Goal: Task Accomplishment & Management: Manage account settings

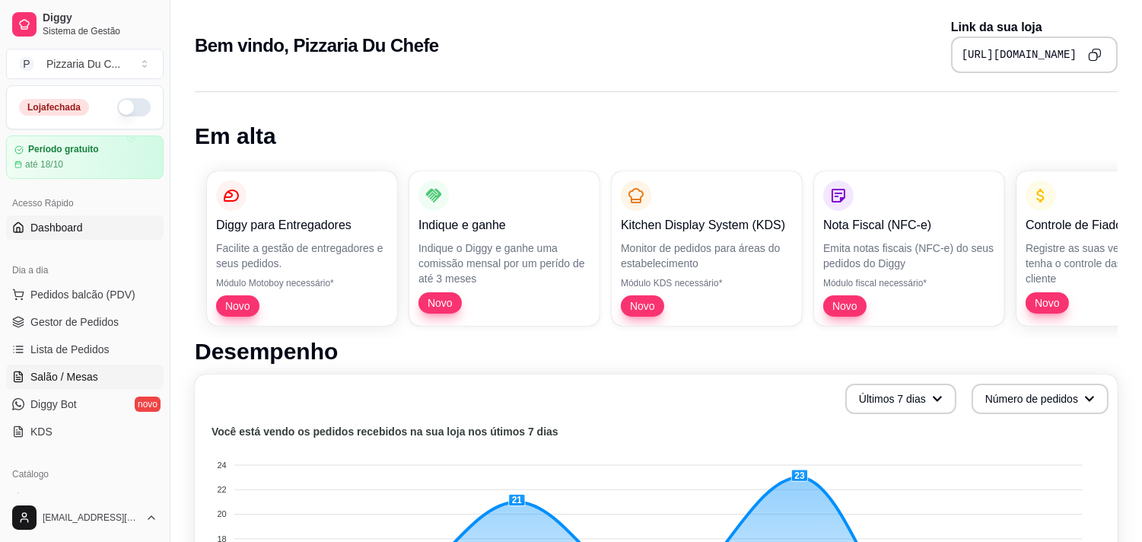
click at [87, 373] on span "Salão / Mesas" at bounding box center [64, 376] width 68 height 15
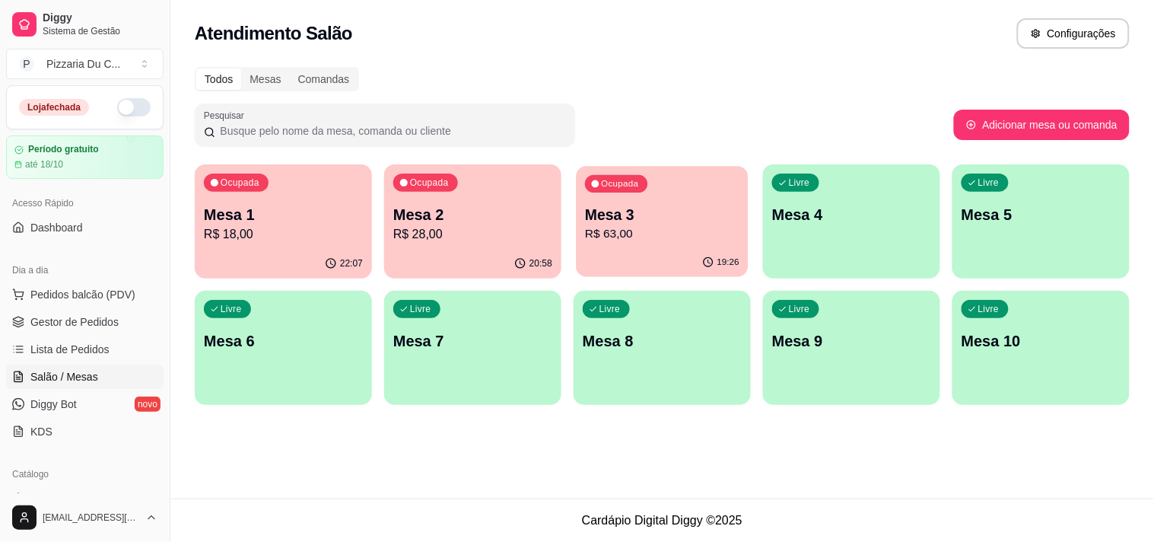
click at [655, 259] on div "19:26" at bounding box center [662, 262] width 172 height 29
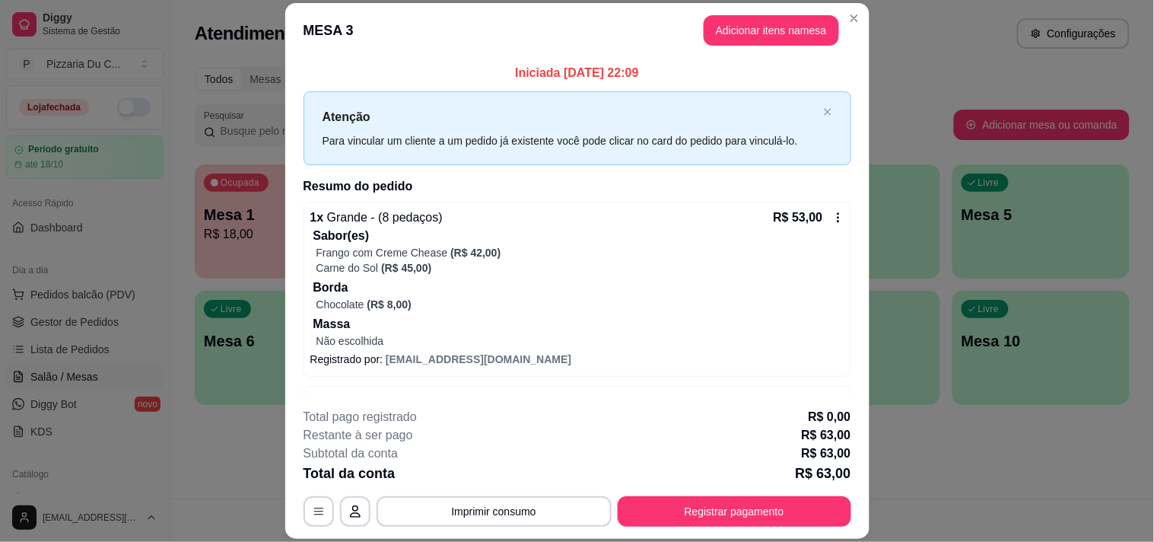
click at [808, 224] on div "R$ 53,00" at bounding box center [809, 217] width 71 height 18
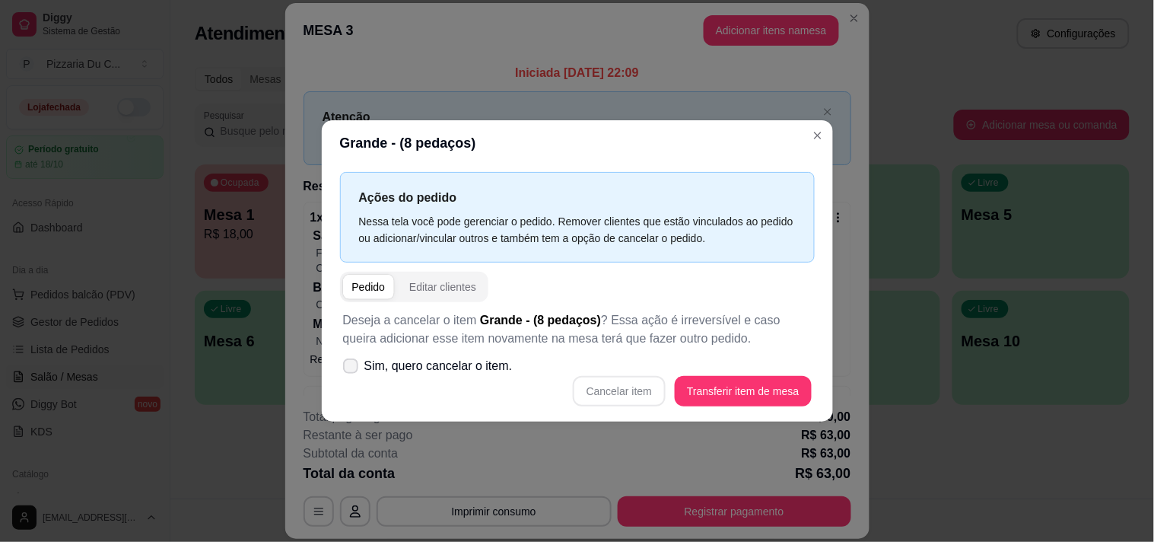
click at [496, 371] on span "Sim, quero cancelar o item." at bounding box center [438, 366] width 148 height 18
click at [352, 371] on input "Sim, quero cancelar o item." at bounding box center [347, 374] width 10 height 10
checkbox input "true"
click at [641, 398] on button "Cancelar item" at bounding box center [619, 391] width 93 height 30
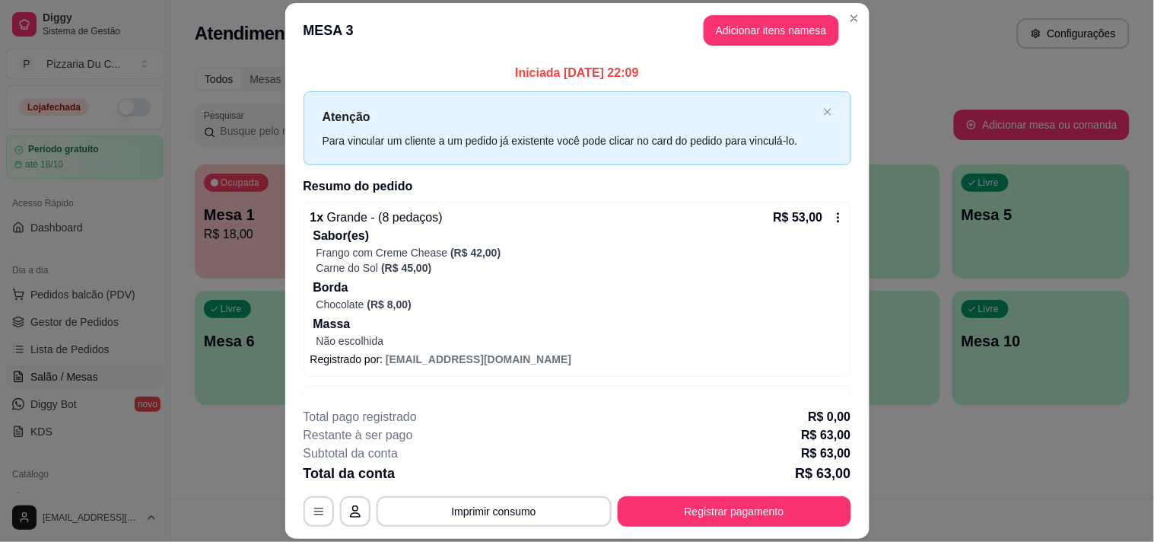
scroll to position [49, 0]
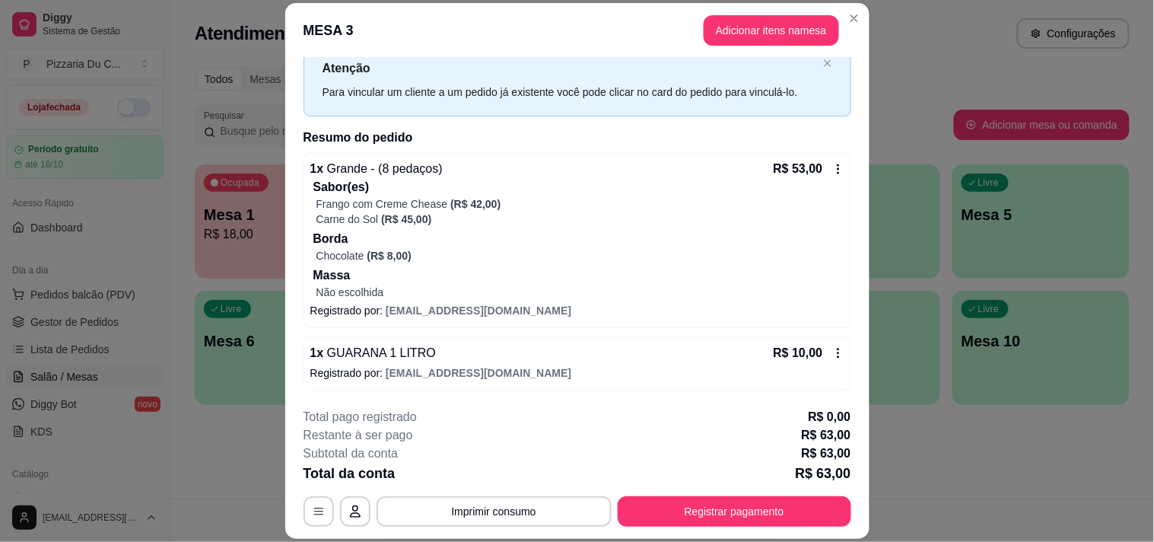
click at [807, 347] on div "R$ 10,00" at bounding box center [809, 353] width 71 height 18
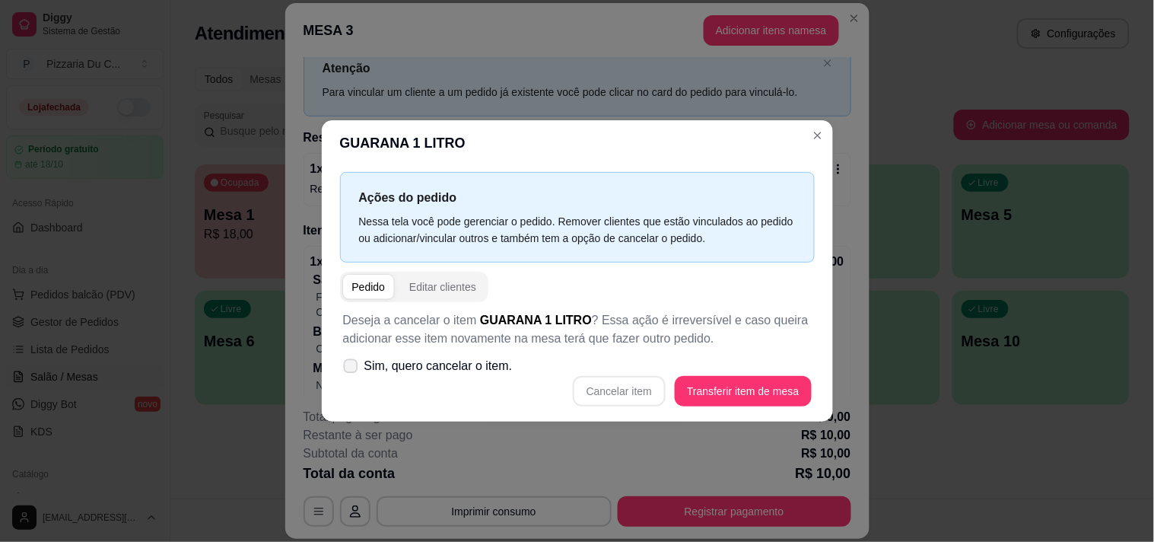
click at [482, 361] on span "Sim, quero cancelar o item." at bounding box center [438, 366] width 148 height 18
click at [352, 369] on input "Sim, quero cancelar o item." at bounding box center [347, 374] width 10 height 10
checkbox input "true"
click at [630, 390] on button "Cancelar item" at bounding box center [619, 391] width 93 height 30
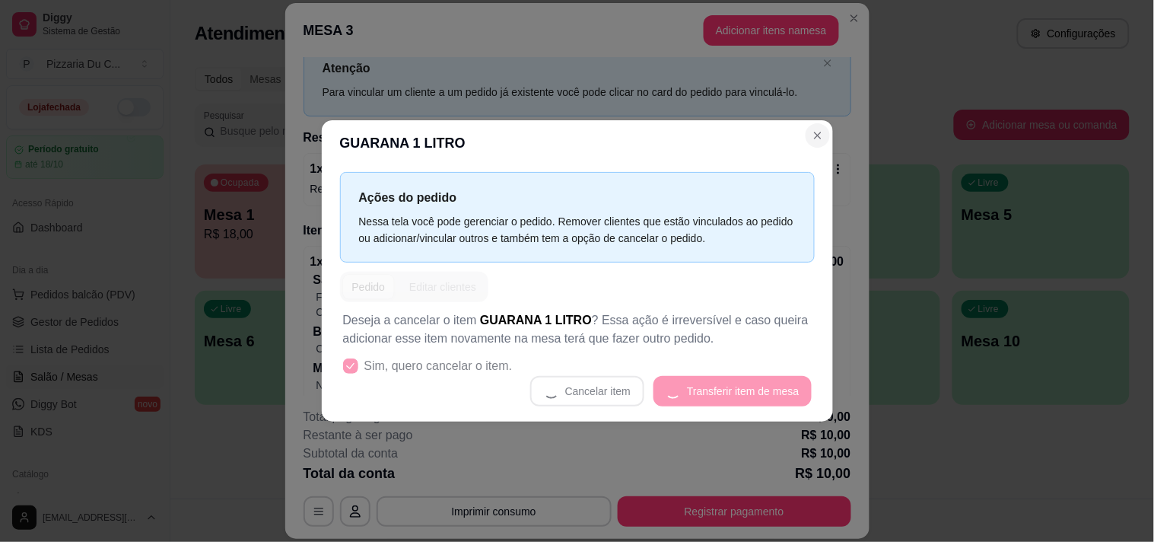
scroll to position [0, 0]
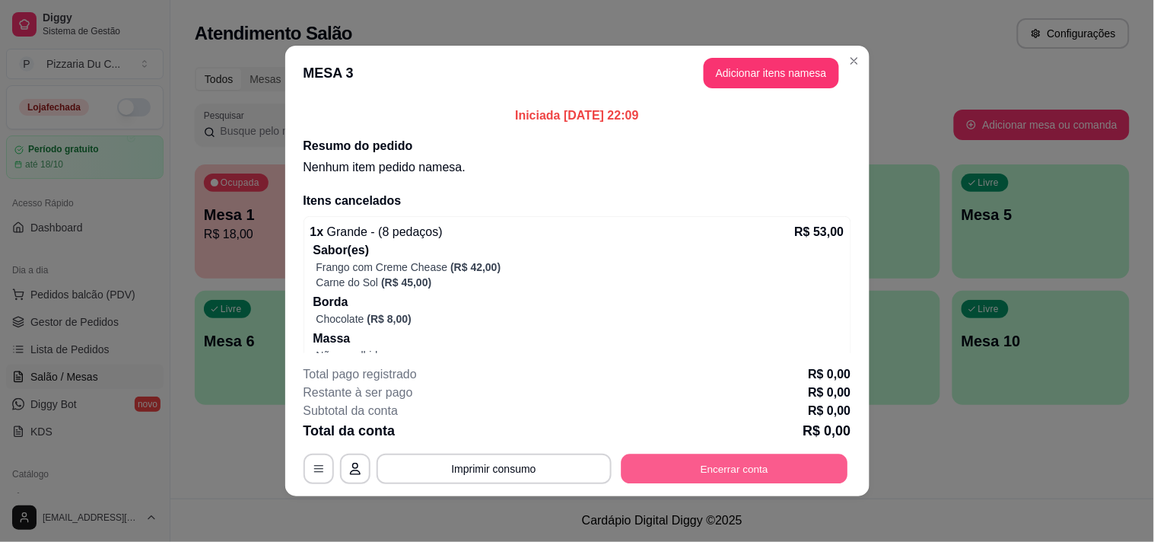
click at [726, 482] on button "Encerrar conta" at bounding box center [734, 469] width 227 height 30
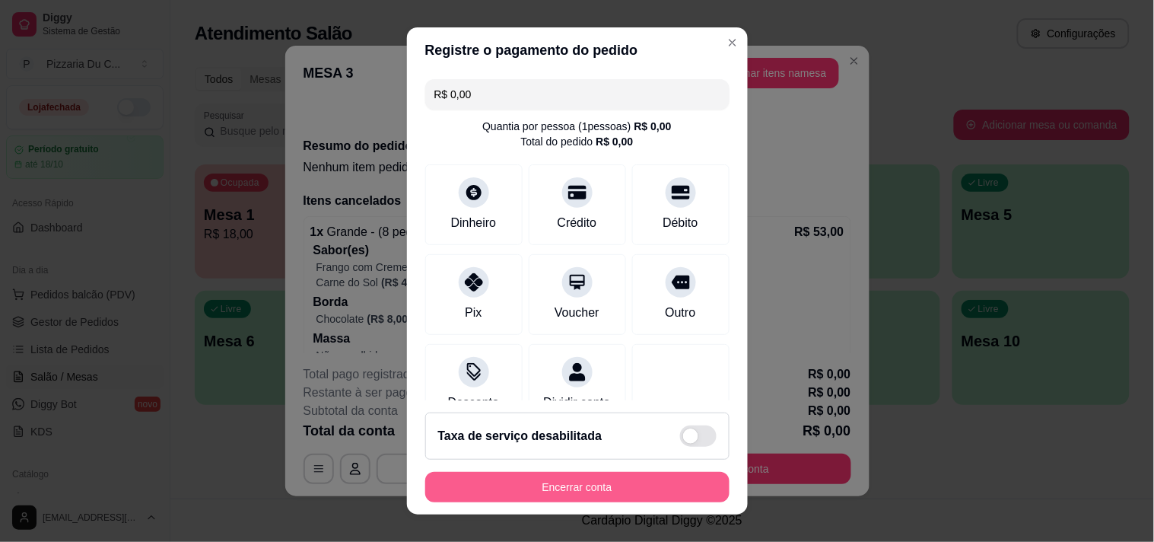
click at [663, 487] on button "Encerrar conta" at bounding box center [577, 487] width 304 height 30
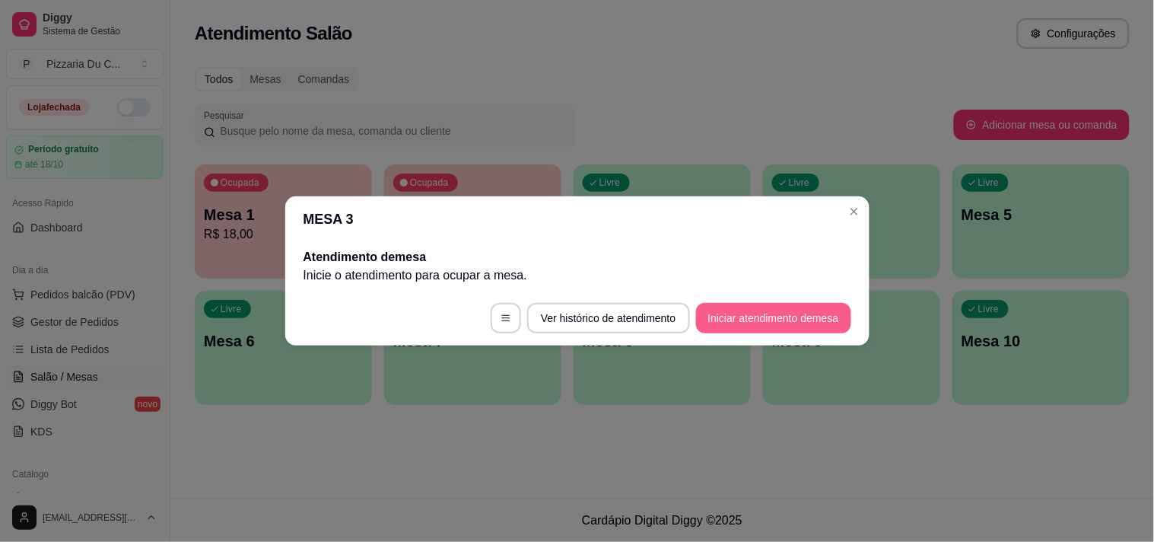
click at [809, 305] on button "Iniciar atendimento de mesa" at bounding box center [773, 318] width 155 height 30
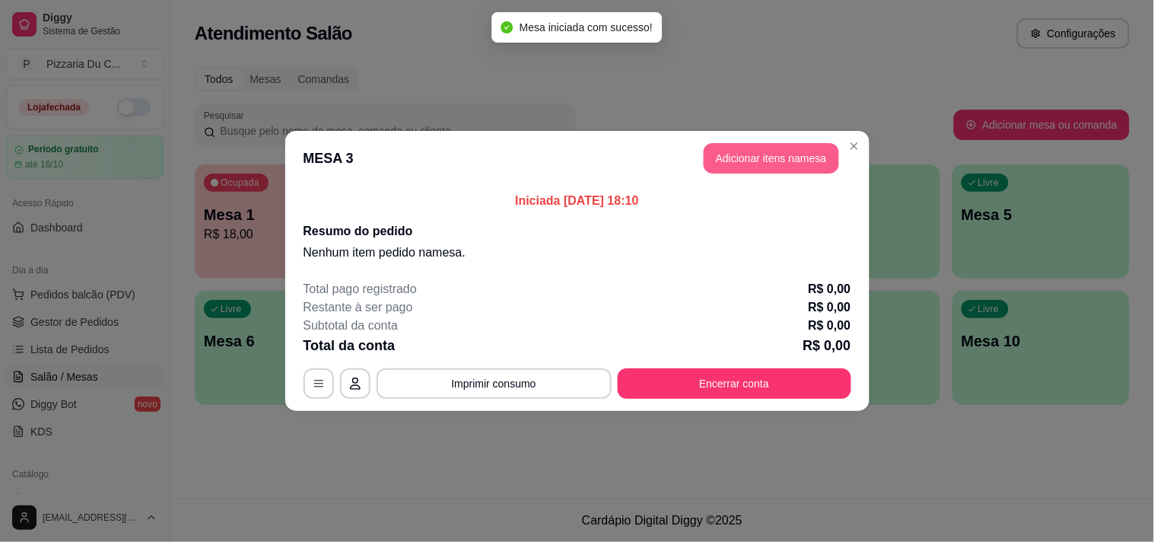
click at [739, 145] on button "Adicionar itens na mesa" at bounding box center [771, 158] width 135 height 30
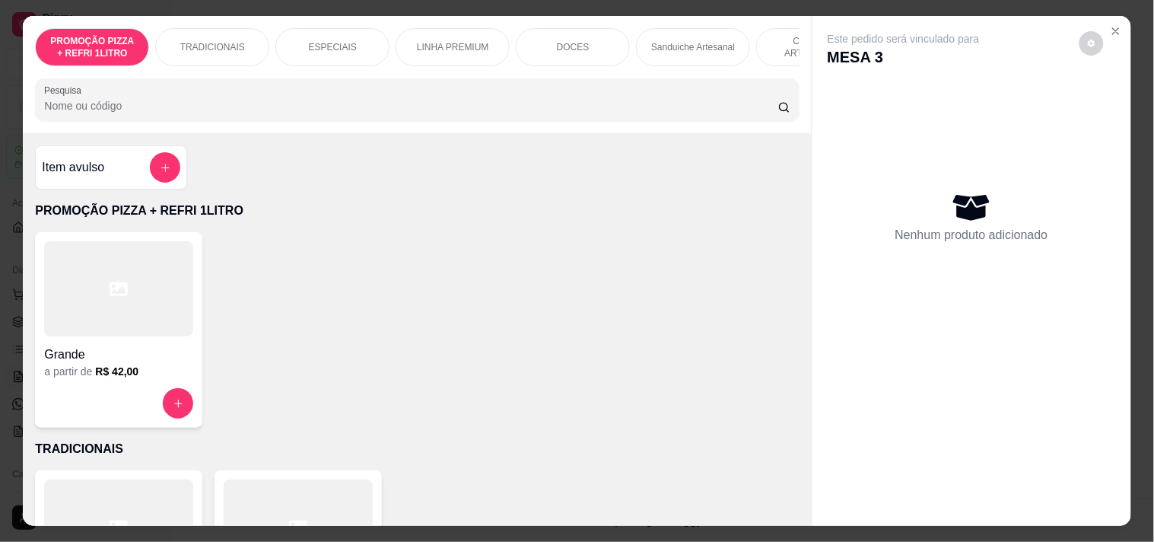
click at [523, 66] on div "PROMOÇÃO PIZZA + REFRI 1LITRO TRADICIONAIS ESPECIAIS LINHA PREMIUM DOCES Sandui…" at bounding box center [417, 47] width 764 height 38
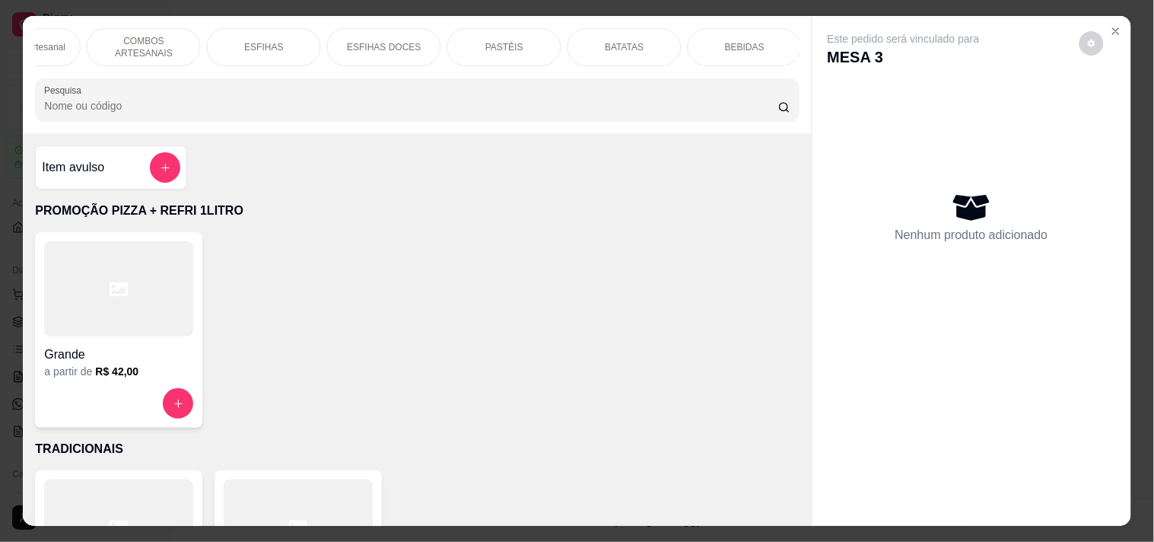
click at [519, 35] on div "PASTÉIS" at bounding box center [504, 47] width 114 height 38
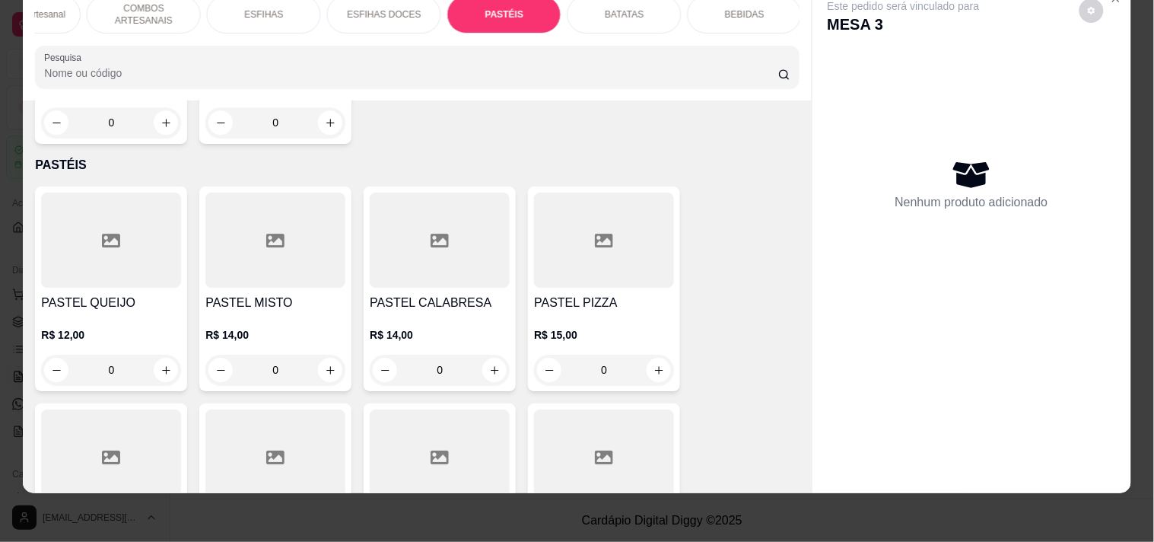
click at [338, 354] on div "0" at bounding box center [275, 369] width 140 height 30
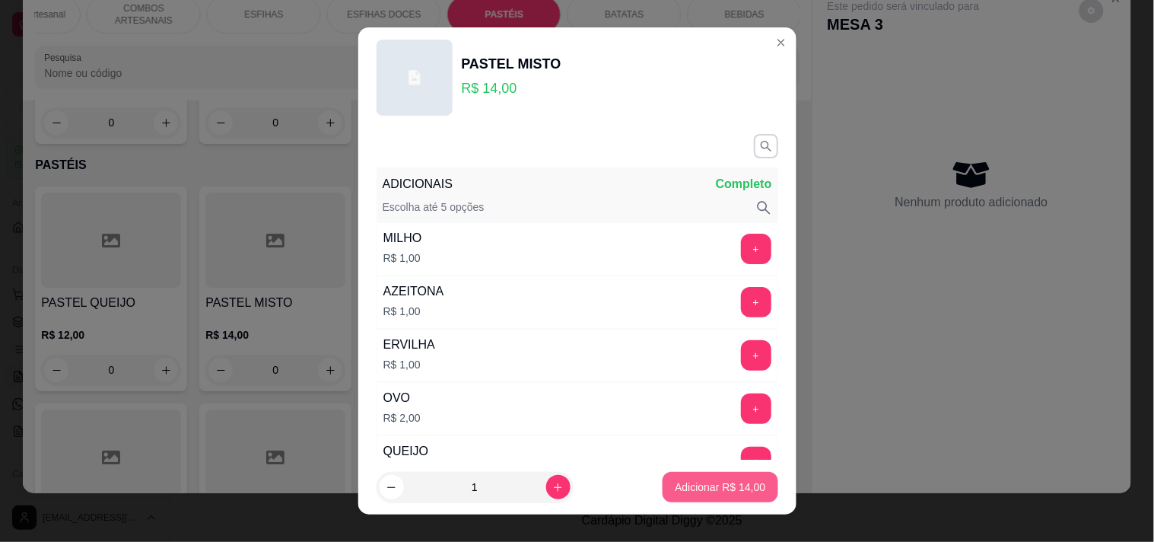
click at [711, 489] on p "Adicionar R$ 14,00" at bounding box center [720, 486] width 91 height 15
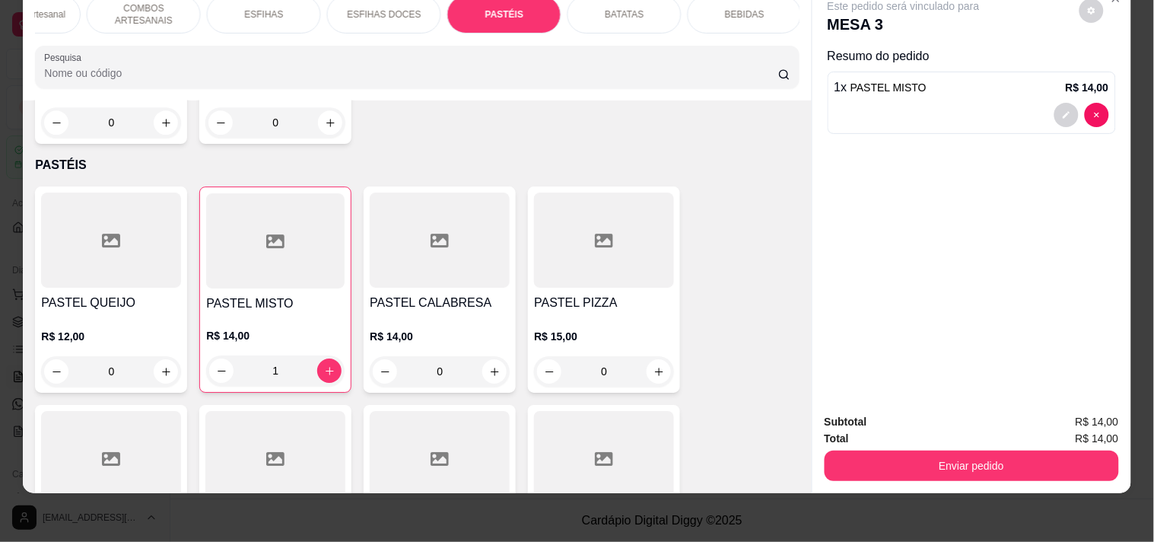
type input "1"
click at [754, 10] on div "BEBIDAS" at bounding box center [745, 14] width 114 height 38
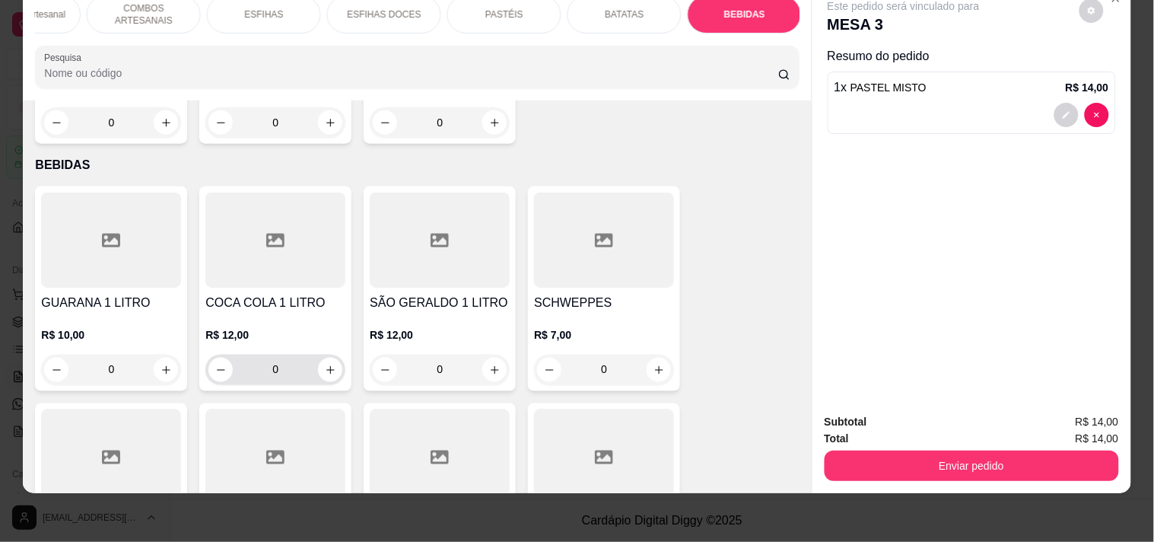
scroll to position [6497, 0]
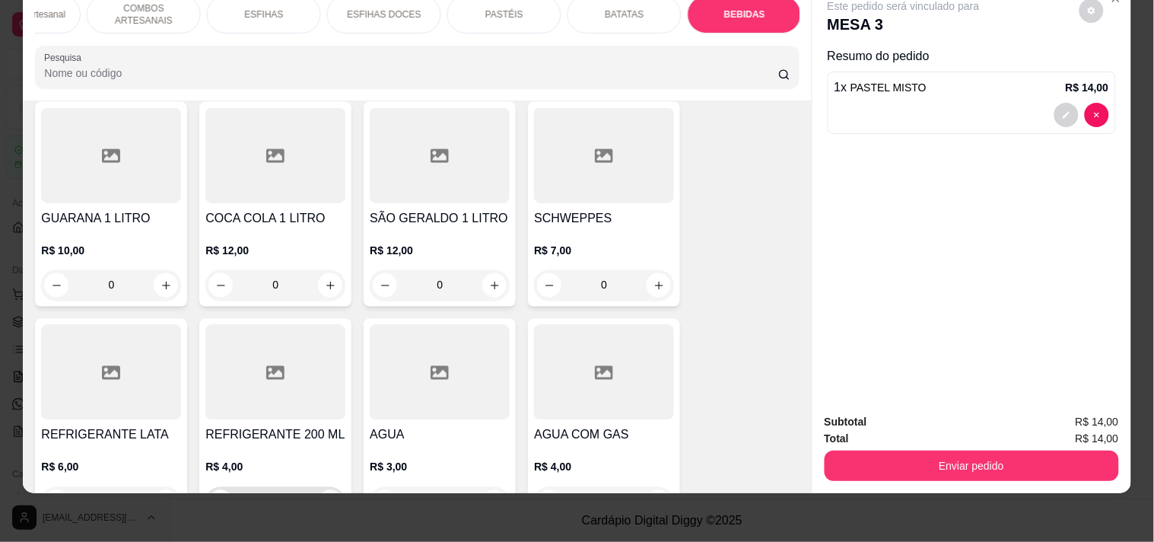
click at [325, 497] on icon "increase-product-quantity" at bounding box center [330, 502] width 11 height 11
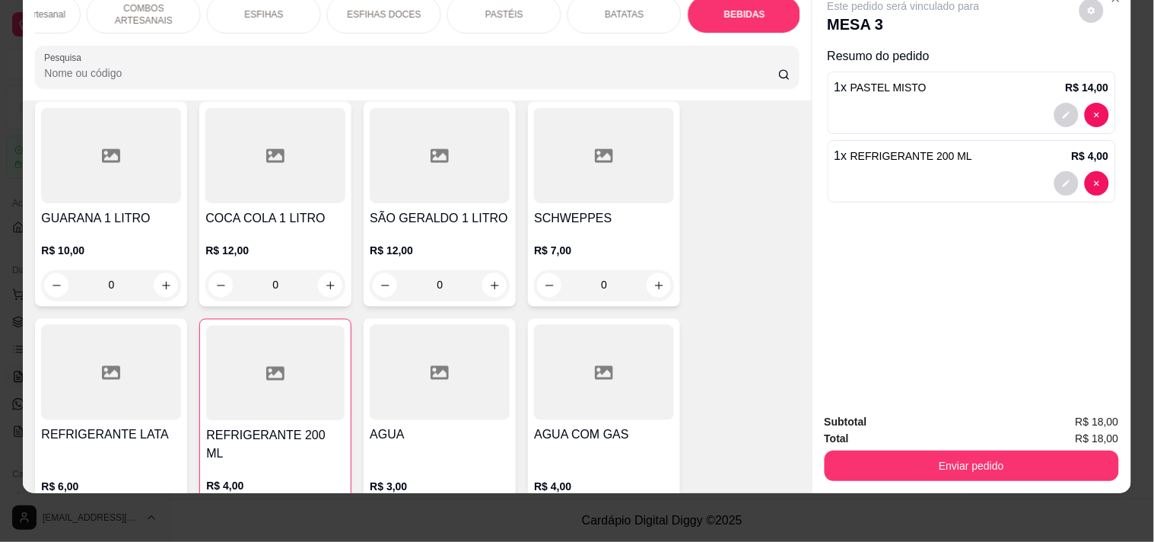
type input "1"
click at [488, 510] on button "increase-product-quantity" at bounding box center [494, 522] width 24 height 24
type input "1"
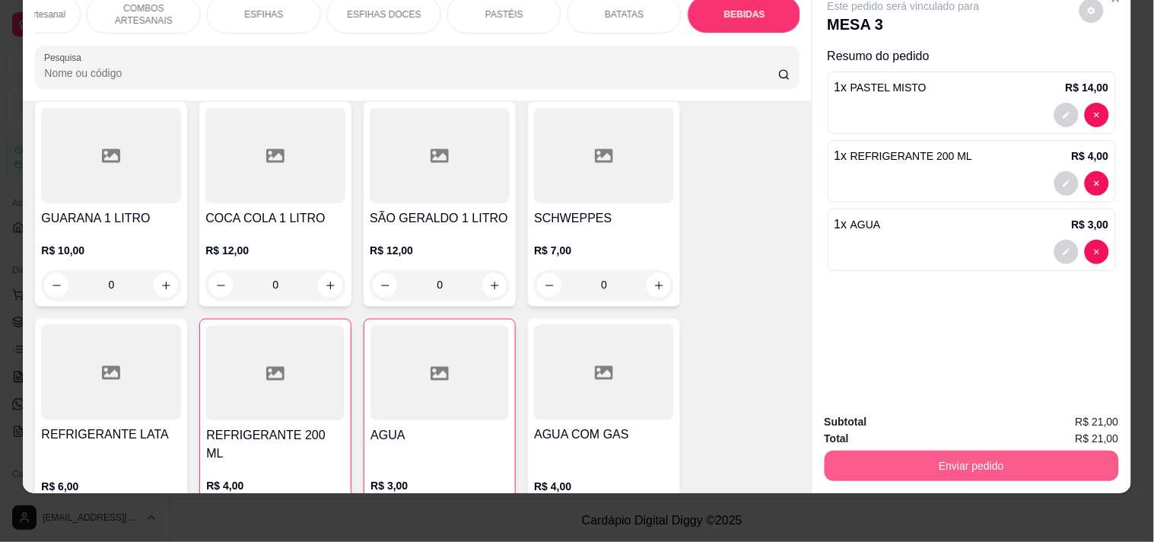
click at [892, 458] on button "Enviar pedido" at bounding box center [972, 465] width 294 height 30
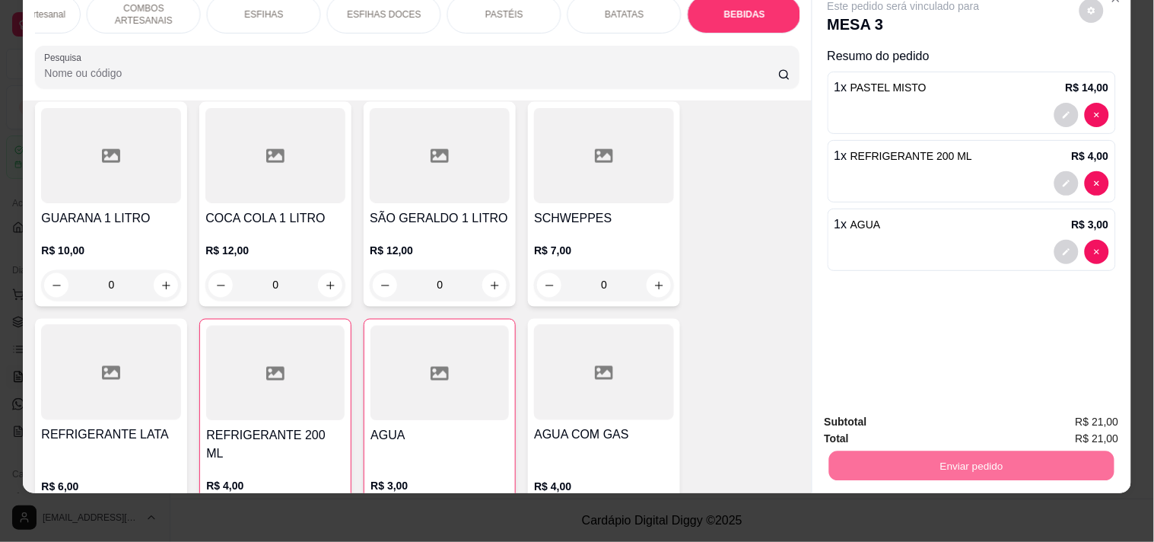
click at [1098, 401] on button "Enviar pedido" at bounding box center [1080, 415] width 84 height 28
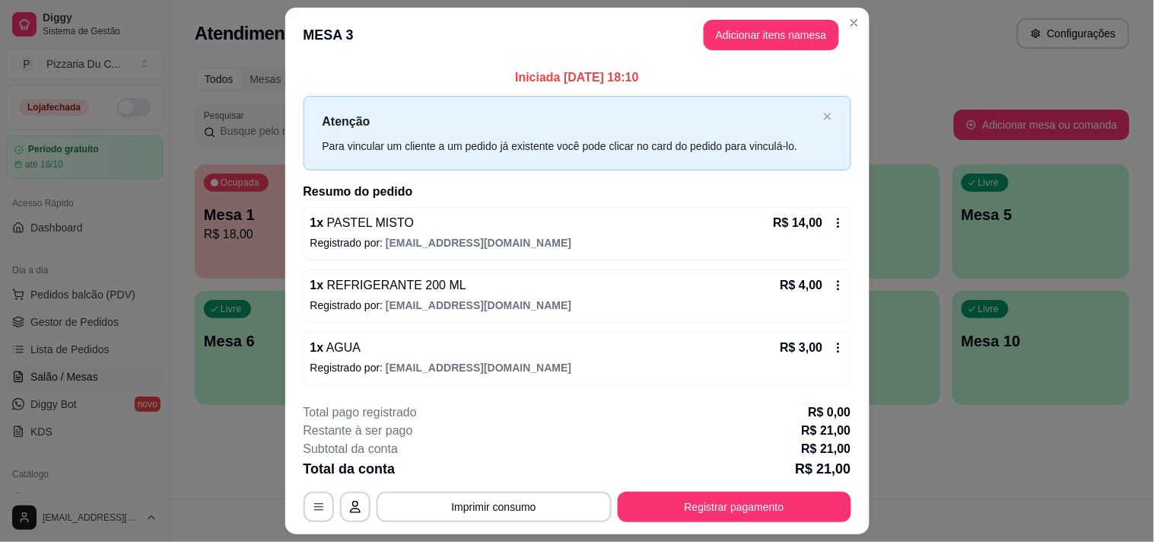
click at [571, 10] on header "MESA 3 Adicionar itens na mesa" at bounding box center [577, 35] width 584 height 55
click at [516, 504] on button "Imprimir consumo" at bounding box center [494, 506] width 228 height 30
click at [740, 288] on div "1 x REFRIGERANTE 200 ML R$ 4,00" at bounding box center [577, 285] width 534 height 18
click at [846, 35] on header "MESA 3 Adicionar itens na mesa" at bounding box center [577, 35] width 584 height 55
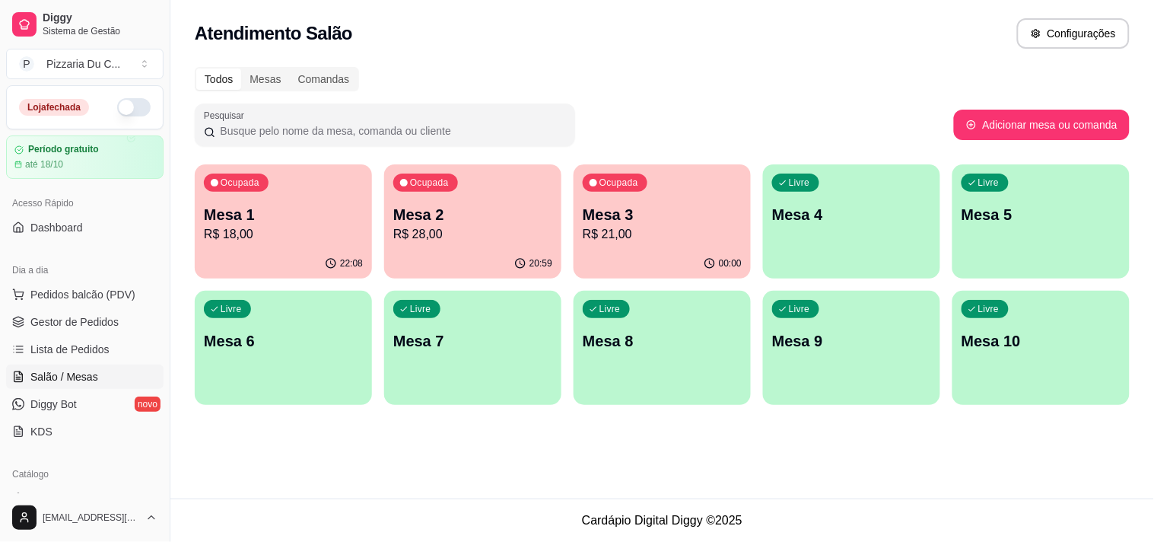
click at [280, 231] on p "R$ 18,00" at bounding box center [283, 234] width 159 height 18
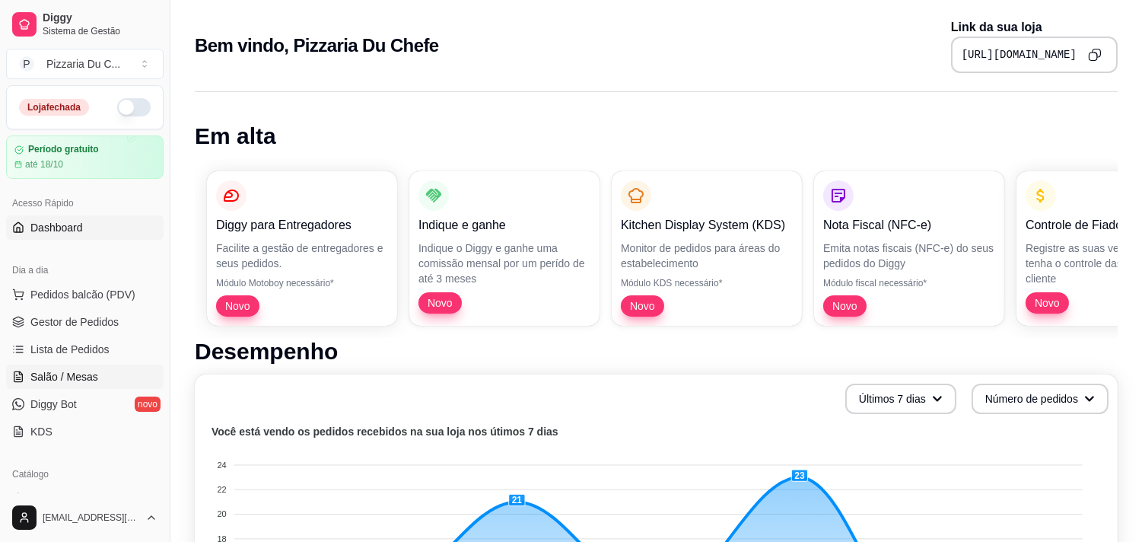
click at [77, 377] on span "Salão / Mesas" at bounding box center [64, 376] width 68 height 15
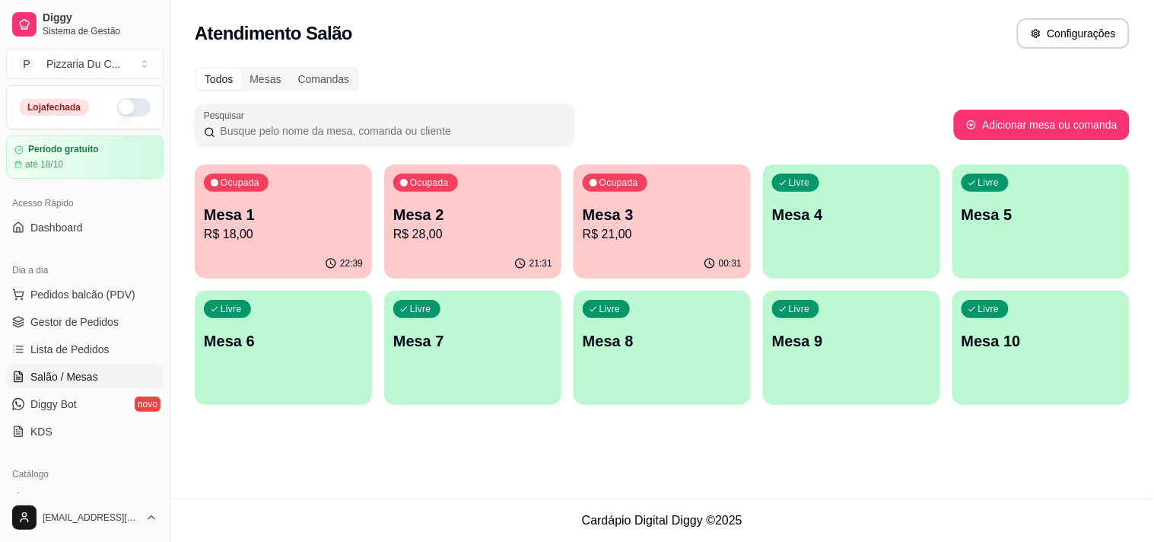
click at [637, 192] on div "Ocupada Mesa 3 R$ 21,00" at bounding box center [662, 206] width 177 height 84
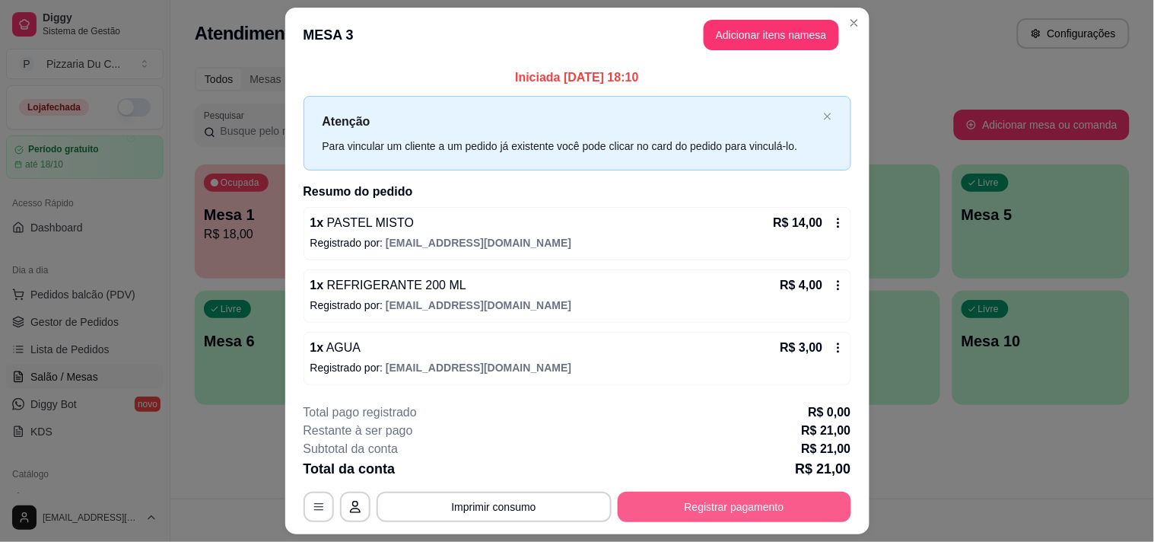
click at [704, 492] on button "Registrar pagamento" at bounding box center [735, 506] width 234 height 30
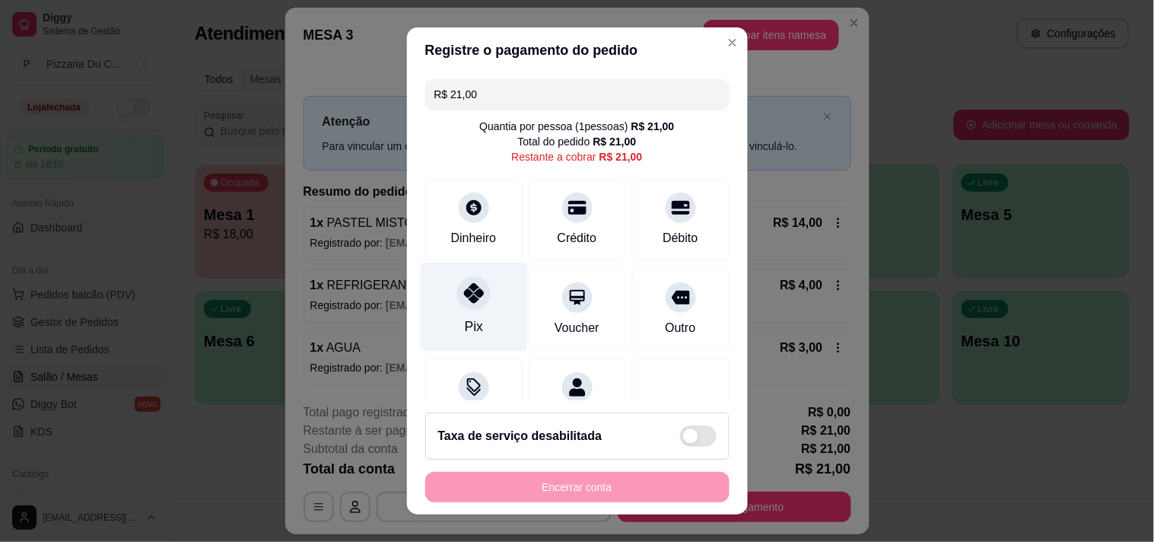
click at [482, 310] on div "Pix" at bounding box center [473, 306] width 107 height 89
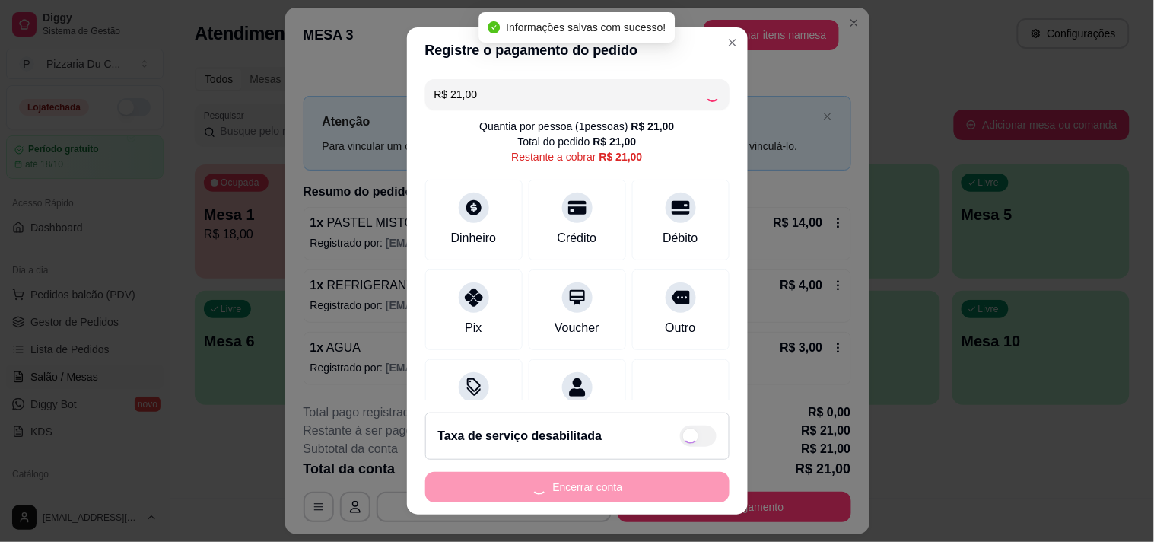
click at [537, 487] on div "Encerrar conta" at bounding box center [577, 487] width 304 height 30
type input "R$ 0,00"
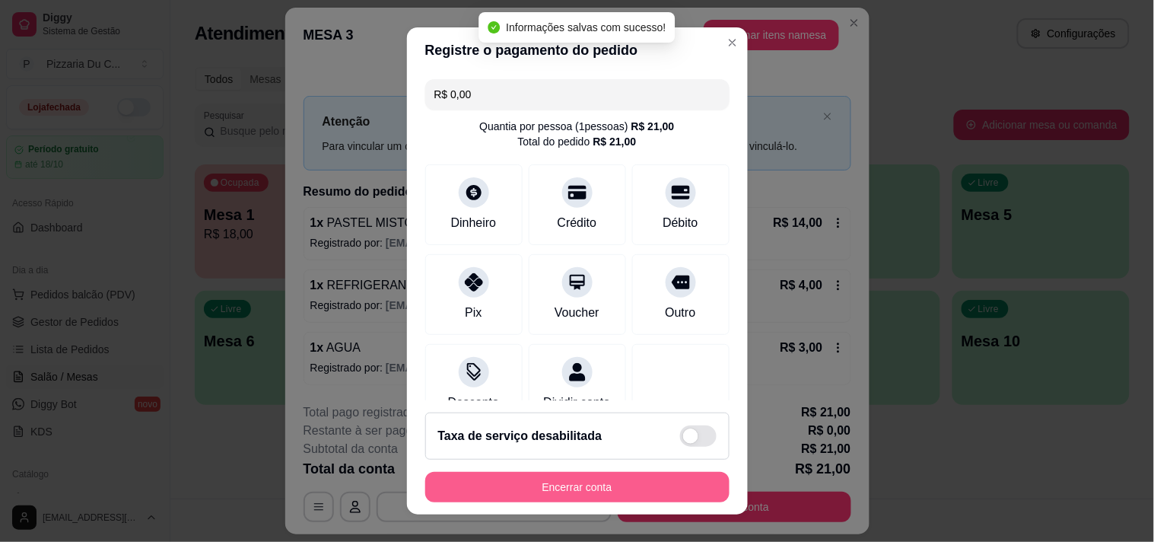
click at [537, 487] on button "Encerrar conta" at bounding box center [577, 487] width 304 height 30
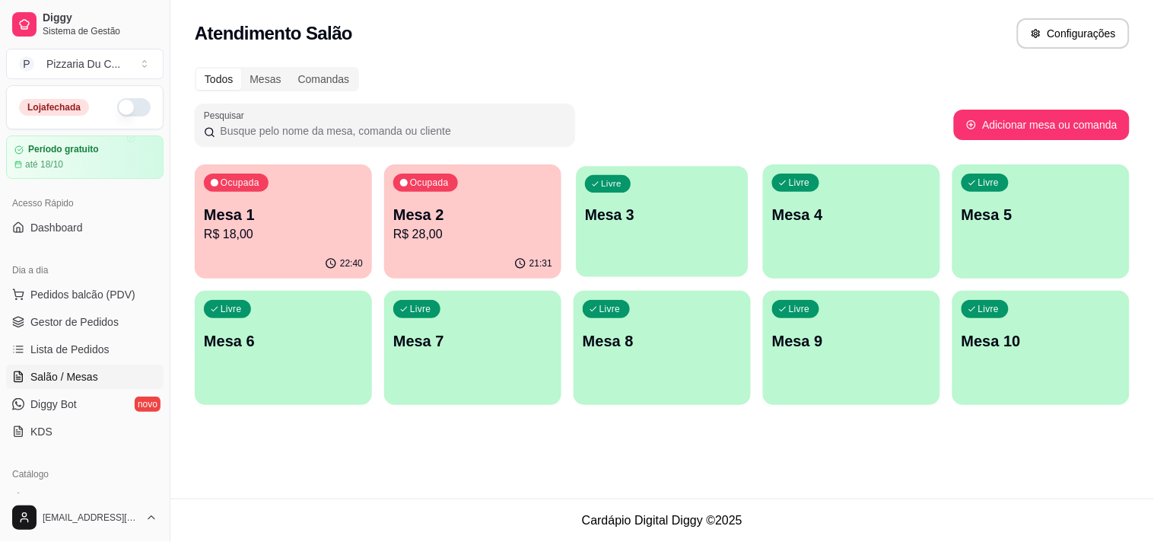
click at [683, 234] on div "Livre Mesa 3" at bounding box center [662, 212] width 172 height 93
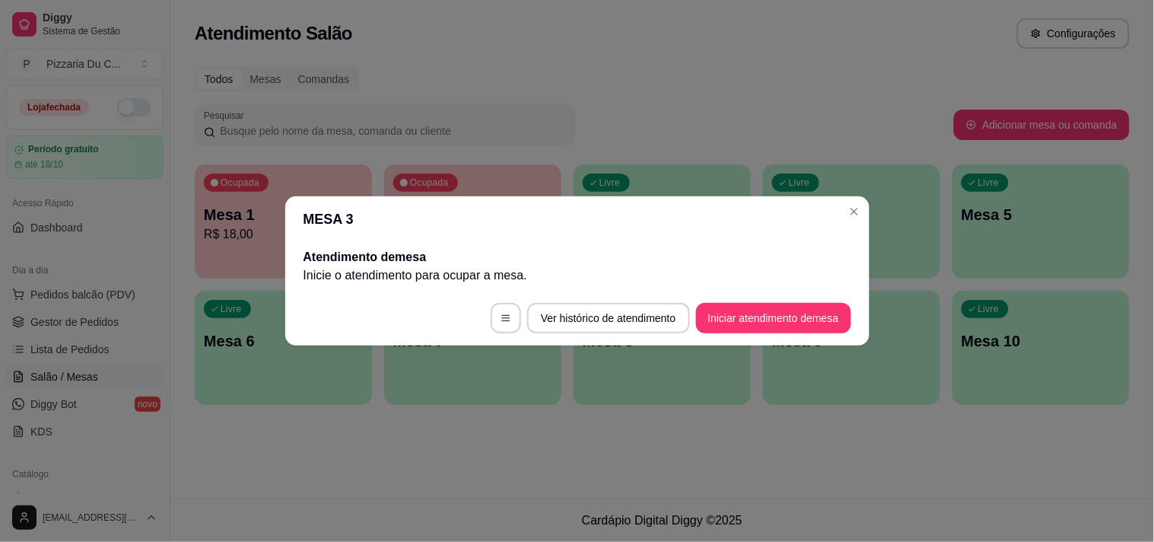
click at [776, 333] on footer "Ver histórico de atendimento Iniciar atendimento de mesa" at bounding box center [577, 318] width 584 height 55
click at [785, 321] on button "Iniciar atendimento de mesa" at bounding box center [773, 318] width 155 height 30
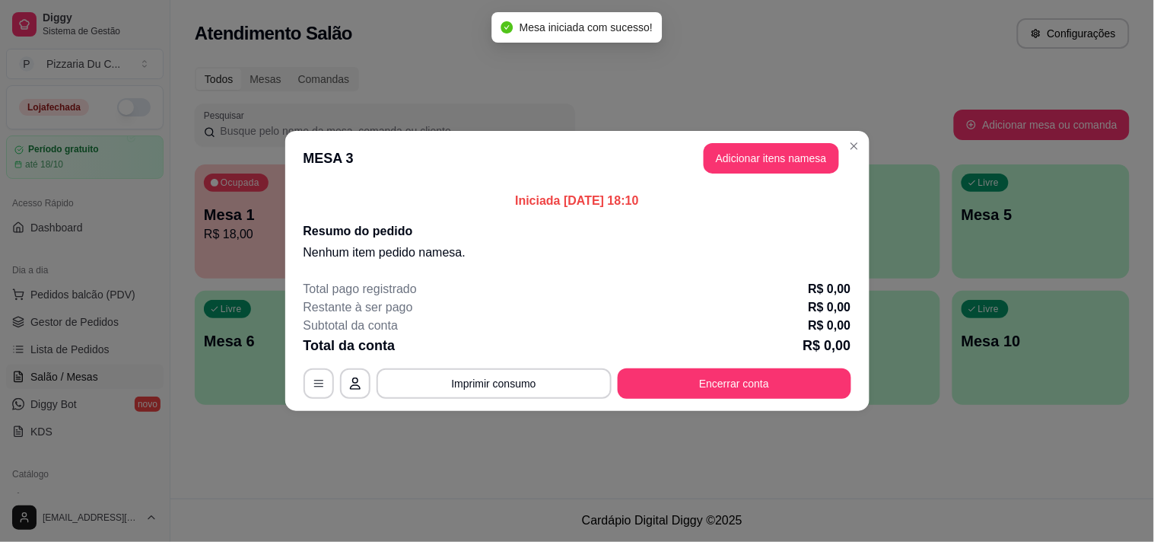
drag, startPoint x: 733, startPoint y: 185, endPoint x: 736, endPoint y: 101, distance: 83.7
click at [733, 155] on section "MESA 3 Adicionar itens na mesa Iniciada 01/10/2025 às 18:10 Resumo do pedido Ne…" at bounding box center [577, 271] width 584 height 280
click at [755, 146] on button "Adicionar itens na mesa" at bounding box center [771, 158] width 135 height 30
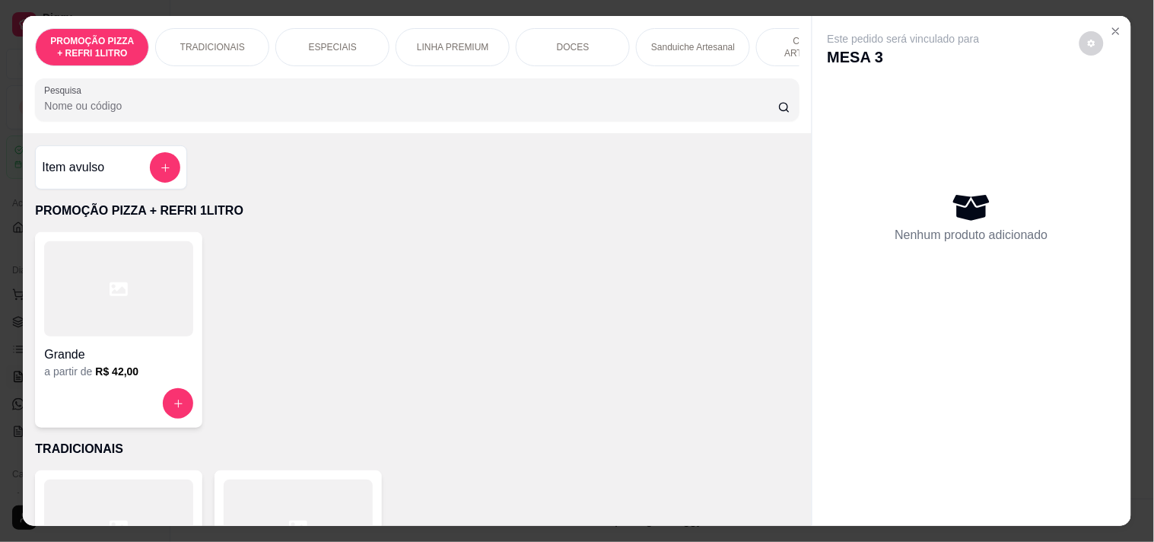
scroll to position [0, 669]
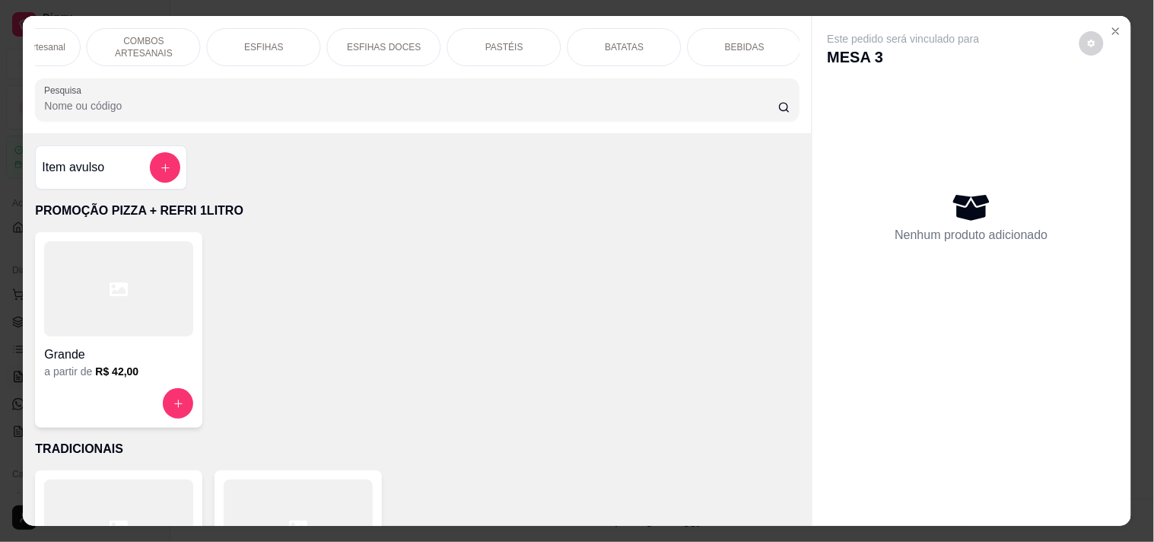
drag, startPoint x: 165, startPoint y: 37, endPoint x: 161, endPoint y: 59, distance: 22.4
click at [162, 37] on p "COMBOS ARTESANAIS" at bounding box center [144, 47] width 88 height 24
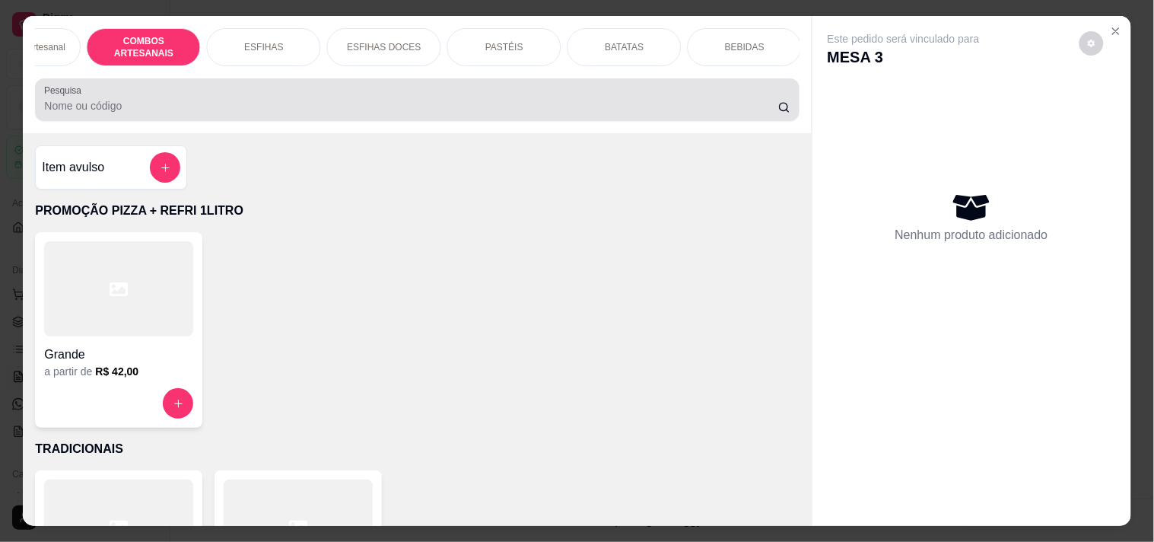
scroll to position [39, 0]
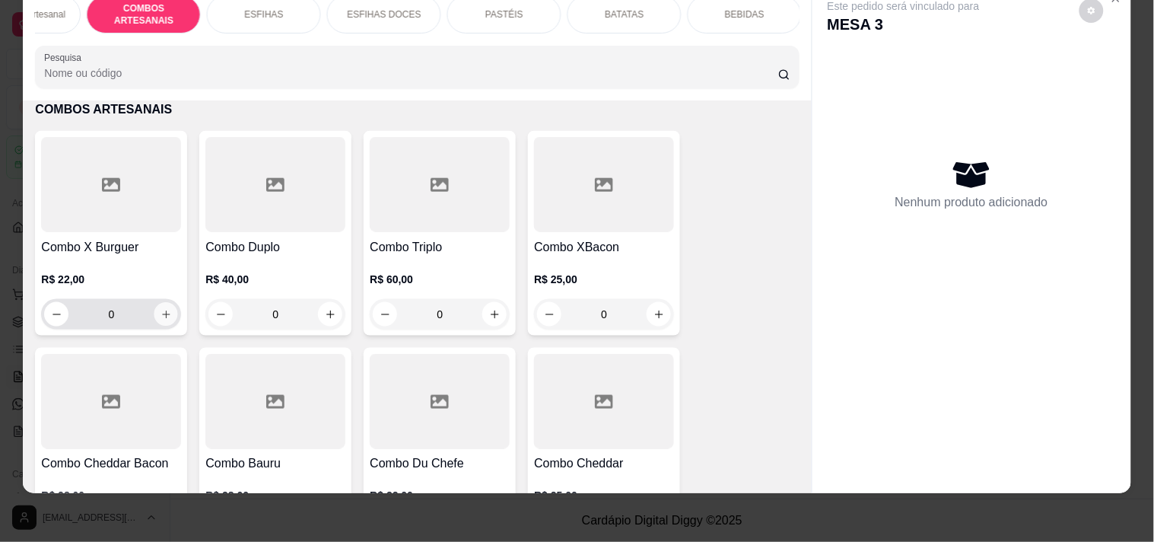
click at [162, 307] on button "increase-product-quantity" at bounding box center [166, 315] width 24 height 24
type input "1"
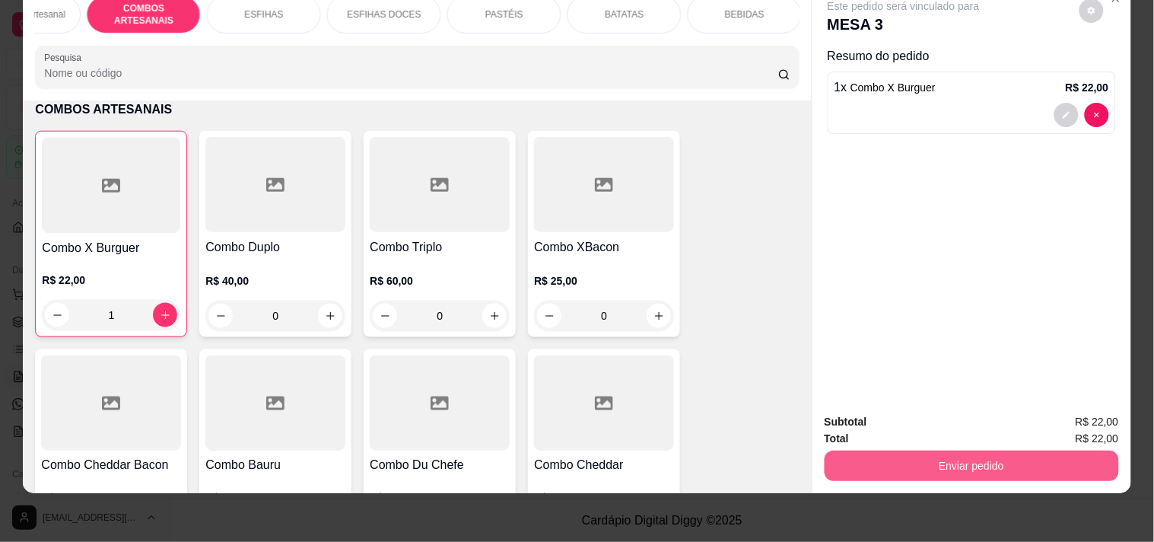
click at [847, 450] on button "Enviar pedido" at bounding box center [972, 465] width 294 height 30
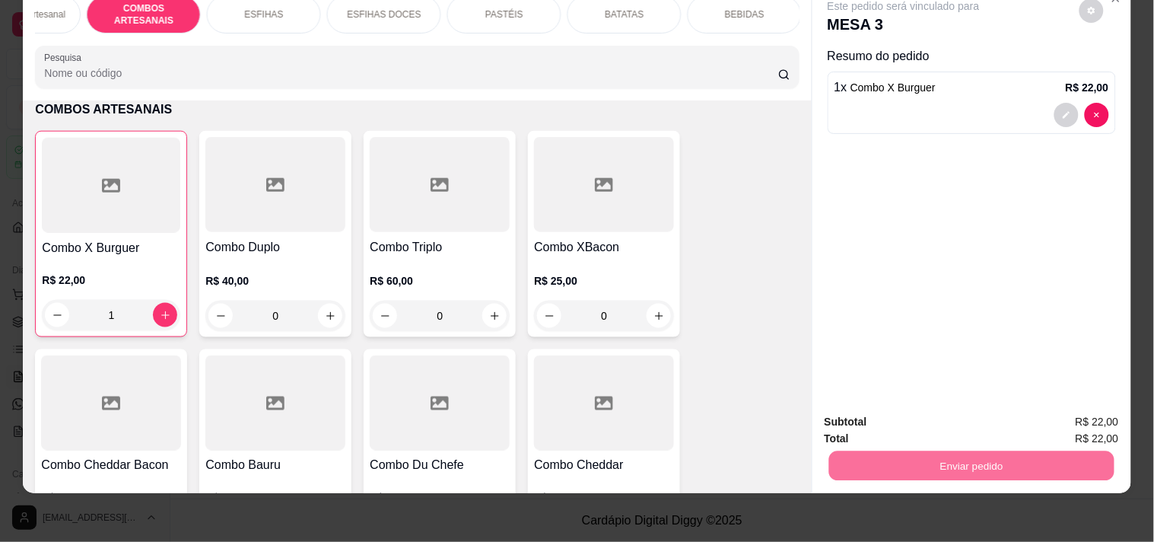
click at [937, 415] on button "Registrar cliente" at bounding box center [977, 415] width 97 height 28
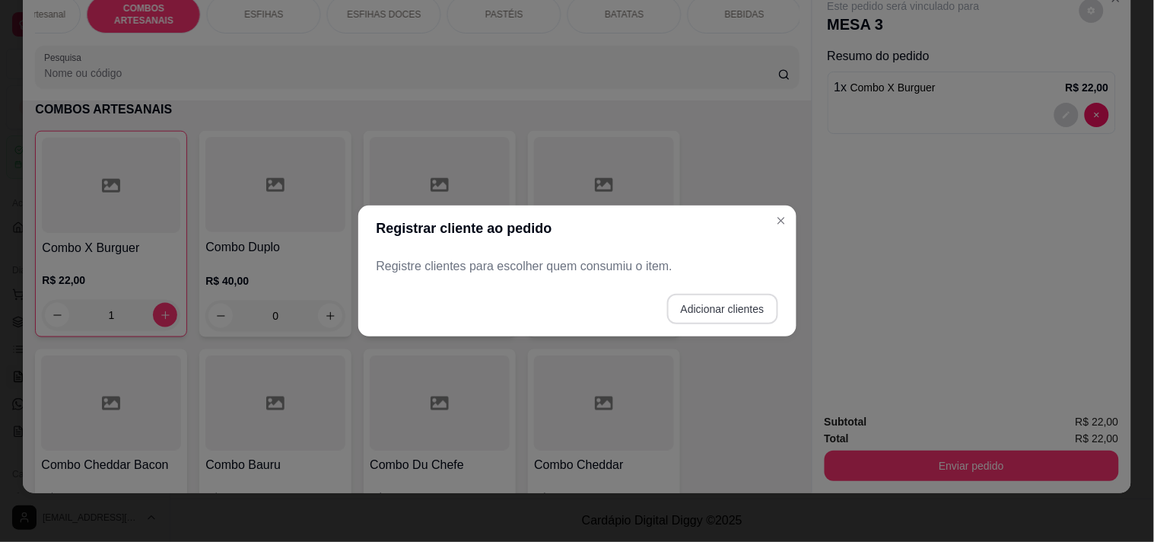
click at [733, 321] on button "Adicionar clientes" at bounding box center [722, 309] width 111 height 30
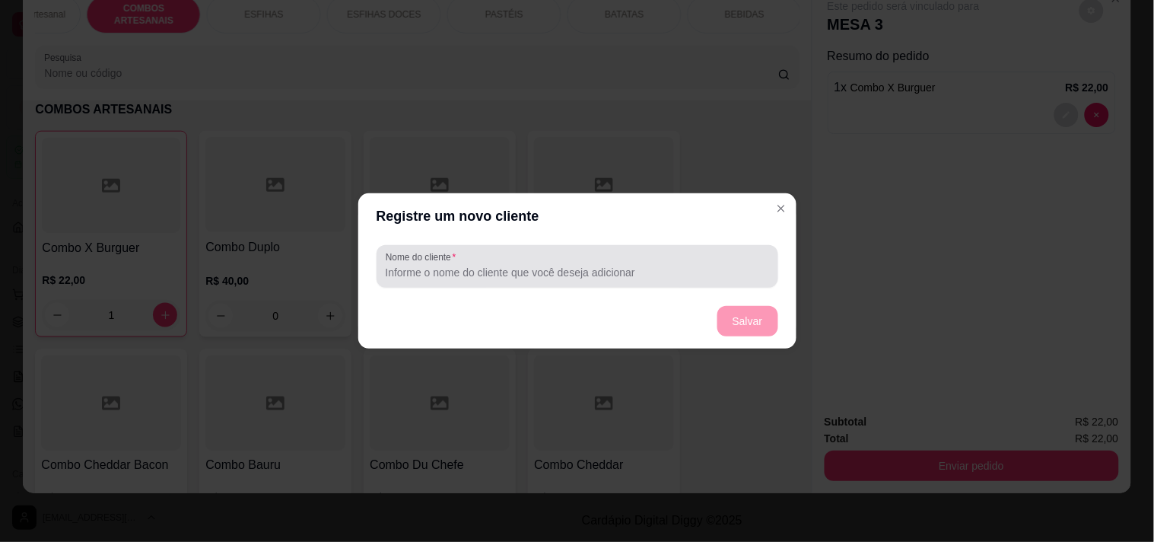
click at [649, 272] on input "Nome do cliente" at bounding box center [577, 272] width 383 height 15
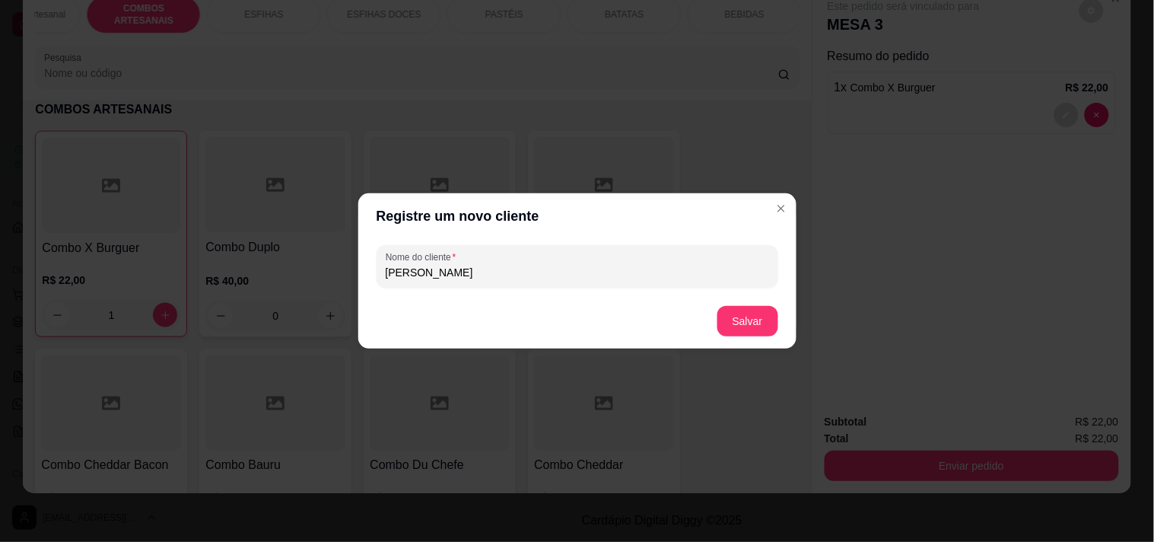
type input "DAVID"
click at [763, 322] on button "Salvar" at bounding box center [747, 321] width 61 height 30
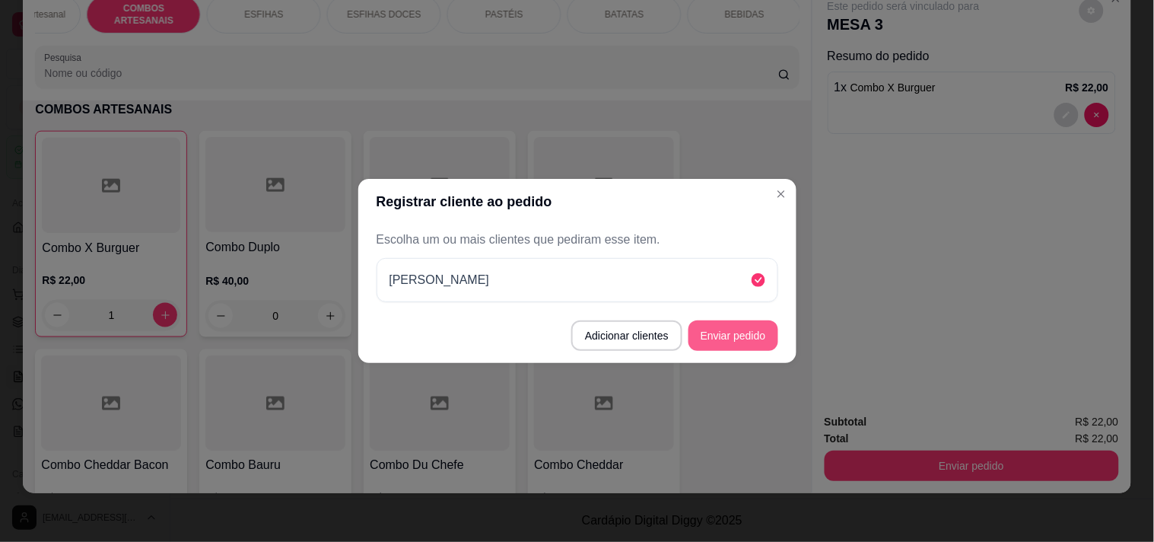
click at [764, 329] on button "Enviar pedido" at bounding box center [733, 335] width 90 height 30
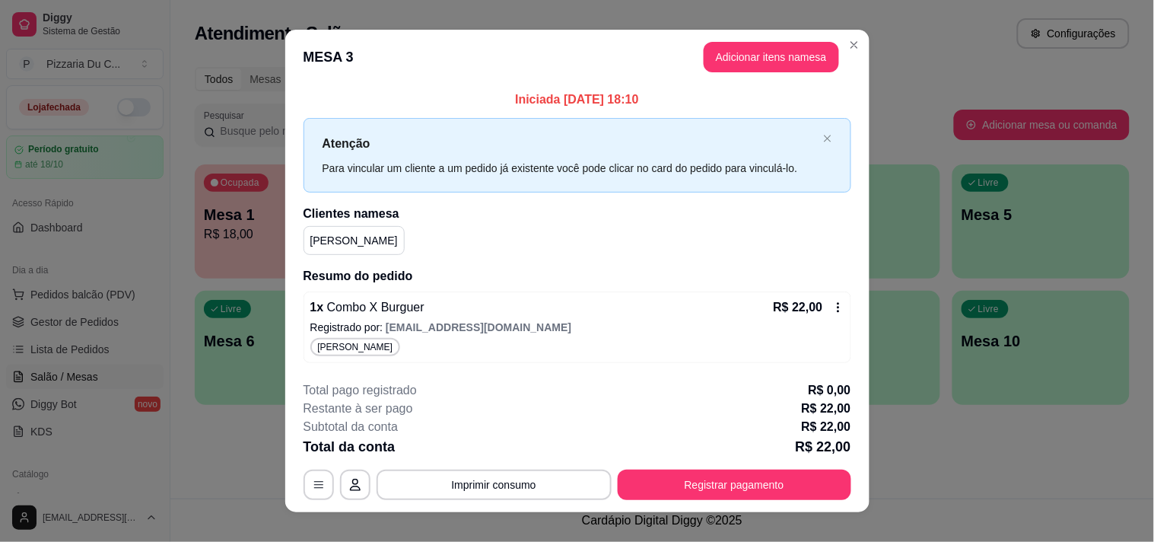
click at [834, 43] on header "MESA 3 Adicionar itens na mesa" at bounding box center [577, 57] width 584 height 55
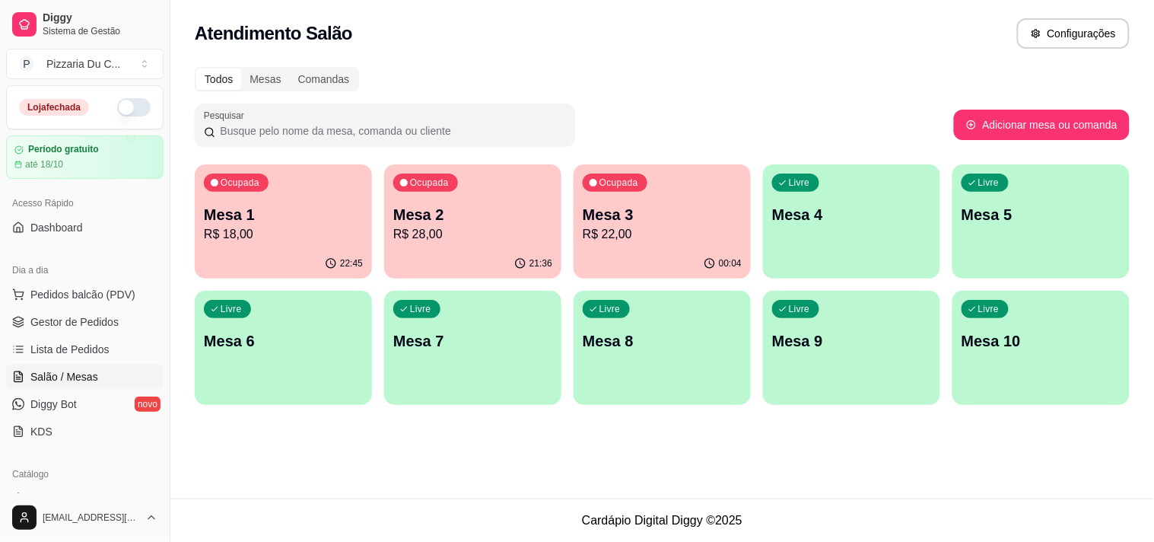
click at [907, 164] on div "Livre Mesa 4" at bounding box center [851, 212] width 177 height 96
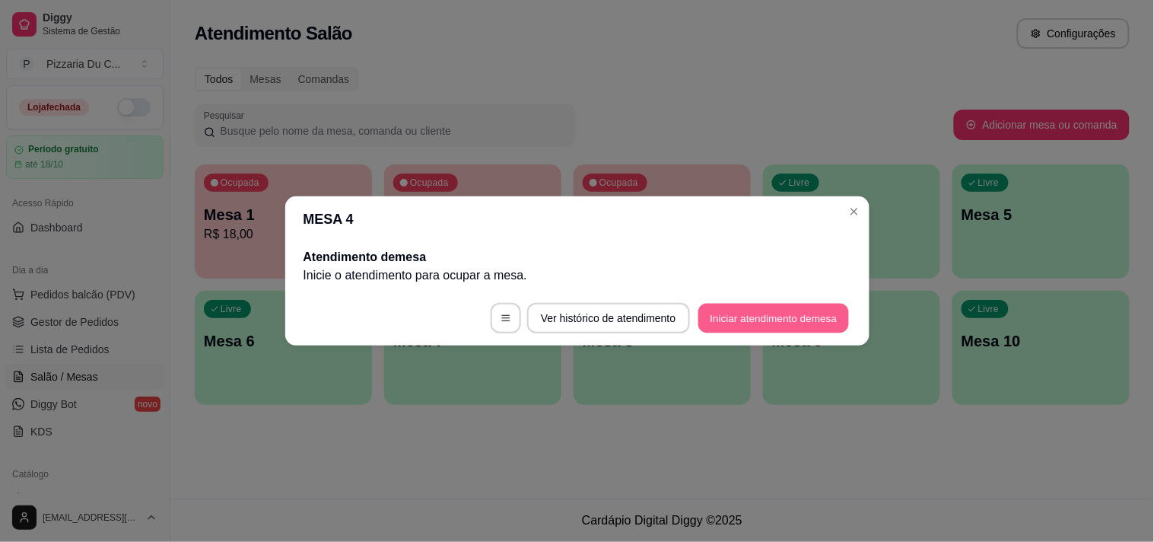
click at [745, 308] on button "Iniciar atendimento de mesa" at bounding box center [773, 319] width 151 height 30
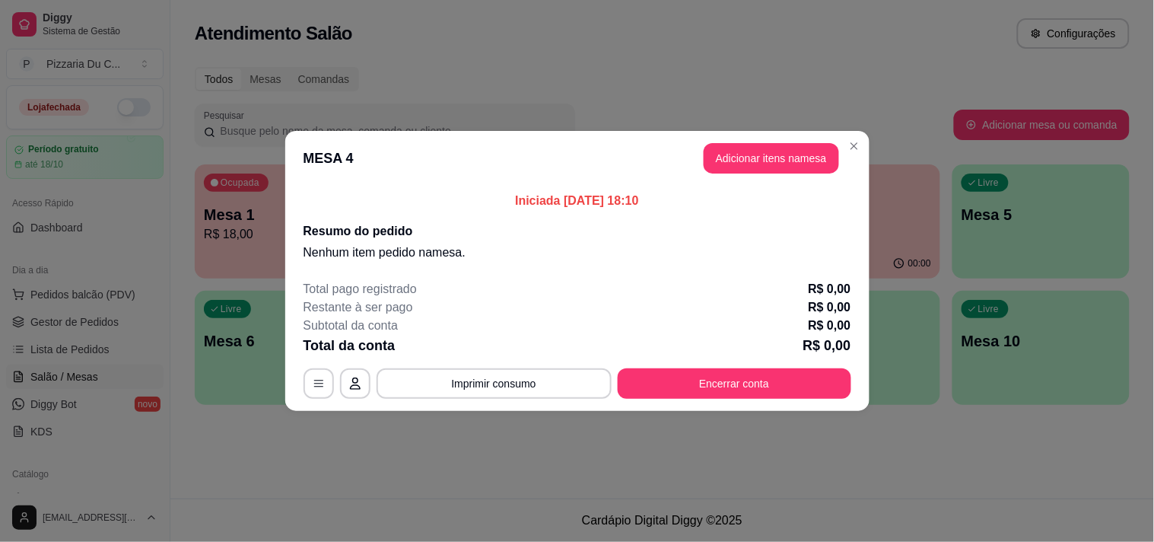
click at [736, 168] on button "Adicionar itens na mesa" at bounding box center [771, 158] width 135 height 30
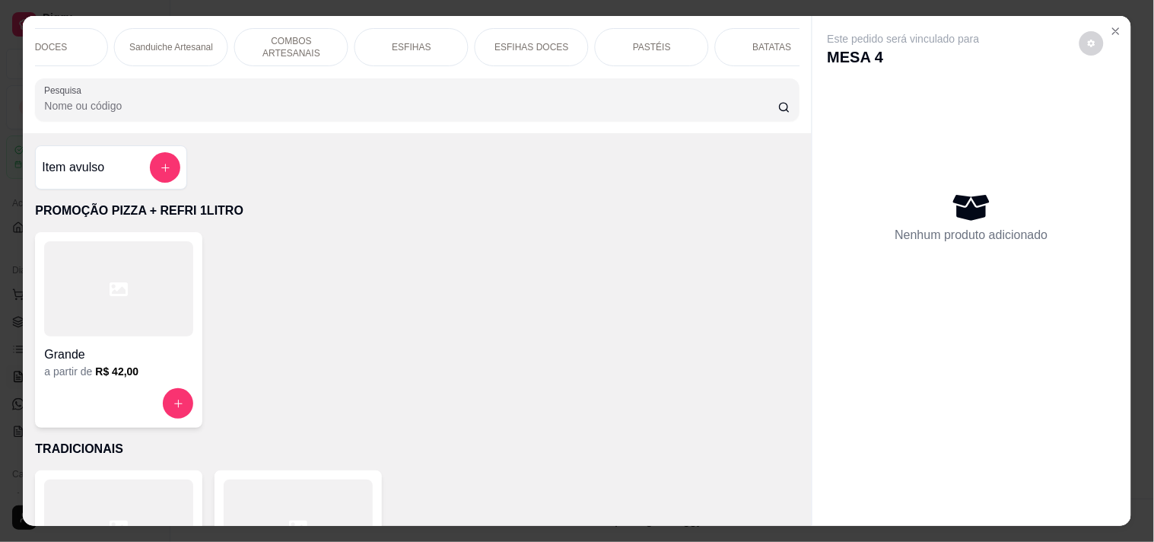
scroll to position [0, 669]
click at [173, 43] on p "COMBOS ARTESANAIS" at bounding box center [144, 47] width 88 height 24
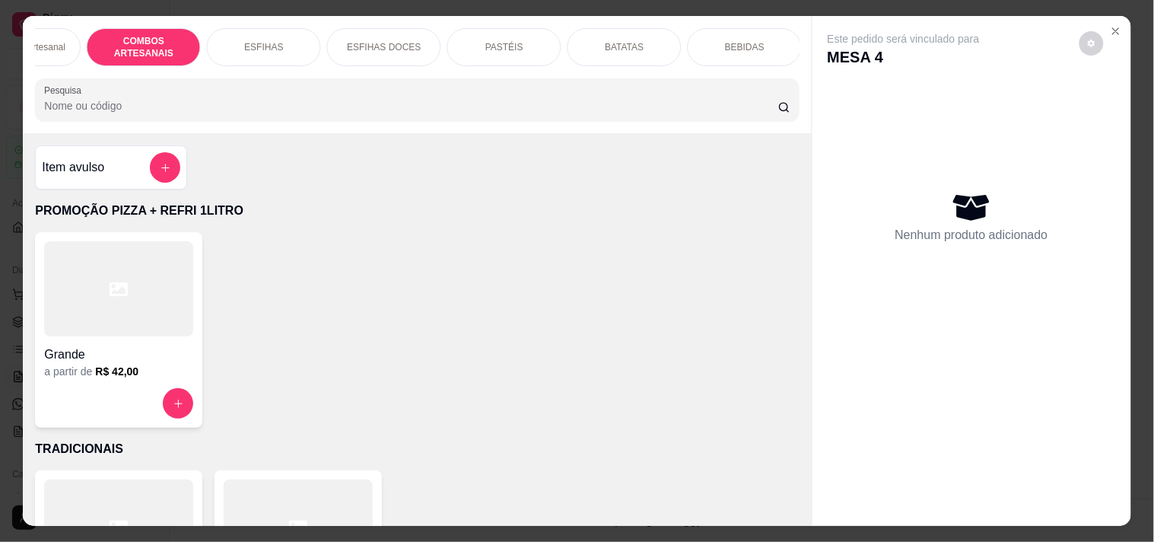
scroll to position [39, 0]
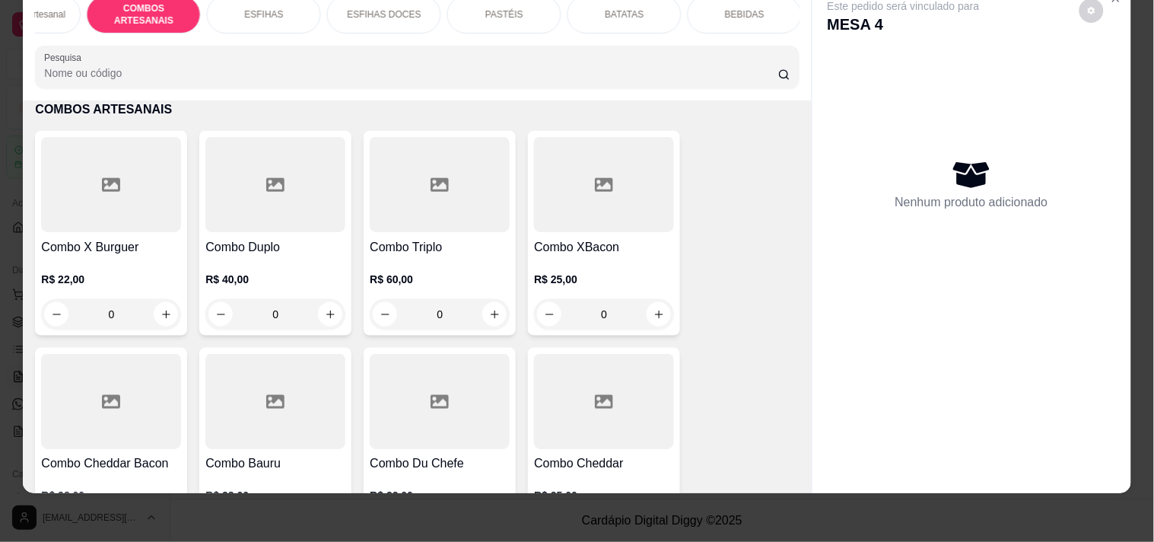
click at [151, 297] on div "R$ 22,00 0" at bounding box center [111, 301] width 140 height 58
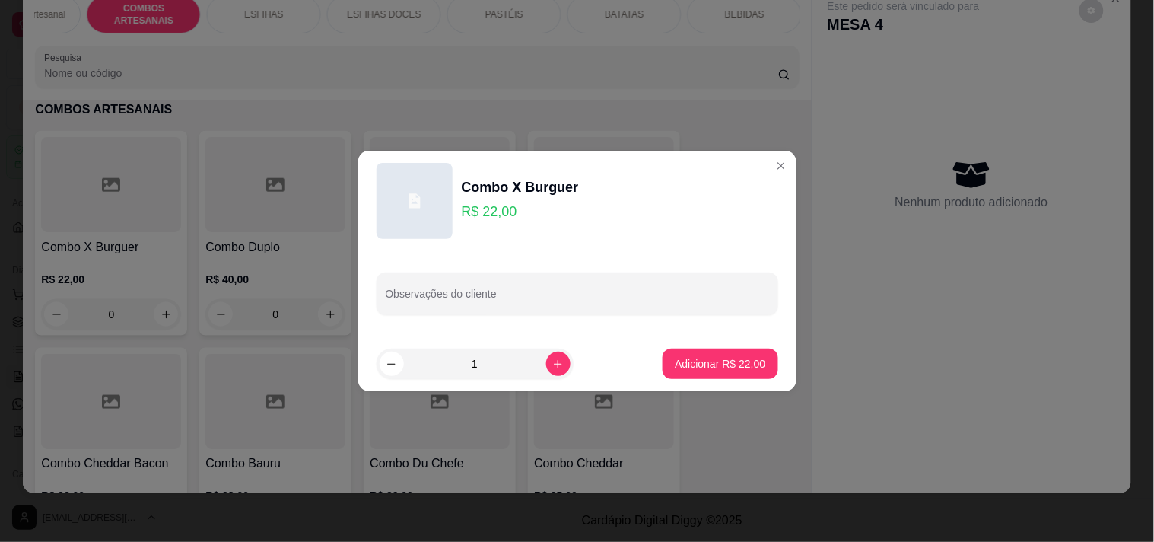
click at [656, 354] on footer "1 Adicionar R$ 22,00" at bounding box center [577, 363] width 438 height 55
click at [673, 354] on button "Adicionar R$ 22,00" at bounding box center [720, 363] width 115 height 30
type input "1"
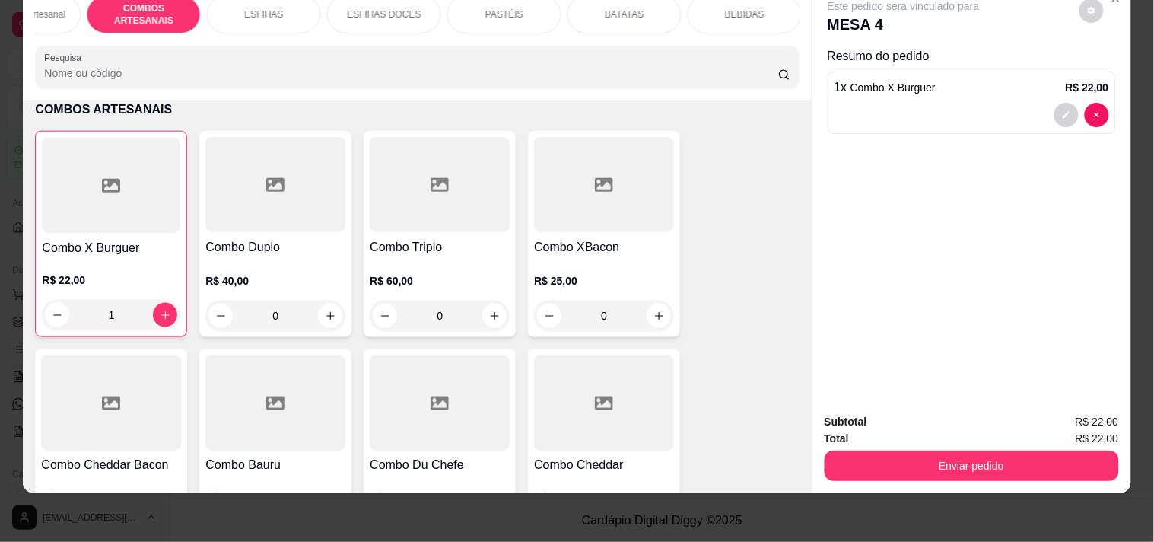
click at [907, 450] on button "Enviar pedido" at bounding box center [972, 465] width 294 height 30
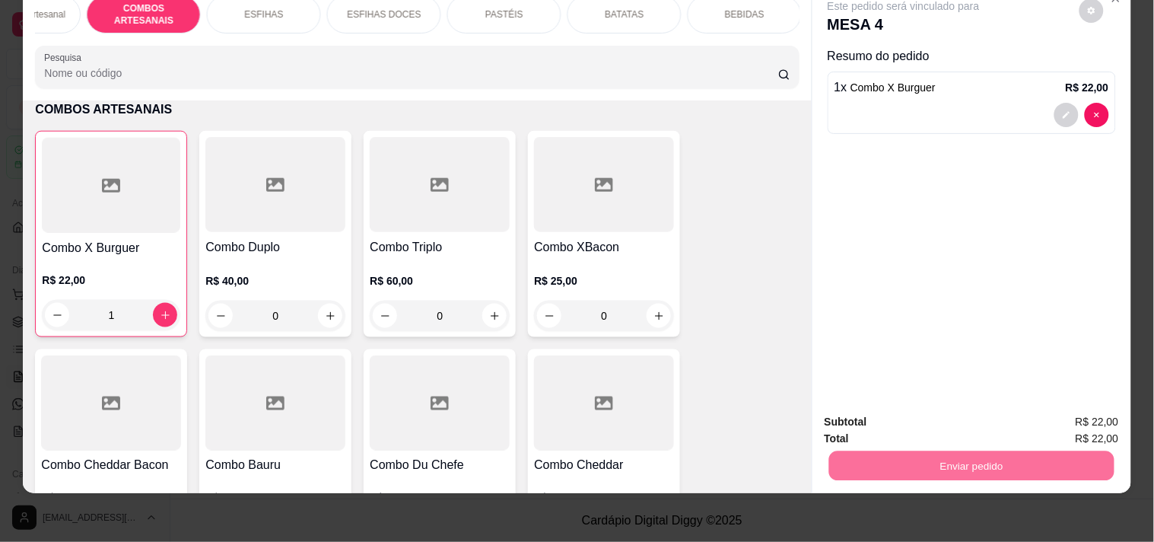
click at [1006, 409] on button "Registrar cliente" at bounding box center [977, 415] width 100 height 29
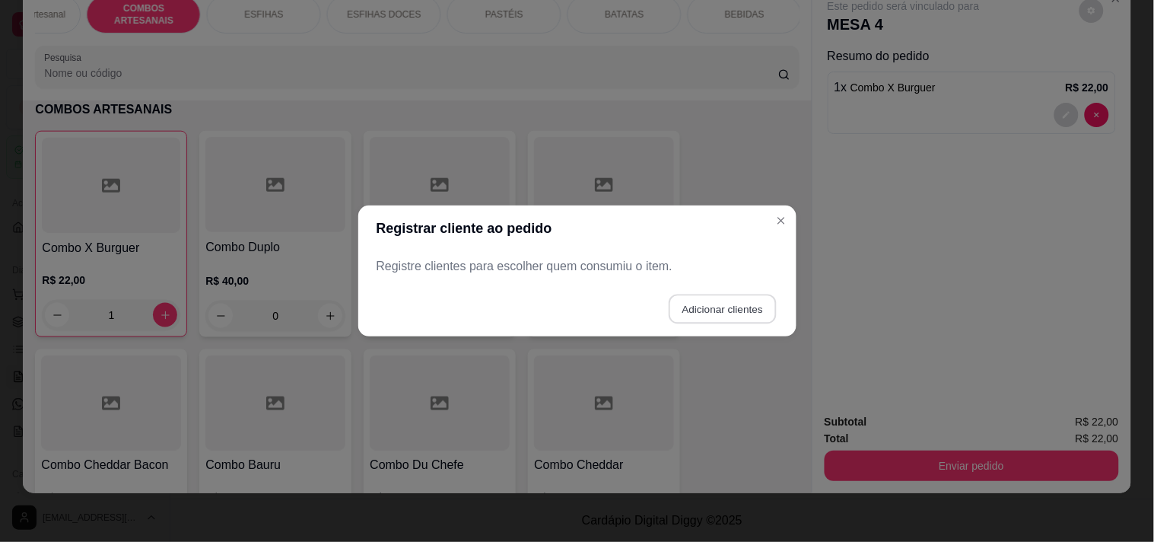
click at [706, 307] on button "Adicionar clientes" at bounding box center [722, 309] width 107 height 30
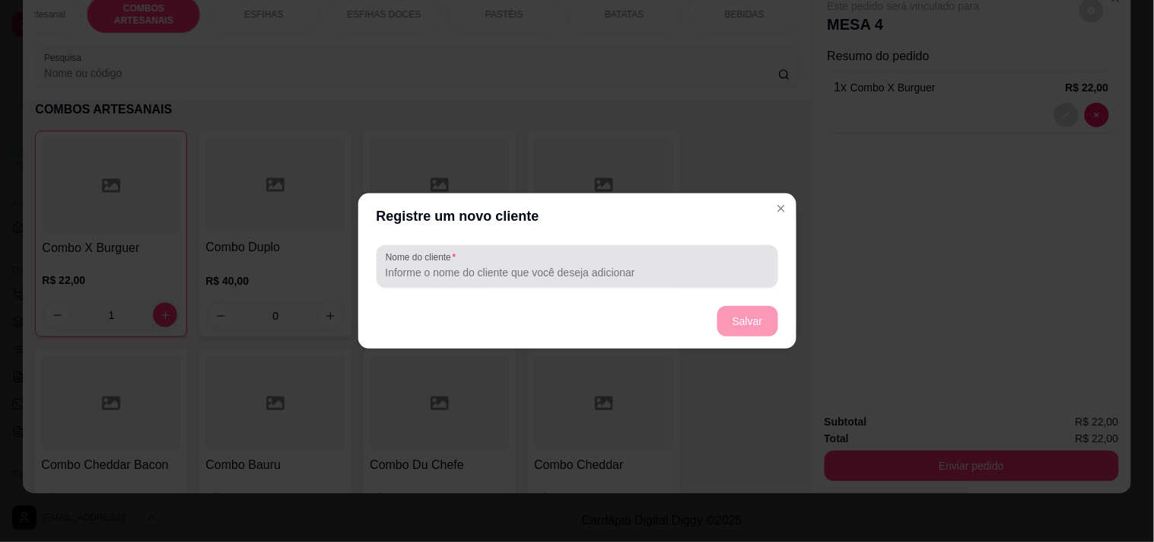
click at [647, 259] on div at bounding box center [577, 266] width 383 height 30
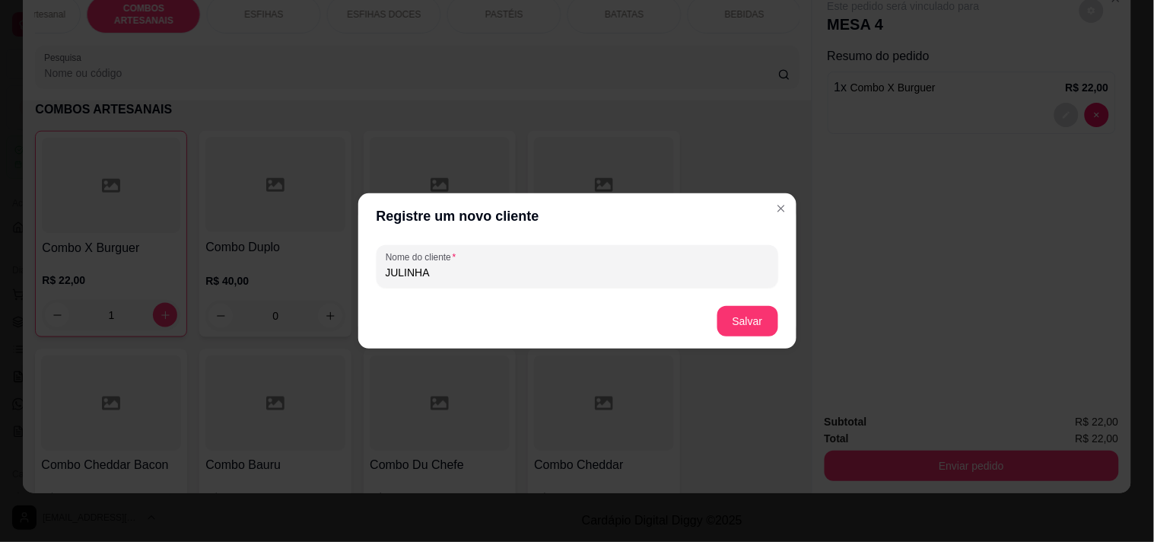
type input "JULINHA"
click at [769, 310] on button "Salvar" at bounding box center [747, 321] width 61 height 30
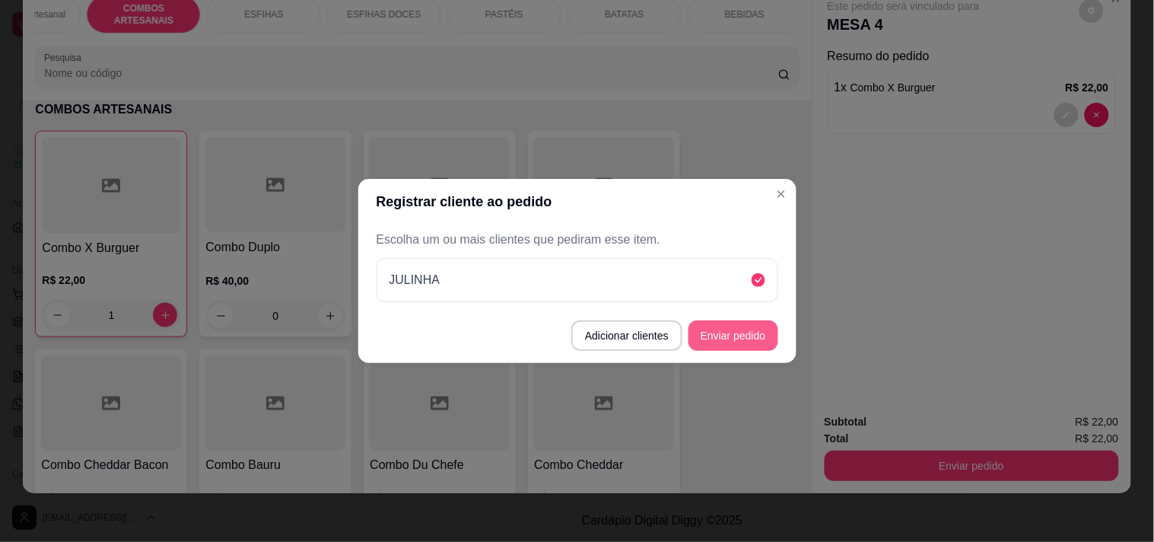
click at [717, 335] on button "Enviar pedido" at bounding box center [733, 335] width 90 height 30
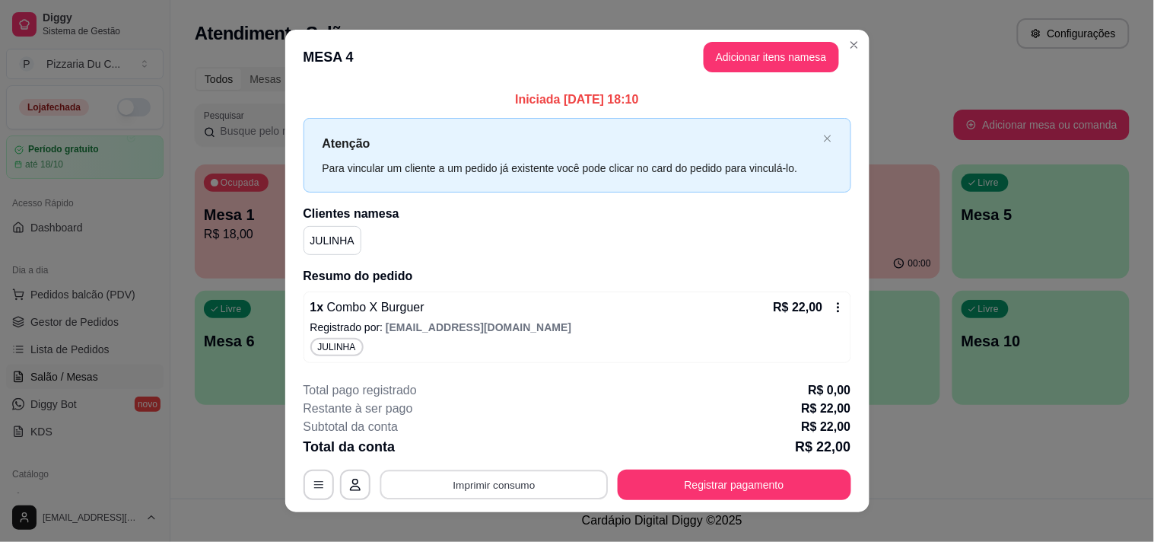
click at [522, 472] on button "Imprimir consumo" at bounding box center [494, 484] width 228 height 30
click at [513, 442] on button "IMPRESSORA" at bounding box center [492, 449] width 110 height 24
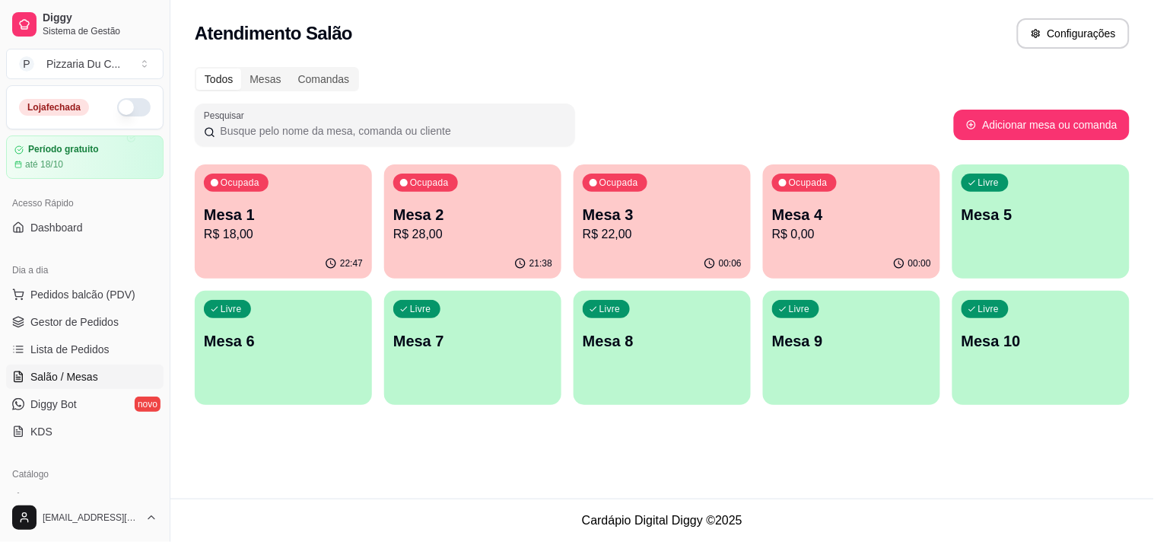
click at [804, 201] on div "Ocupada Mesa 4 R$ 0,00" at bounding box center [851, 206] width 177 height 84
click at [786, 262] on div "00:03" at bounding box center [851, 264] width 177 height 30
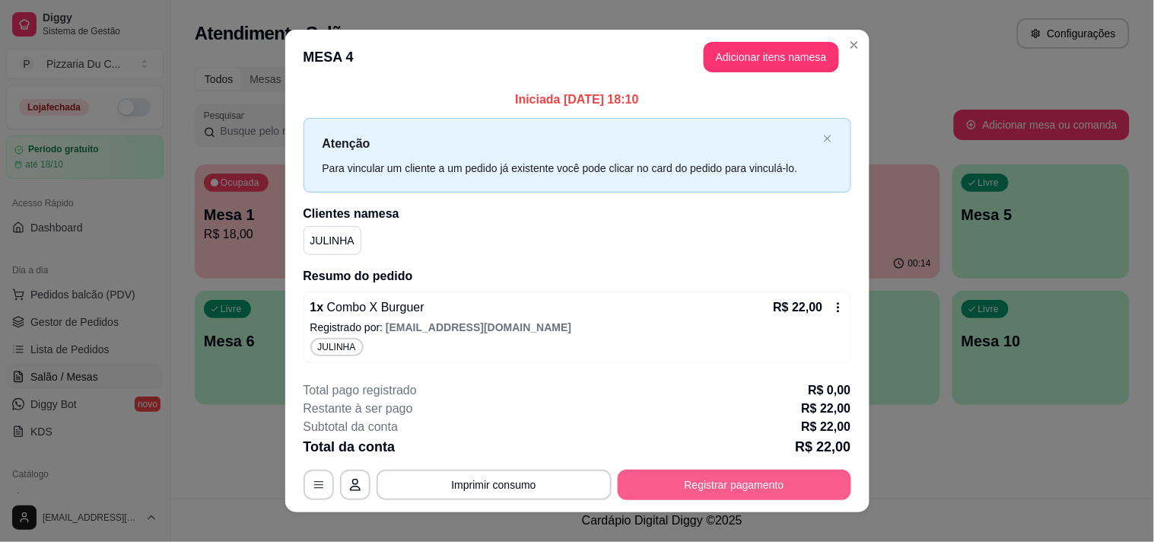
click at [779, 482] on button "Registrar pagamento" at bounding box center [735, 484] width 234 height 30
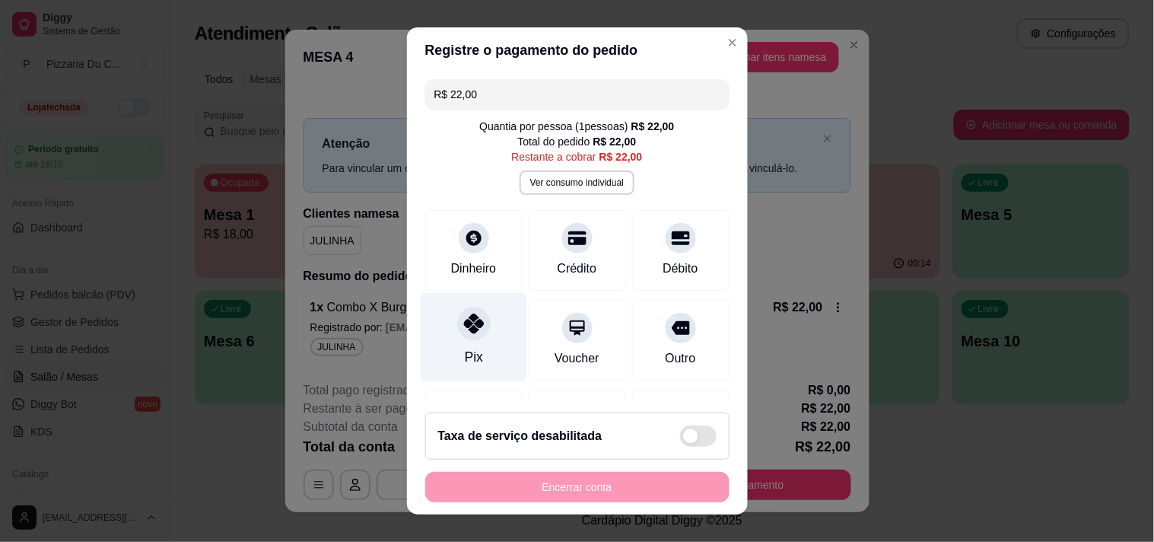
click at [485, 324] on div "Pix" at bounding box center [473, 336] width 107 height 89
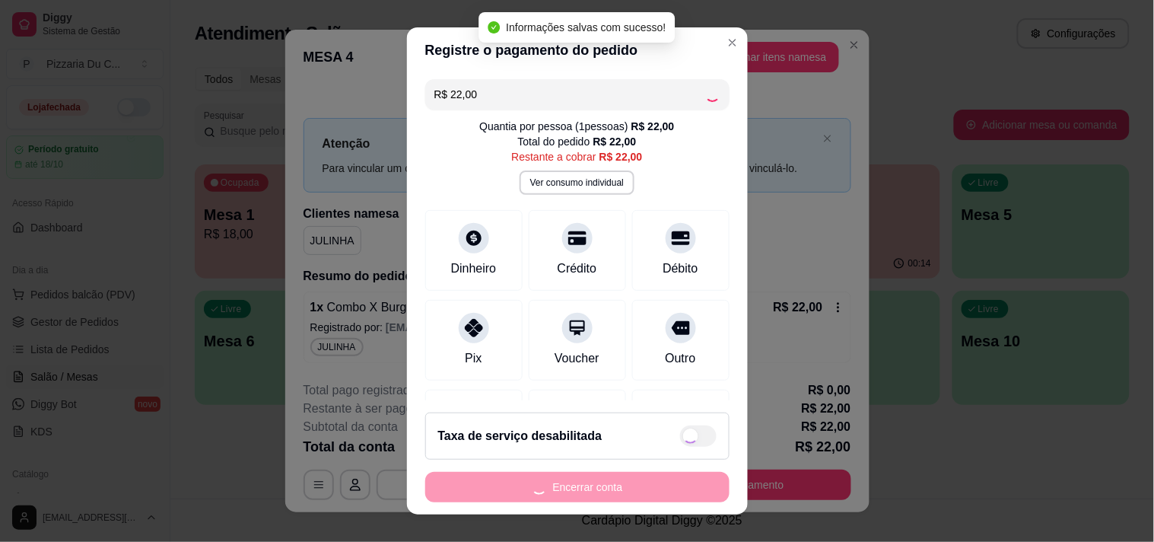
type input "R$ 0,00"
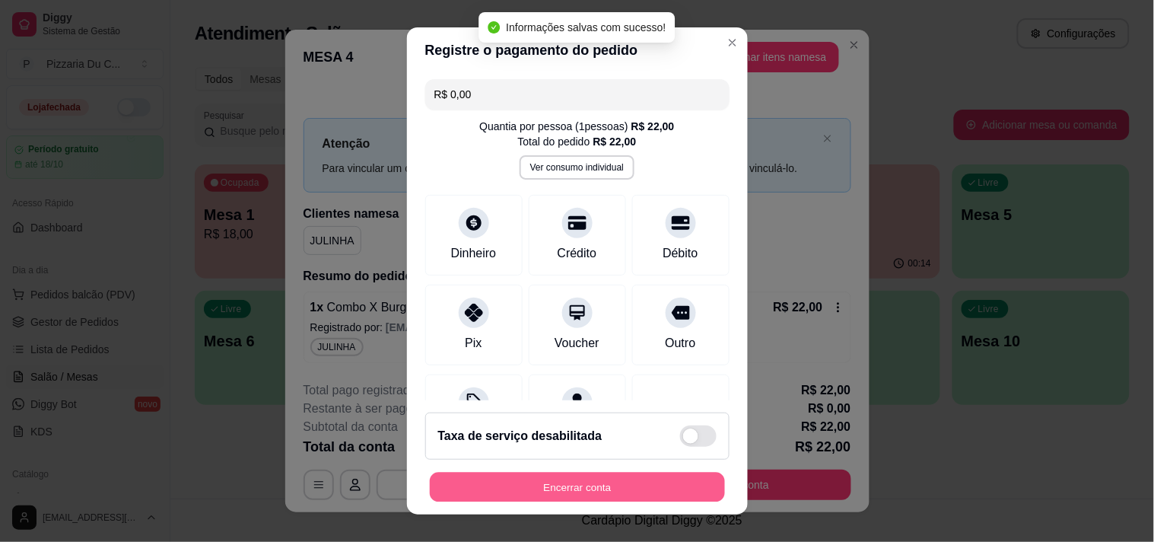
click at [530, 482] on button "Encerrar conta" at bounding box center [577, 487] width 295 height 30
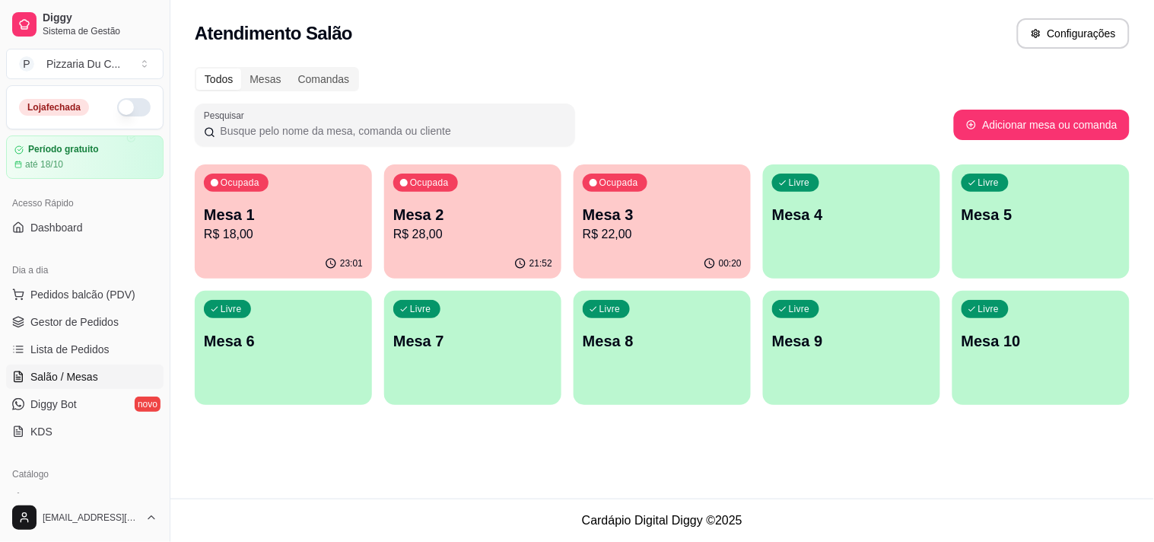
click at [726, 183] on div "Ocupada Mesa 3 R$ 22,00" at bounding box center [662, 206] width 177 height 84
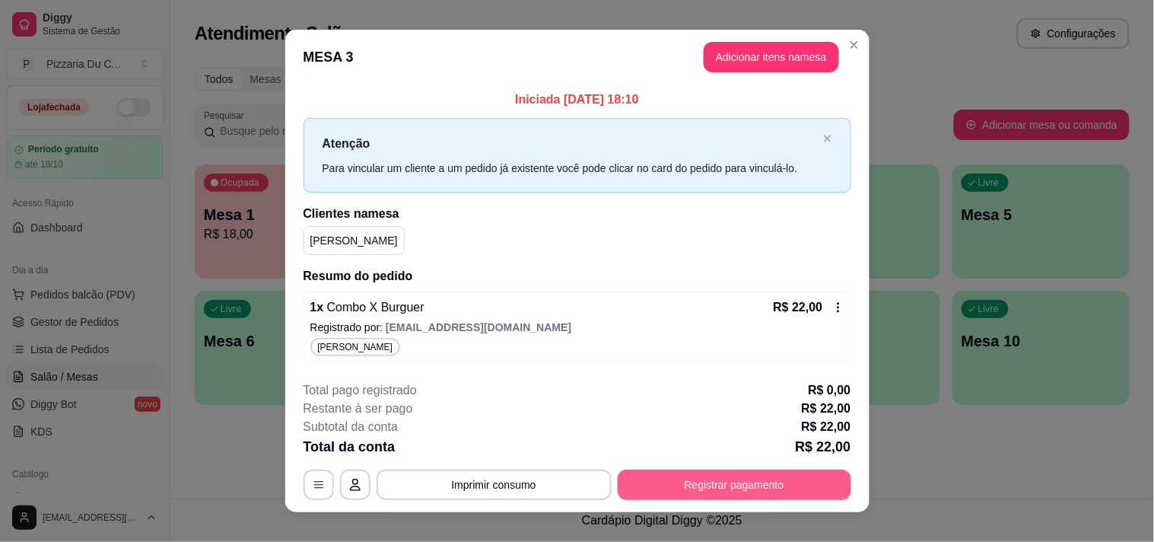
click at [771, 501] on footer "**********" at bounding box center [577, 440] width 584 height 143
click at [764, 492] on button "Registrar pagamento" at bounding box center [735, 484] width 234 height 30
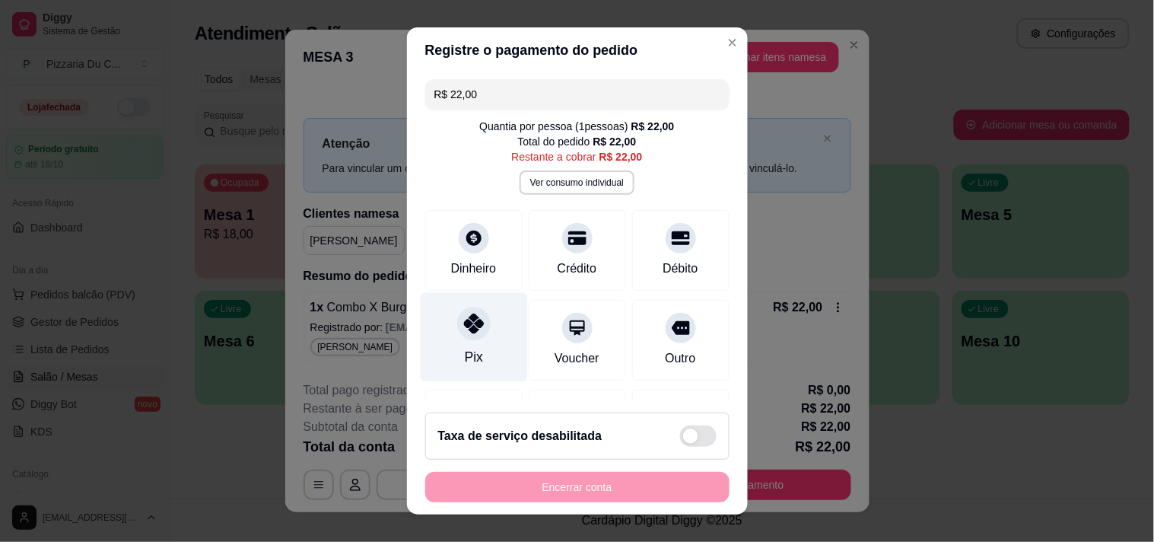
click at [481, 341] on div "Pix" at bounding box center [473, 336] width 107 height 89
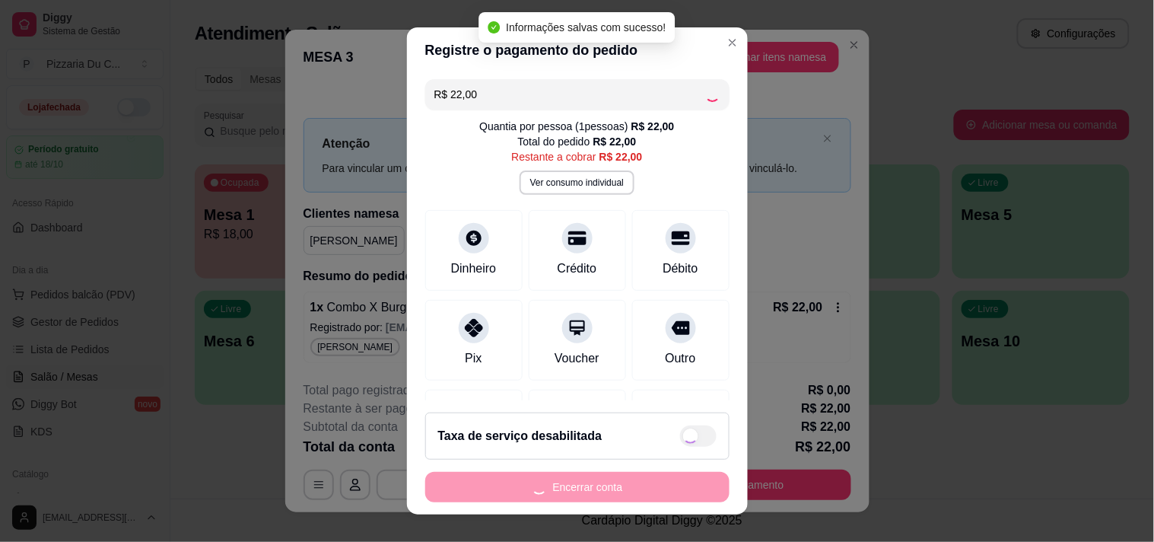
type input "R$ 0,00"
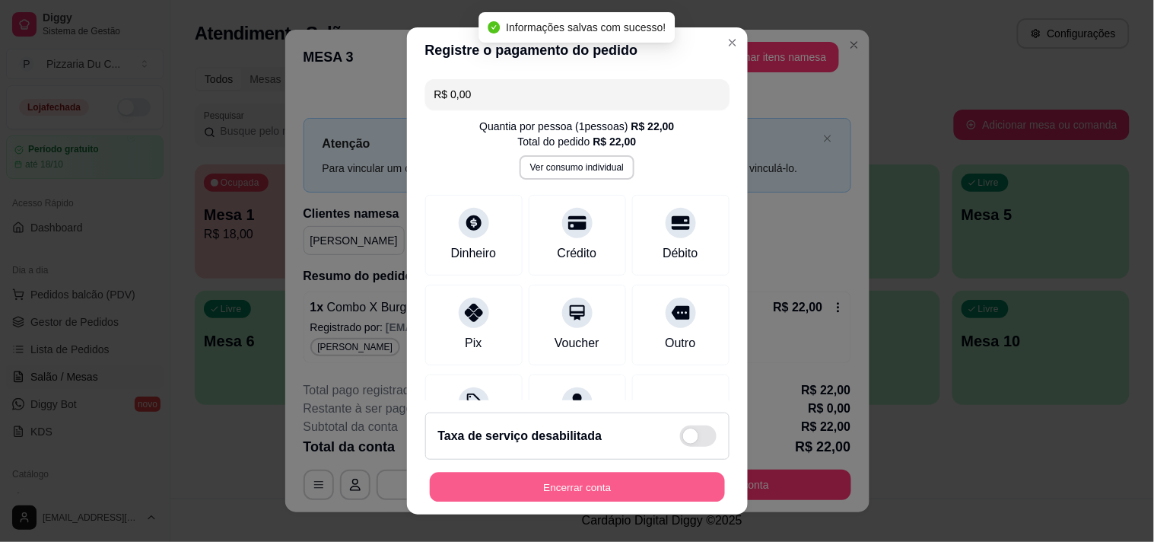
click at [536, 485] on button "Encerrar conta" at bounding box center [577, 487] width 295 height 30
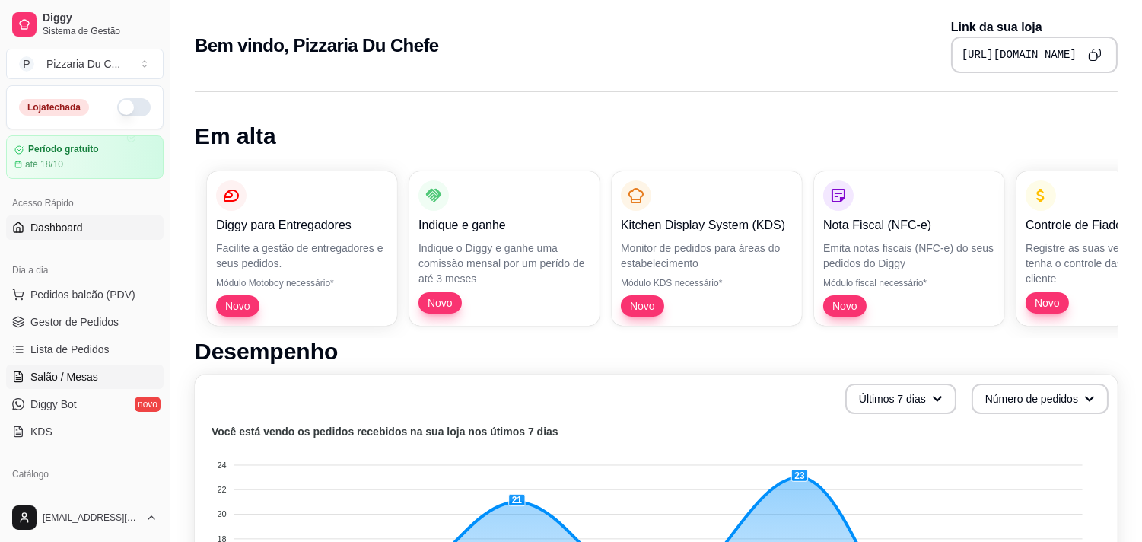
click at [94, 367] on link "Salão / Mesas" at bounding box center [84, 376] width 157 height 24
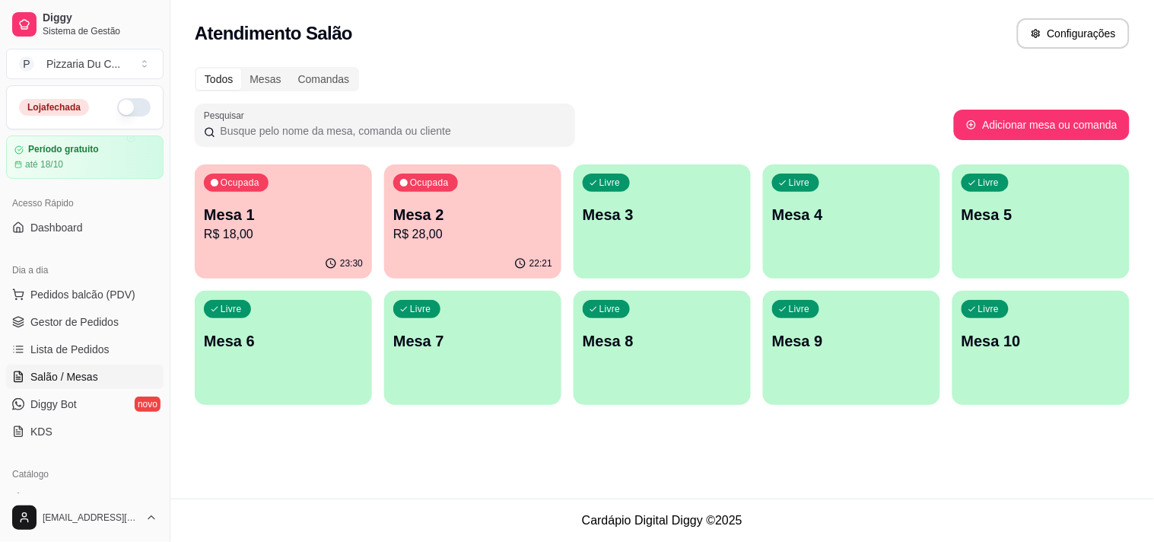
click at [675, 219] on p "Mesa 3" at bounding box center [662, 214] width 159 height 21
click at [615, 209] on p "Mesa 3" at bounding box center [662, 214] width 159 height 21
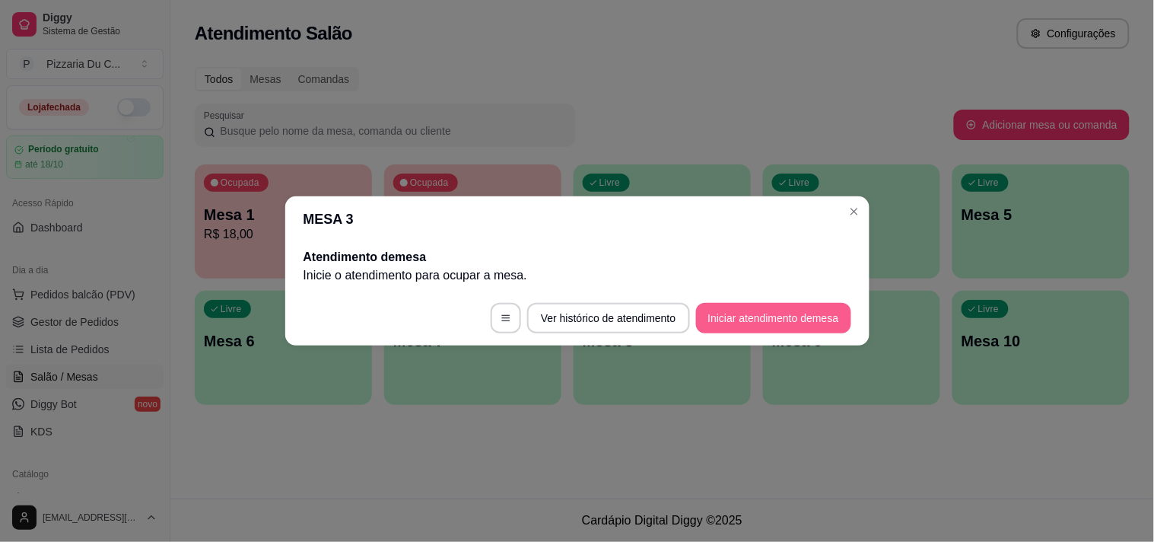
click at [759, 308] on button "Iniciar atendimento de mesa" at bounding box center [773, 318] width 155 height 30
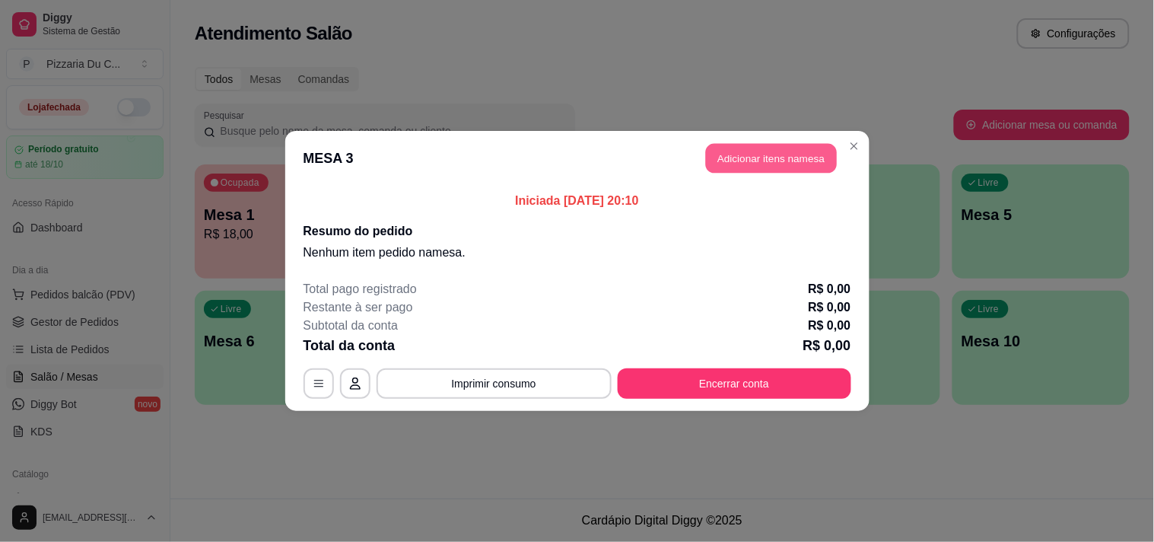
click at [787, 158] on button "Adicionar itens na mesa" at bounding box center [771, 159] width 131 height 30
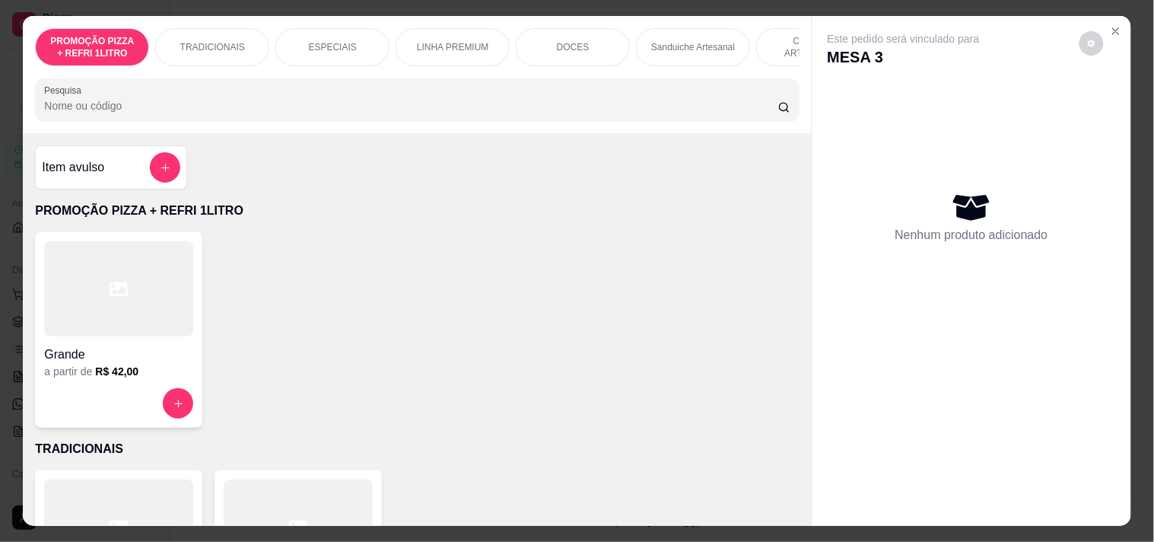
scroll to position [0, 669]
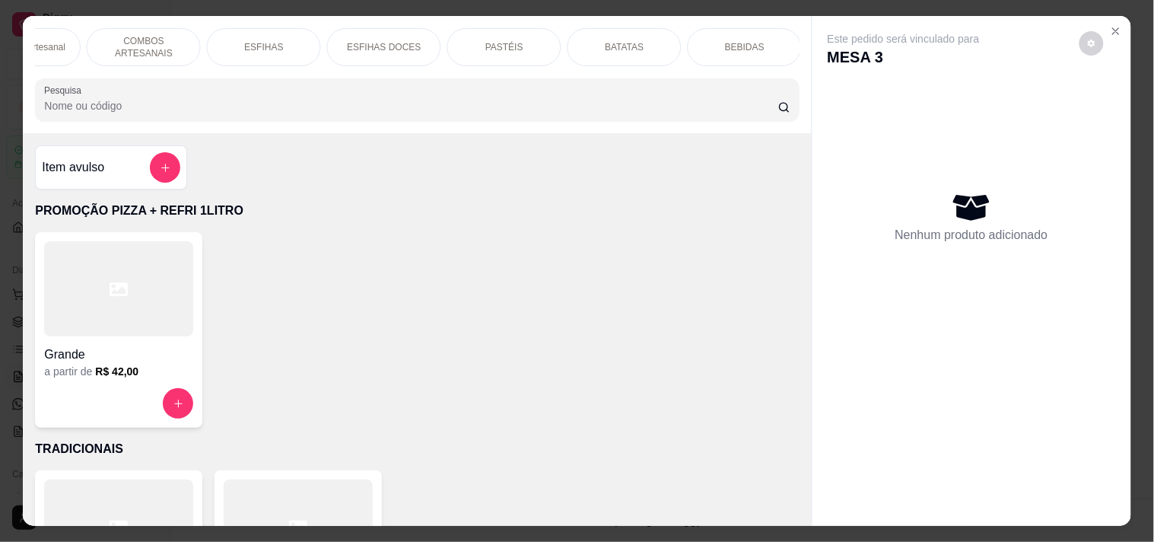
click at [172, 28] on div "COMBOS ARTESANAIS" at bounding box center [144, 47] width 114 height 38
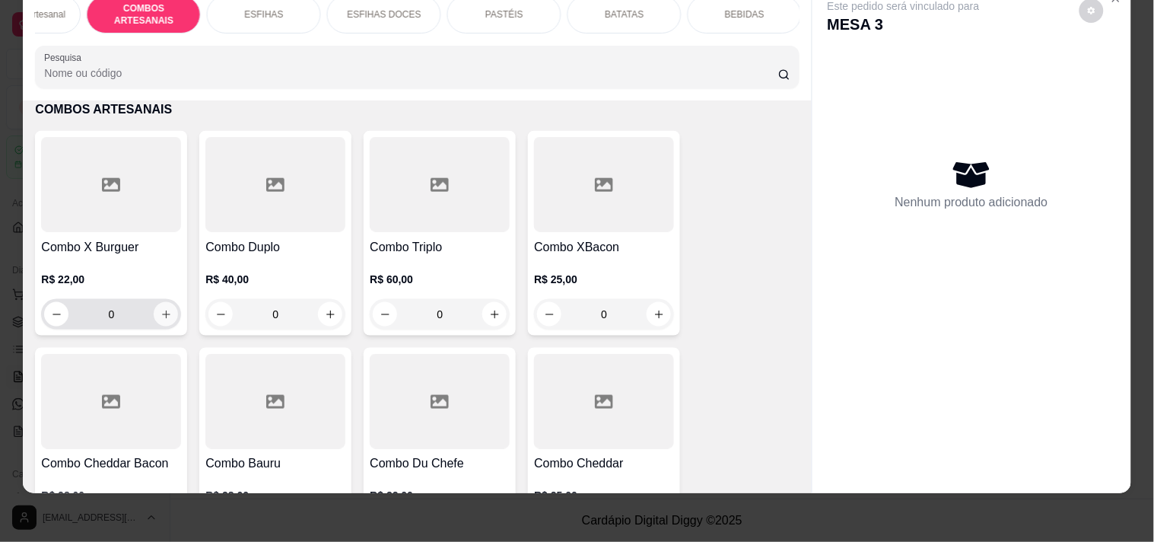
click at [154, 313] on button "increase-product-quantity" at bounding box center [166, 314] width 24 height 24
type input "1"
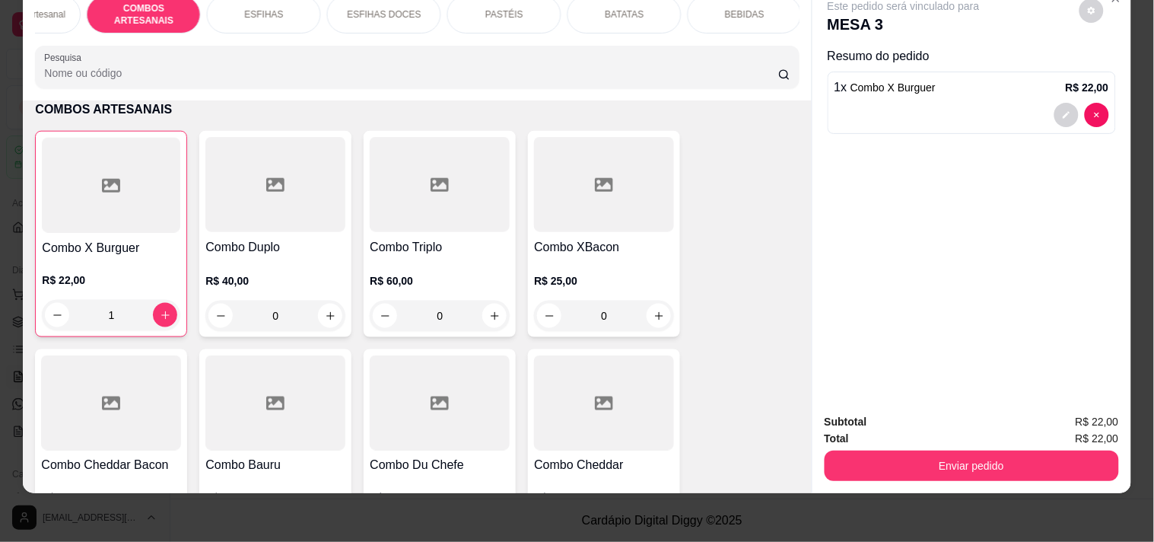
click at [868, 459] on button "Enviar pedido" at bounding box center [972, 465] width 294 height 30
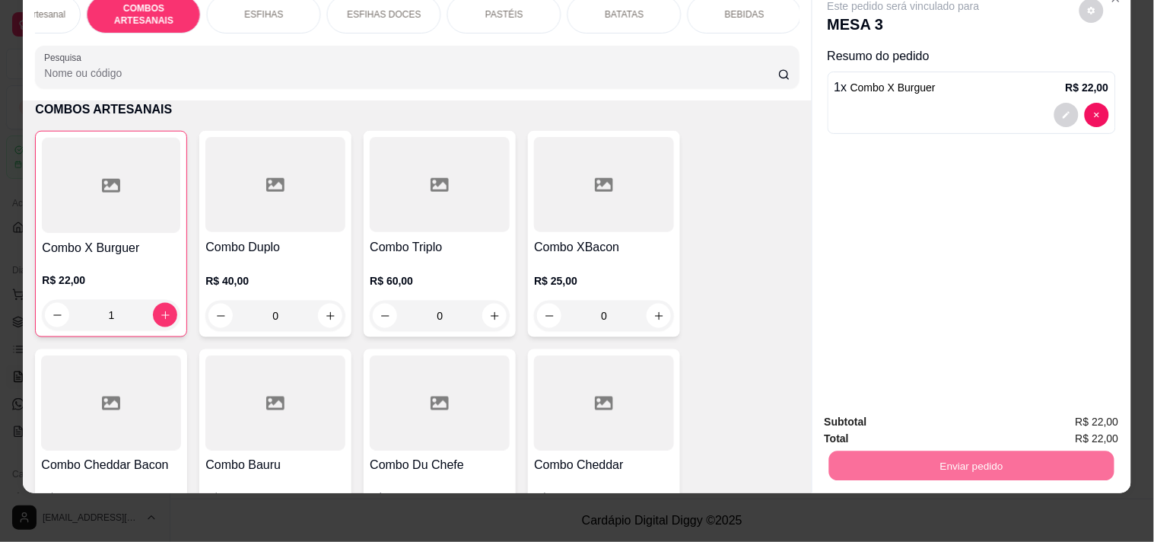
click at [1016, 423] on button "Registrar cliente" at bounding box center [977, 415] width 100 height 29
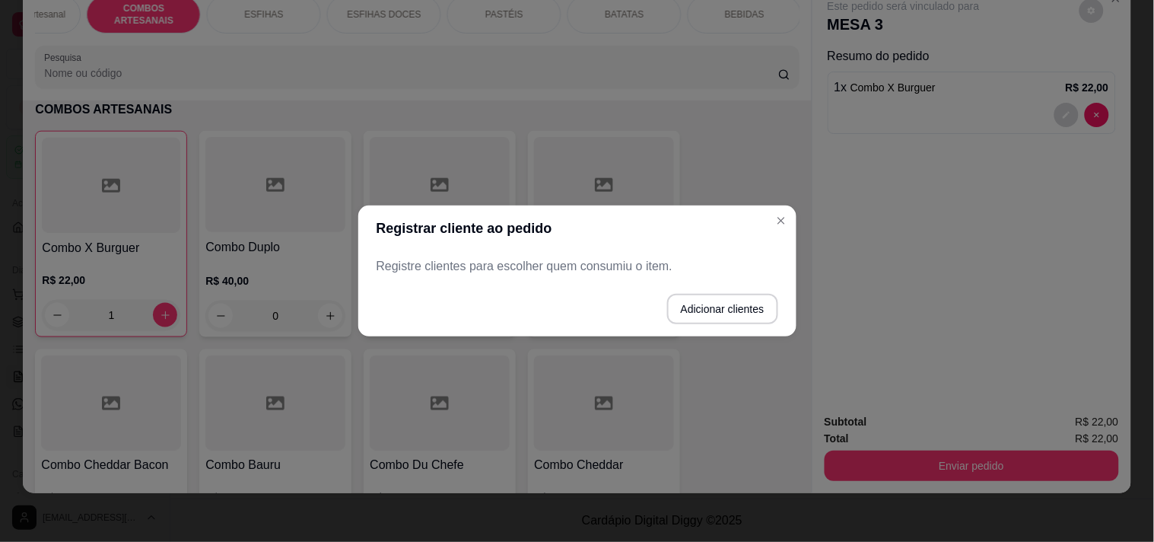
click at [705, 315] on button "Adicionar clientes" at bounding box center [722, 309] width 111 height 30
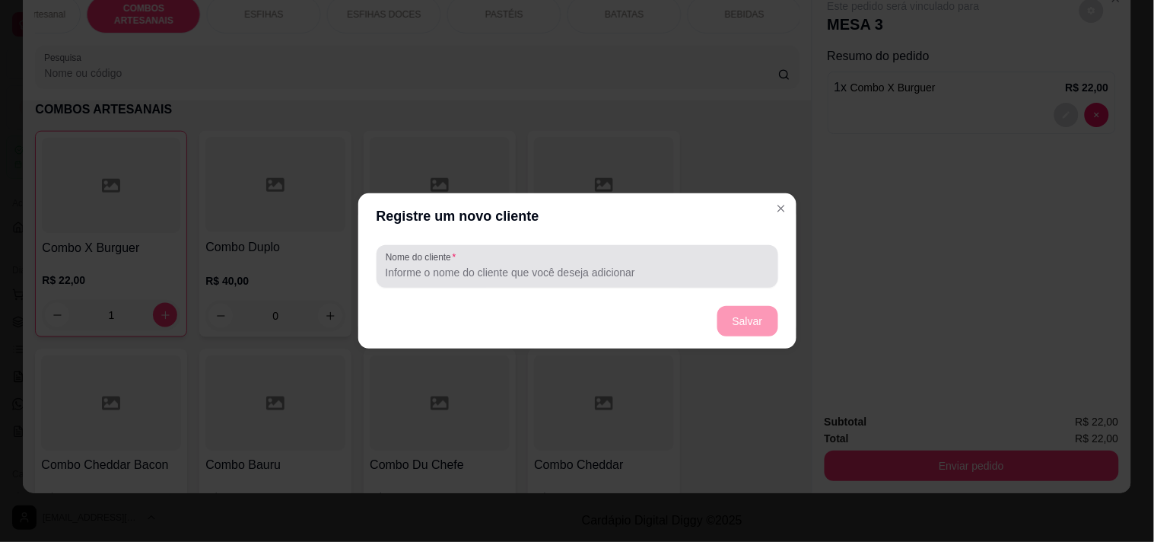
click at [624, 265] on input "Nome do cliente" at bounding box center [577, 272] width 383 height 15
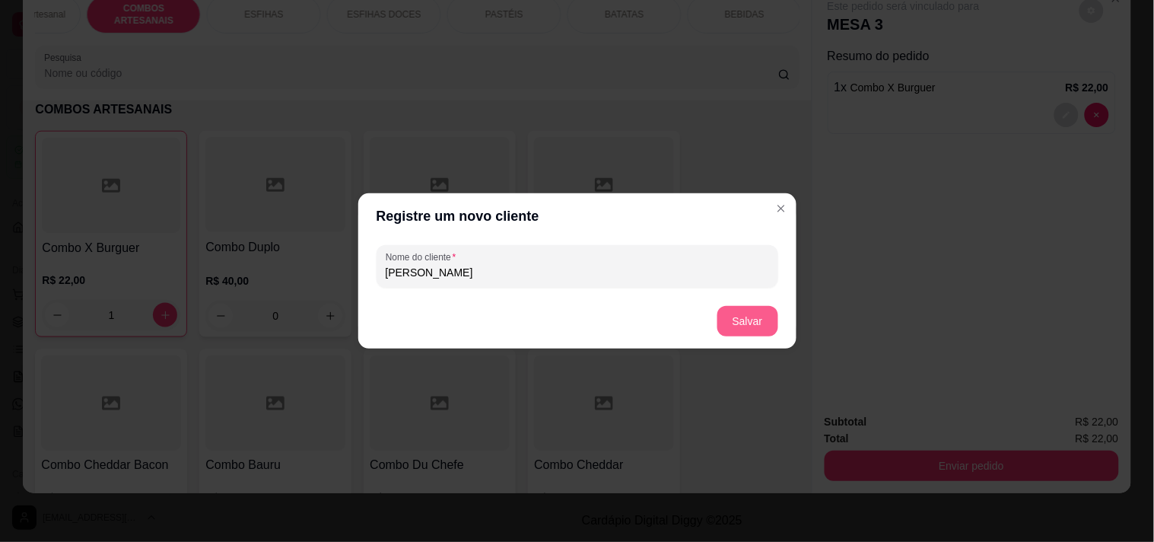
type input "[PERSON_NAME]"
click at [772, 316] on button "Salvar" at bounding box center [747, 321] width 61 height 30
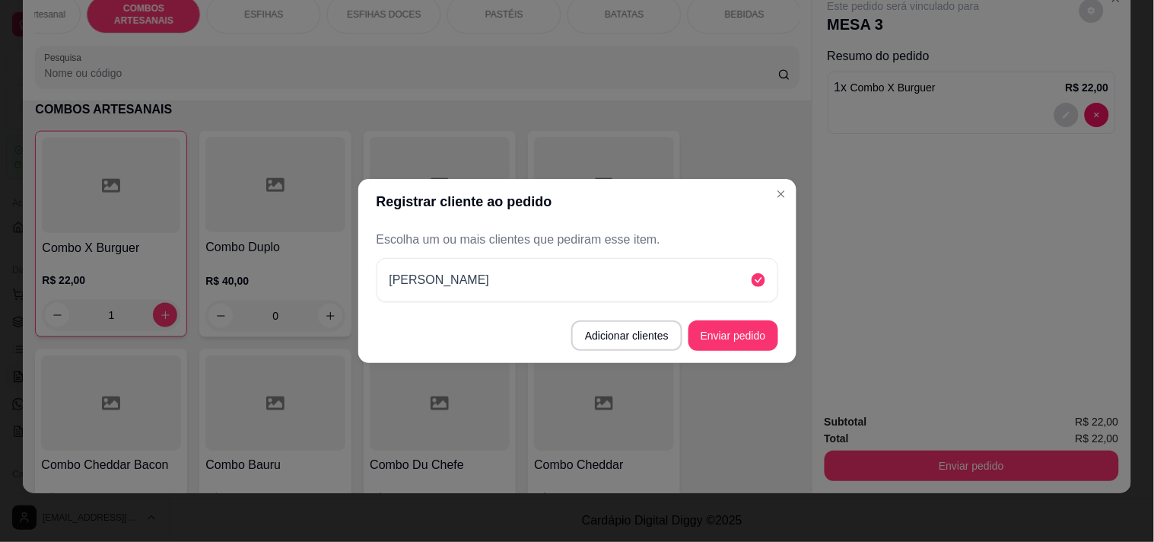
click at [706, 322] on button "Enviar pedido" at bounding box center [733, 335] width 90 height 30
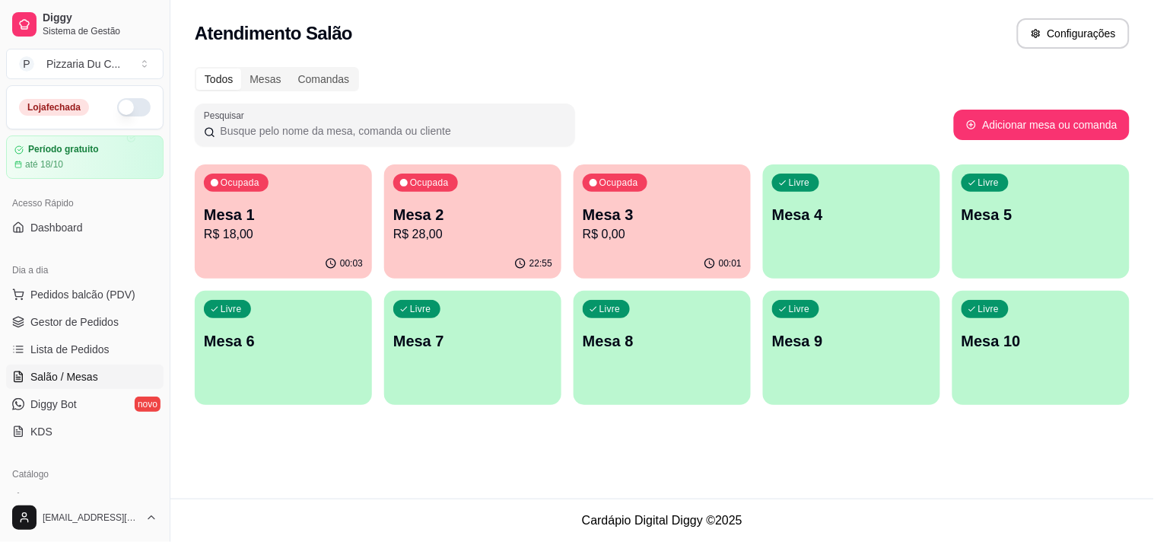
click at [831, 211] on p "Mesa 4" at bounding box center [851, 214] width 159 height 21
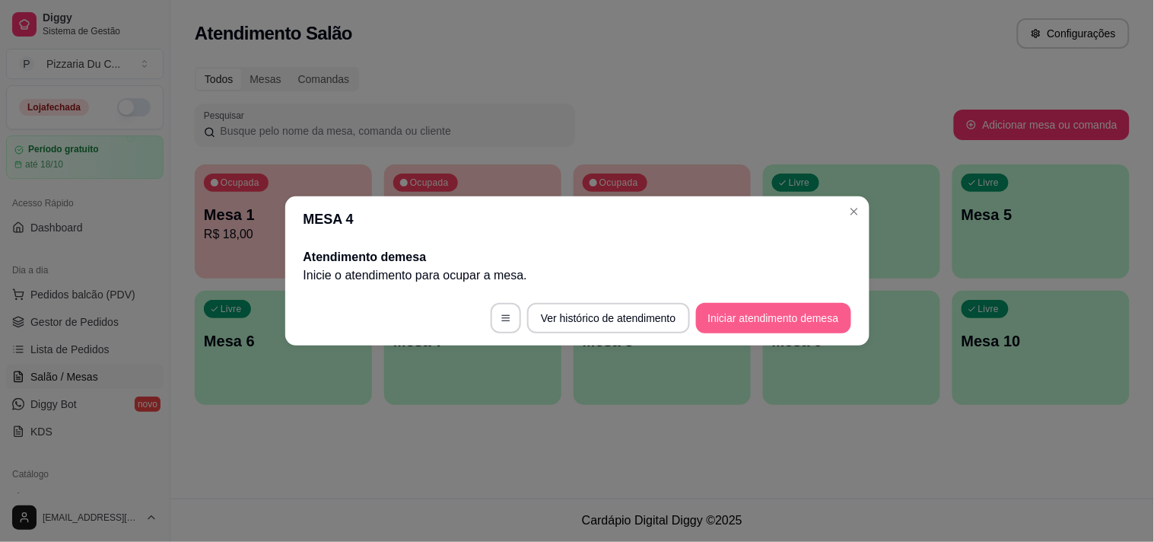
click at [703, 309] on button "Iniciar atendimento de mesa" at bounding box center [773, 318] width 155 height 30
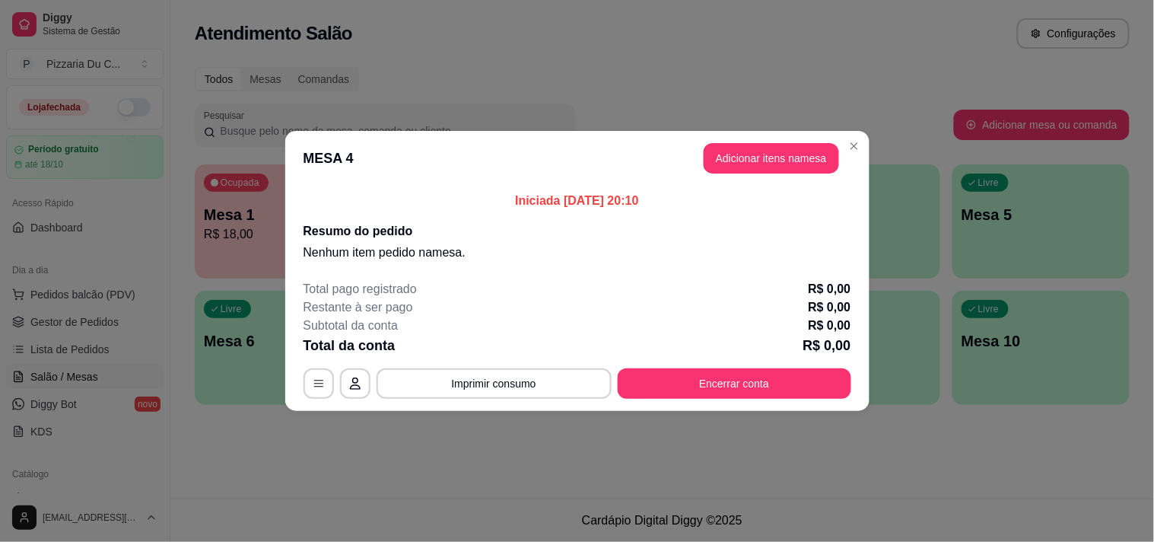
click at [753, 148] on button "Adicionar itens na mesa" at bounding box center [771, 158] width 135 height 30
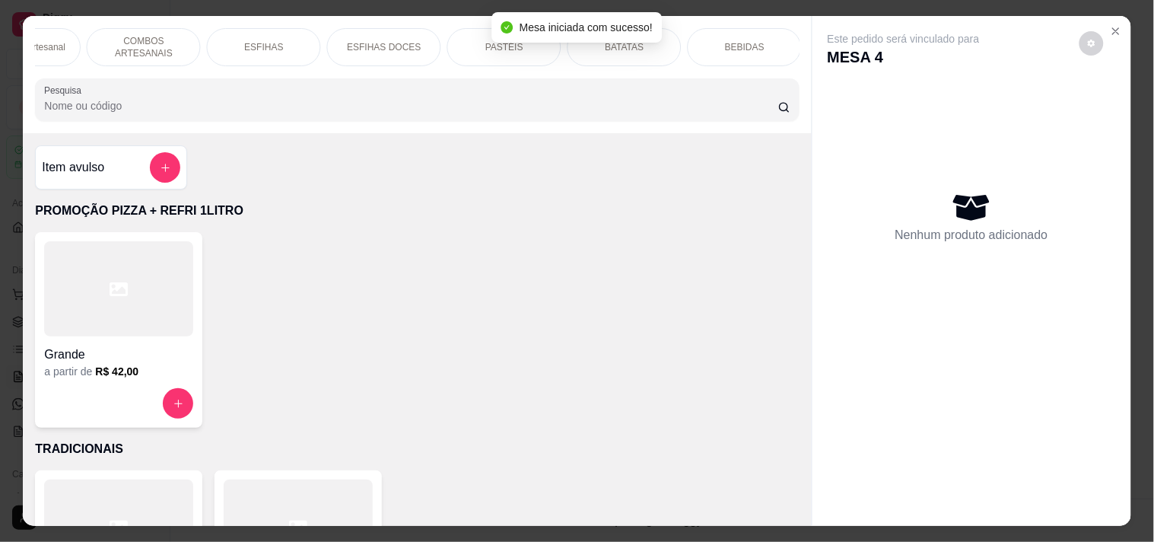
scroll to position [0, 671]
click at [455, 49] on div "PASTÉIS" at bounding box center [503, 47] width 114 height 38
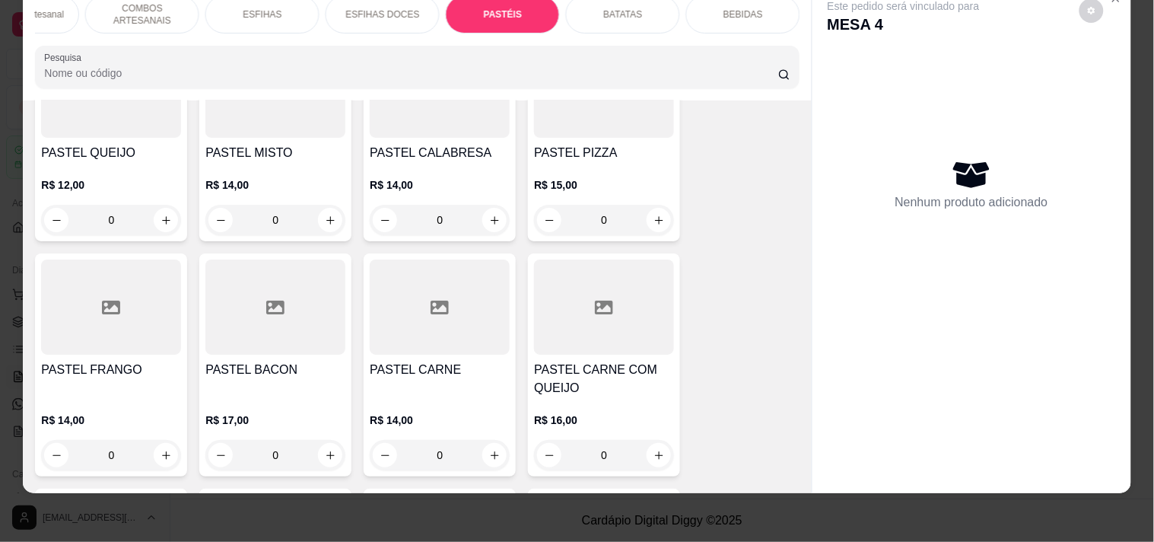
scroll to position [4422, 0]
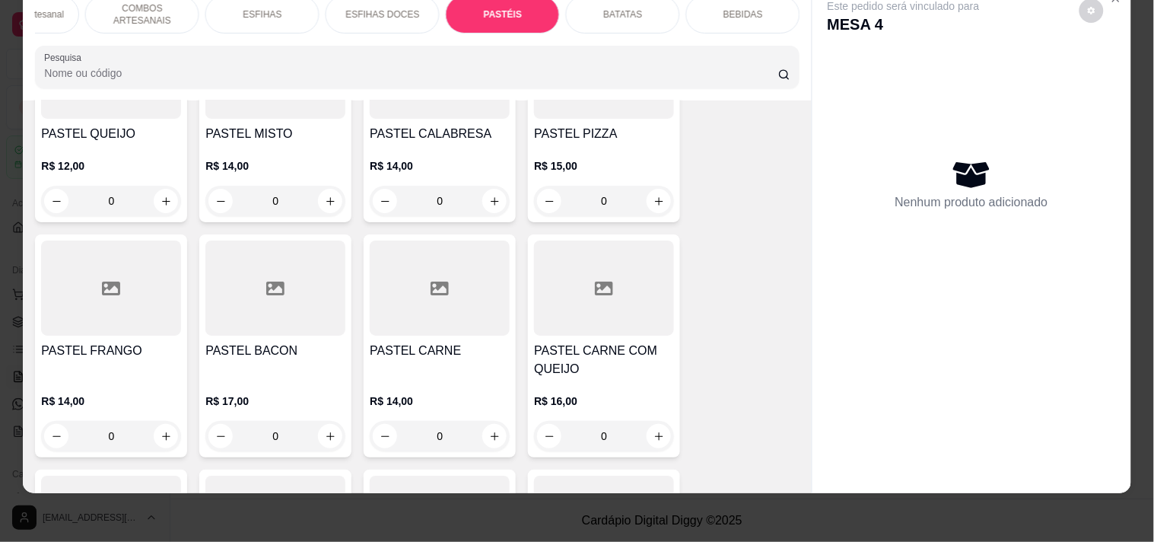
click at [482, 421] on div "0" at bounding box center [440, 436] width 140 height 30
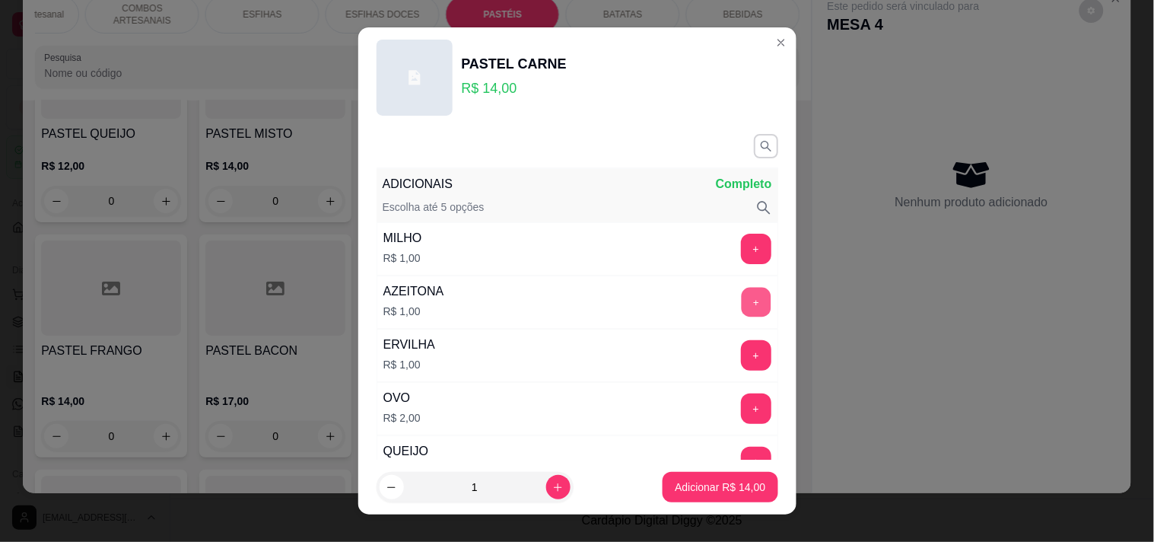
click at [741, 303] on button "+" at bounding box center [756, 302] width 30 height 30
click at [698, 472] on button "Adicionar R$ 15,00" at bounding box center [721, 487] width 112 height 30
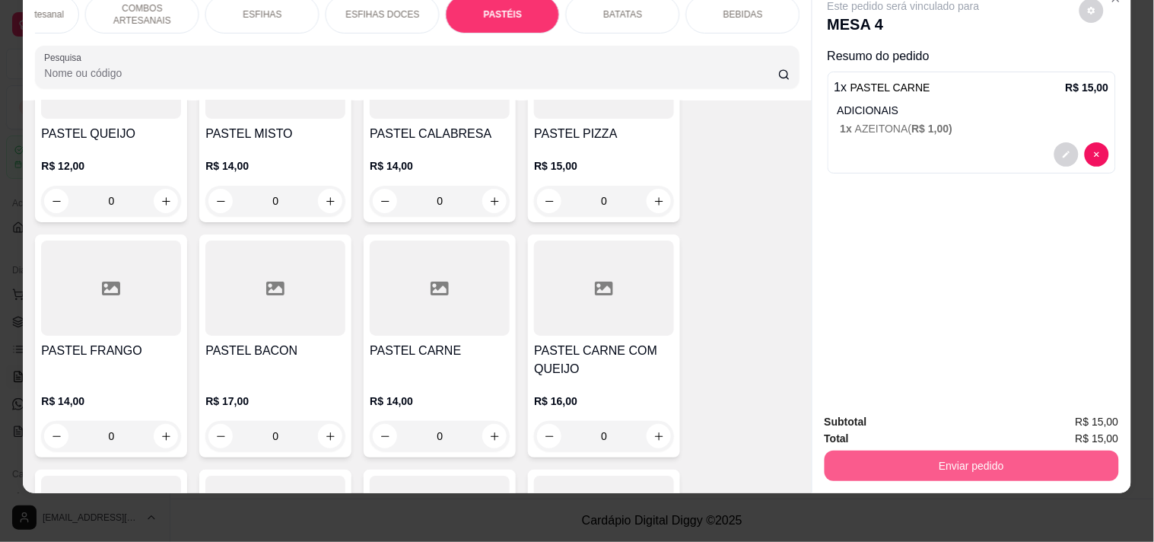
click at [903, 459] on button "Enviar pedido" at bounding box center [972, 465] width 294 height 30
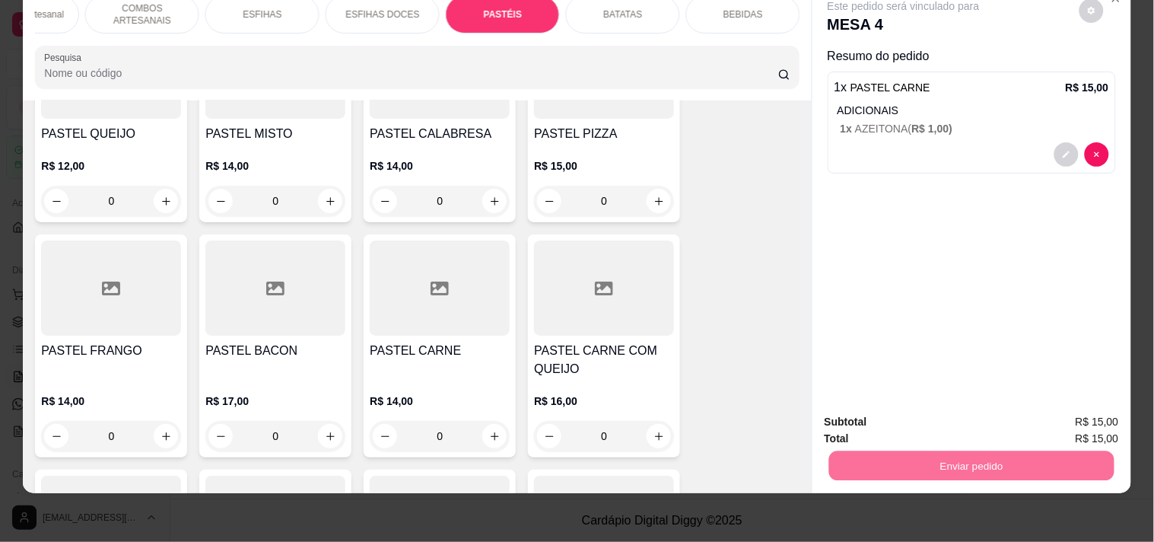
click at [931, 415] on button "Registrar cliente" at bounding box center [977, 415] width 100 height 29
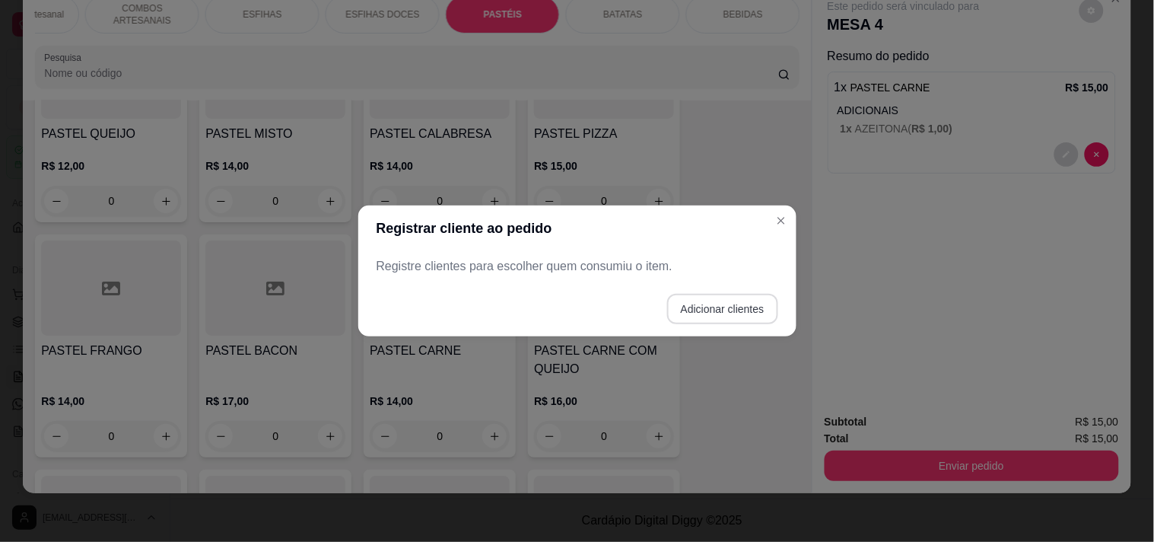
click at [725, 313] on button "Adicionar clientes" at bounding box center [722, 309] width 111 height 30
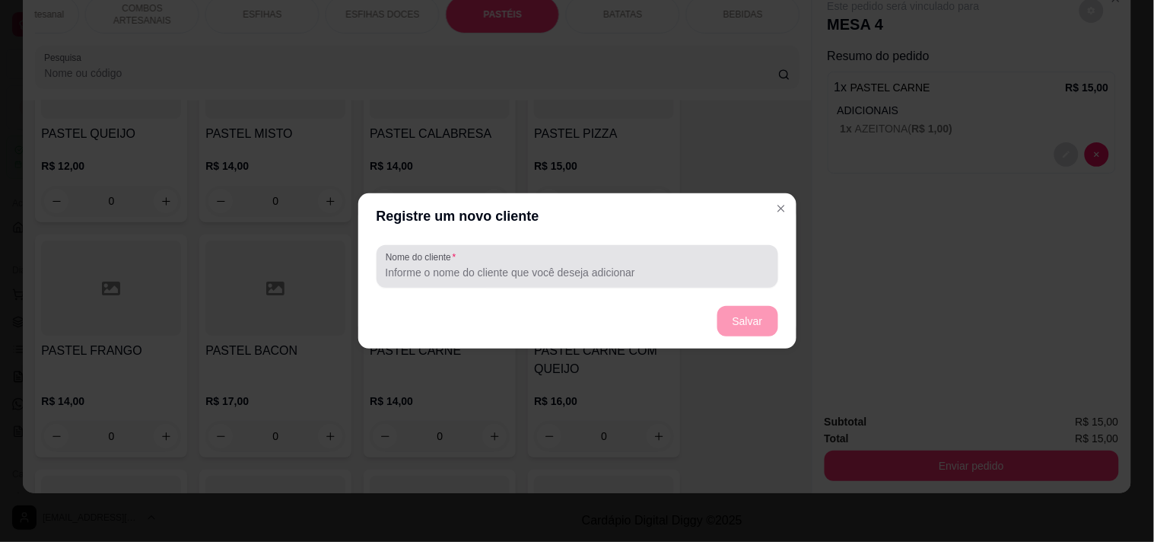
click at [672, 271] on input "Nome do cliente" at bounding box center [577, 272] width 383 height 15
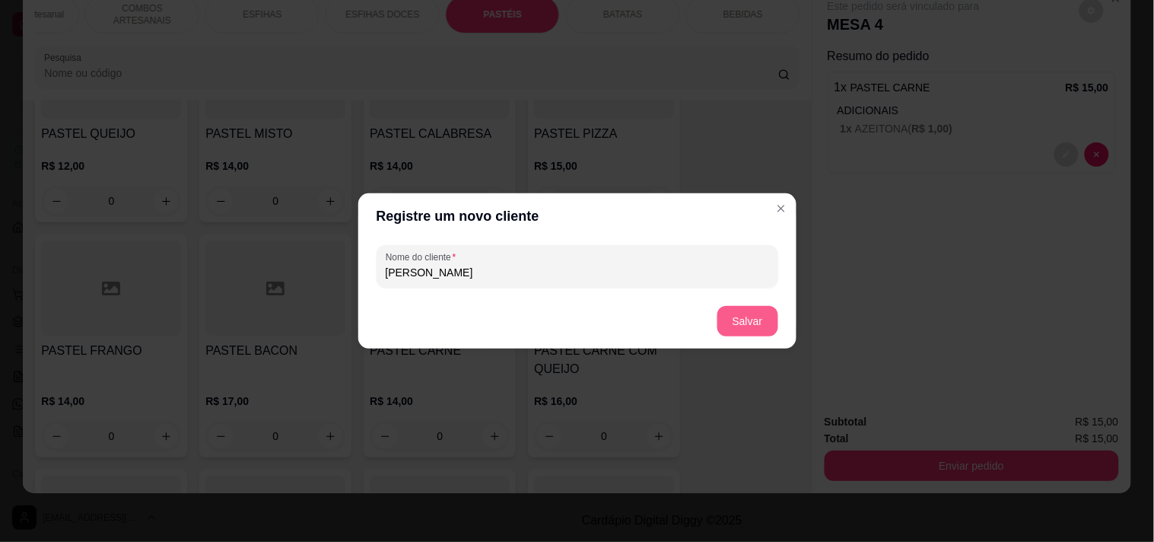
type input "ADRIANO"
click at [748, 333] on button "Salvar" at bounding box center [747, 321] width 61 height 30
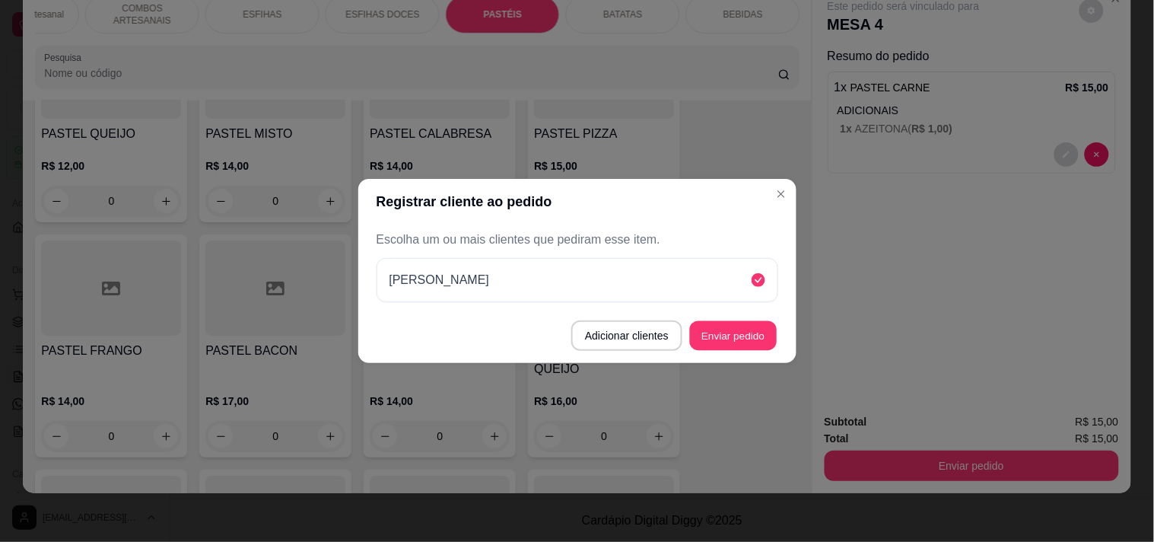
click at [751, 347] on button "Enviar pedido" at bounding box center [733, 336] width 87 height 30
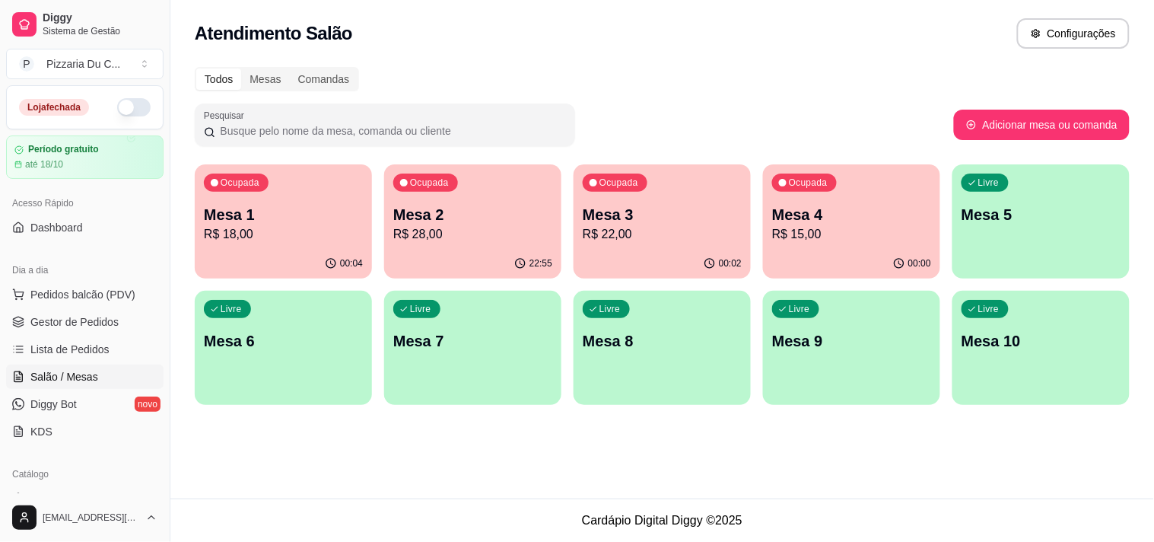
click at [829, 171] on div "Ocupada Mesa 4 R$ 15,00" at bounding box center [851, 206] width 177 height 84
click at [1054, 199] on div "Livre Mesa 5" at bounding box center [1040, 212] width 177 height 96
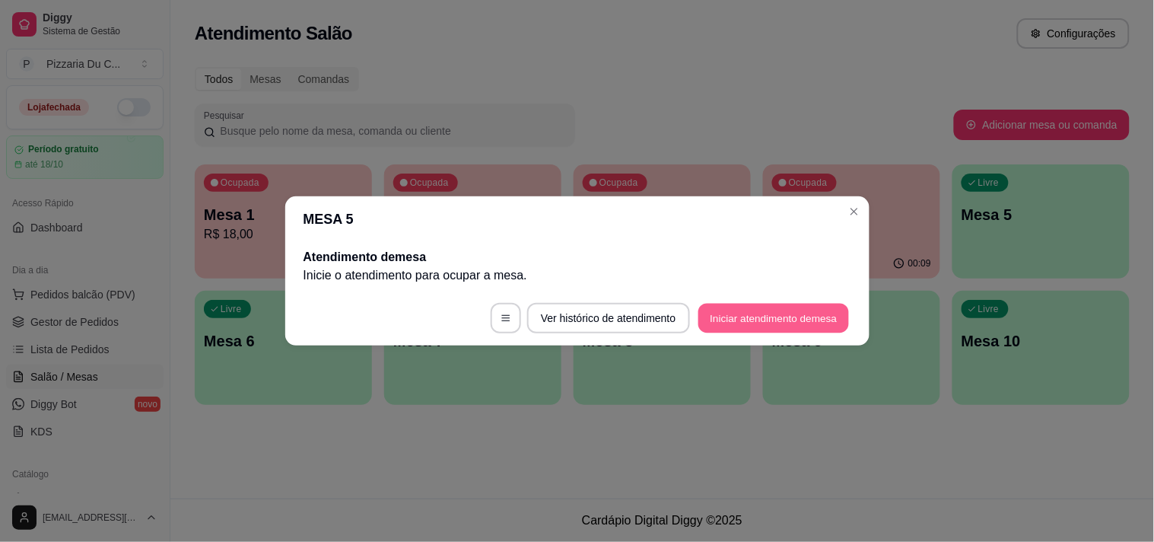
click at [731, 317] on button "Iniciar atendimento de mesa" at bounding box center [773, 319] width 151 height 30
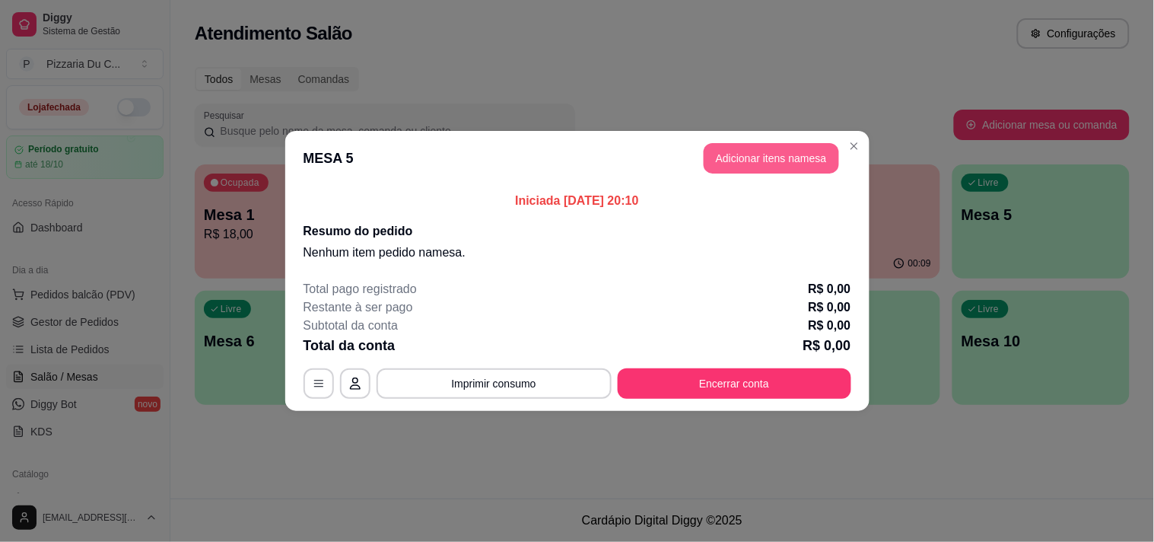
click at [767, 156] on button "Adicionar itens na mesa" at bounding box center [771, 158] width 135 height 30
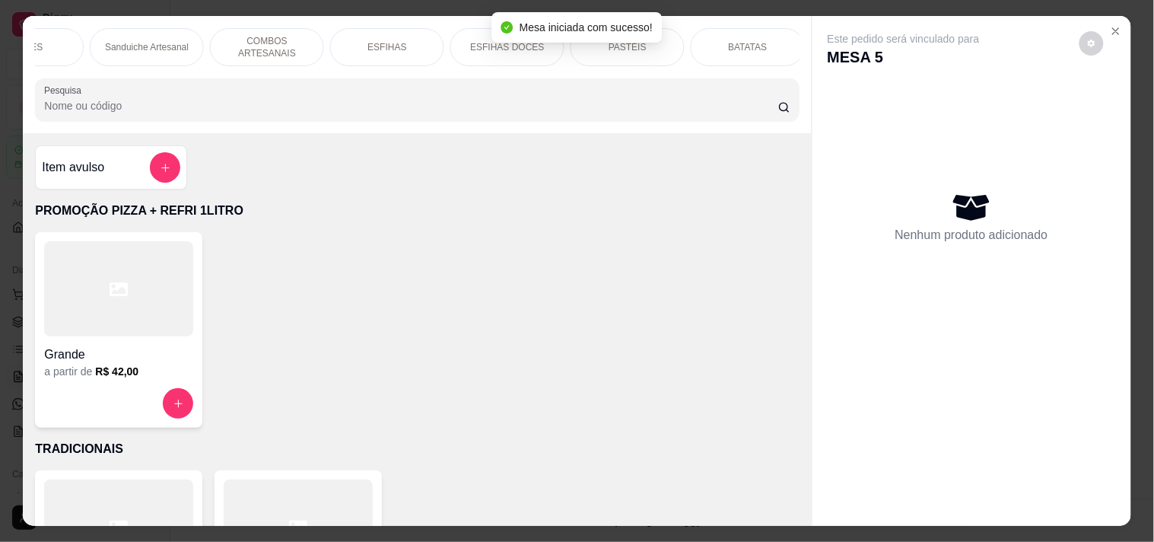
scroll to position [0, 669]
drag, startPoint x: 35, startPoint y: 55, endPoint x: 99, endPoint y: 84, distance: 70.1
click at [50, 62] on div "PROMOÇÃO PIZZA + REFRI 1LITRO TRADICIONAIS ESPECIAIS LINHA PREMIUM DOCES Sandui…" at bounding box center [417, 47] width 764 height 38
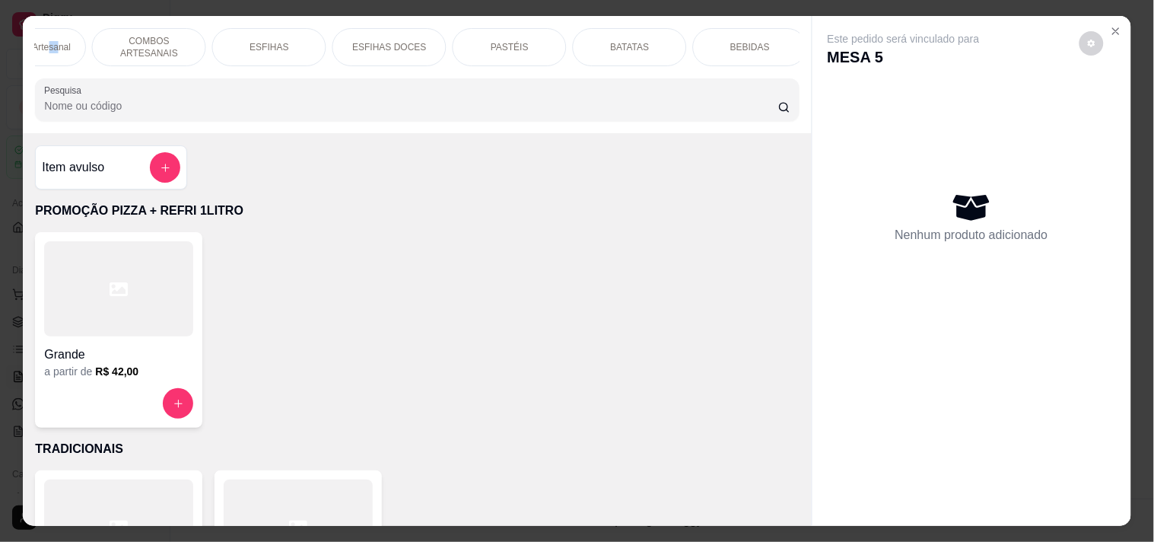
click at [48, 41] on p "Sanduiche Artesanal" at bounding box center [29, 47] width 84 height 12
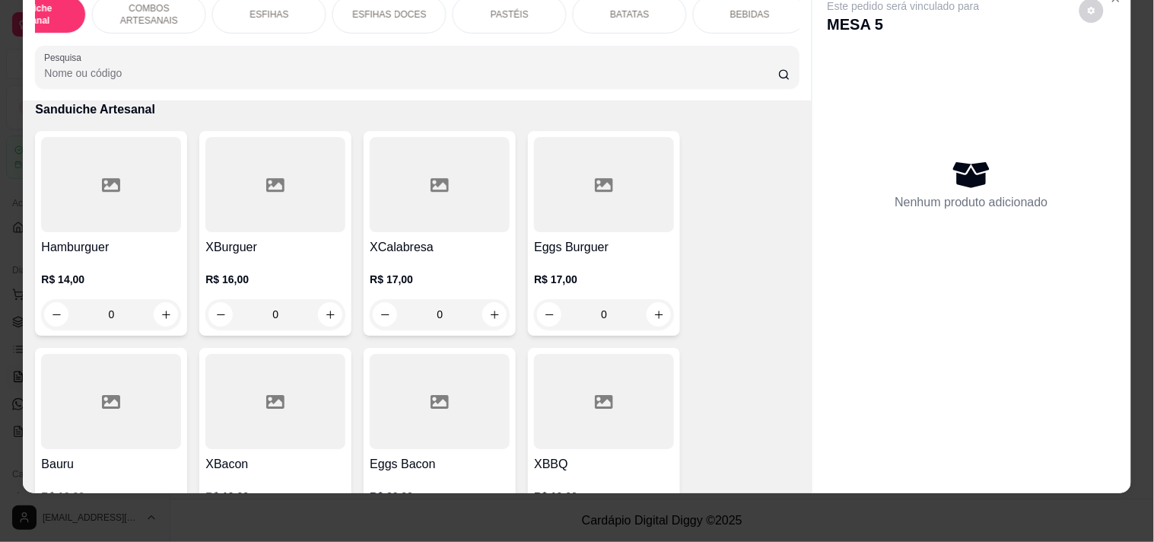
click at [632, 306] on div "0" at bounding box center [604, 314] width 140 height 30
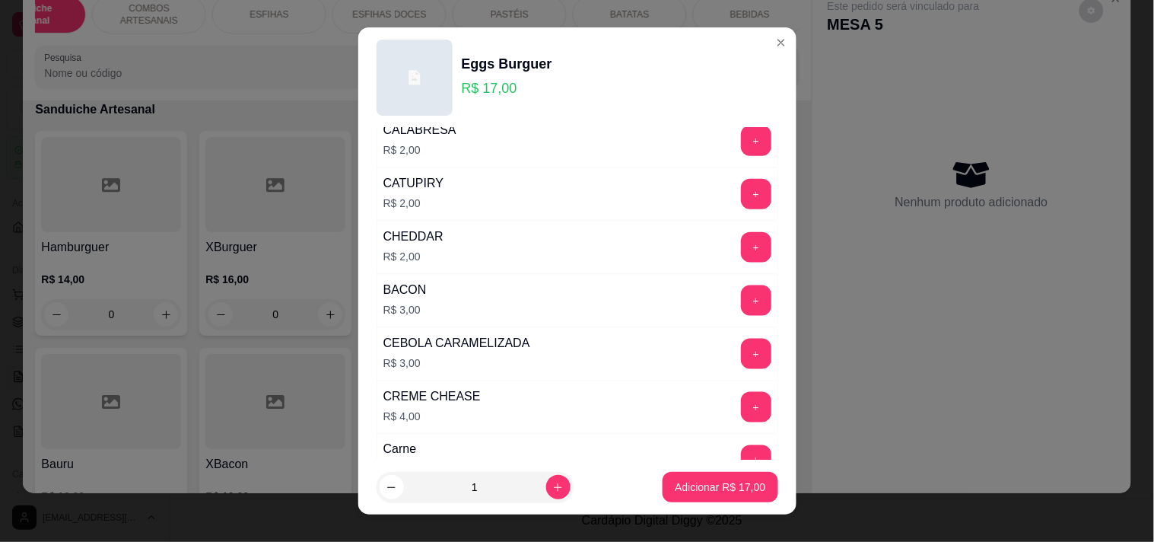
scroll to position [507, 0]
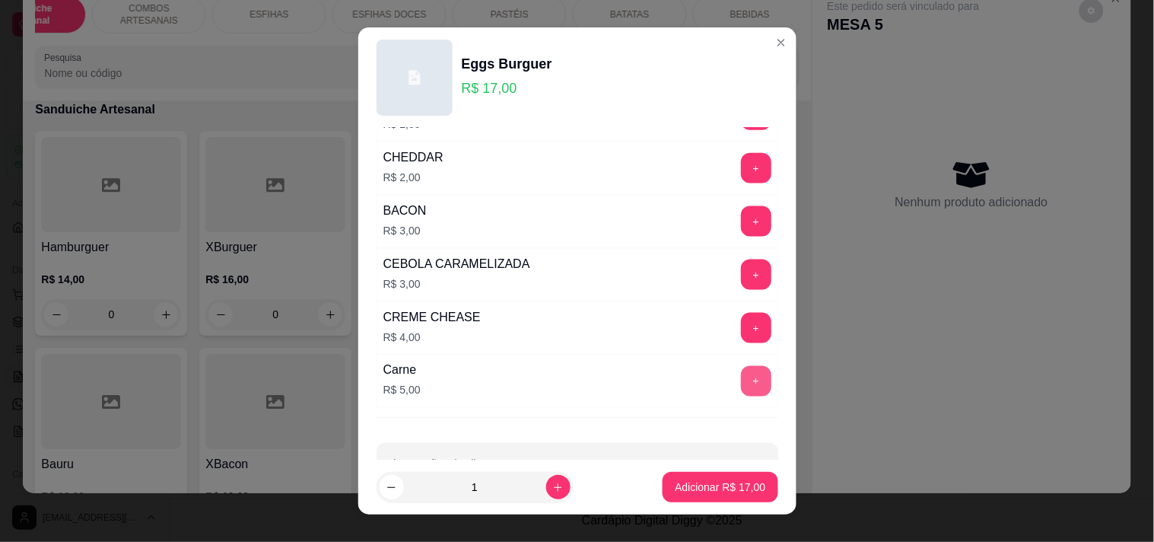
click at [741, 388] on button "+" at bounding box center [756, 381] width 30 height 30
click at [709, 510] on footer "1 Adicionar R$ 22,00" at bounding box center [577, 486] width 438 height 55
click at [707, 490] on p "Adicionar R$ 22,00" at bounding box center [720, 486] width 91 height 15
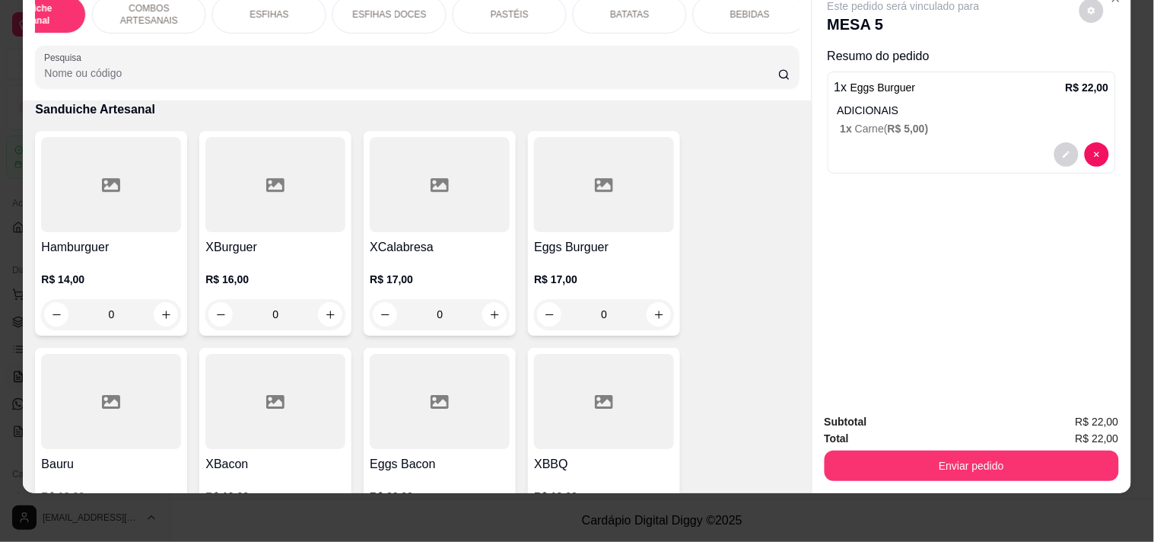
click at [772, 9] on div "BEBIDAS" at bounding box center [750, 14] width 114 height 38
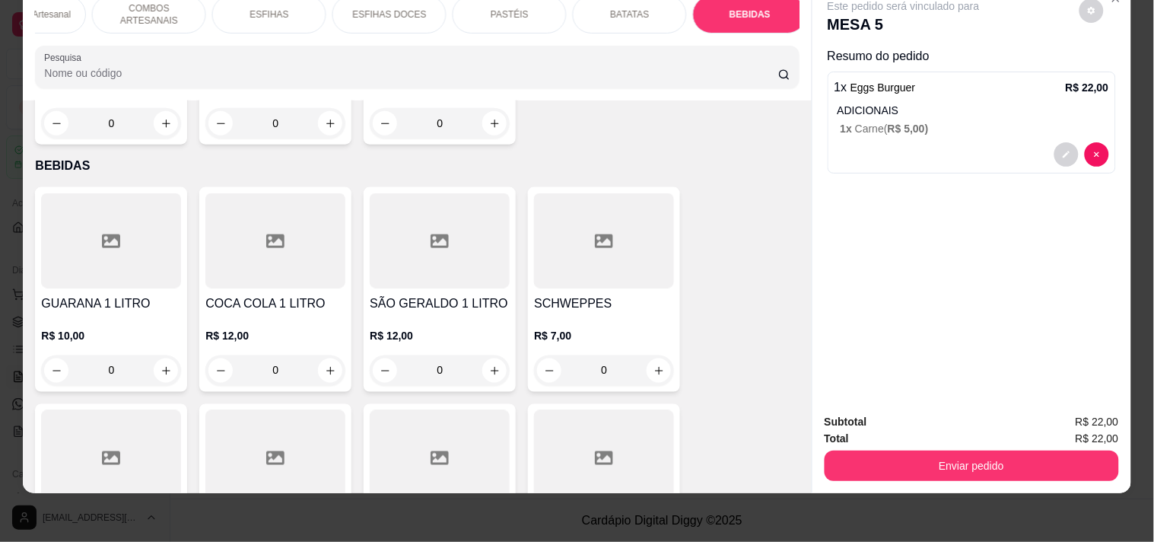
scroll to position [6495, 0]
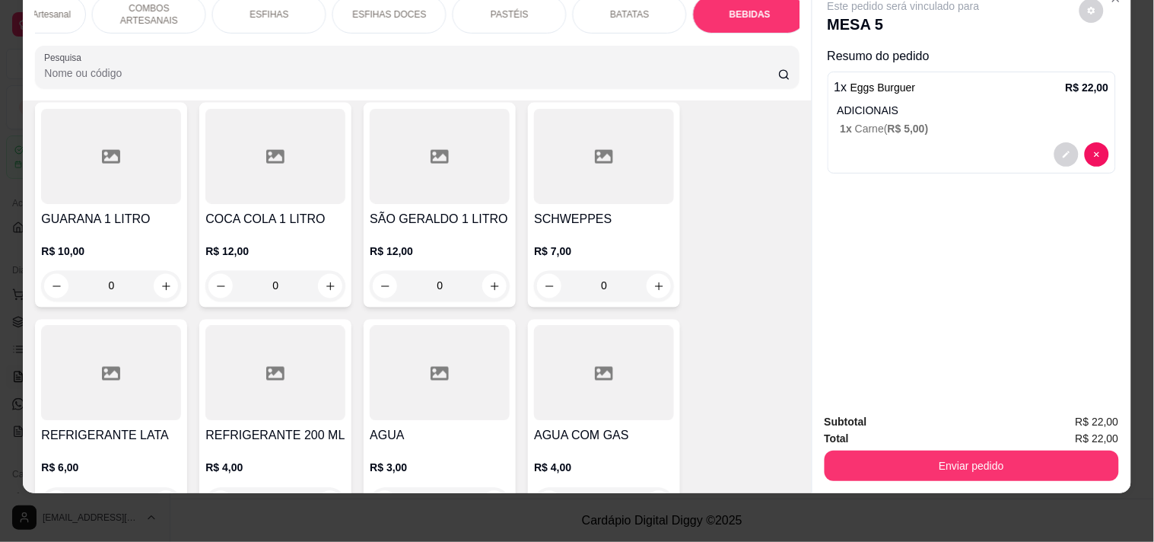
click at [170, 491] on button "increase-product-quantity" at bounding box center [166, 503] width 24 height 24
type input "1"
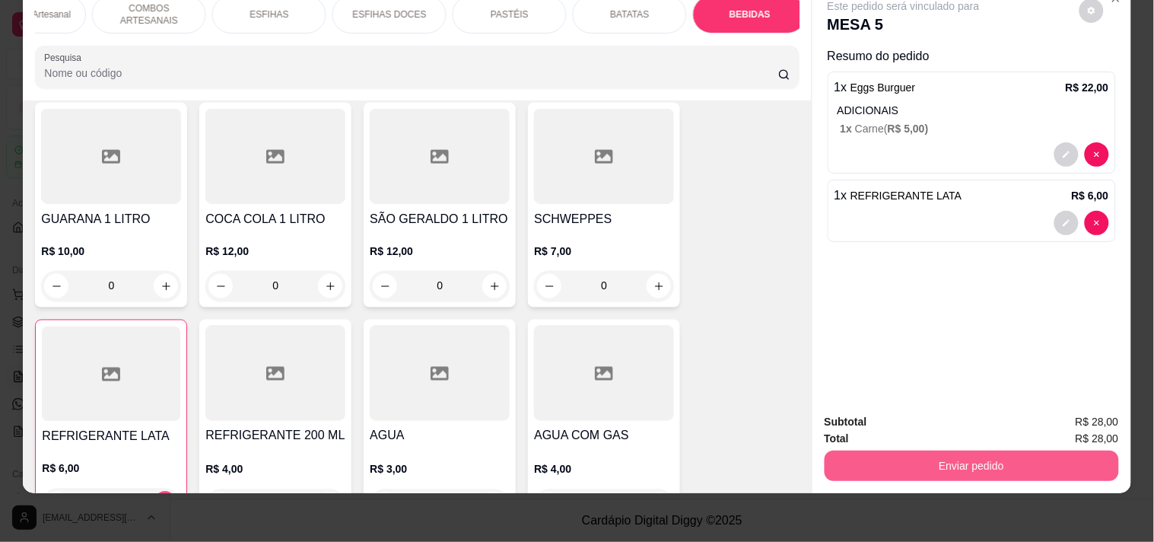
click at [921, 450] on button "Enviar pedido" at bounding box center [972, 465] width 294 height 30
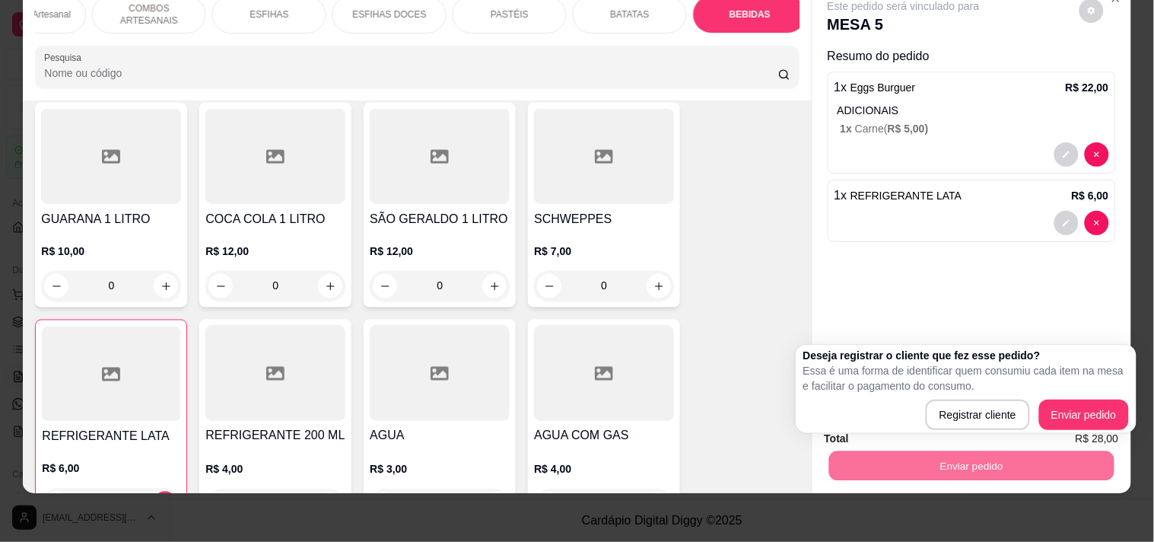
click at [1067, 399] on div "Deseja registrar o cliente que fez esse pedido? Essa é uma forma de identificar…" at bounding box center [966, 389] width 326 height 82
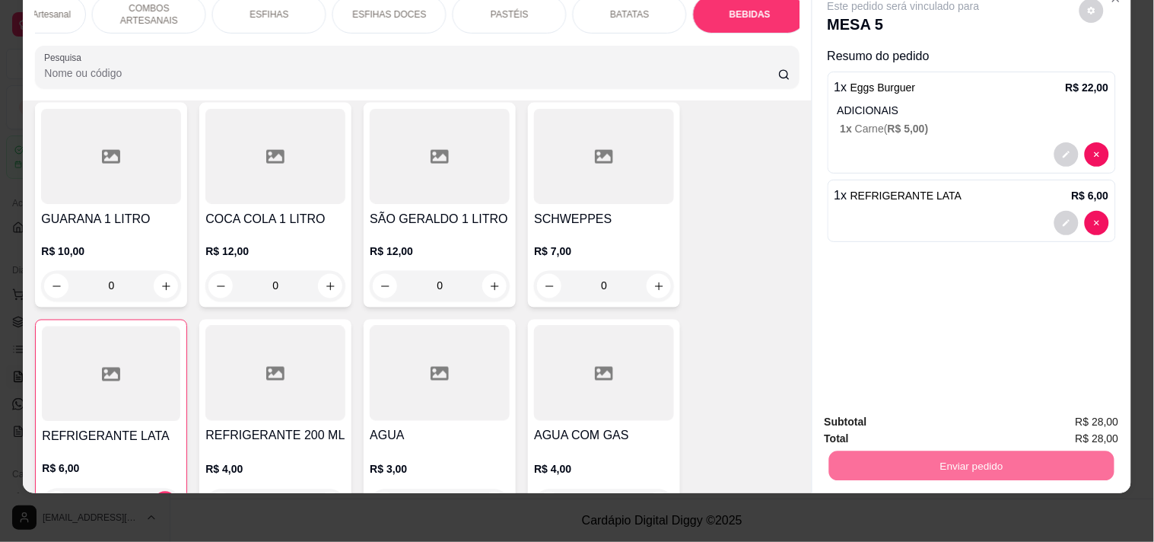
click at [1067, 404] on button "Enviar pedido" at bounding box center [1080, 415] width 84 height 28
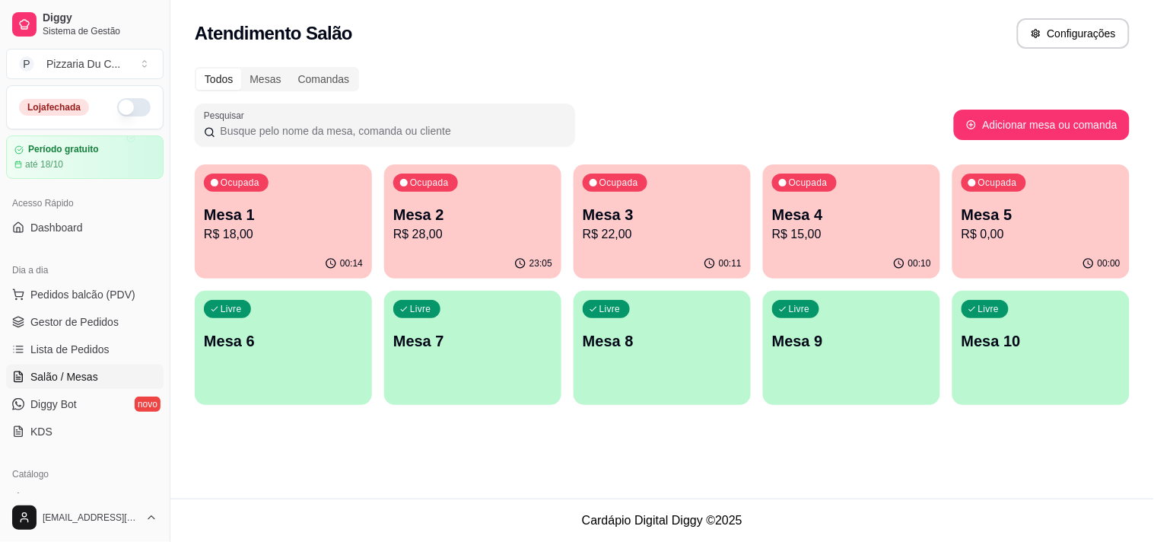
click at [881, 210] on p "Mesa 4" at bounding box center [851, 214] width 159 height 21
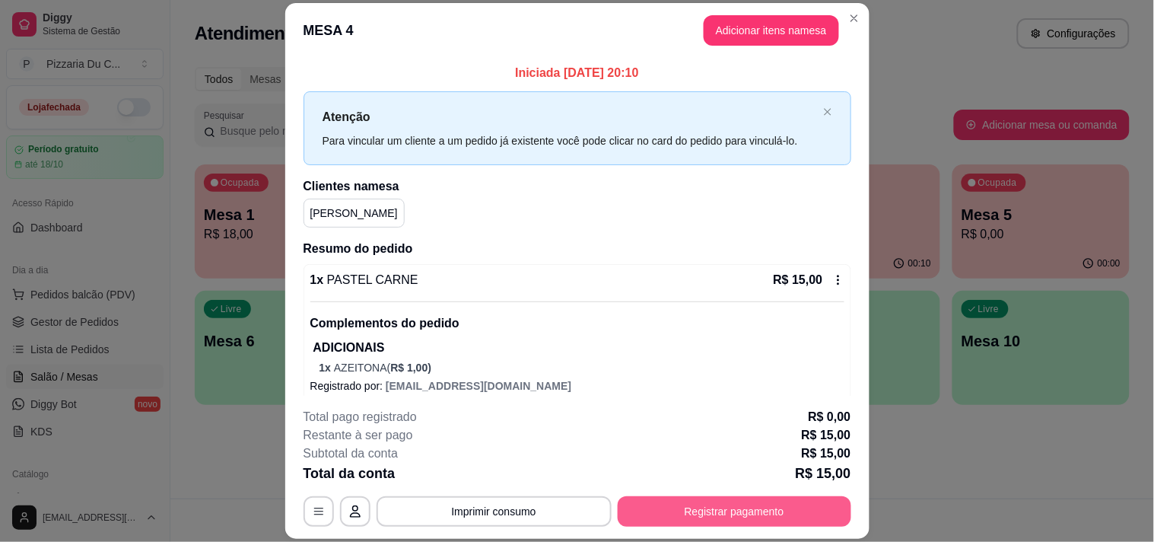
click at [721, 512] on button "Registrar pagamento" at bounding box center [735, 511] width 234 height 30
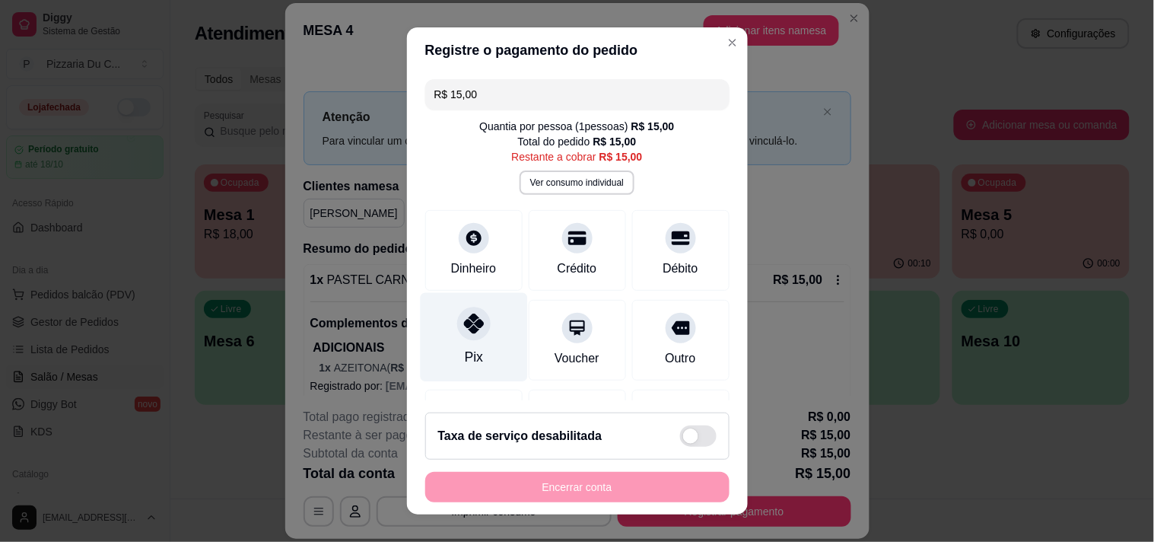
click at [469, 345] on div "Pix" at bounding box center [473, 336] width 107 height 89
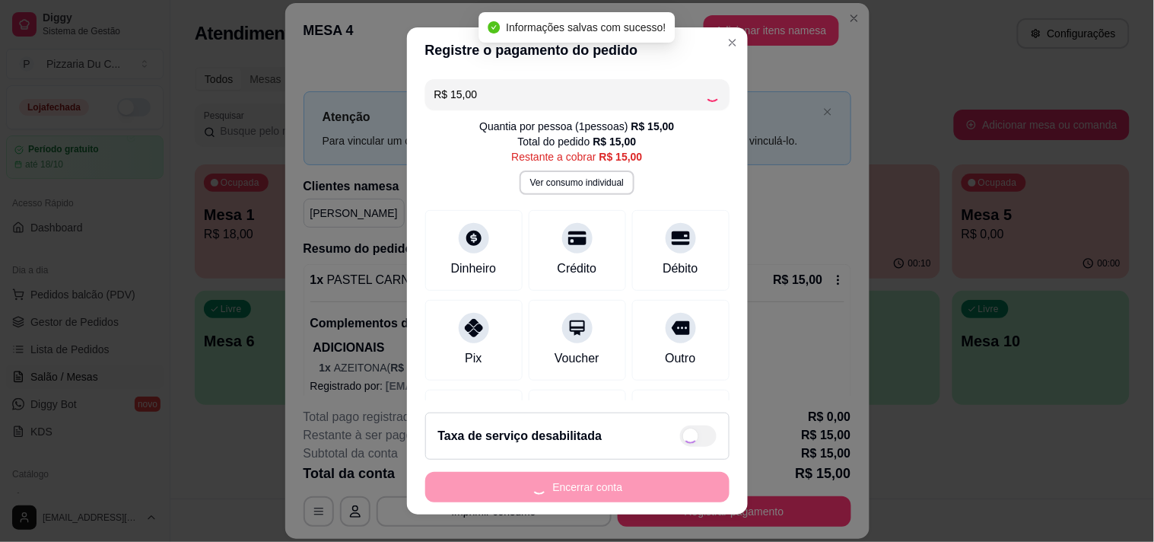
type input "R$ 0,00"
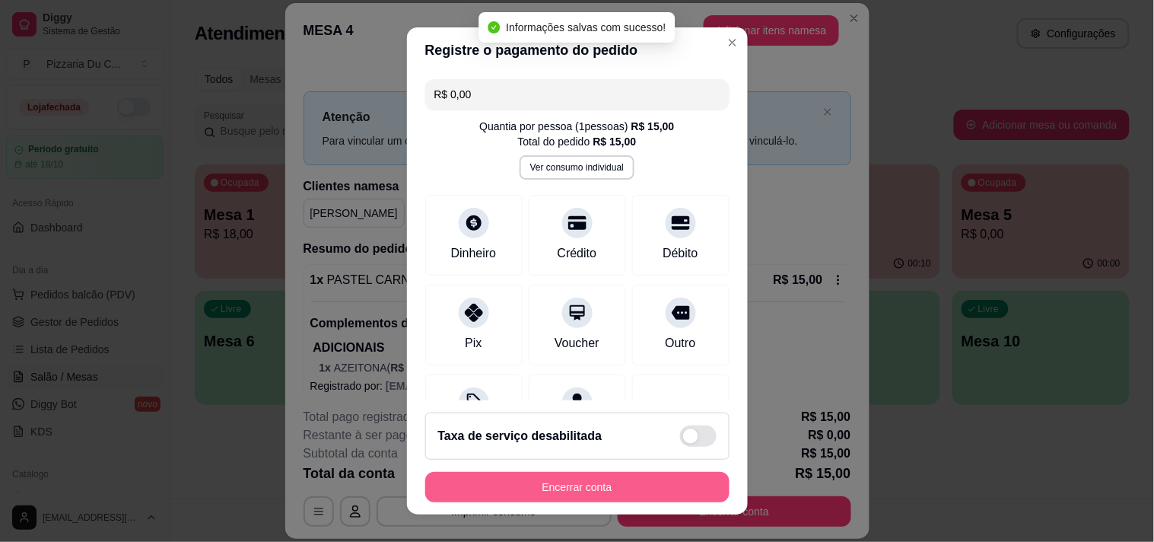
click at [569, 491] on button "Encerrar conta" at bounding box center [577, 487] width 304 height 30
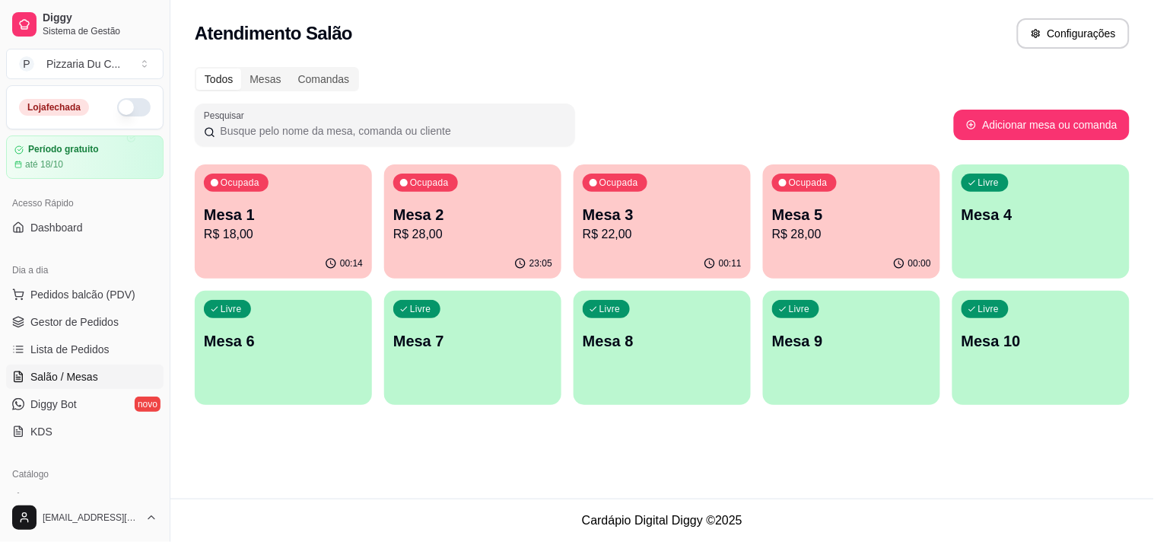
click at [789, 260] on div "00:00" at bounding box center [851, 264] width 177 height 30
click at [734, 183] on div "Ocupada Mesa 3 R$ 22,00" at bounding box center [662, 206] width 177 height 84
click at [1021, 223] on p "Mesa 4" at bounding box center [1040, 214] width 159 height 21
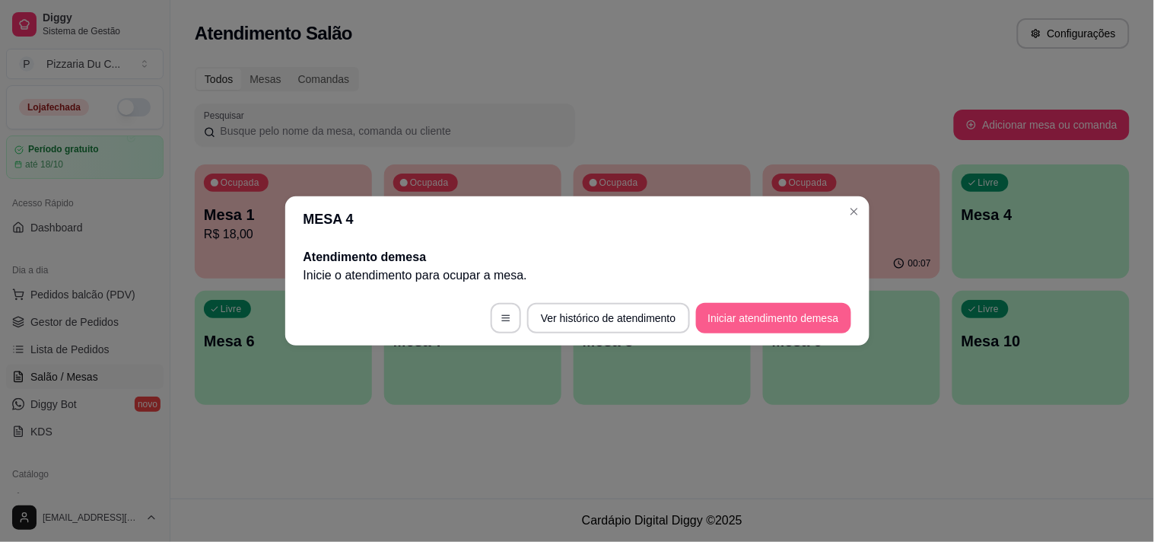
click at [743, 308] on button "Iniciar atendimento de mesa" at bounding box center [773, 318] width 155 height 30
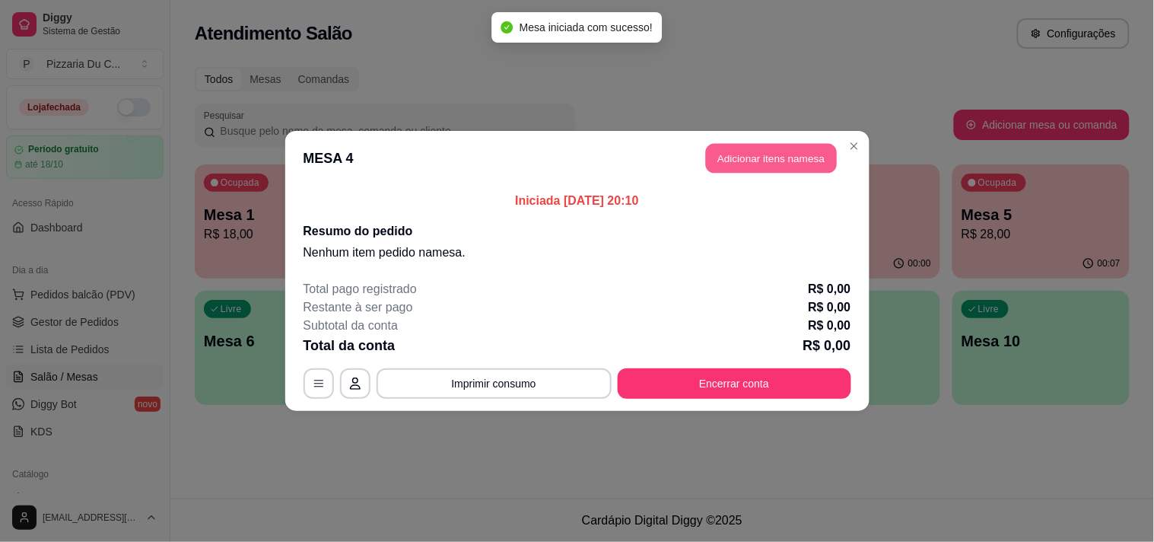
click at [766, 156] on button "Adicionar itens na mesa" at bounding box center [771, 159] width 131 height 30
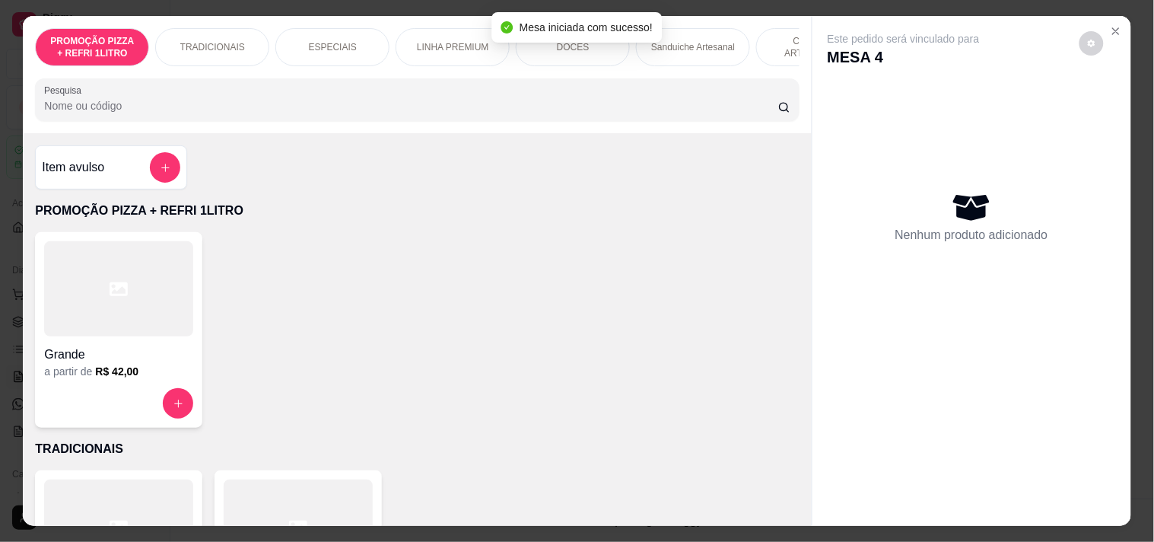
scroll to position [0, 669]
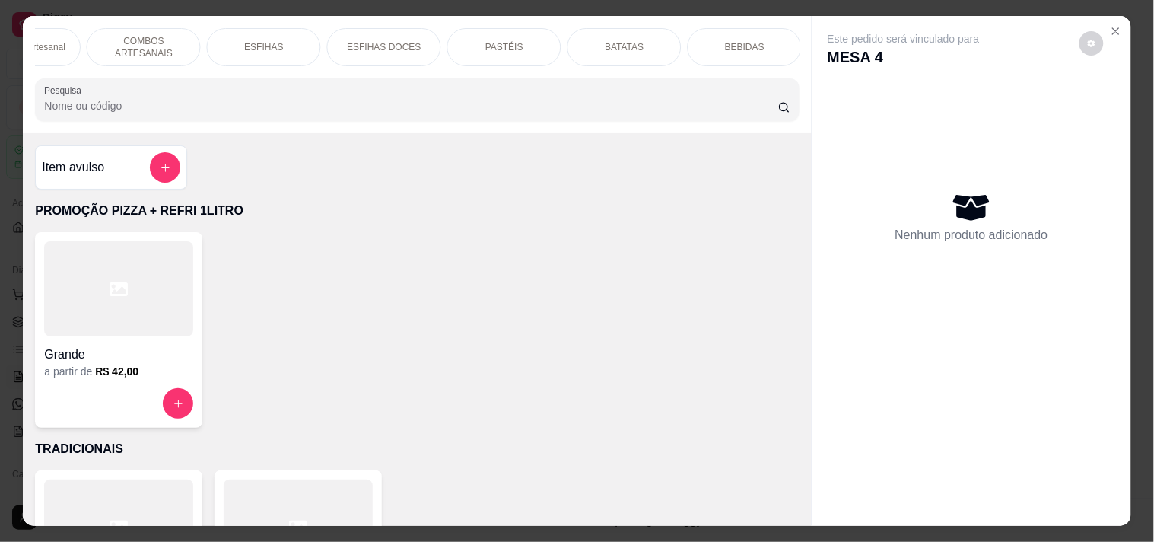
click at [168, 44] on p "COMBOS ARTESANAIS" at bounding box center [144, 47] width 88 height 24
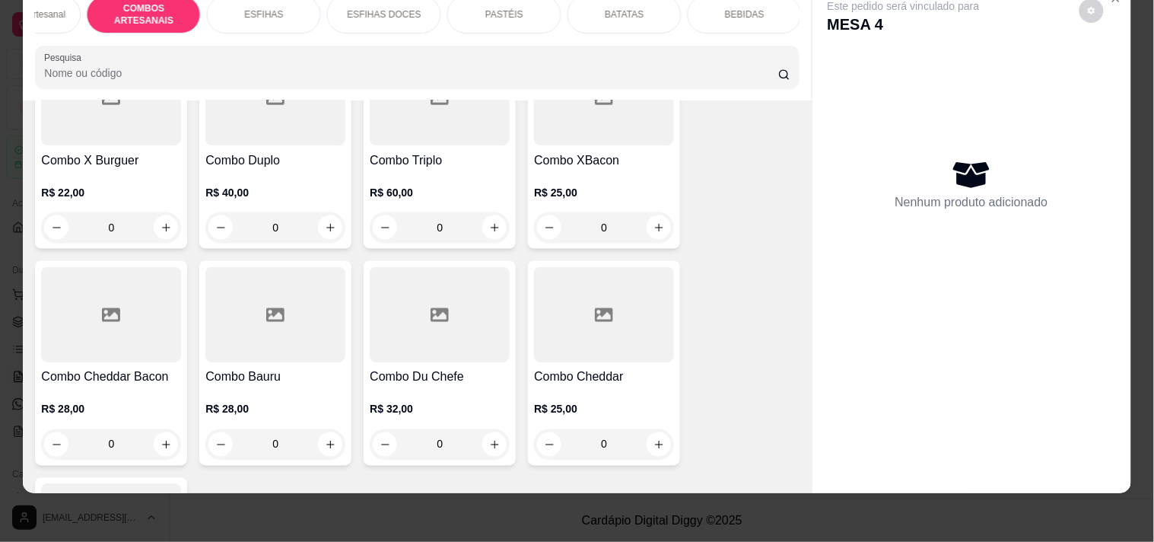
scroll to position [2024, 0]
click at [653, 225] on icon "increase-product-quantity" at bounding box center [658, 229] width 11 height 11
type input "1"
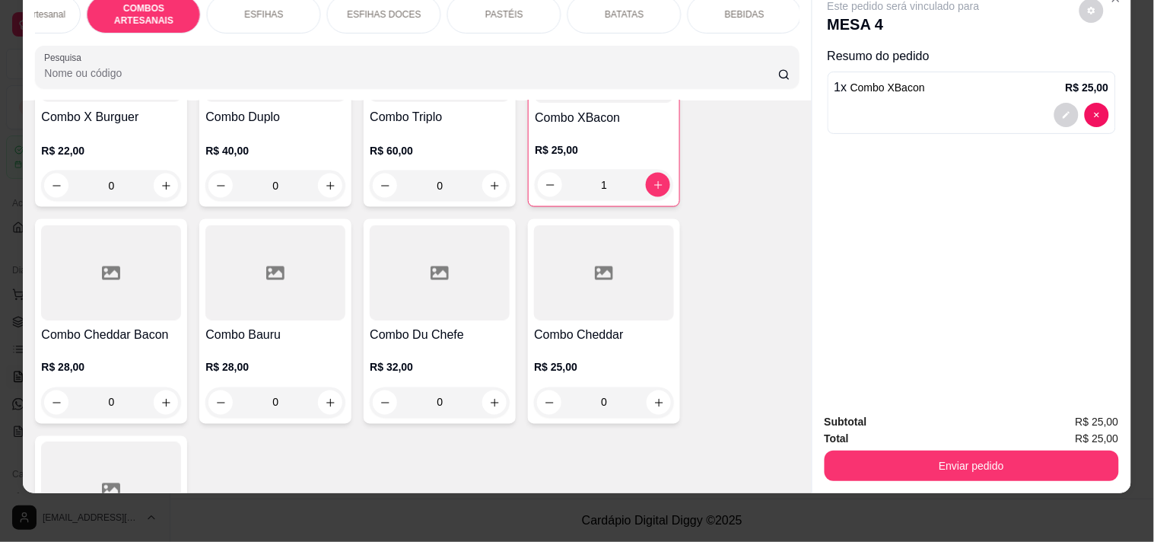
scroll to position [2109, 0]
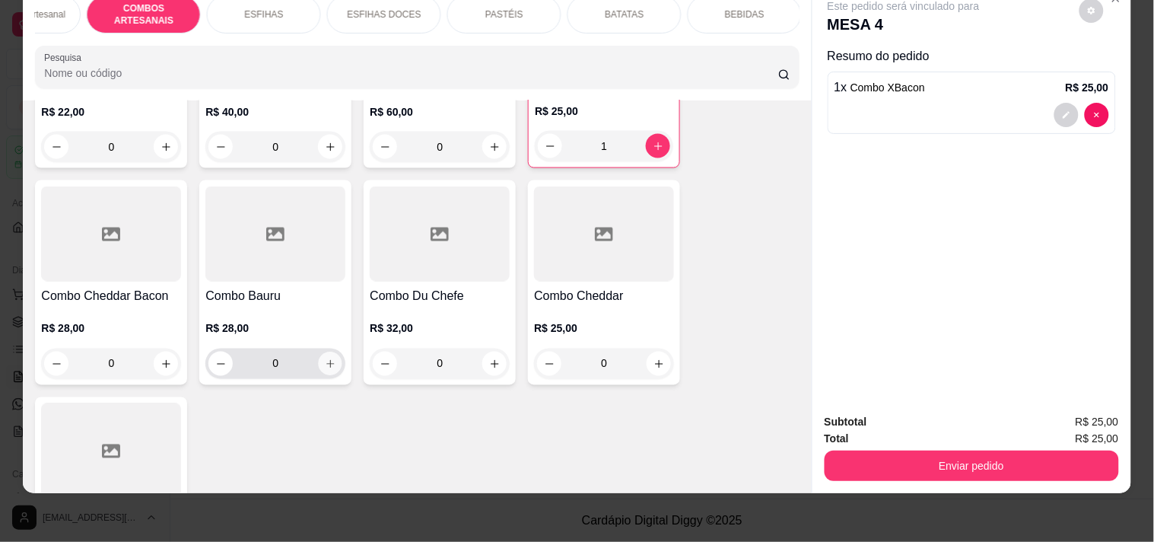
click at [330, 368] on button "increase-product-quantity" at bounding box center [331, 364] width 24 height 24
type input "1"
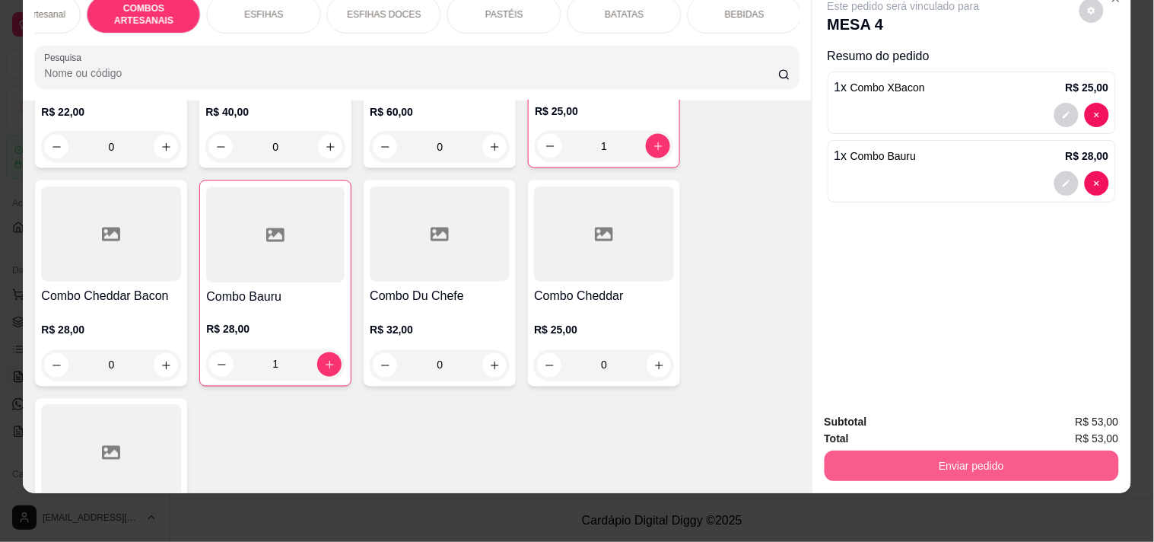
click at [976, 450] on button "Enviar pedido" at bounding box center [972, 465] width 294 height 30
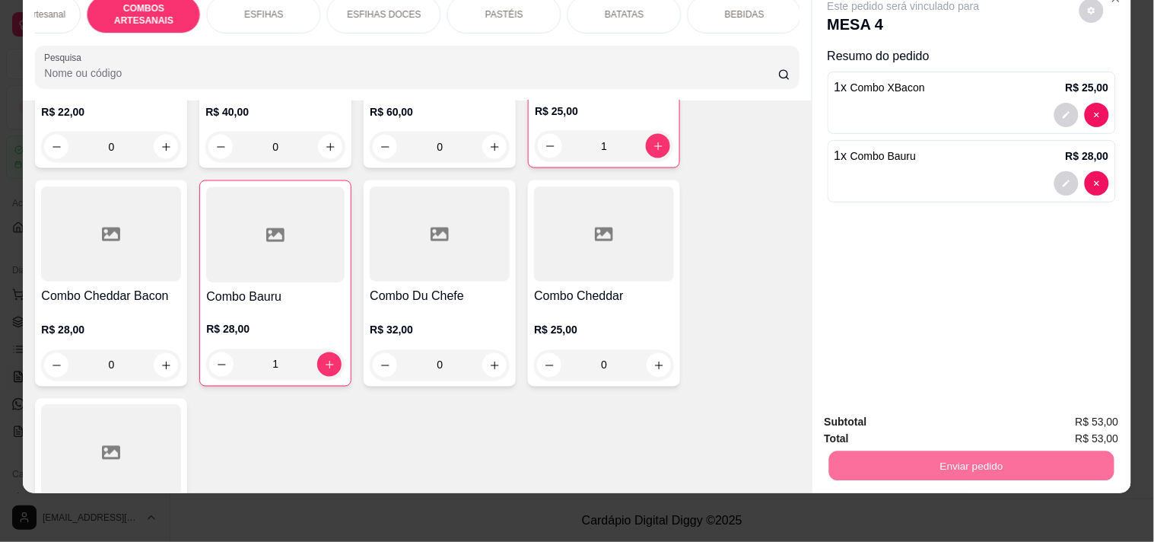
click at [1104, 418] on button "Enviar pedido" at bounding box center [1080, 415] width 84 height 28
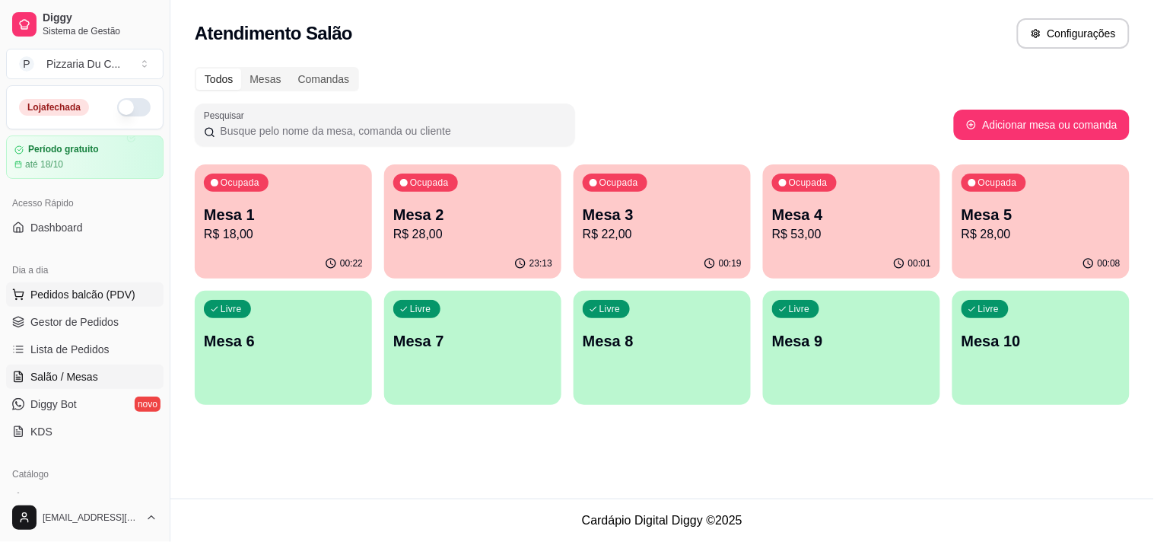
click at [88, 299] on span "Pedidos balcão (PDV)" at bounding box center [82, 294] width 105 height 15
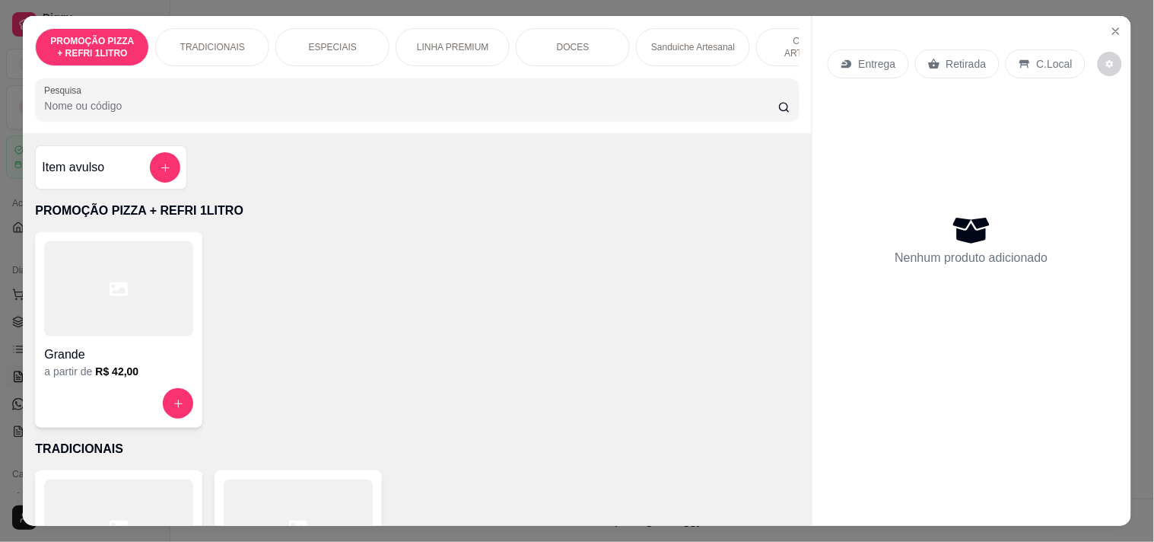
click at [374, 34] on div "ESPECIAIS" at bounding box center [332, 47] width 114 height 38
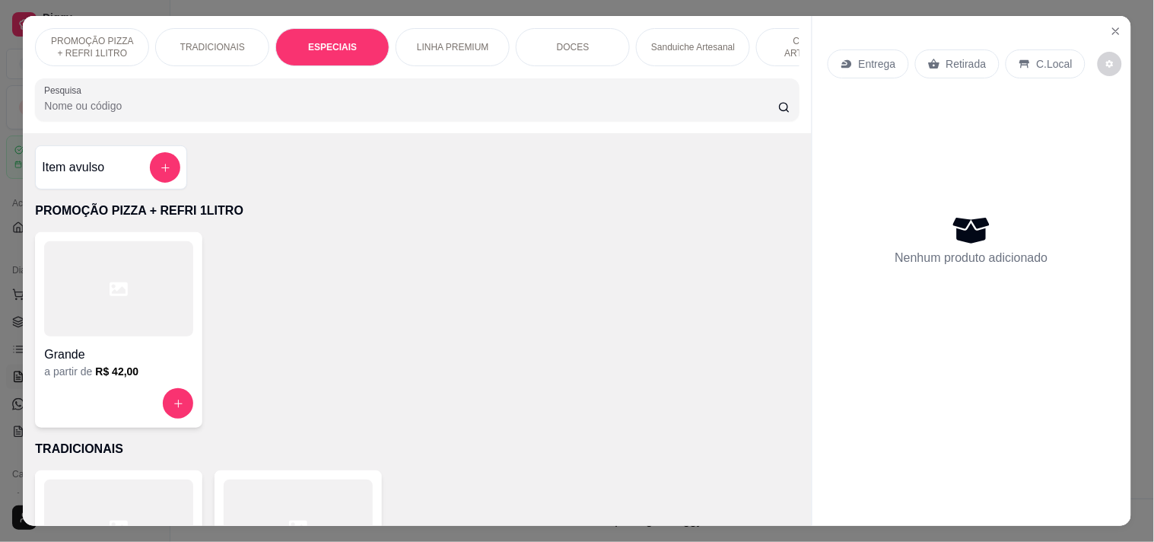
scroll to position [39, 0]
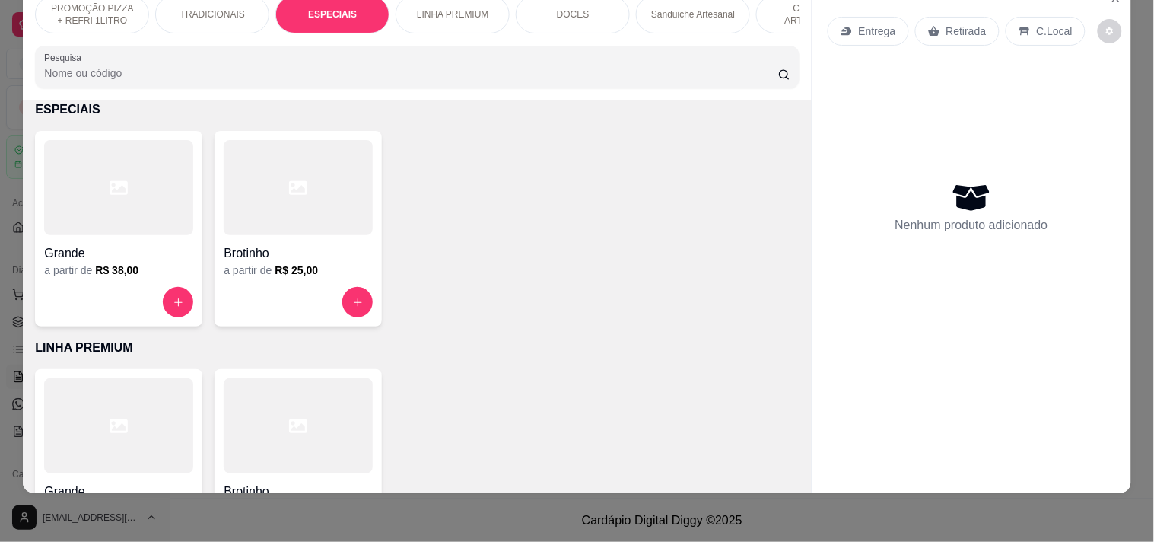
click at [183, 294] on button "increase-product-quantity" at bounding box center [178, 302] width 30 height 30
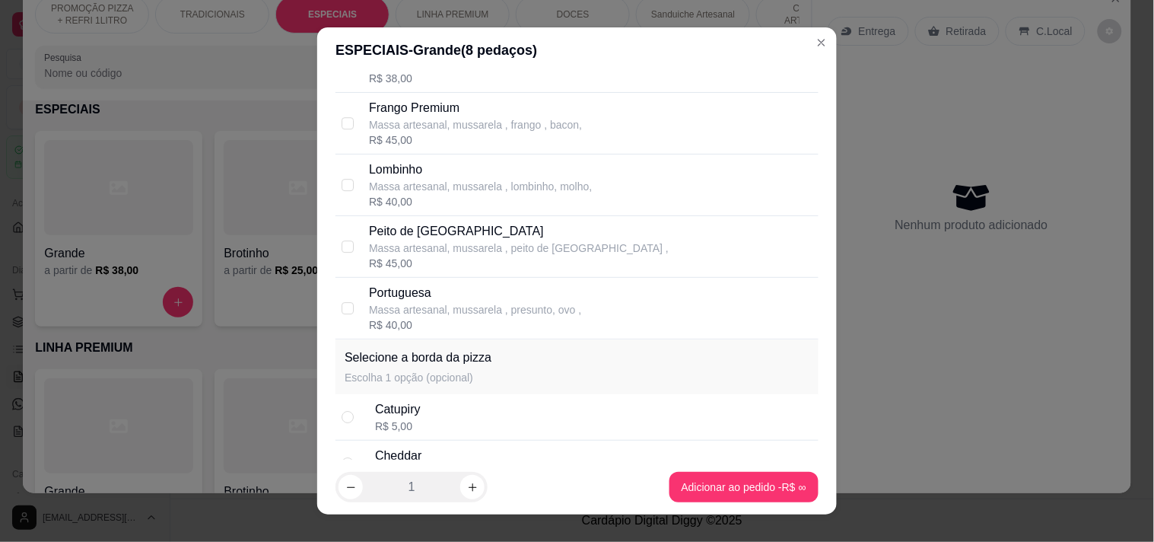
scroll to position [1267, 0]
click at [449, 324] on div "R$ 40,00" at bounding box center [475, 320] width 212 height 15
checkbox input "true"
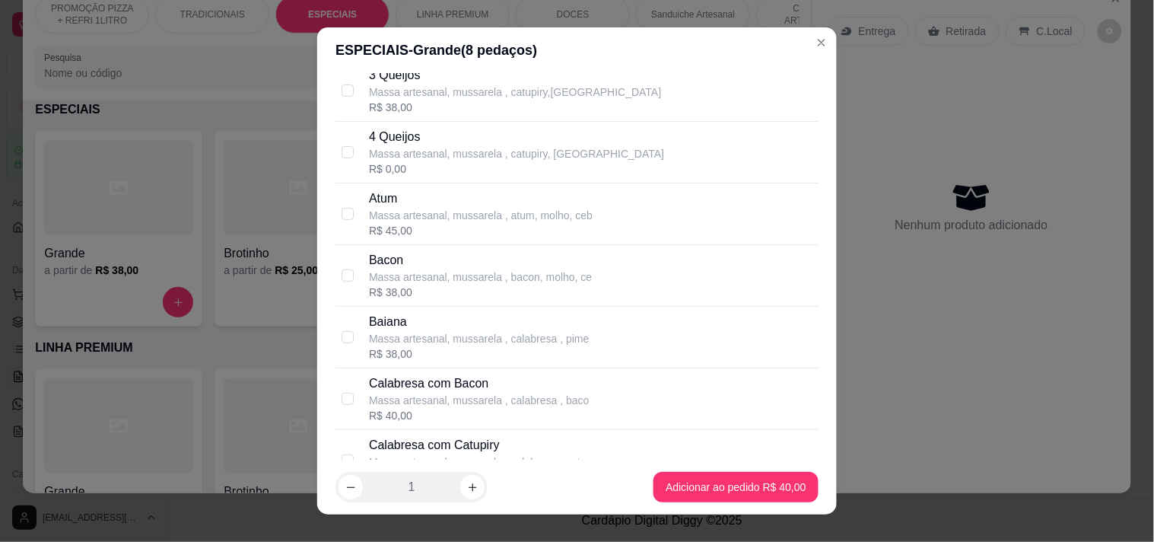
scroll to position [0, 0]
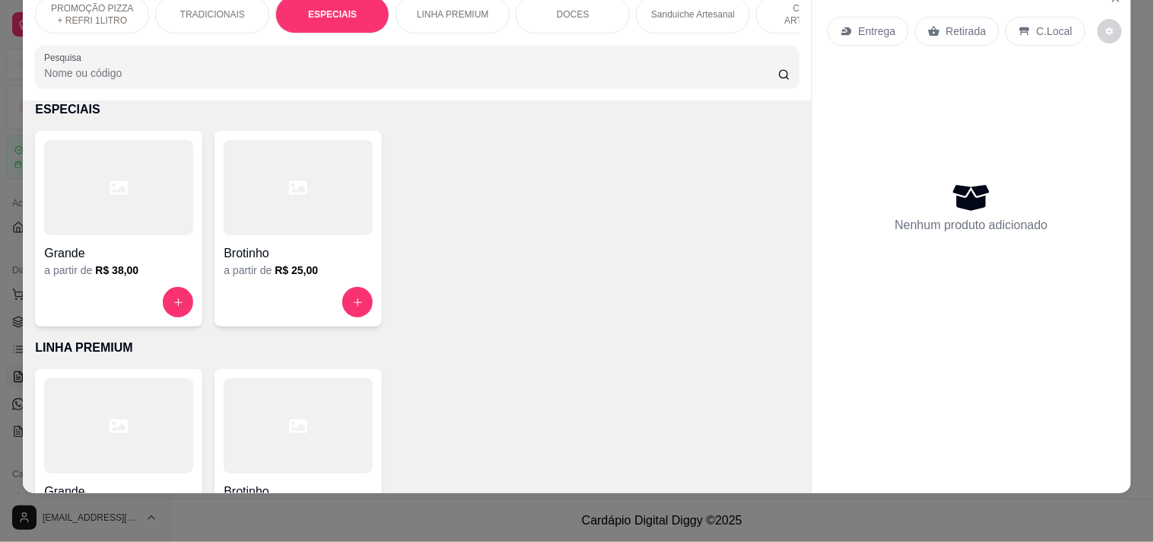
click at [482, 15] on div "LINHA PREMIUM" at bounding box center [453, 14] width 114 height 38
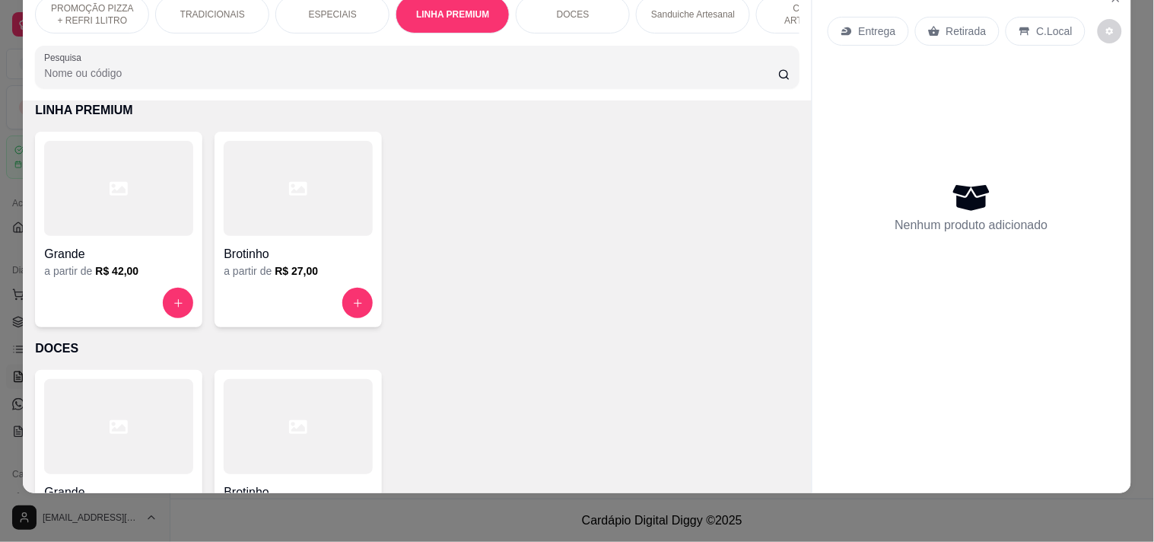
click at [149, 308] on div at bounding box center [118, 303] width 149 height 30
click at [363, 17] on div "ESPECIAIS" at bounding box center [332, 14] width 114 height 38
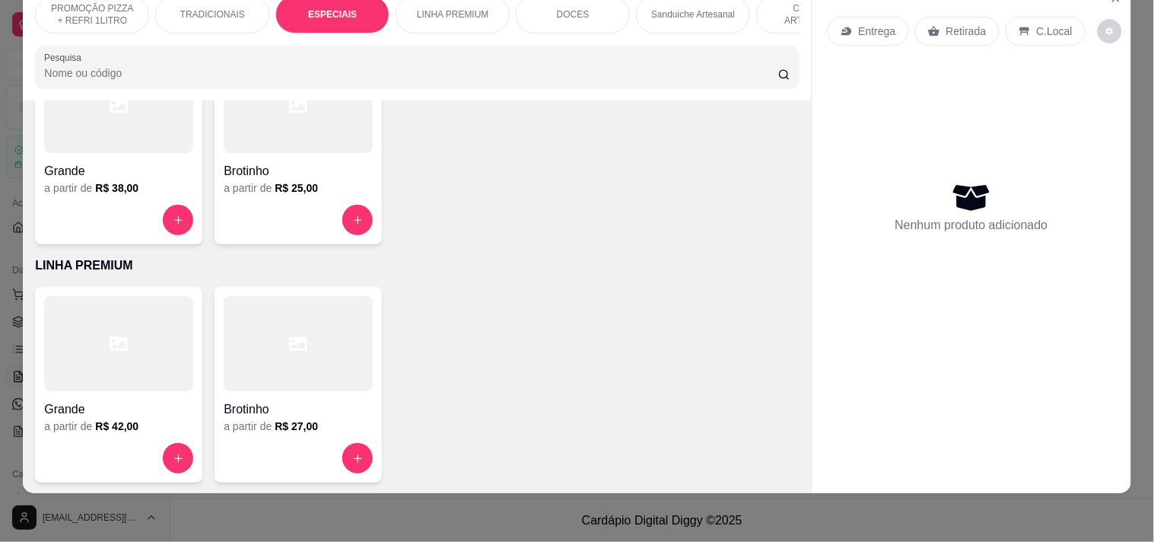
scroll to position [629, 0]
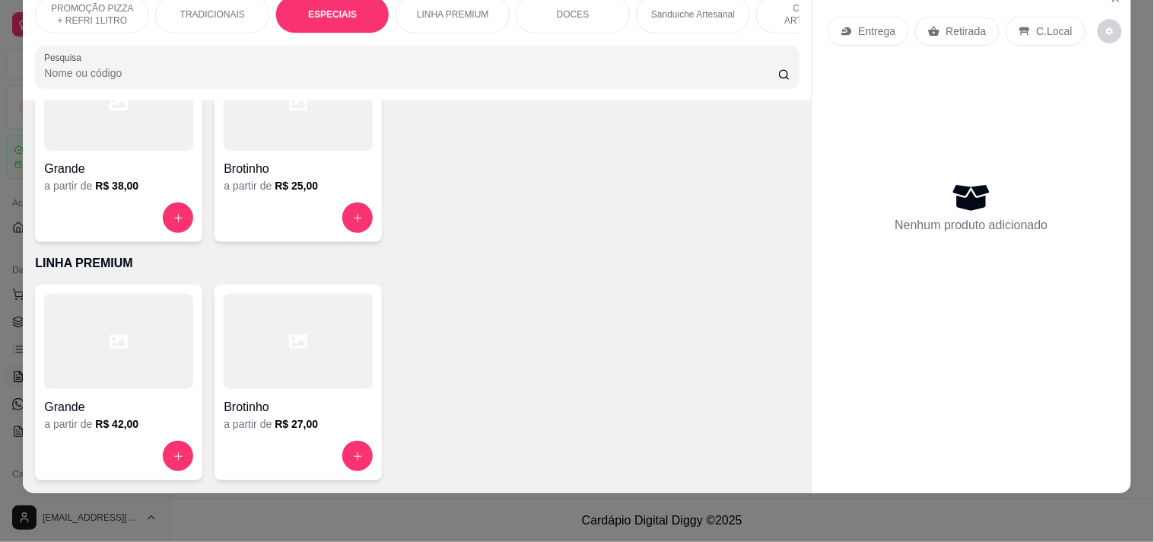
click at [187, 221] on div "Grande a partir de R$ 38,00" at bounding box center [118, 143] width 167 height 195
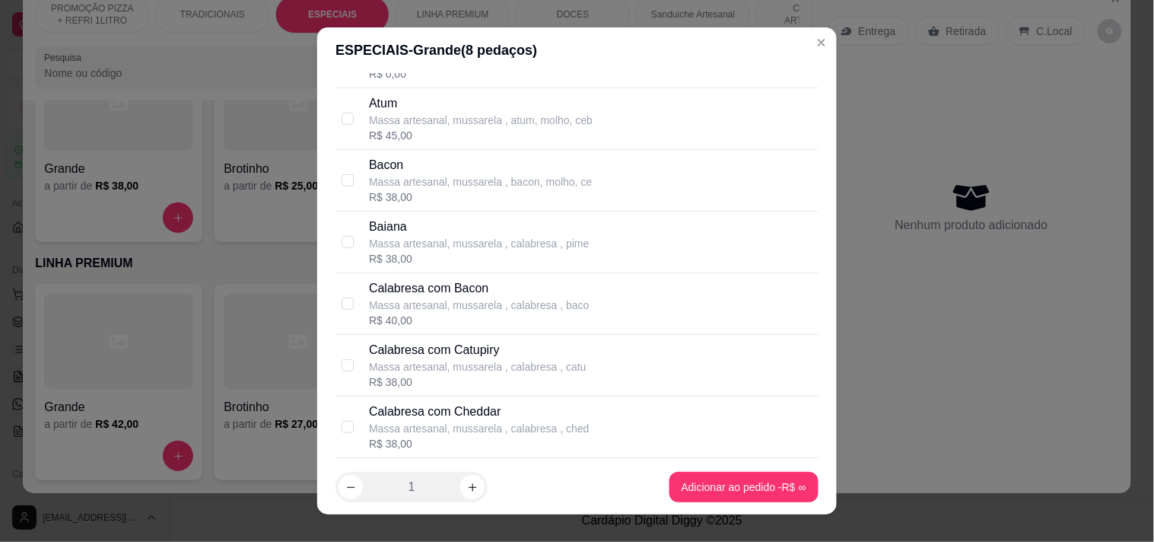
scroll to position [253, 0]
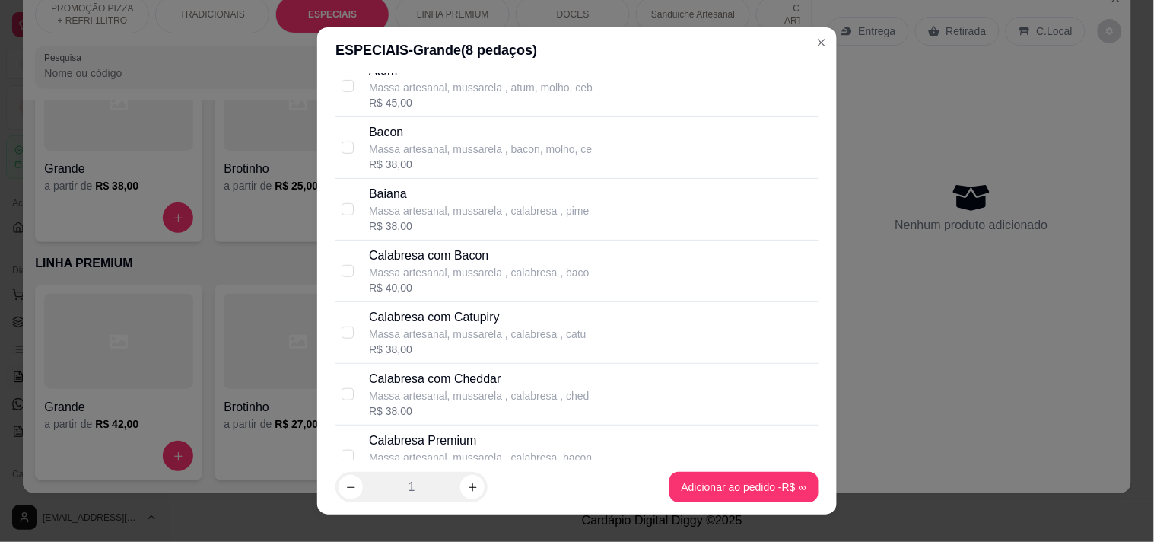
click at [482, 439] on p "Calabresa Premium" at bounding box center [480, 440] width 223 height 18
checkbox input "true"
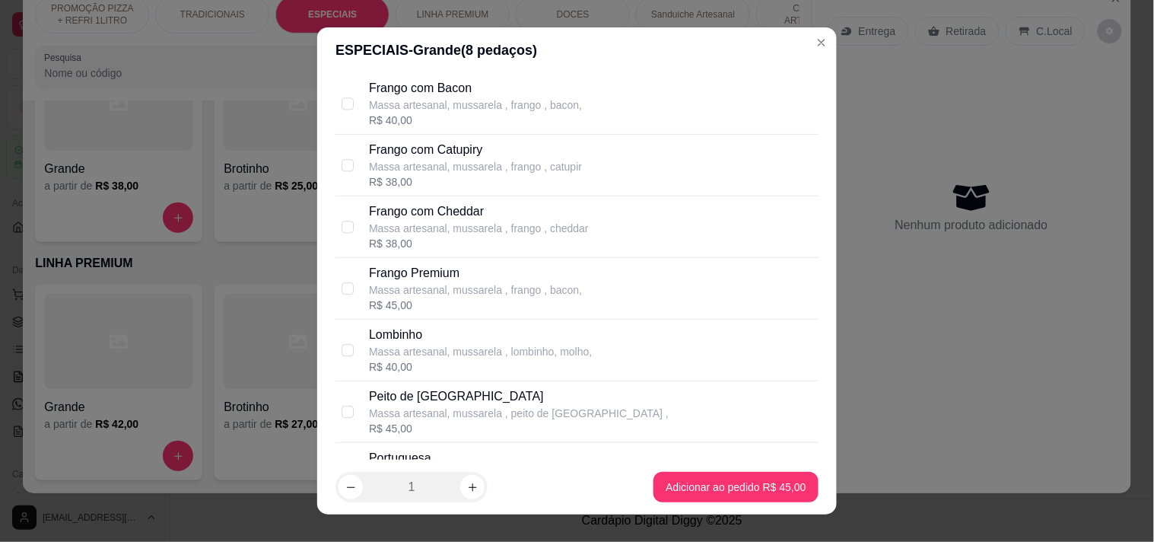
scroll to position [1267, 0]
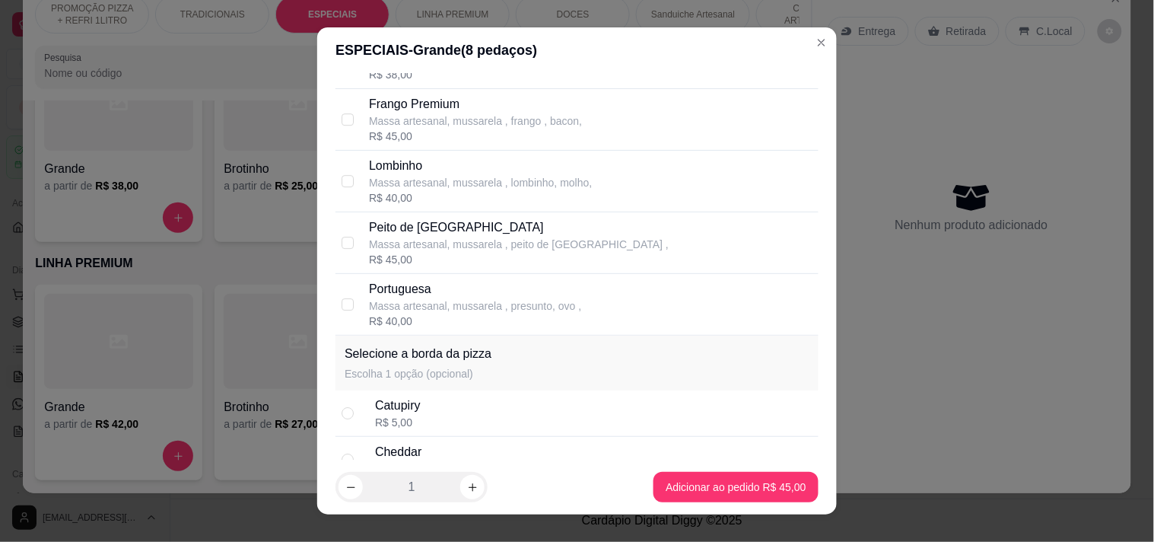
click at [424, 306] on p "Massa artesanal, mussarela , presunto, ovo ," at bounding box center [475, 305] width 212 height 15
checkbox input "true"
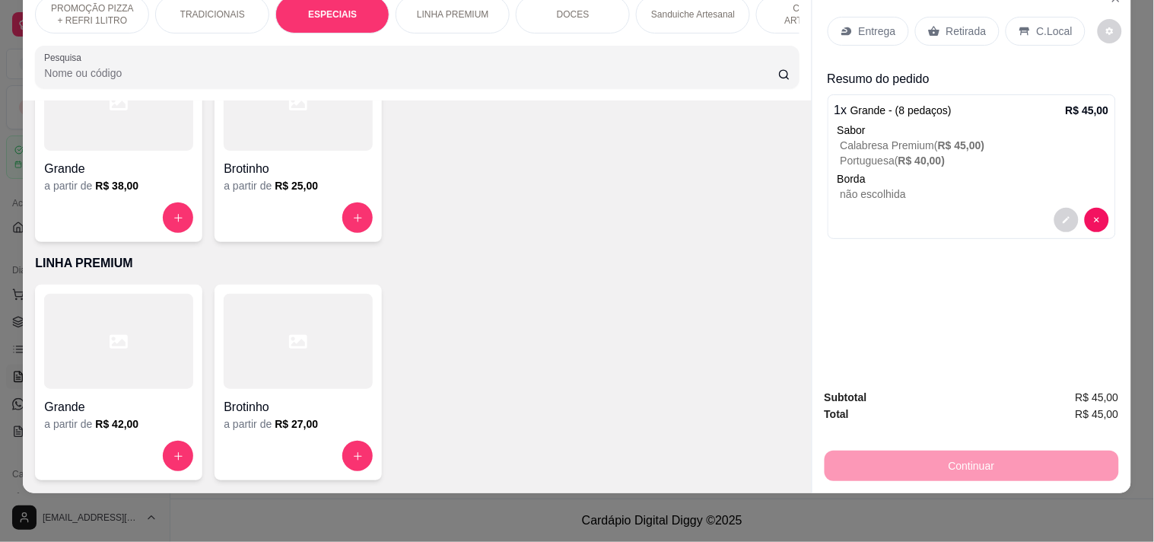
drag, startPoint x: 878, startPoint y: 36, endPoint x: 879, endPoint y: 13, distance: 22.8
click at [878, 35] on div "Entrega Retirada C.Local" at bounding box center [972, 31] width 288 height 53
click at [879, 24] on p "Entrega" at bounding box center [877, 31] width 37 height 15
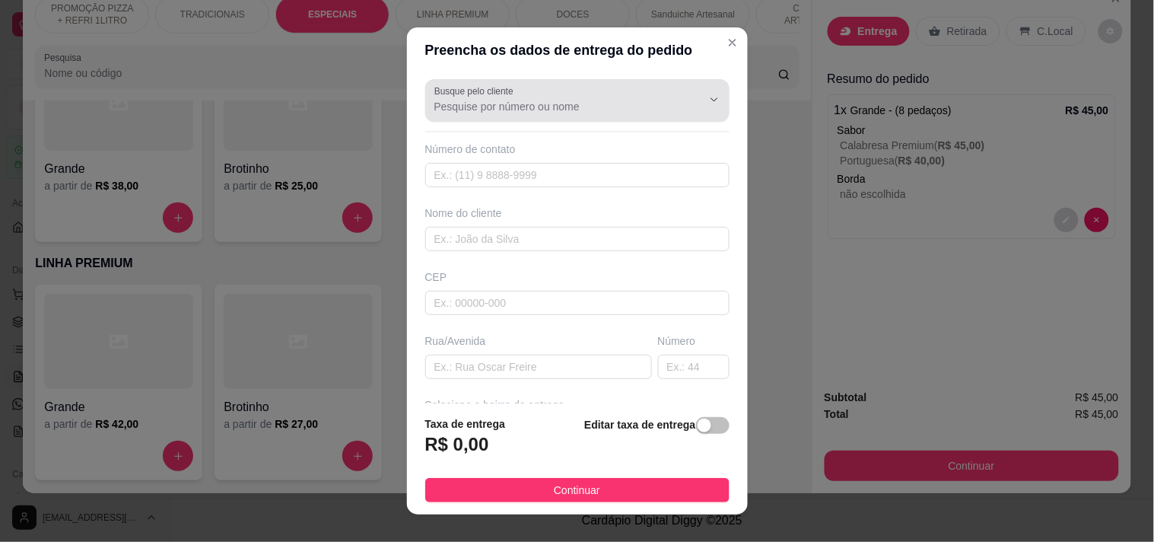
click at [613, 116] on div "Busque pelo cliente" at bounding box center [577, 100] width 304 height 43
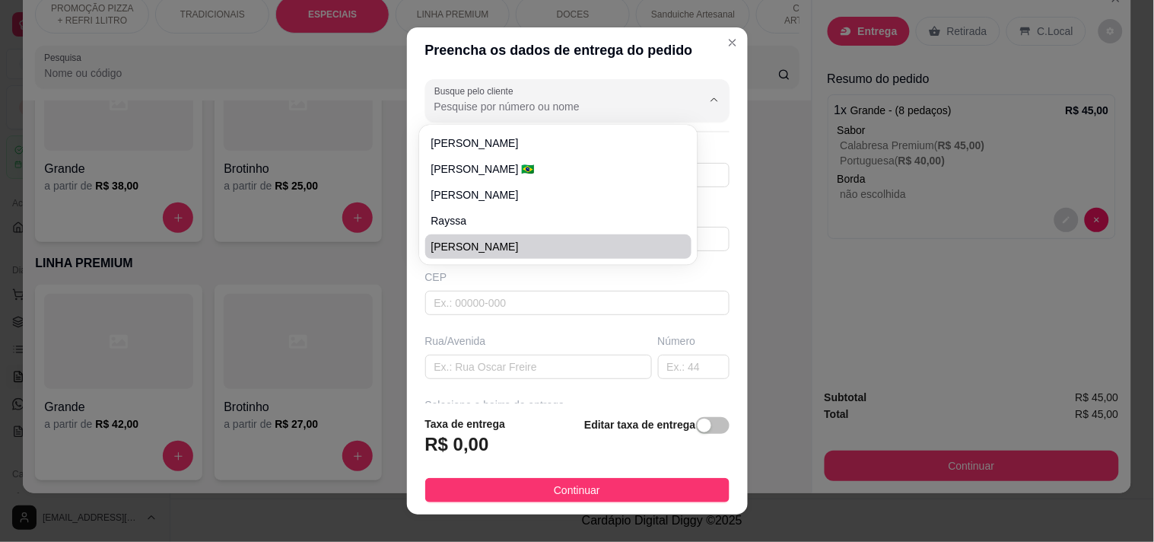
click at [407, 304] on div "Busque pelo cliente Número de contato Nome do cliente CEP Rua/Avenida Número Se…" at bounding box center [577, 238] width 341 height 331
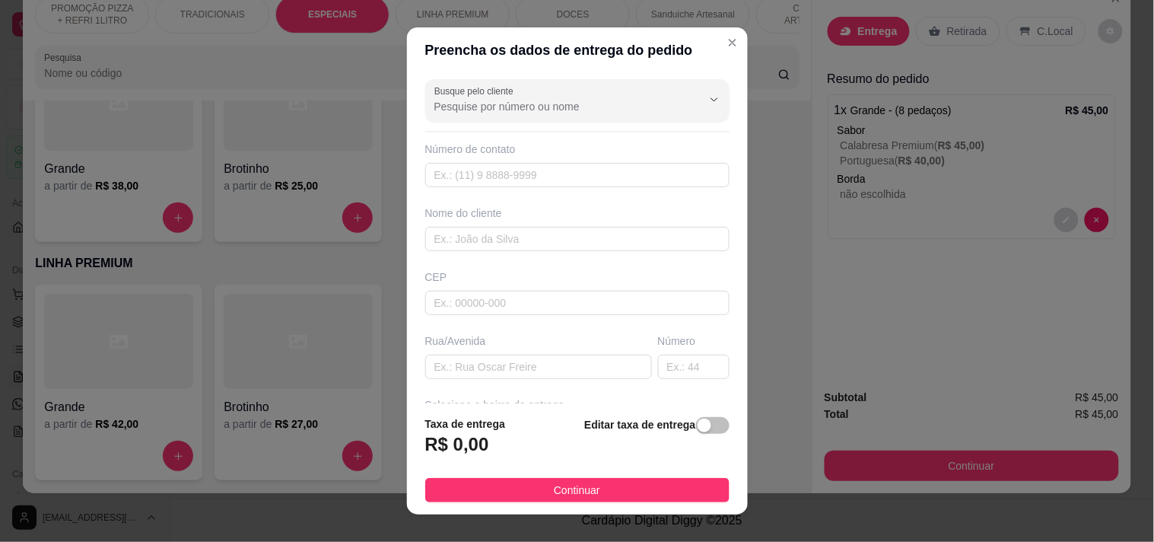
click at [409, 299] on div "Busque pelo cliente Número de contato Nome do cliente CEP Rua/Avenida Número Se…" at bounding box center [577, 238] width 341 height 331
click at [457, 245] on input "text" at bounding box center [577, 239] width 304 height 24
type input "DANILO"
click at [510, 371] on input "text" at bounding box center [538, 366] width 227 height 24
paste input "Barão de Canindé 756"
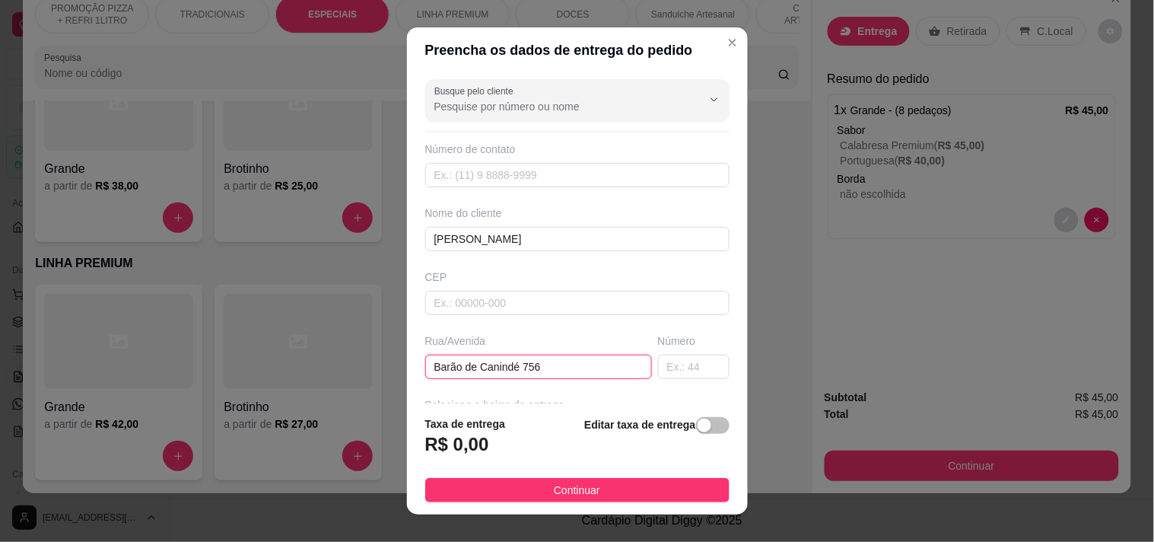
scroll to position [169, 0]
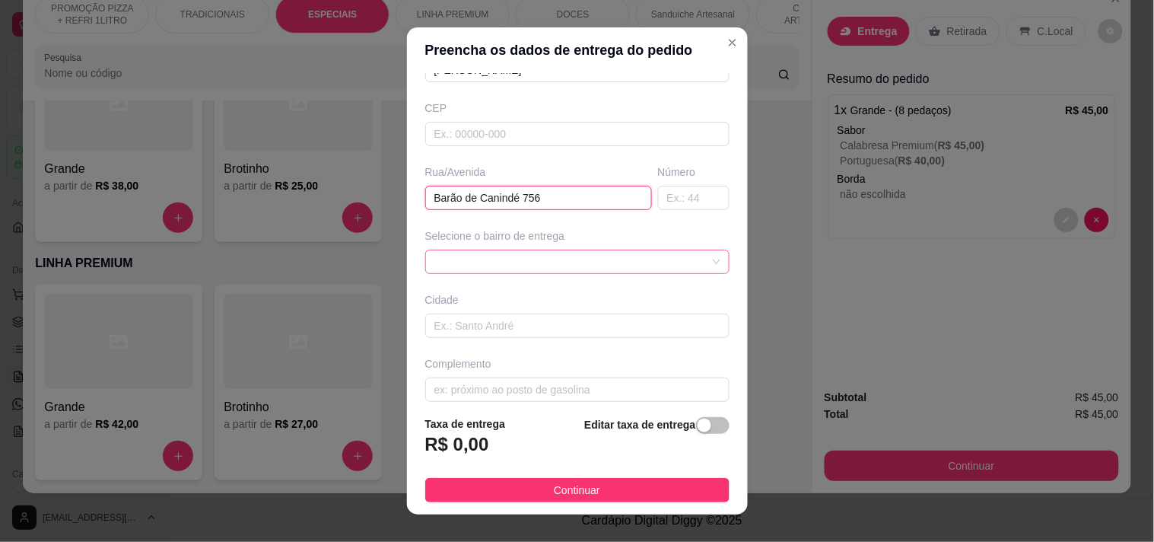
click at [501, 265] on span at bounding box center [577, 261] width 286 height 23
type input "Barão de Canindé 756"
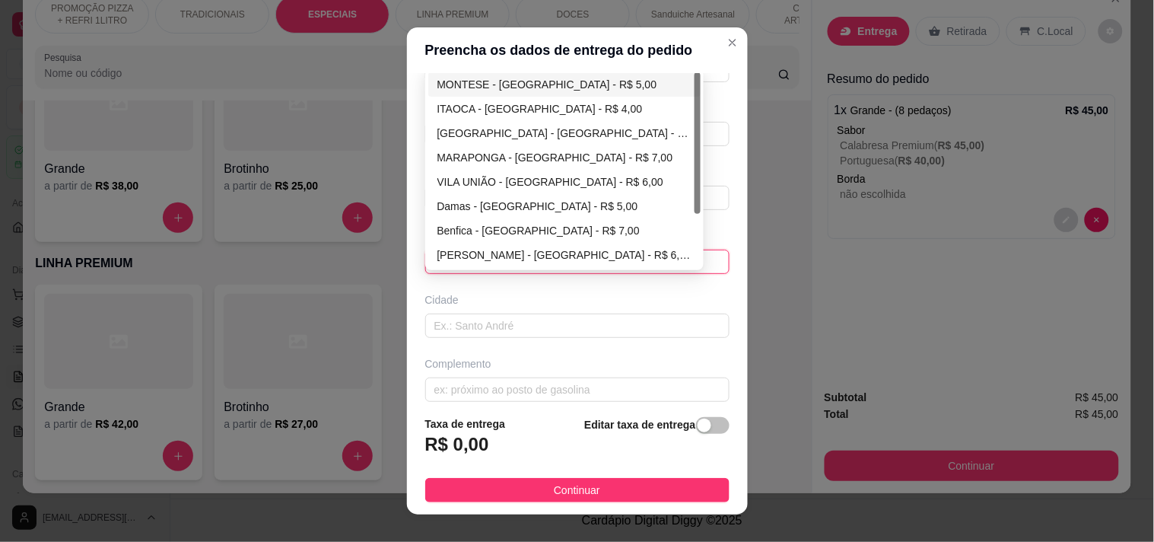
click at [497, 72] on div "MONTESE - [GEOGRAPHIC_DATA] - R$ 5,00" at bounding box center [564, 84] width 273 height 24
type input "[GEOGRAPHIC_DATA]"
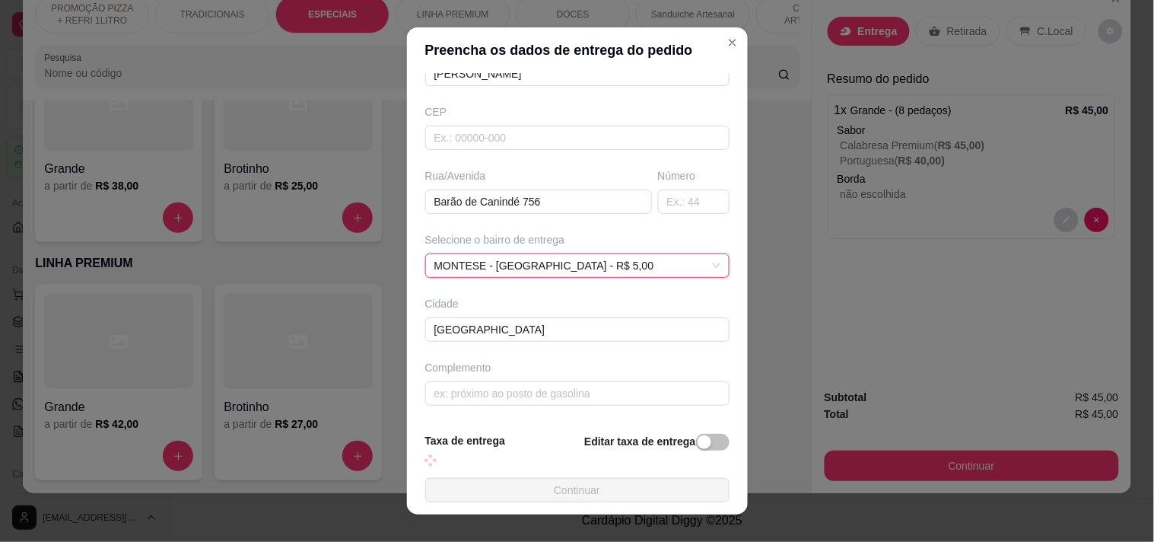
scroll to position [166, 0]
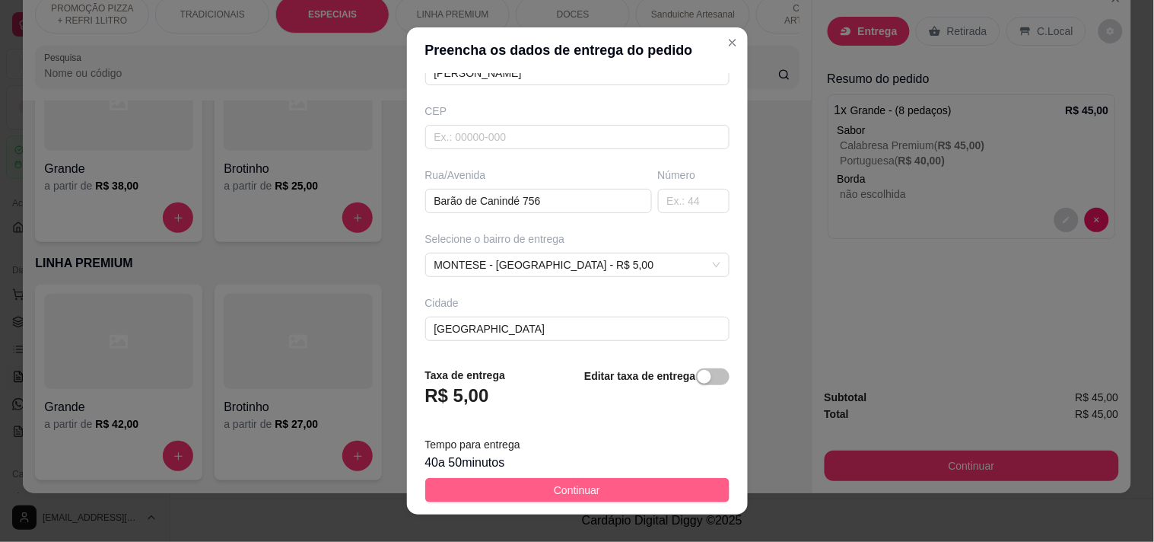
click at [590, 491] on button "Continuar" at bounding box center [577, 490] width 304 height 24
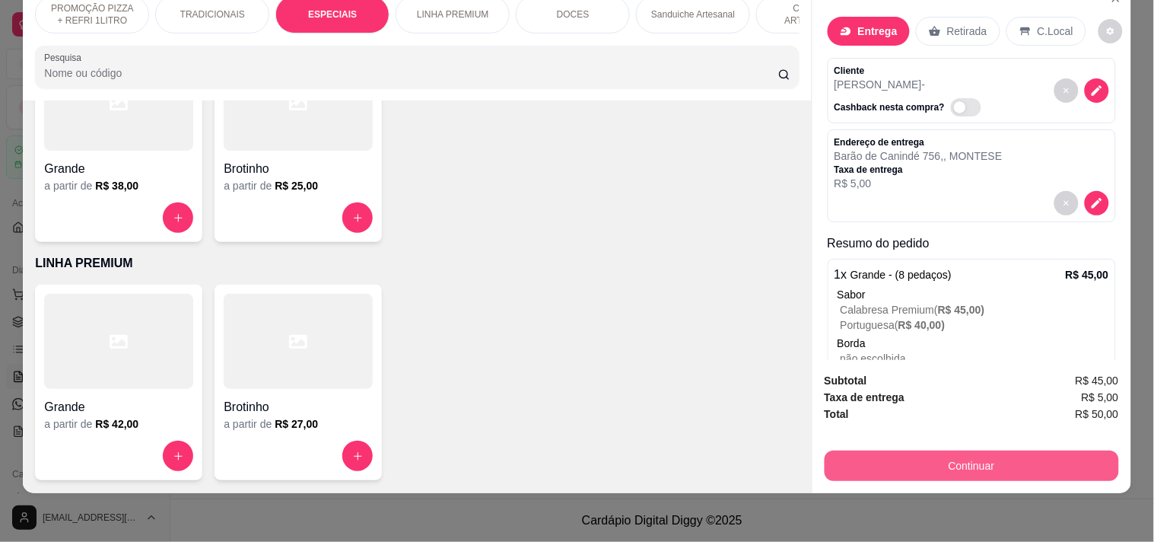
click at [1016, 452] on button "Continuar" at bounding box center [972, 465] width 294 height 30
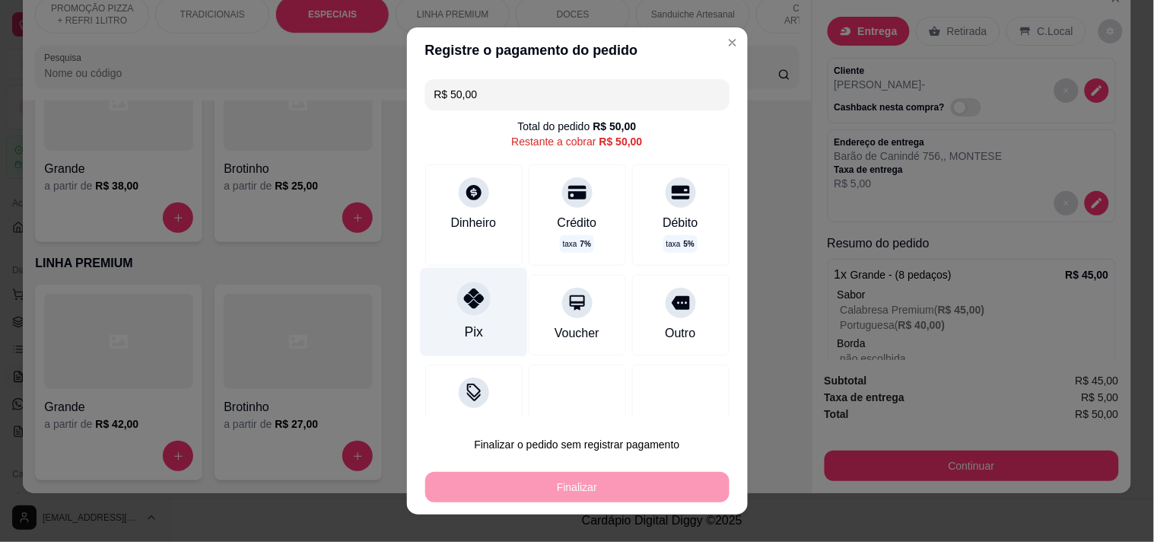
click at [485, 352] on div "Pix" at bounding box center [473, 311] width 107 height 89
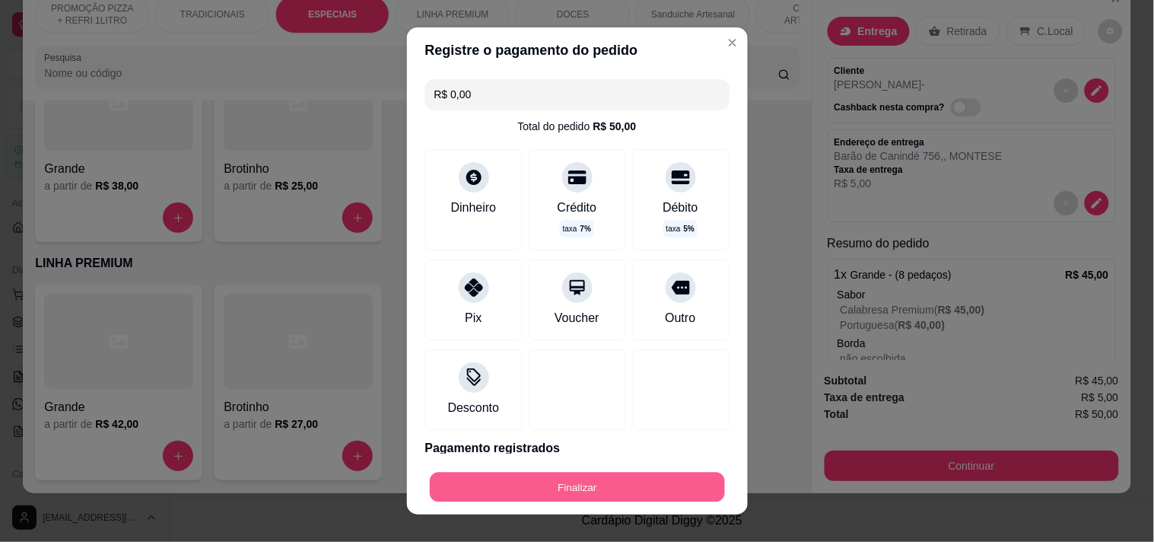
click at [519, 485] on button "Finalizar" at bounding box center [577, 487] width 295 height 30
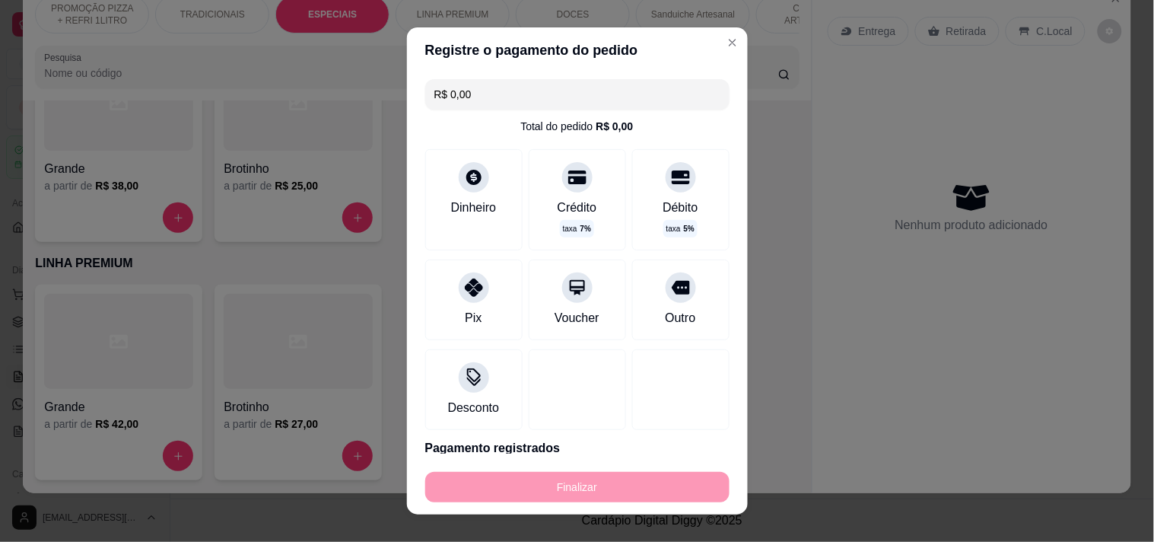
type input "-R$ 50,00"
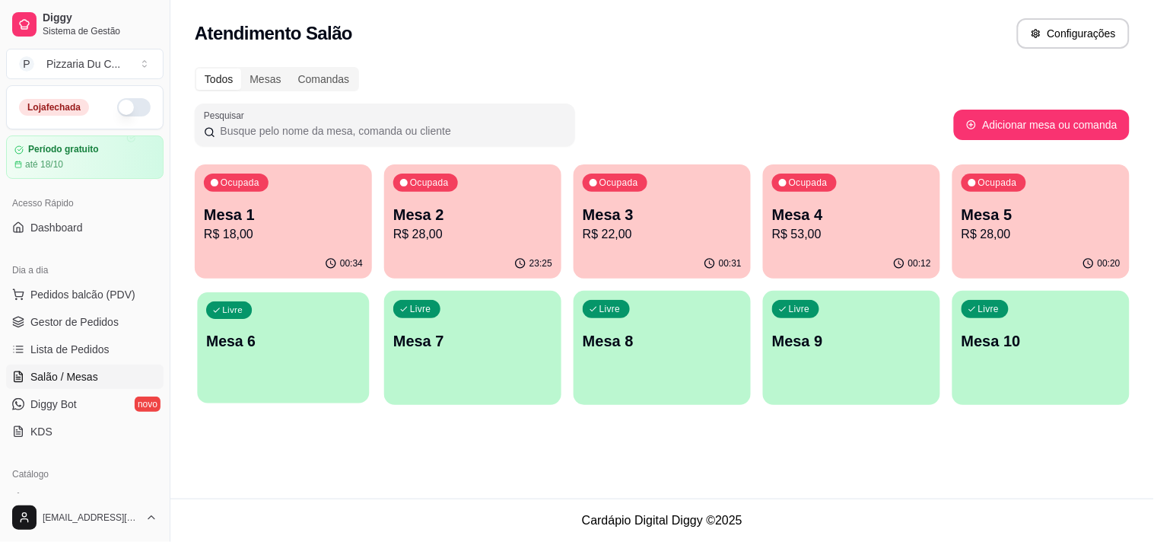
click at [332, 343] on p "Mesa 6" at bounding box center [283, 341] width 154 height 21
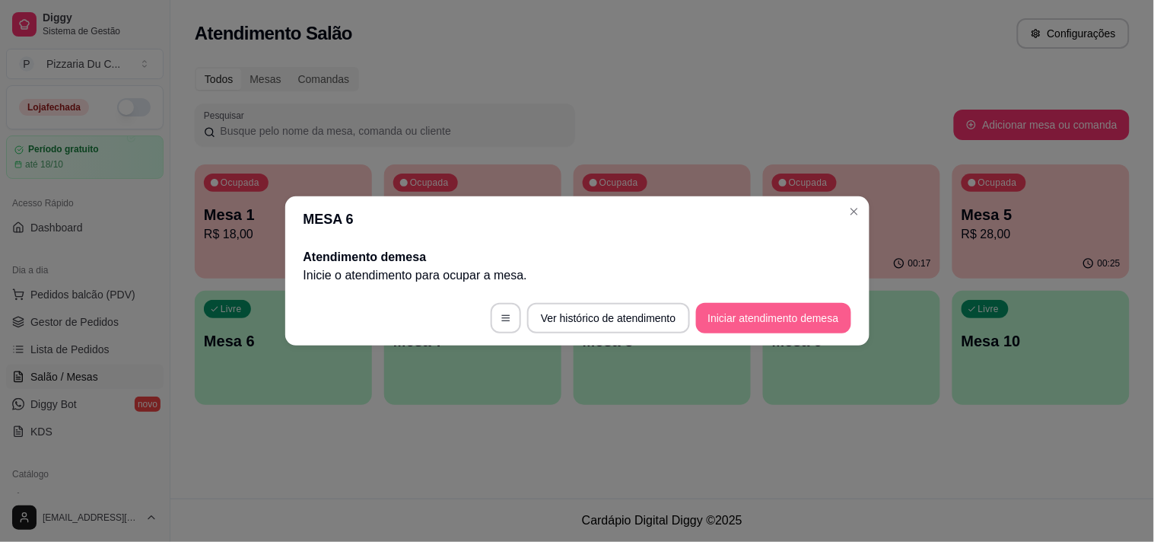
click at [752, 319] on button "Iniciar atendimento de mesa" at bounding box center [773, 318] width 155 height 30
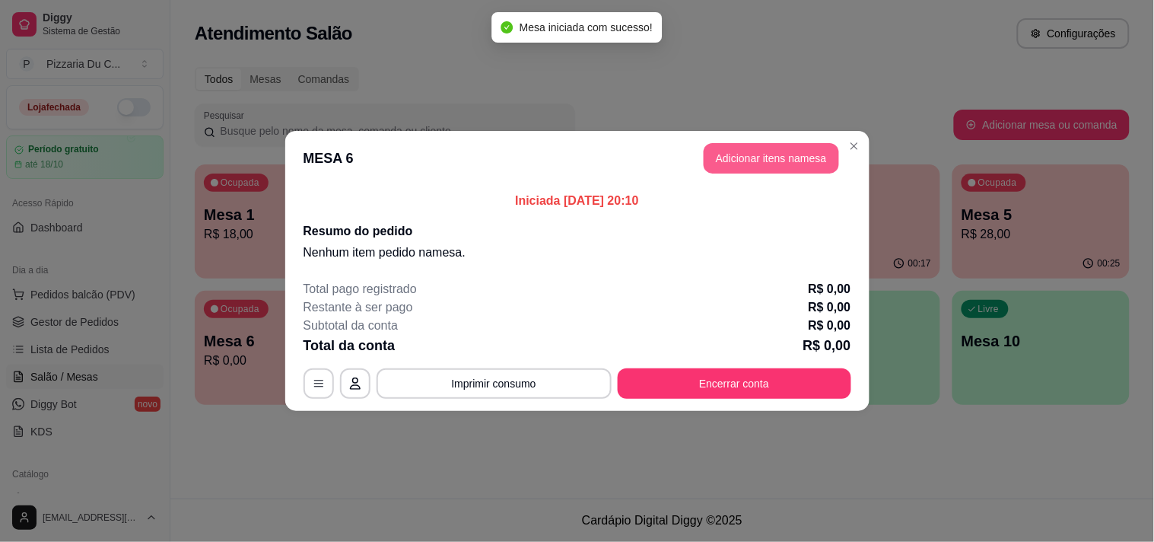
click at [734, 170] on button "Adicionar itens na mesa" at bounding box center [771, 158] width 135 height 30
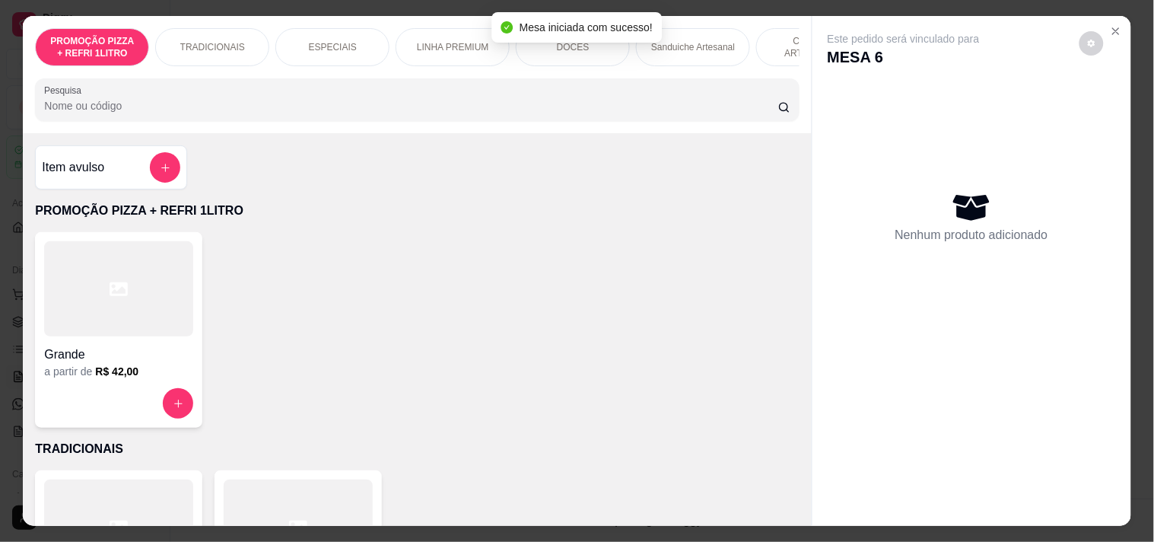
scroll to position [0, 669]
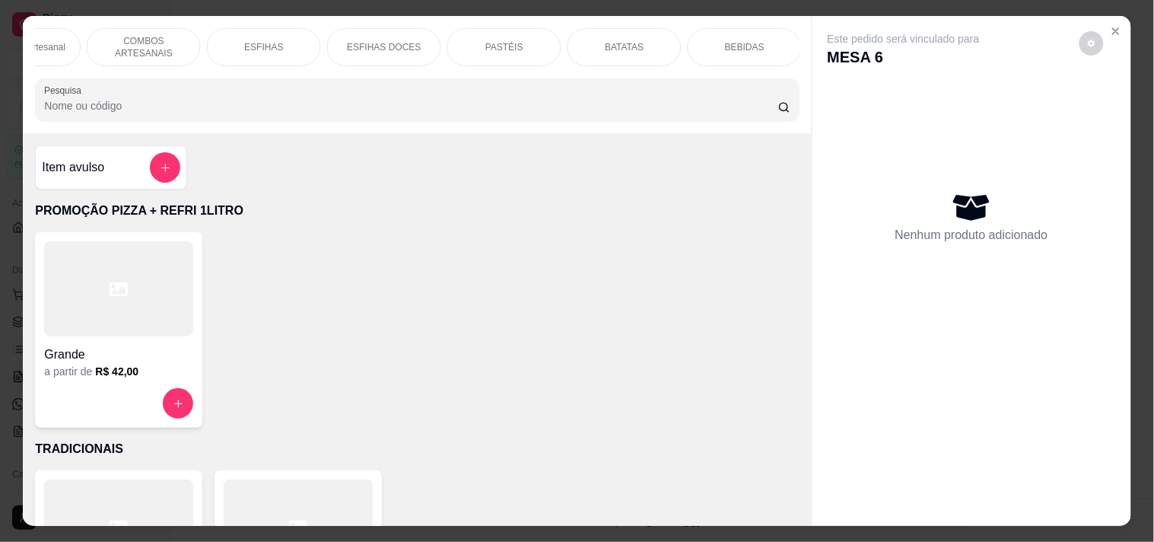
click at [474, 46] on div "PASTÉIS" at bounding box center [504, 47] width 114 height 38
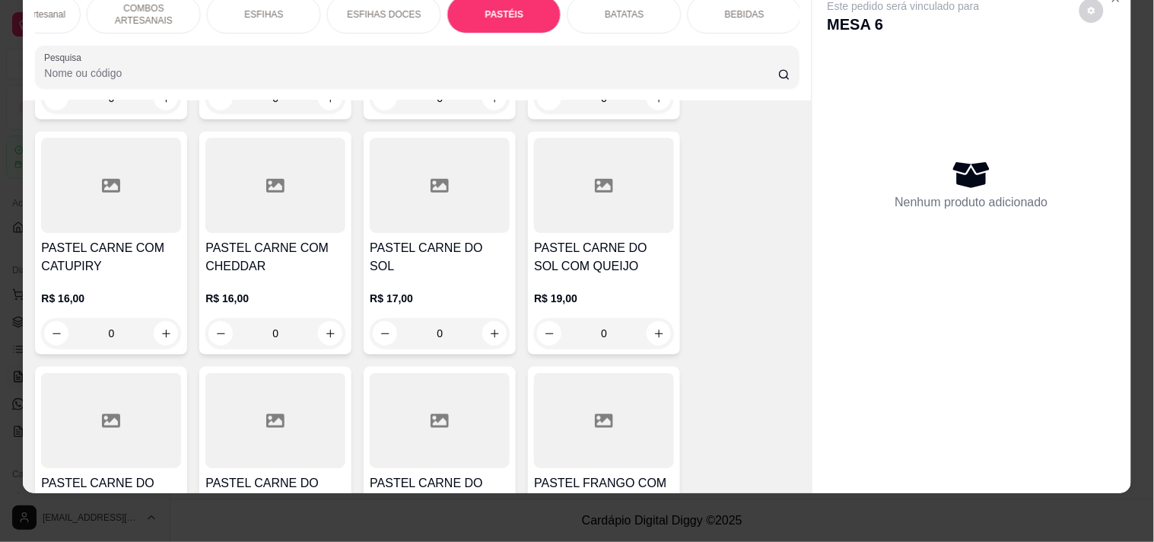
scroll to position [4675, 0]
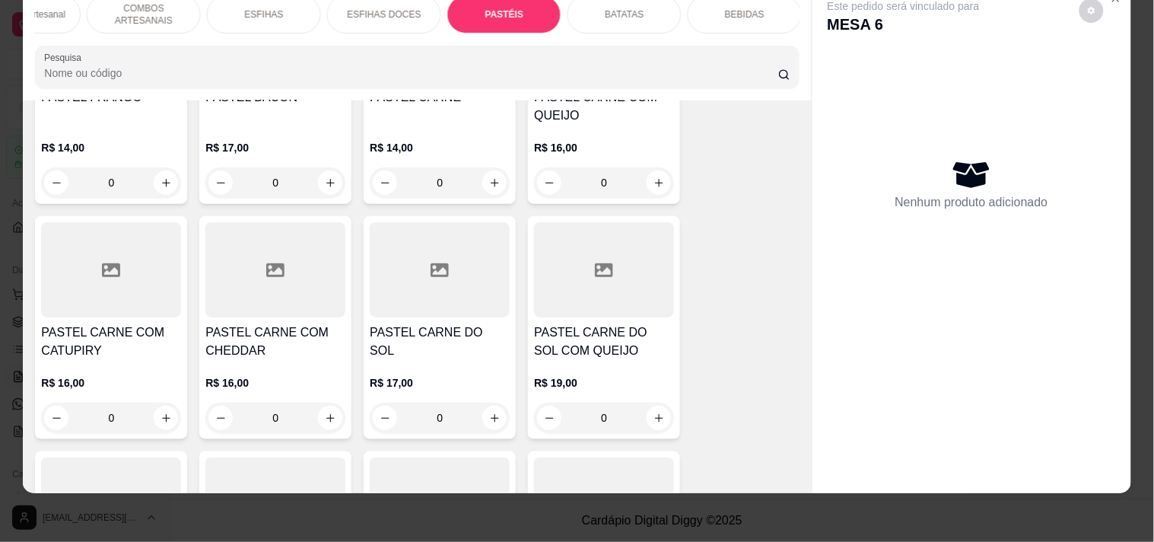
click at [649, 167] on div "0" at bounding box center [604, 182] width 140 height 30
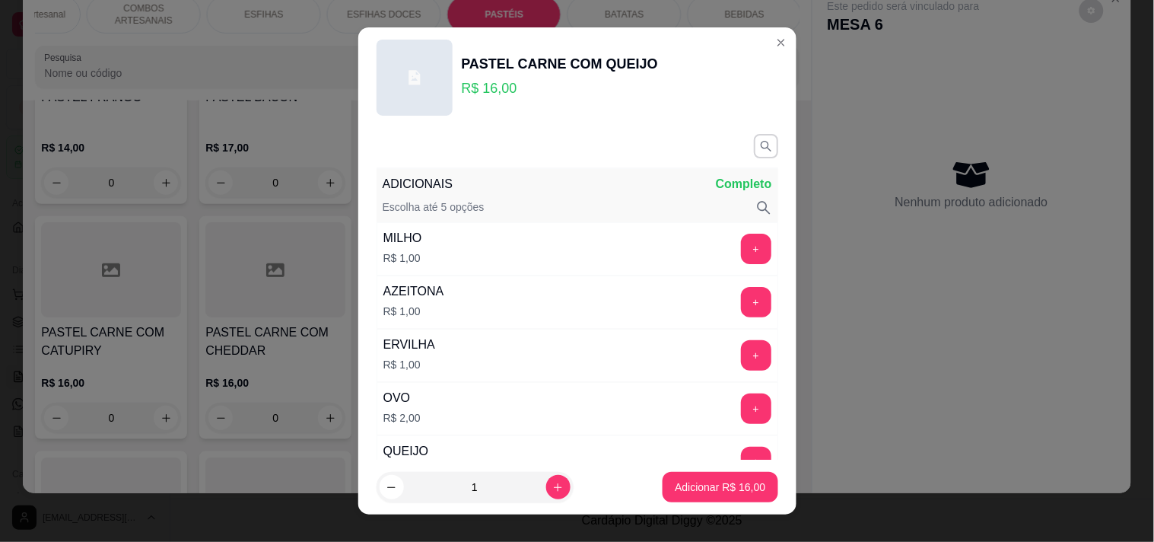
click at [723, 483] on p "Adicionar R$ 16,00" at bounding box center [720, 486] width 91 height 15
type input "1"
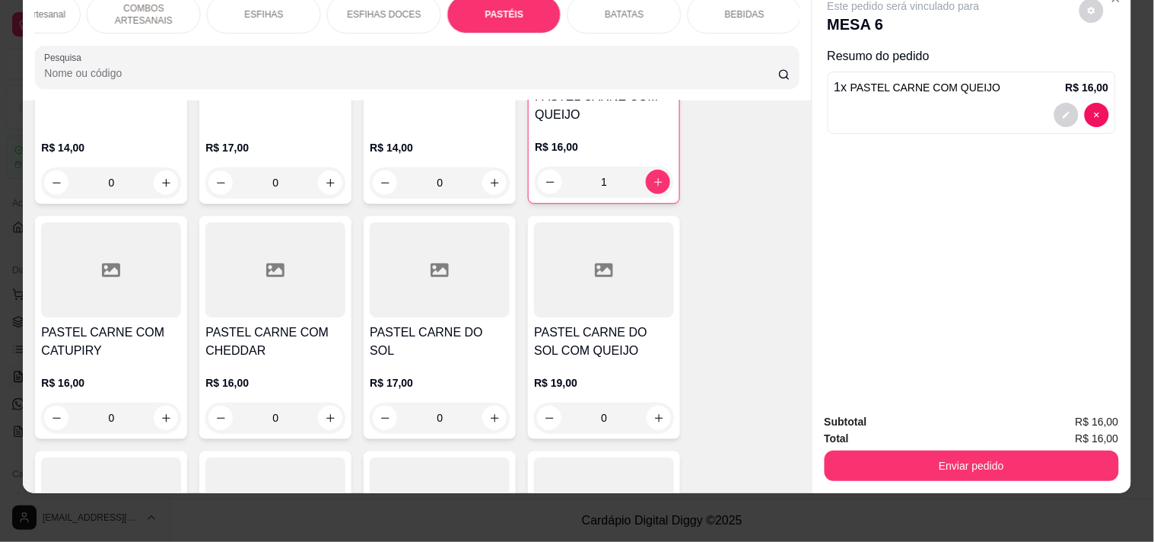
click at [750, 8] on p "BEBIDAS" at bounding box center [745, 14] width 40 height 12
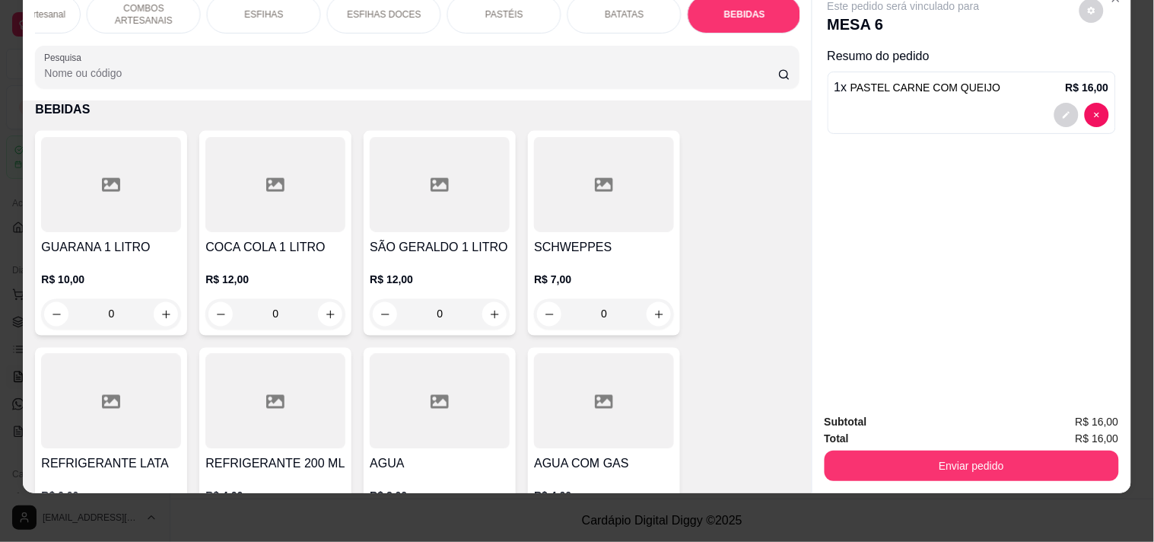
scroll to position [6497, 0]
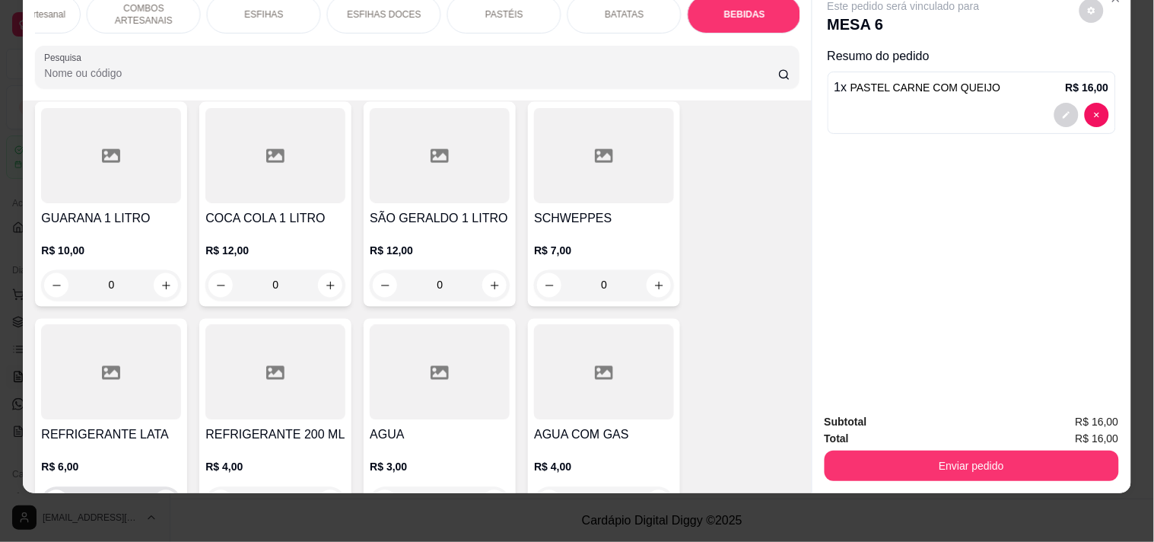
click at [168, 490] on button "increase-product-quantity" at bounding box center [166, 502] width 24 height 24
type input "1"
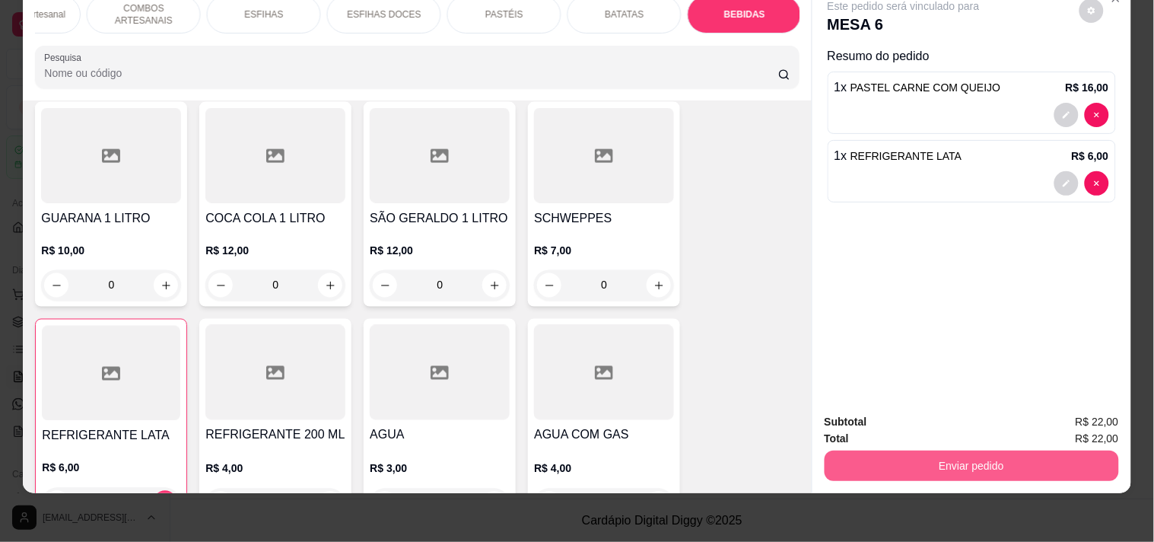
click at [907, 450] on button "Enviar pedido" at bounding box center [972, 465] width 294 height 30
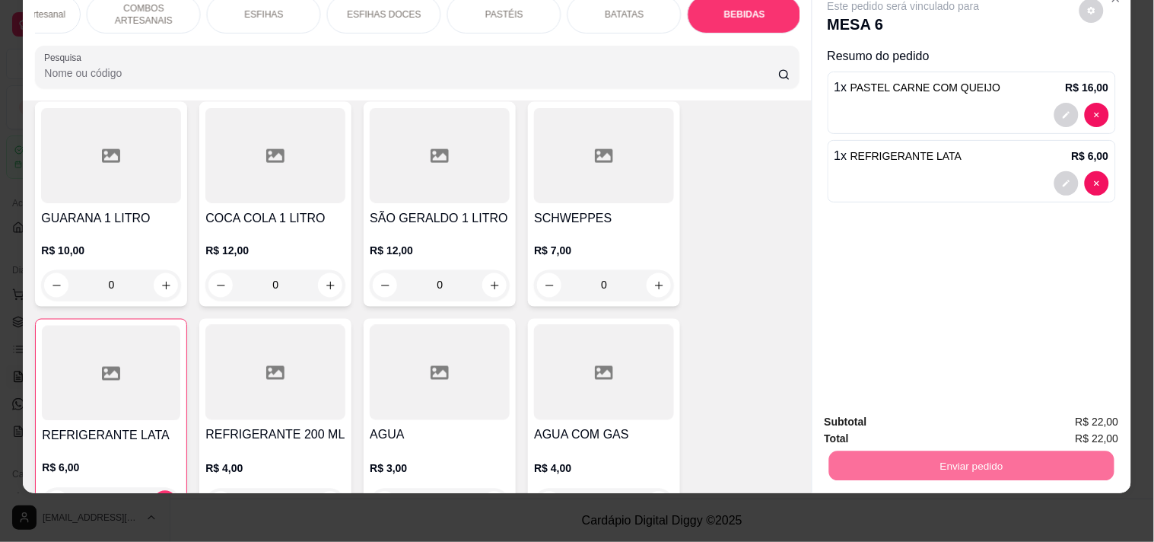
click at [972, 412] on button "Registrar cliente" at bounding box center [977, 415] width 100 height 29
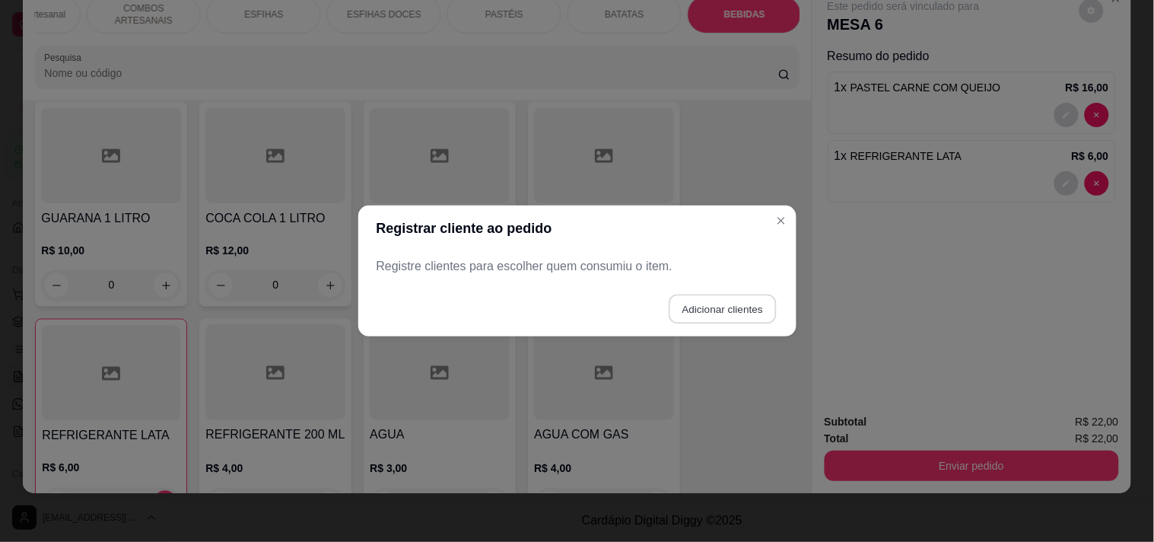
click at [729, 304] on button "Adicionar clientes" at bounding box center [722, 309] width 107 height 30
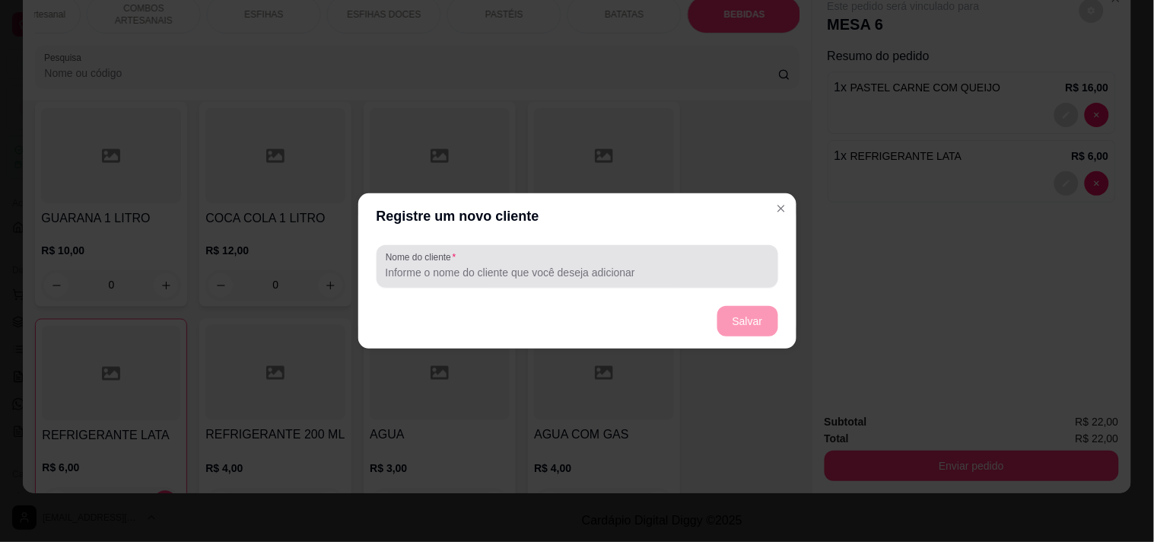
click at [610, 257] on div at bounding box center [577, 266] width 383 height 30
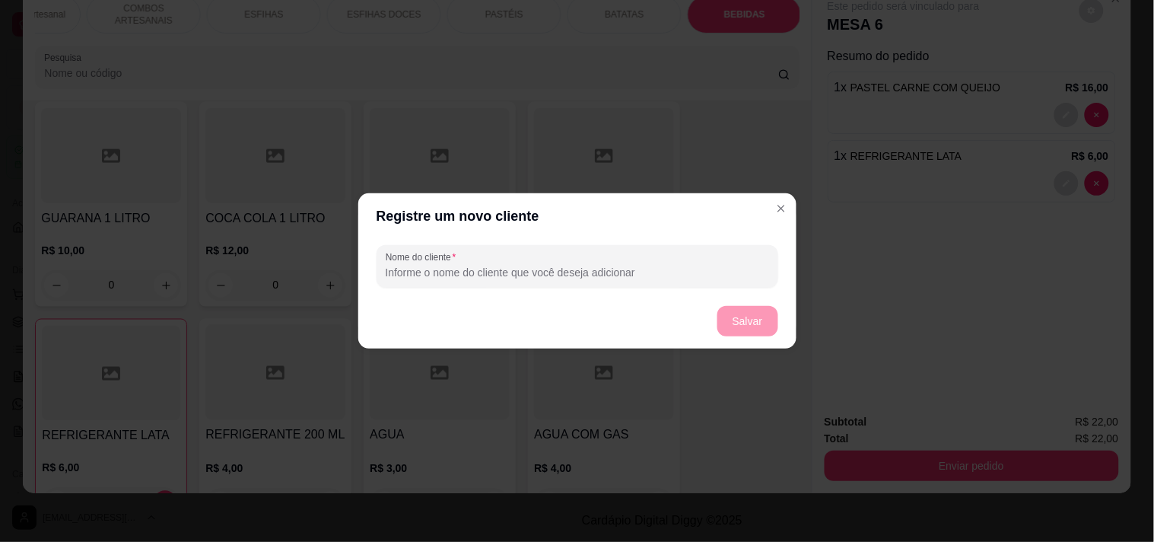
type input "Y"
type input "HIU"
click at [746, 313] on button "Salvar" at bounding box center [747, 321] width 61 height 30
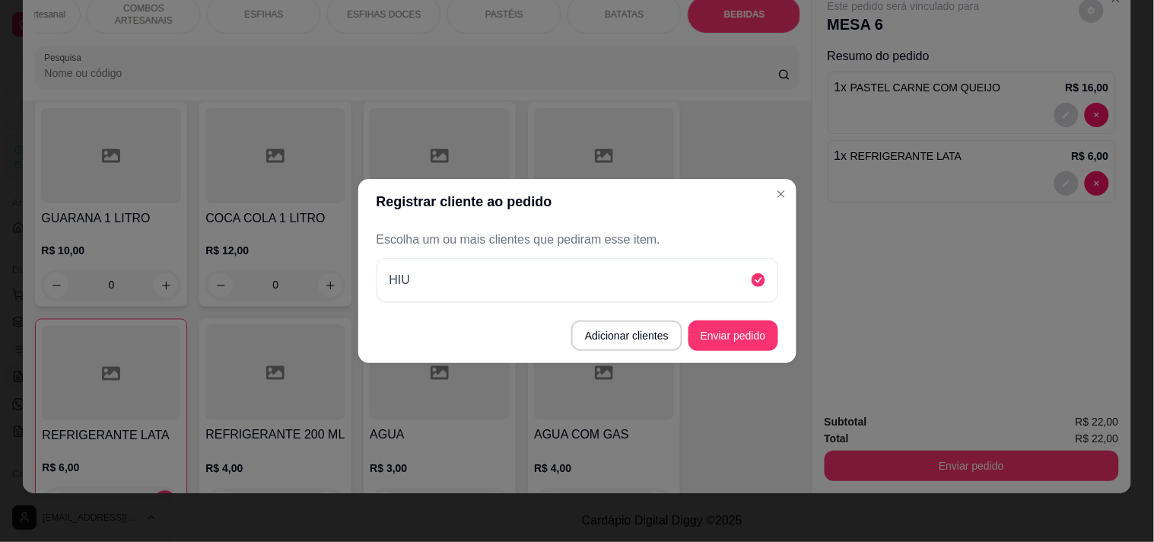
click at [759, 335] on button "Enviar pedido" at bounding box center [733, 335] width 90 height 30
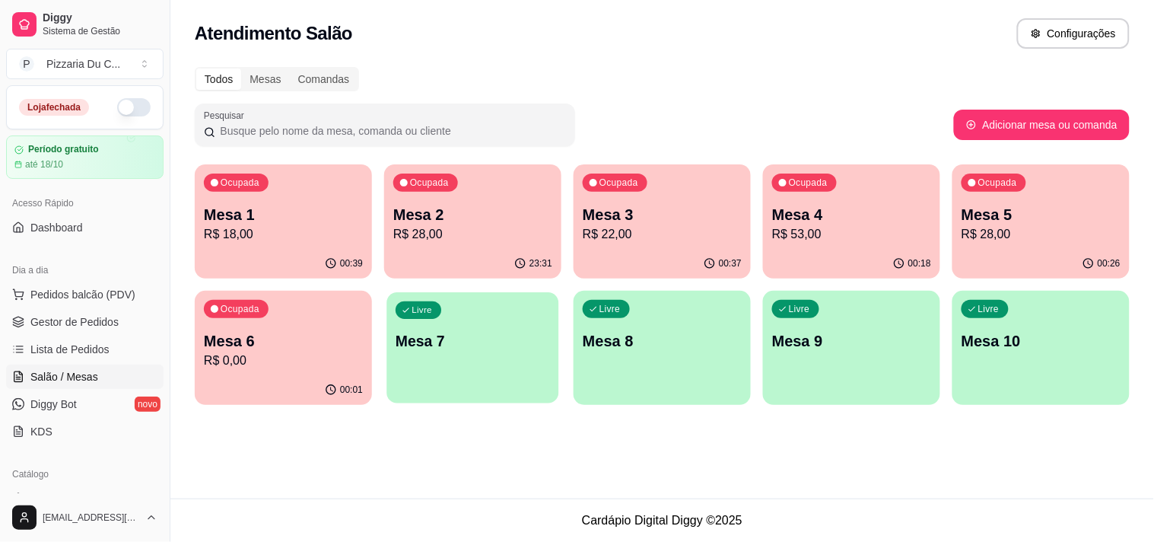
click at [497, 333] on p "Mesa 7" at bounding box center [473, 341] width 154 height 21
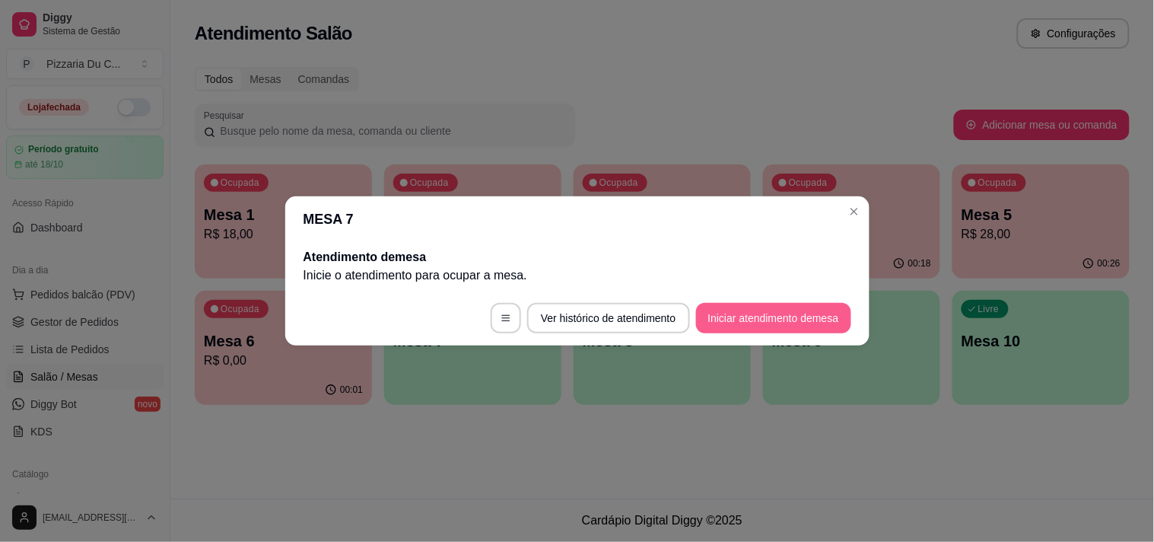
click at [716, 308] on button "Iniciar atendimento de mesa" at bounding box center [773, 318] width 155 height 30
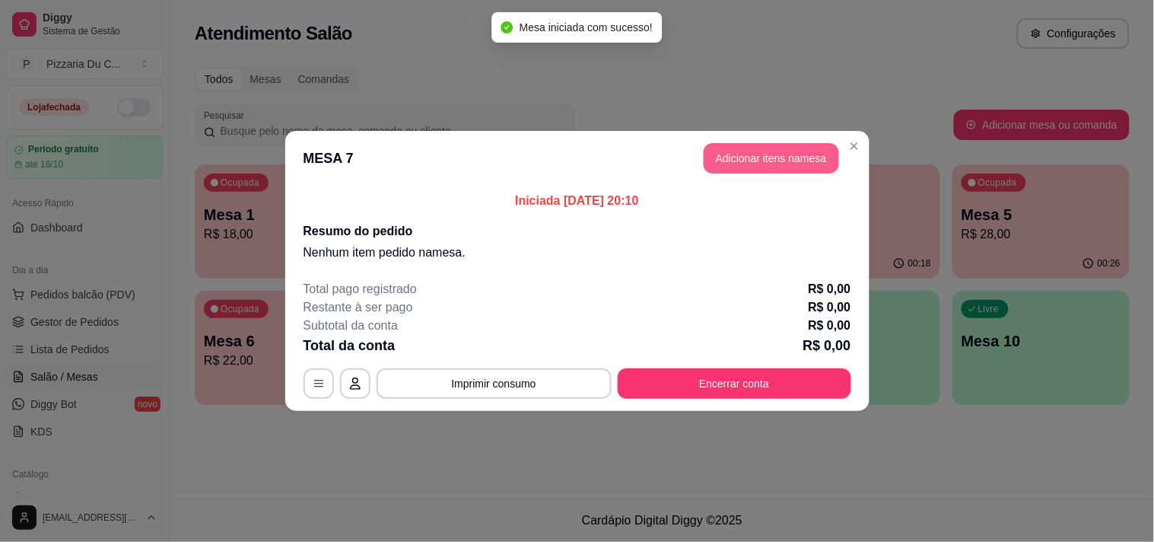
click at [761, 157] on button "Adicionar itens na mesa" at bounding box center [771, 158] width 135 height 30
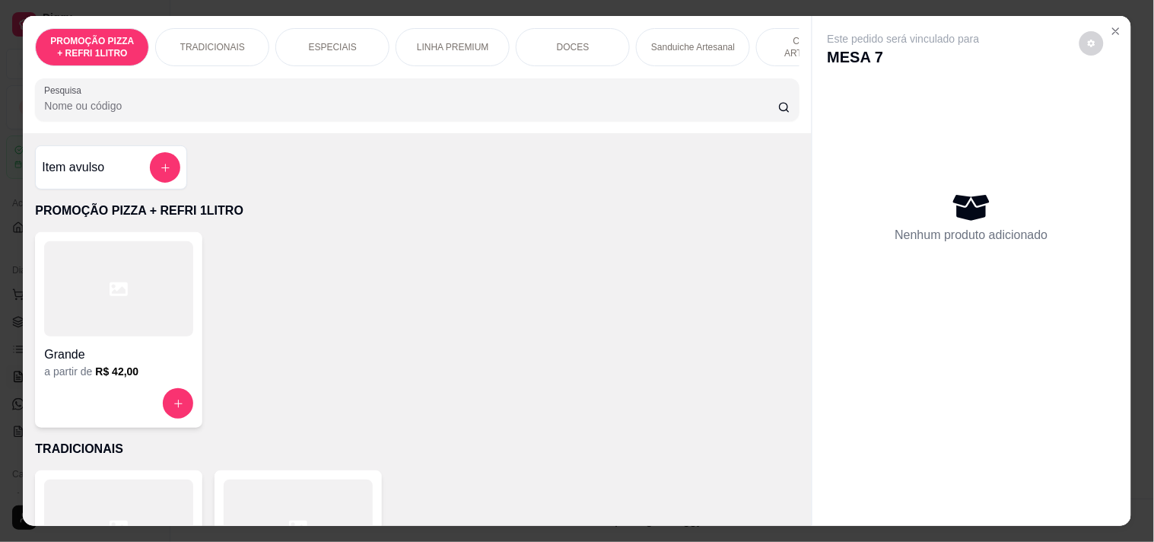
drag, startPoint x: 709, startPoint y: 95, endPoint x: 793, endPoint y: 110, distance: 85.7
click at [793, 110] on div "PROMOÇÃO PIZZA + REFRI 1LITRO TRADICIONAIS ESPECIAIS LINHA PREMIUM DOCES Sandui…" at bounding box center [417, 74] width 788 height 117
click at [574, 66] on div "PROMOÇÃO PIZZA + REFRI 1LITRO TRADICIONAIS ESPECIAIS LINHA PREMIUM DOCES Sandui…" at bounding box center [417, 47] width 764 height 38
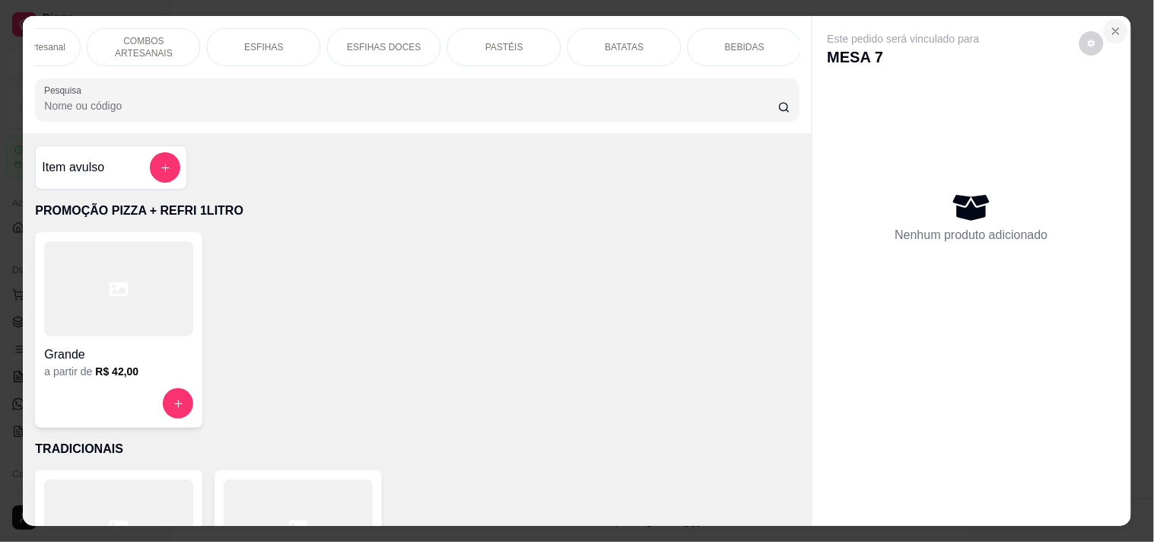
click at [1110, 27] on icon "Close" at bounding box center [1116, 31] width 12 height 12
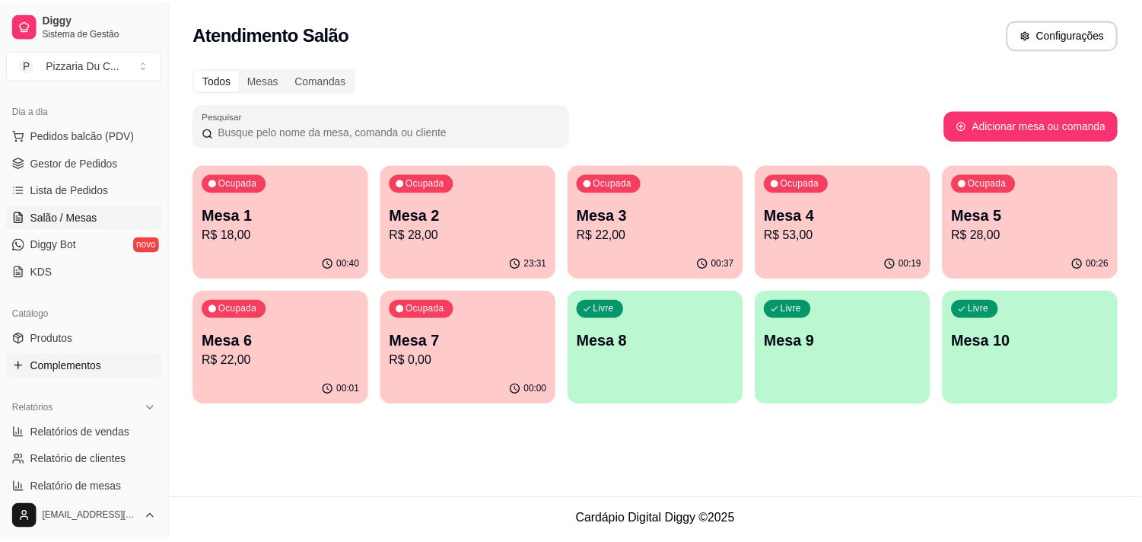
scroll to position [169, 0]
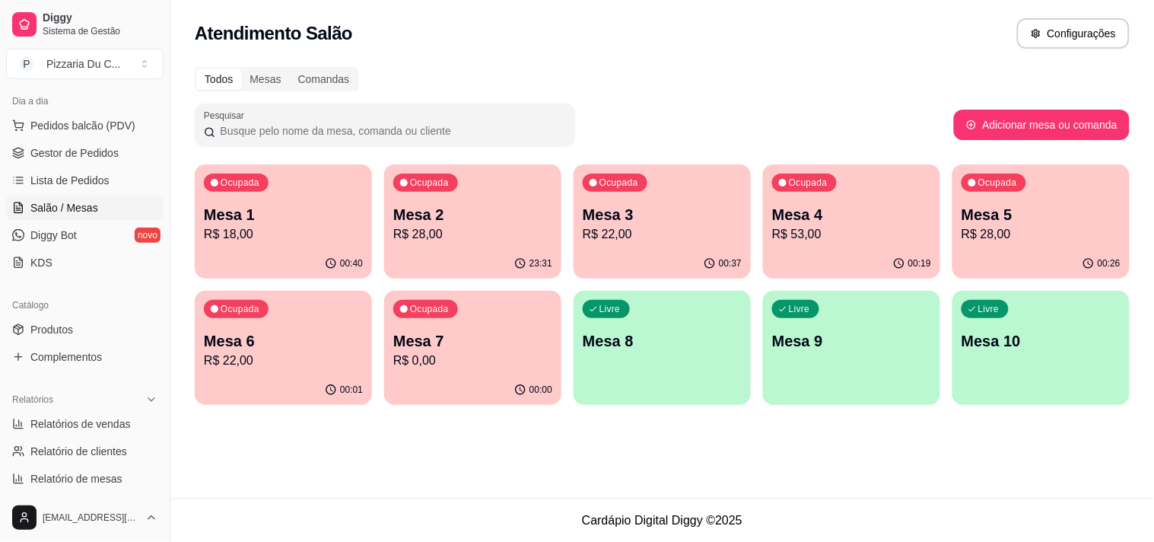
click at [81, 307] on div "Catálogo" at bounding box center [84, 305] width 157 height 24
click at [87, 323] on link "Produtos" at bounding box center [84, 329] width 157 height 24
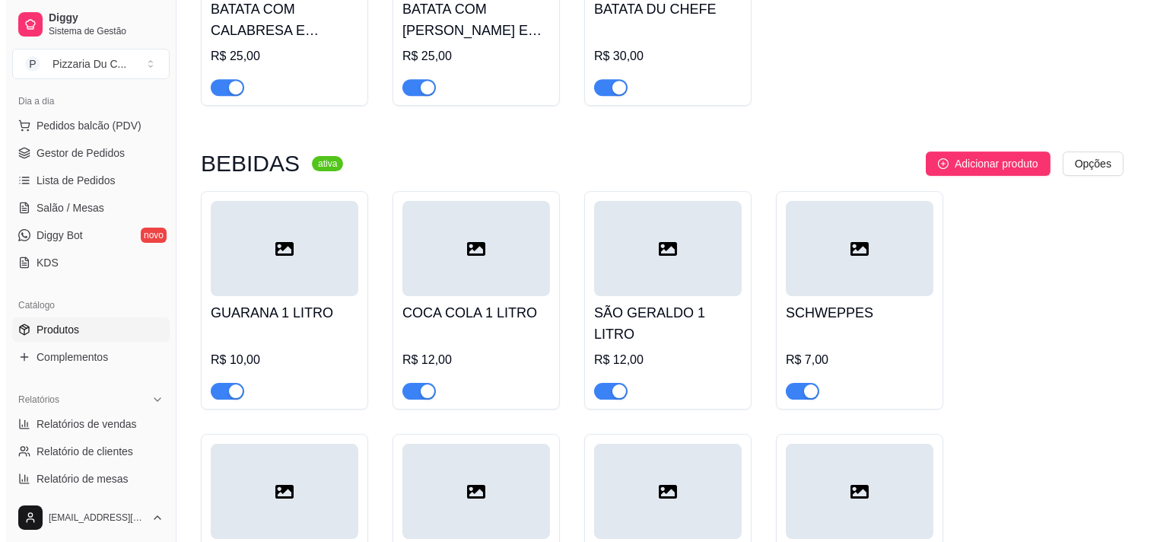
scroll to position [8965, 0]
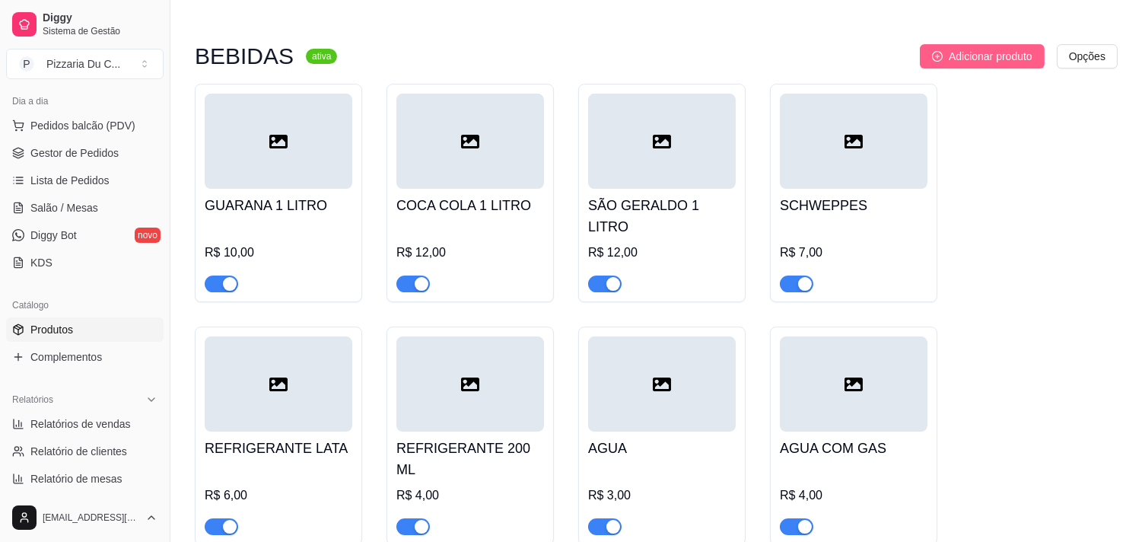
click at [1017, 48] on span "Adicionar produto" at bounding box center [991, 56] width 84 height 17
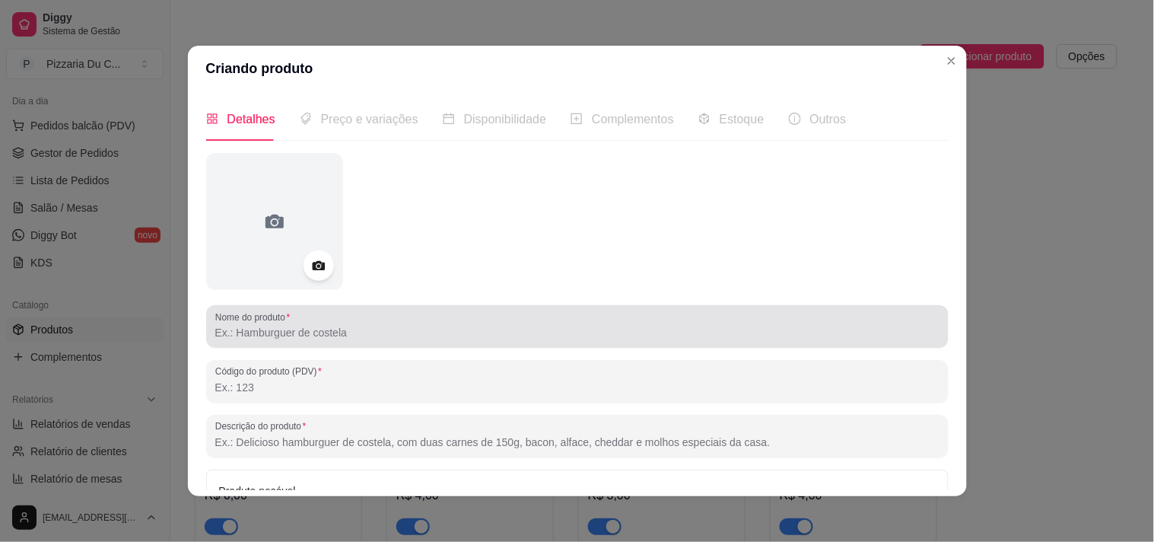
click at [252, 340] on div at bounding box center [577, 326] width 724 height 30
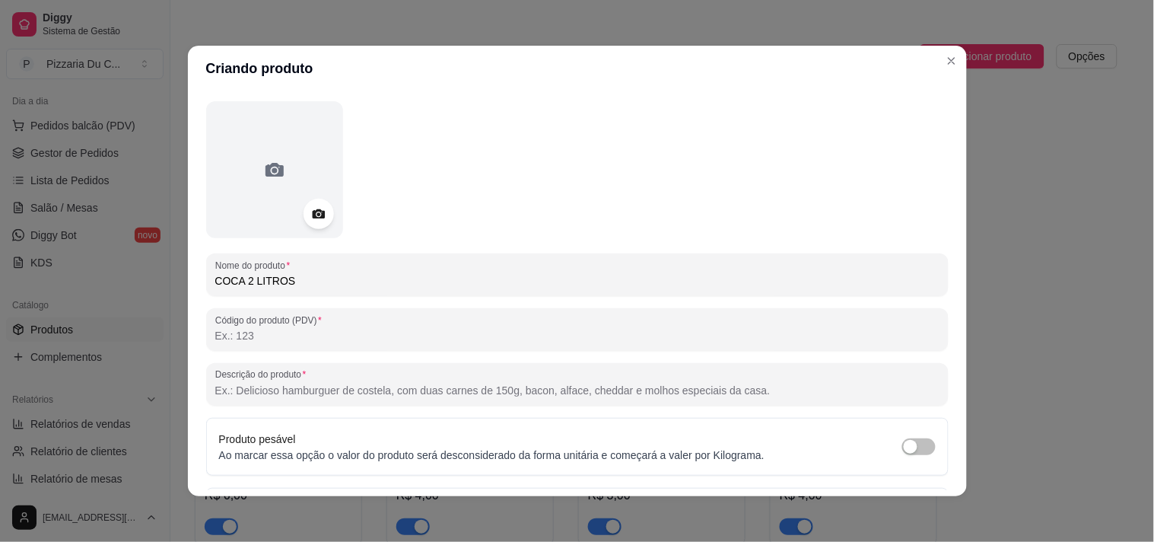
scroll to position [0, 0]
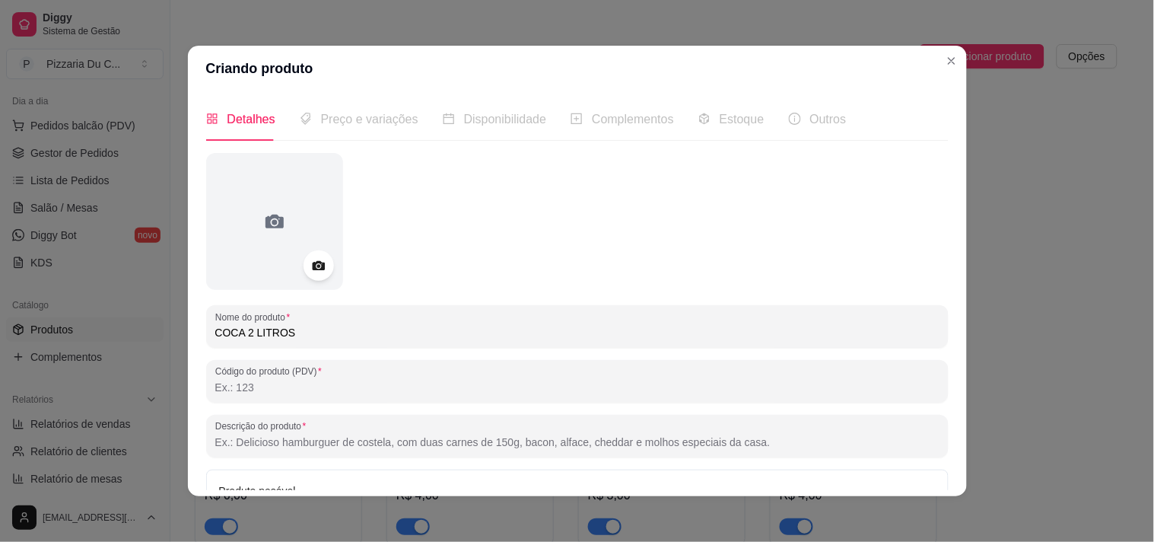
type input "COCA 2 LITROS"
click at [329, 120] on span "Preço e variações" at bounding box center [369, 119] width 97 height 13
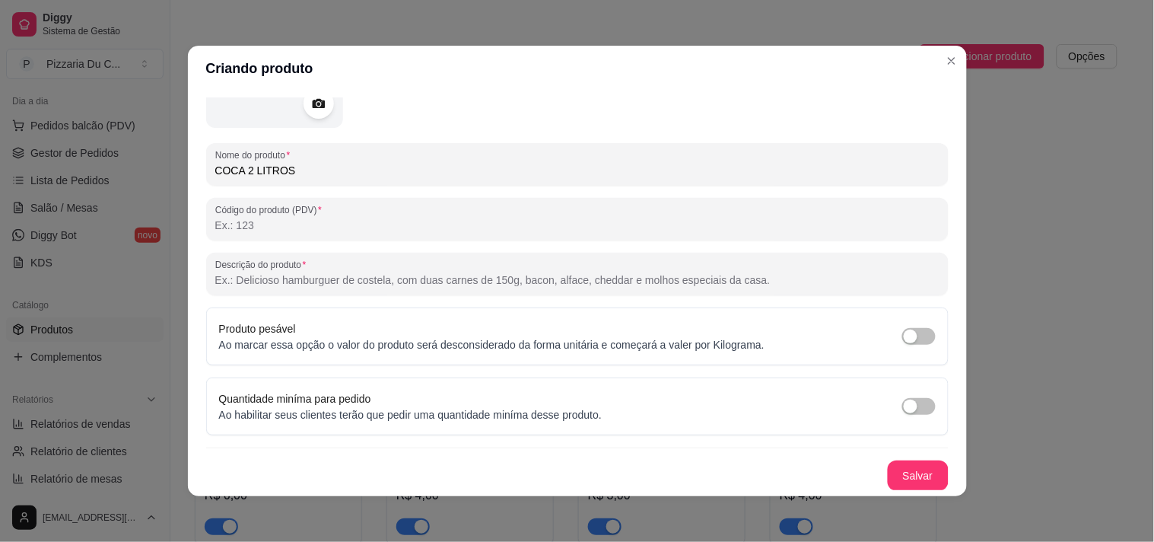
click at [869, 459] on div "Nome do produto COCA 2 LITROS Código do produto (PDV) Descrição do produto Prod…" at bounding box center [577, 241] width 742 height 500
click at [878, 466] on div "Nome do produto COCA 2 LITROS Código do produto (PDV) Descrição do produto Prod…" at bounding box center [577, 241] width 742 height 500
click at [913, 466] on button "Salvar" at bounding box center [917, 476] width 59 height 30
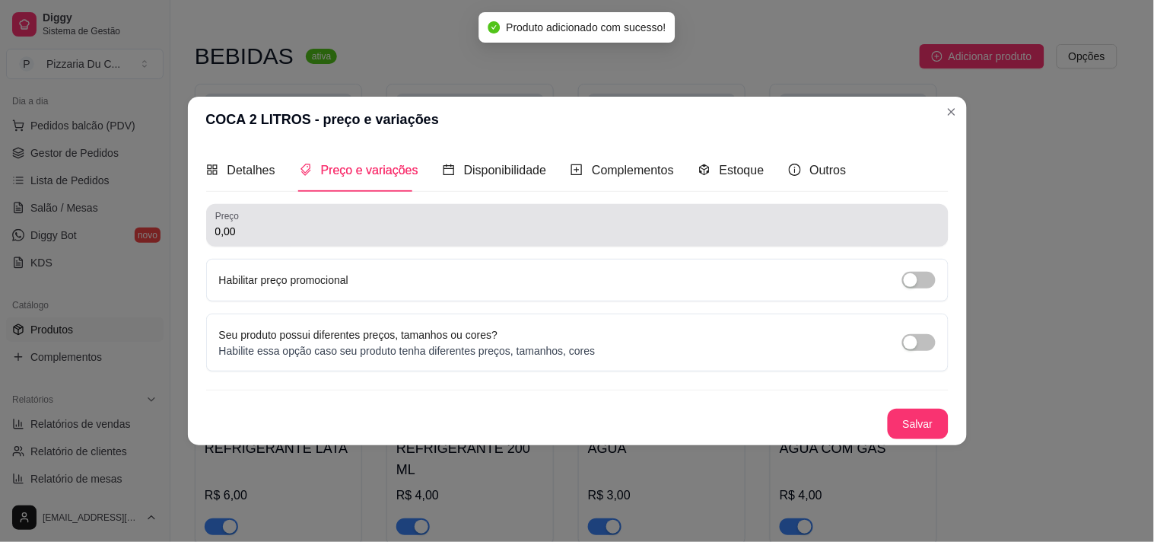
click at [280, 234] on input "0,00" at bounding box center [577, 231] width 724 height 15
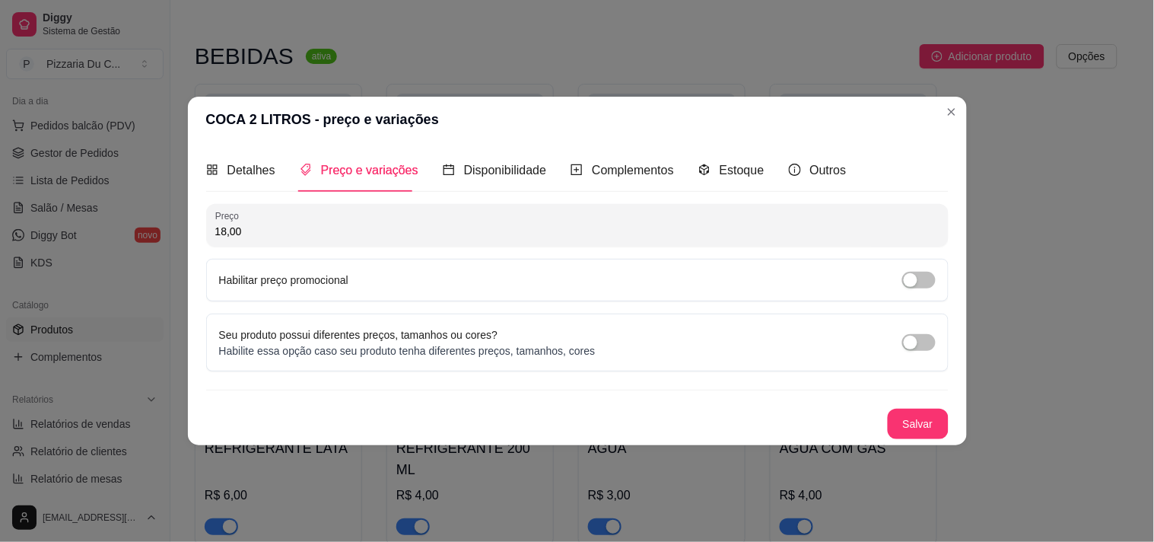
type input "18,00"
click at [921, 415] on button "Salvar" at bounding box center [917, 424] width 59 height 30
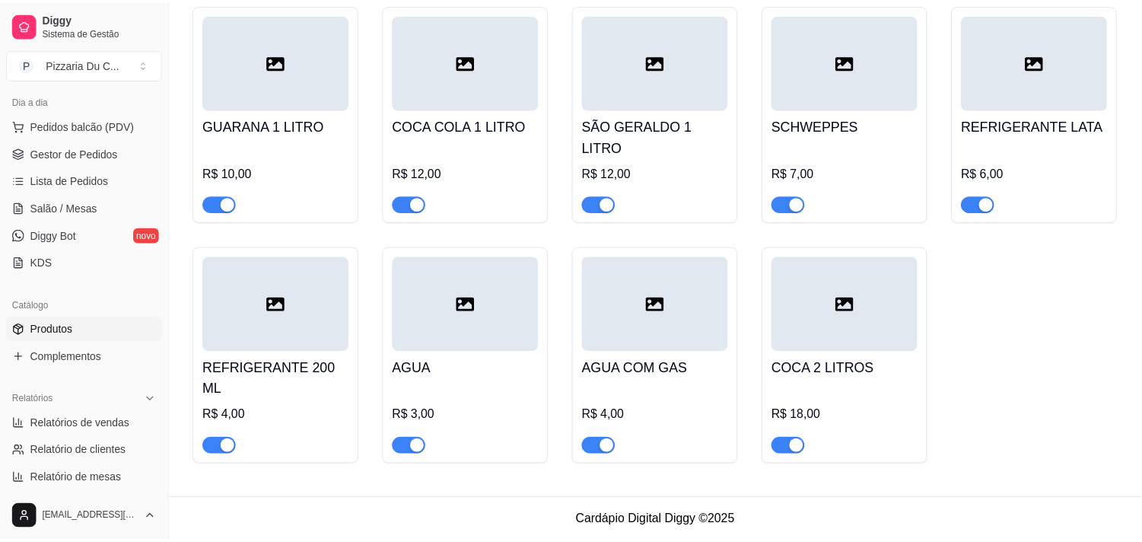
scroll to position [8049, 0]
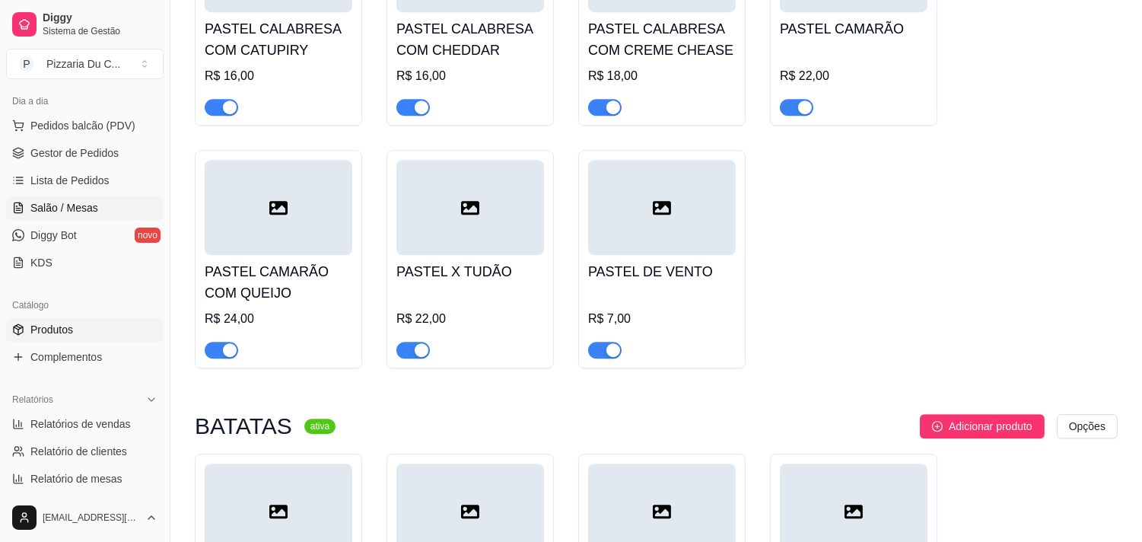
click at [67, 198] on link "Salão / Mesas" at bounding box center [84, 207] width 157 height 24
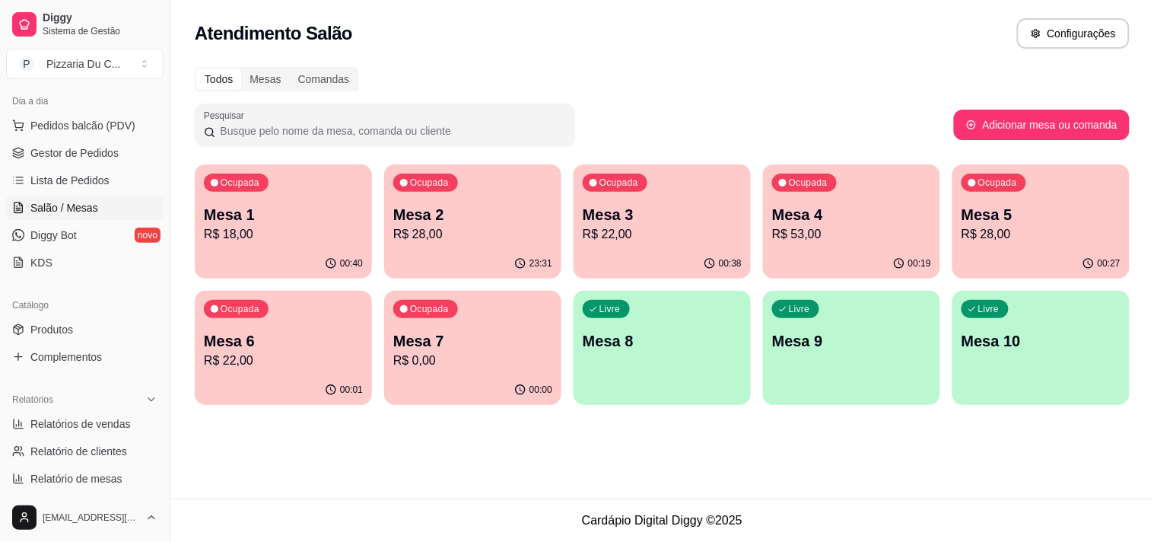
click at [505, 373] on div "Ocupada Mesa 7 R$ 0,00" at bounding box center [472, 333] width 177 height 84
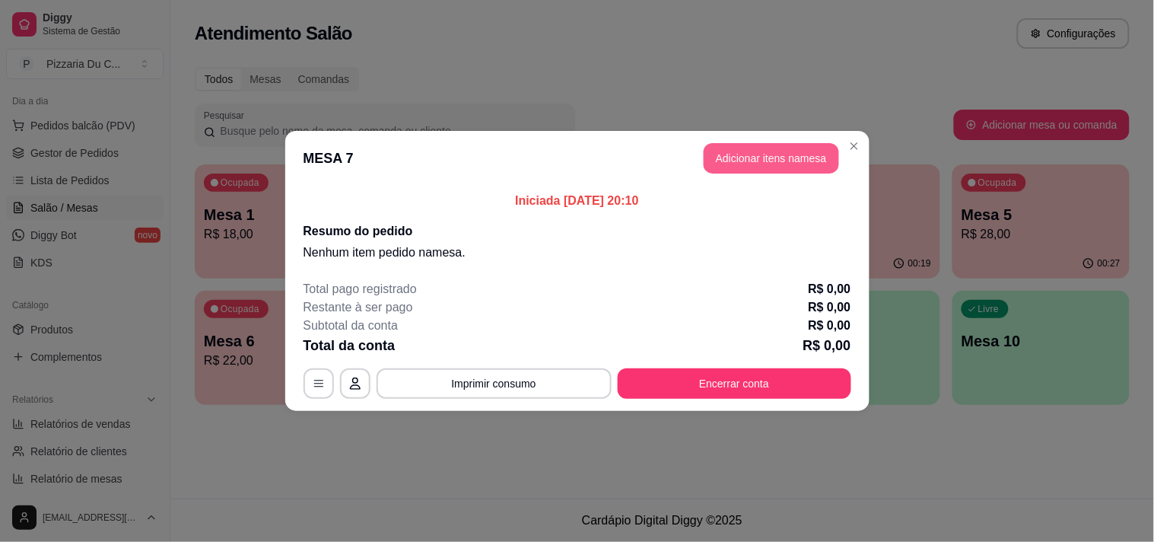
click at [782, 164] on button "Adicionar itens na mesa" at bounding box center [771, 158] width 135 height 30
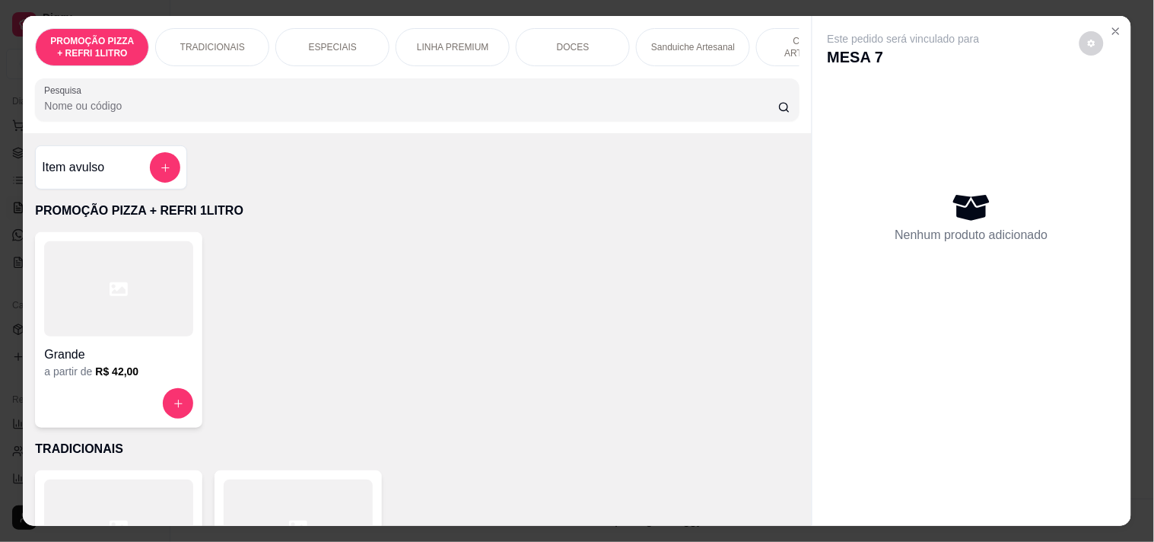
click at [417, 43] on p "LINHA PREMIUM" at bounding box center [453, 47] width 72 height 12
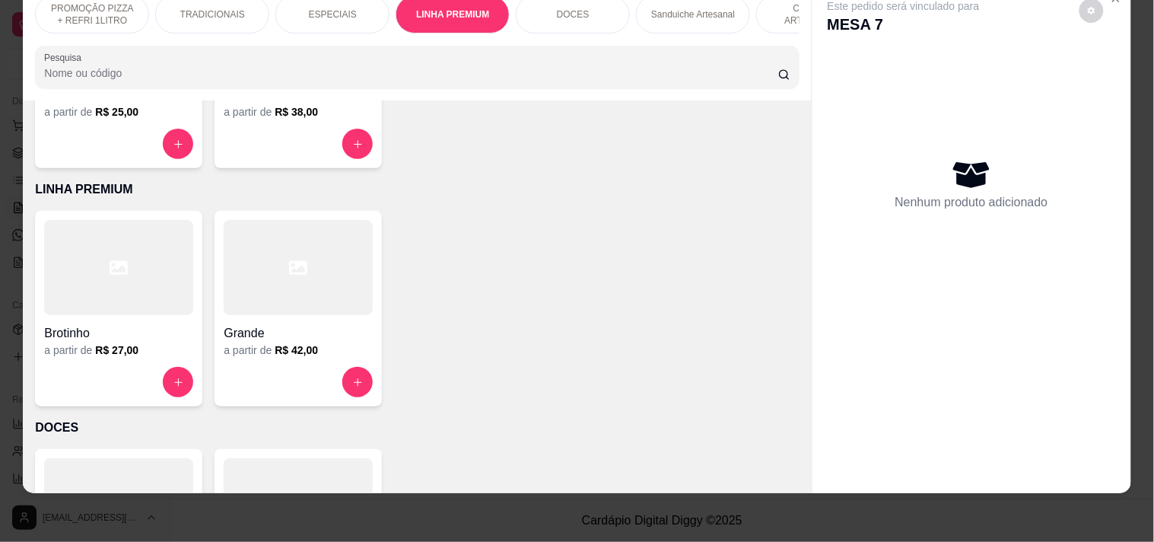
scroll to position [698, 0]
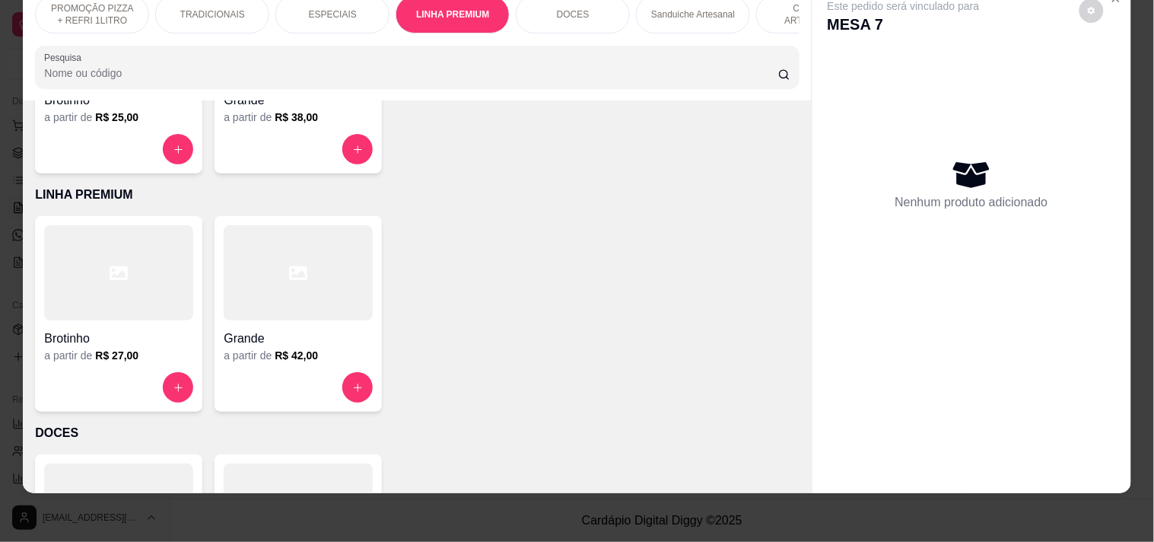
drag, startPoint x: 138, startPoint y: 320, endPoint x: 145, endPoint y: 316, distance: 8.5
click at [145, 316] on div "Brotinho a partir de R$ 27,00" at bounding box center [118, 313] width 167 height 195
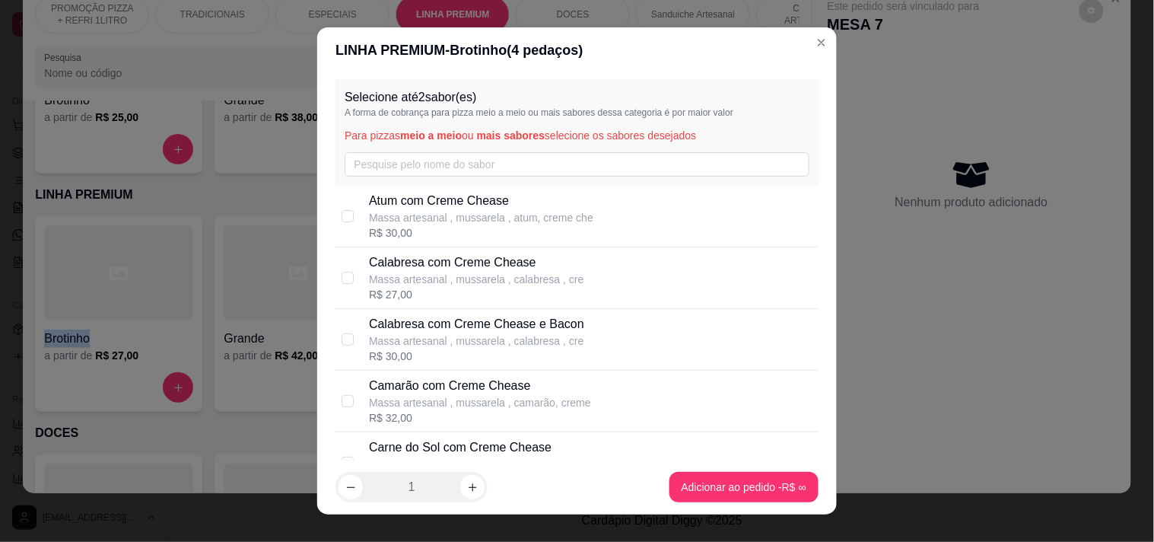
click at [398, 337] on p "Massa artesanal , mussarela , calabresa , cre" at bounding box center [476, 340] width 215 height 15
checkbox input "true"
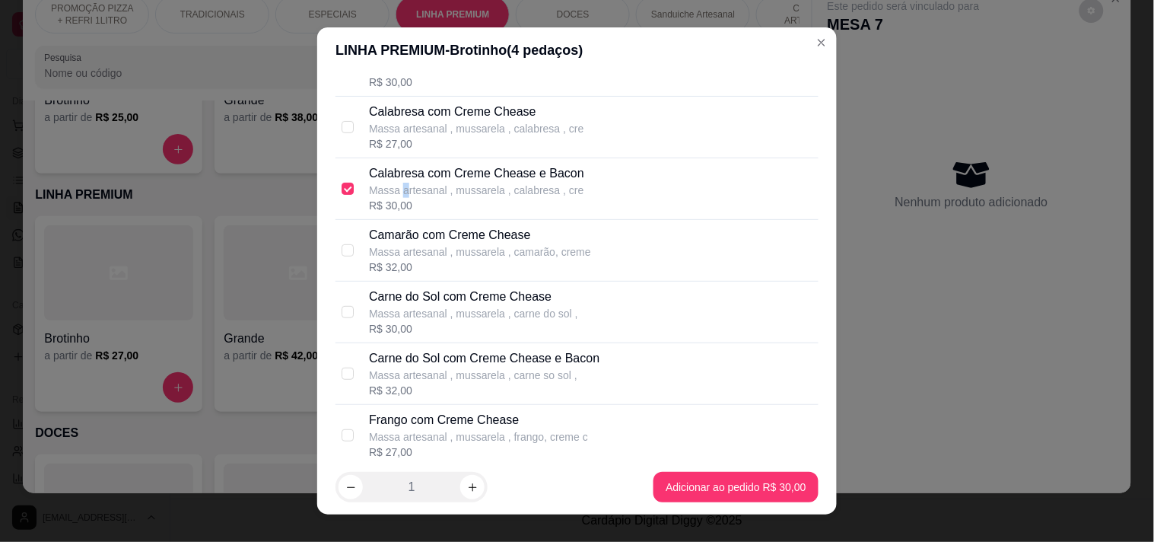
scroll to position [169, 0]
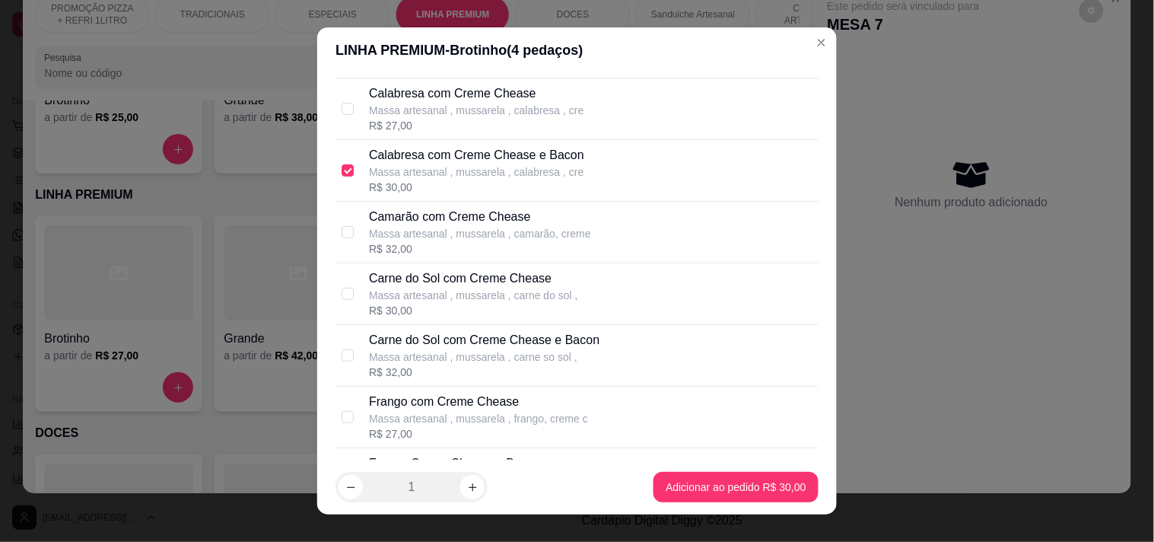
click at [456, 418] on p "Massa artesanal , mussarela , frango, creme c" at bounding box center [478, 418] width 219 height 15
click at [479, 415] on p "Massa artesanal , mussarela , frango, creme c" at bounding box center [478, 418] width 219 height 15
checkbox input "false"
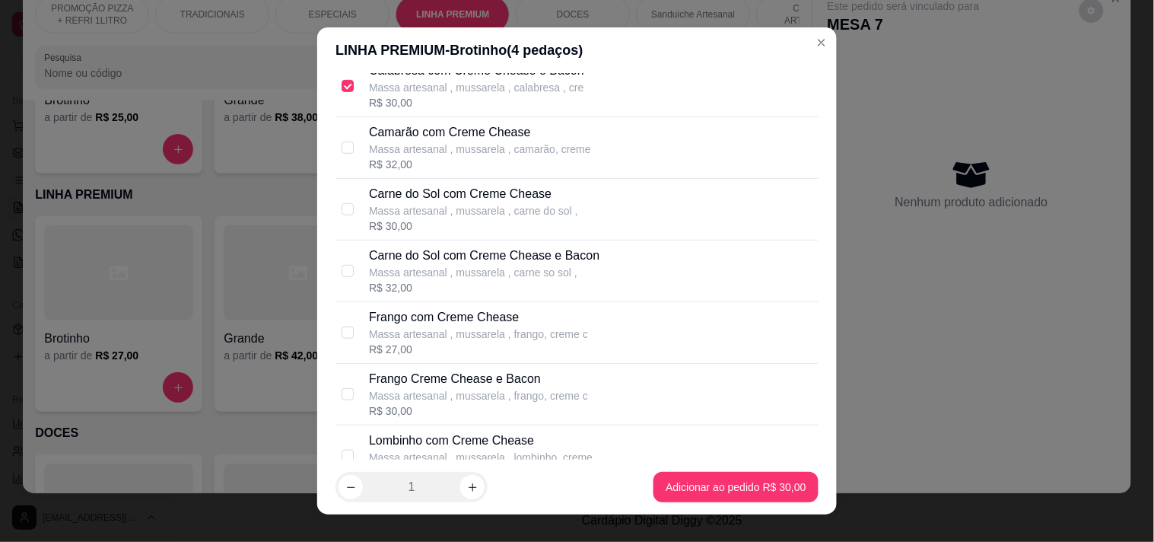
click at [514, 396] on p "Massa artesanal , mussarela , frango, creme c" at bounding box center [478, 395] width 219 height 15
checkbox input "true"
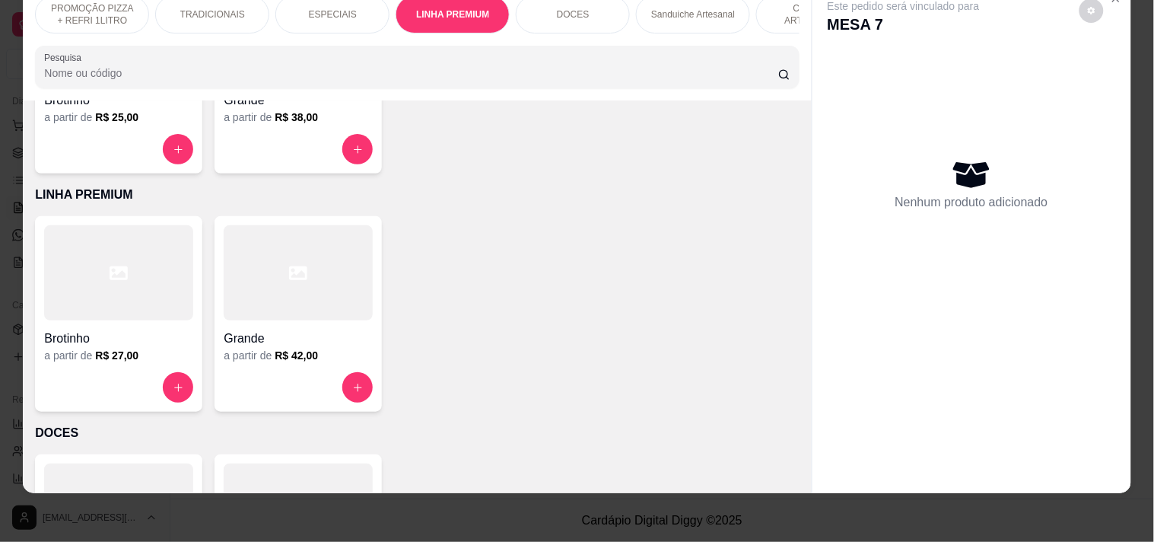
click at [346, 335] on h4 "Grande" at bounding box center [298, 338] width 149 height 18
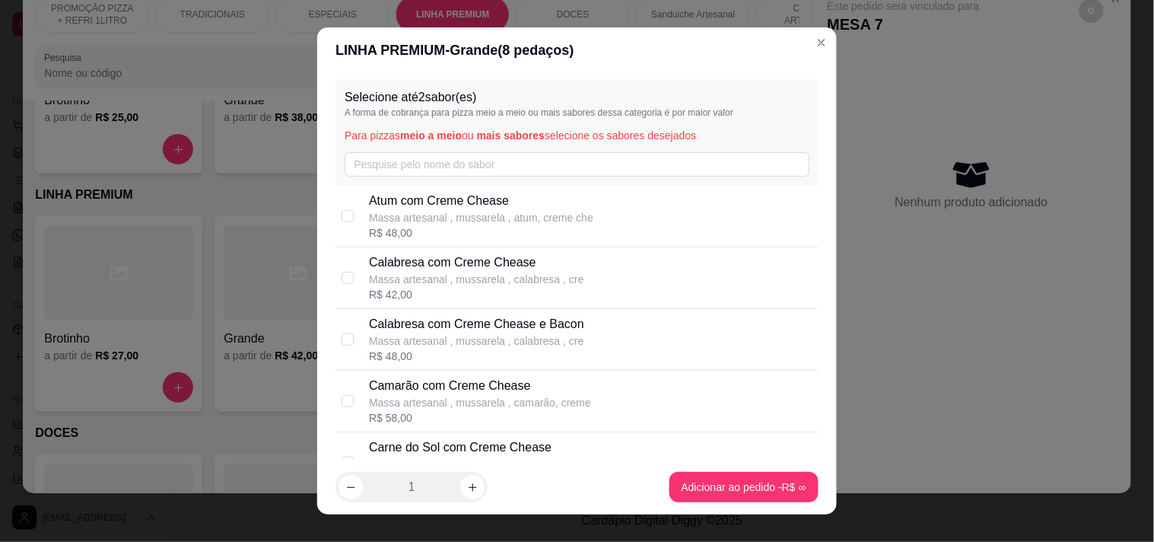
click at [411, 276] on p "Massa artesanal , mussarela , calabresa , cre" at bounding box center [476, 279] width 215 height 15
click at [412, 276] on p "Massa artesanal , mussarela , calabresa , cre" at bounding box center [476, 279] width 215 height 15
checkbox input "false"
click at [436, 355] on div "R$ 48,00" at bounding box center [476, 355] width 215 height 15
checkbox input "true"
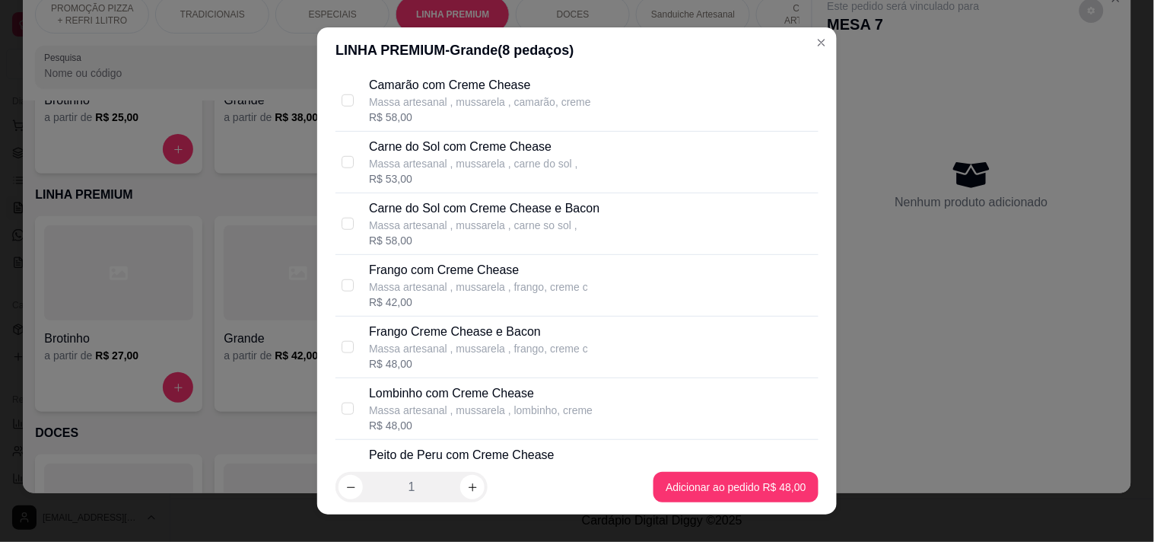
scroll to position [338, 0]
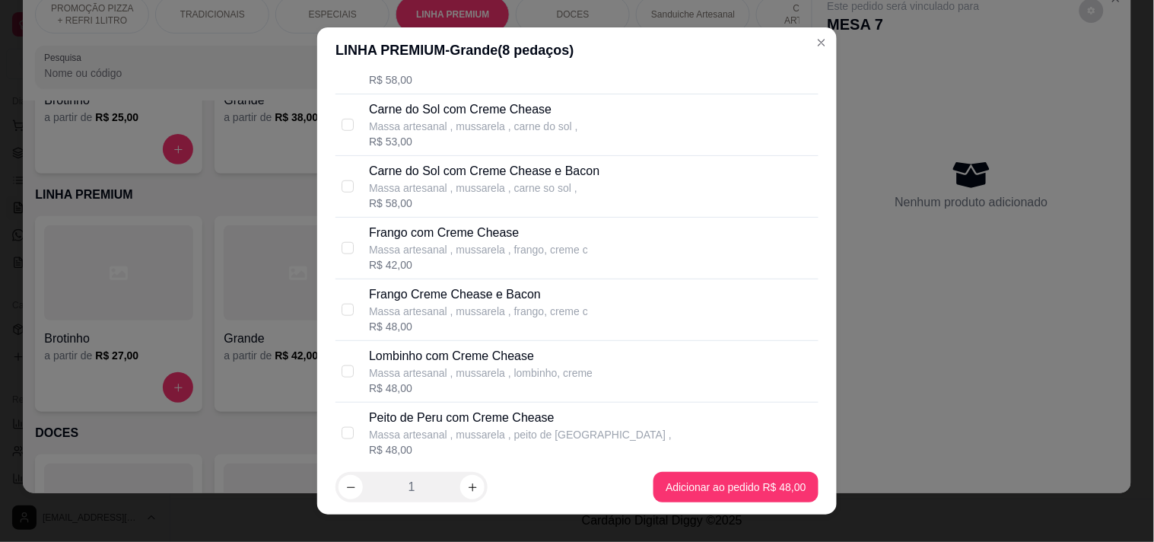
click at [449, 313] on p "Massa artesanal , mussarela , frango, creme c" at bounding box center [478, 311] width 219 height 15
checkbox input "true"
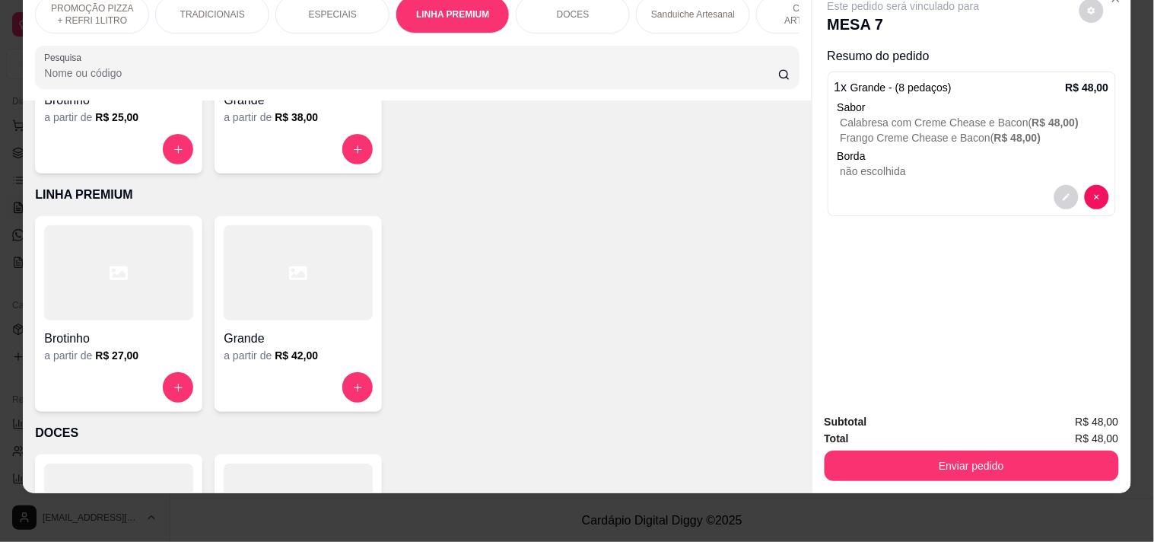
scroll to position [0, 669]
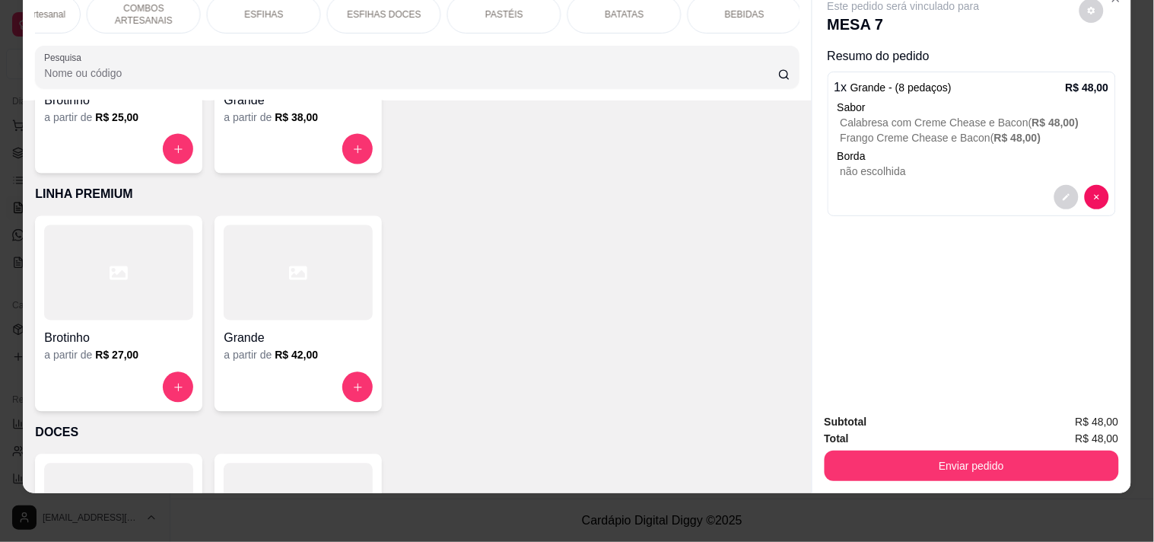
click at [717, 4] on div "BEBIDAS" at bounding box center [745, 14] width 114 height 38
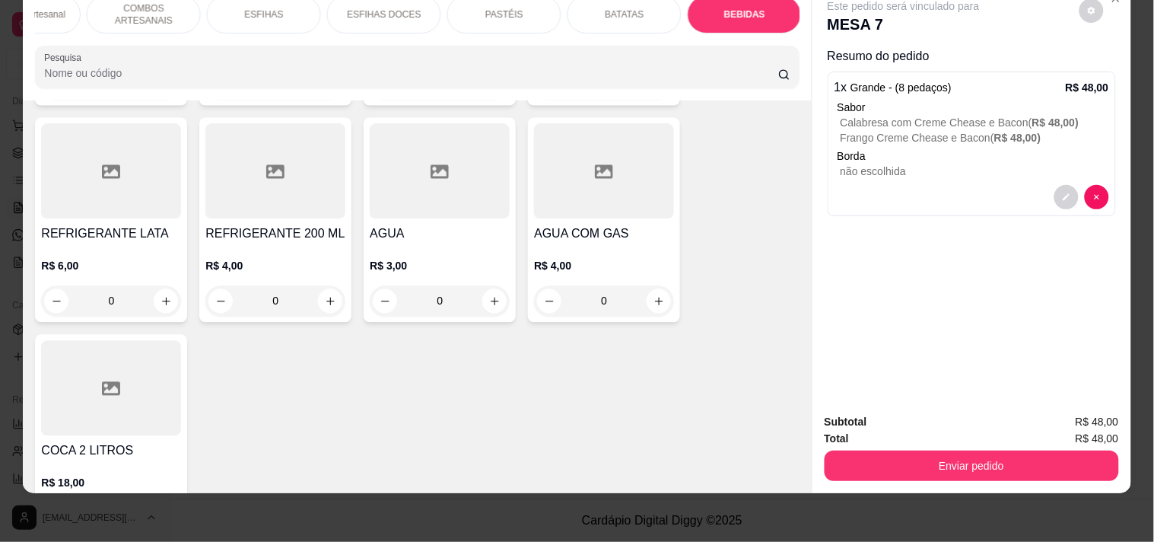
scroll to position [6711, 0]
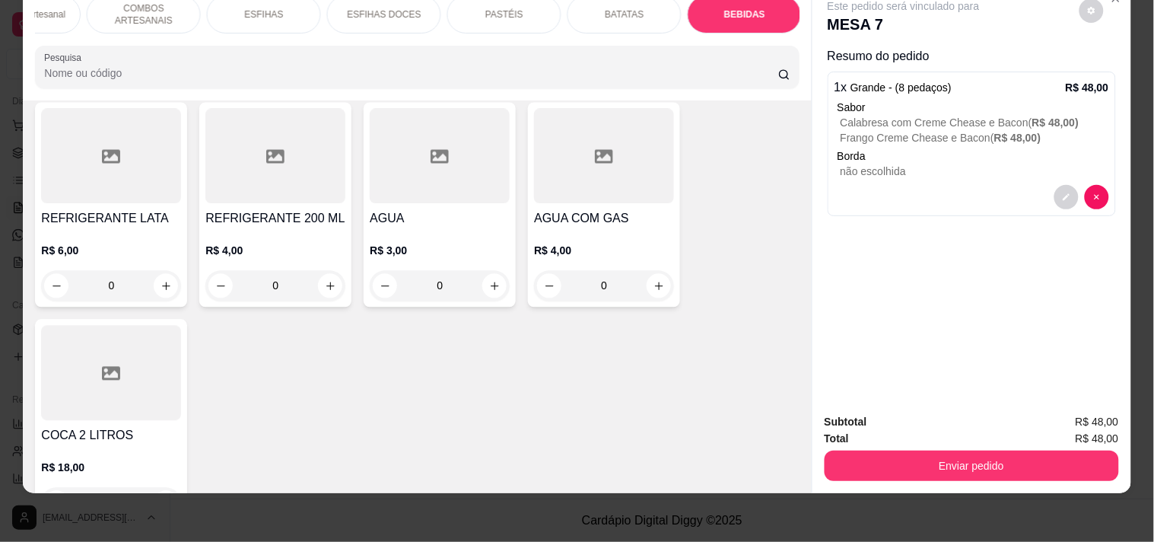
click at [163, 491] on button "increase-product-quantity" at bounding box center [166, 503] width 24 height 24
type input "1"
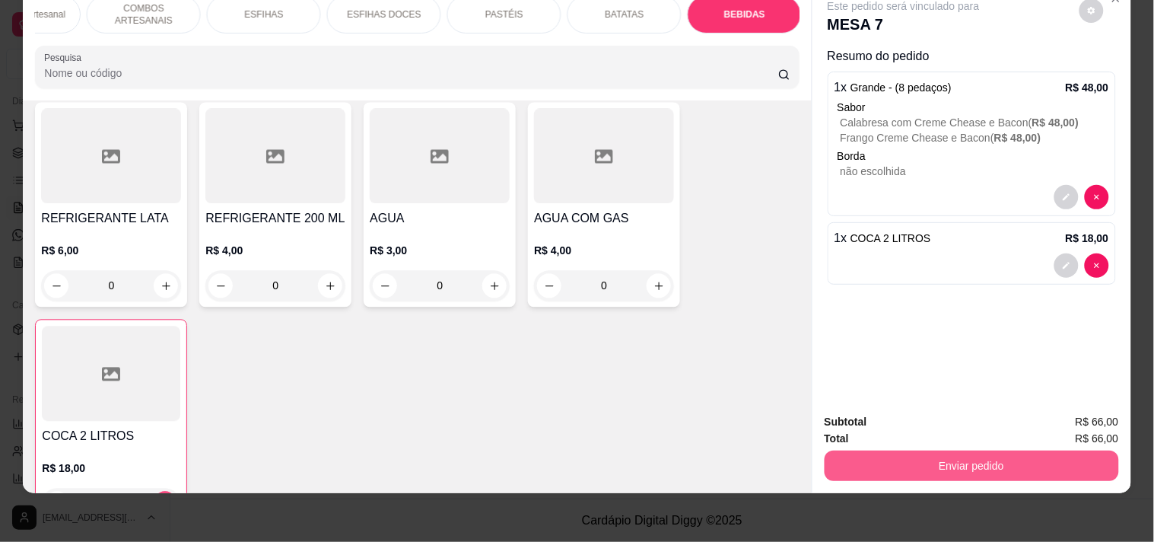
click at [869, 456] on button "Enviar pedido" at bounding box center [972, 465] width 294 height 30
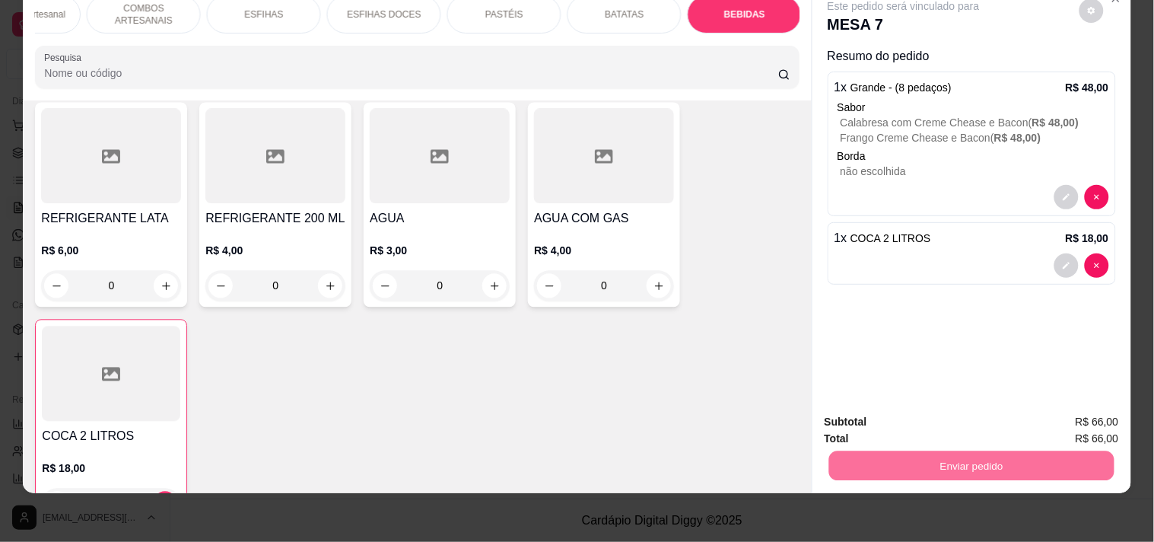
click at [1014, 411] on button "Registrar cliente" at bounding box center [977, 415] width 100 height 29
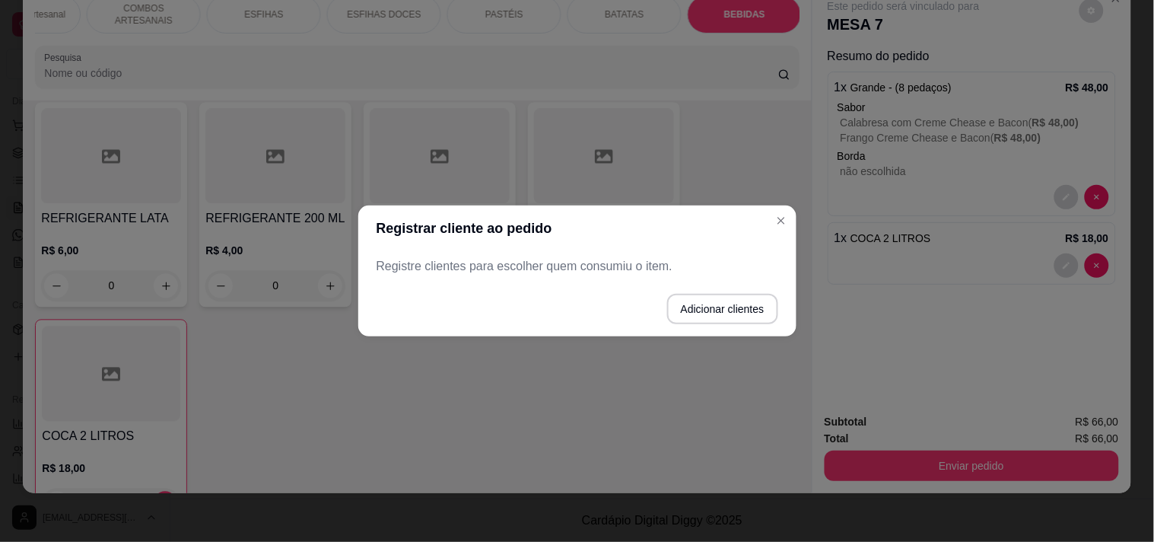
click at [654, 302] on footer "Adicionar clientes" at bounding box center [577, 308] width 438 height 55
click at [717, 300] on button "Adicionar clientes" at bounding box center [722, 309] width 111 height 30
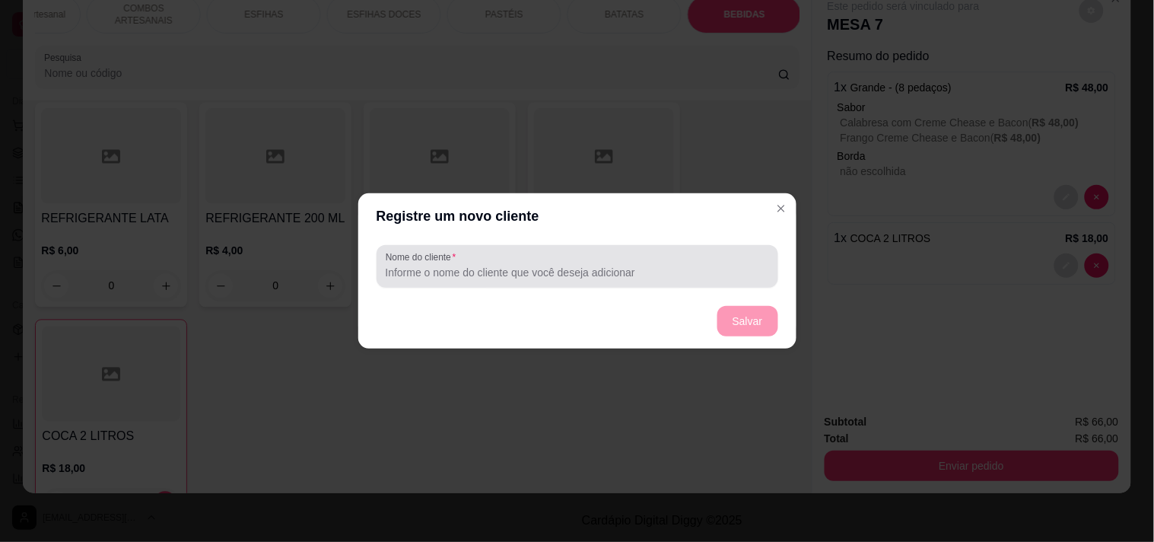
click at [496, 281] on div at bounding box center [577, 266] width 383 height 30
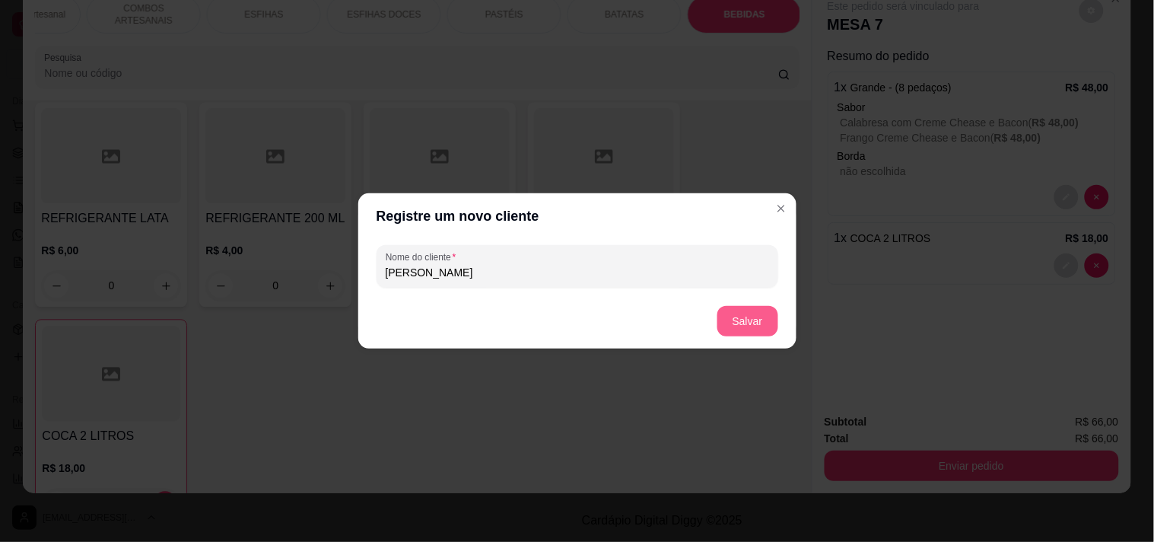
type input "PEDRO"
click at [748, 329] on button "Salvar" at bounding box center [747, 321] width 61 height 30
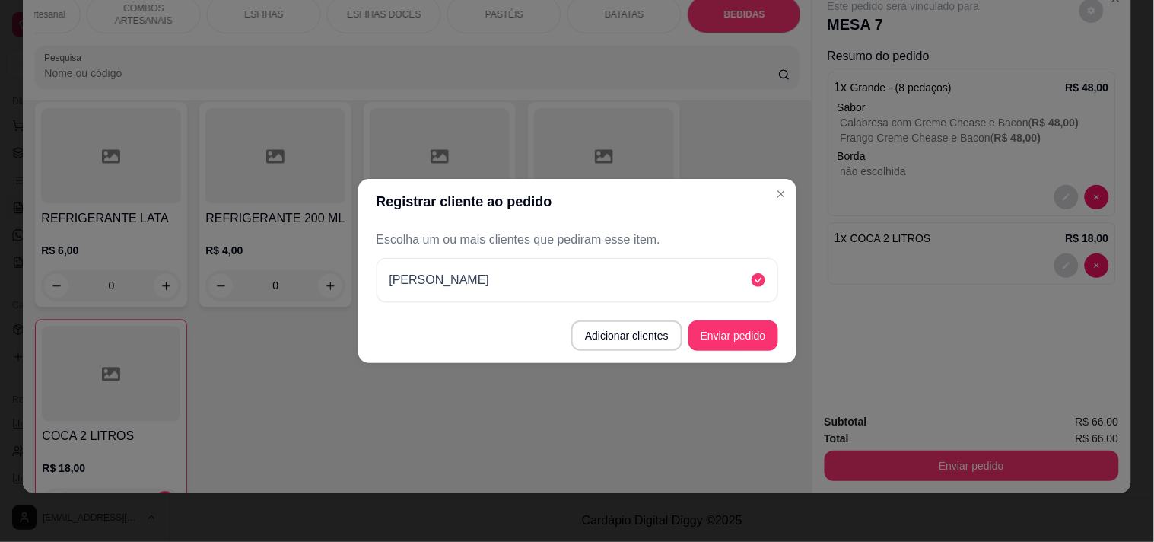
click at [764, 329] on button "Enviar pedido" at bounding box center [733, 335] width 90 height 30
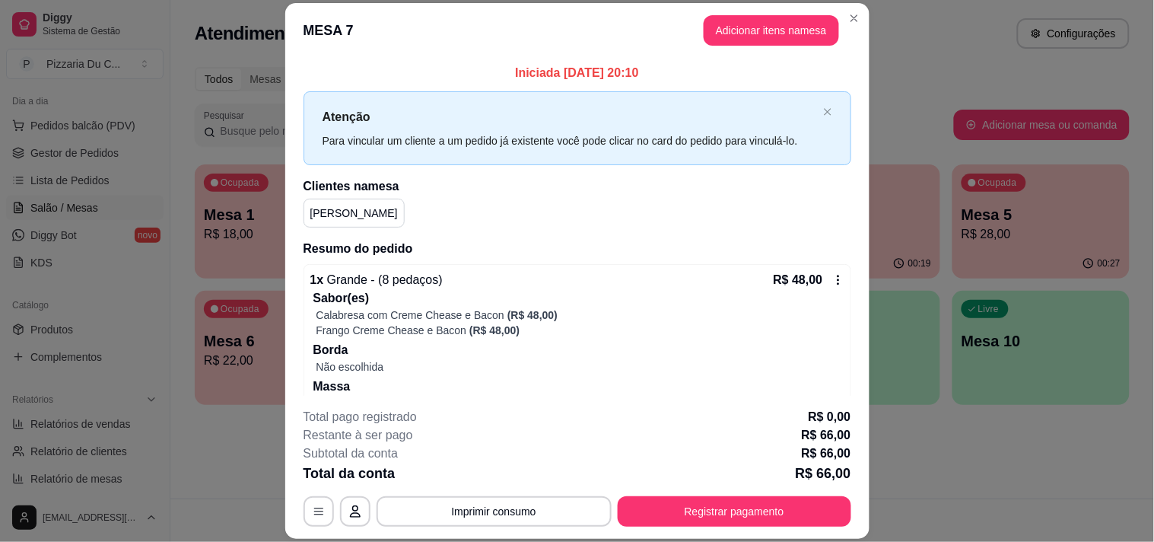
click at [850, 30] on header "MESA 7 Adicionar itens na mesa" at bounding box center [577, 30] width 584 height 55
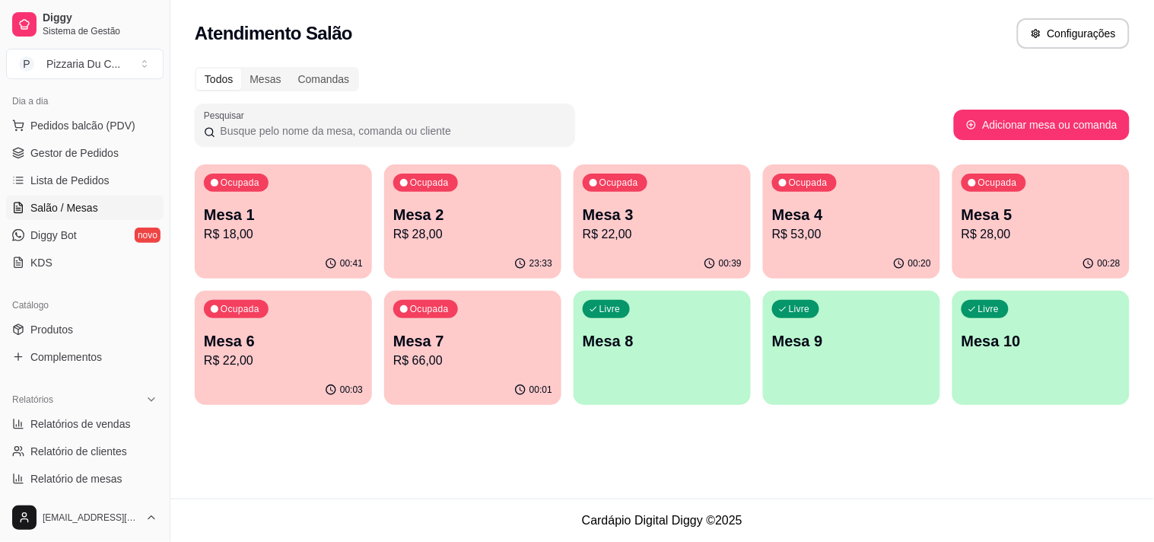
click at [860, 227] on p "R$ 53,00" at bounding box center [851, 234] width 159 height 18
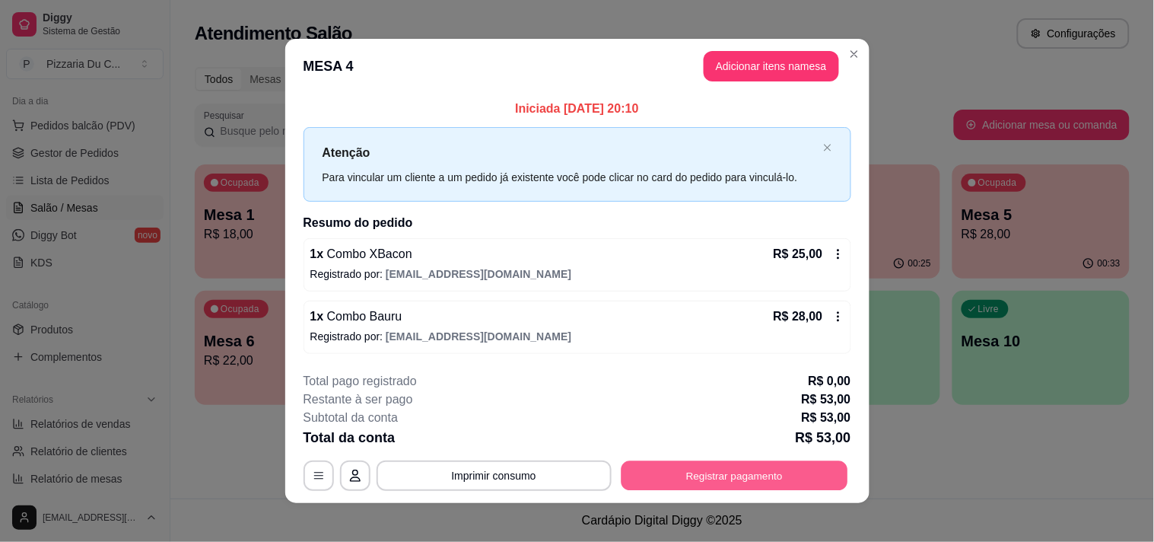
click at [748, 478] on button "Registrar pagamento" at bounding box center [734, 475] width 227 height 30
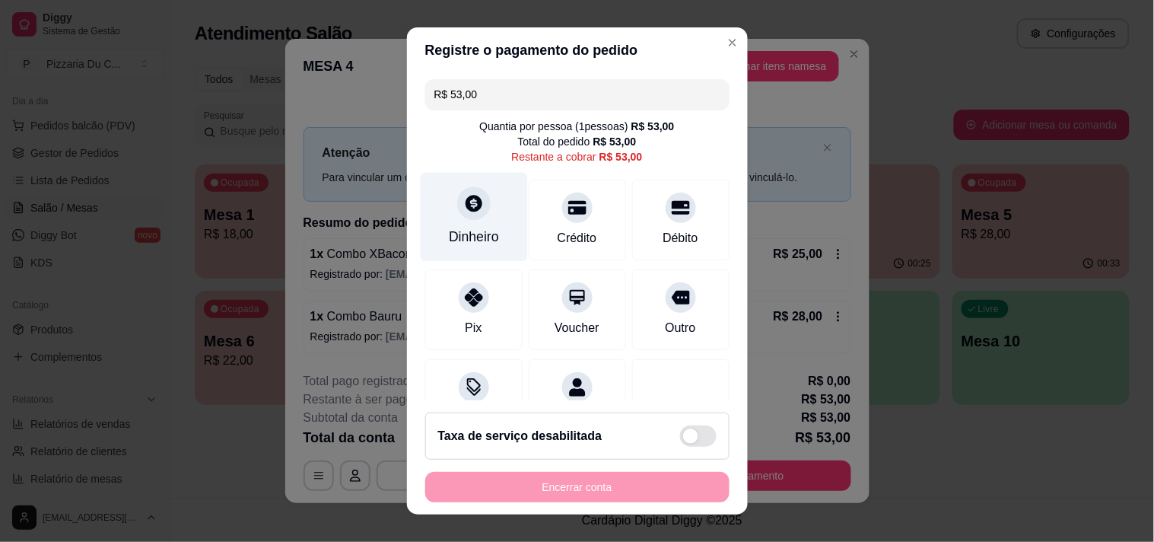
click at [468, 244] on div "Dinheiro" at bounding box center [474, 237] width 50 height 20
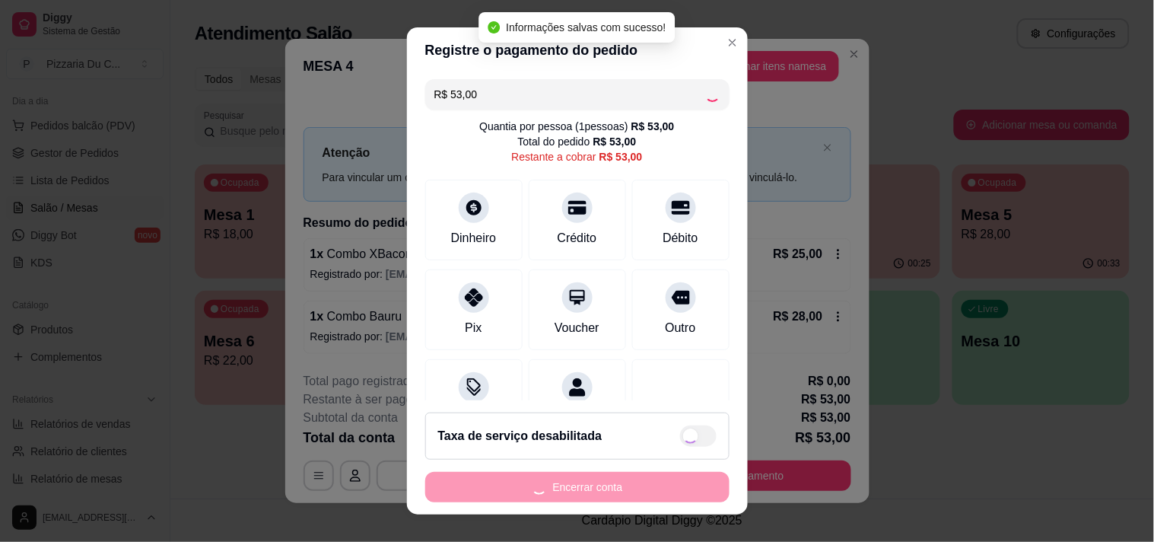
type input "R$ 0,00"
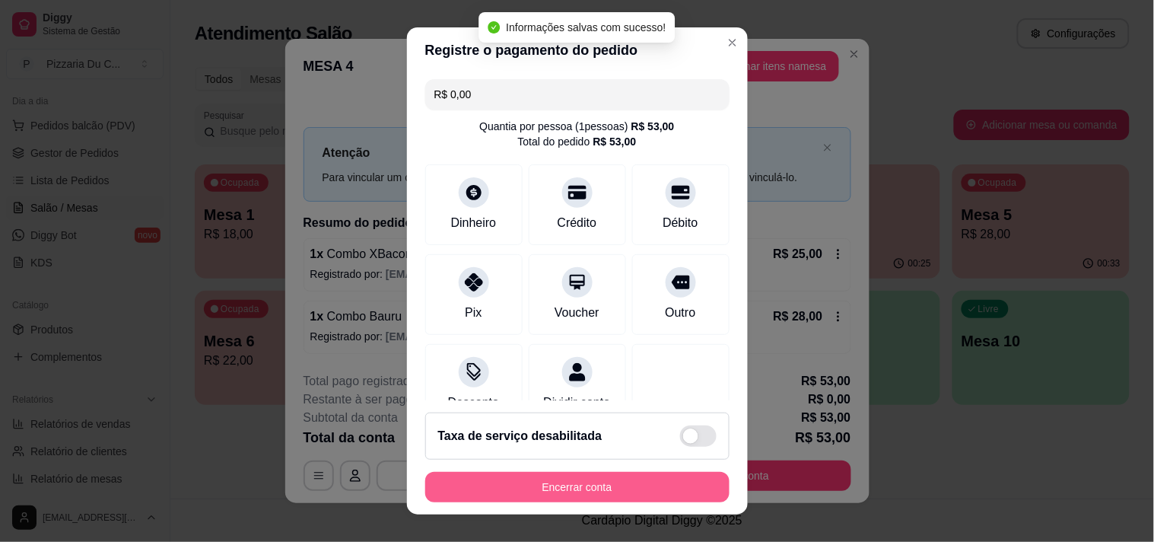
click at [602, 491] on button "Encerrar conta" at bounding box center [577, 487] width 304 height 30
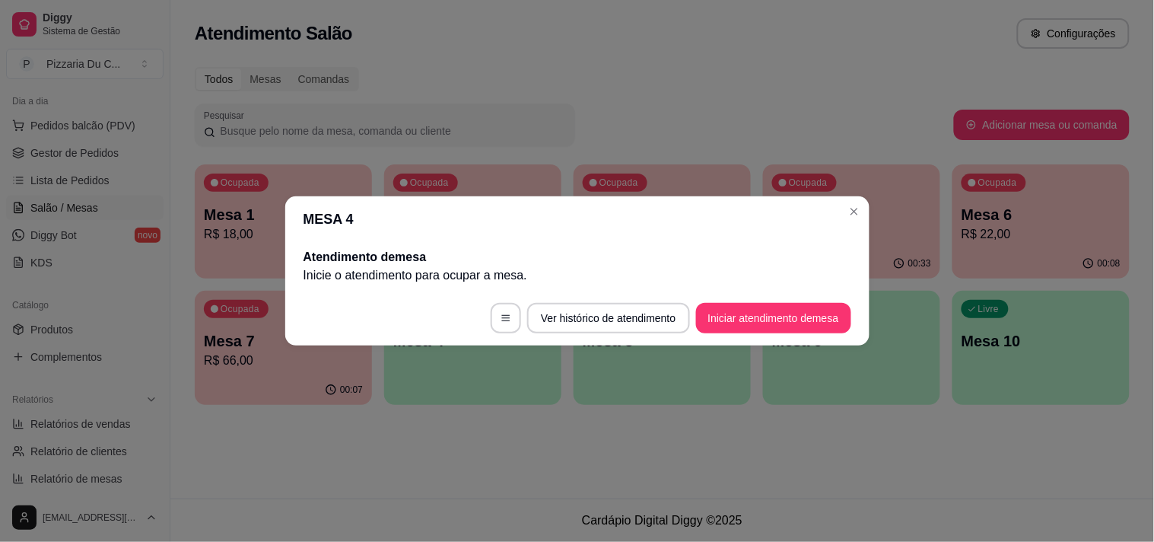
click at [850, 224] on header "MESA 4" at bounding box center [577, 219] width 584 height 46
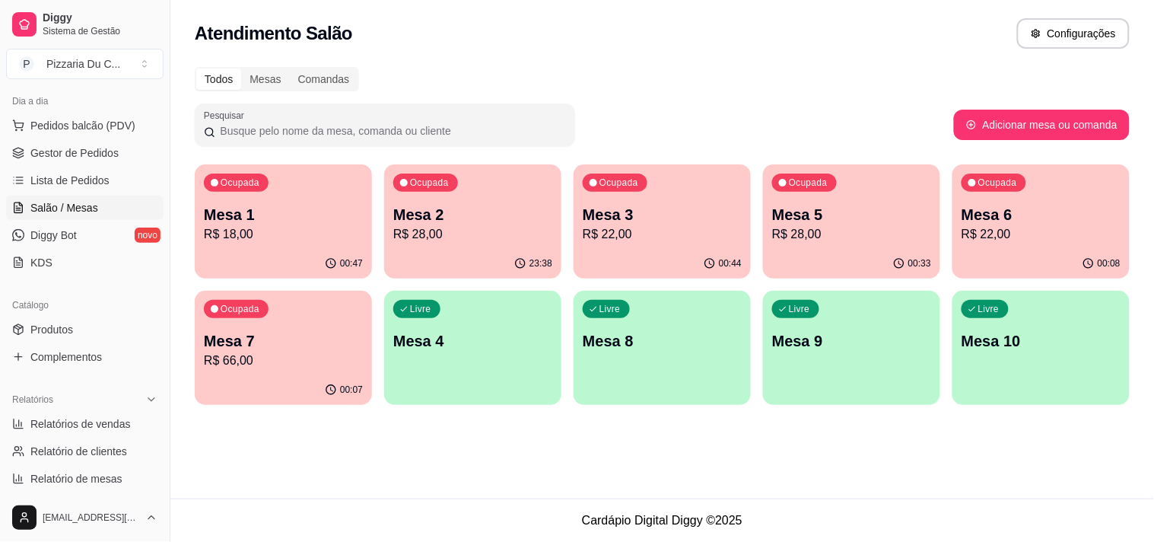
click at [290, 367] on p "R$ 66,00" at bounding box center [283, 360] width 159 height 18
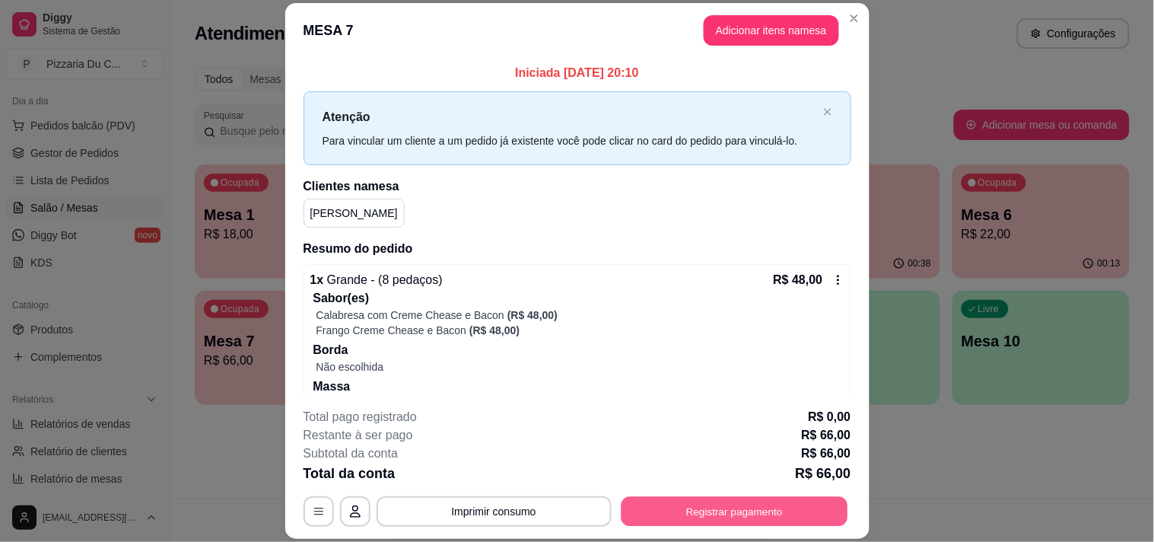
click at [716, 522] on button "Registrar pagamento" at bounding box center [734, 512] width 227 height 30
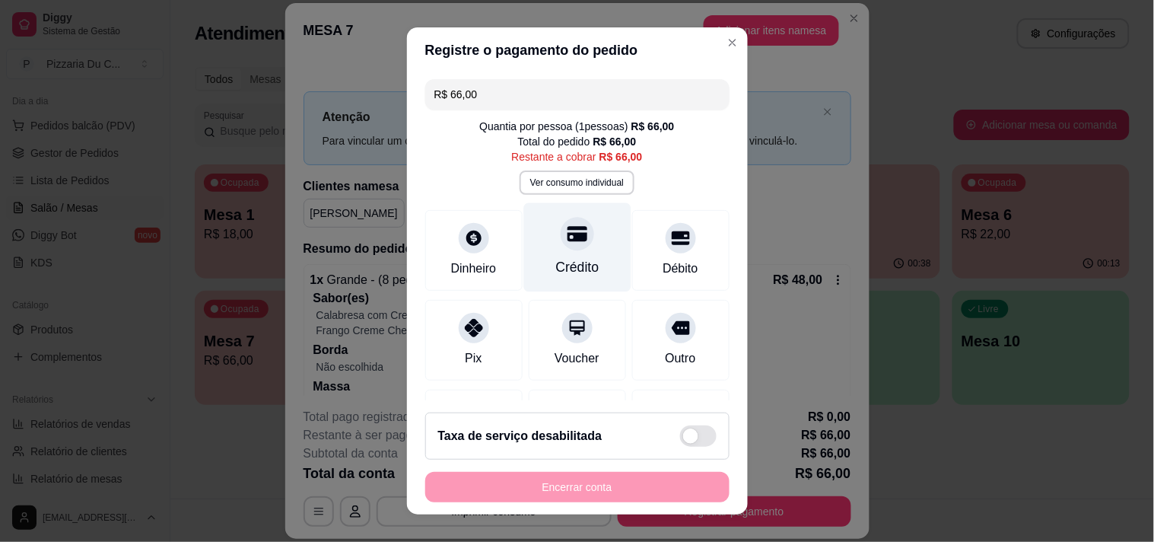
click at [583, 248] on div "Crédito" at bounding box center [576, 246] width 107 height 89
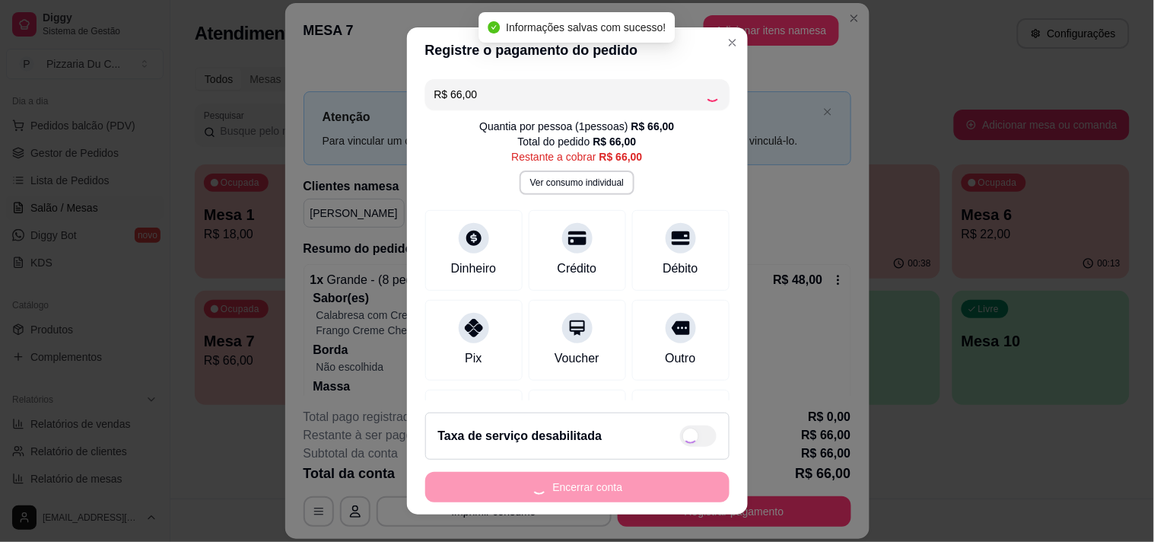
type input "R$ 0,00"
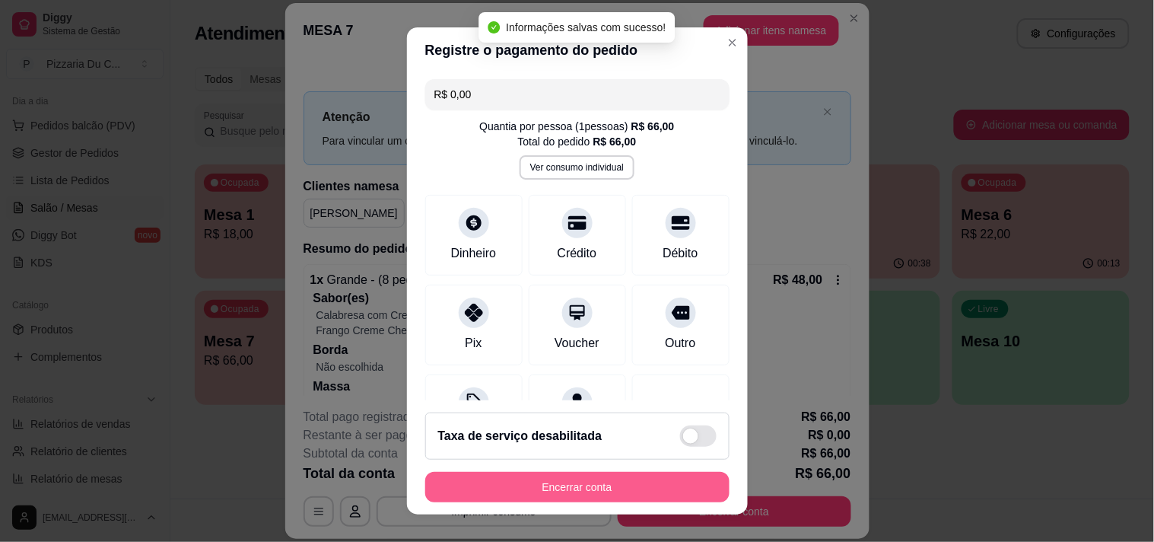
click at [571, 490] on button "Encerrar conta" at bounding box center [577, 487] width 304 height 30
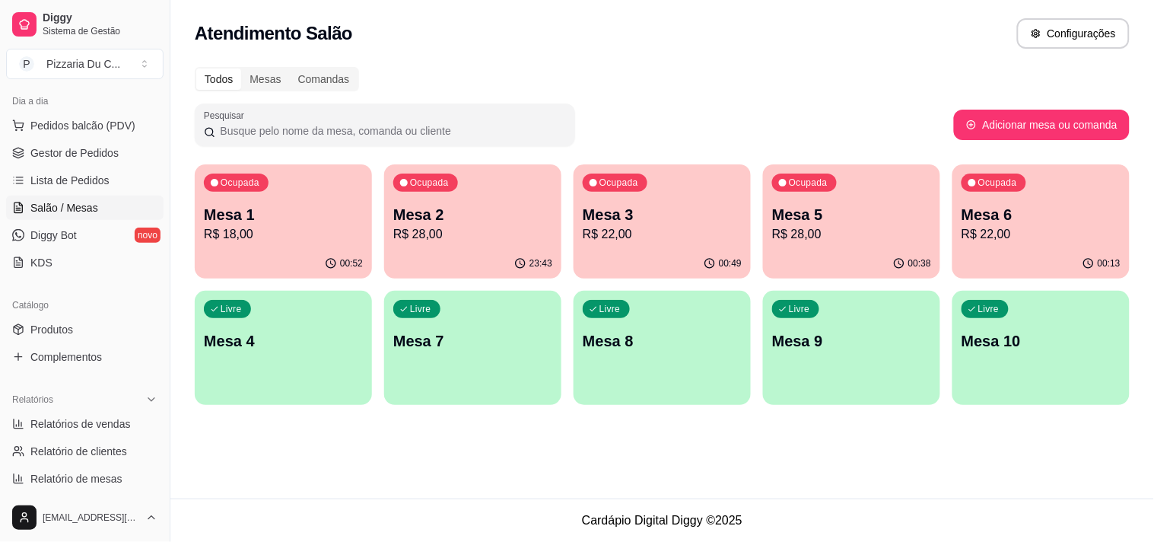
click at [984, 207] on p "Mesa 6" at bounding box center [1040, 214] width 159 height 21
click at [860, 179] on div "Ocupada Mesa 5 R$ 28,00" at bounding box center [851, 206] width 177 height 84
click at [711, 64] on div "Todos Mesas Comandas Pesquisar Adicionar mesa ou comanda Ocupada Mesa 1 R$ 18,0…" at bounding box center [662, 240] width 984 height 365
click at [322, 308] on div "Livre Mesa 4" at bounding box center [283, 339] width 177 height 96
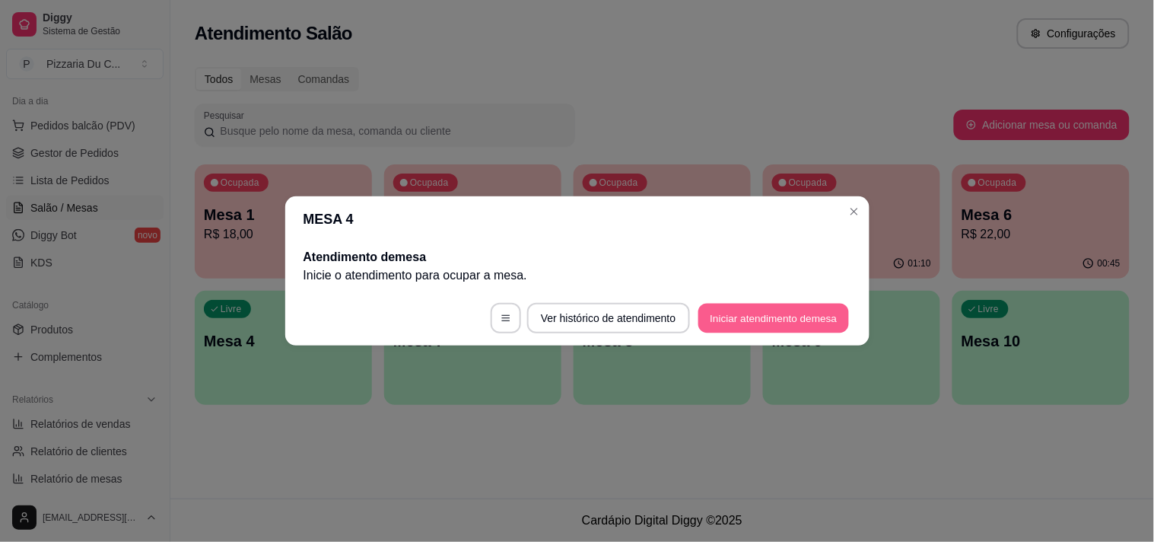
click at [761, 304] on button "Iniciar atendimento de mesa" at bounding box center [773, 319] width 151 height 30
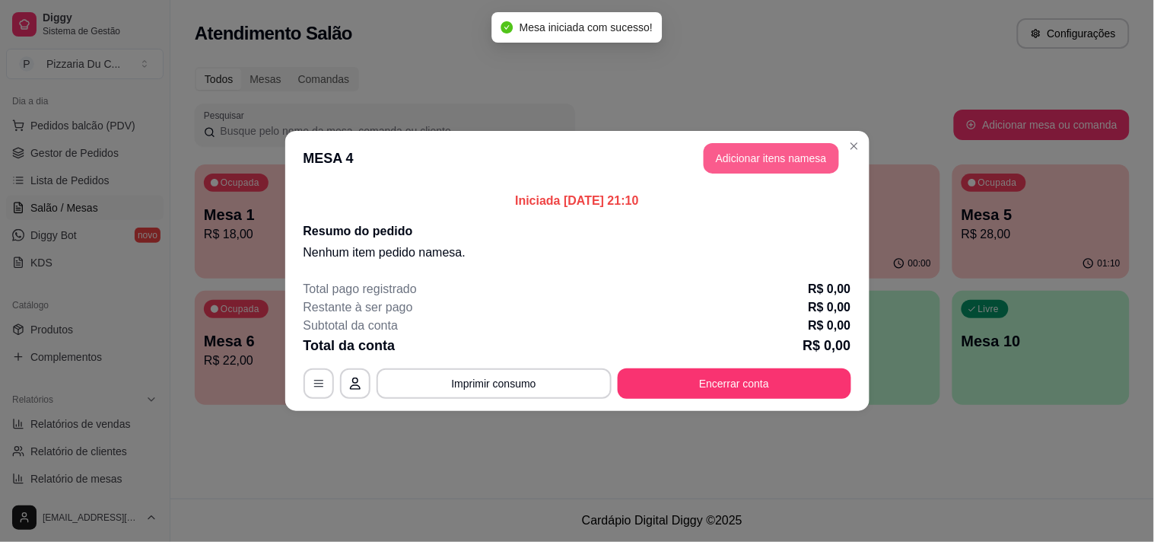
click at [776, 158] on button "Adicionar itens na mesa" at bounding box center [771, 158] width 135 height 30
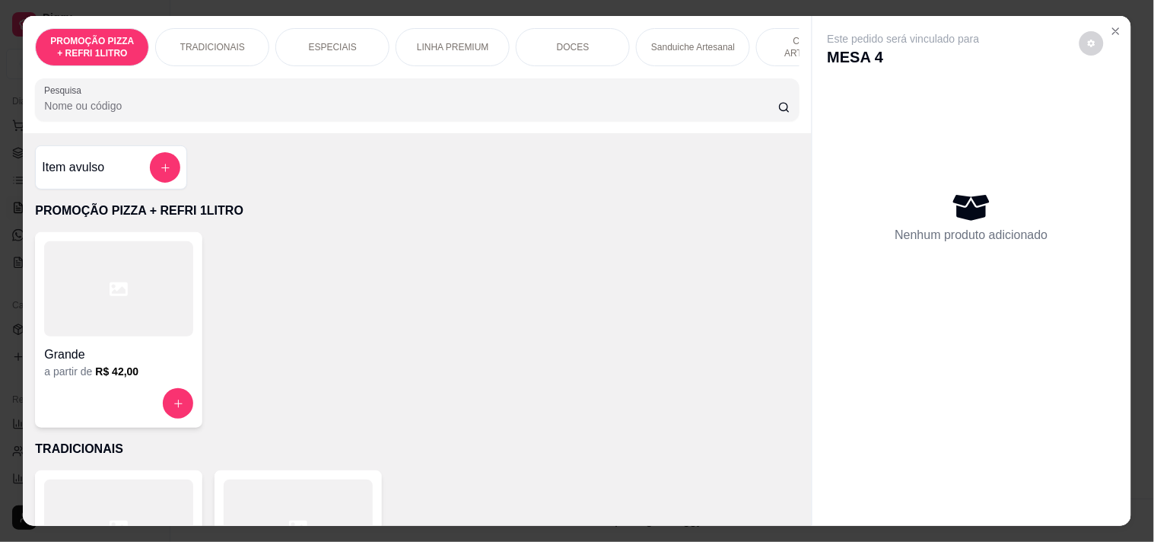
scroll to position [0, 669]
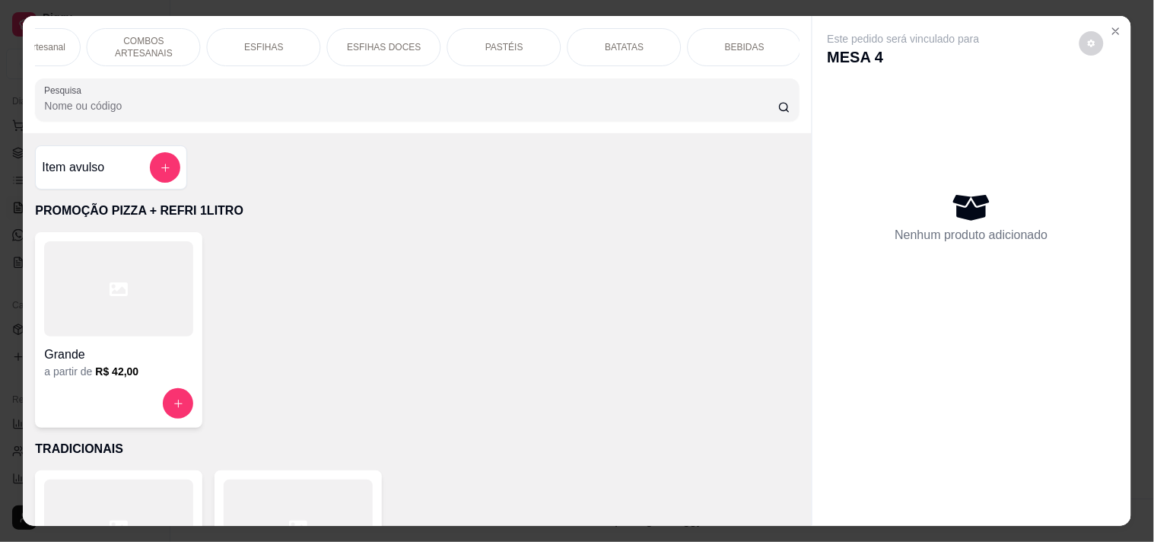
click at [470, 46] on div "PASTÉIS" at bounding box center [504, 47] width 114 height 38
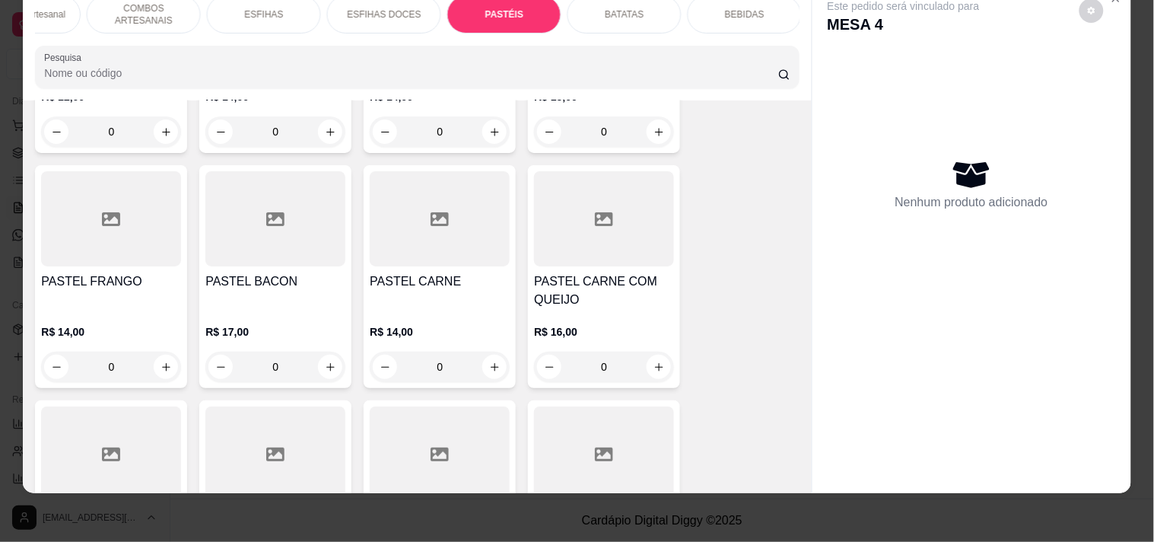
scroll to position [4506, 0]
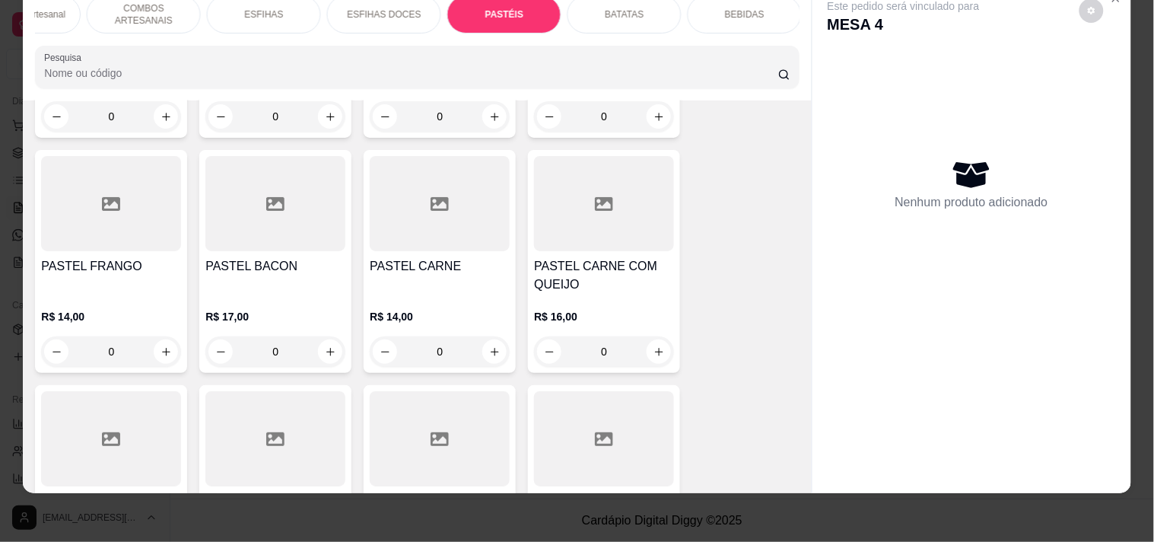
click at [161, 336] on div "0" at bounding box center [111, 351] width 140 height 30
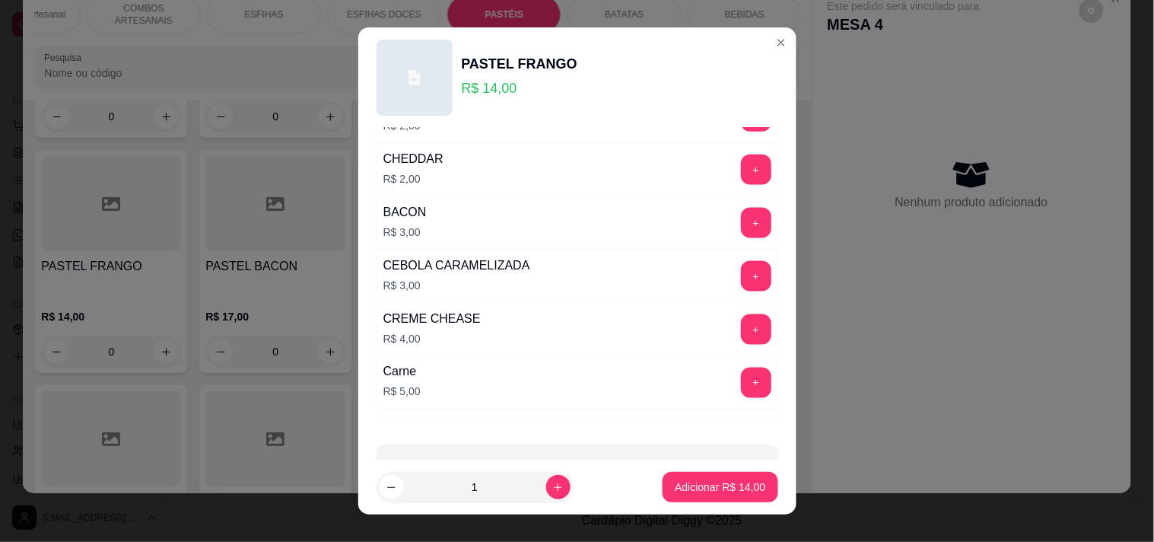
scroll to position [507, 0]
click at [741, 323] on button "+" at bounding box center [756, 328] width 30 height 30
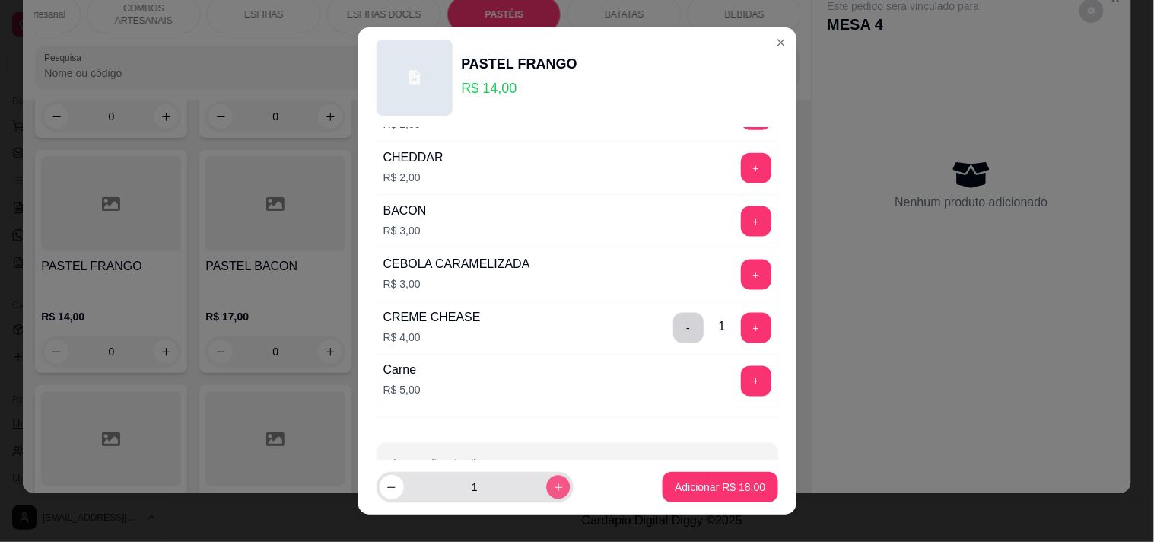
click at [546, 493] on button "increase-product-quantity" at bounding box center [558, 487] width 24 height 24
type input "2"
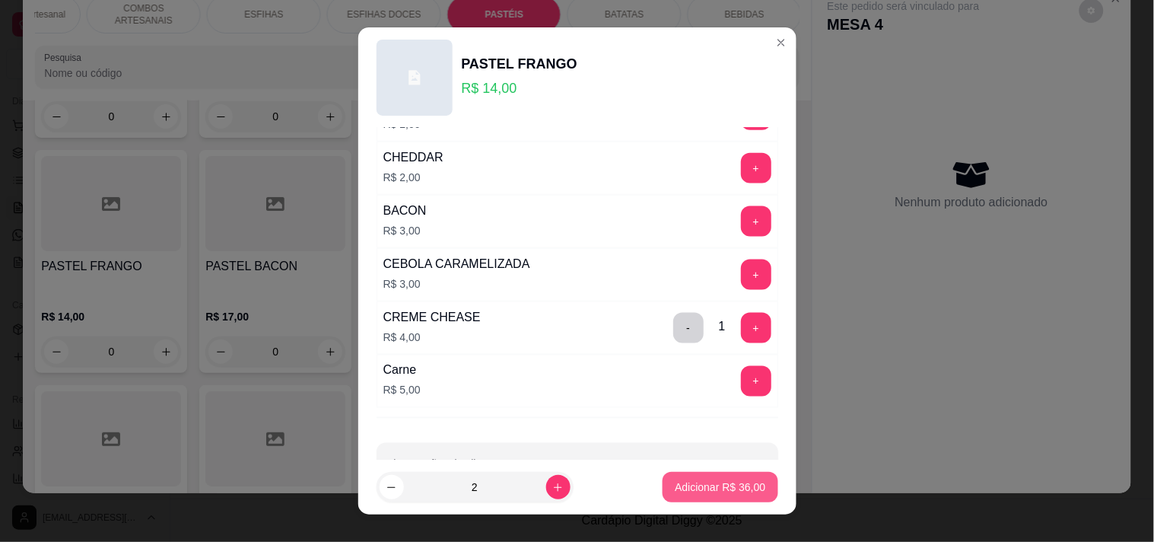
click at [716, 487] on p "Adicionar R$ 36,00" at bounding box center [720, 486] width 91 height 15
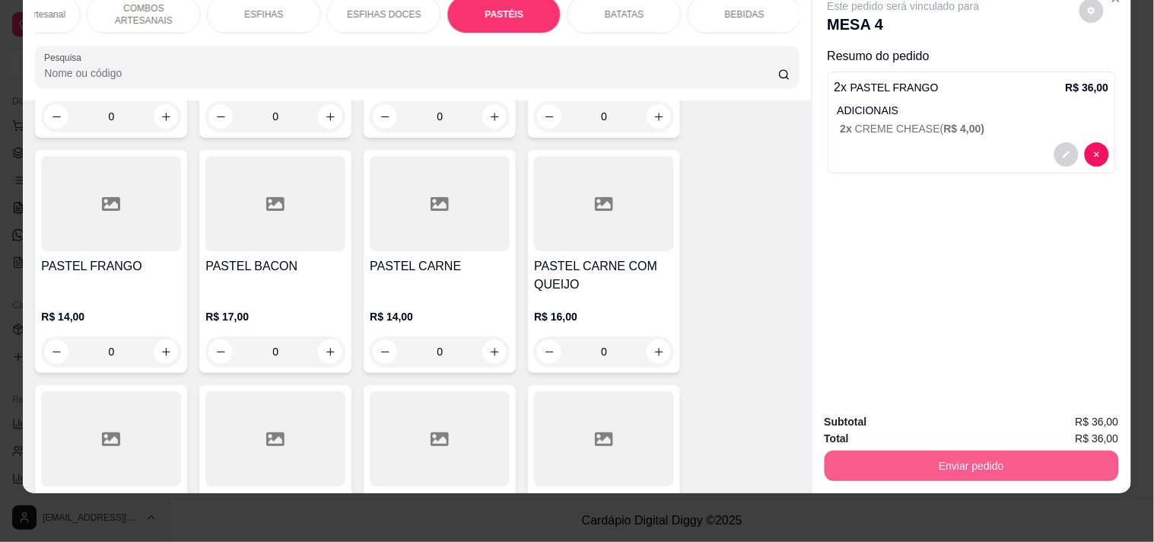
click at [949, 465] on button "Enviar pedido" at bounding box center [972, 465] width 294 height 30
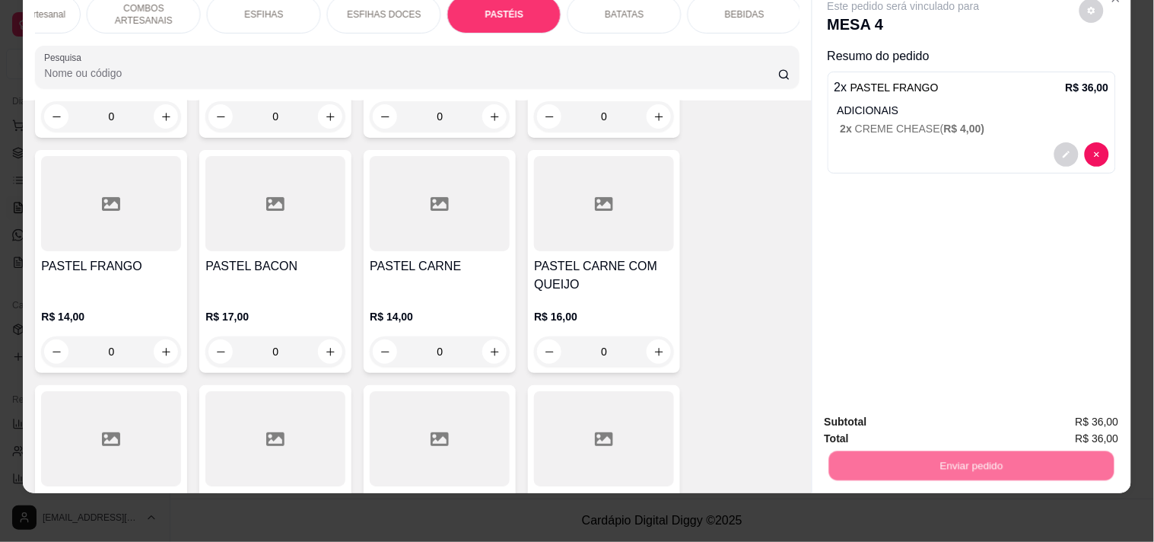
click at [1028, 405] on button "Registrar cliente" at bounding box center [977, 415] width 100 height 29
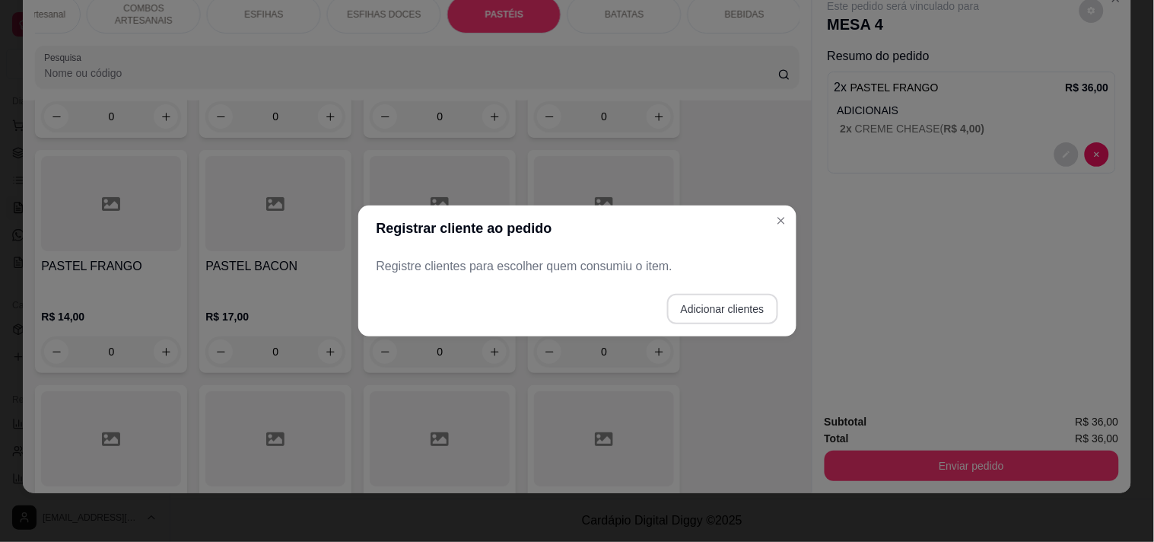
click at [711, 318] on button "Adicionar clientes" at bounding box center [722, 309] width 111 height 30
click at [503, 281] on div at bounding box center [576, 266] width 383 height 30
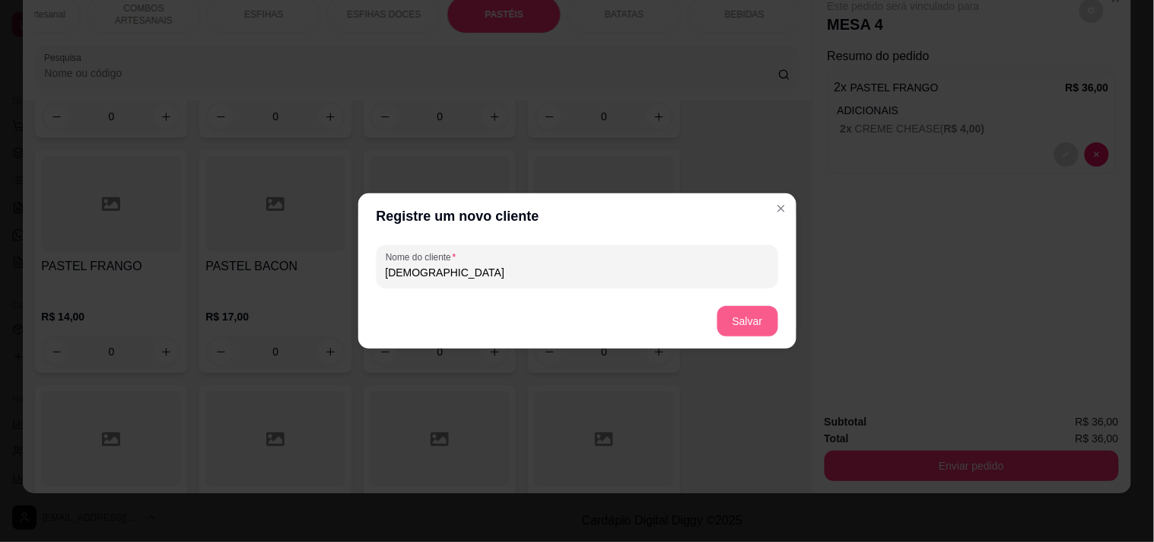
type input "[DEMOGRAPHIC_DATA]"
click at [764, 335] on button "Salvar" at bounding box center [747, 321] width 61 height 30
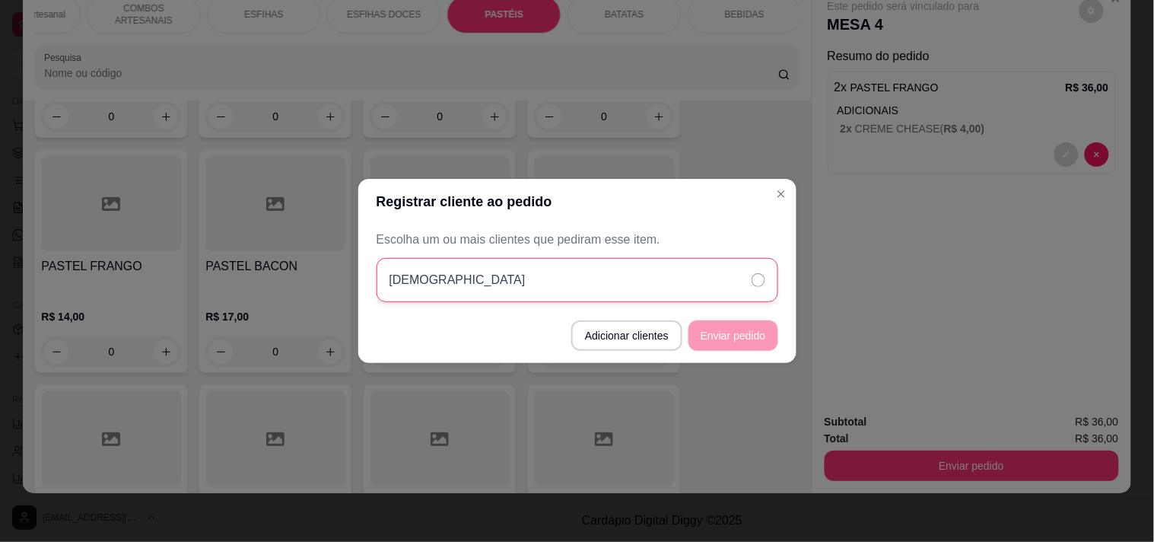
click at [736, 299] on div "[DEMOGRAPHIC_DATA]" at bounding box center [578, 280] width 402 height 44
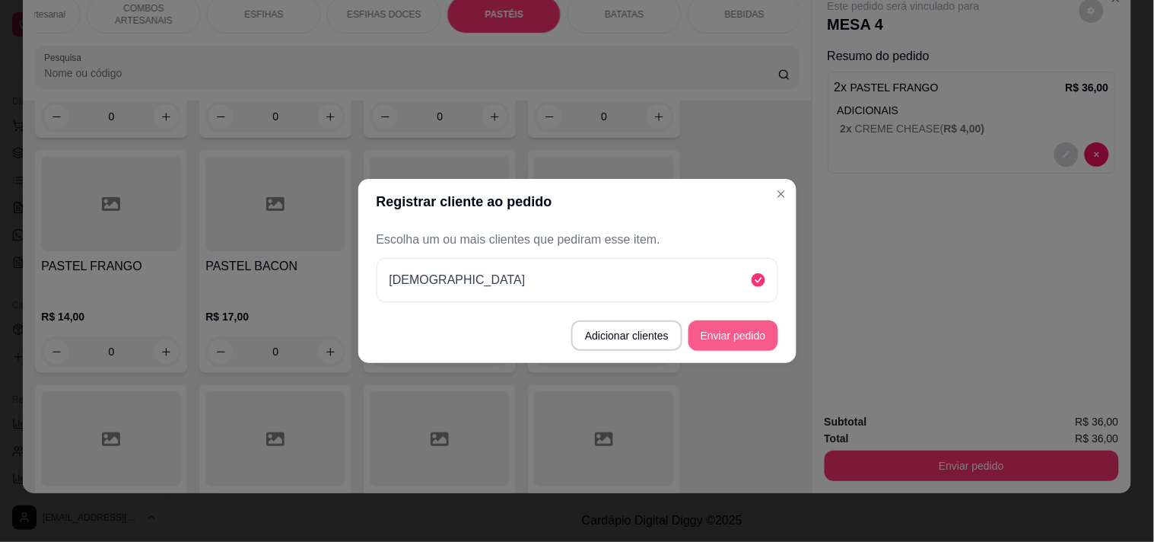
click at [748, 342] on button "Enviar pedido" at bounding box center [733, 335] width 90 height 30
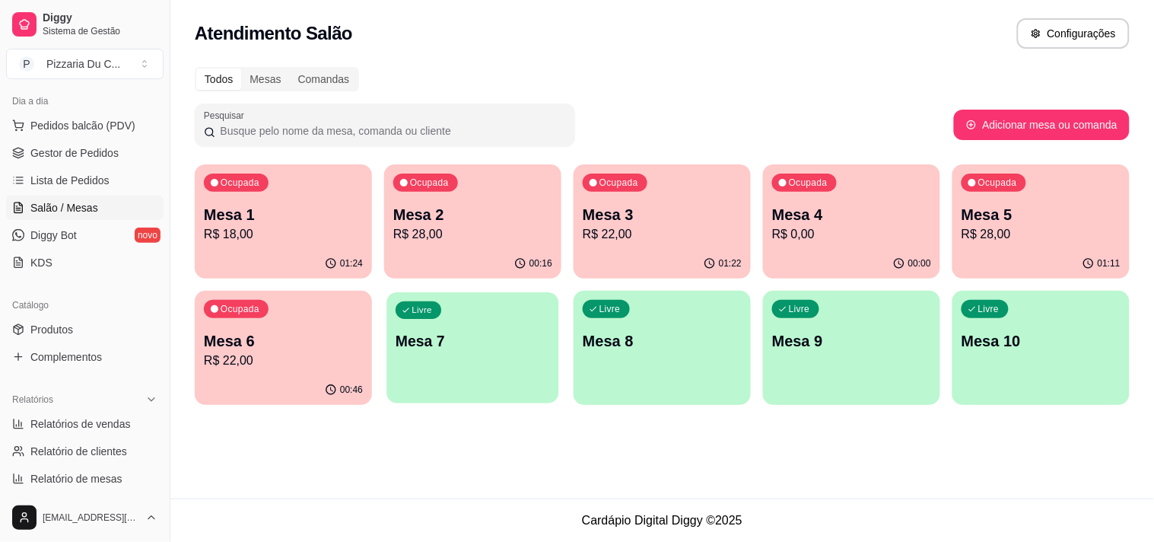
click at [544, 322] on div "Livre Mesa 7" at bounding box center [472, 338] width 172 height 93
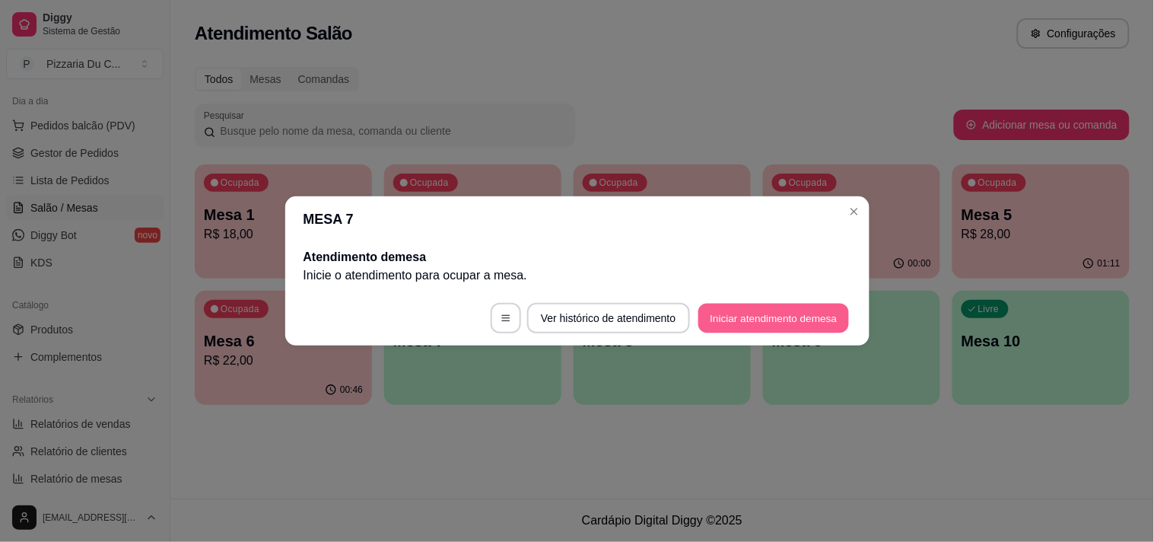
click at [747, 306] on button "Iniciar atendimento de mesa" at bounding box center [773, 319] width 151 height 30
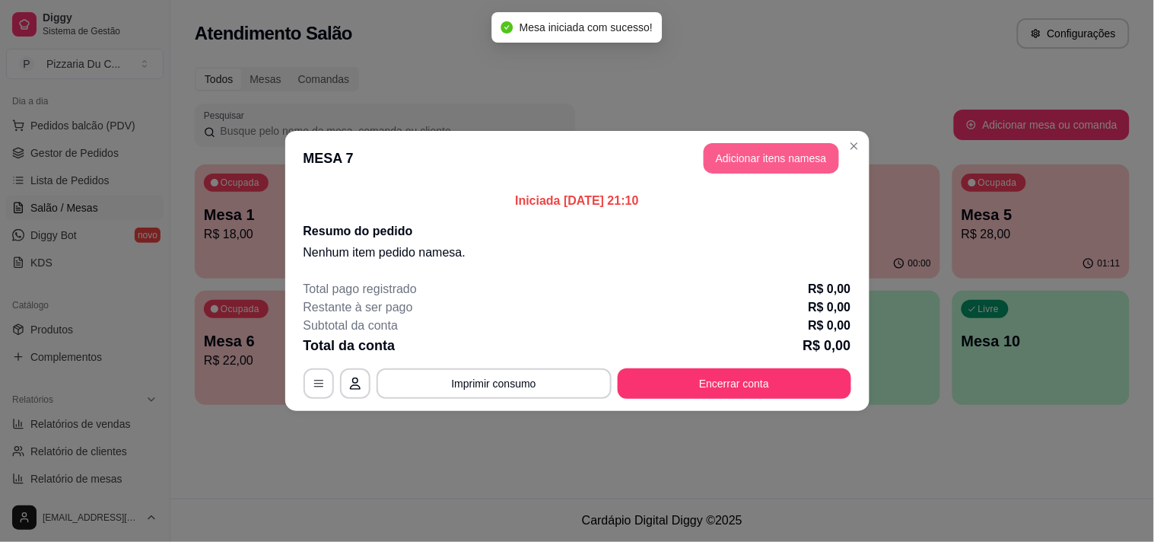
click at [784, 143] on button "Adicionar itens na mesa" at bounding box center [771, 158] width 135 height 30
click at [739, 153] on button "Adicionar itens na mesa" at bounding box center [771, 158] width 135 height 30
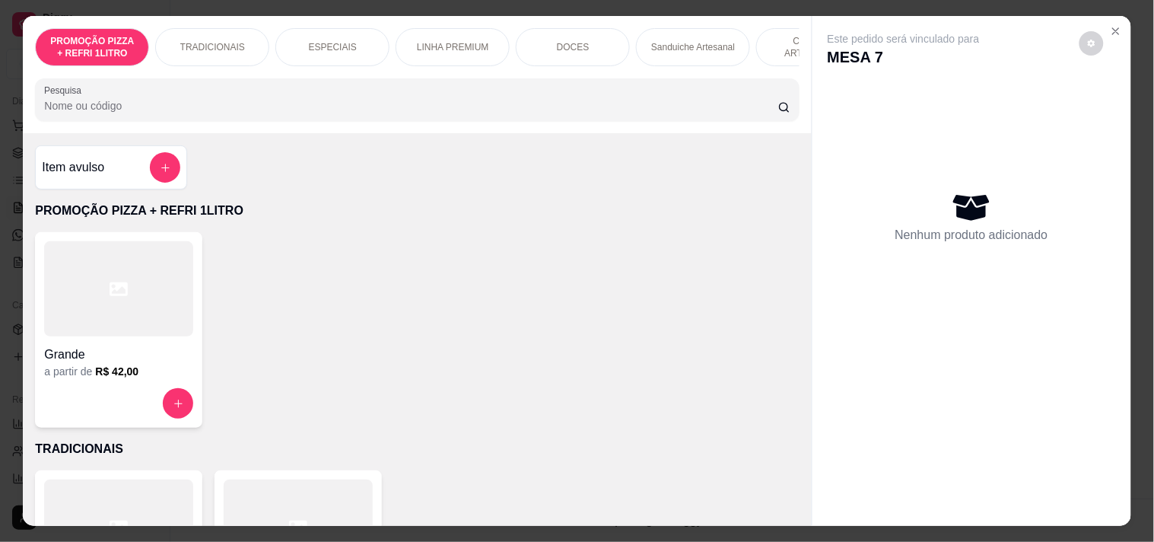
click at [452, 74] on div "PROMOÇÃO PIZZA + REFRI 1LITRO TRADICIONAIS ESPECIAIS LINHA PREMIUM DOCES Sandui…" at bounding box center [417, 74] width 788 height 117
click at [456, 59] on div "LINHA PREMIUM" at bounding box center [453, 47] width 114 height 38
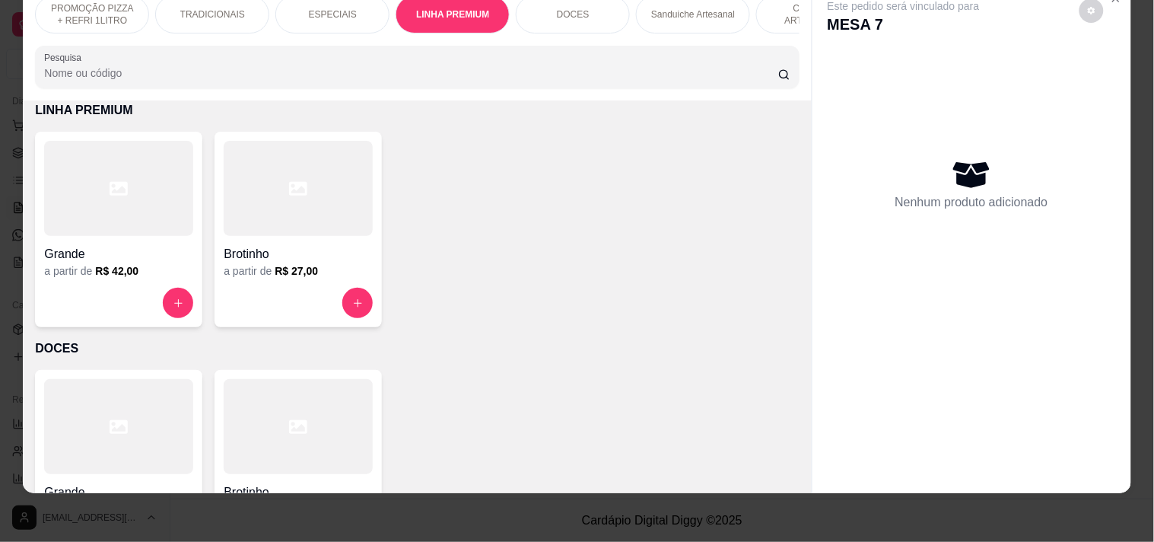
scroll to position [0, 669]
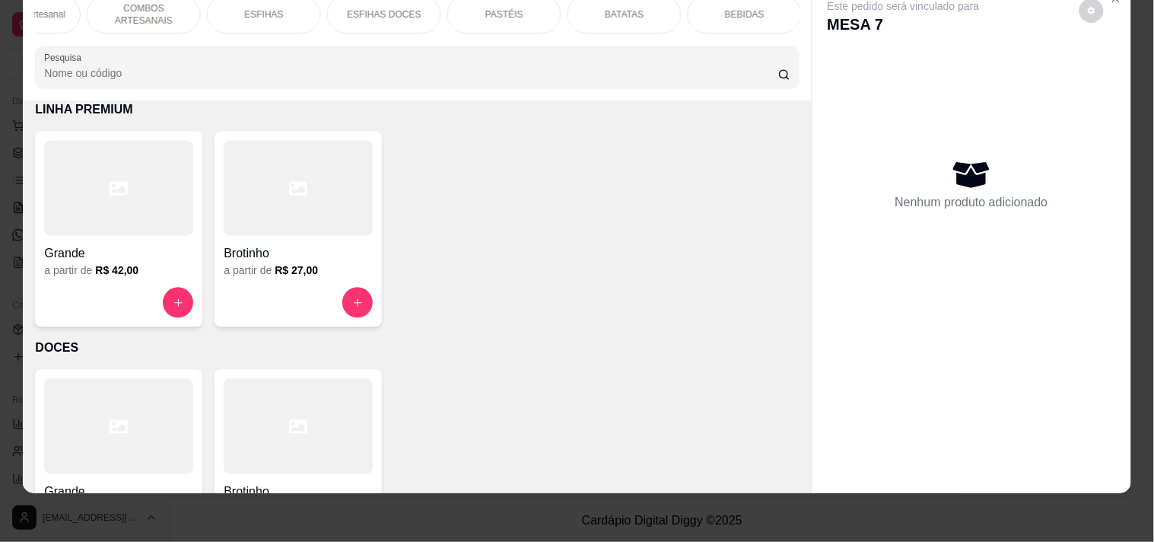
click at [475, 5] on div "PASTÉIS" at bounding box center [504, 14] width 114 height 38
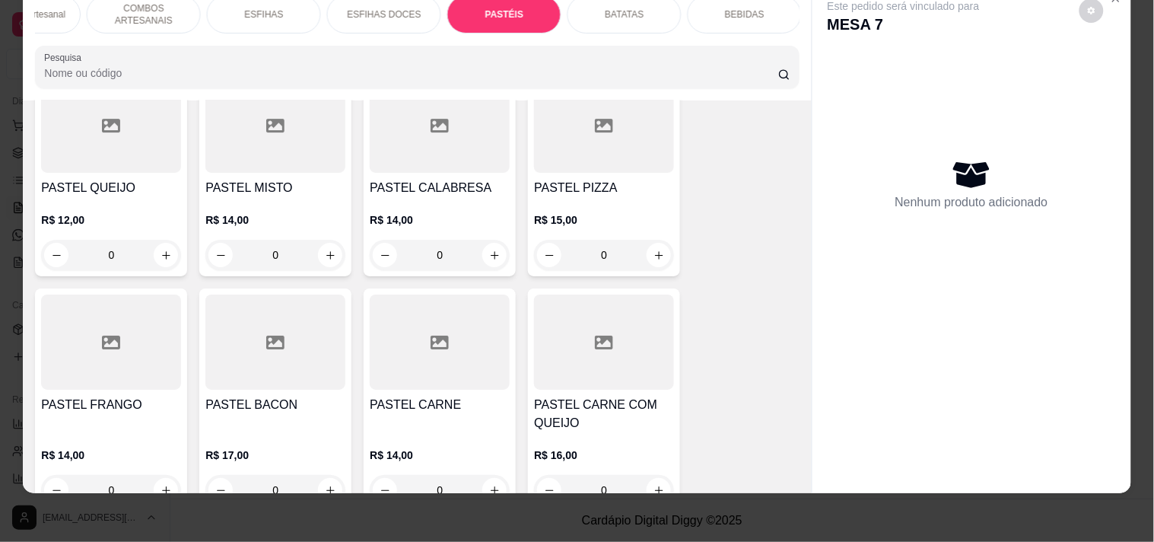
scroll to position [4422, 0]
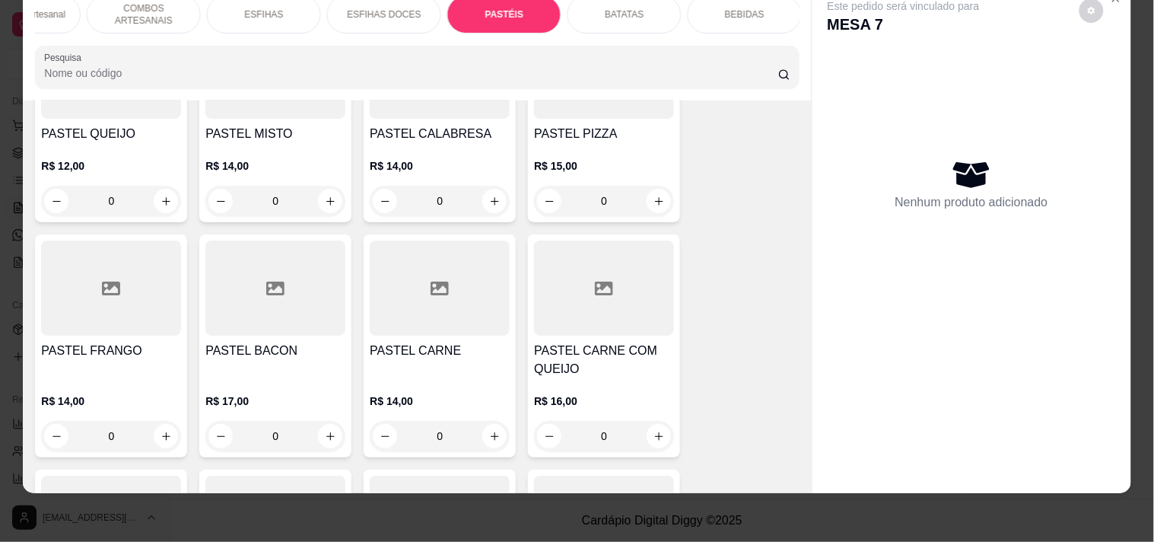
click at [154, 421] on div "0" at bounding box center [111, 436] width 140 height 30
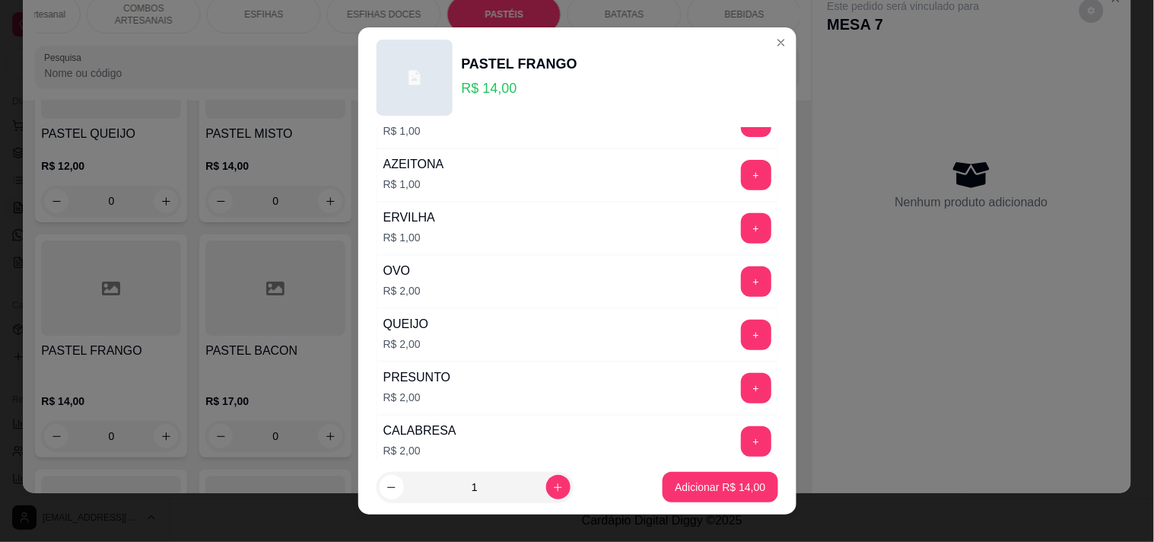
scroll to position [169, 0]
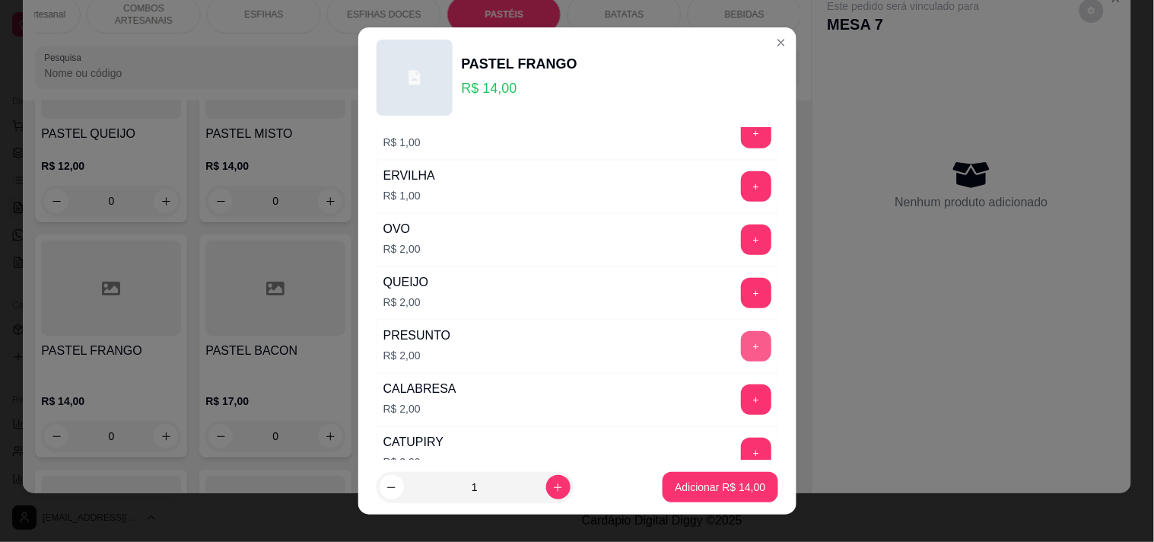
click at [741, 341] on button "+" at bounding box center [756, 346] width 30 height 30
click at [741, 305] on button "+" at bounding box center [756, 293] width 30 height 30
click at [725, 466] on footer "1 Adicionar R$ 18,00" at bounding box center [577, 486] width 438 height 55
click at [725, 477] on button "Adicionar R$ 18,00" at bounding box center [721, 487] width 112 height 30
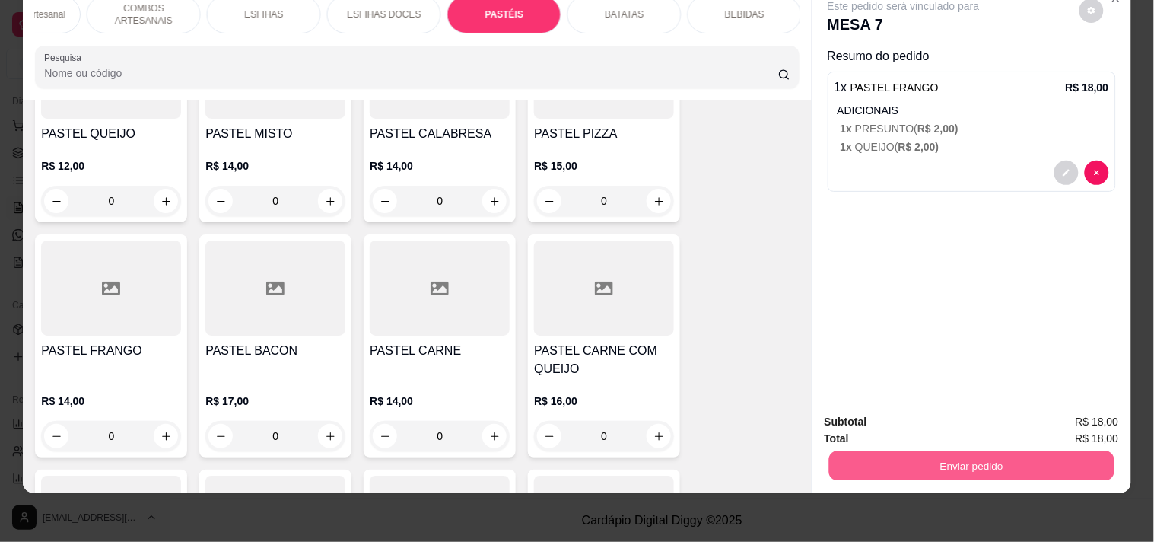
click at [962, 450] on button "Enviar pedido" at bounding box center [970, 465] width 285 height 30
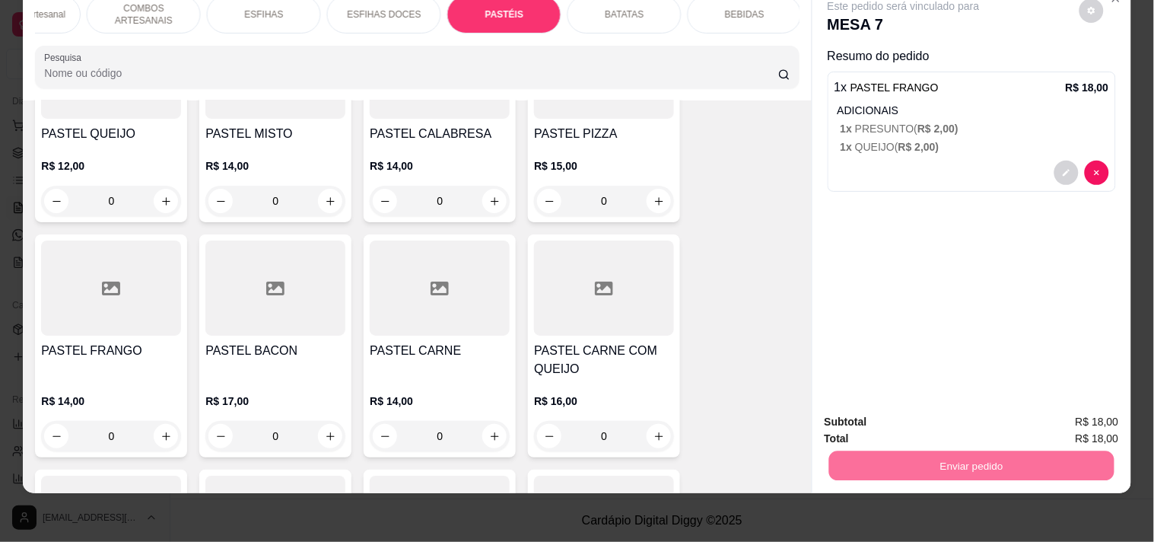
click at [995, 411] on button "Registrar cliente" at bounding box center [977, 415] width 100 height 29
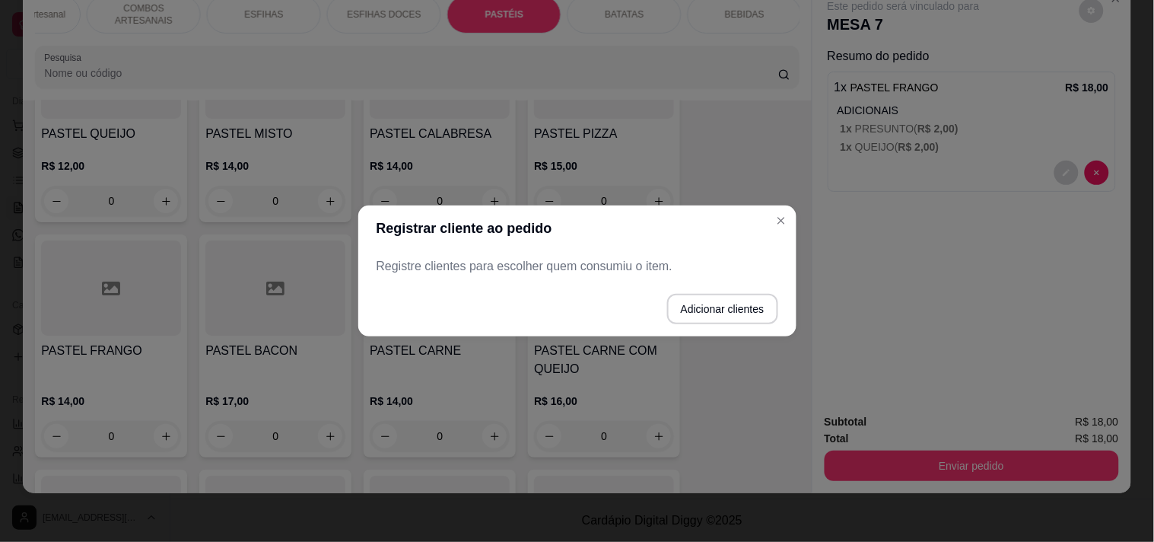
click at [709, 319] on button "Adicionar clientes" at bounding box center [722, 309] width 111 height 30
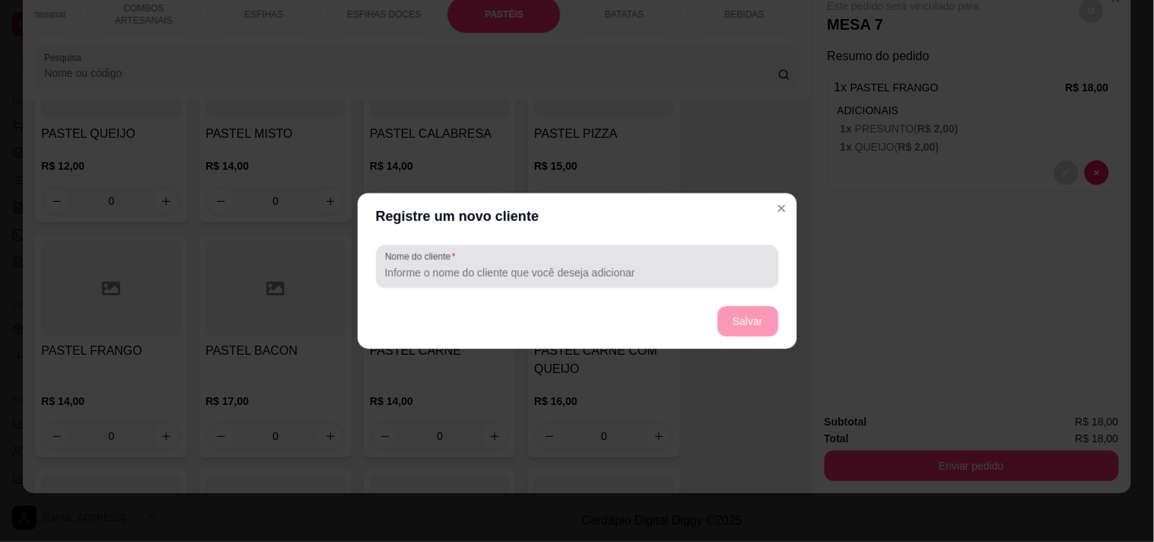
click at [586, 278] on input "Nome do cliente" at bounding box center [577, 272] width 384 height 15
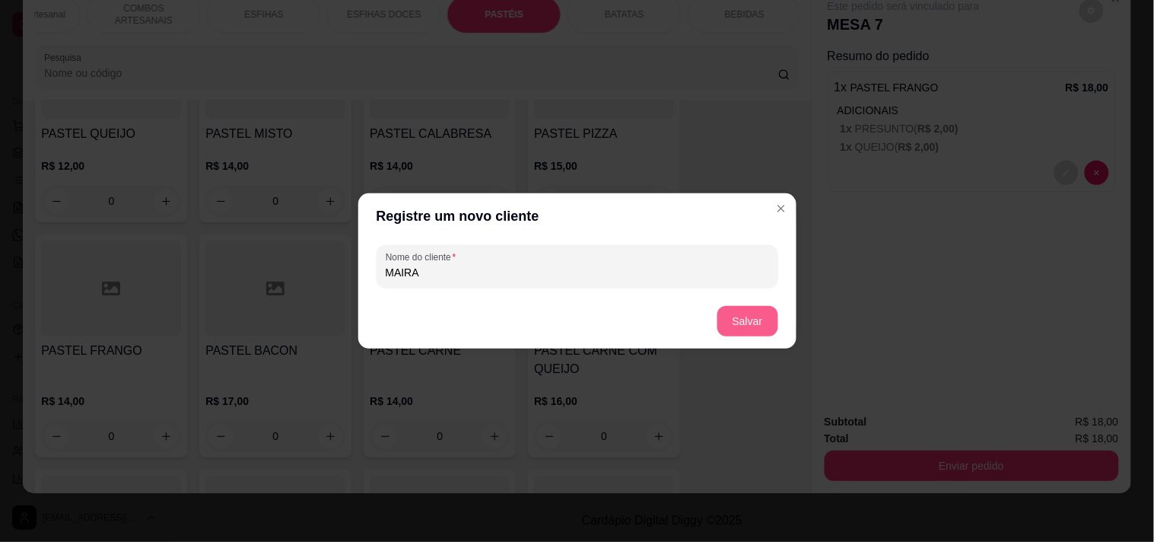
type input "MAIRA"
click at [726, 309] on button "Salvar" at bounding box center [747, 321] width 61 height 30
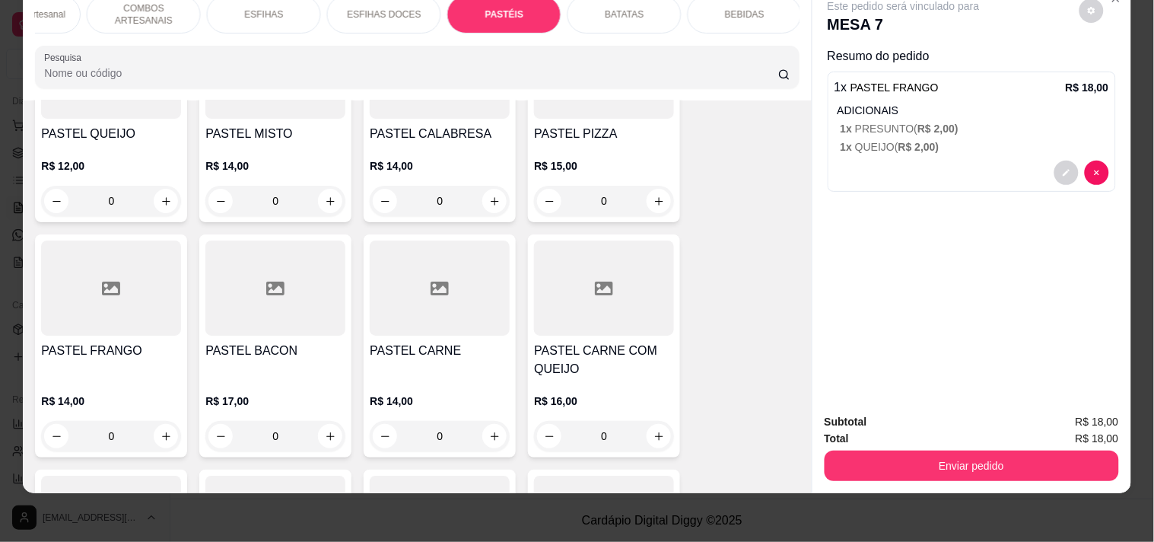
click at [736, 8] on p "BEBIDAS" at bounding box center [745, 14] width 40 height 12
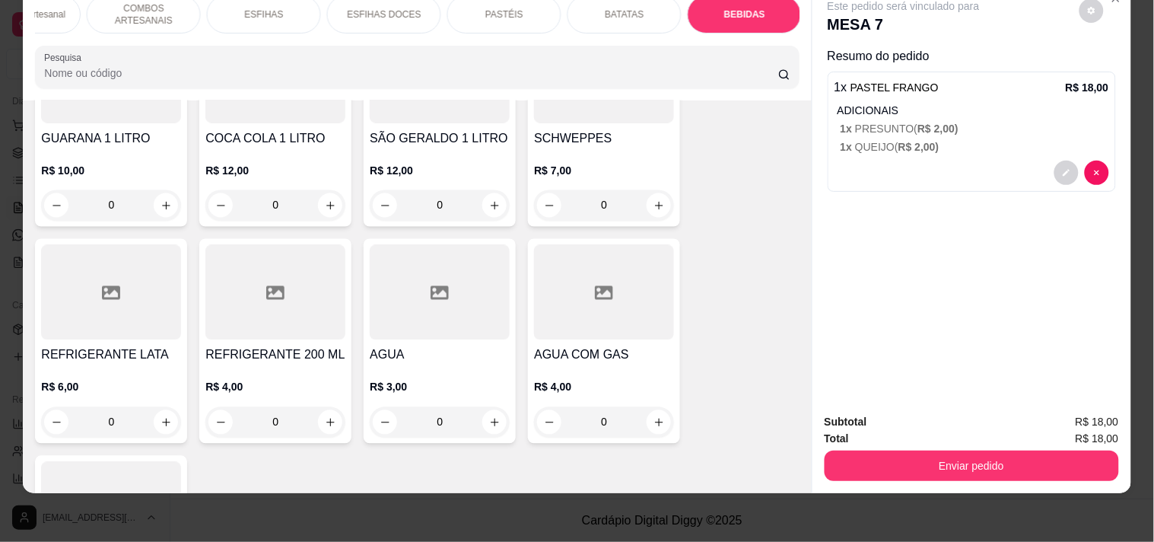
scroll to position [6580, 0]
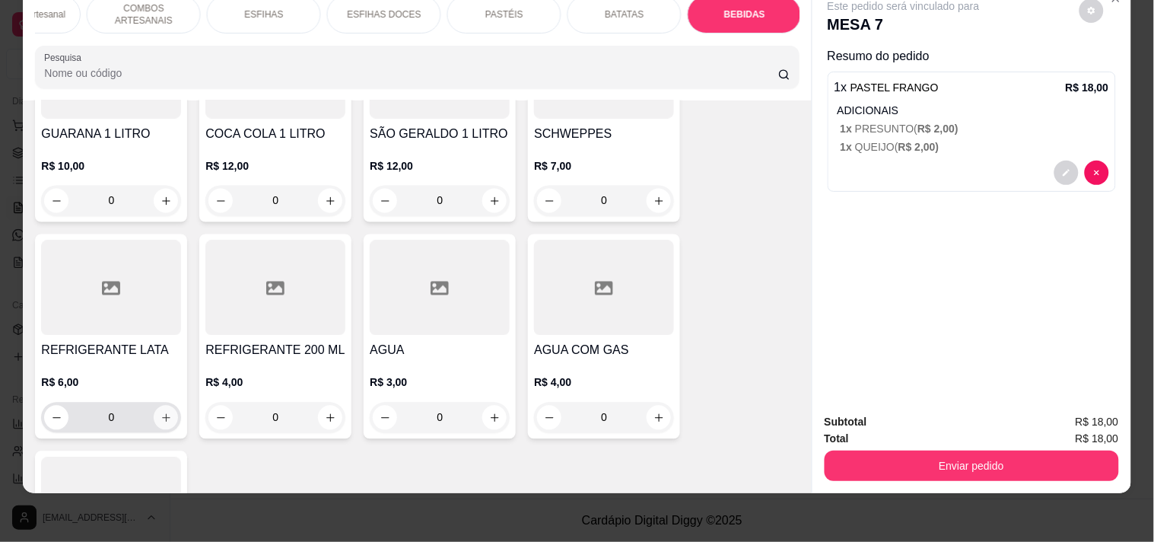
click at [162, 412] on icon "increase-product-quantity" at bounding box center [166, 417] width 11 height 11
type input "1"
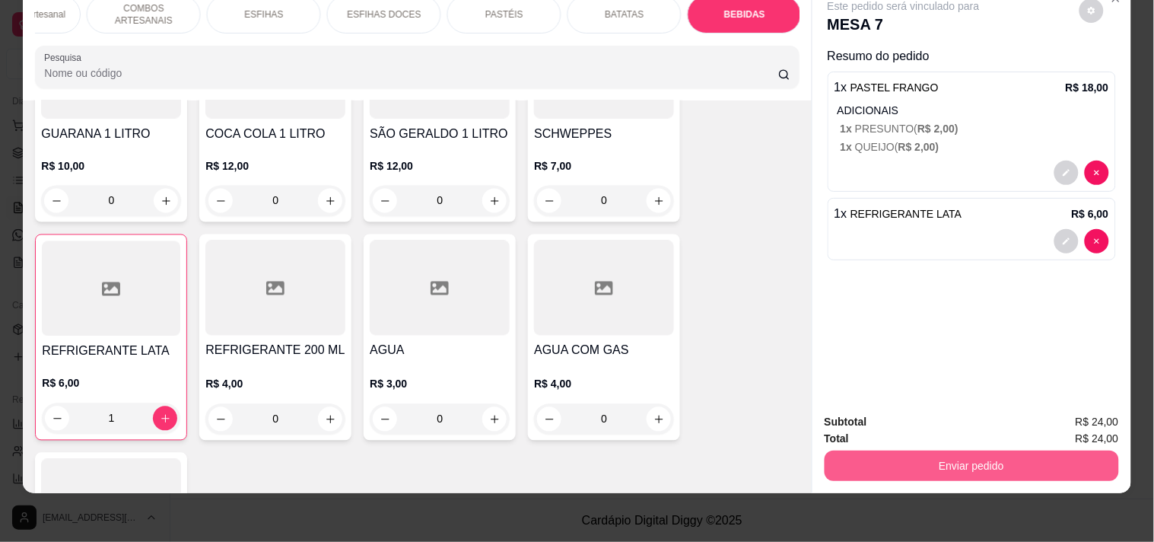
click at [890, 468] on div "Subtotal R$ 24,00 Total R$ 24,00 Enviar pedido" at bounding box center [971, 447] width 319 height 92
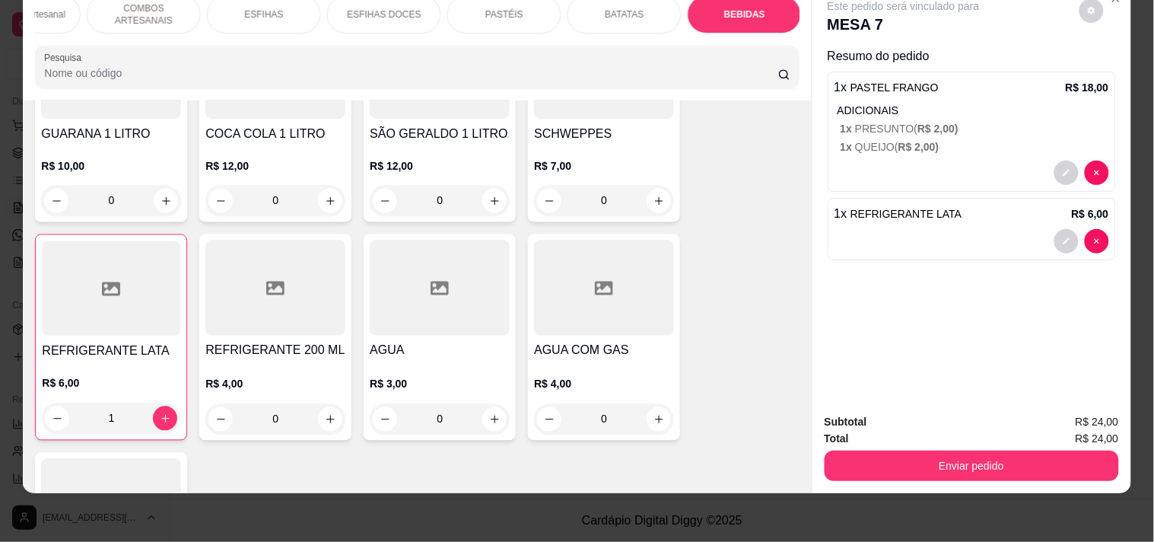
click at [890, 467] on button "Enviar pedido" at bounding box center [972, 465] width 294 height 30
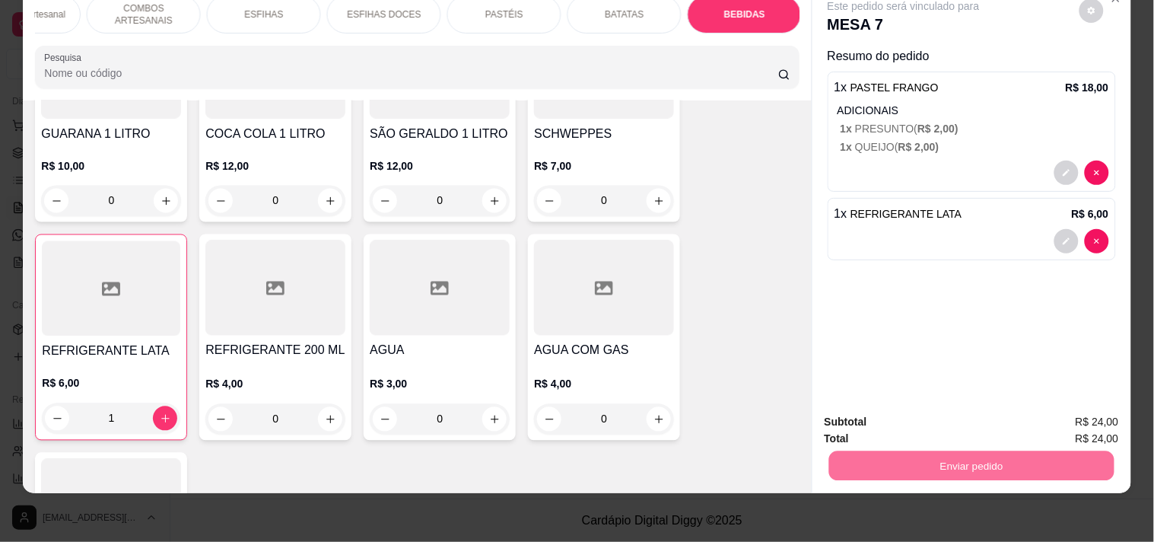
click at [1082, 407] on button "Enviar pedido" at bounding box center [1079, 415] width 86 height 29
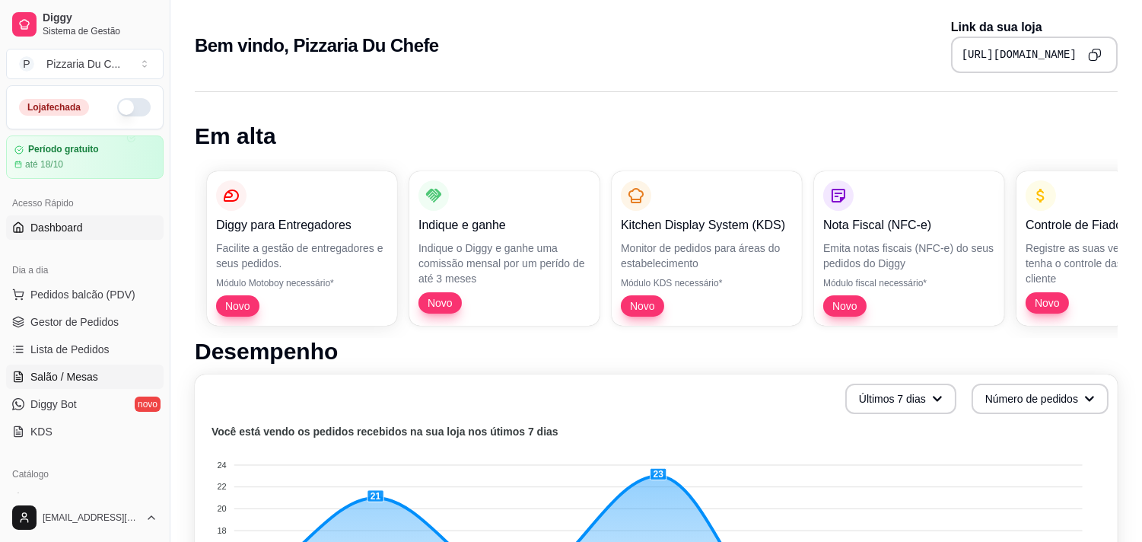
click at [125, 376] on link "Salão / Mesas" at bounding box center [84, 376] width 157 height 24
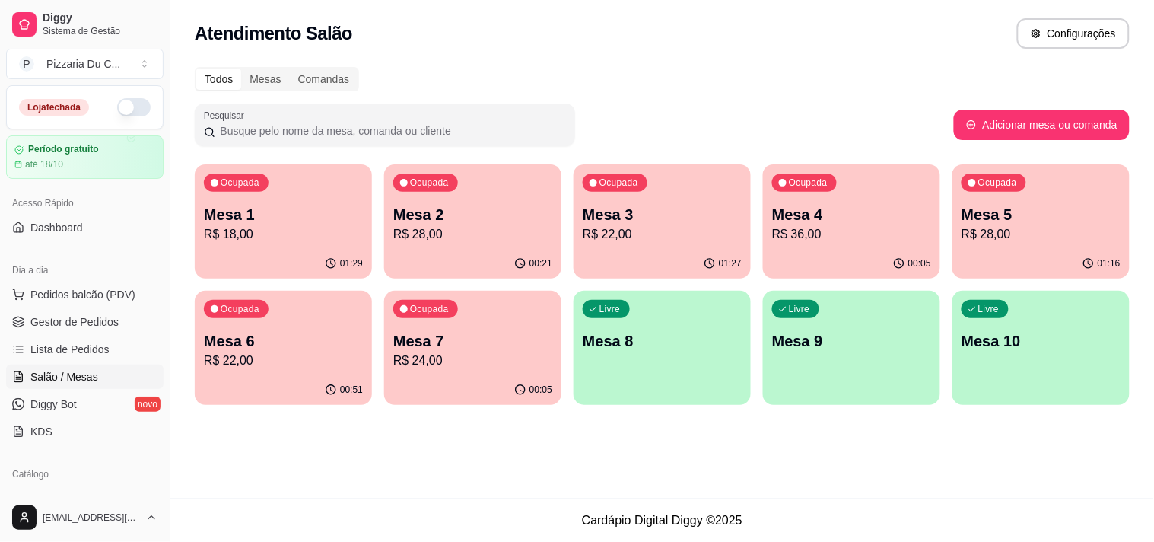
click at [622, 339] on p "Mesa 8" at bounding box center [662, 340] width 159 height 21
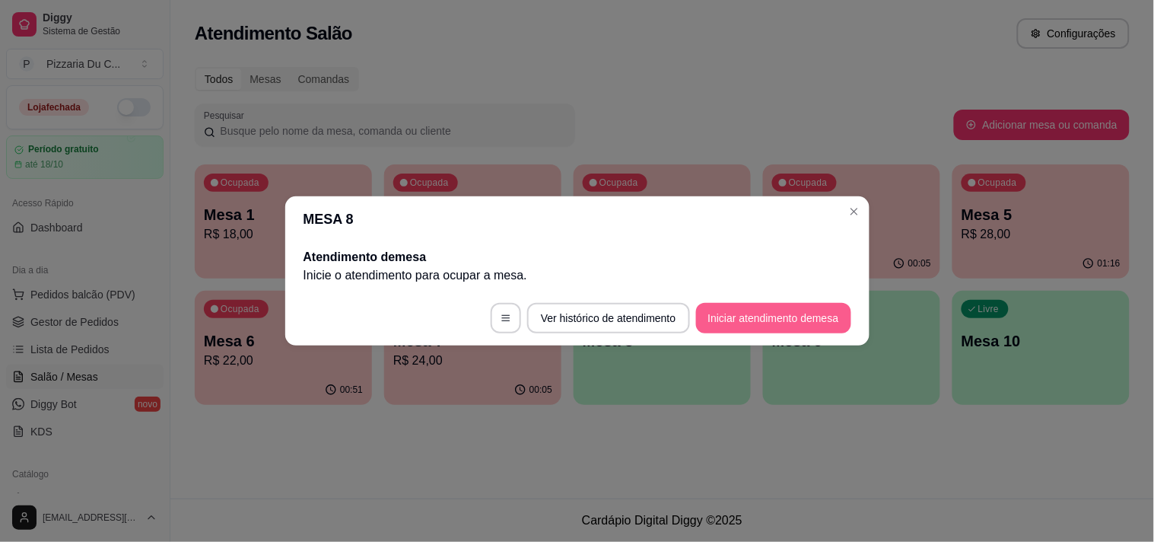
click at [721, 310] on button "Iniciar atendimento de mesa" at bounding box center [773, 318] width 155 height 30
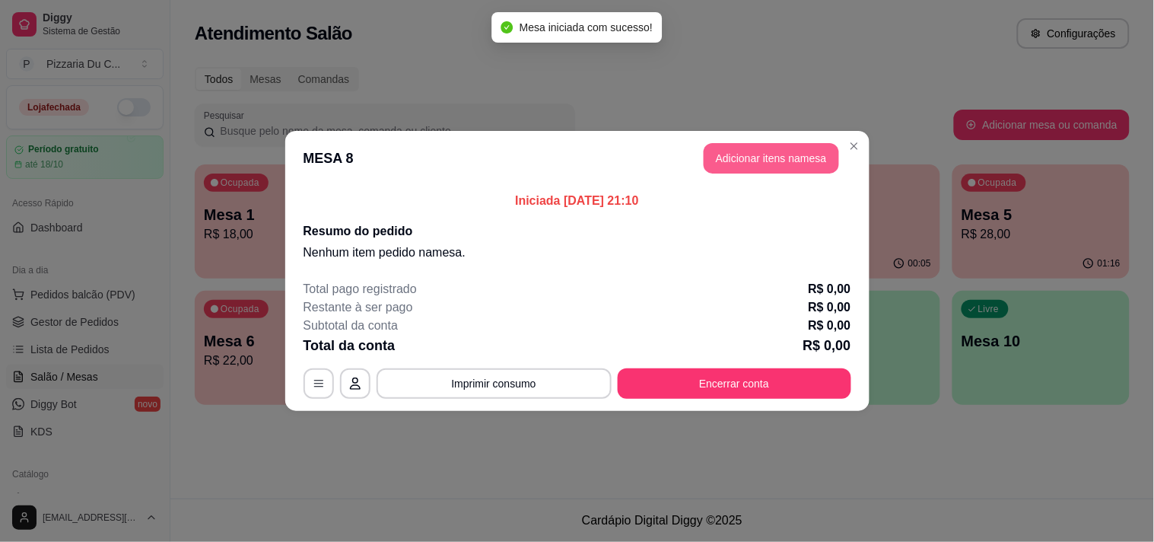
click at [733, 157] on button "Adicionar itens na mesa" at bounding box center [771, 158] width 135 height 30
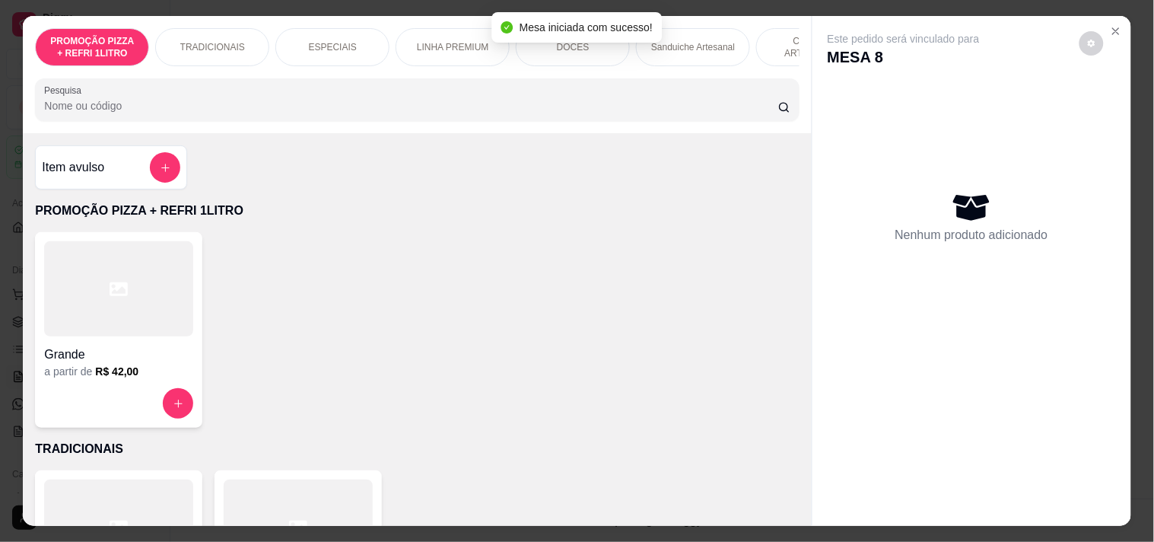
click at [601, 73] on div "PROMOÇÃO PIZZA + REFRI 1LITRO TRADICIONAIS ESPECIAIS LINHA PREMIUM DOCES Sandui…" at bounding box center [417, 74] width 788 height 117
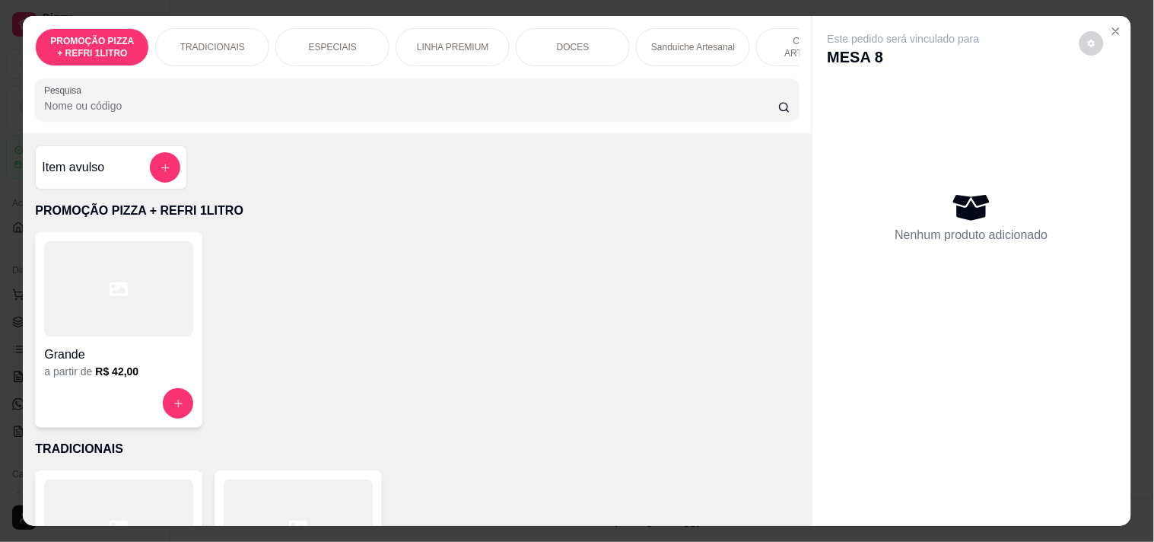
scroll to position [0, 669]
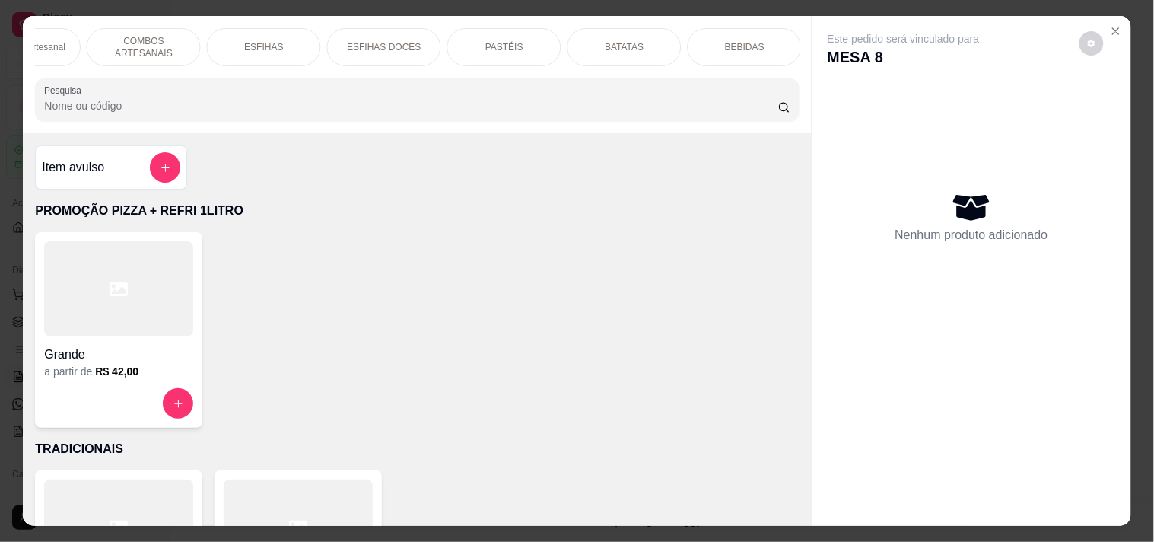
click at [485, 49] on div "PASTÉIS" at bounding box center [504, 47] width 114 height 38
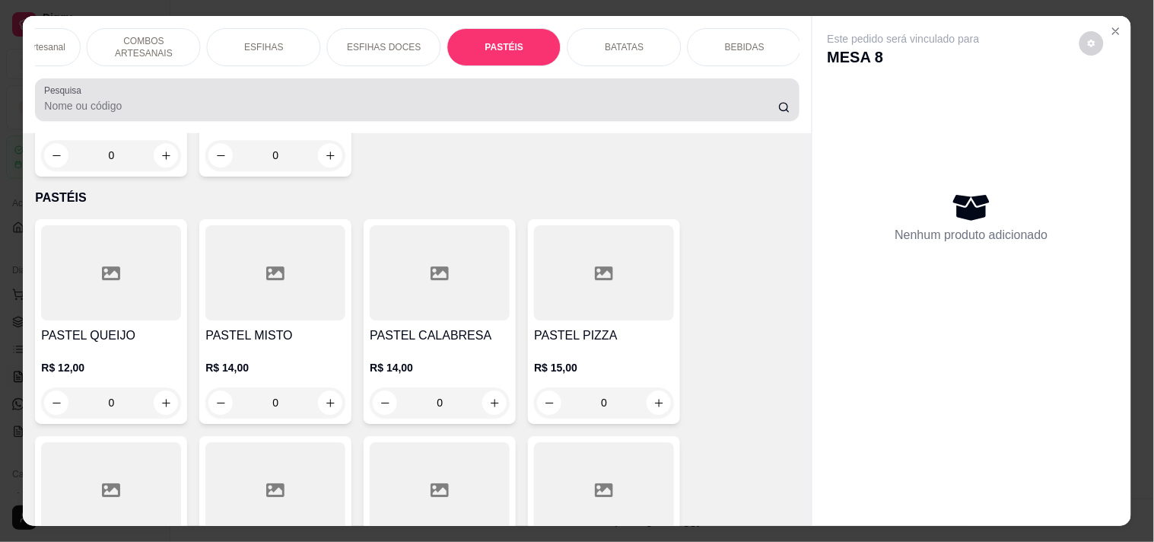
scroll to position [39, 0]
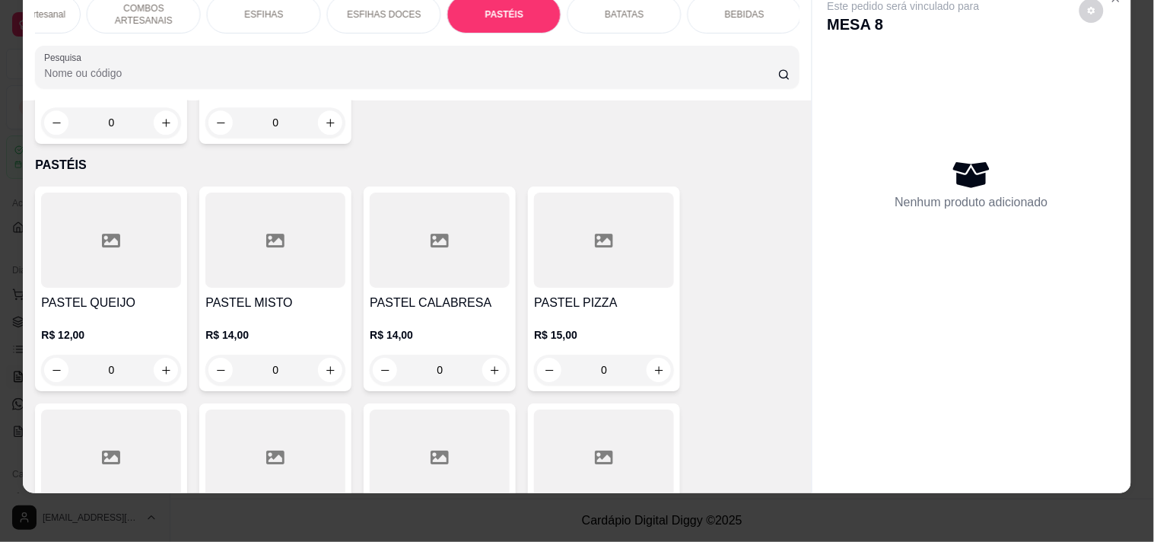
click at [322, 354] on div "0" at bounding box center [275, 369] width 140 height 30
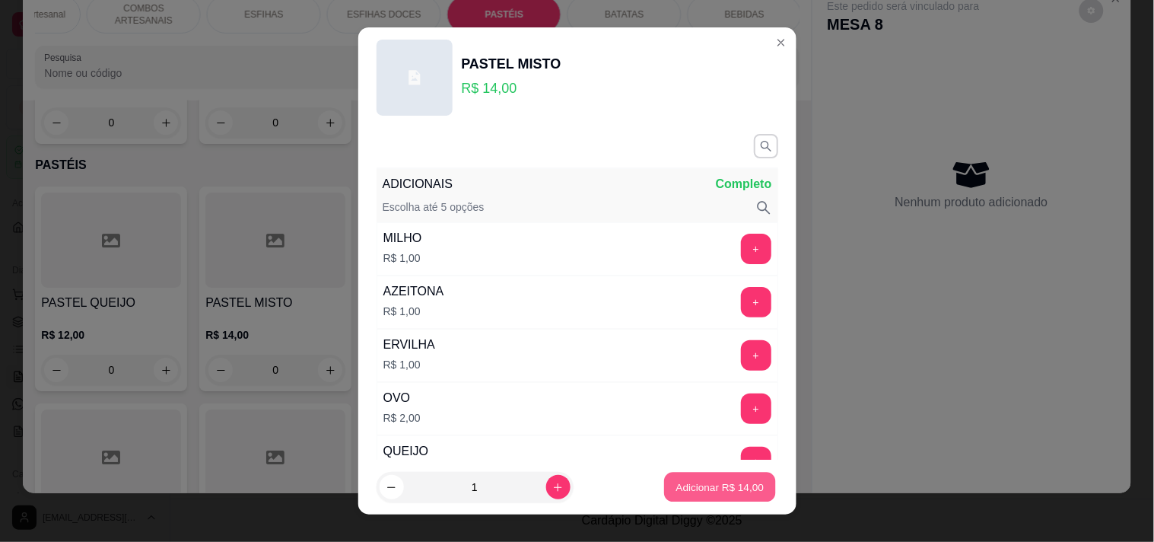
click at [735, 482] on p "Adicionar R$ 14,00" at bounding box center [720, 487] width 88 height 14
type input "1"
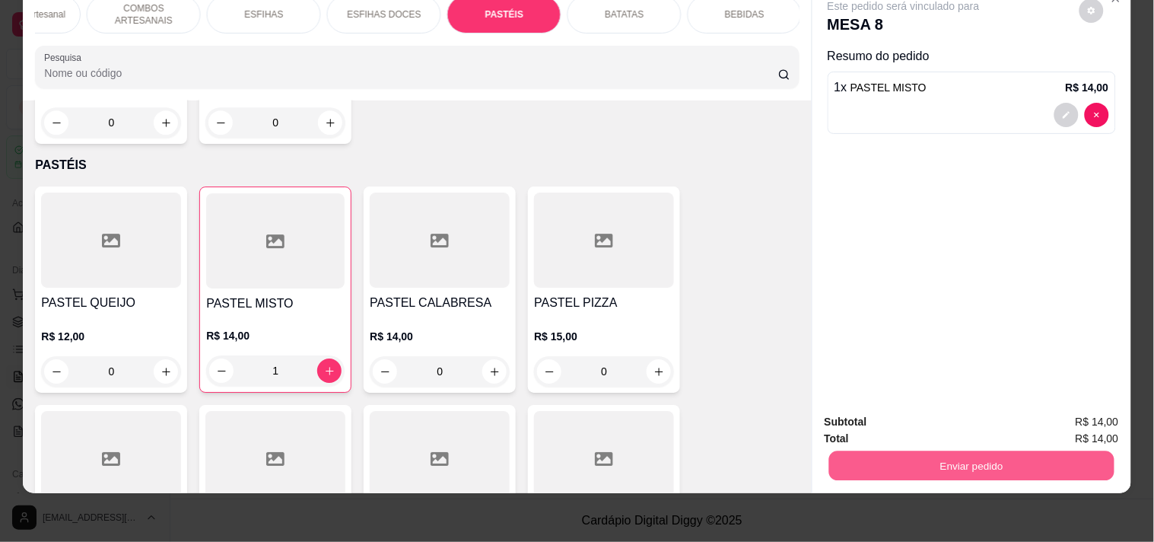
click at [968, 452] on button "Enviar pedido" at bounding box center [970, 465] width 285 height 30
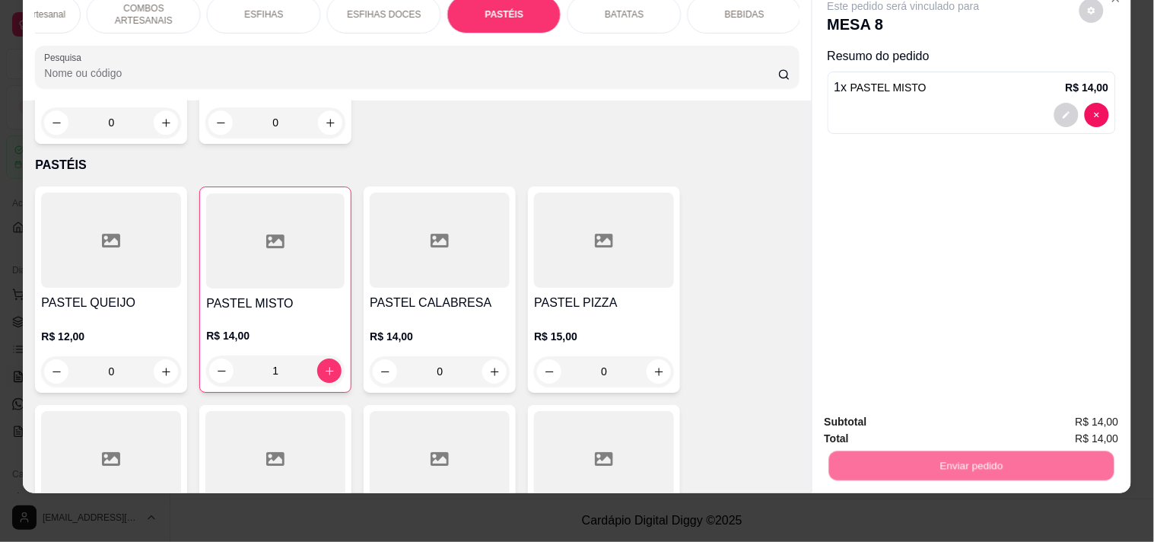
click at [962, 405] on button "Registrar cliente" at bounding box center [977, 415] width 97 height 28
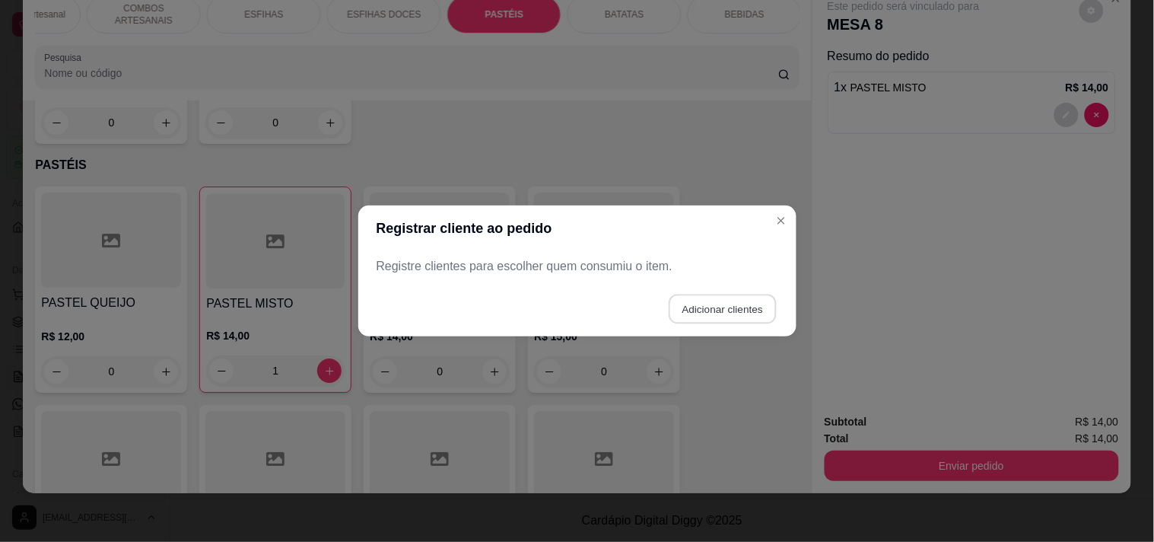
click at [758, 321] on button "Adicionar clientes" at bounding box center [722, 309] width 107 height 30
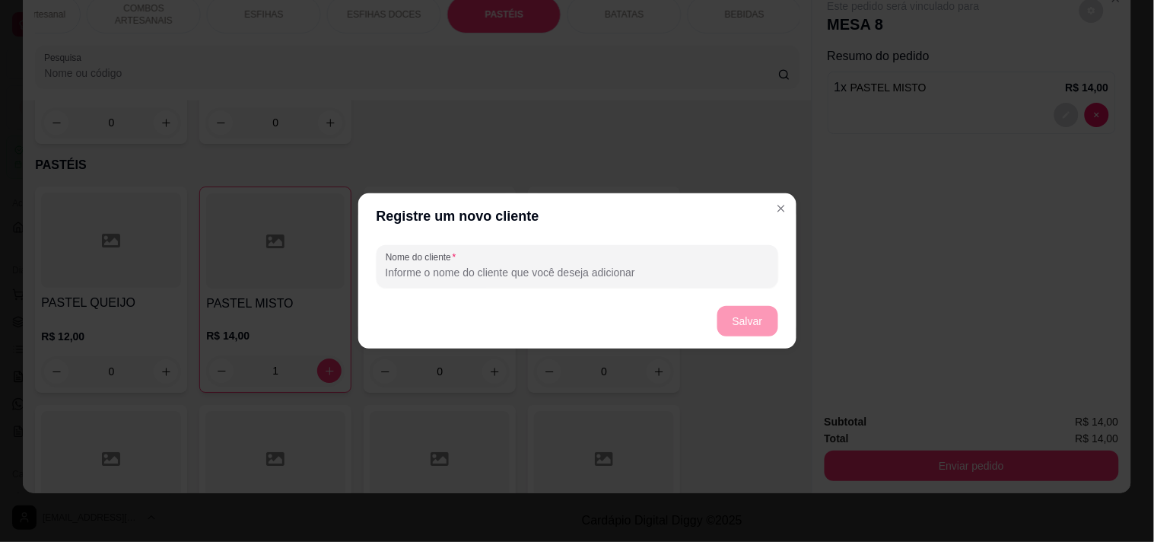
click at [621, 284] on div "Nome do cliente" at bounding box center [578, 266] width 402 height 43
type input "[PERSON_NAME]"
click at [736, 309] on button "Salvar" at bounding box center [747, 322] width 59 height 30
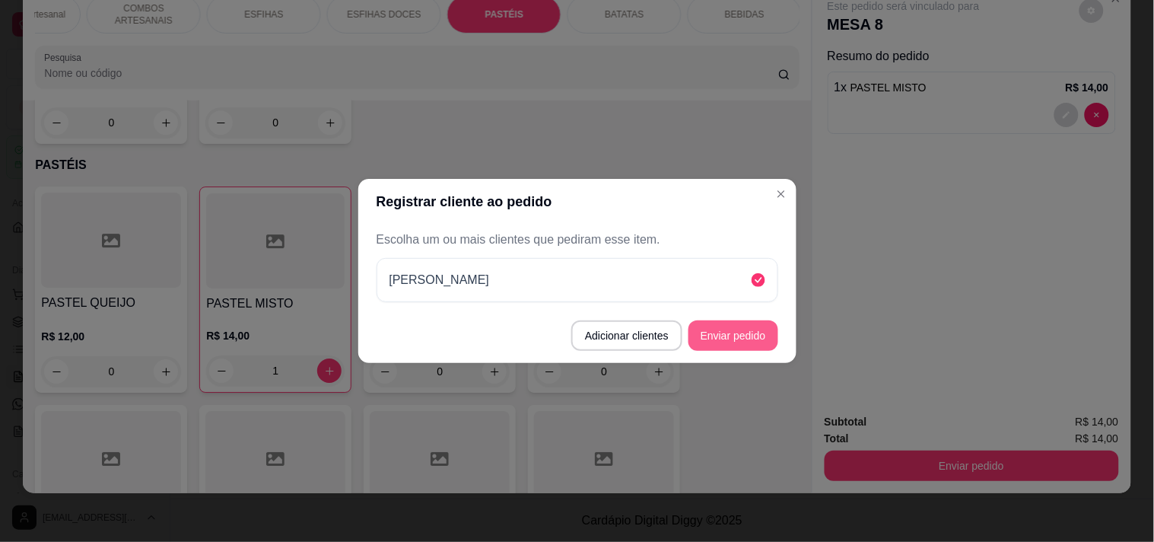
click at [742, 361] on footer "Adicionar clientes Enviar pedido" at bounding box center [577, 335] width 438 height 55
click at [742, 344] on button "Enviar pedido" at bounding box center [733, 335] width 90 height 30
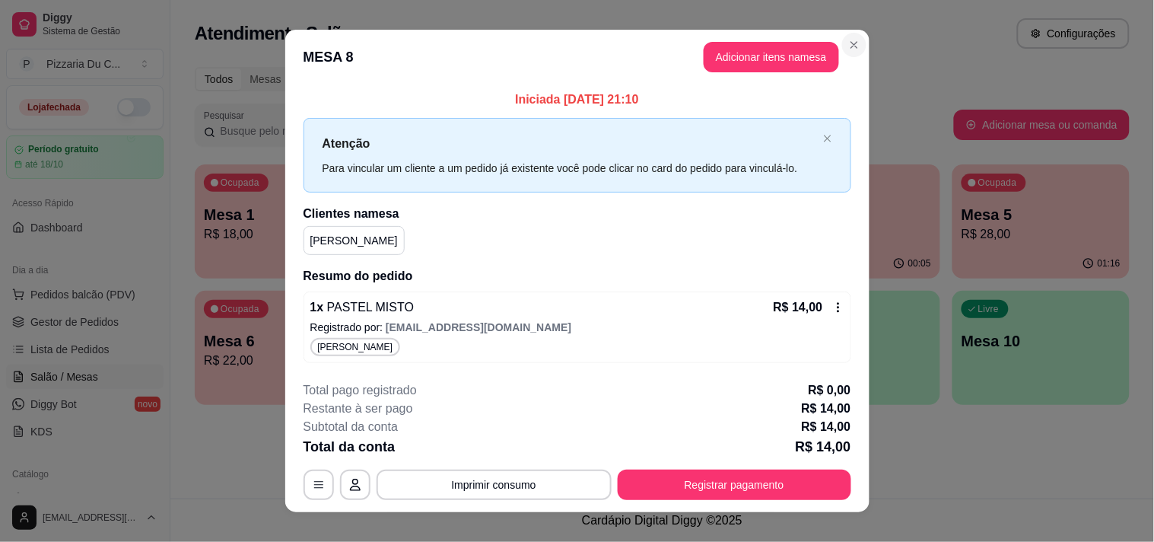
click at [847, 33] on section "**********" at bounding box center [577, 271] width 584 height 482
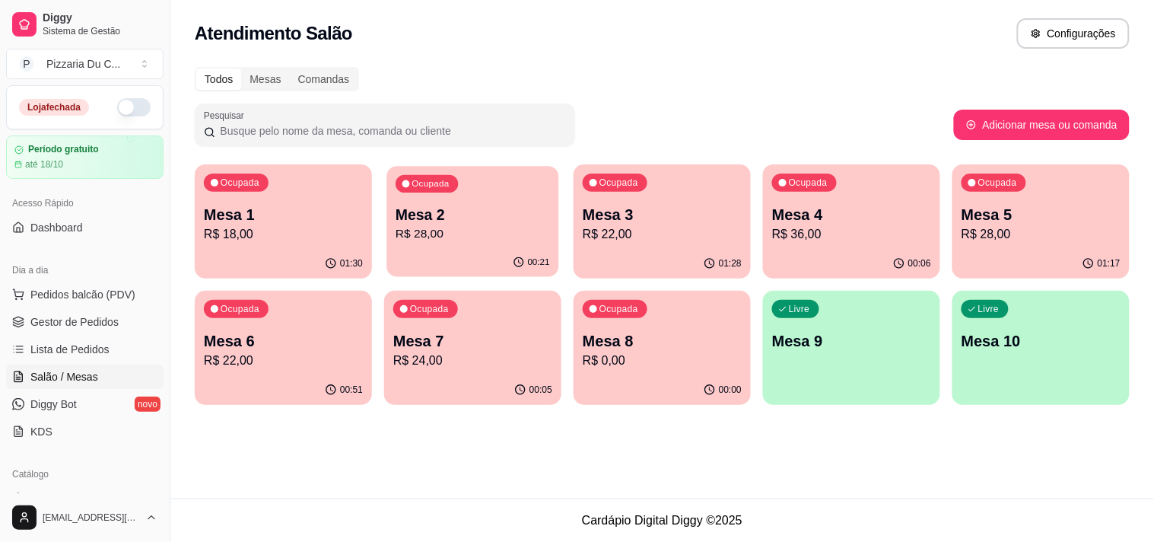
click at [552, 223] on div "Ocupada Mesa 2 R$ 28,00" at bounding box center [472, 207] width 172 height 82
click at [641, 214] on p "Mesa 3" at bounding box center [662, 215] width 154 height 21
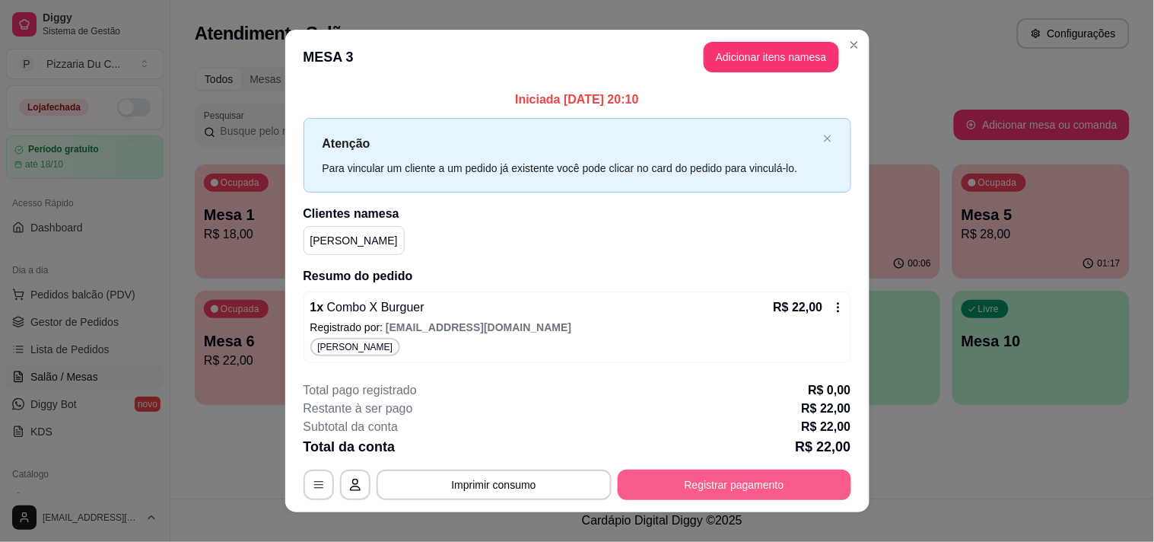
click at [700, 476] on button "Registrar pagamento" at bounding box center [735, 484] width 234 height 30
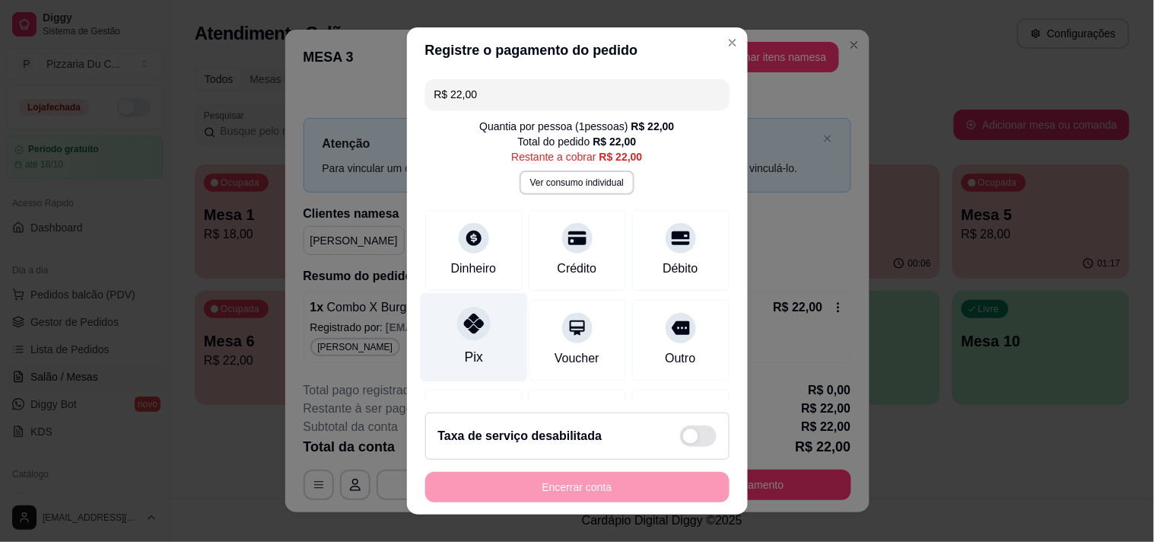
click at [473, 322] on div at bounding box center [473, 323] width 33 height 33
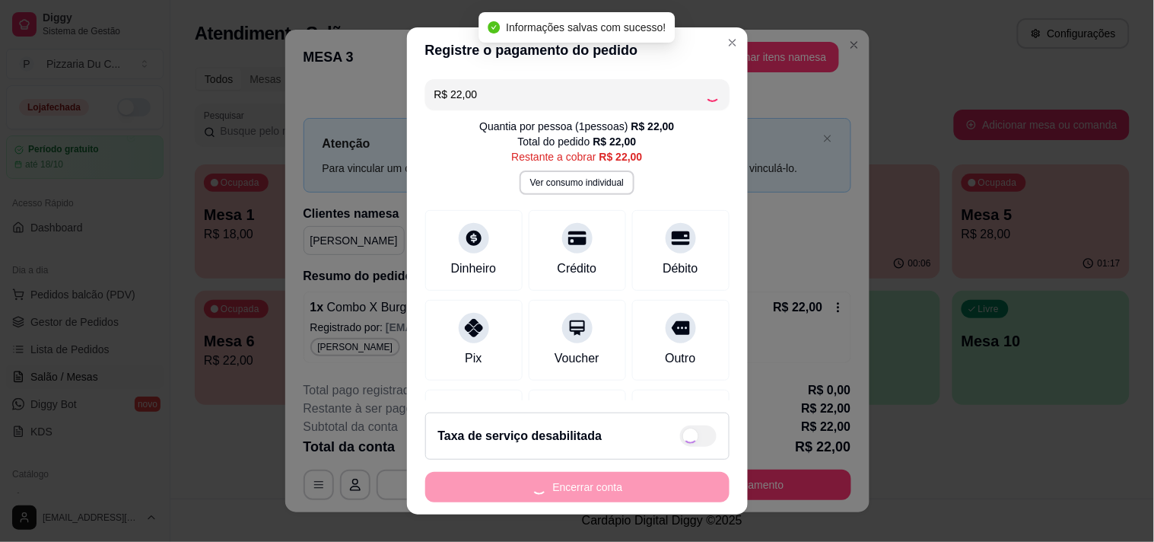
type input "R$ 0,00"
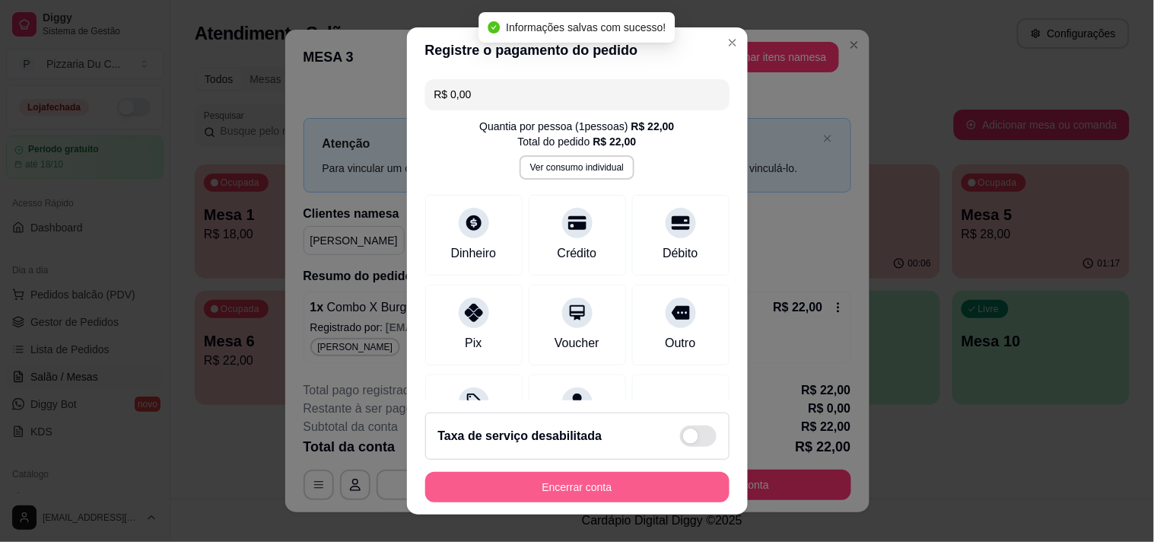
click at [538, 489] on button "Encerrar conta" at bounding box center [577, 487] width 304 height 30
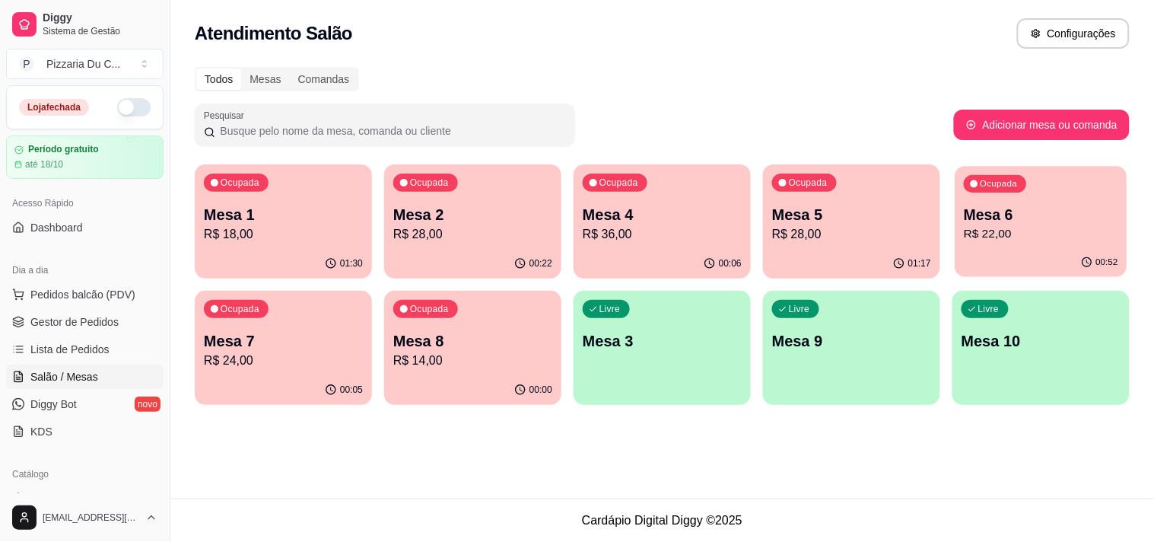
click at [991, 211] on p "Mesa 6" at bounding box center [1041, 215] width 154 height 21
click at [295, 348] on p "Mesa 7" at bounding box center [283, 340] width 159 height 21
click at [532, 330] on p "Mesa 8" at bounding box center [472, 340] width 159 height 21
click at [915, 209] on p "Mesa 5" at bounding box center [851, 215] width 154 height 21
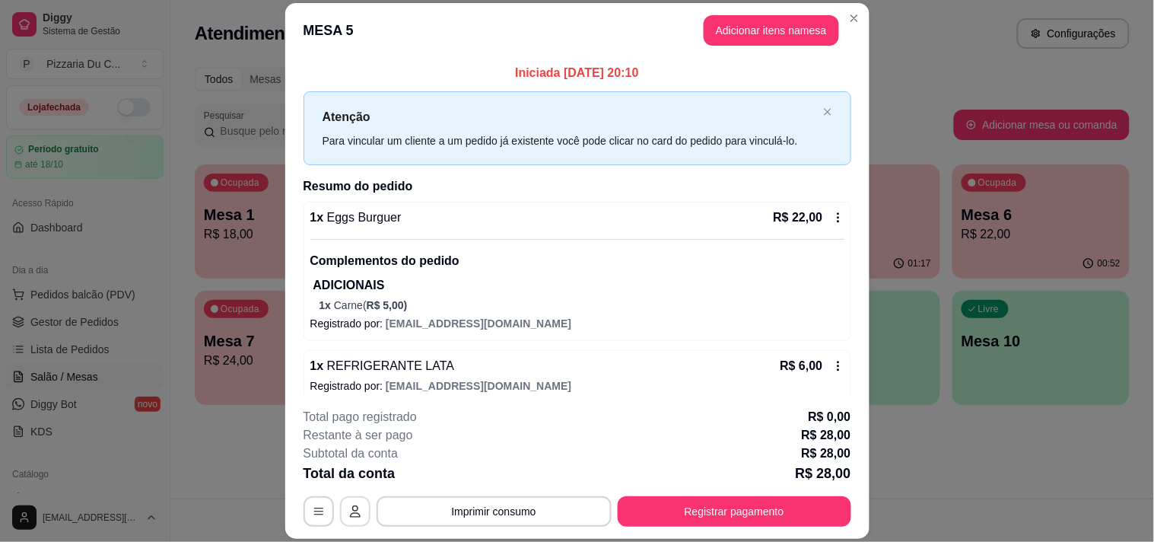
click at [350, 513] on icon "button" at bounding box center [355, 511] width 11 height 12
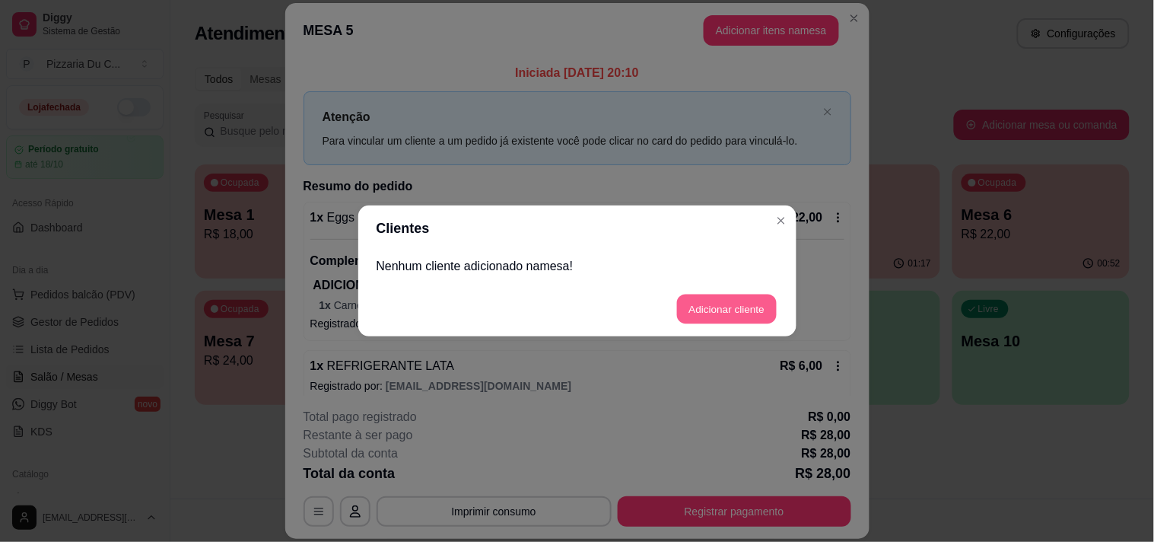
click at [757, 316] on button "Adicionar cliente" at bounding box center [727, 309] width 100 height 30
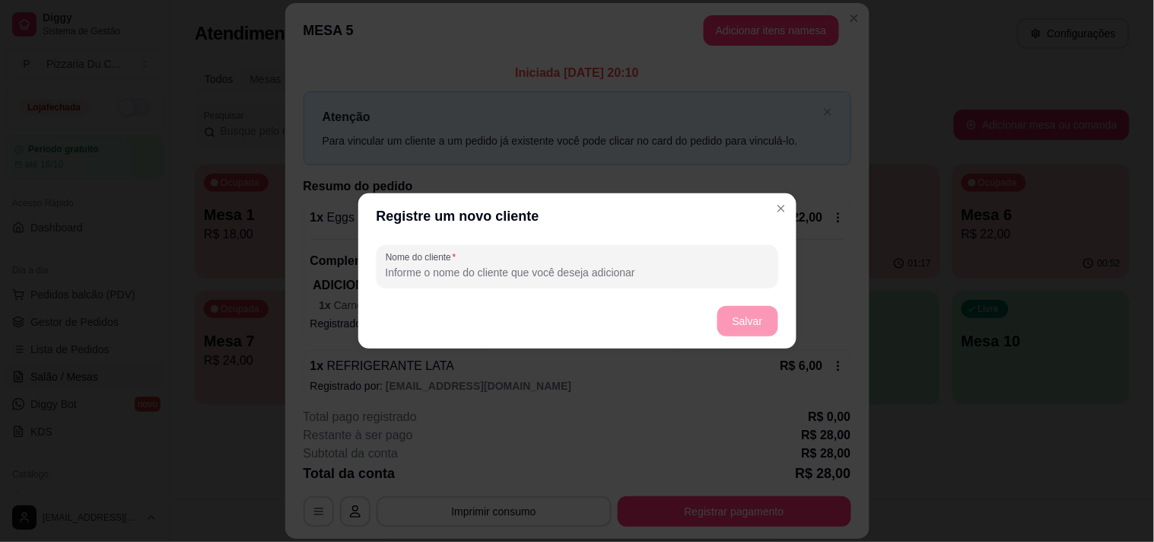
click at [641, 276] on input "Nome do cliente" at bounding box center [577, 272] width 383 height 15
type input "CIBELE"
click at [755, 321] on button "Salvar" at bounding box center [747, 321] width 61 height 30
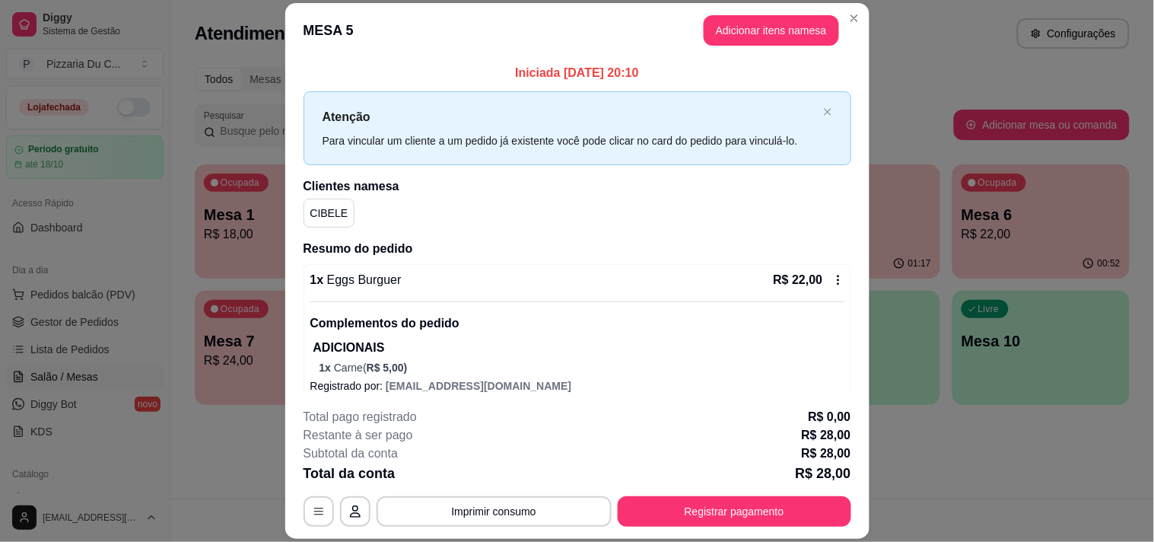
drag, startPoint x: 840, startPoint y: 56, endPoint x: 848, endPoint y: 139, distance: 83.3
click at [844, 137] on div "Iniciada [DATE] 20:10 Atenção Para vincular um cliente a um pedido já existente…" at bounding box center [577, 227] width 584 height 338
drag, startPoint x: 865, startPoint y: 10, endPoint x: 809, endPoint y: 503, distance: 496.1
click at [865, 173] on div "**********" at bounding box center [577, 271] width 1154 height 542
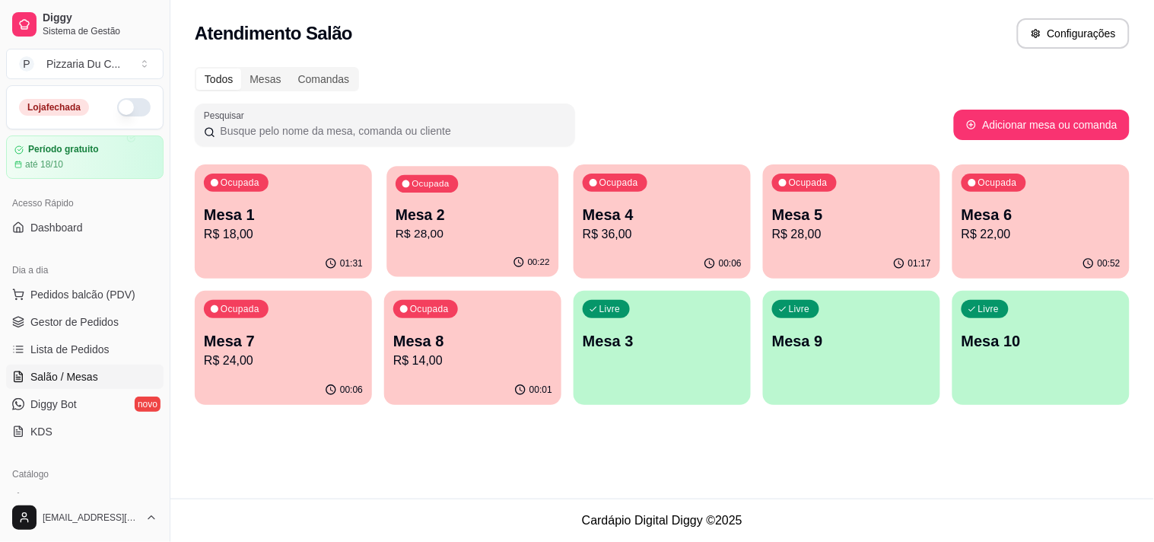
click at [516, 319] on div "Ocupada Mesa 1 R$ 18,00 01:31 Ocupada Mesa 2 R$ 28,00 00:22 Ocupada Mesa 4 R$ 3…" at bounding box center [662, 284] width 935 height 240
click at [567, 392] on div "Ocupada Mesa 1 R$ 18,00 01:31 Ocupada Mesa 2 R$ 28,00 00:22 Ocupada Mesa 4 R$ 3…" at bounding box center [662, 284] width 935 height 240
click at [614, 332] on p "Mesa 3" at bounding box center [662, 340] width 159 height 21
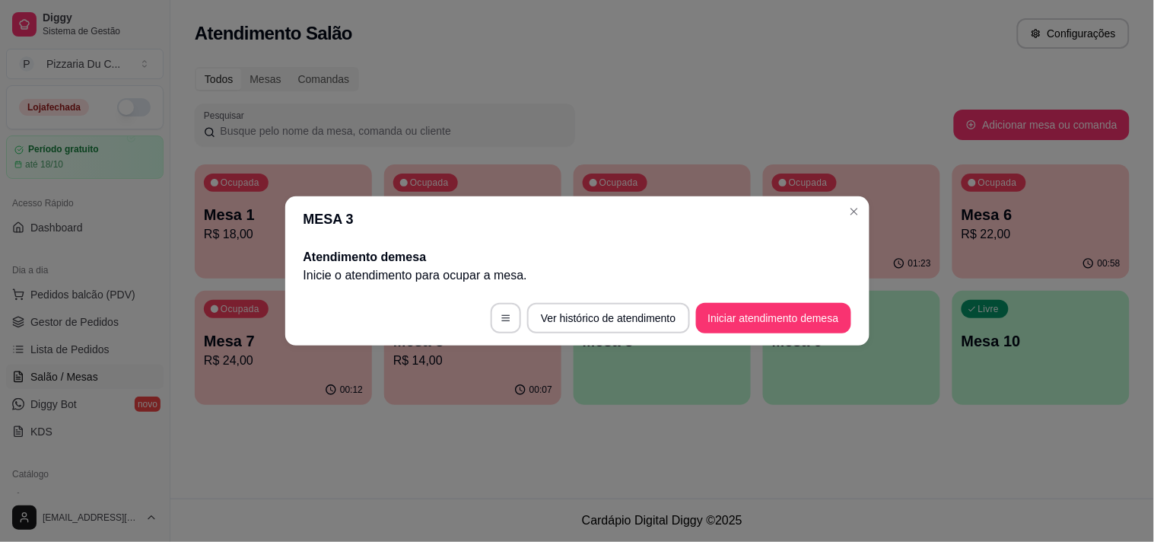
click at [720, 299] on footer "Ver histórico de atendimento Iniciar atendimento de mesa" at bounding box center [577, 318] width 584 height 55
click at [720, 310] on button "Iniciar atendimento de mesa" at bounding box center [773, 318] width 155 height 30
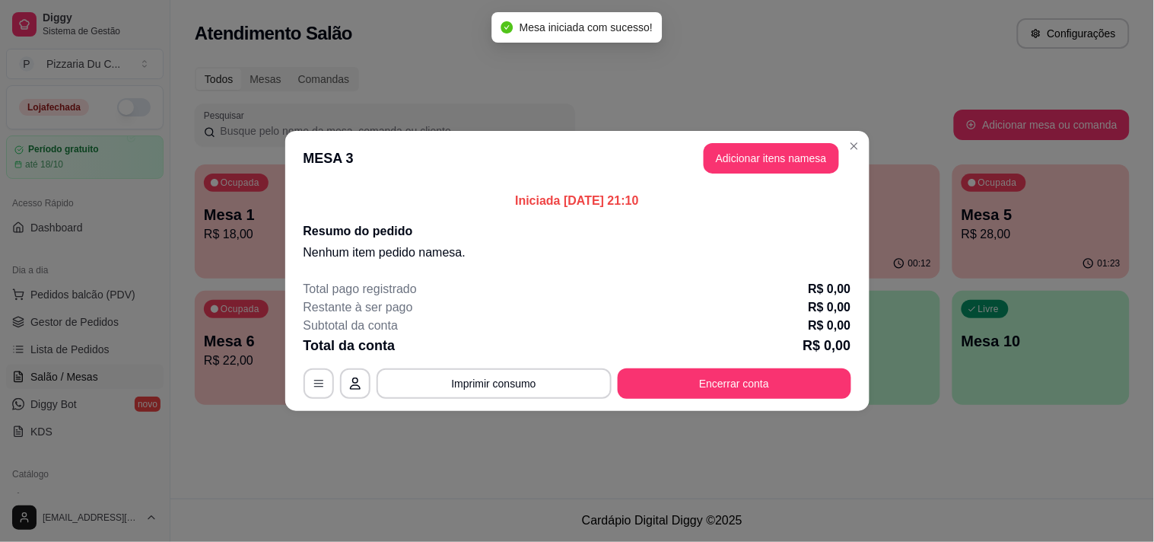
click at [701, 163] on header "MESA 3 Adicionar itens na mesa" at bounding box center [577, 158] width 584 height 55
click at [714, 162] on button "Adicionar itens na mesa" at bounding box center [771, 159] width 131 height 30
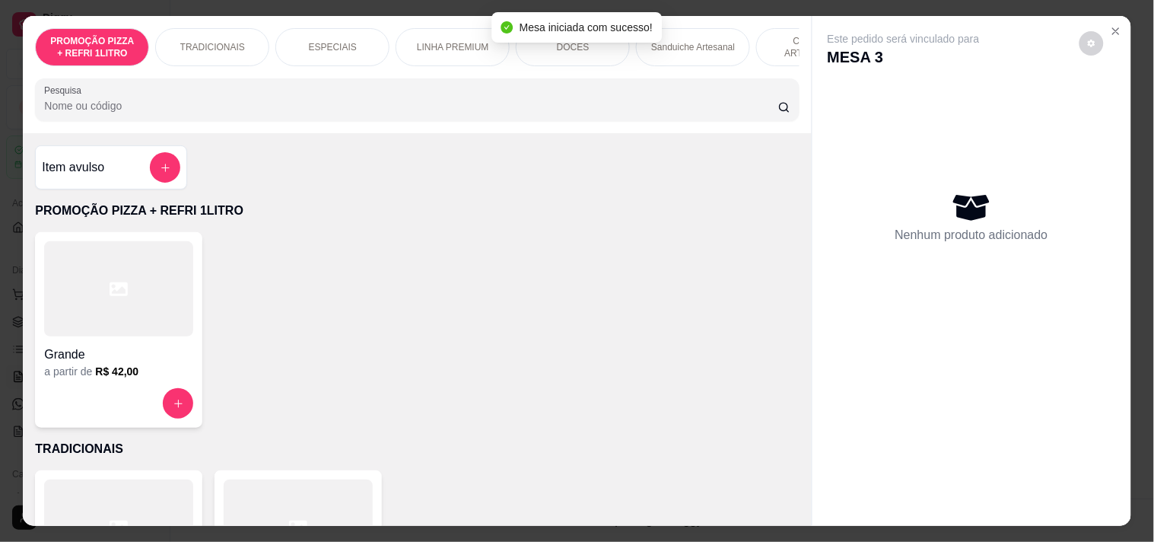
scroll to position [0, 669]
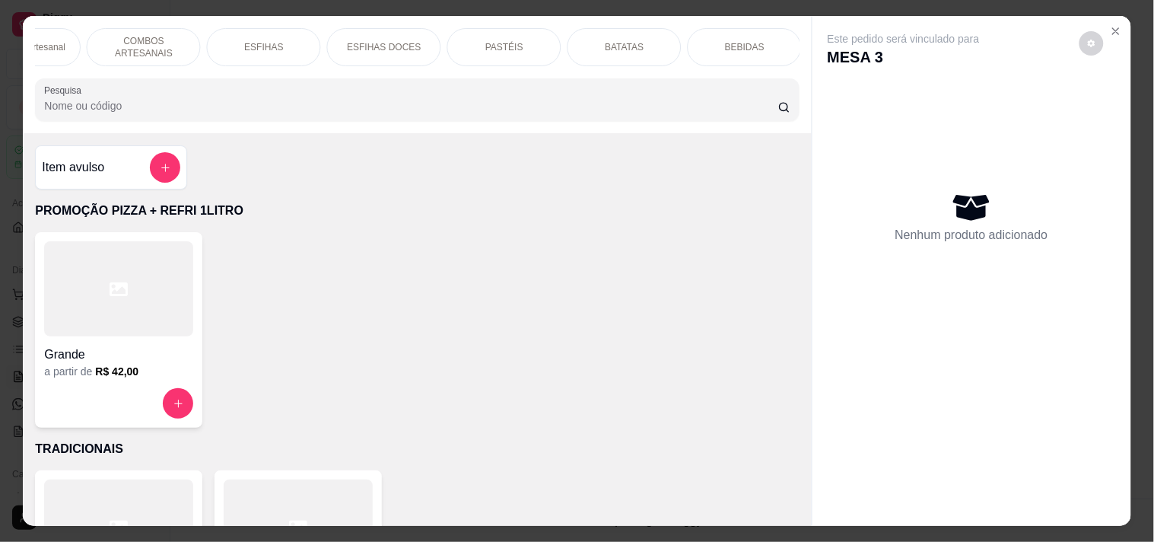
click at [176, 35] on p "COMBOS ARTESANAIS" at bounding box center [144, 47] width 88 height 24
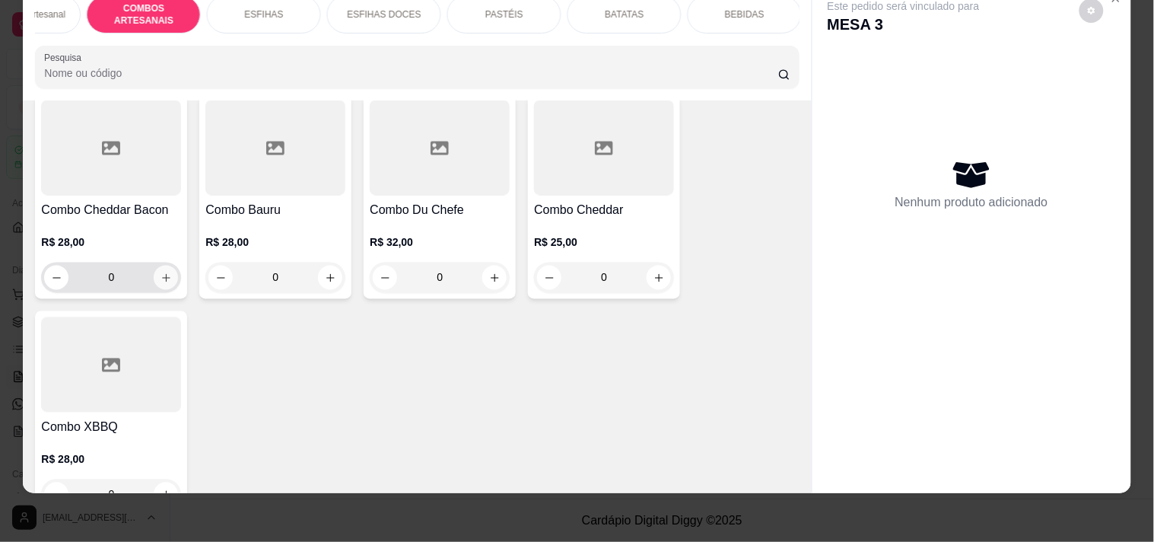
click at [161, 276] on icon "increase-product-quantity" at bounding box center [166, 277] width 11 height 11
type input "1"
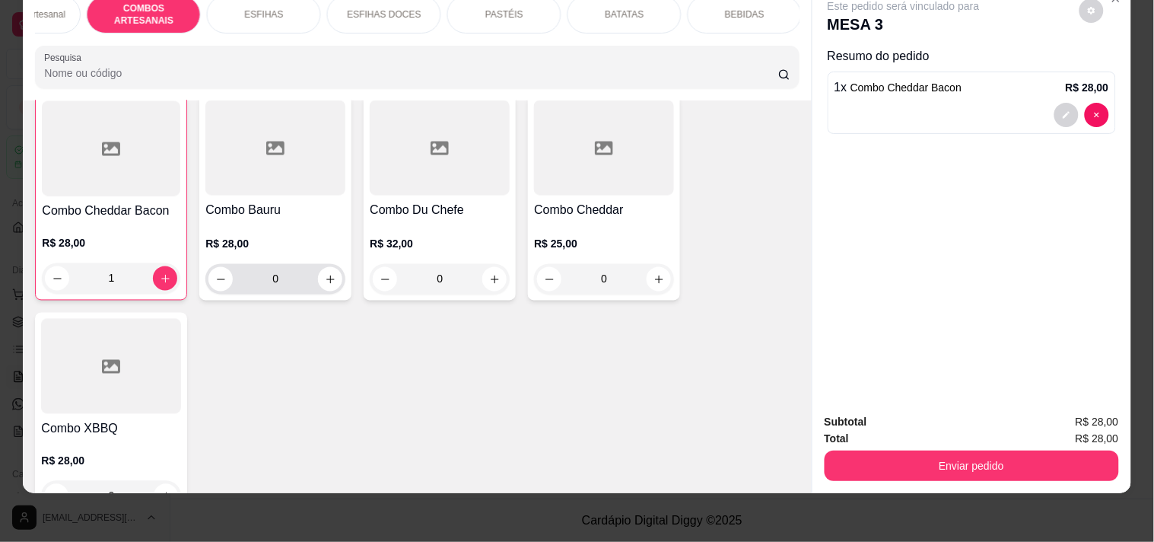
scroll to position [2194, 0]
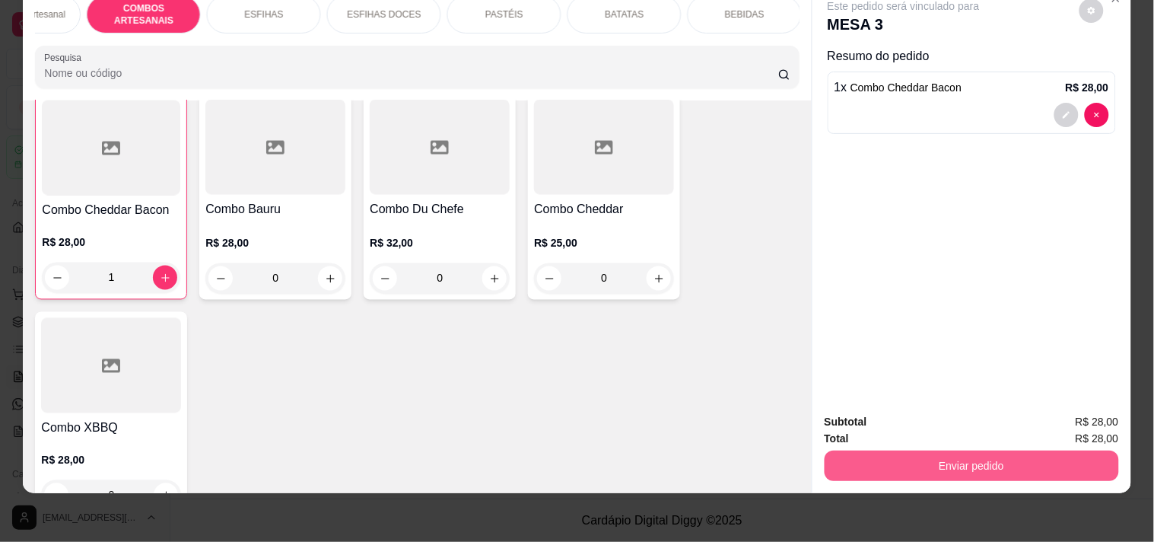
click at [866, 453] on button "Enviar pedido" at bounding box center [972, 465] width 294 height 30
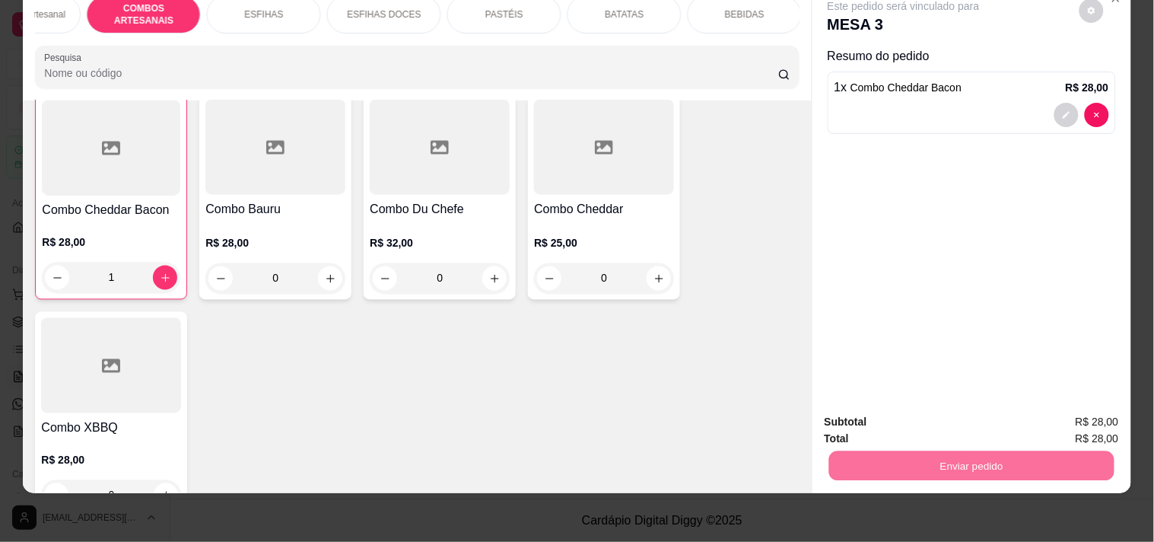
click at [953, 421] on button "Registrar cliente" at bounding box center [977, 415] width 97 height 28
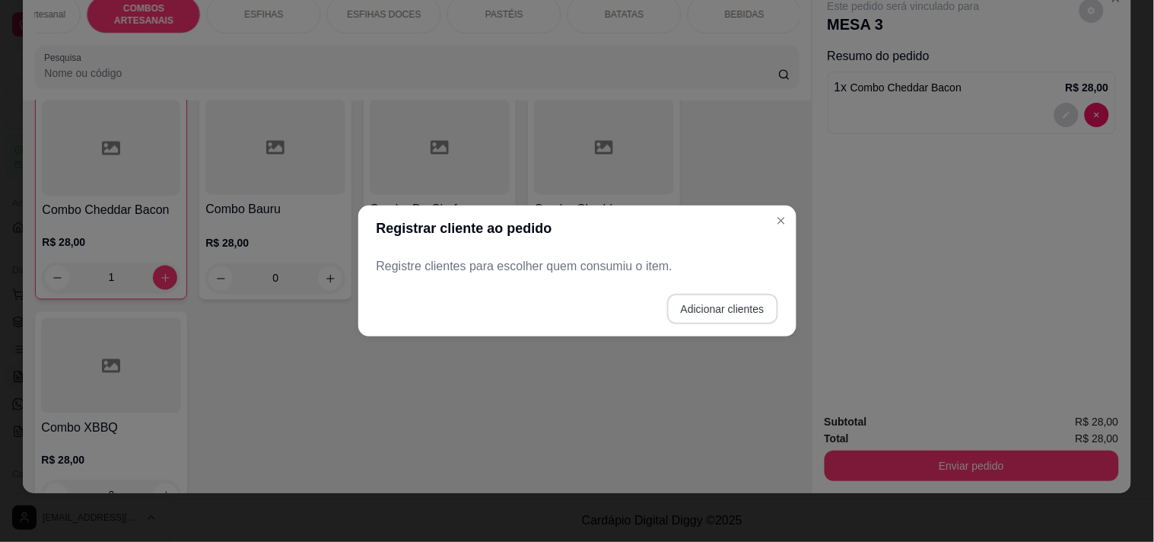
click at [761, 304] on button "Adicionar clientes" at bounding box center [722, 309] width 111 height 30
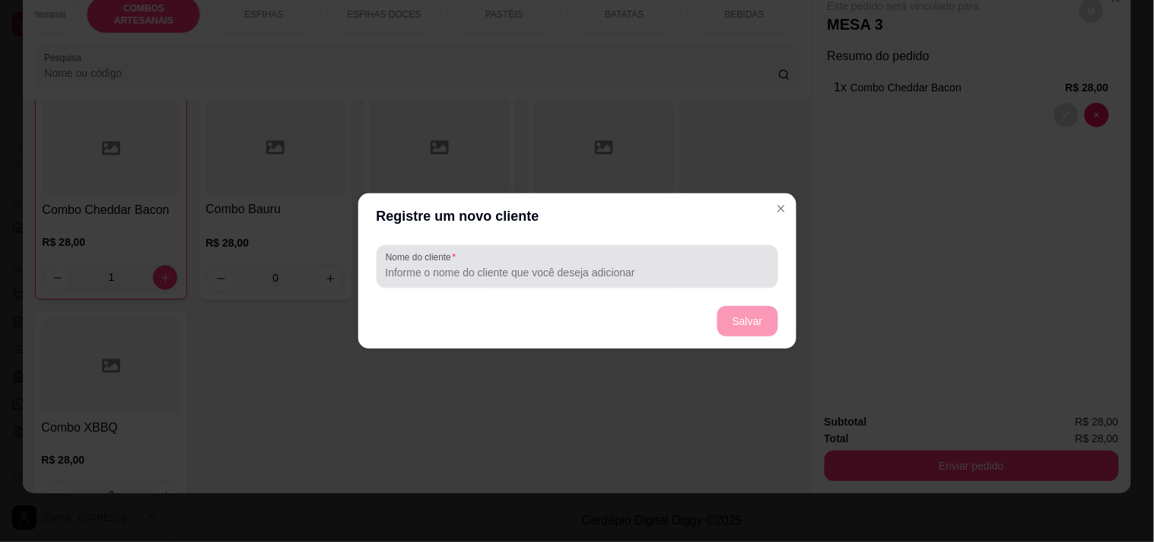
click at [639, 261] on div at bounding box center [577, 266] width 383 height 30
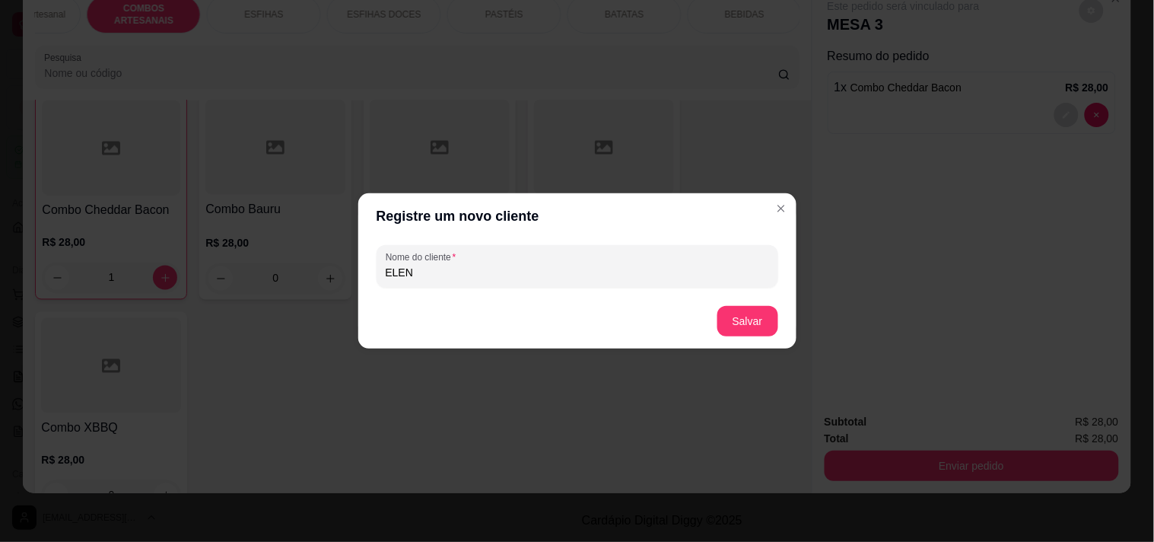
type input "ELEN"
click at [730, 328] on button "Salvar" at bounding box center [747, 322] width 59 height 30
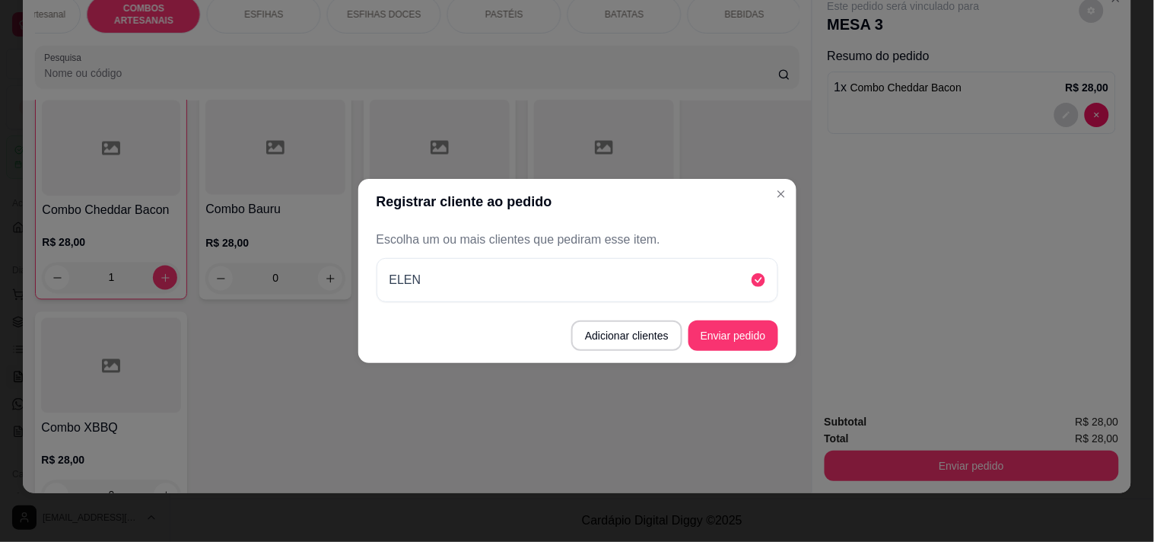
click at [776, 206] on header "Registrar cliente ao pedido" at bounding box center [577, 202] width 438 height 46
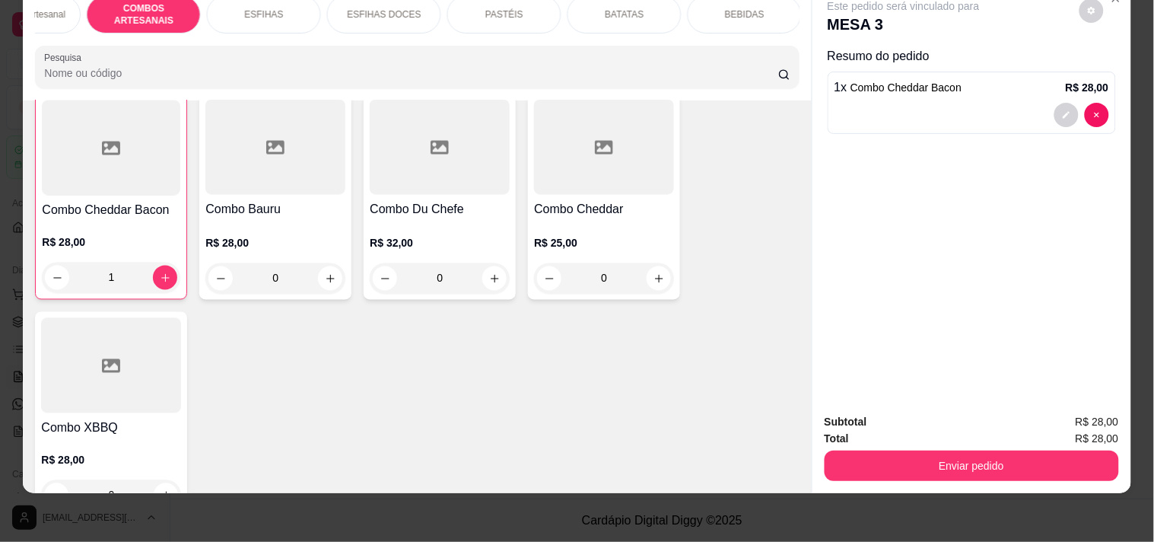
click at [754, 8] on p "BEBIDAS" at bounding box center [745, 14] width 40 height 12
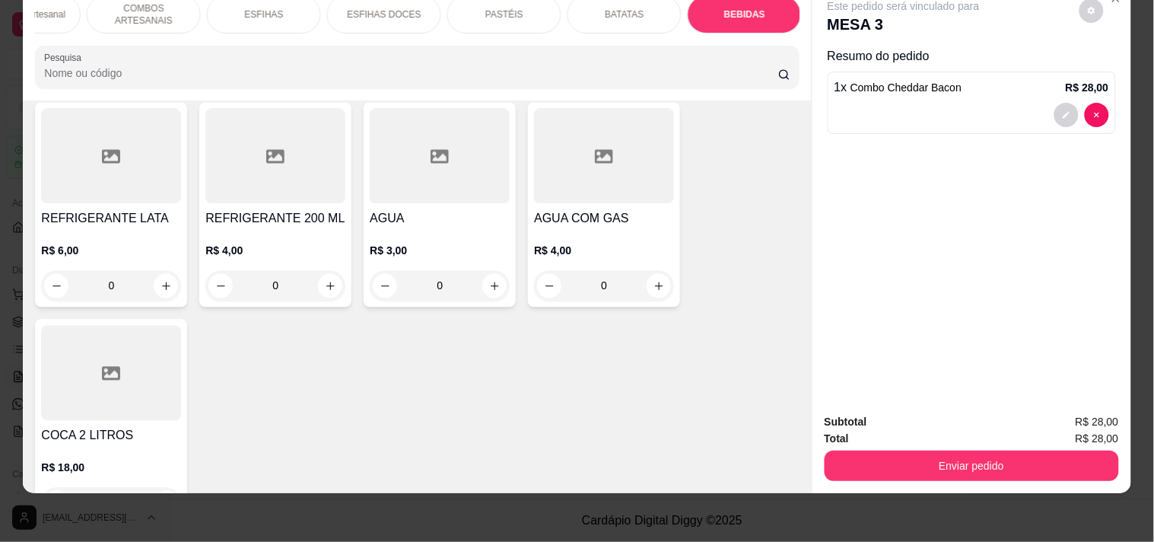
scroll to position [6628, 0]
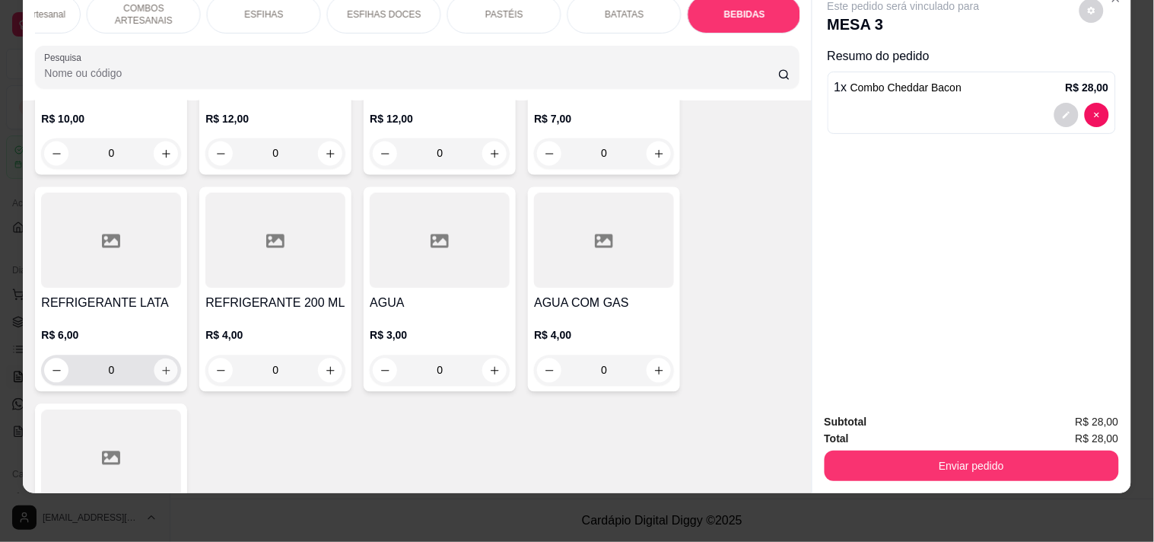
click at [161, 365] on icon "increase-product-quantity" at bounding box center [166, 370] width 11 height 11
type input "1"
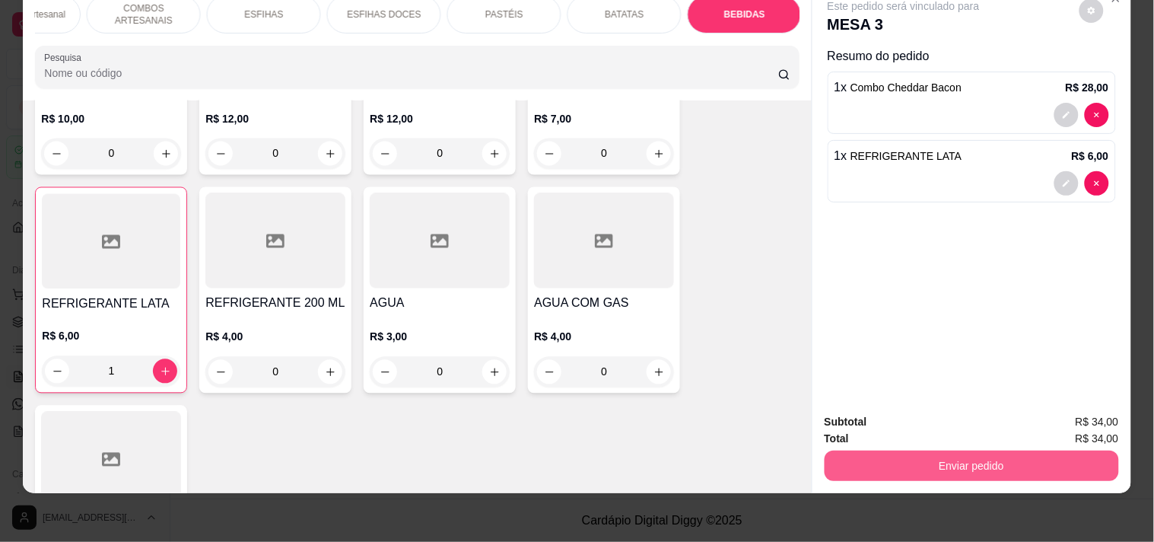
click at [870, 450] on button "Enviar pedido" at bounding box center [972, 465] width 294 height 30
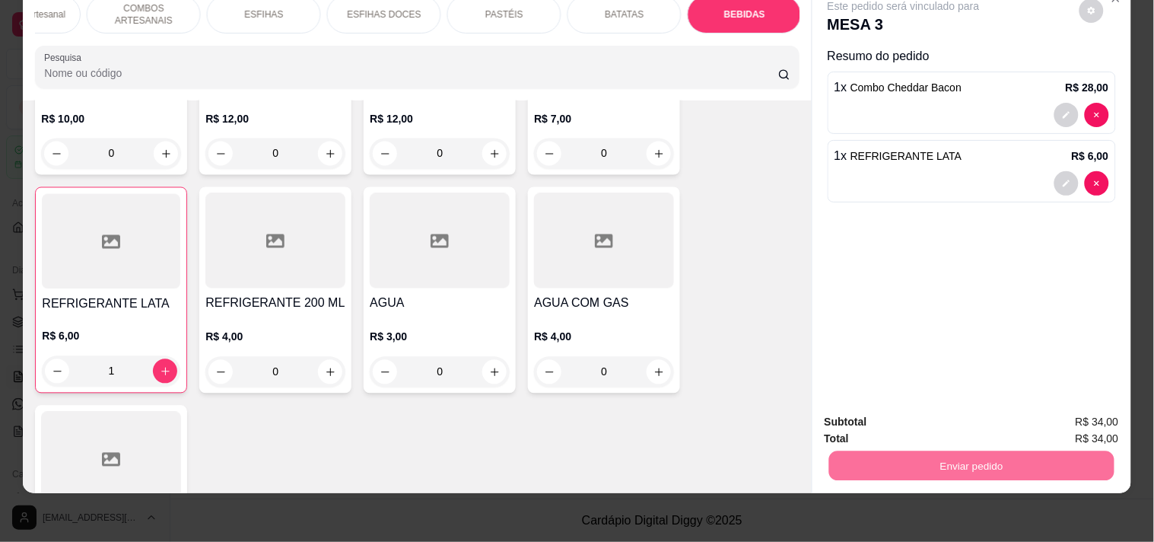
click at [1065, 415] on button "Enviar pedido" at bounding box center [1079, 415] width 86 height 29
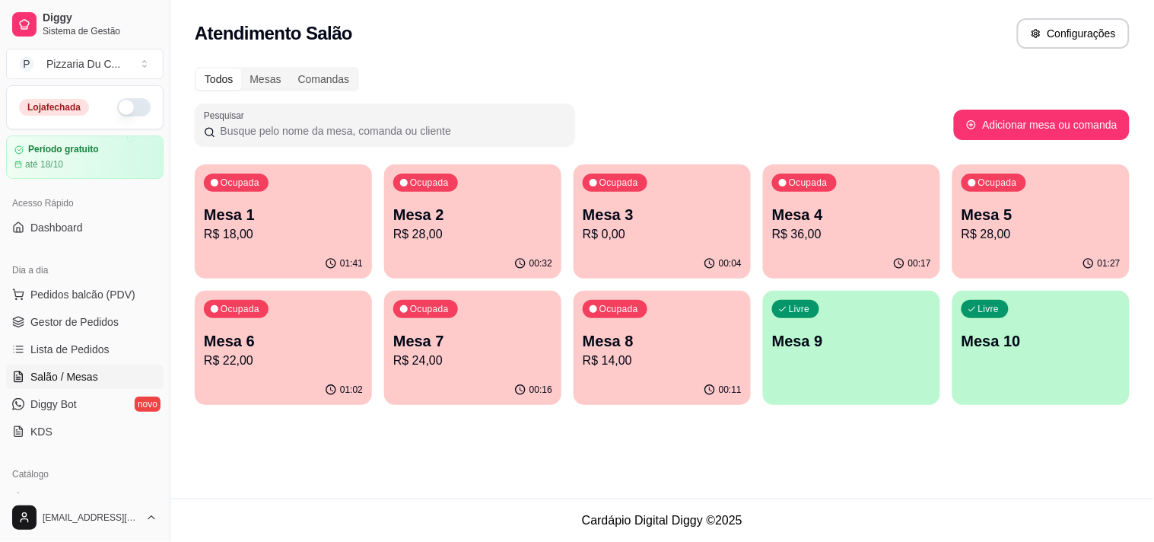
click at [462, 215] on p "Mesa 2" at bounding box center [472, 214] width 159 height 21
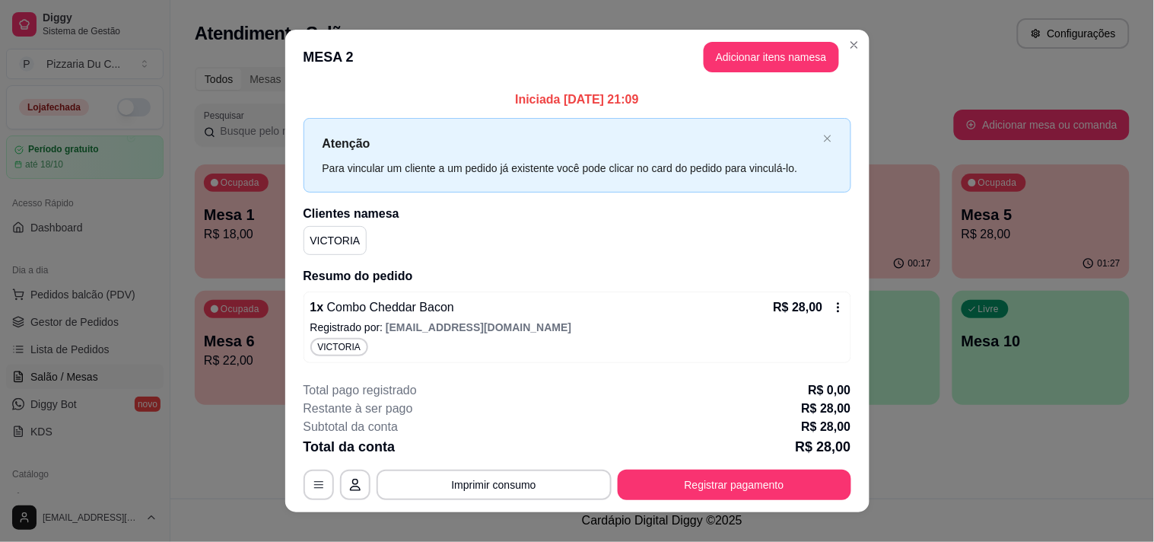
click at [749, 62] on button "Adicionar itens na mesa" at bounding box center [771, 57] width 135 height 30
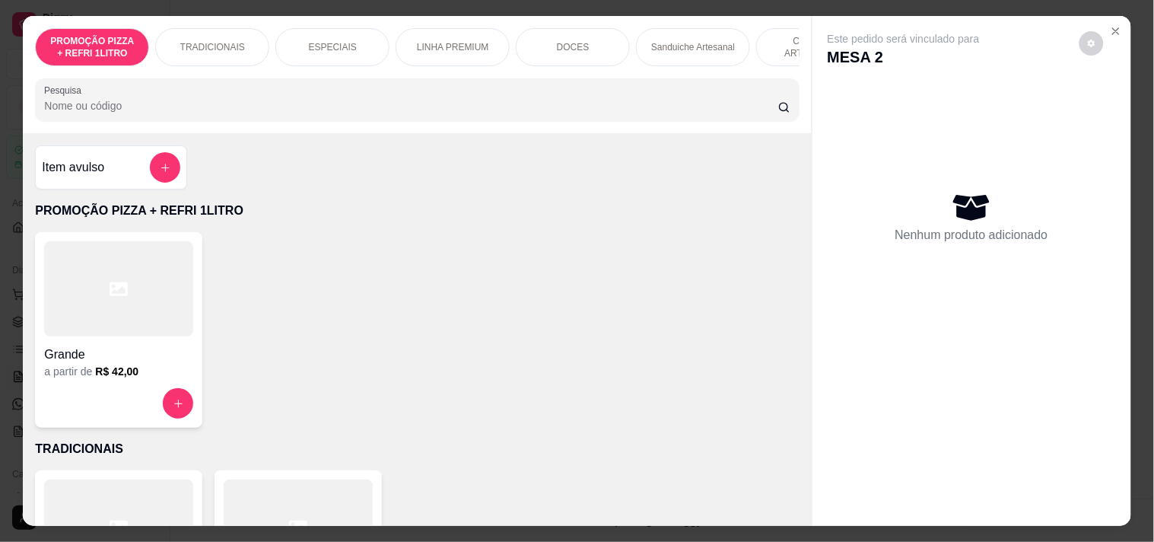
scroll to position [0, 669]
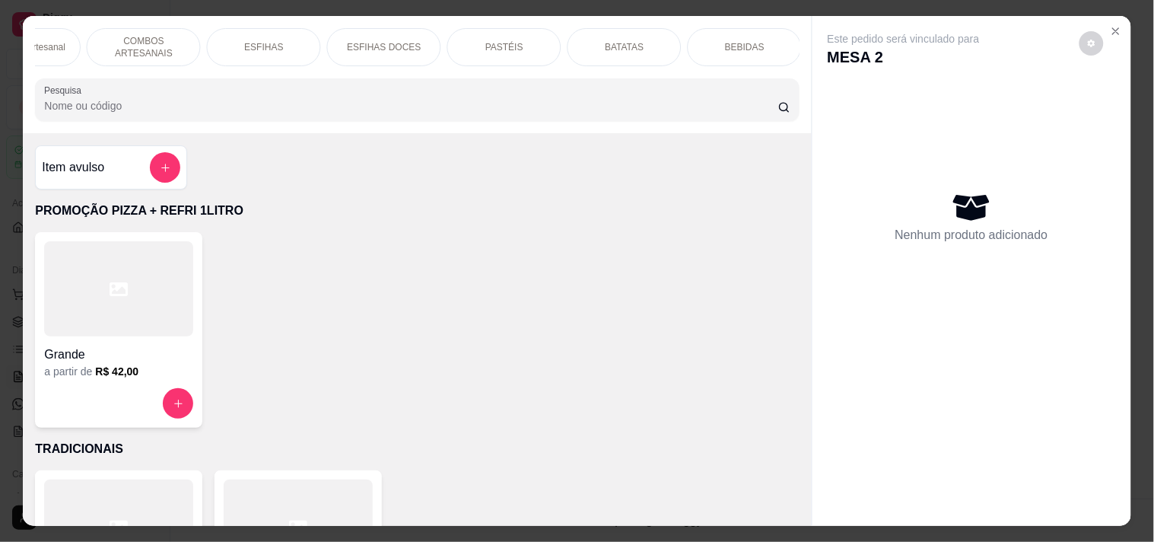
click at [634, 49] on div "BATATAS" at bounding box center [624, 47] width 114 height 38
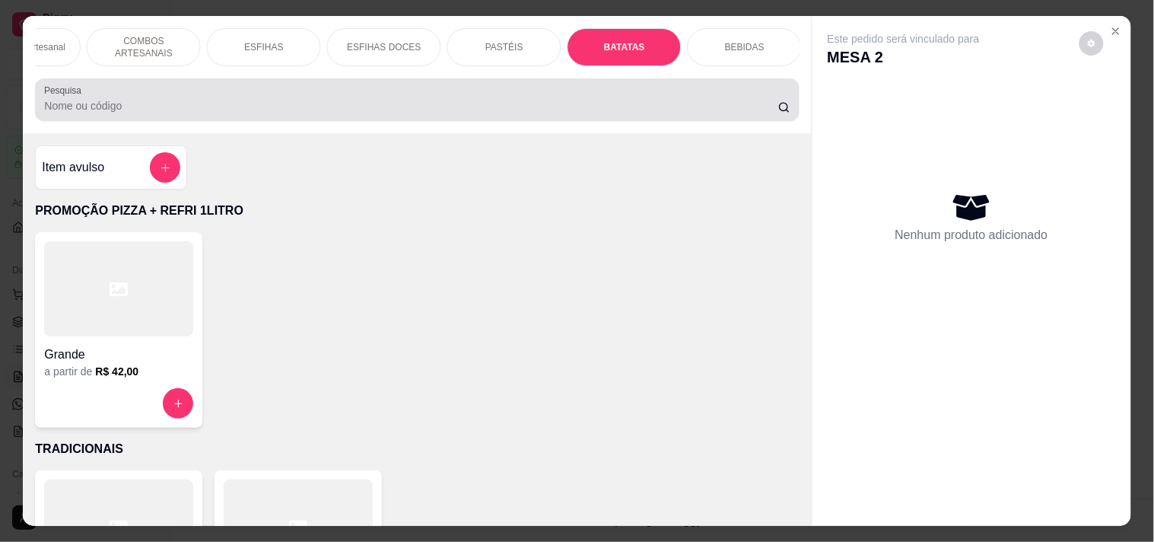
scroll to position [39, 0]
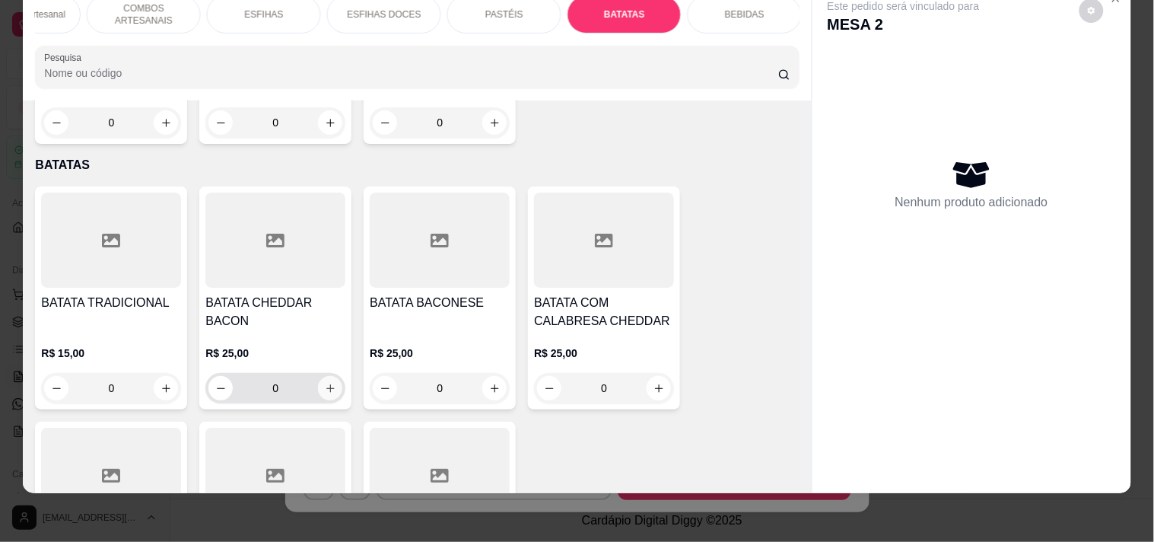
click at [329, 376] on button "increase-product-quantity" at bounding box center [330, 388] width 24 height 24
type input "1"
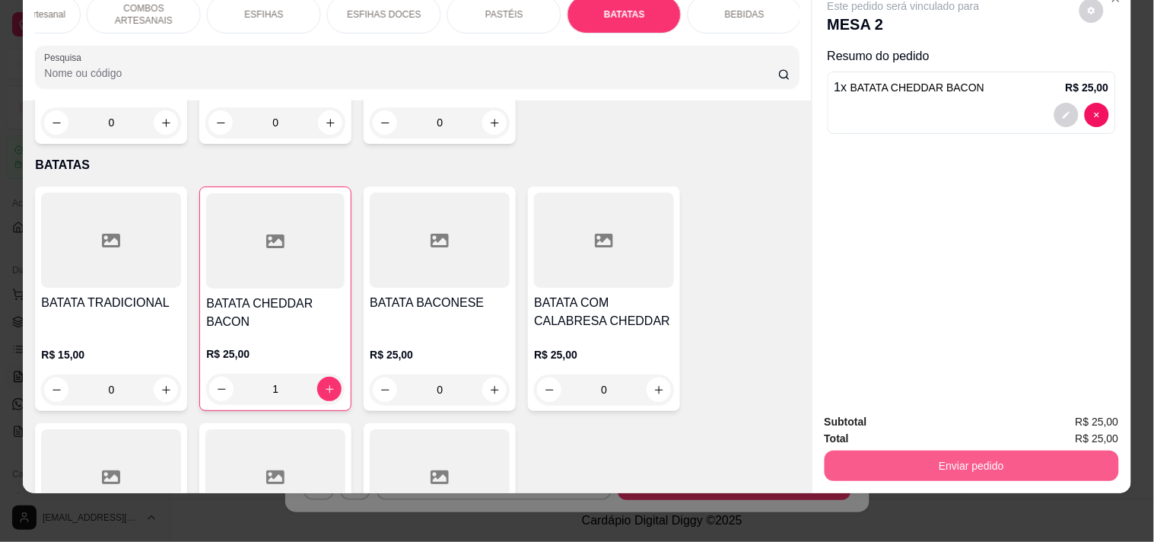
click at [917, 450] on button "Enviar pedido" at bounding box center [972, 465] width 294 height 30
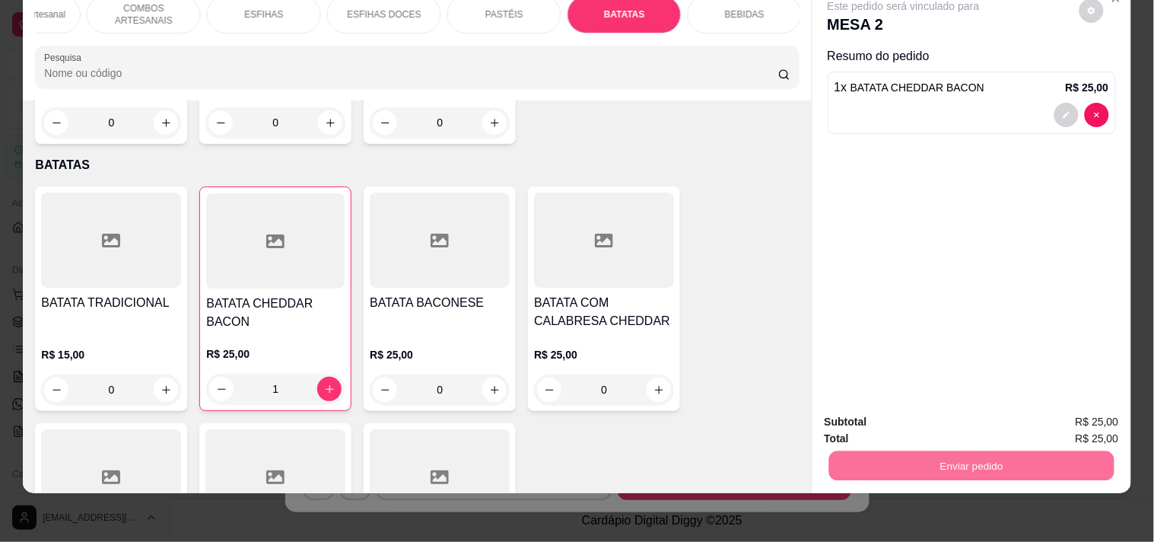
click at [1069, 403] on button "Enviar pedido" at bounding box center [1079, 415] width 86 height 29
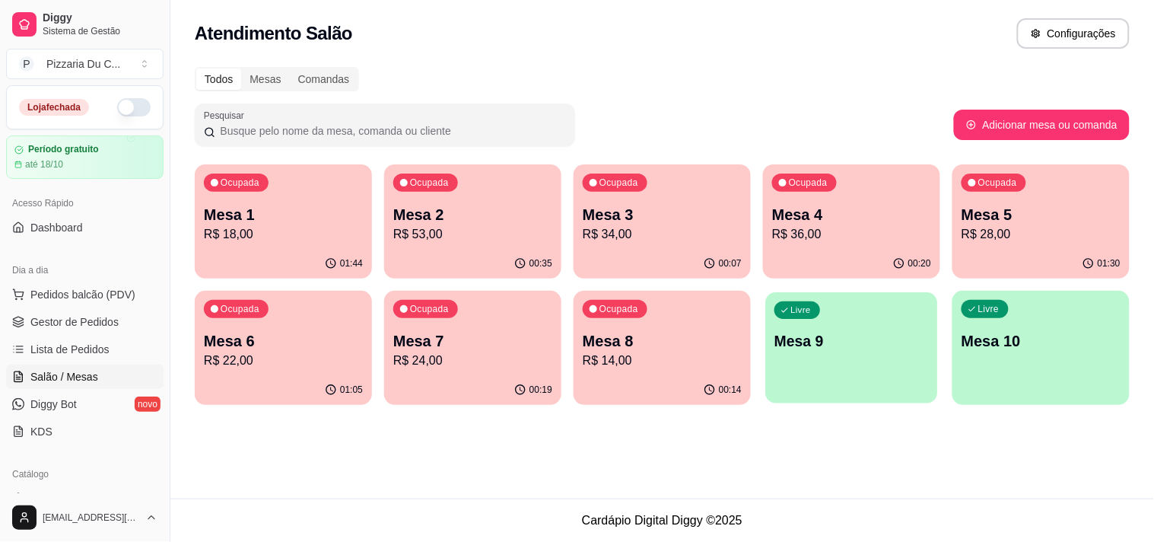
click at [857, 344] on p "Mesa 9" at bounding box center [851, 341] width 154 height 21
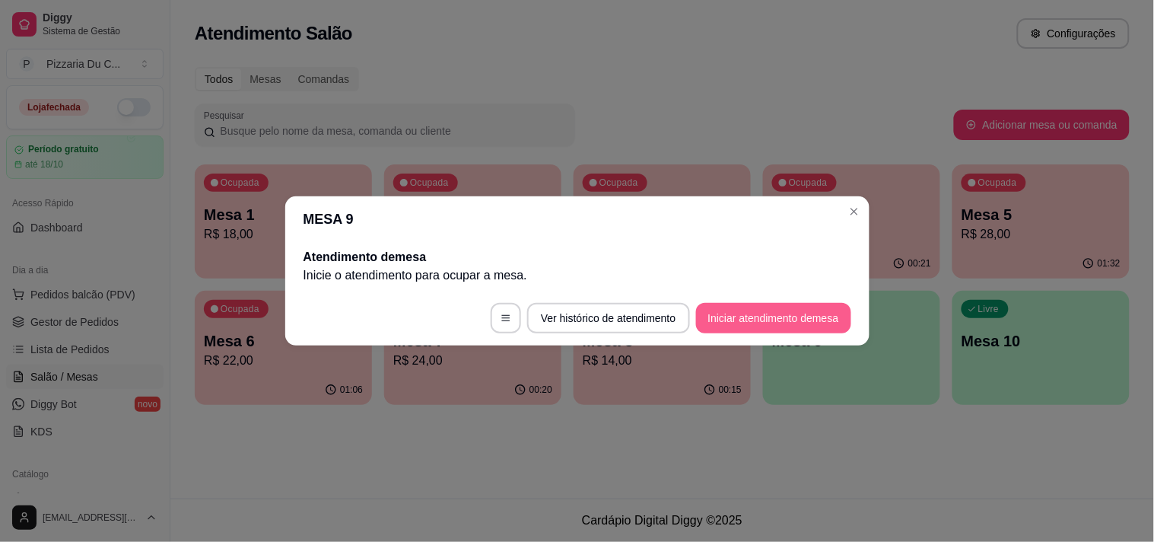
click at [740, 308] on button "Iniciar atendimento de mesa" at bounding box center [773, 318] width 155 height 30
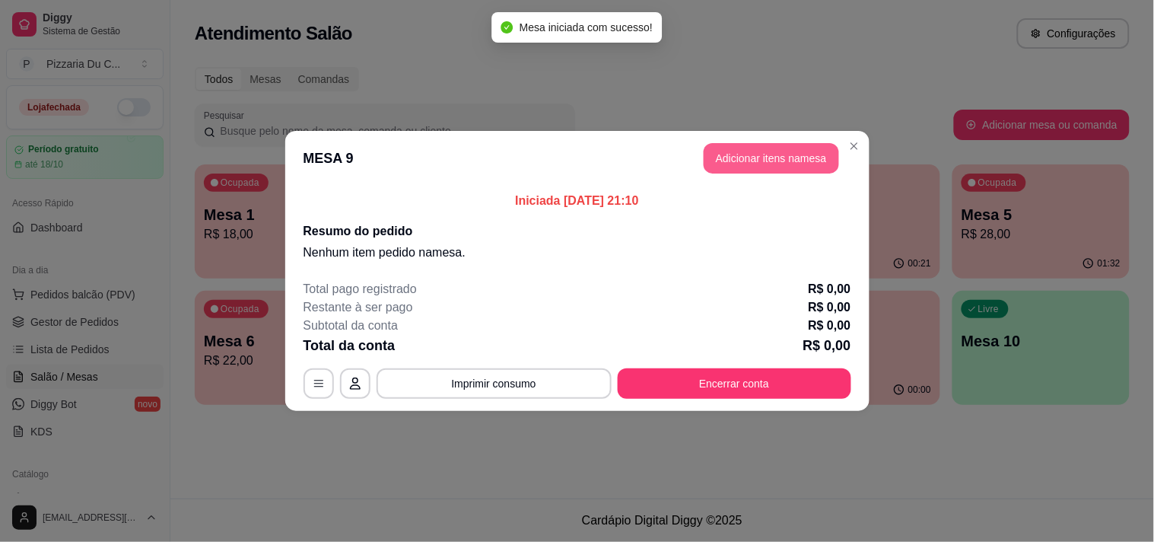
click at [732, 163] on button "Adicionar itens na mesa" at bounding box center [771, 158] width 135 height 30
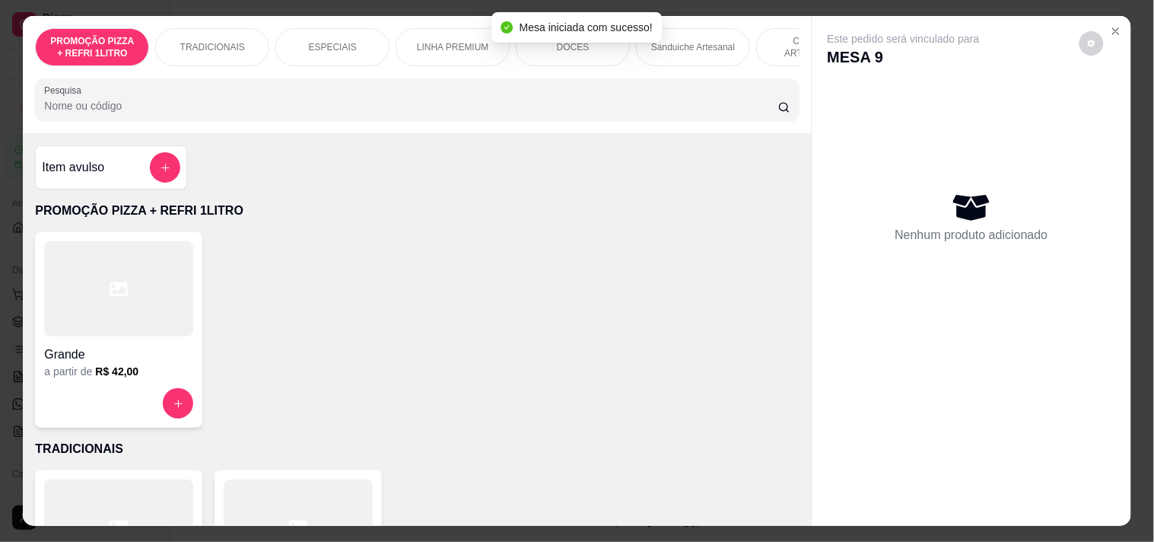
click at [561, 66] on div "PROMOÇÃO PIZZA + REFRI 1LITRO TRADICIONAIS ESPECIAIS LINHA PREMIUM DOCES Sandui…" at bounding box center [417, 47] width 764 height 38
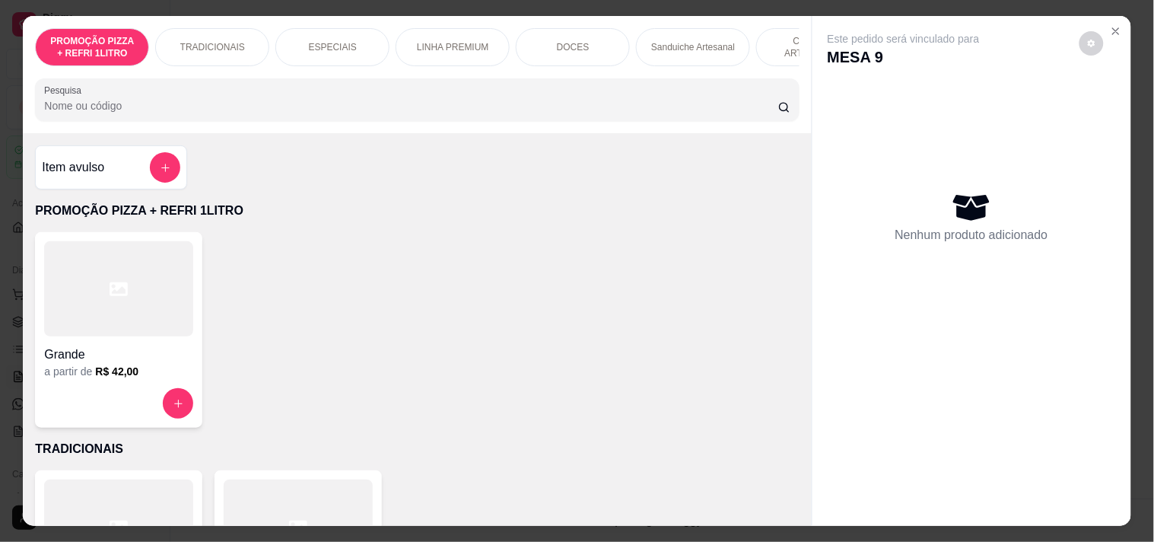
scroll to position [0, 669]
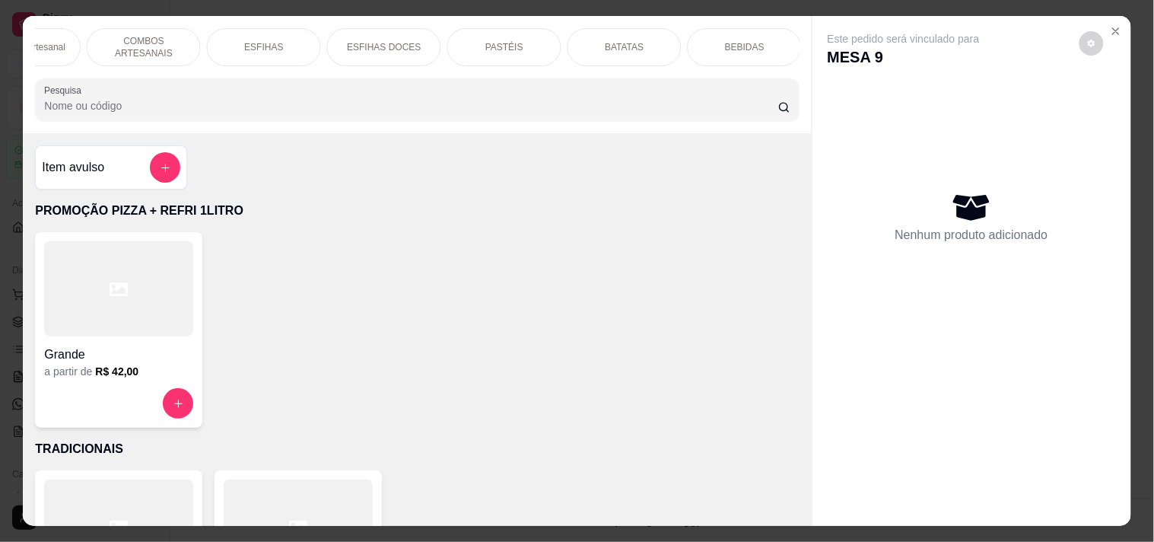
click at [167, 47] on p "COMBOS ARTESANAIS" at bounding box center [144, 47] width 88 height 24
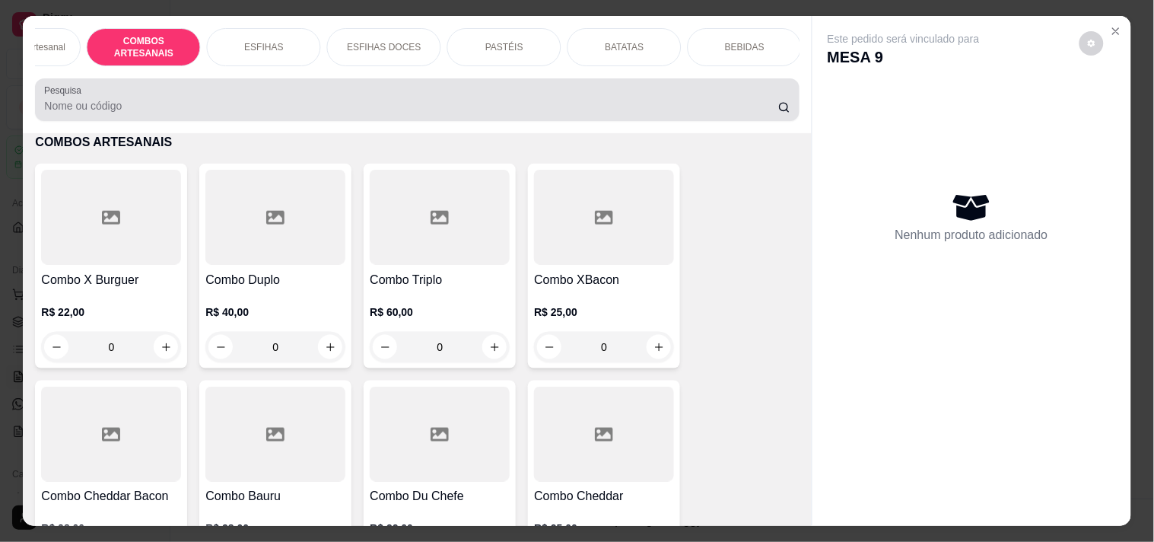
scroll to position [39, 0]
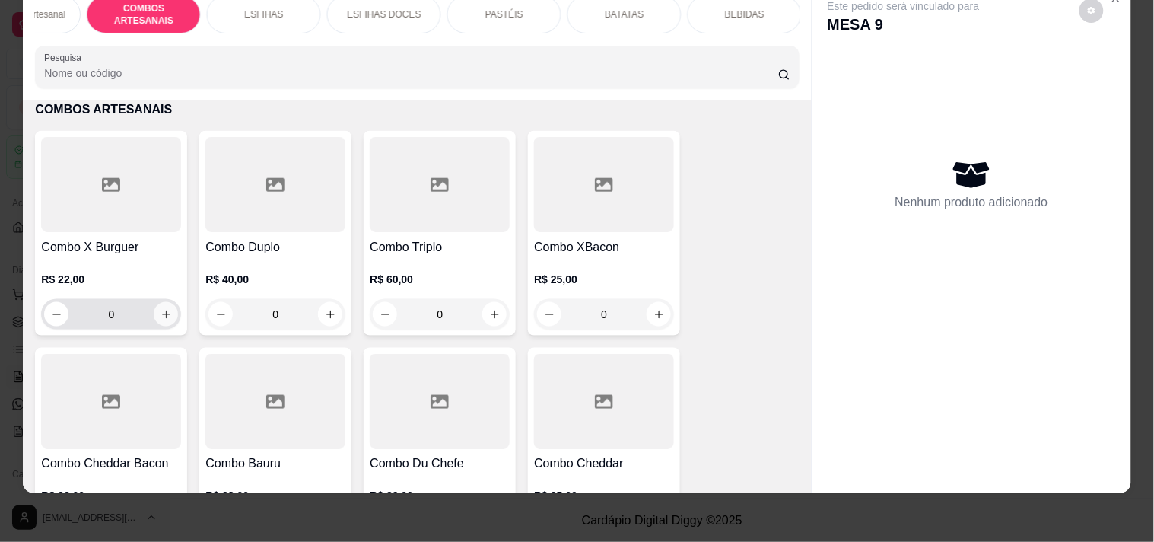
click at [167, 310] on button "increase-product-quantity" at bounding box center [166, 314] width 24 height 24
type input "1"
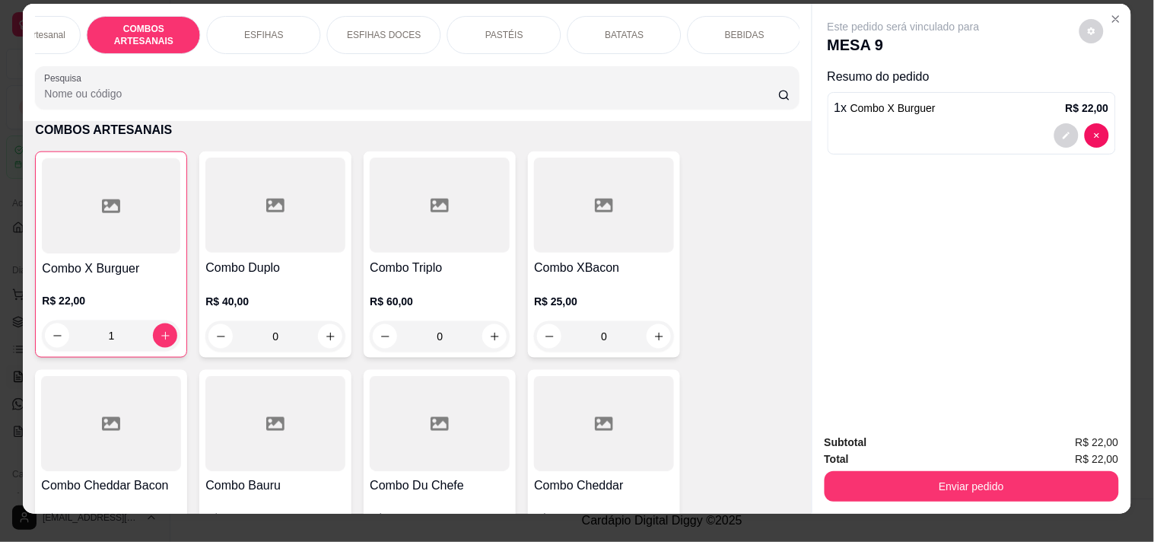
scroll to position [0, 0]
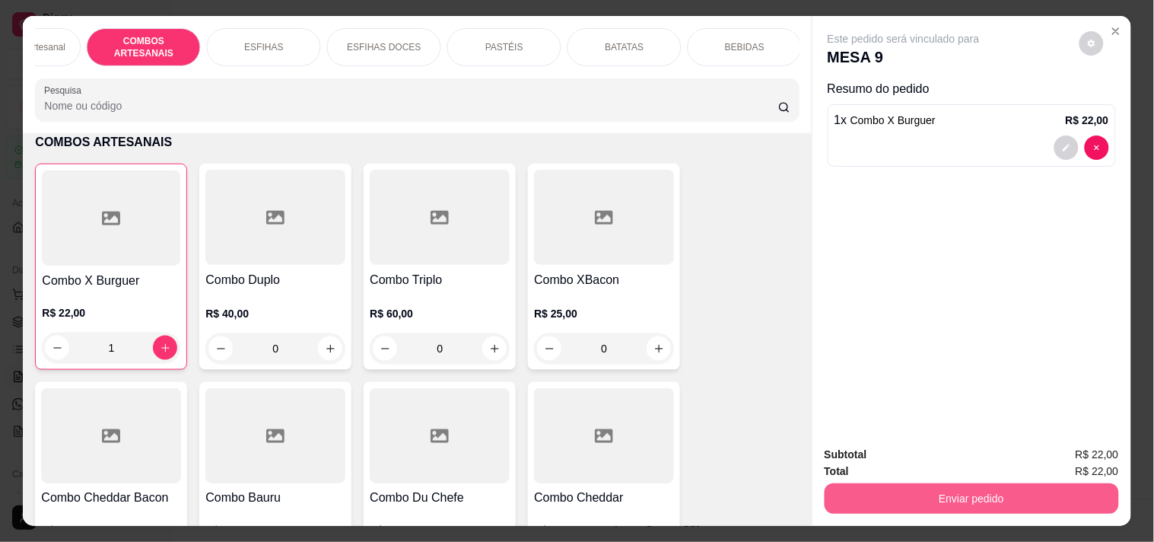
click at [977, 492] on button "Enviar pedido" at bounding box center [972, 498] width 294 height 30
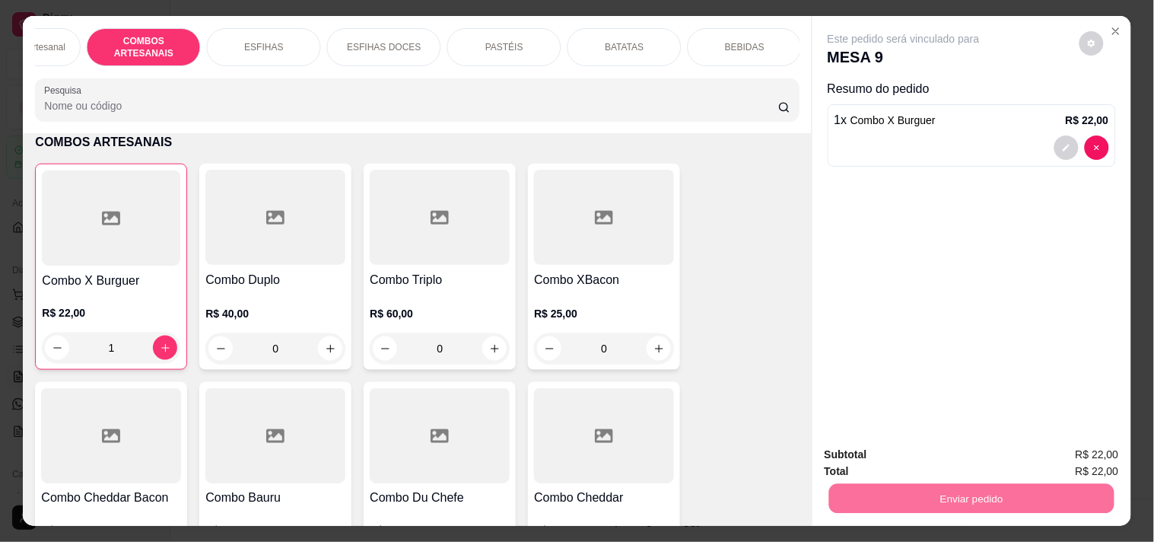
click at [1000, 452] on button "Registrar cliente" at bounding box center [977, 454] width 100 height 29
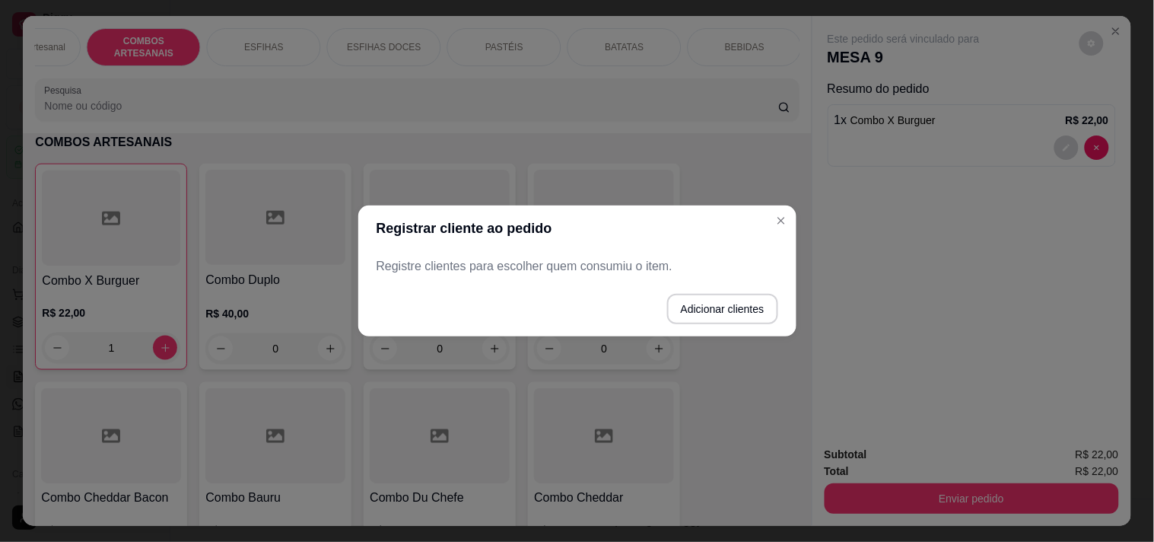
click at [683, 315] on button "Adicionar clientes" at bounding box center [722, 309] width 111 height 30
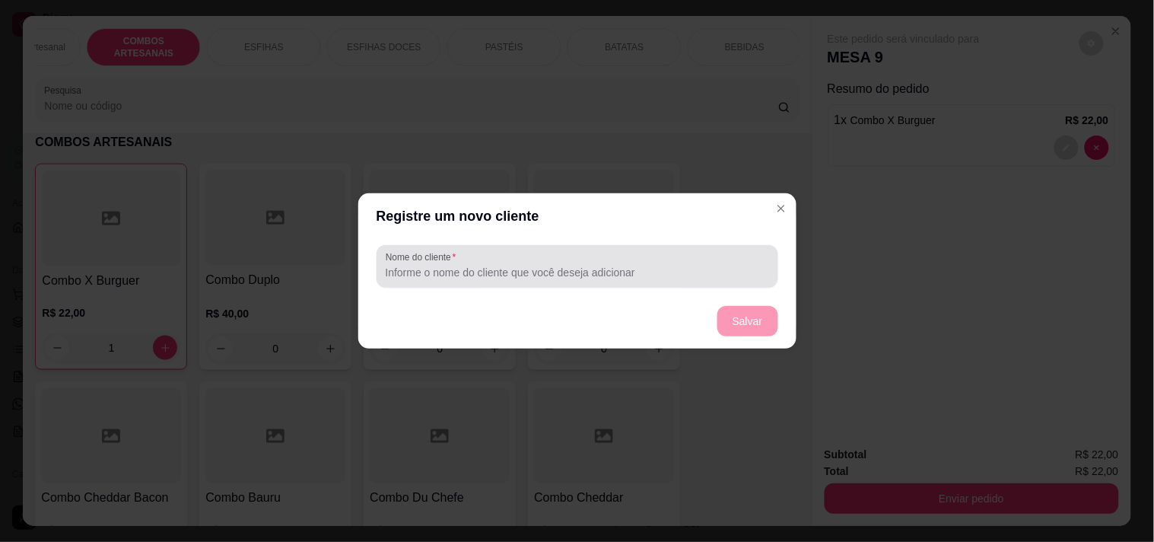
click at [597, 286] on div "Nome do cliente" at bounding box center [578, 266] width 402 height 43
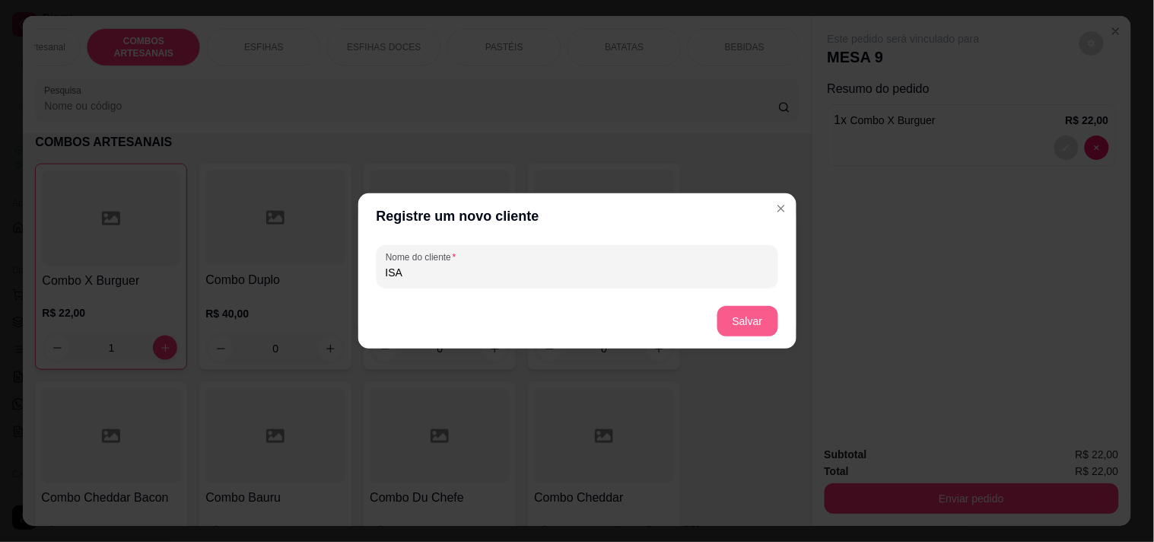
type input "ISA"
click at [736, 324] on button "Salvar" at bounding box center [747, 321] width 61 height 30
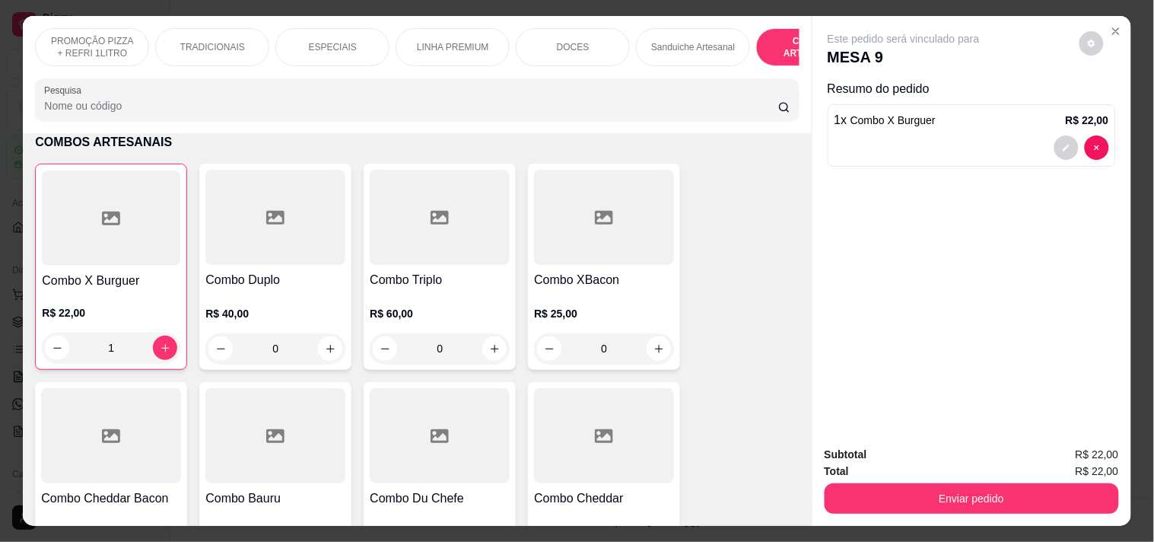
click at [57, 48] on p "PROMOÇÃO PIZZA + REFRI 1LITRO" at bounding box center [92, 47] width 88 height 24
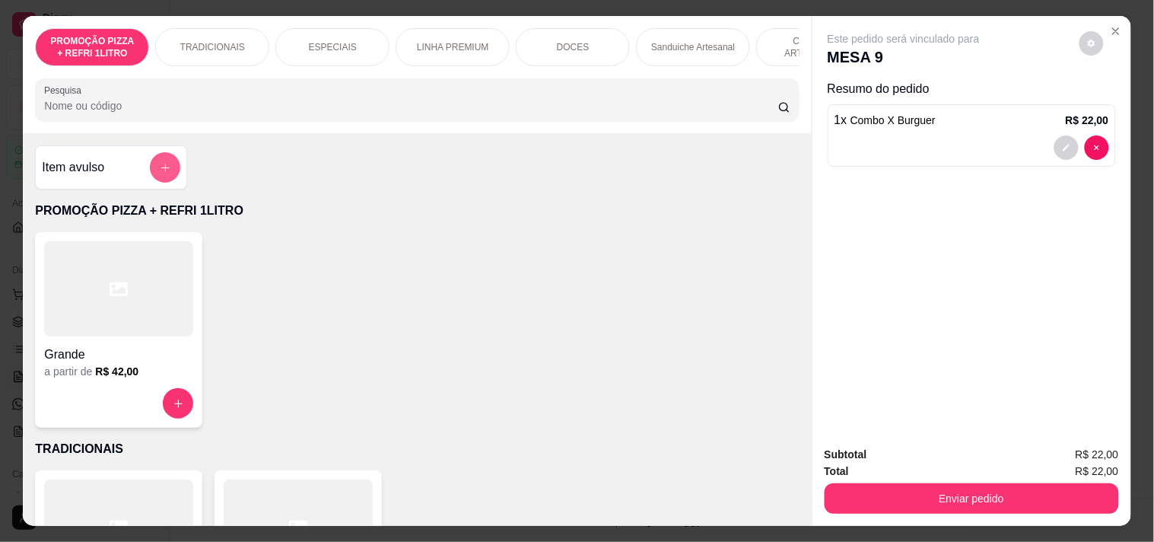
click at [155, 180] on button "add-separate-item" at bounding box center [165, 167] width 30 height 30
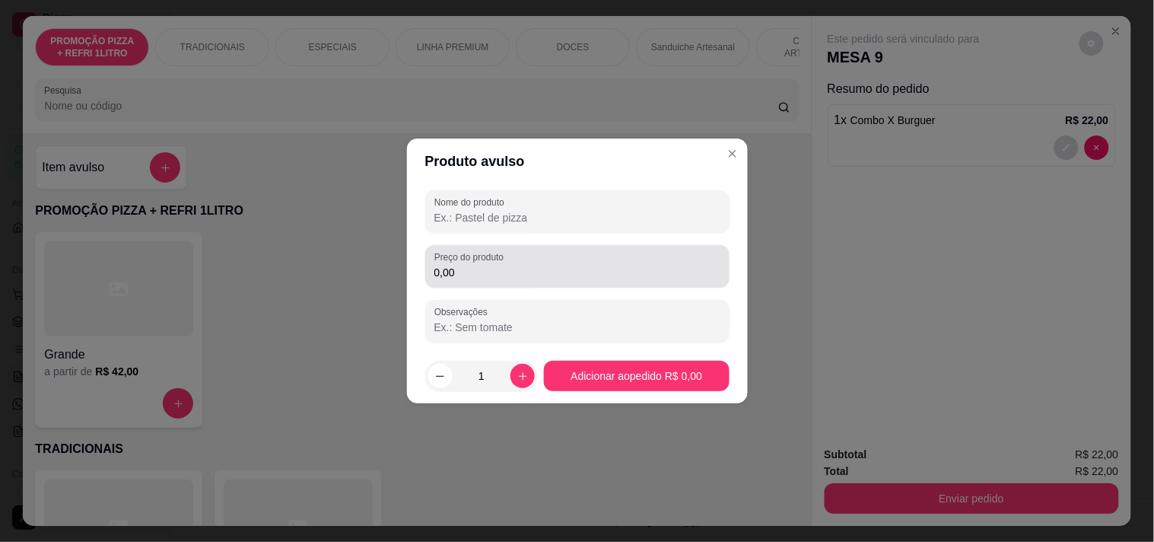
click at [505, 287] on div "Preço do produto 0,00" at bounding box center [577, 266] width 304 height 43
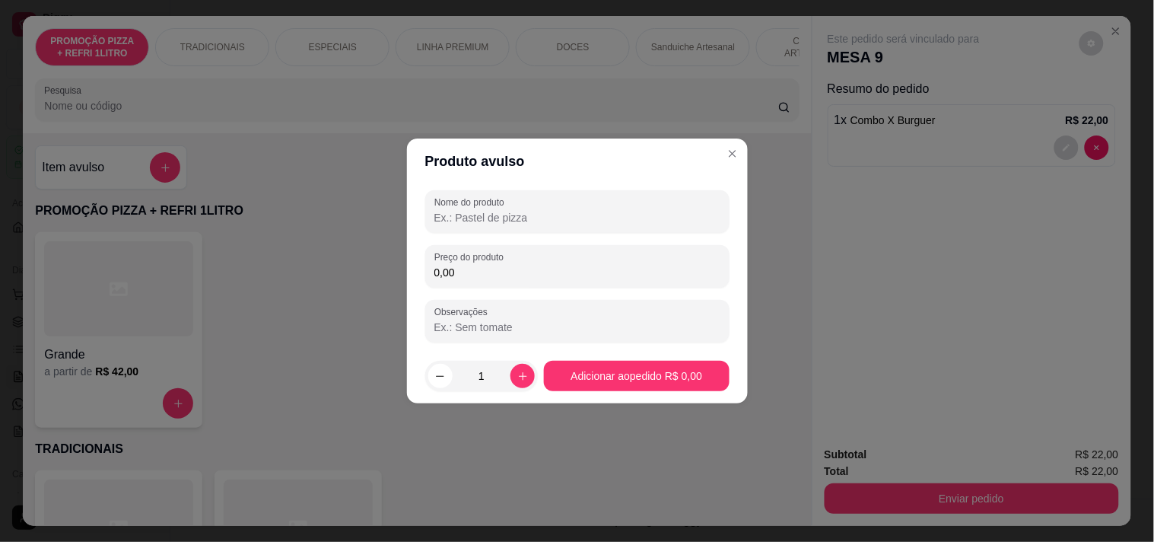
click at [505, 279] on input "0,00" at bounding box center [577, 272] width 286 height 15
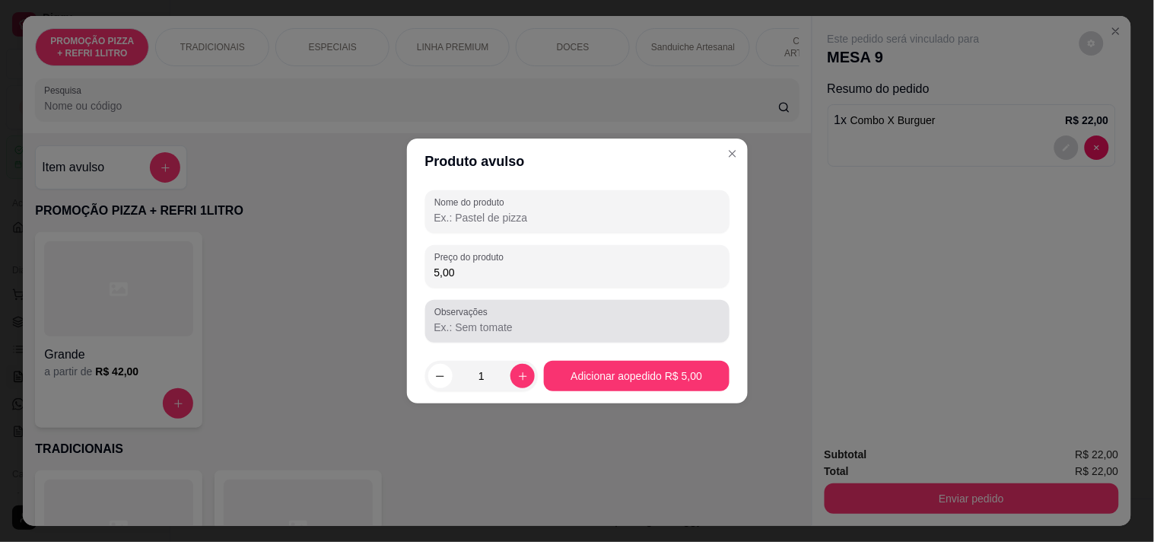
type input "5,00"
click at [505, 318] on div at bounding box center [577, 321] width 286 height 30
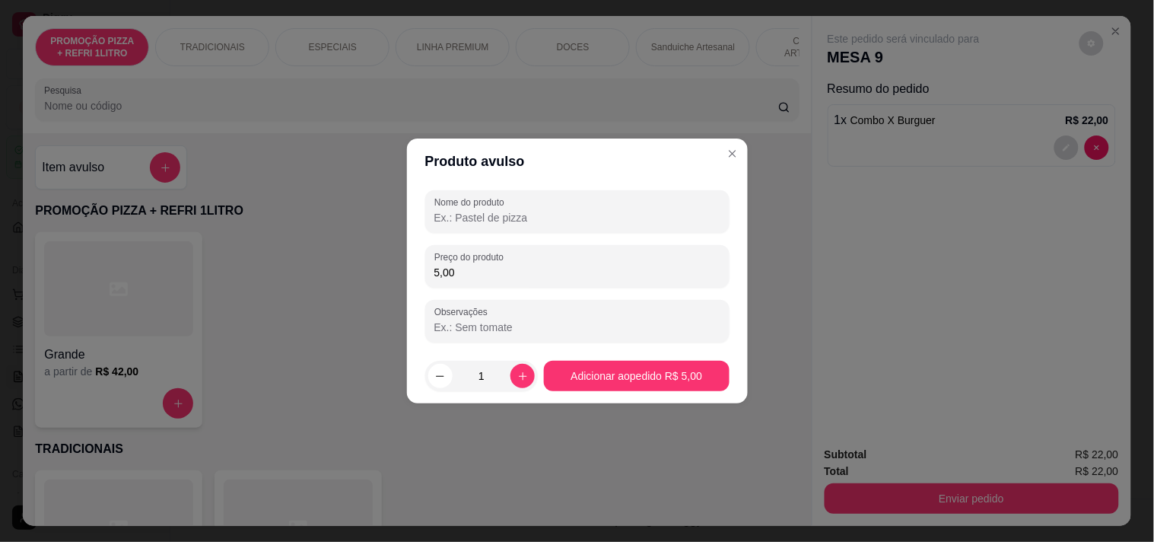
click at [515, 215] on input "Nome do produto" at bounding box center [577, 217] width 286 height 15
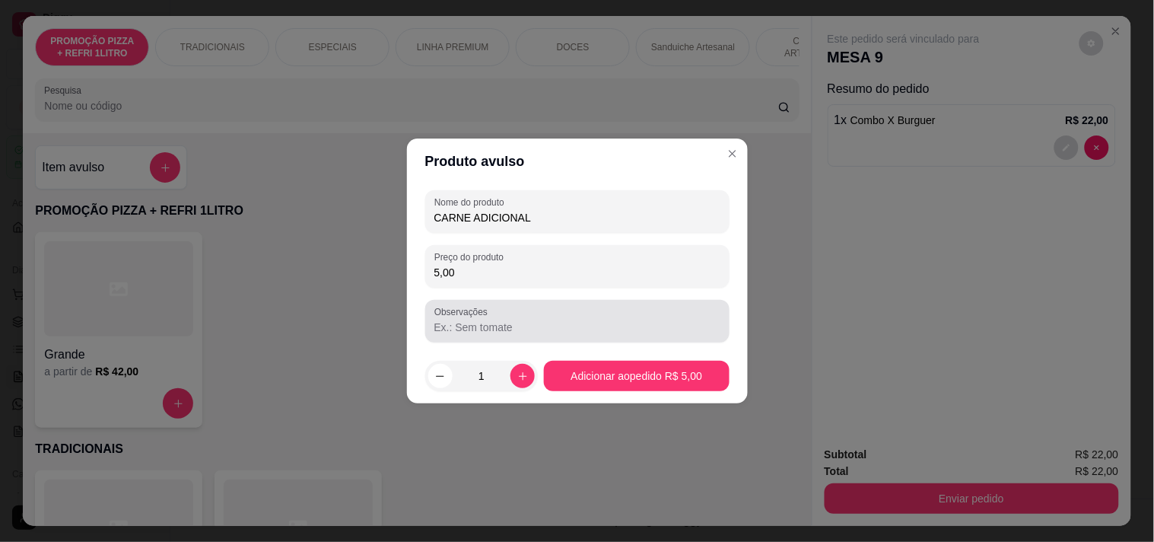
type input "CARNE ADICIONAL"
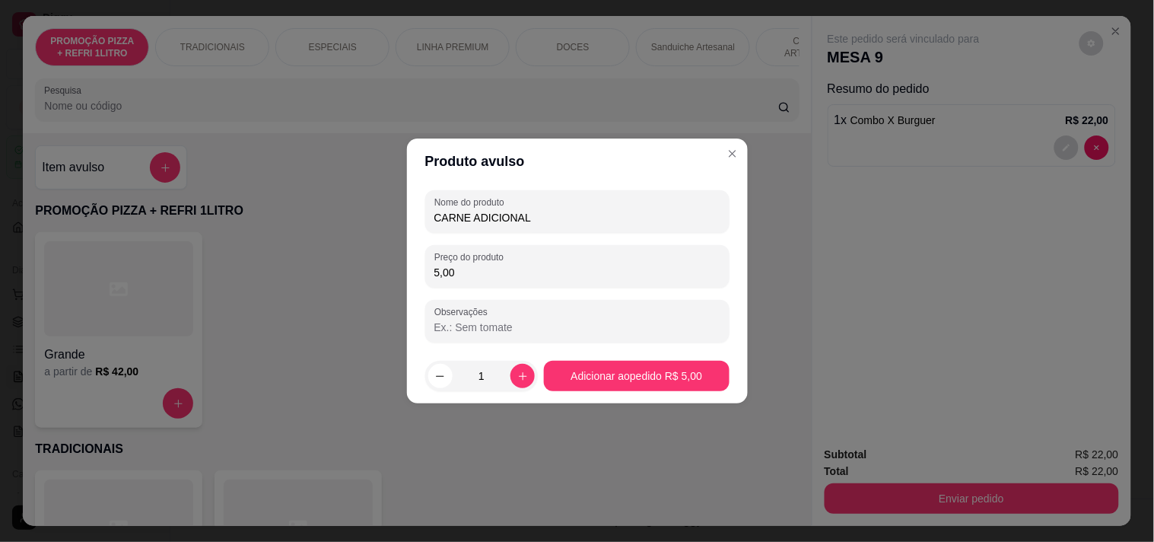
click at [576, 358] on footer "1 Adicionar ao pedido R$ 5,00" at bounding box center [577, 375] width 341 height 55
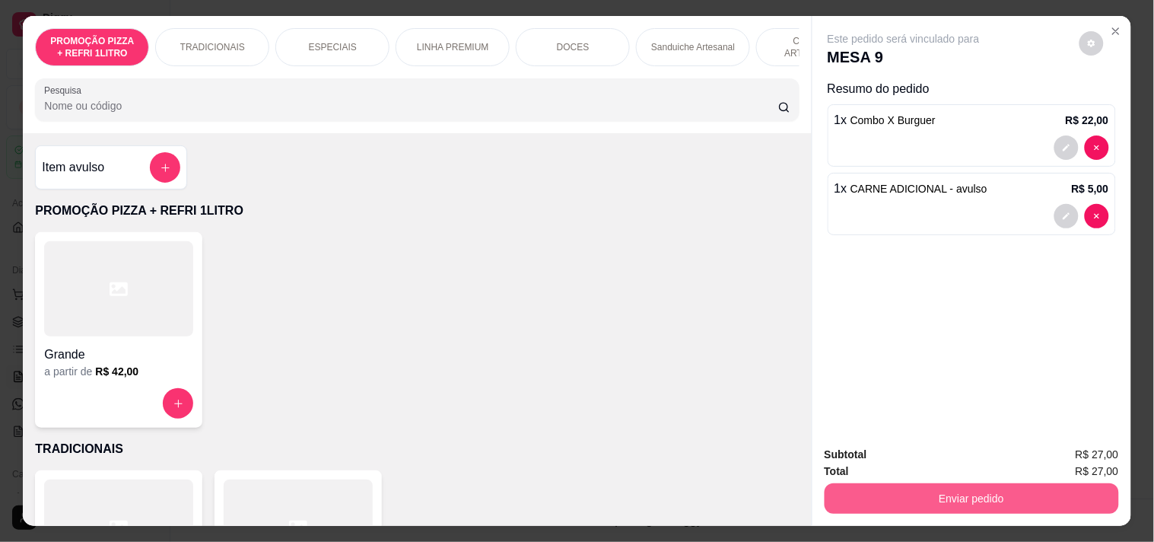
click at [1040, 492] on button "Enviar pedido" at bounding box center [972, 498] width 294 height 30
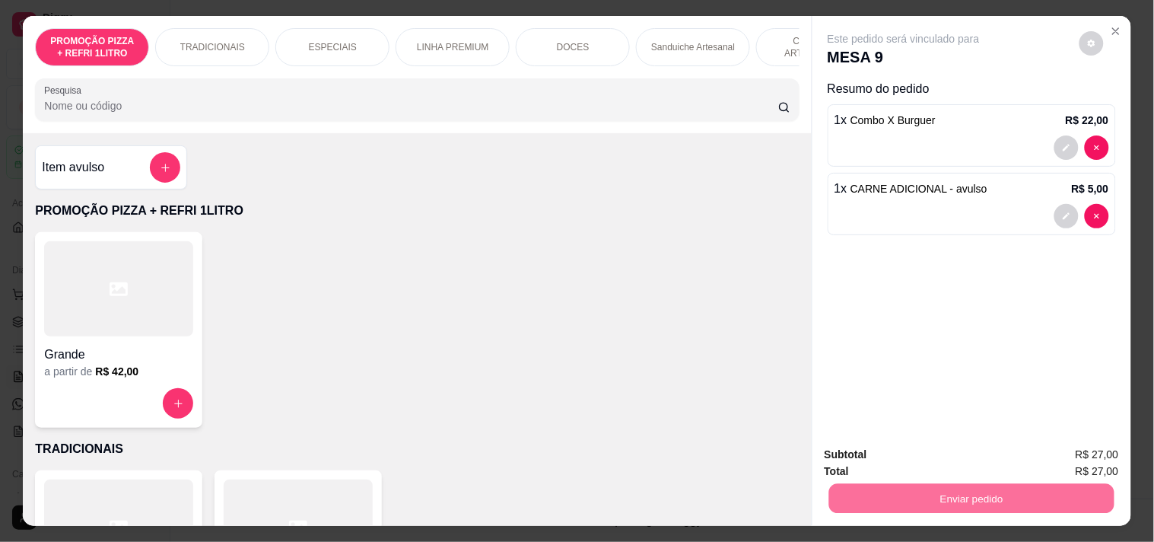
click at [1047, 443] on button "Enviar pedido" at bounding box center [1079, 454] width 86 height 29
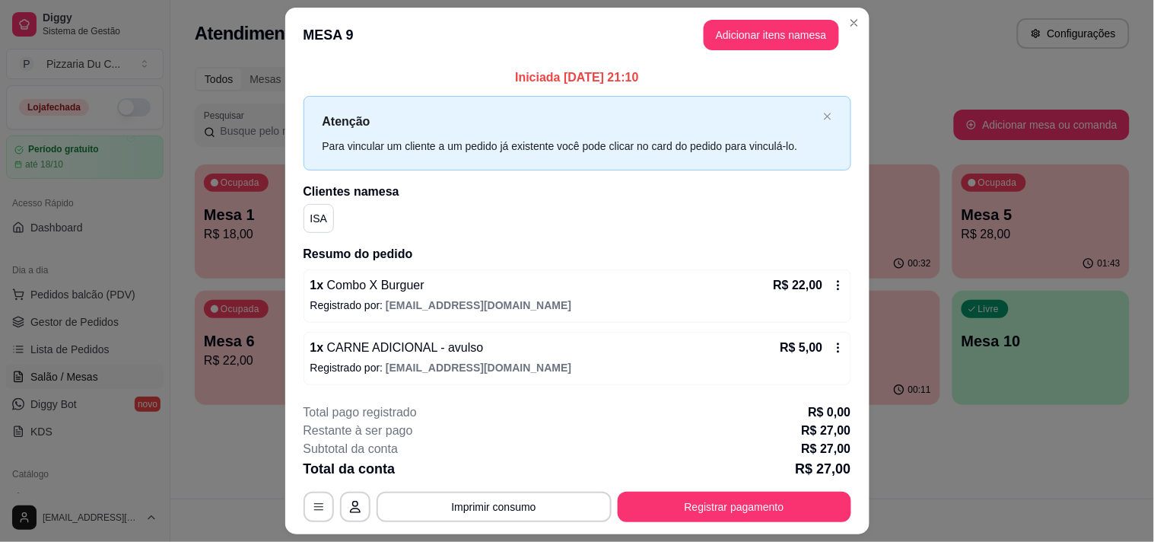
click at [710, 493] on button "Registrar pagamento" at bounding box center [735, 506] width 234 height 30
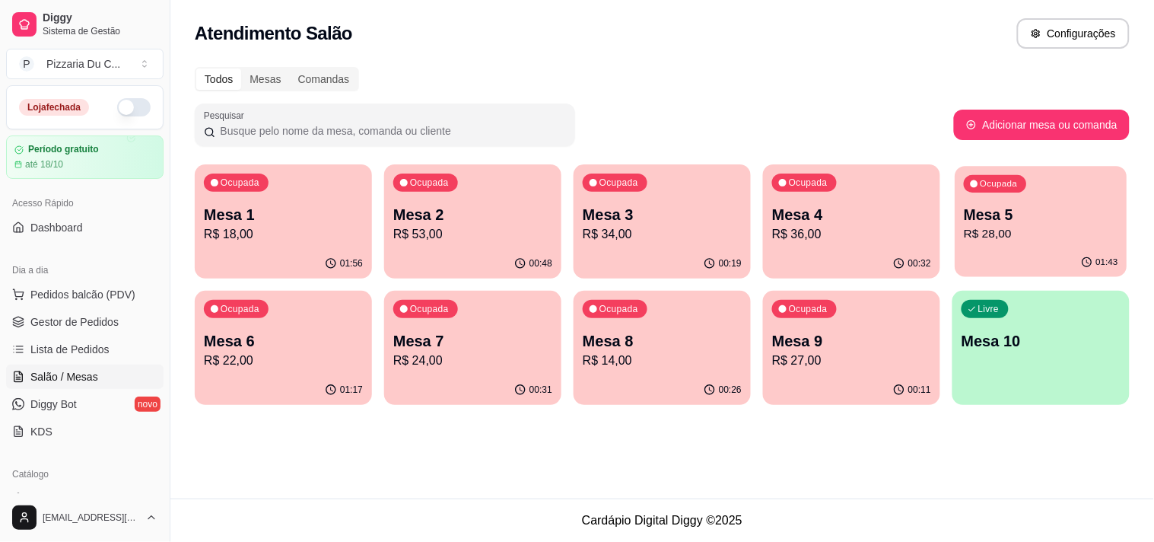
click at [1093, 237] on p "R$ 28,00" at bounding box center [1041, 233] width 154 height 17
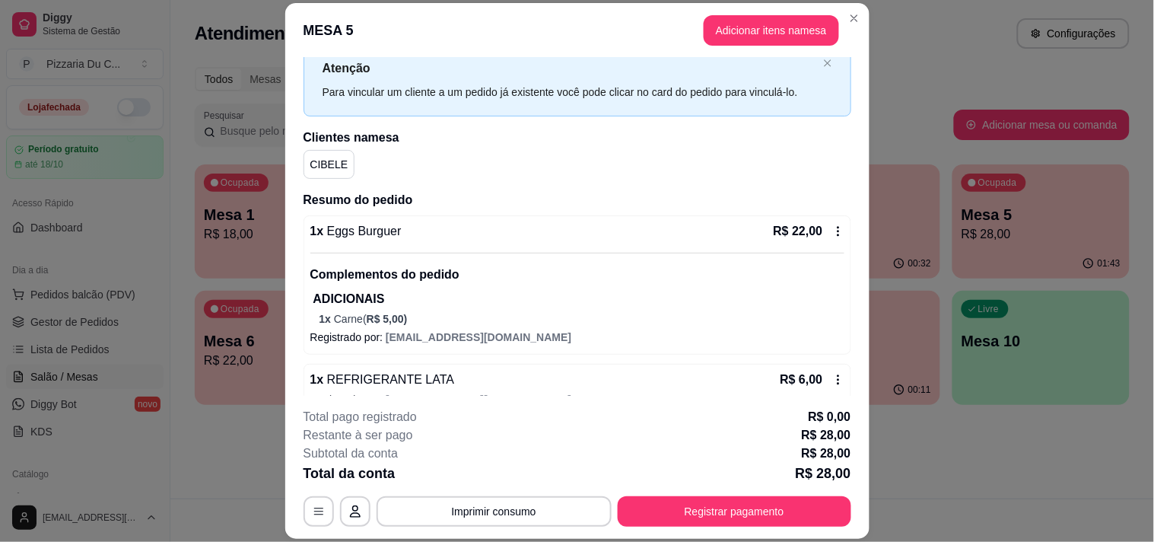
scroll to position [75, 0]
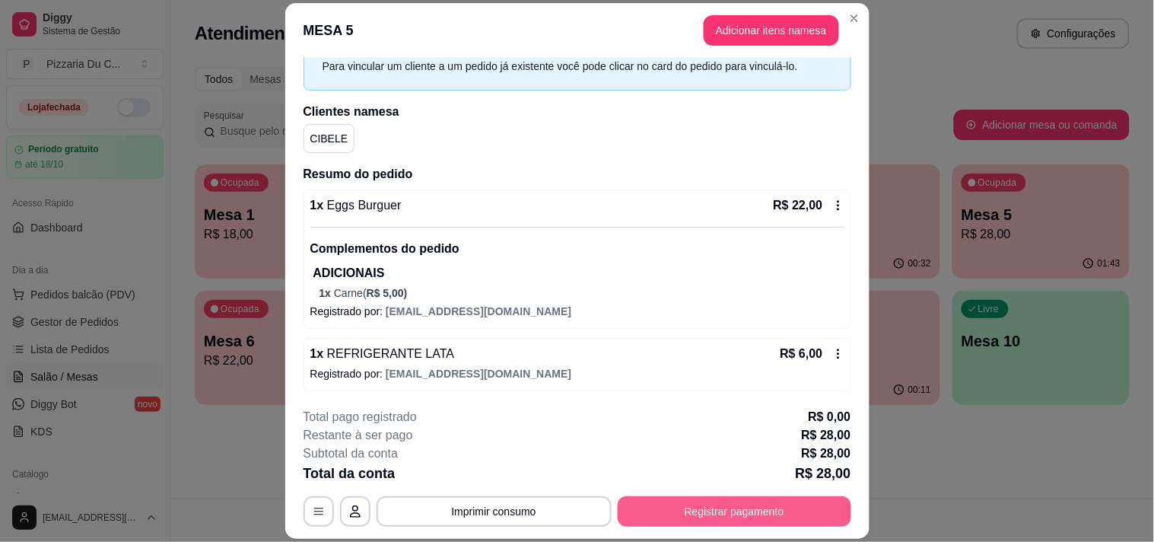
click at [697, 510] on button "Registrar pagamento" at bounding box center [735, 511] width 234 height 30
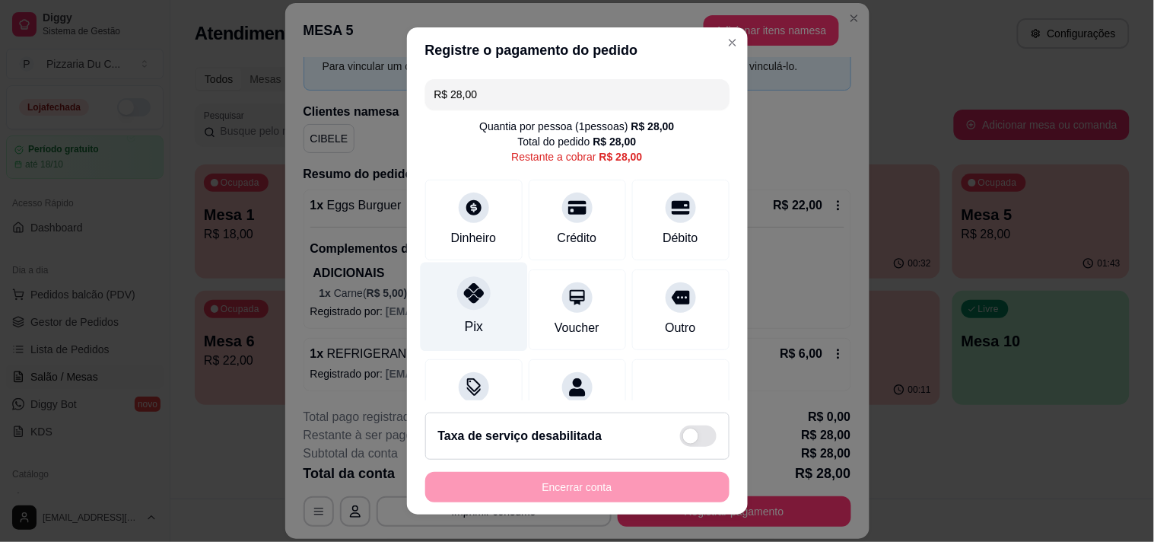
click at [475, 294] on div at bounding box center [473, 292] width 33 height 33
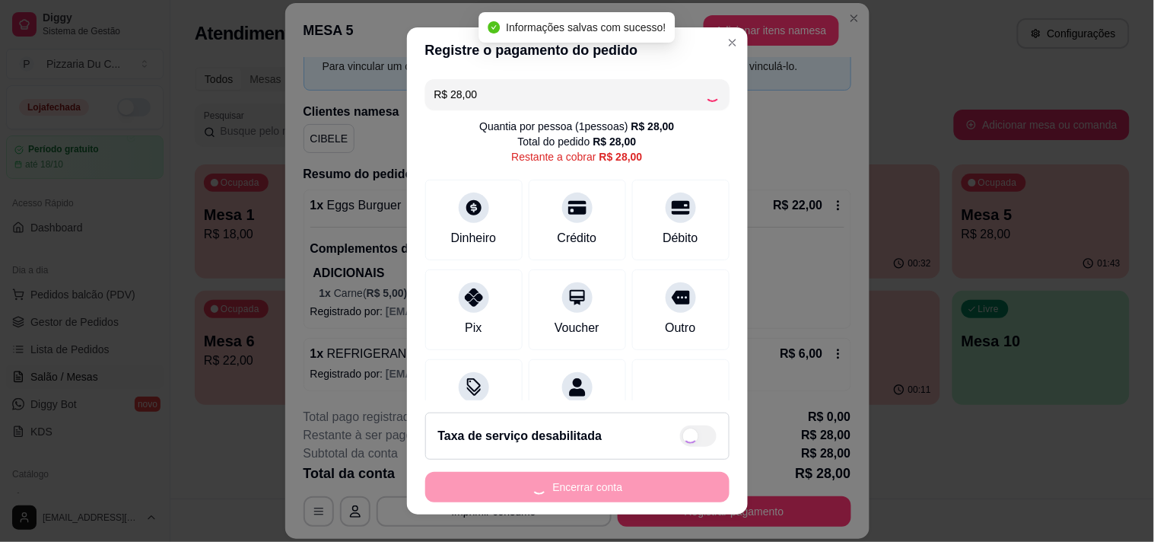
type input "R$ 0,00"
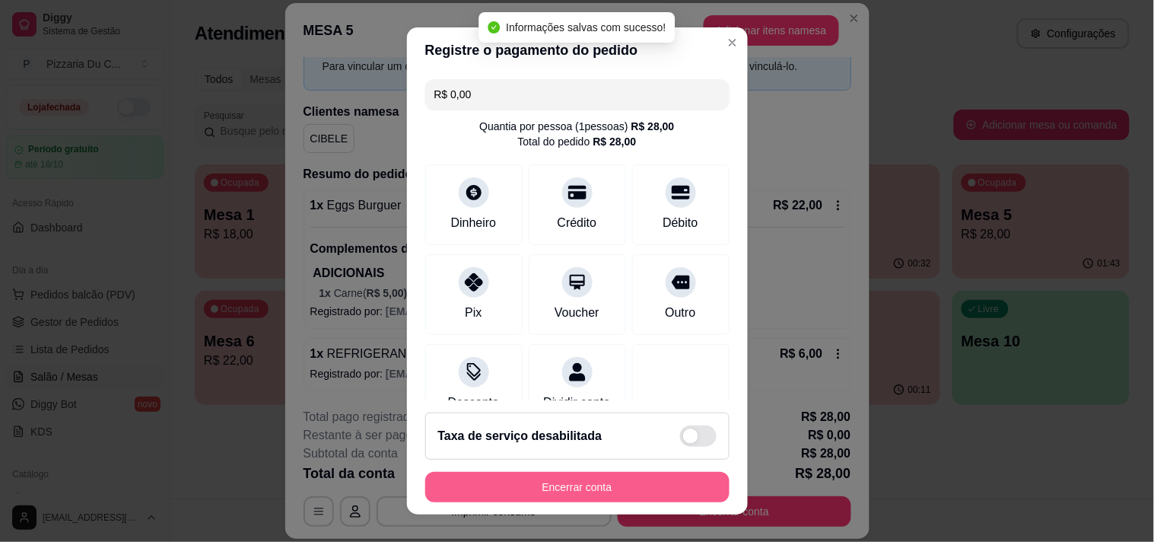
click at [571, 498] on button "Encerrar conta" at bounding box center [577, 487] width 304 height 30
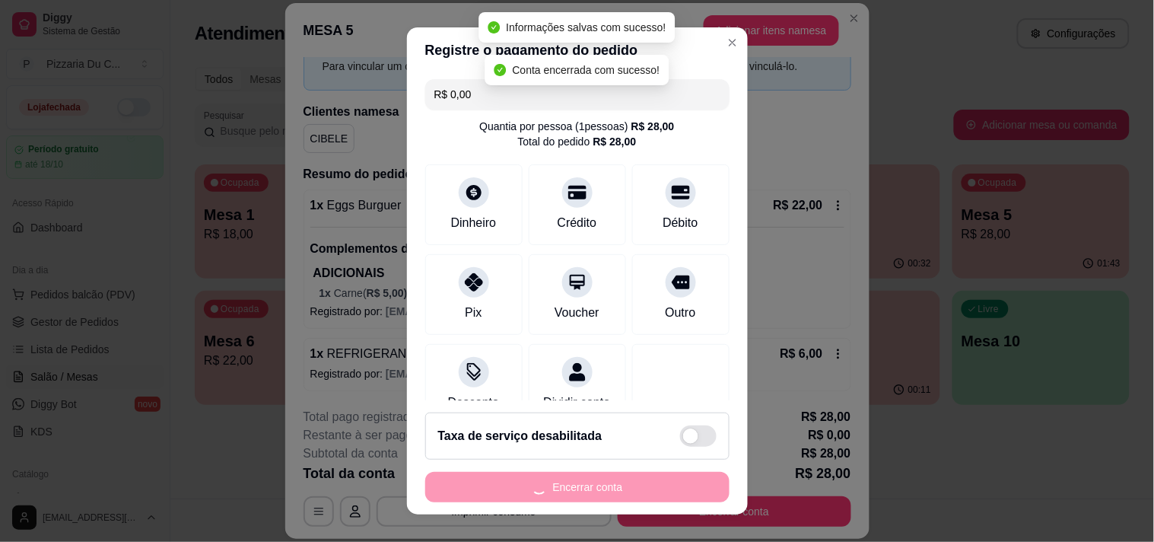
scroll to position [0, 0]
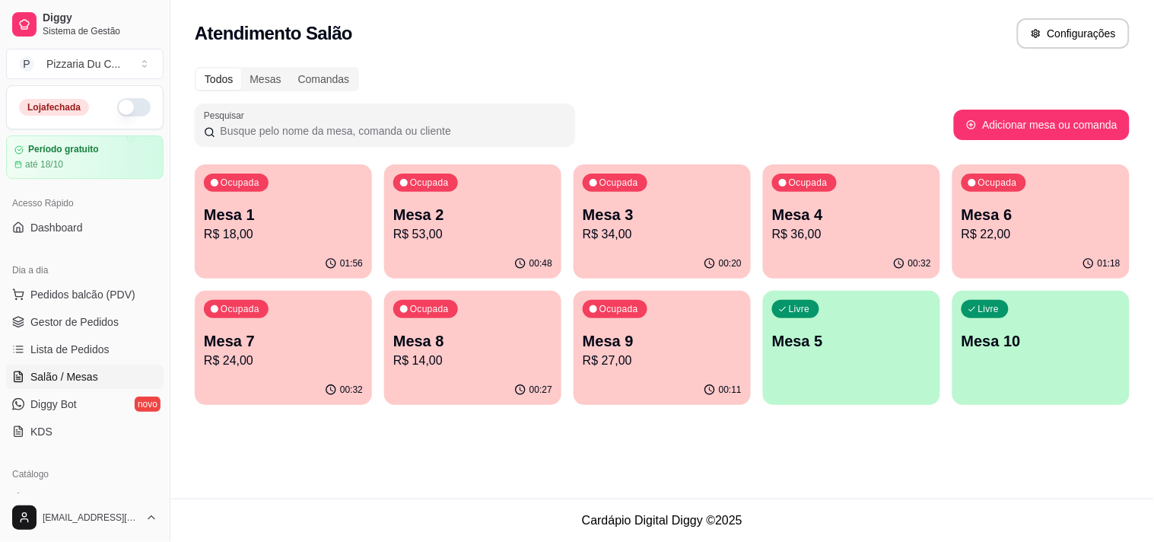
click at [325, 356] on p "R$ 24,00" at bounding box center [283, 360] width 159 height 18
drag, startPoint x: 694, startPoint y: 86, endPoint x: 605, endPoint y: 333, distance: 262.7
click at [624, 215] on div "Todos Mesas Comandas Pesquisar Adicionar mesa ou comanda Ocupada Mesa 1 R$ 18,0…" at bounding box center [662, 240] width 984 height 365
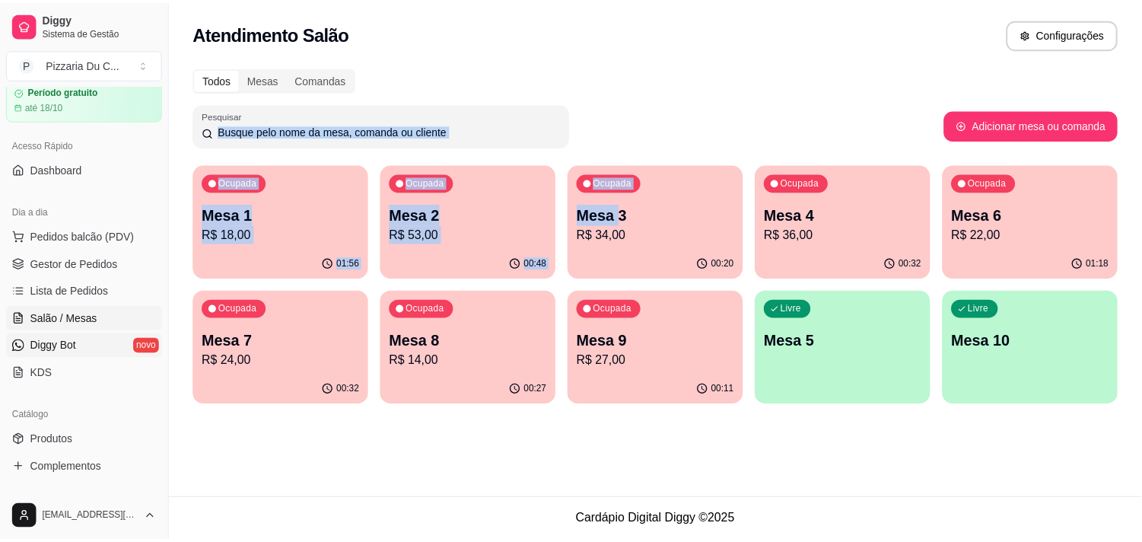
scroll to position [84, 0]
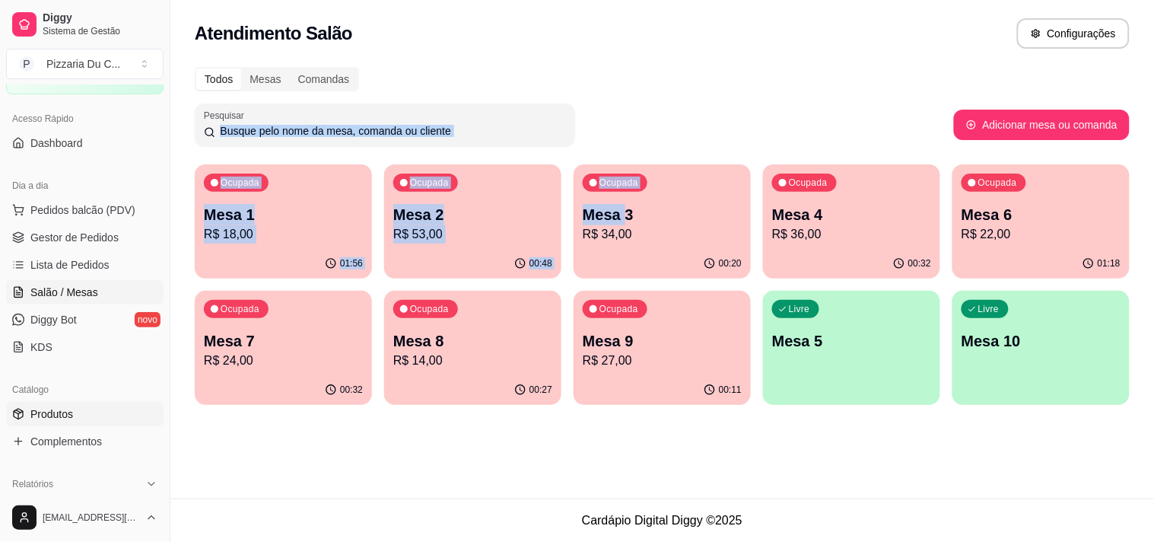
click at [82, 415] on link "Produtos" at bounding box center [84, 414] width 157 height 24
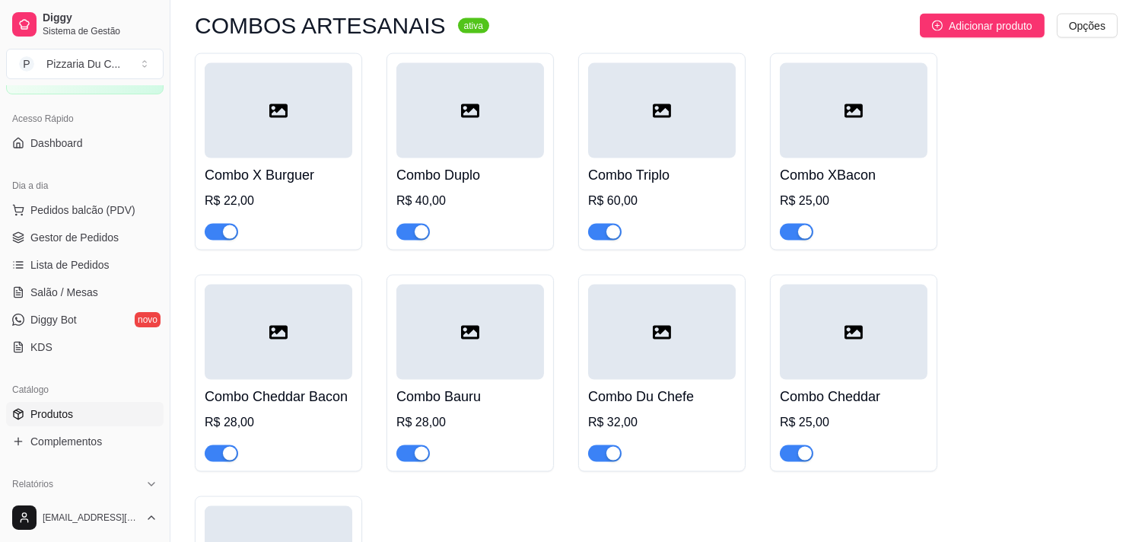
scroll to position [4226, 0]
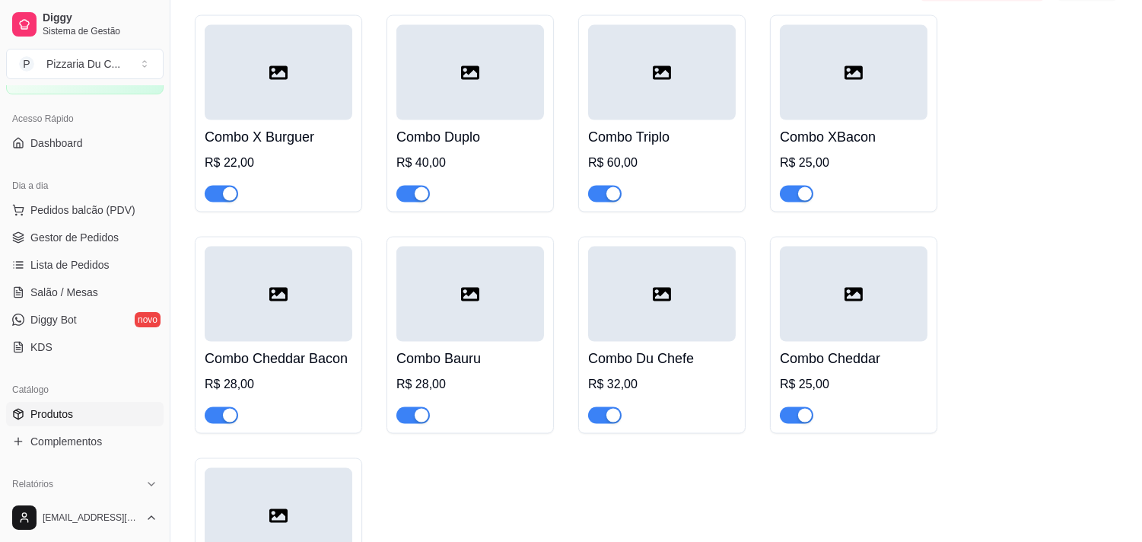
click at [291, 129] on h4 "Combo X Burguer" at bounding box center [279, 136] width 148 height 21
click at [90, 286] on span "Salão / Mesas" at bounding box center [64, 291] width 68 height 15
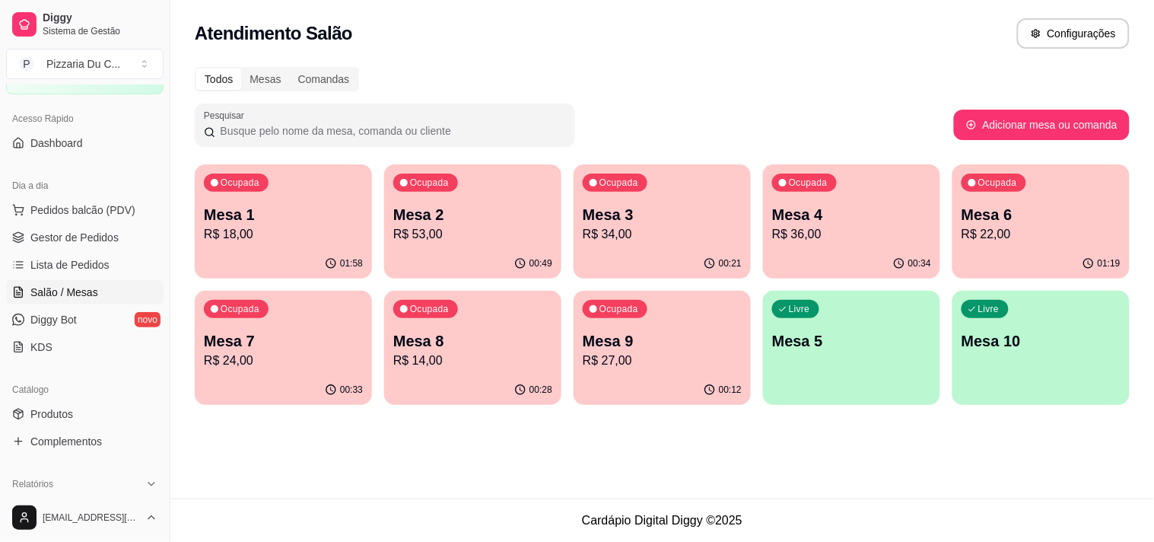
click at [805, 324] on div "Livre Mesa 5" at bounding box center [851, 339] width 177 height 96
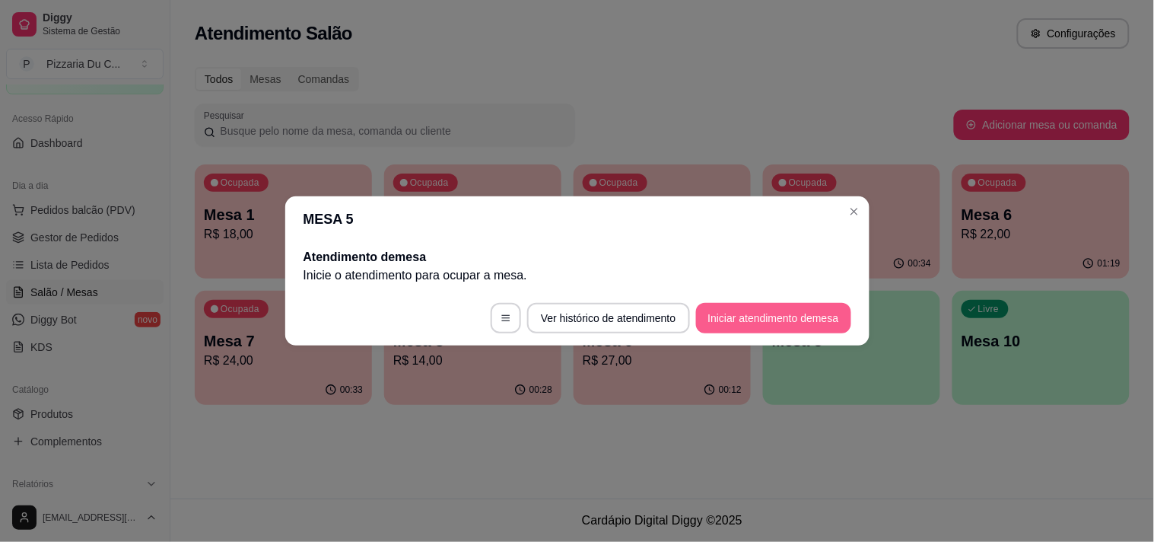
click at [758, 313] on button "Iniciar atendimento de mesa" at bounding box center [773, 318] width 155 height 30
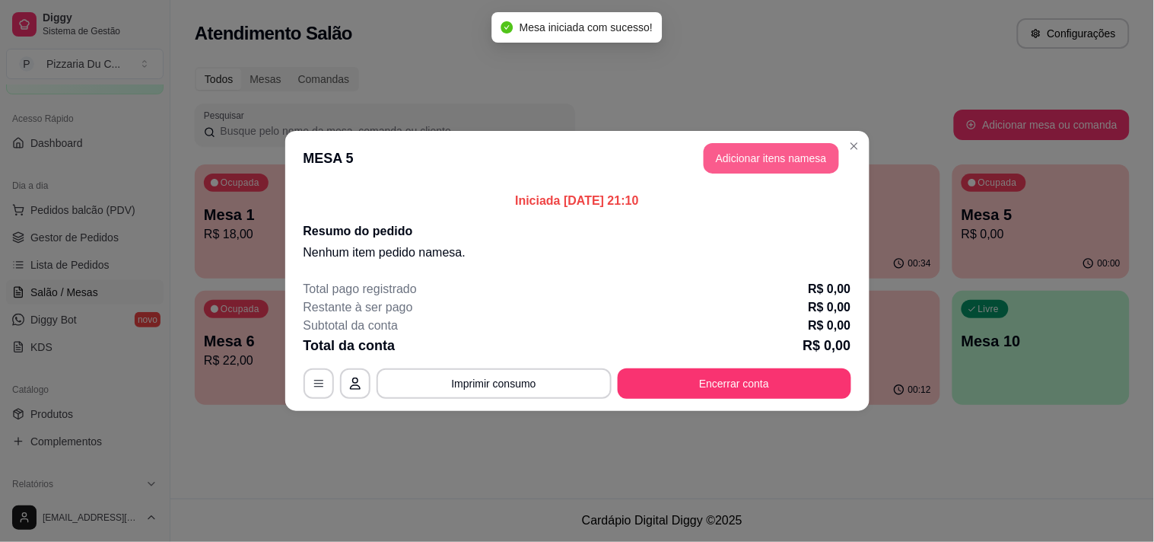
click at [710, 154] on button "Adicionar itens na mesa" at bounding box center [771, 158] width 135 height 30
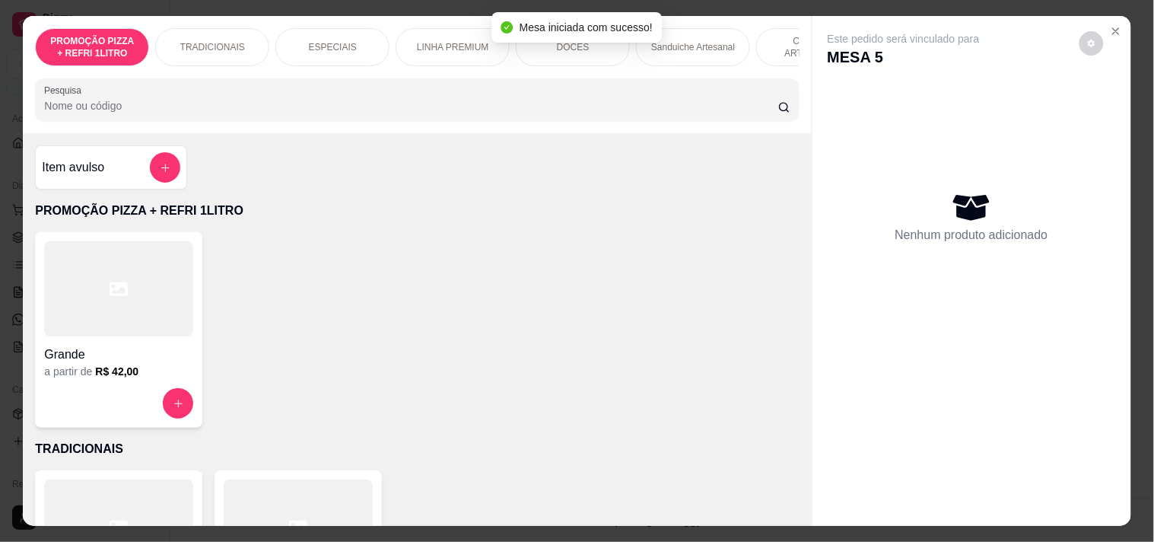
scroll to position [0, 669]
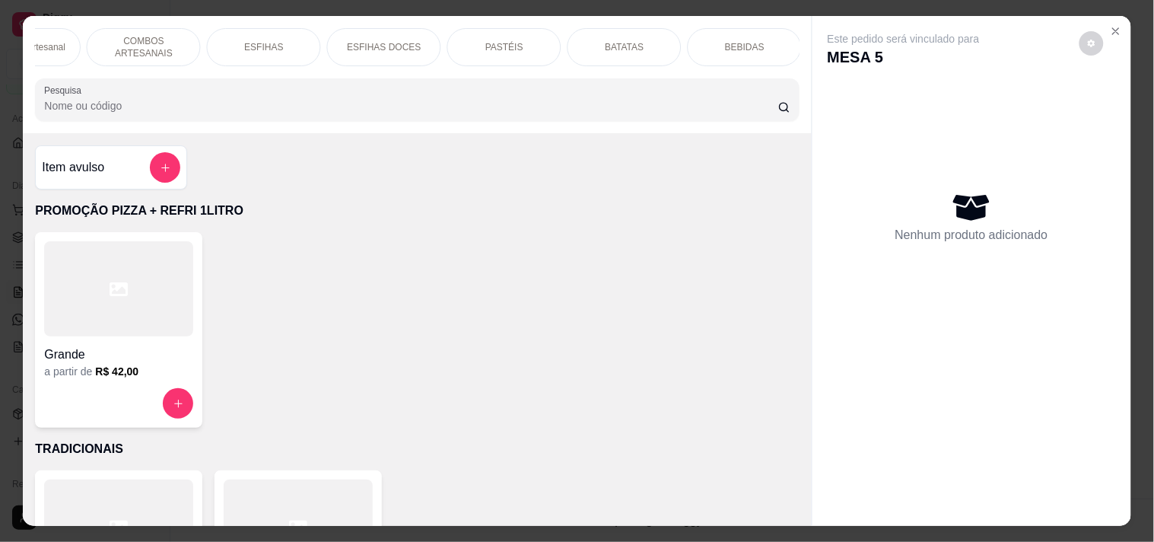
click at [184, 34] on div "COMBOS ARTESANAIS" at bounding box center [144, 47] width 114 height 38
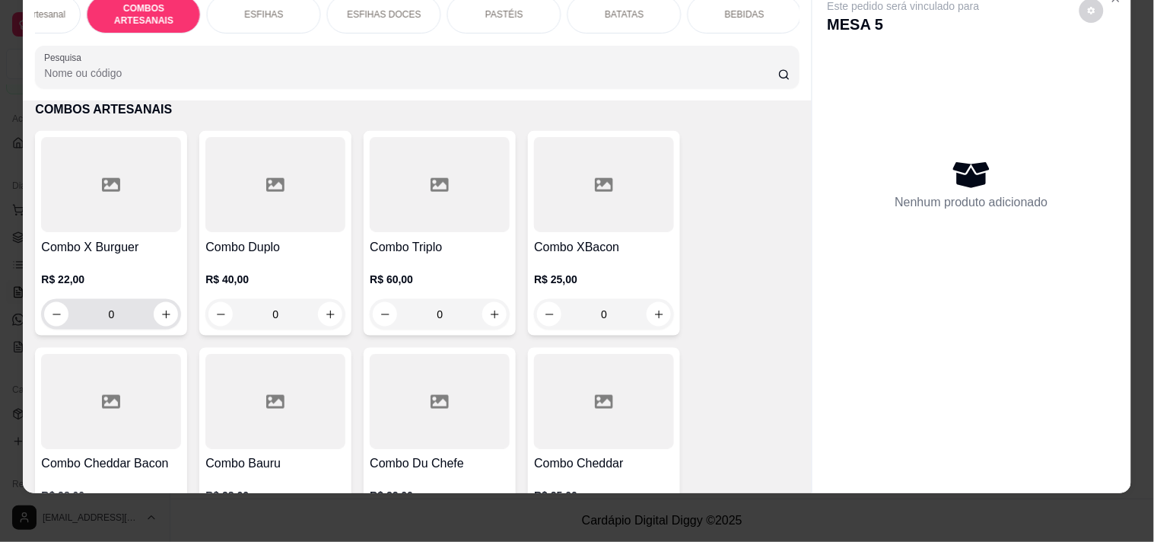
click at [155, 325] on button "increase-product-quantity" at bounding box center [166, 314] width 24 height 24
type input "1"
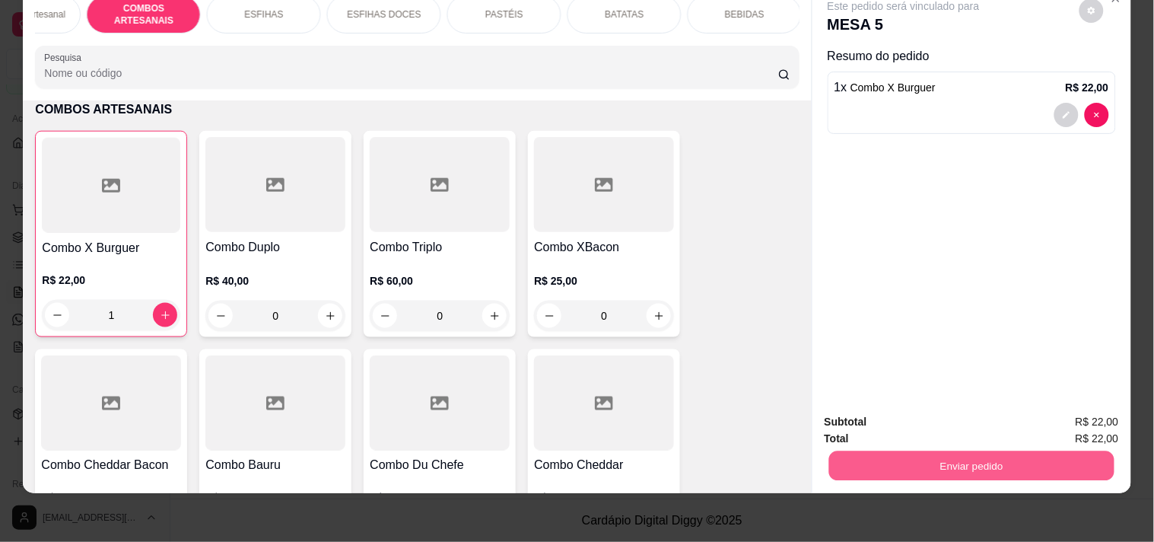
click at [922, 453] on button "Enviar pedido" at bounding box center [970, 465] width 285 height 30
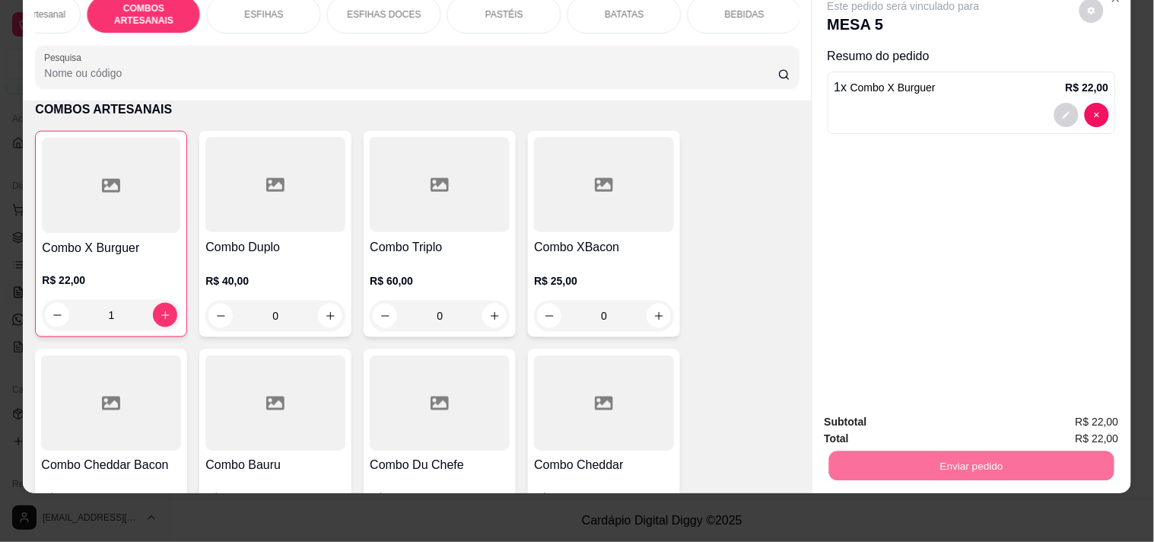
click at [1028, 421] on button "Registrar cliente" at bounding box center [977, 415] width 100 height 29
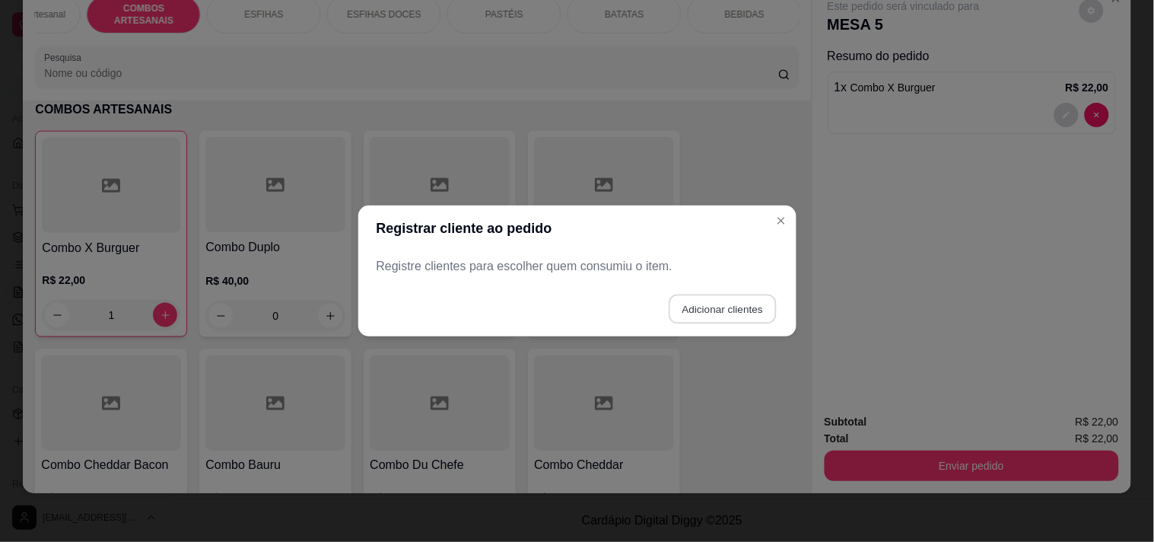
click at [705, 312] on button "Adicionar clientes" at bounding box center [722, 309] width 107 height 30
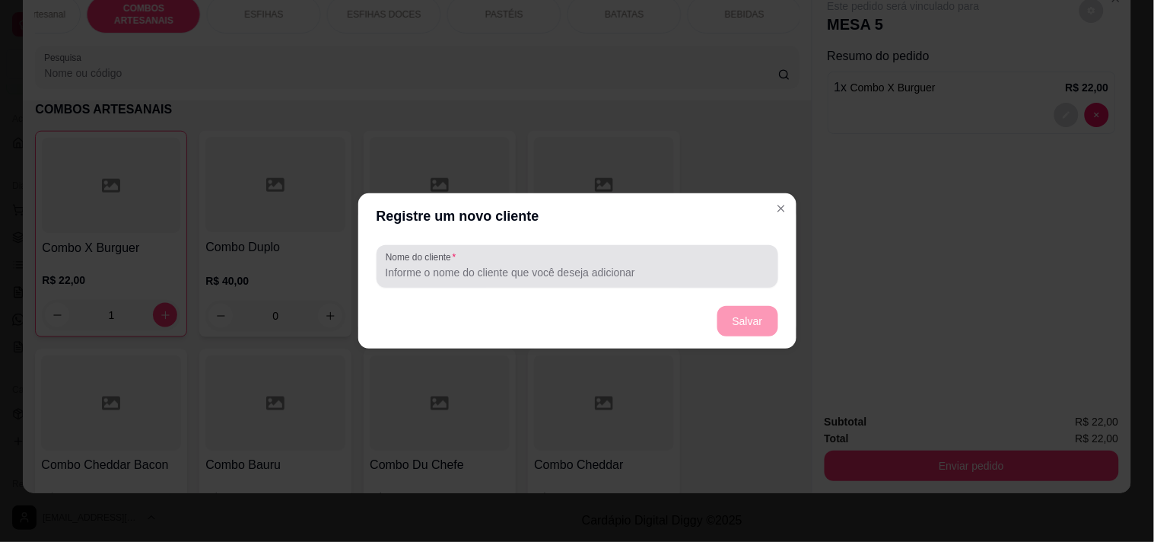
click at [605, 266] on input "Nome do cliente" at bounding box center [577, 272] width 383 height 15
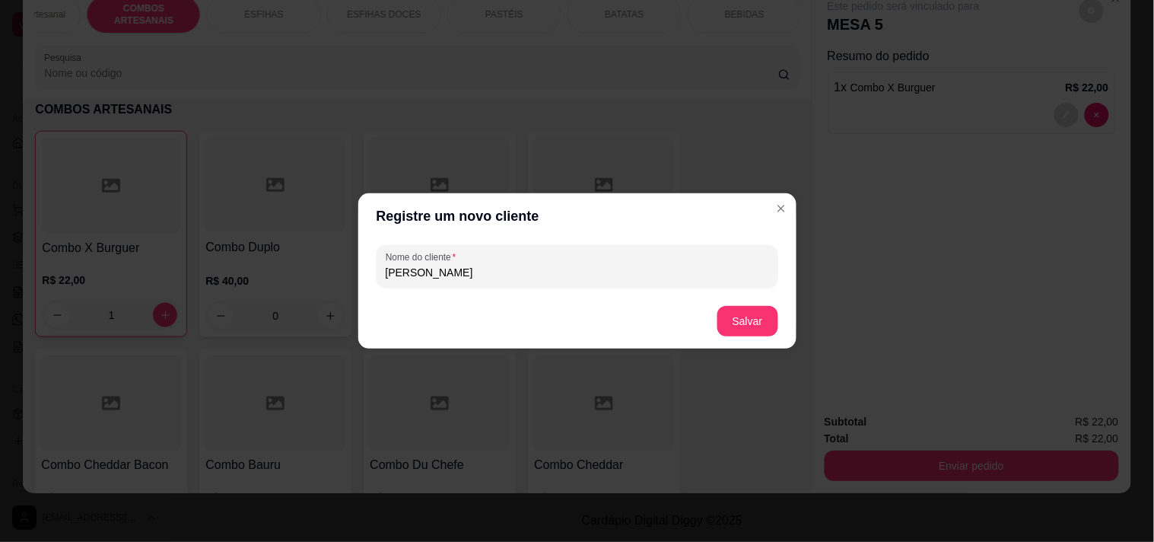
type input "[PERSON_NAME]"
click at [781, 323] on footer "Salvar" at bounding box center [577, 321] width 438 height 55
click at [742, 331] on button "Salvar" at bounding box center [747, 321] width 61 height 30
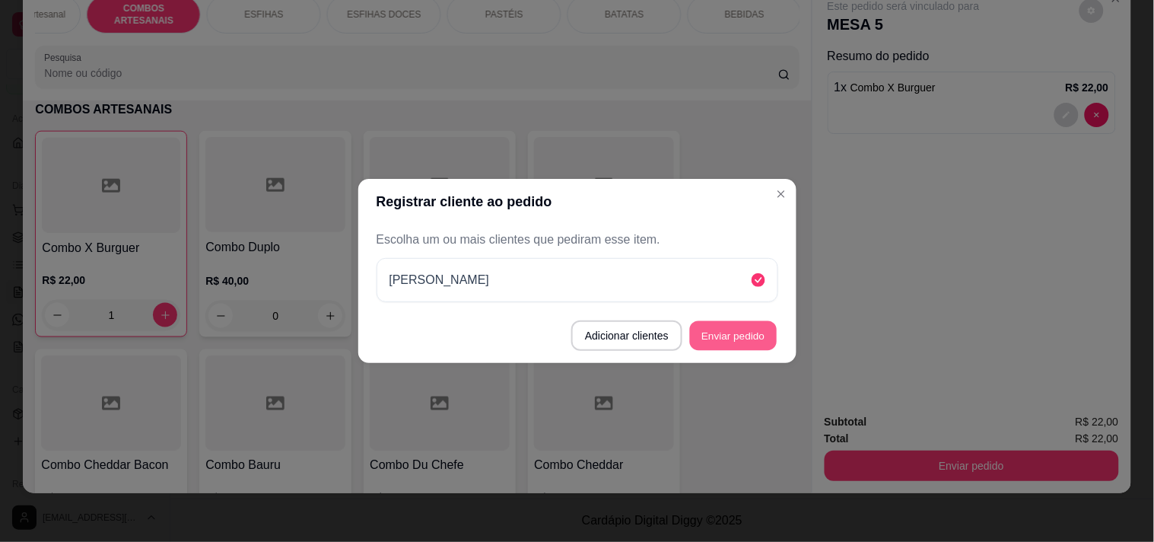
click at [742, 323] on button "Enviar pedido" at bounding box center [733, 336] width 87 height 30
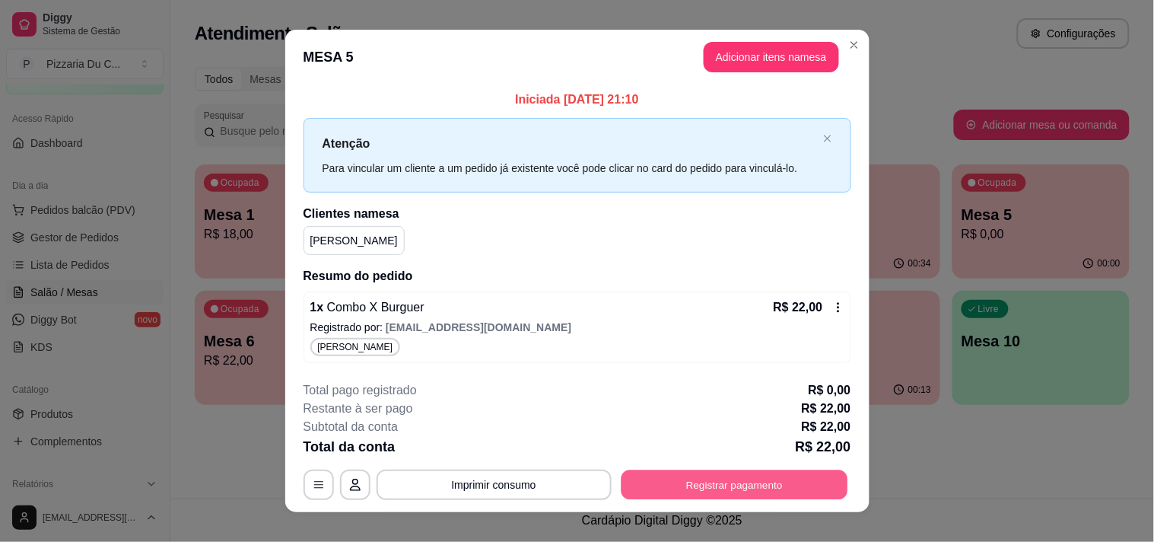
click at [733, 485] on button "Registrar pagamento" at bounding box center [734, 484] width 227 height 30
click at [480, 472] on button "Imprimir consumo" at bounding box center [494, 484] width 228 height 30
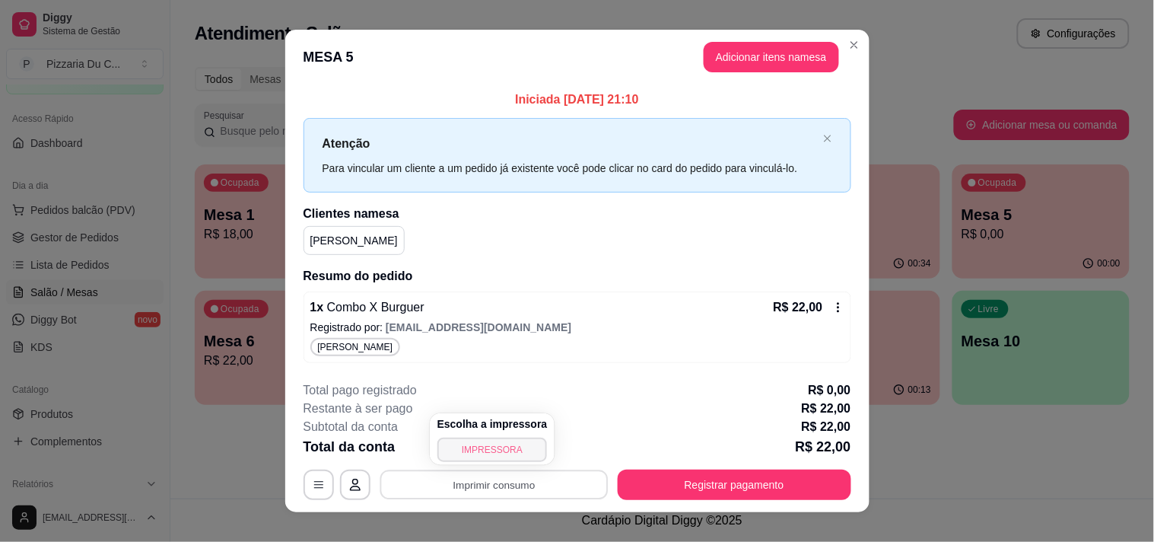
click at [479, 443] on button "IMPRESSORA" at bounding box center [492, 449] width 110 height 24
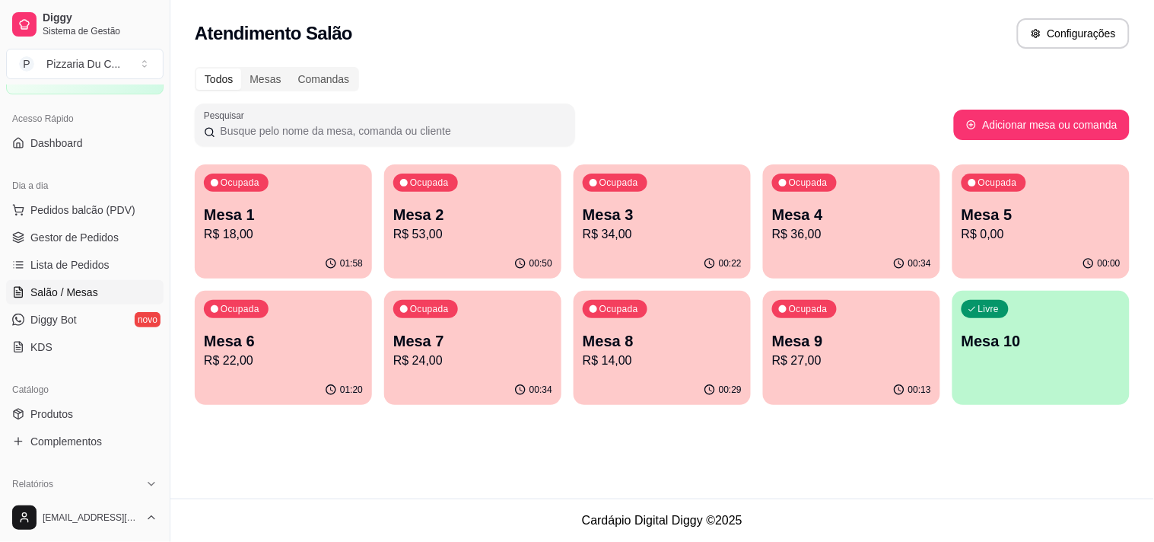
click at [305, 375] on div "01:20" at bounding box center [283, 390] width 177 height 30
click at [510, 338] on p "Mesa 7" at bounding box center [472, 340] width 159 height 21
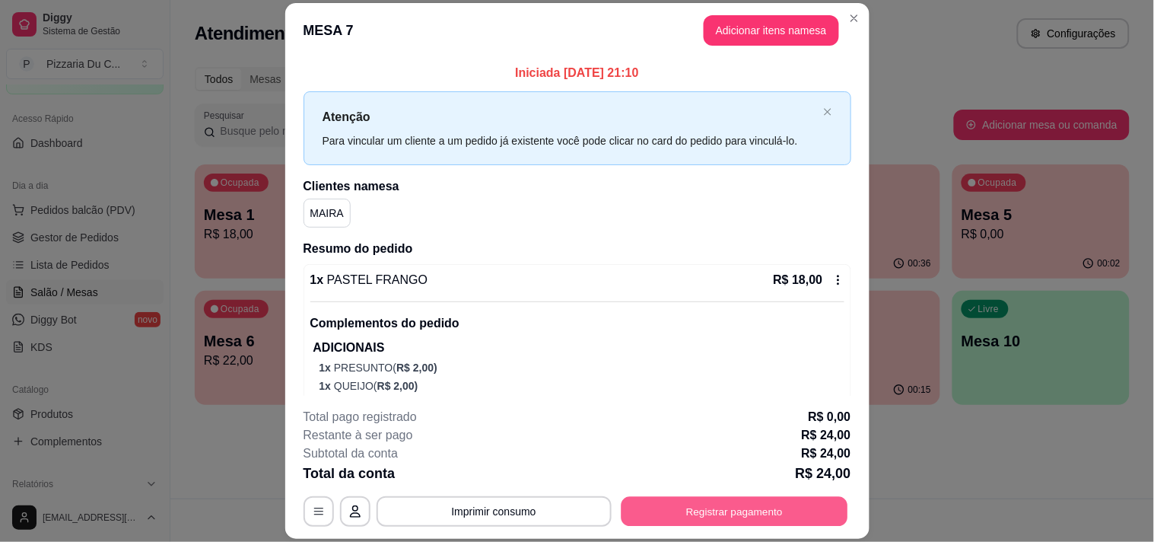
click at [762, 507] on button "Registrar pagamento" at bounding box center [734, 512] width 227 height 30
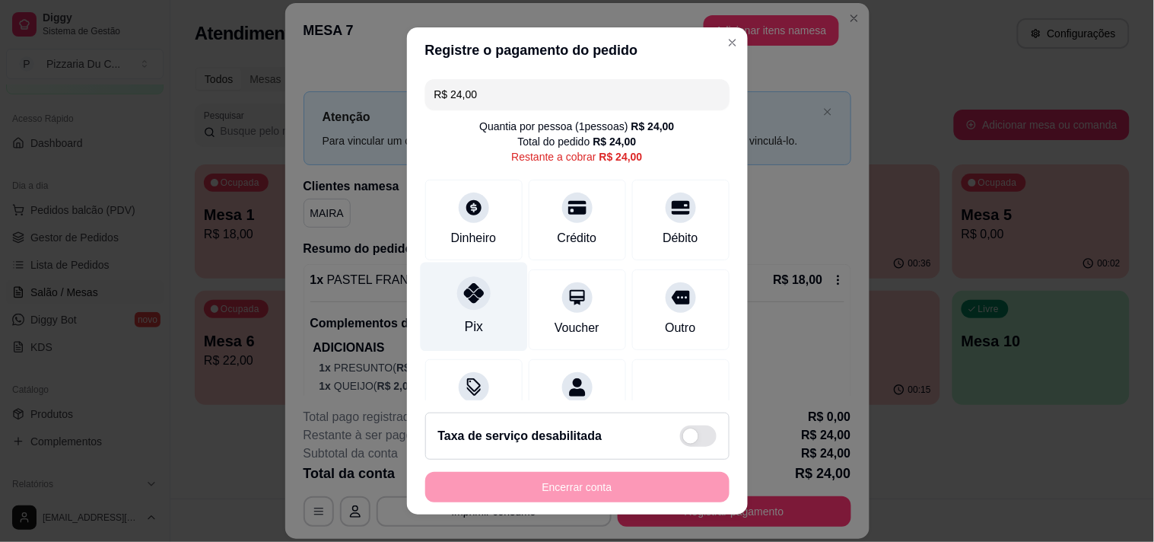
click at [439, 323] on div "Pix" at bounding box center [473, 306] width 107 height 89
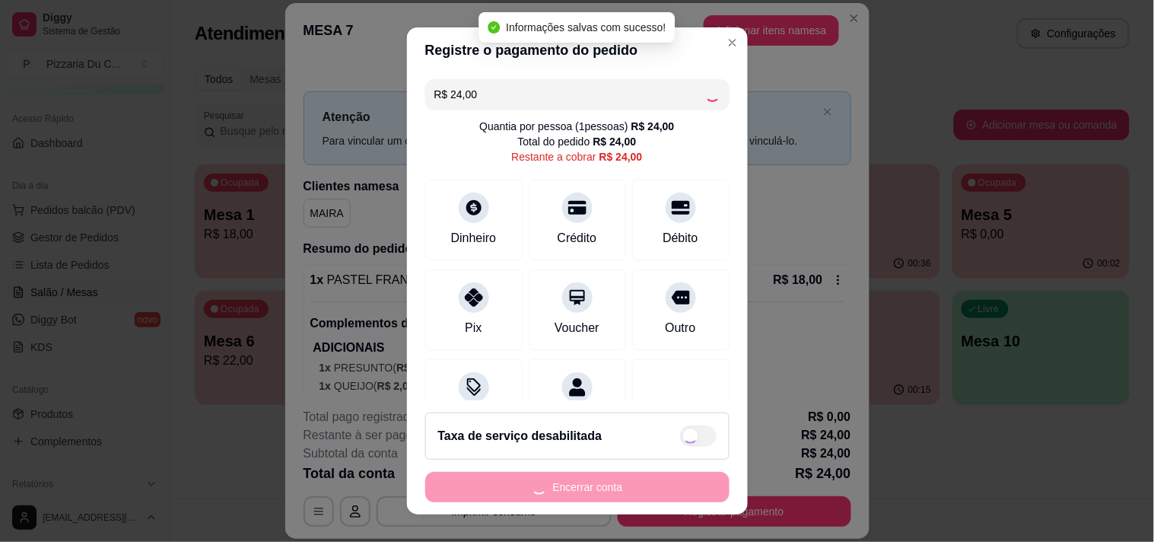
type input "R$ 0,00"
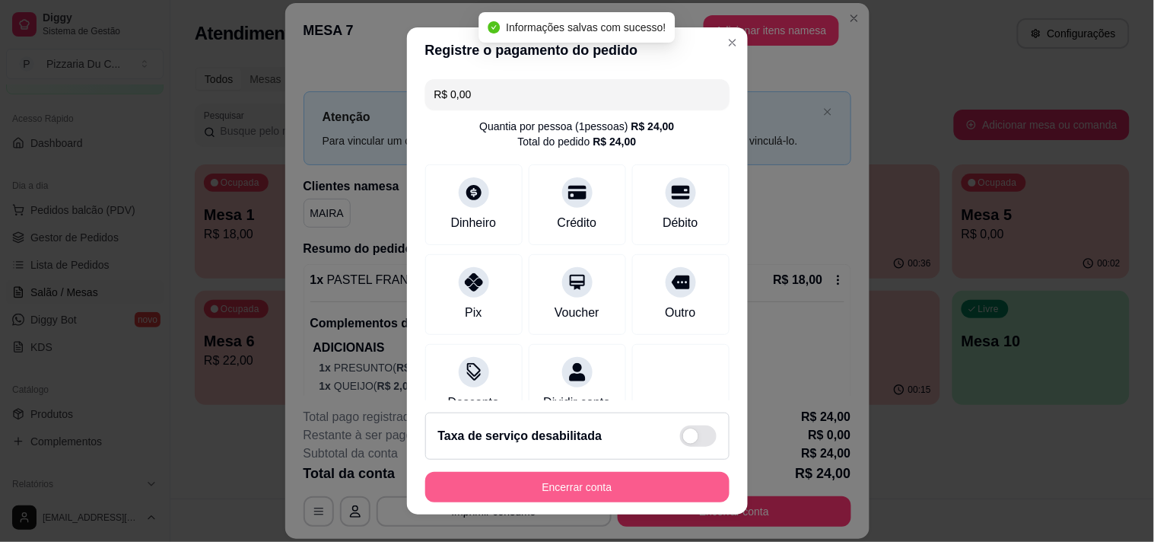
click at [540, 485] on button "Encerrar conta" at bounding box center [577, 487] width 304 height 30
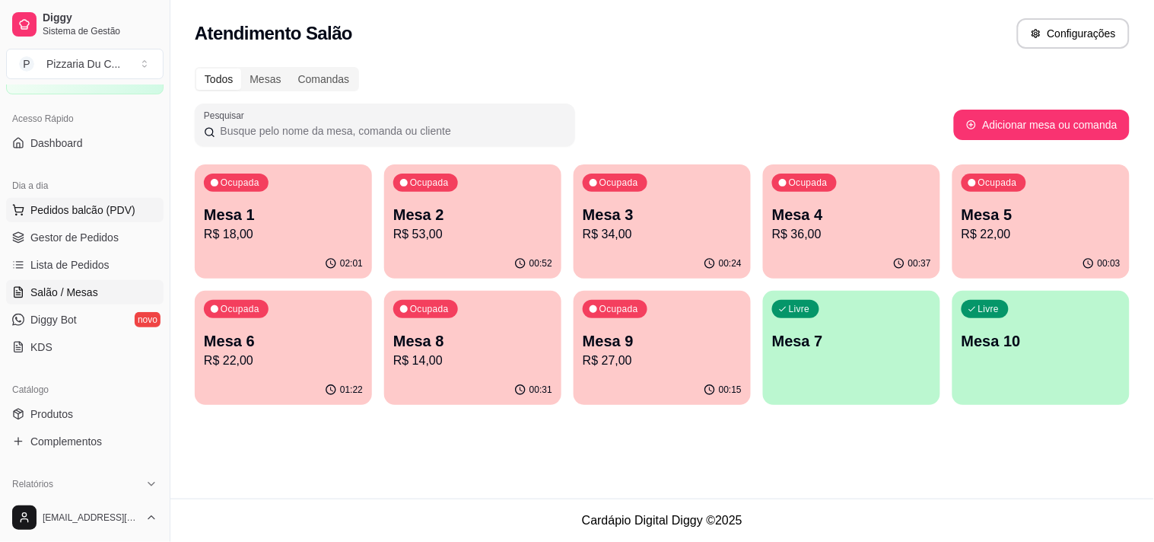
click at [31, 199] on button "Pedidos balcão (PDV)" at bounding box center [84, 210] width 157 height 24
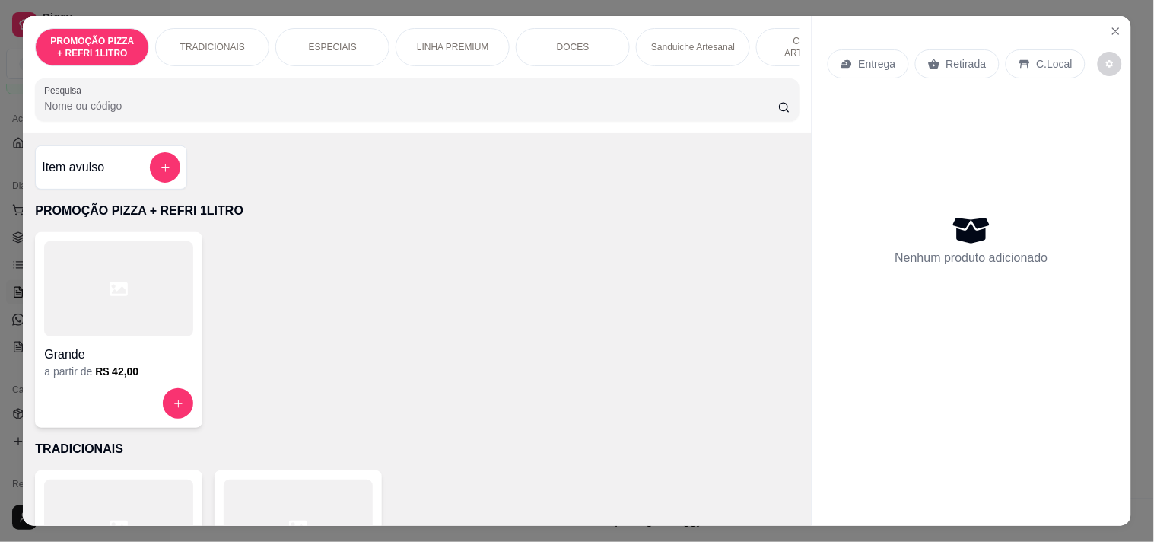
scroll to position [0, 669]
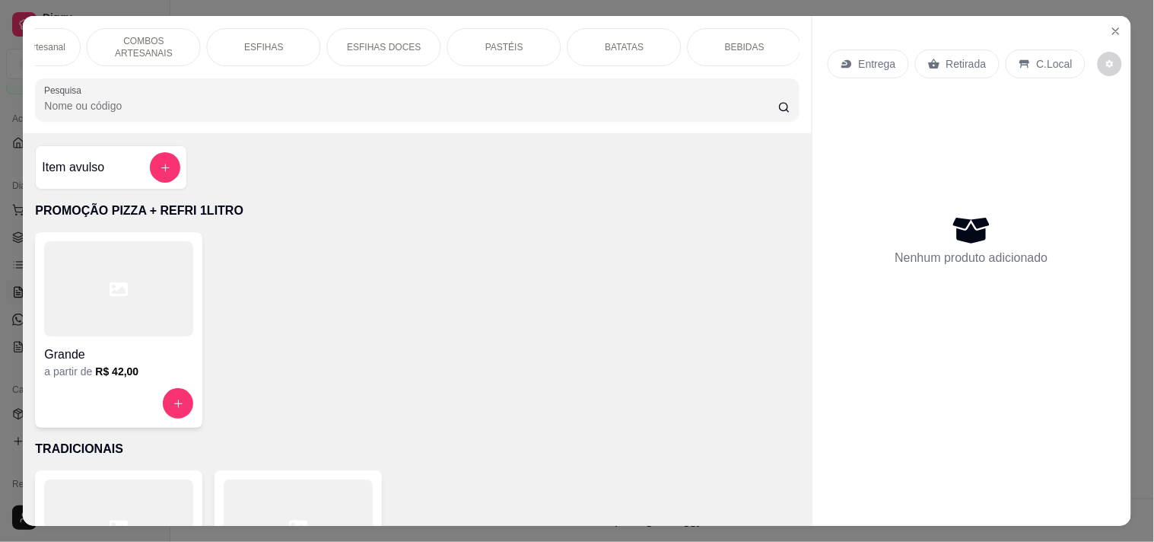
click at [520, 39] on div "PASTÉIS" at bounding box center [504, 47] width 114 height 38
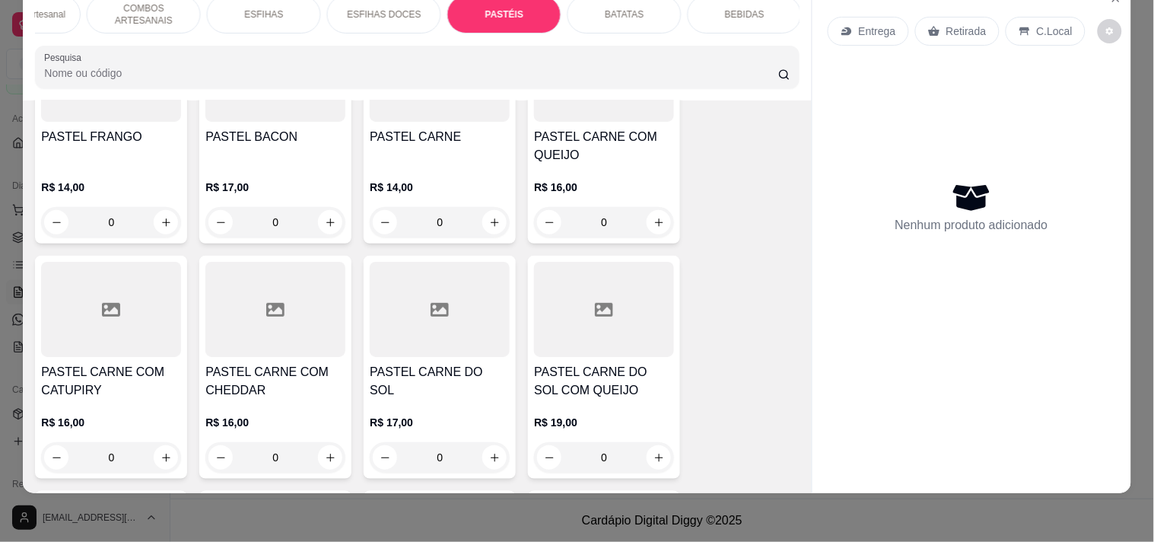
scroll to position [4675, 0]
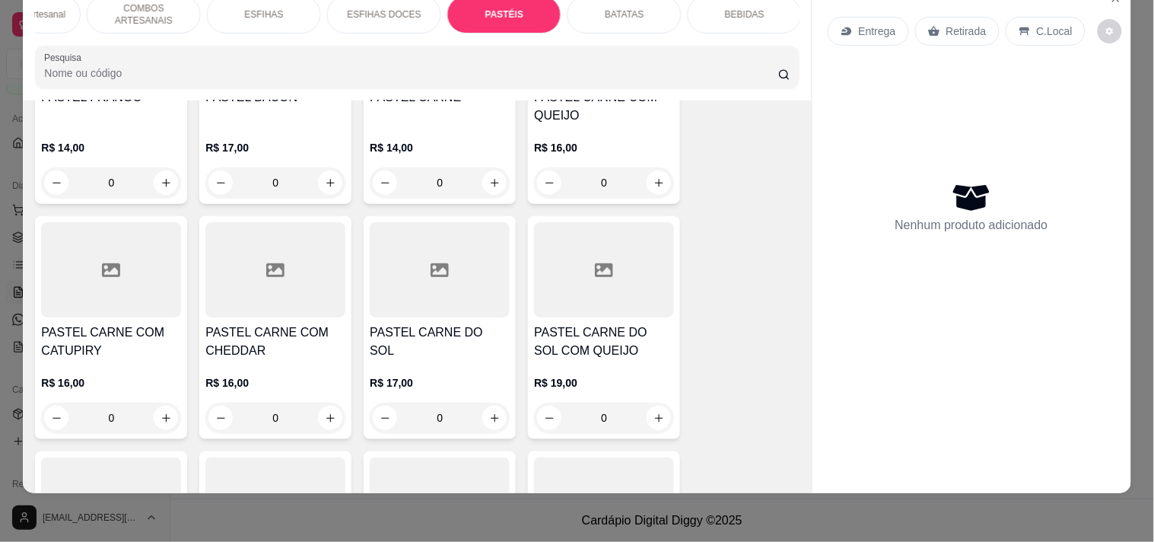
click at [637, 167] on div "0" at bounding box center [604, 182] width 140 height 30
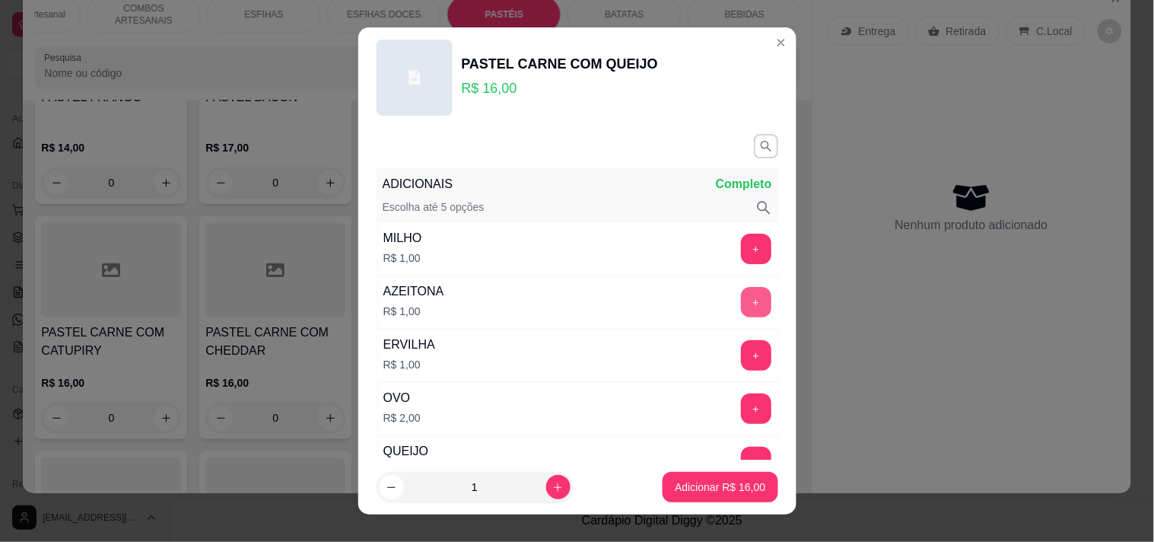
click at [741, 297] on button "+" at bounding box center [756, 302] width 30 height 30
click at [696, 474] on button "Adicionar R$ 17,00" at bounding box center [720, 487] width 115 height 30
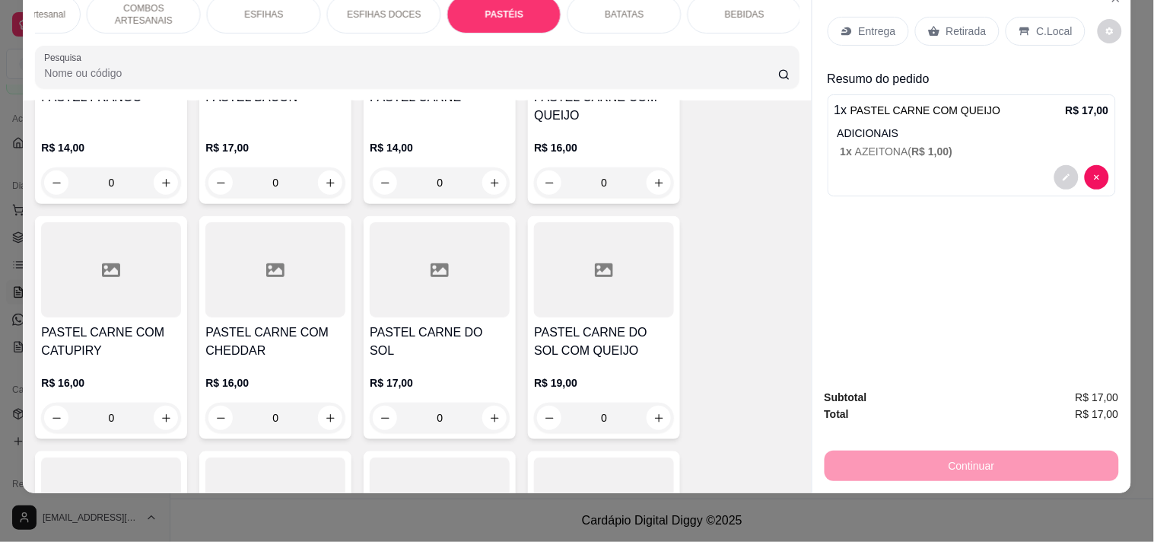
click at [868, 24] on p "Entrega" at bounding box center [877, 31] width 37 height 15
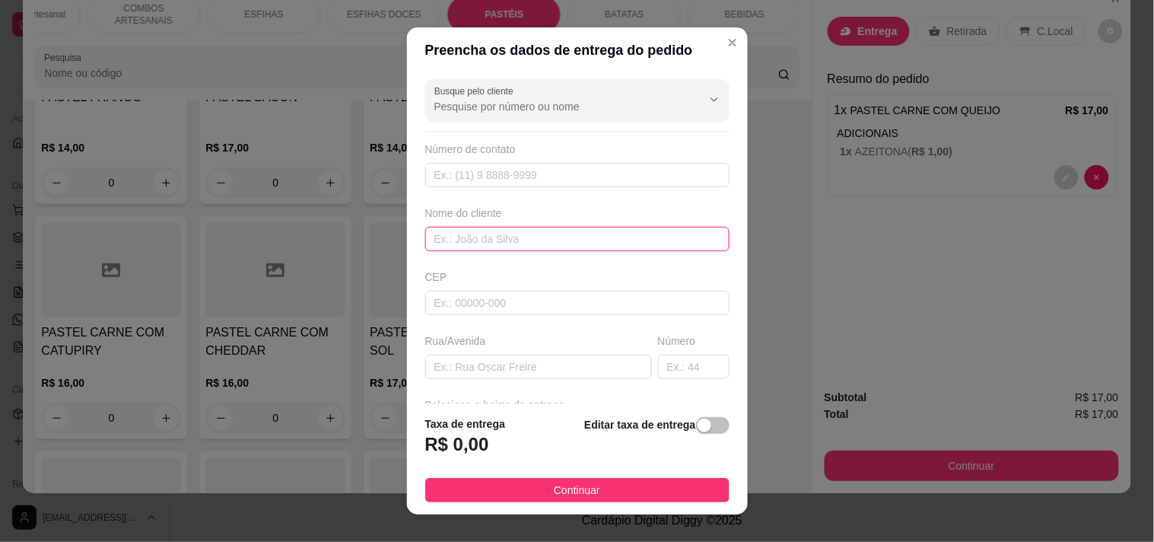
click at [447, 236] on input "text" at bounding box center [577, 239] width 304 height 24
type input "DAYANE"
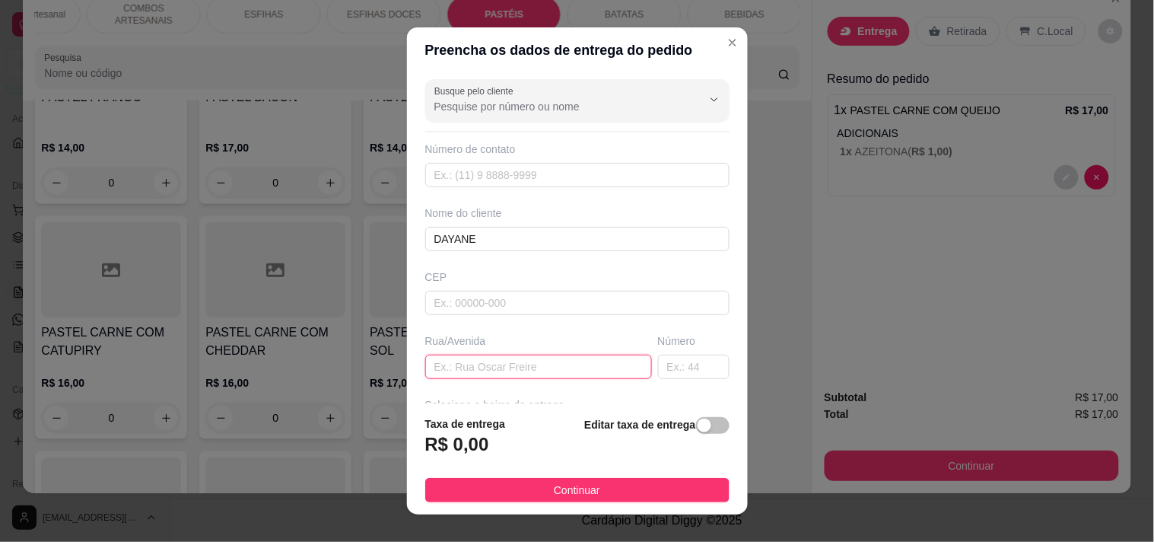
click at [477, 362] on input "text" at bounding box center [538, 366] width 227 height 24
paste input "[PERSON_NAME], 35"
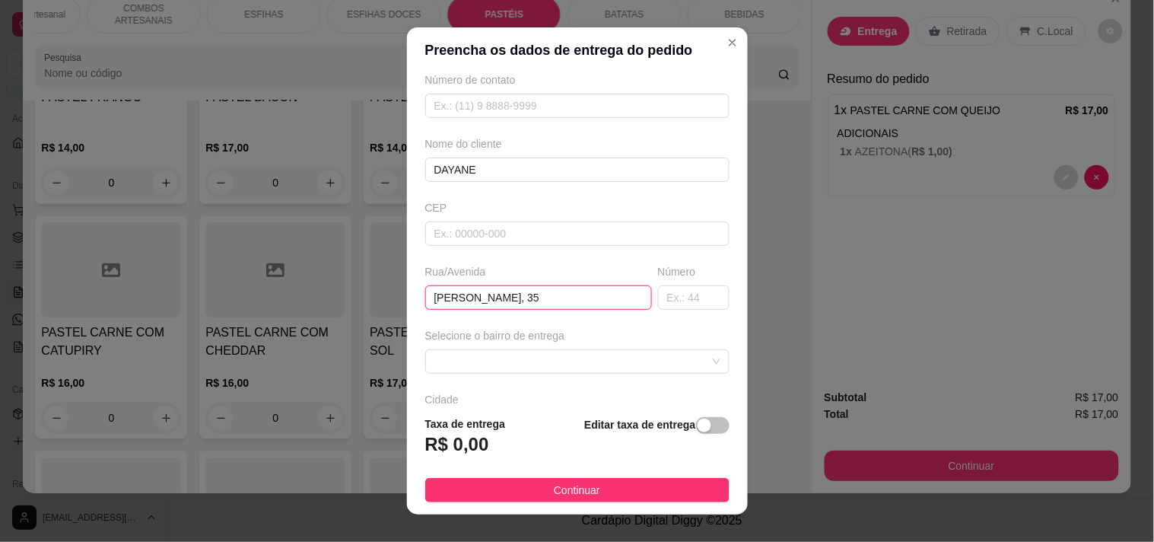
scroll to position [169, 0]
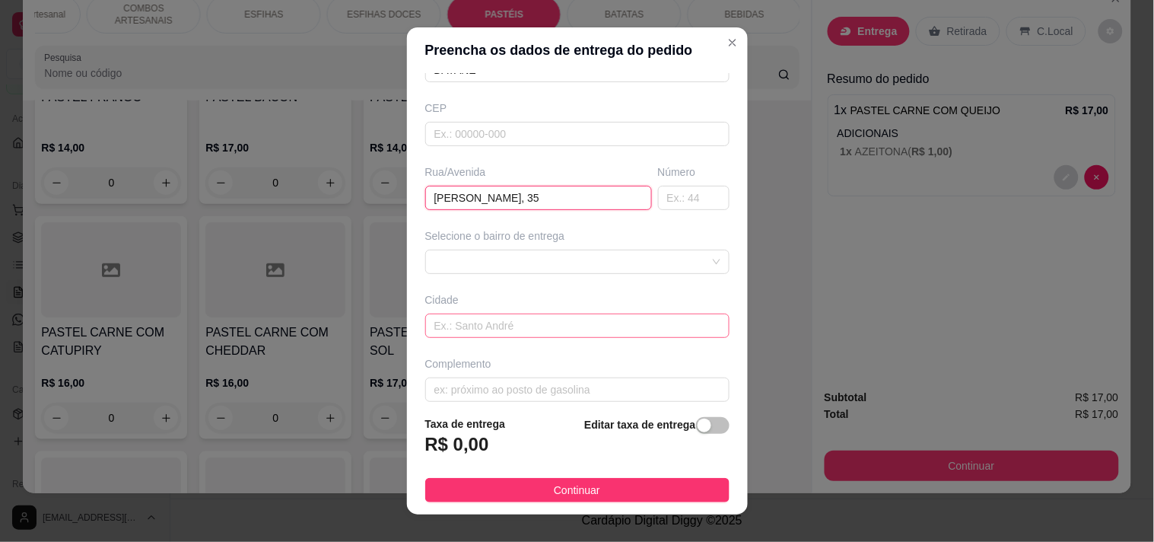
type input "[PERSON_NAME], 35"
click at [502, 324] on input "text" at bounding box center [577, 325] width 304 height 24
click at [523, 267] on div at bounding box center [577, 261] width 304 height 24
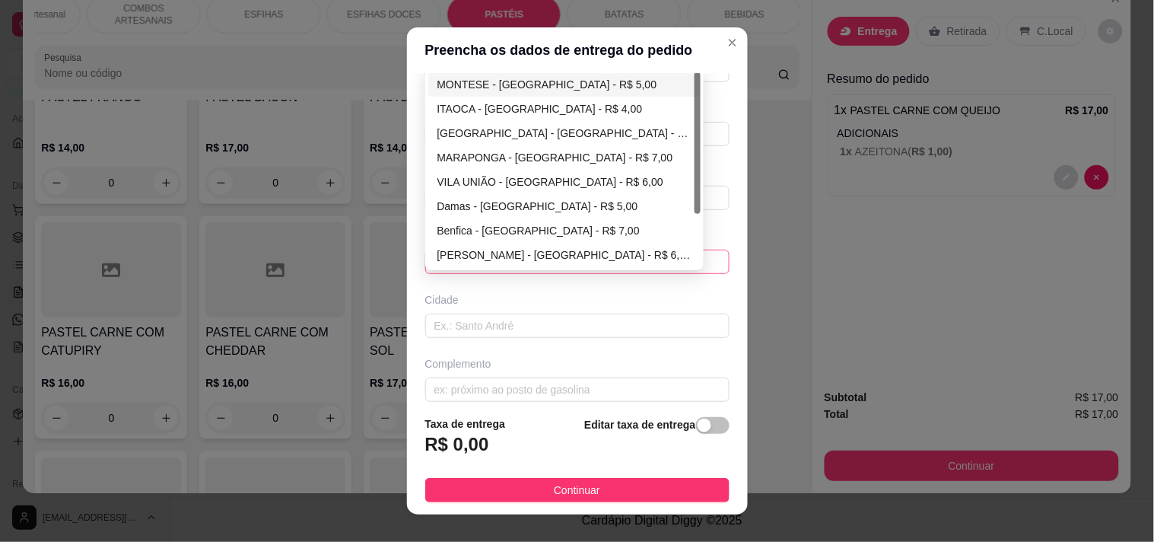
click at [553, 90] on div "MONTESE - [GEOGRAPHIC_DATA] - R$ 5,00" at bounding box center [564, 84] width 255 height 17
type input "[GEOGRAPHIC_DATA]"
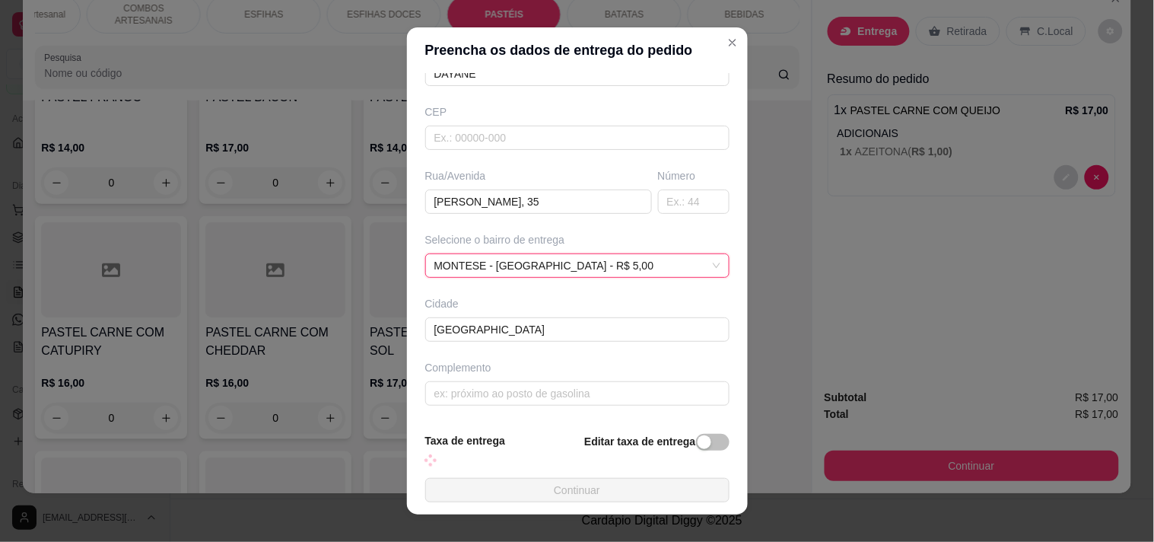
scroll to position [166, 0]
click at [601, 482] on button "Continuar" at bounding box center [577, 490] width 304 height 24
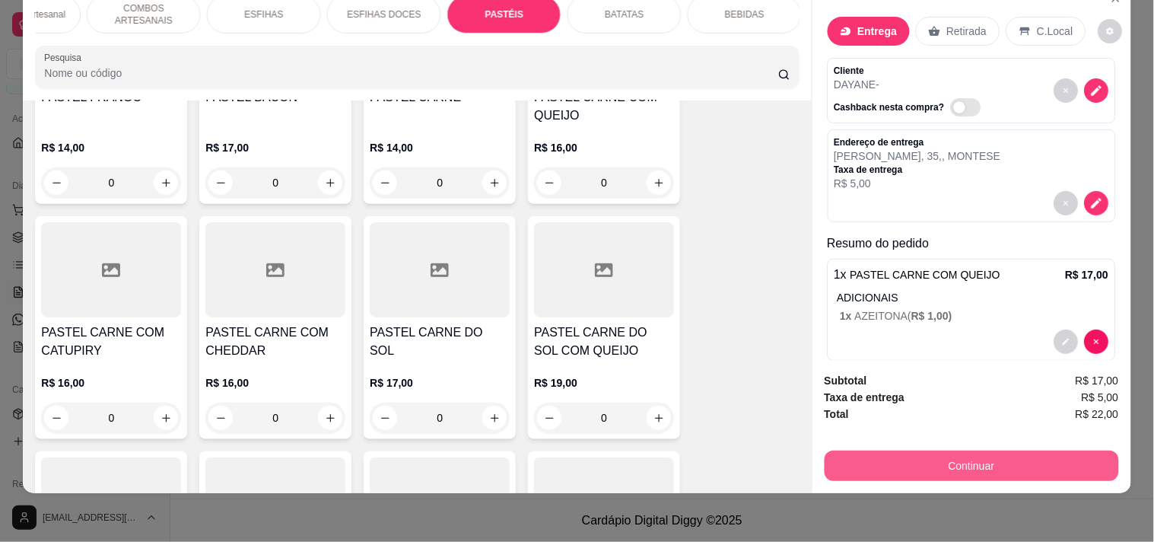
click at [945, 450] on button "Continuar" at bounding box center [972, 465] width 294 height 30
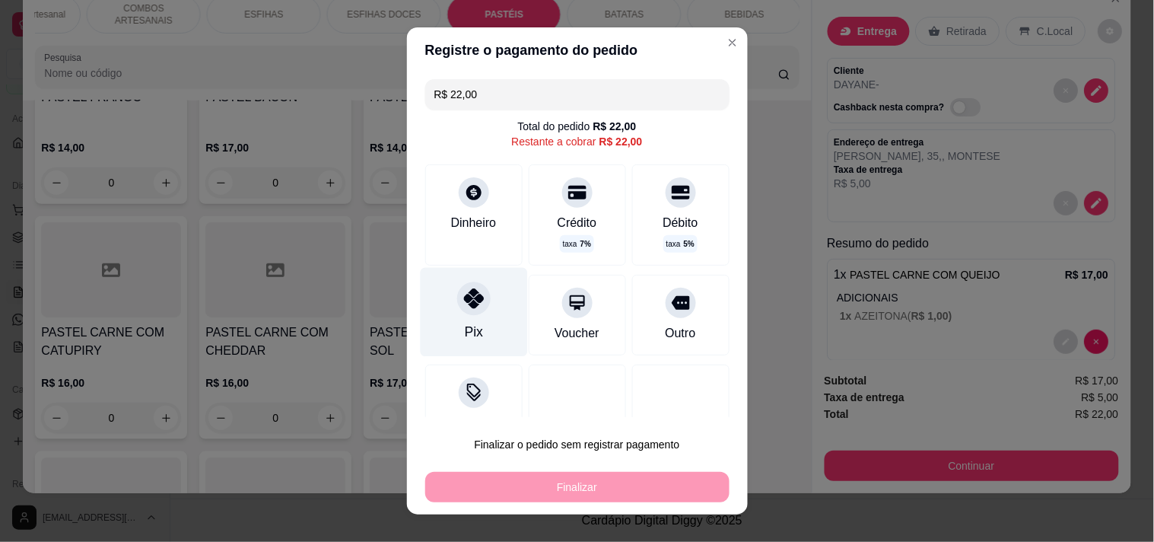
click at [463, 305] on icon at bounding box center [473, 298] width 20 height 20
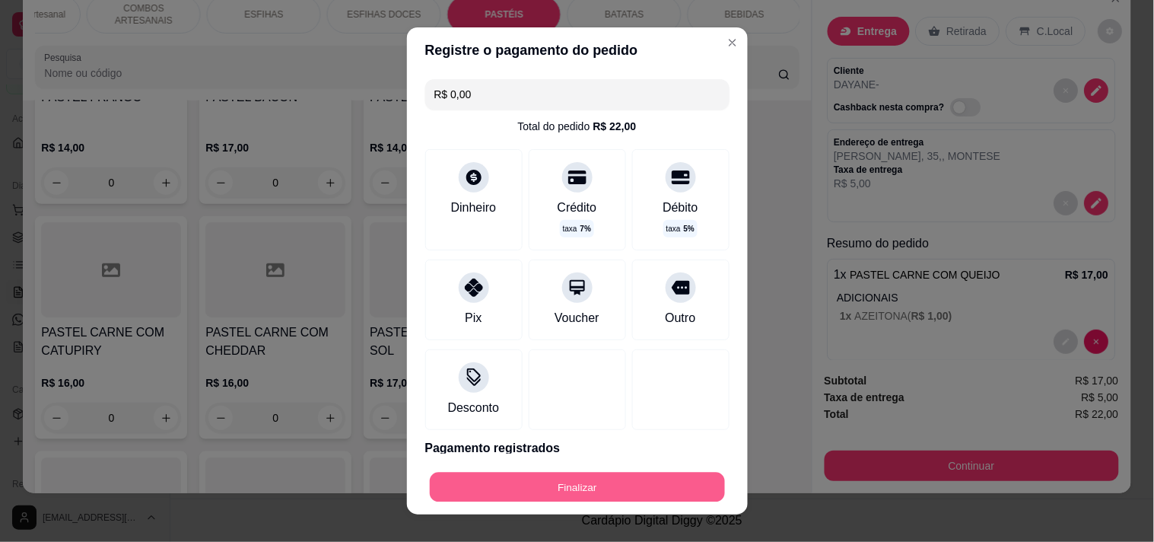
click at [499, 491] on button "Finalizar" at bounding box center [577, 487] width 295 height 30
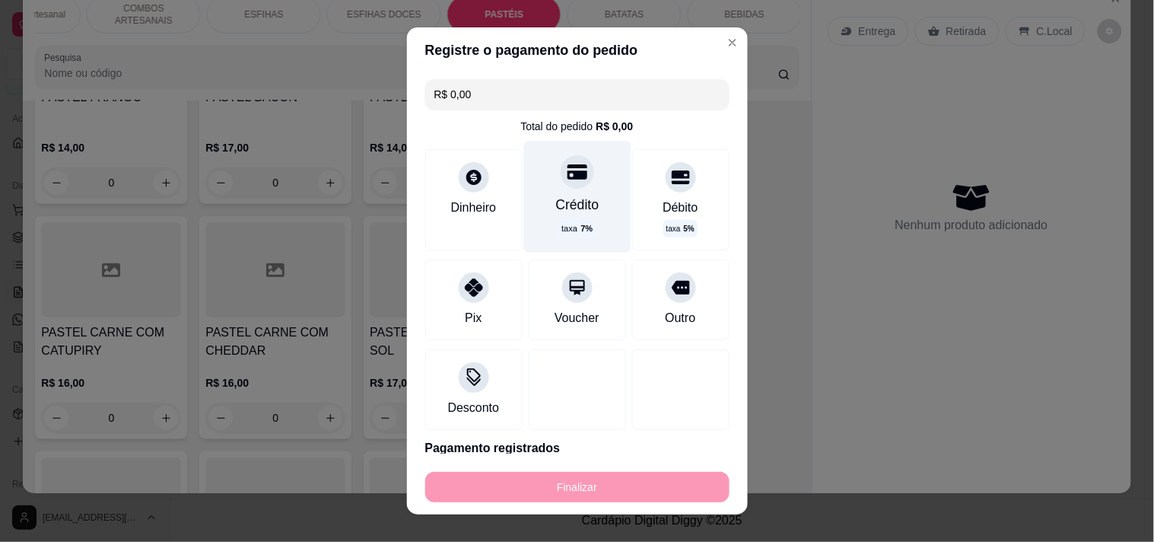
type input "-R$ 22,00"
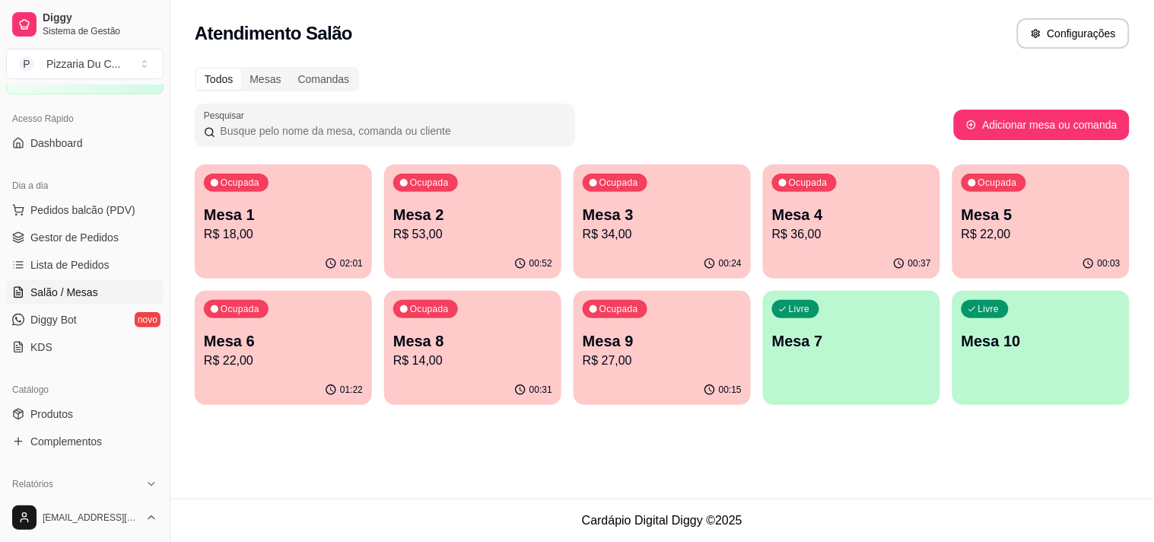
click at [872, 249] on div "00:37" at bounding box center [851, 264] width 177 height 30
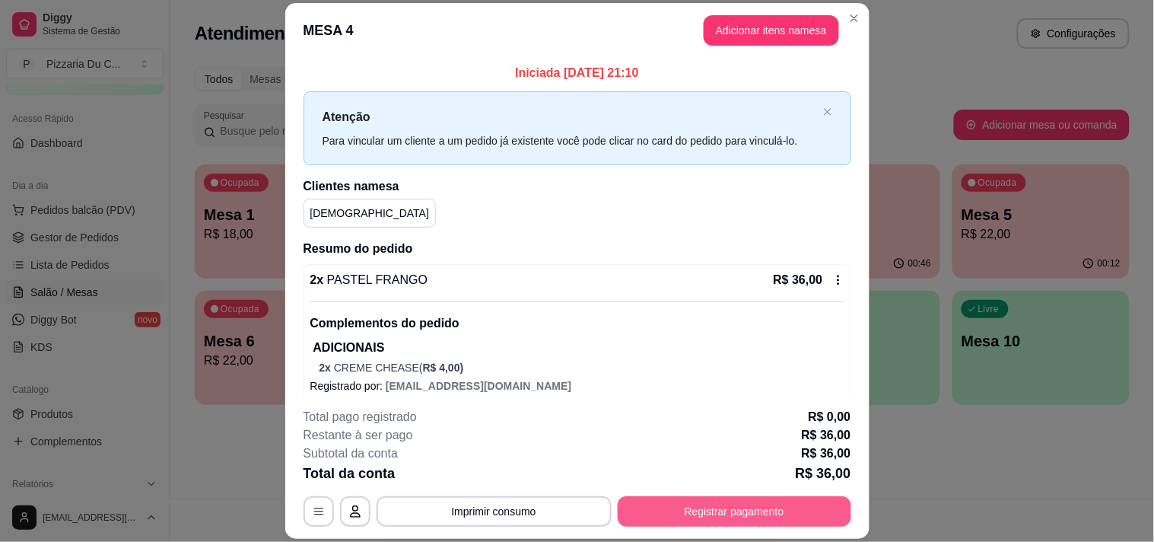
click at [721, 508] on button "Registrar pagamento" at bounding box center [735, 511] width 234 height 30
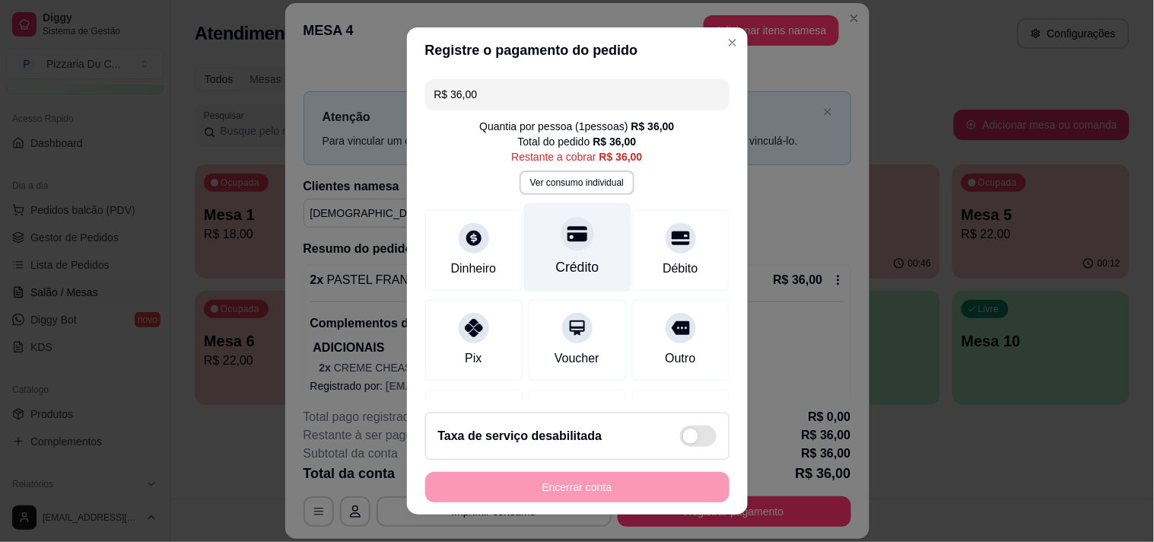
click at [568, 241] on div at bounding box center [577, 233] width 33 height 33
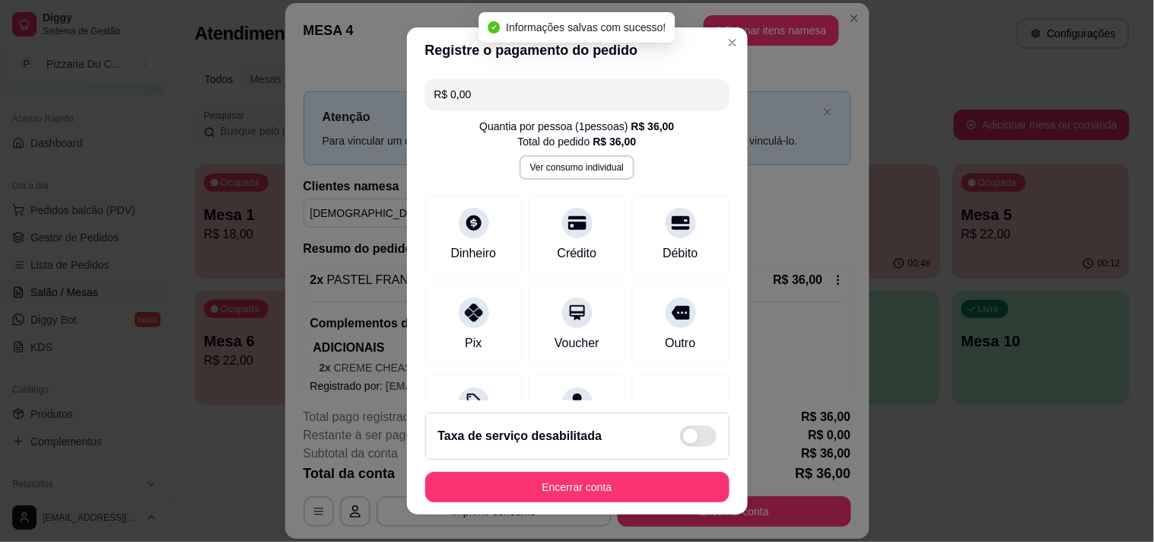
type input "R$ 0,00"
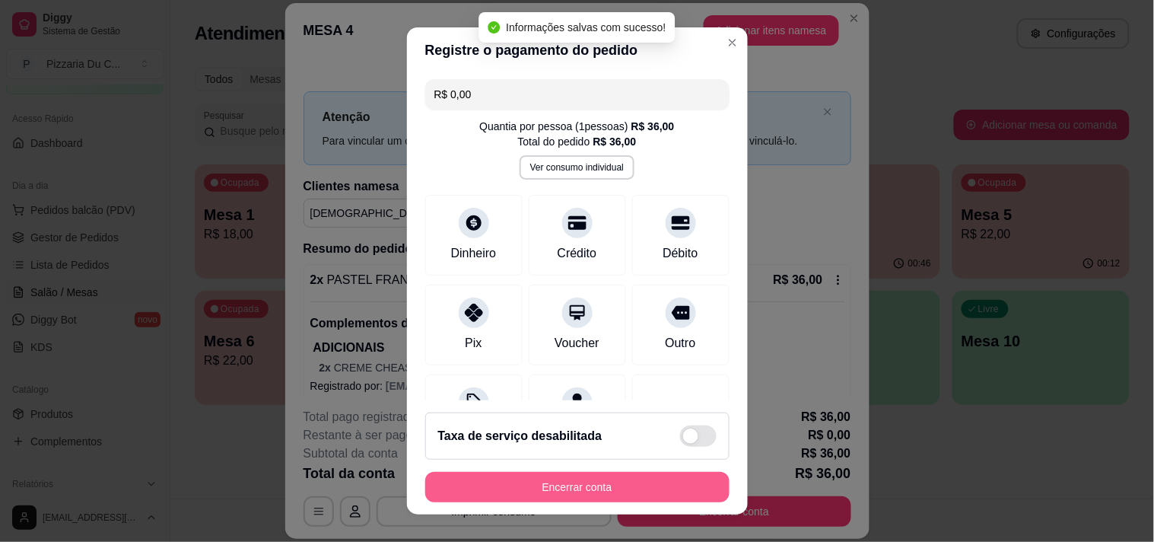
click at [616, 477] on button "Encerrar conta" at bounding box center [577, 487] width 304 height 30
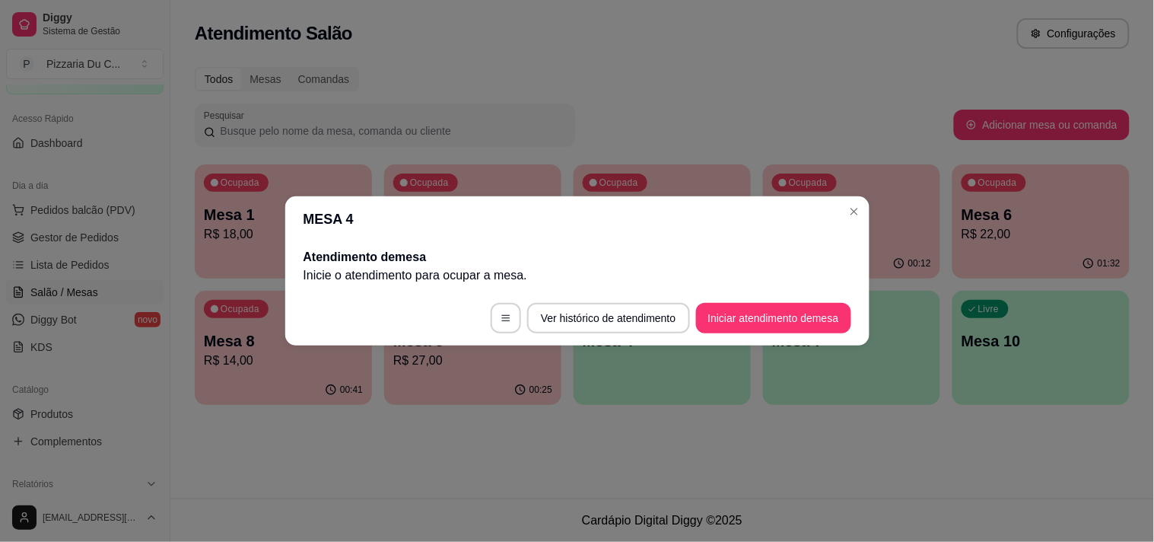
click at [853, 229] on header "MESA 4" at bounding box center [577, 219] width 584 height 46
drag, startPoint x: 853, startPoint y: 229, endPoint x: 850, endPoint y: 221, distance: 7.9
click at [853, 228] on header "MESA 4" at bounding box center [577, 219] width 584 height 46
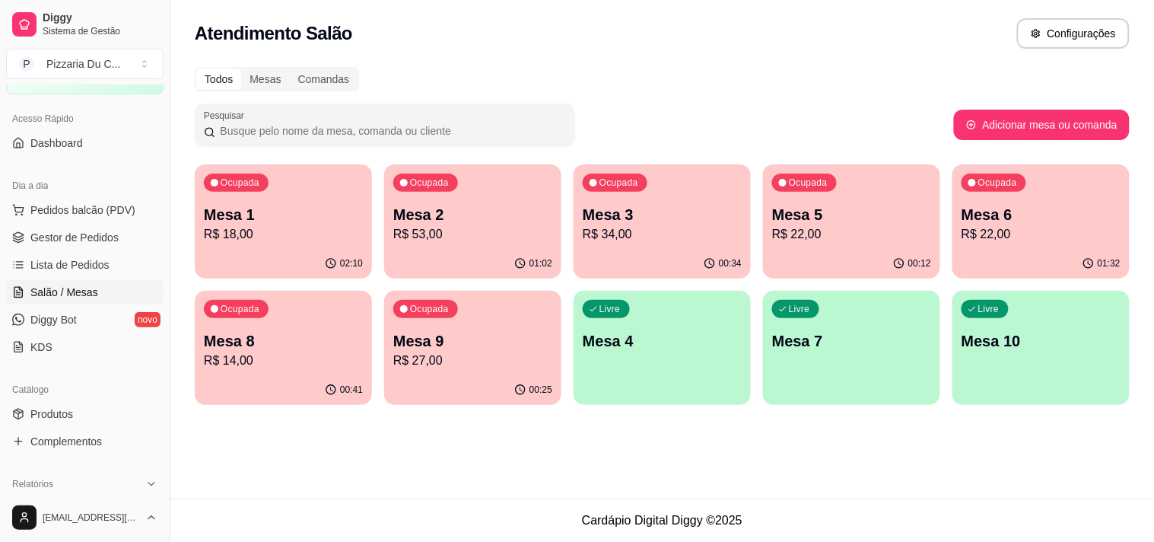
click at [675, 240] on p "R$ 34,00" at bounding box center [662, 234] width 159 height 18
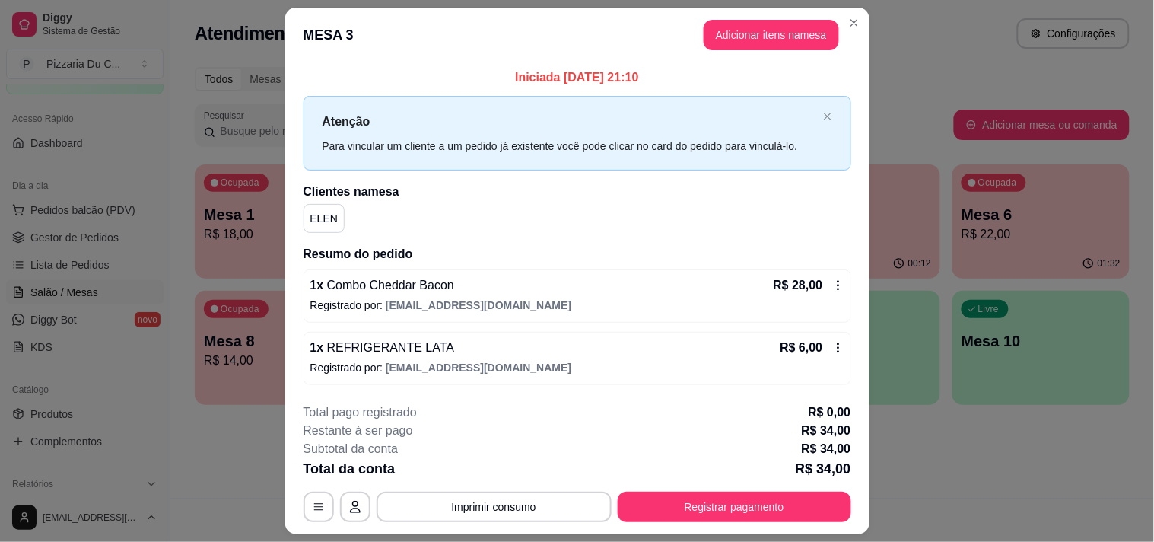
click at [818, 286] on div "R$ 28,00" at bounding box center [809, 285] width 71 height 18
click at [832, 281] on icon at bounding box center [838, 285] width 12 height 12
click at [778, 51] on header "MESA 3 Adicionar itens na mesa" at bounding box center [577, 35] width 584 height 55
click at [778, 48] on button "Adicionar itens na mesa" at bounding box center [771, 35] width 135 height 30
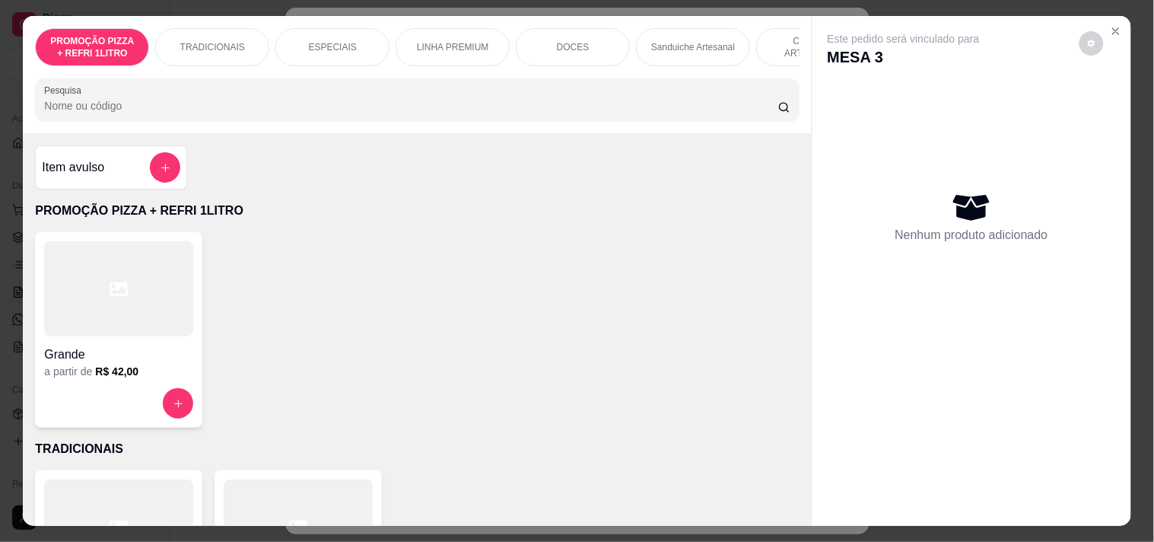
scroll to position [0, 669]
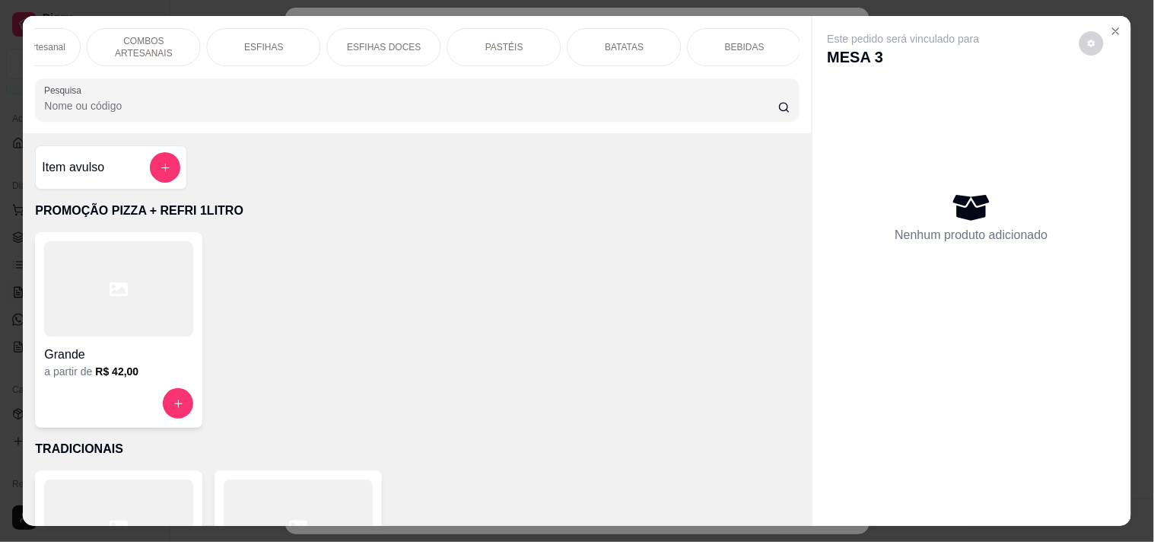
click at [701, 36] on div "BEBIDAS" at bounding box center [745, 47] width 114 height 38
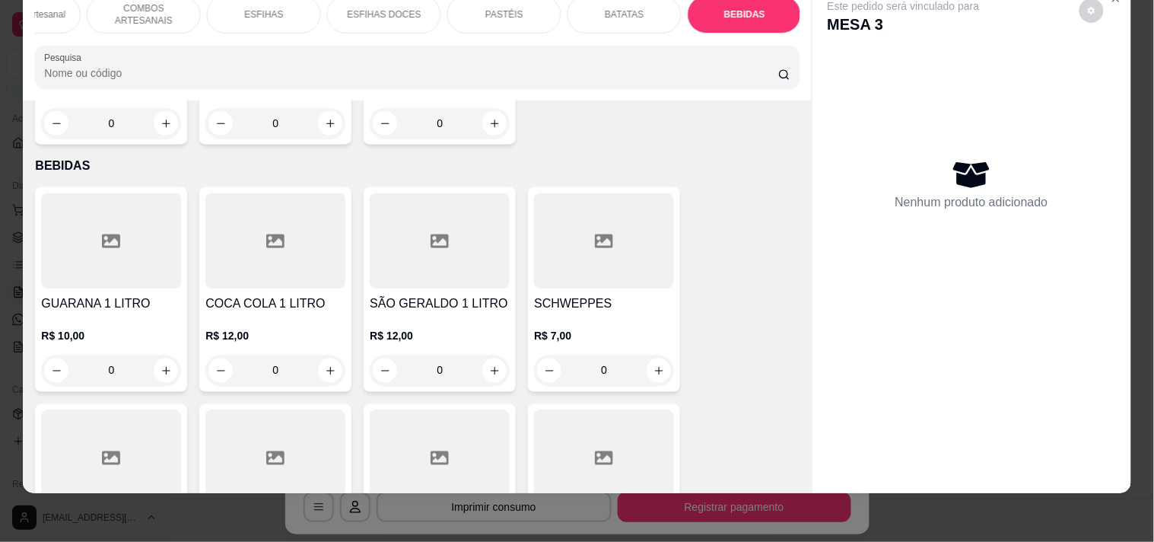
click at [153, 3] on p "COMBOS ARTESANAIS" at bounding box center [144, 14] width 88 height 24
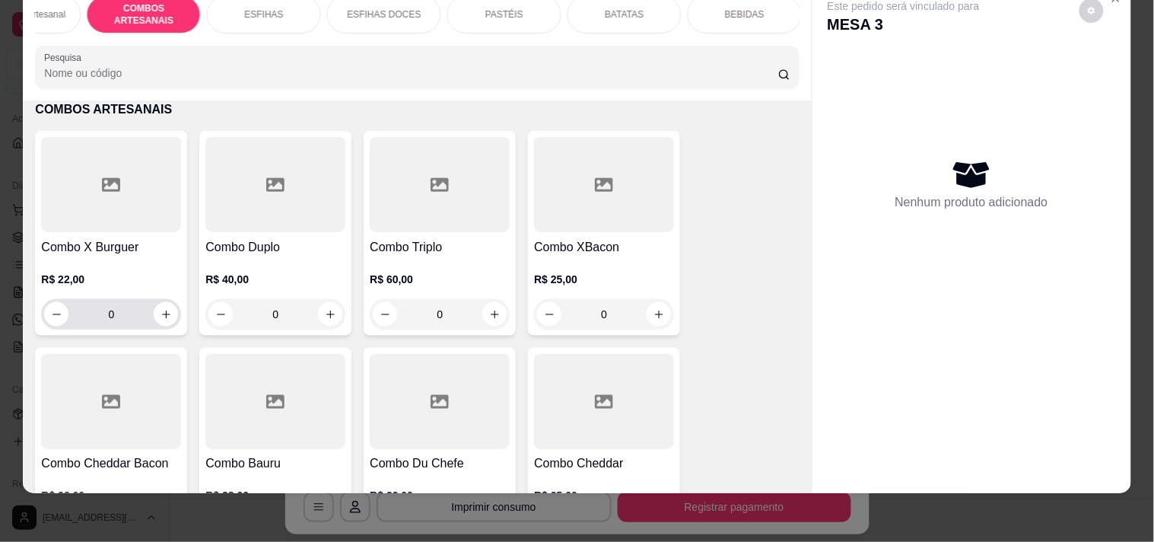
click at [172, 316] on div "0" at bounding box center [111, 314] width 140 height 30
click at [163, 318] on icon "increase-product-quantity" at bounding box center [166, 314] width 11 height 11
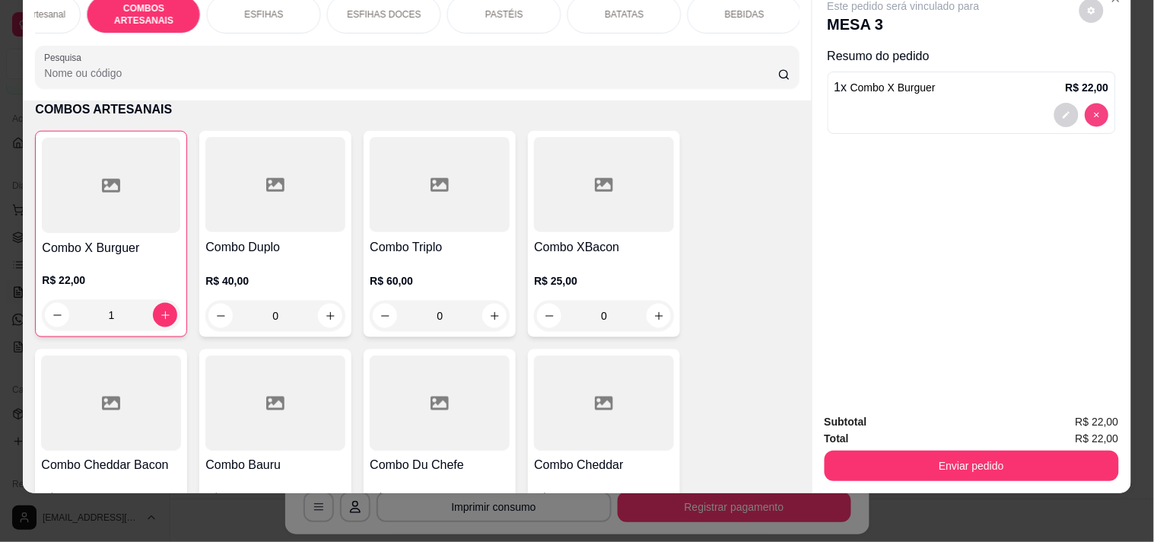
type input "0"
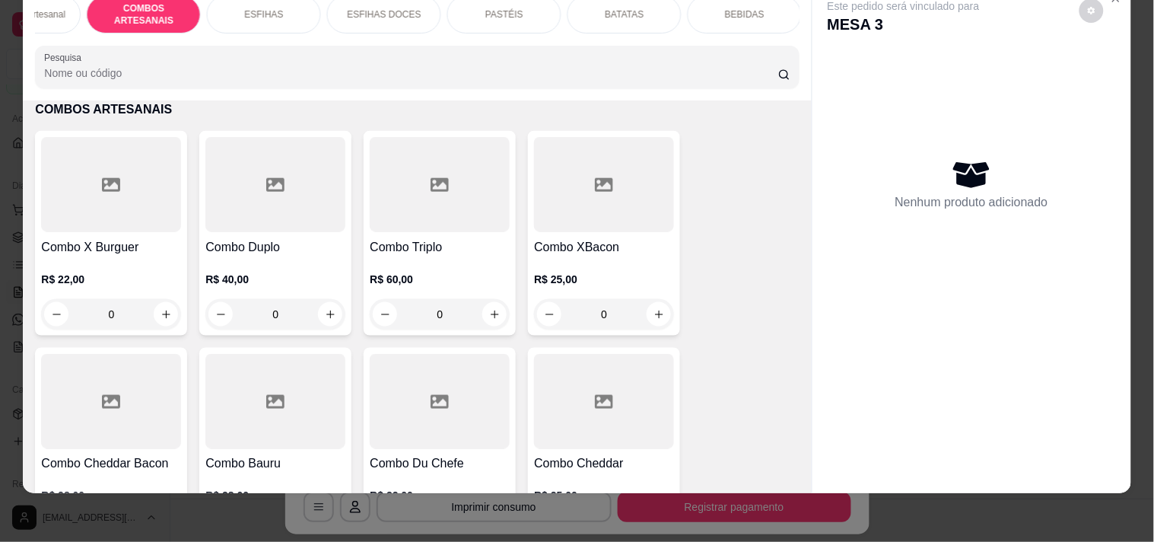
scroll to position [2024, 0]
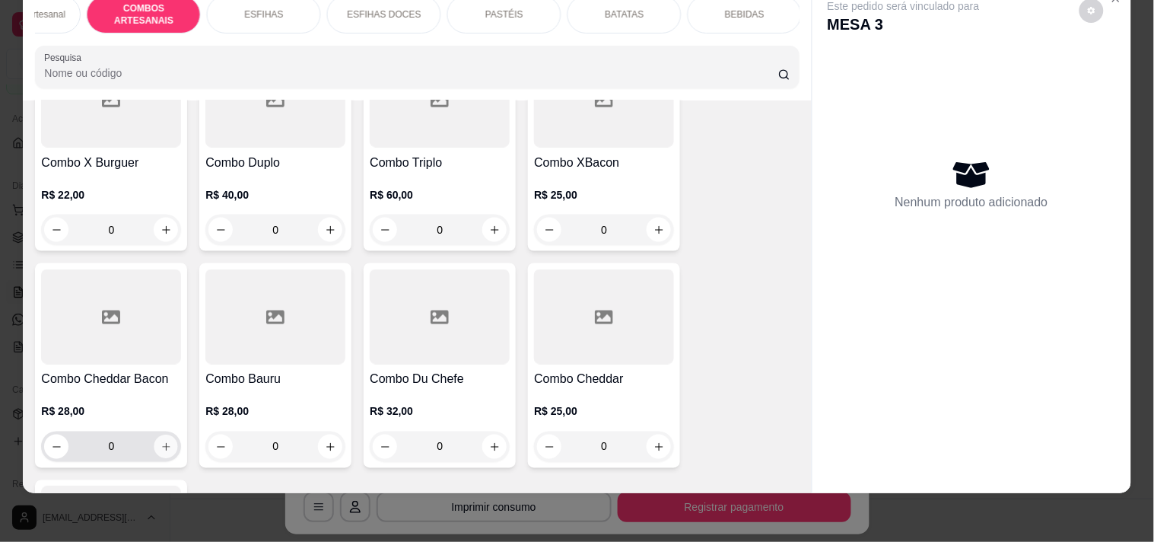
click at [163, 435] on button "increase-product-quantity" at bounding box center [166, 447] width 24 height 24
type input "1"
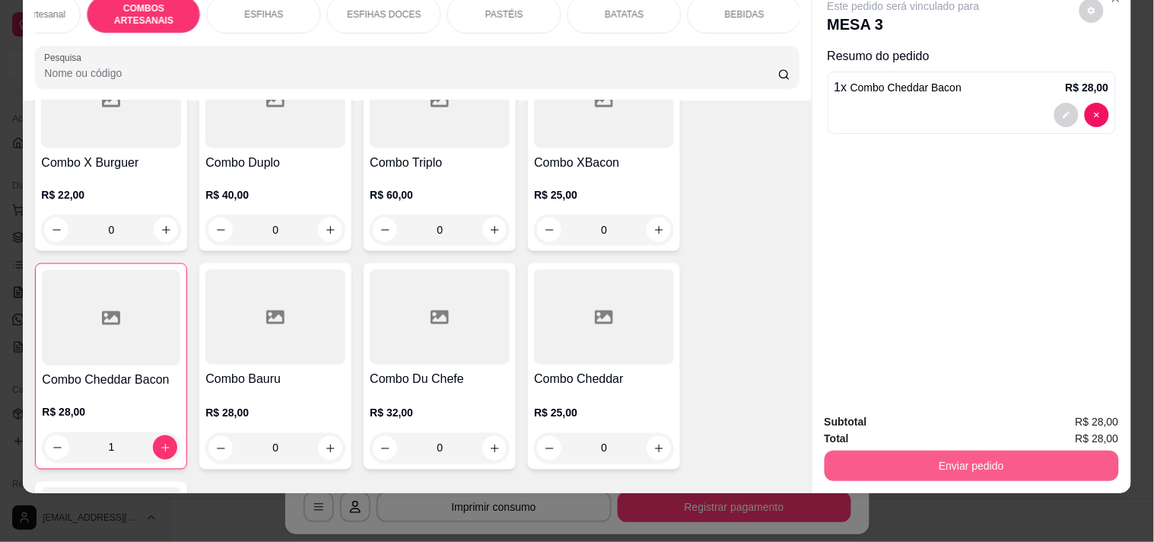
click at [879, 457] on button "Enviar pedido" at bounding box center [972, 465] width 294 height 30
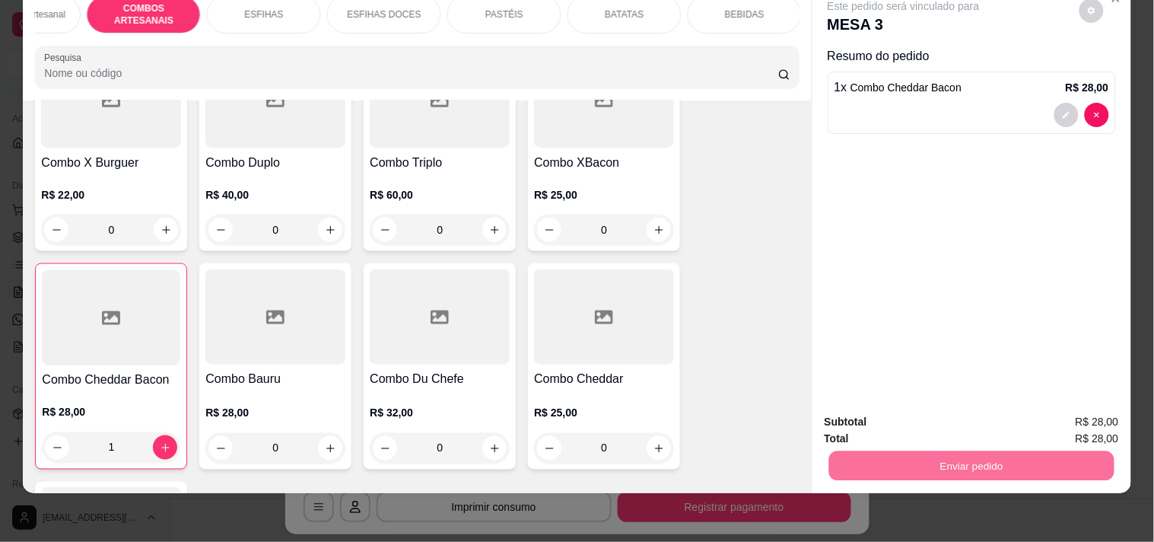
click at [1101, 408] on button "Enviar pedido" at bounding box center [1079, 415] width 86 height 29
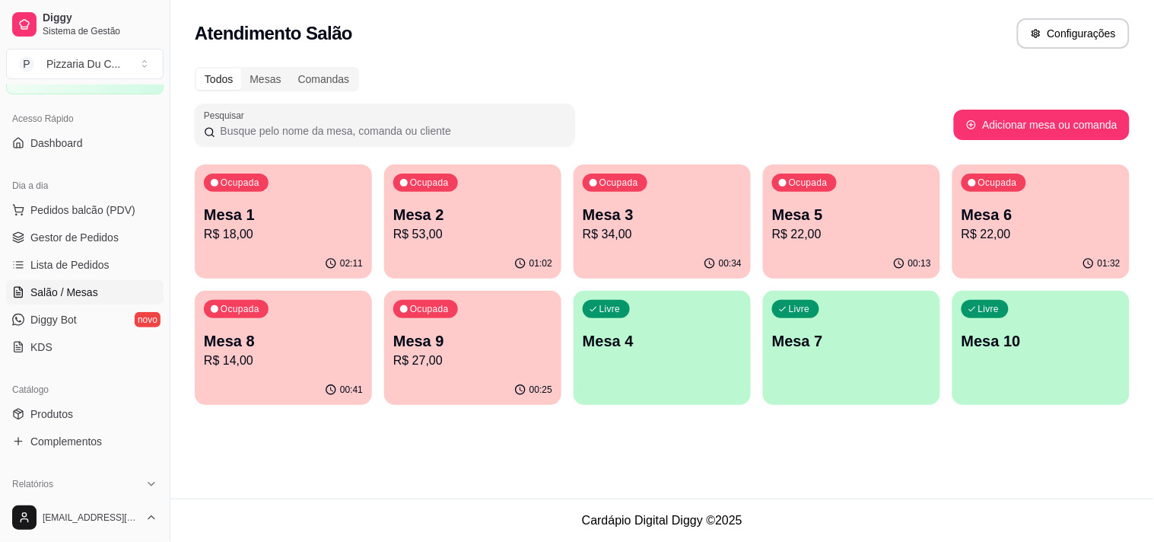
click at [832, 230] on p "R$ 22,00" at bounding box center [851, 234] width 159 height 18
click at [516, 225] on p "R$ 53,00" at bounding box center [472, 234] width 159 height 18
click at [643, 207] on p "Mesa 3" at bounding box center [662, 214] width 159 height 21
click at [866, 185] on div "Ocupada Mesa 5 R$ 22,00" at bounding box center [851, 206] width 177 height 84
click at [656, 234] on p "R$ 34,00" at bounding box center [662, 234] width 159 height 18
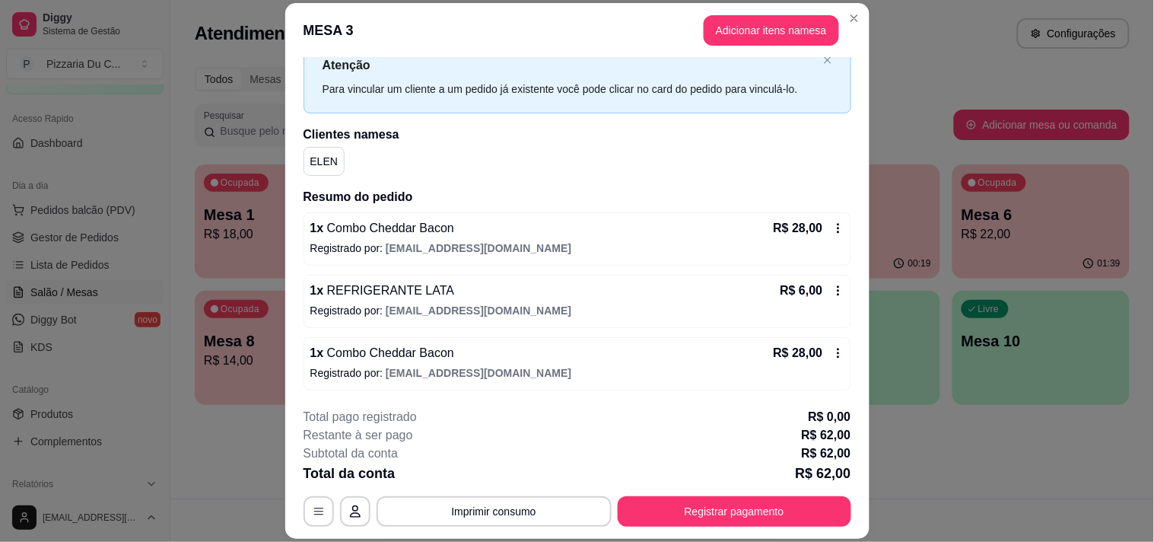
scroll to position [0, 0]
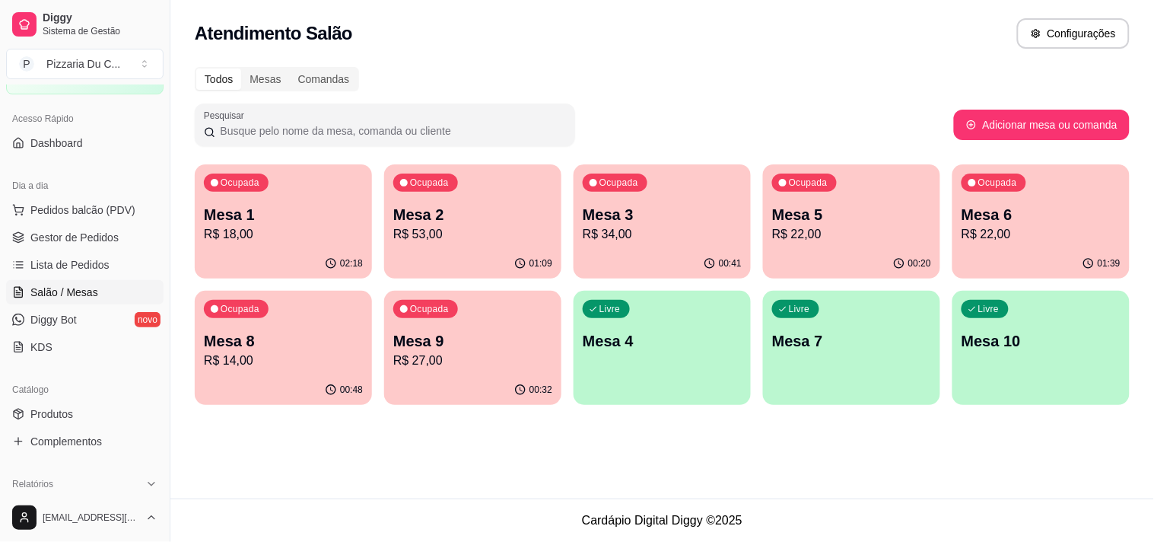
click at [999, 228] on p "R$ 22,00" at bounding box center [1040, 234] width 159 height 18
click at [599, 320] on div "Livre Mesa 4" at bounding box center [662, 339] width 177 height 96
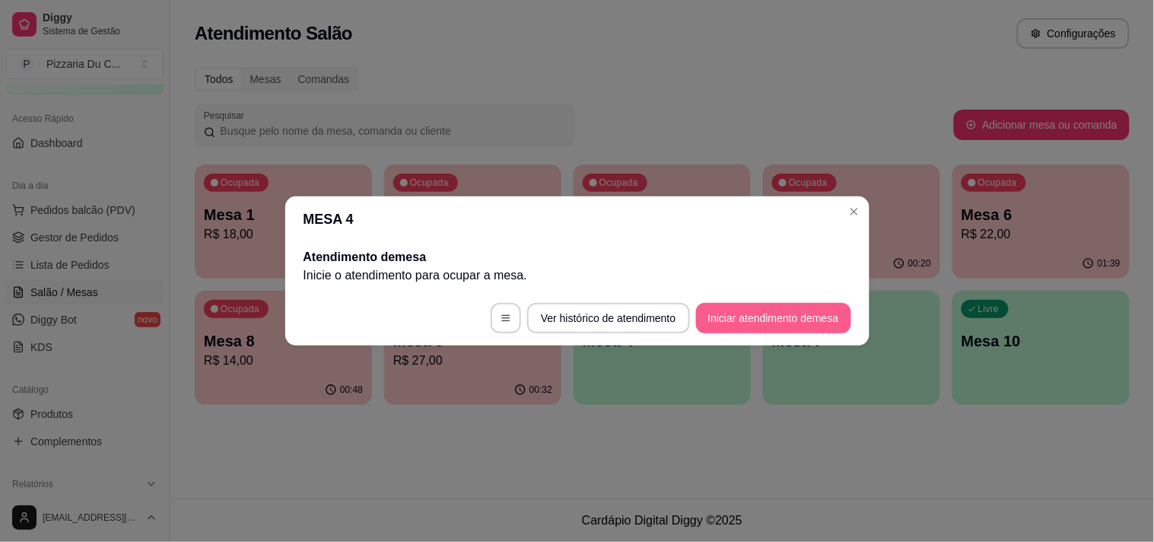
click at [830, 322] on button "Iniciar atendimento de mesa" at bounding box center [773, 318] width 155 height 30
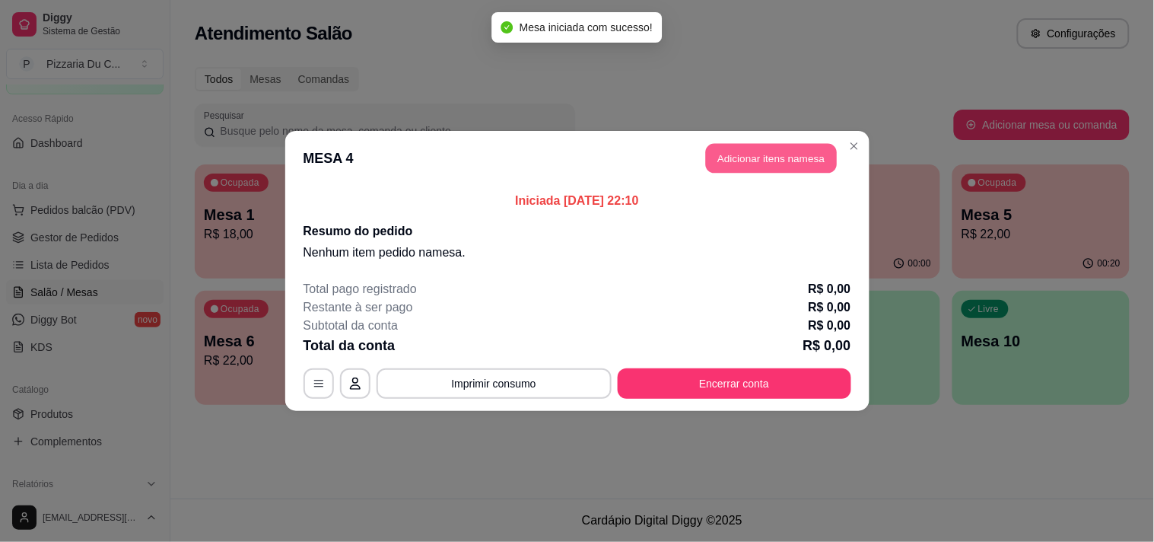
click at [792, 161] on button "Adicionar itens na mesa" at bounding box center [771, 159] width 131 height 30
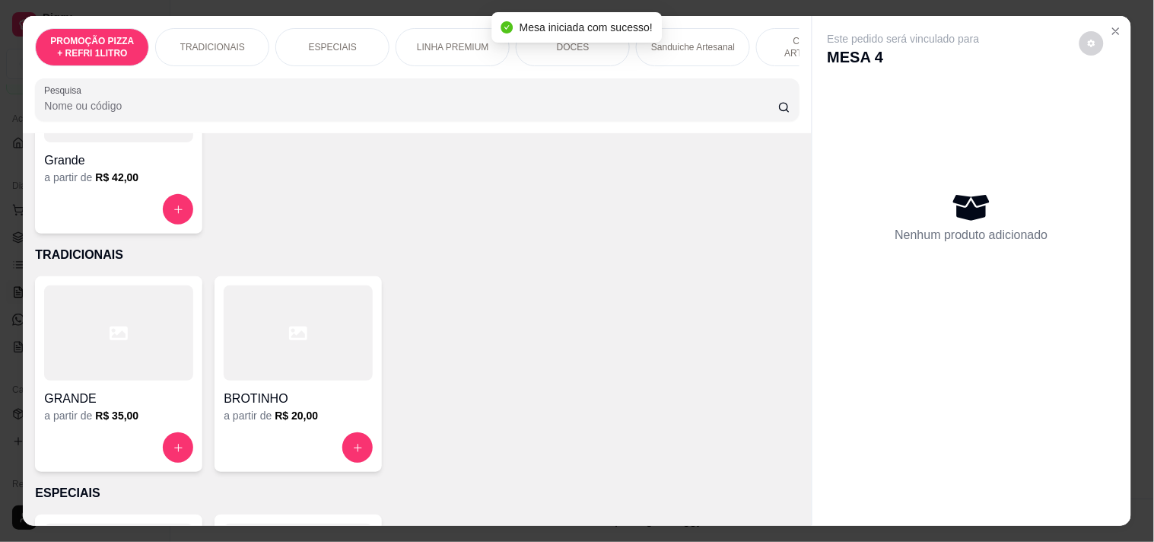
scroll to position [253, 0]
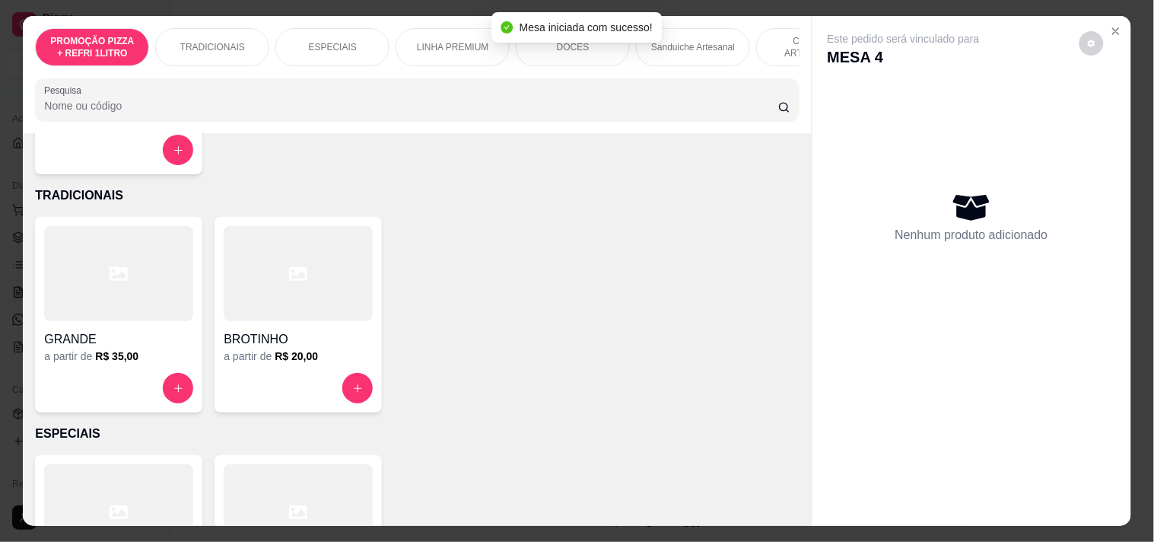
click at [261, 370] on div "BROTINHO a partir de R$ 20,00" at bounding box center [298, 314] width 167 height 195
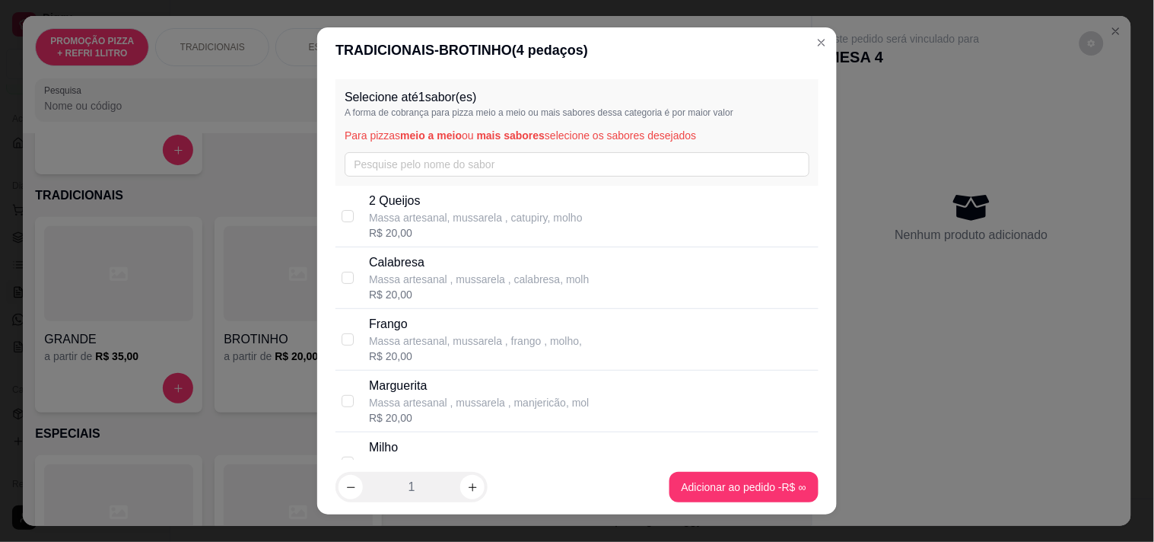
click at [428, 327] on p "Frango" at bounding box center [475, 324] width 213 height 18
checkbox input "true"
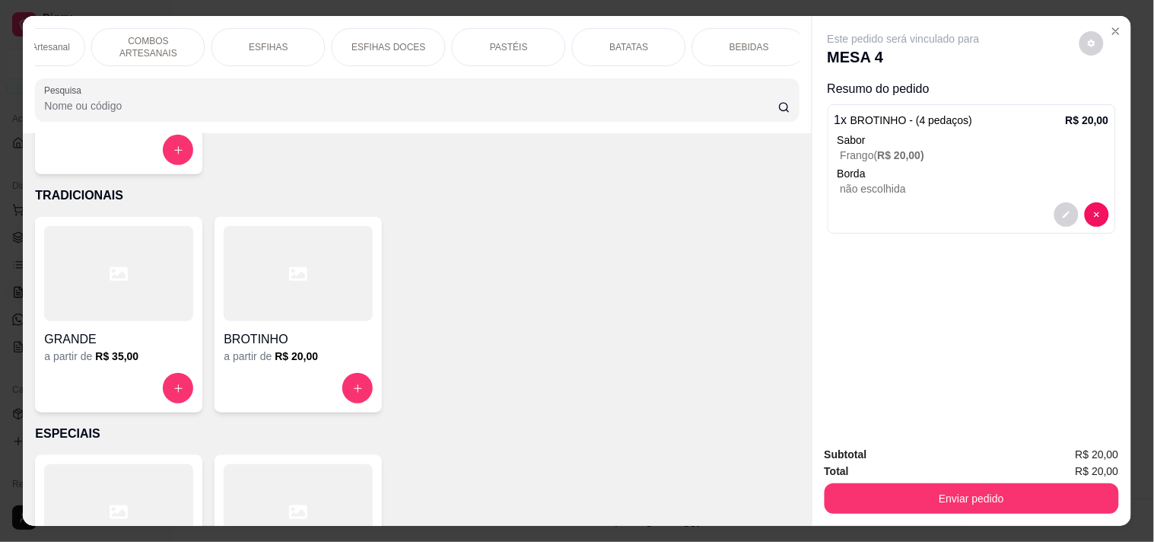
scroll to position [0, 671]
click at [771, 43] on div "BEBIDAS" at bounding box center [743, 47] width 114 height 38
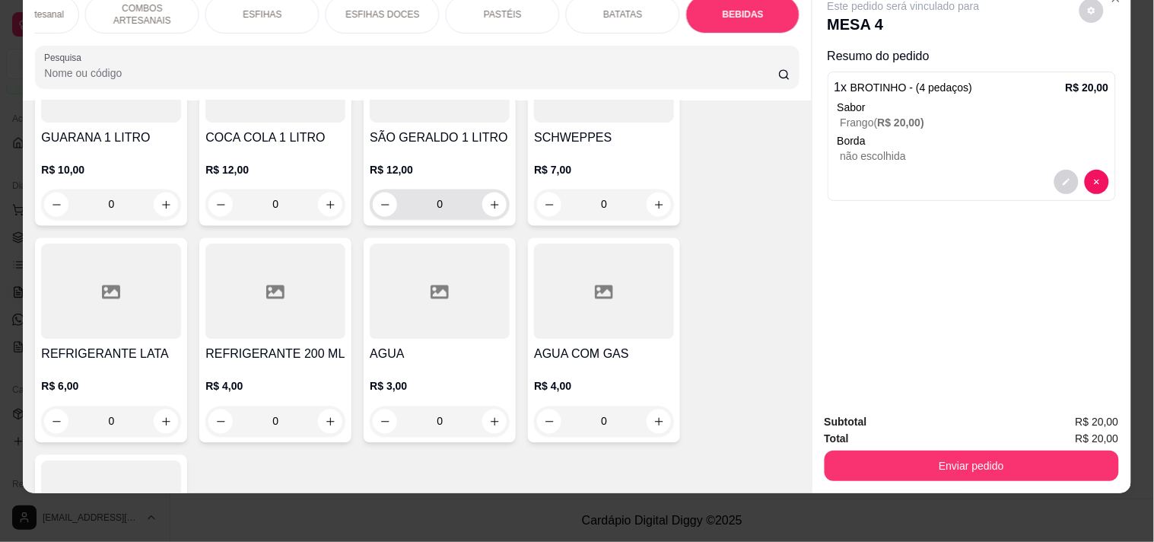
scroll to position [6580, 0]
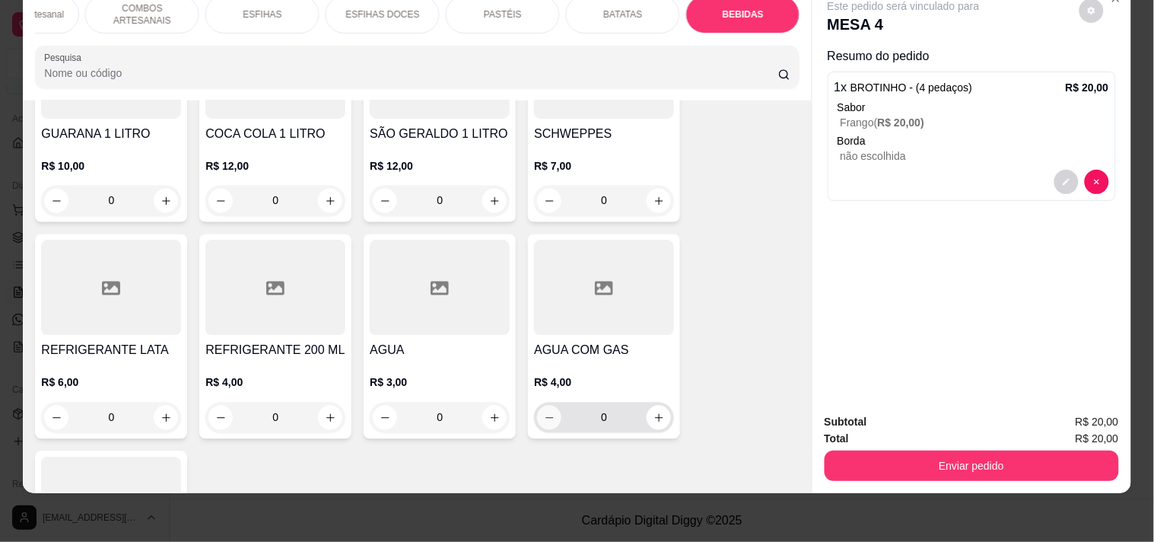
click at [473, 402] on input "0" at bounding box center [439, 417] width 85 height 30
click at [482, 405] on button "increase-product-quantity" at bounding box center [494, 417] width 24 height 24
type input "1"
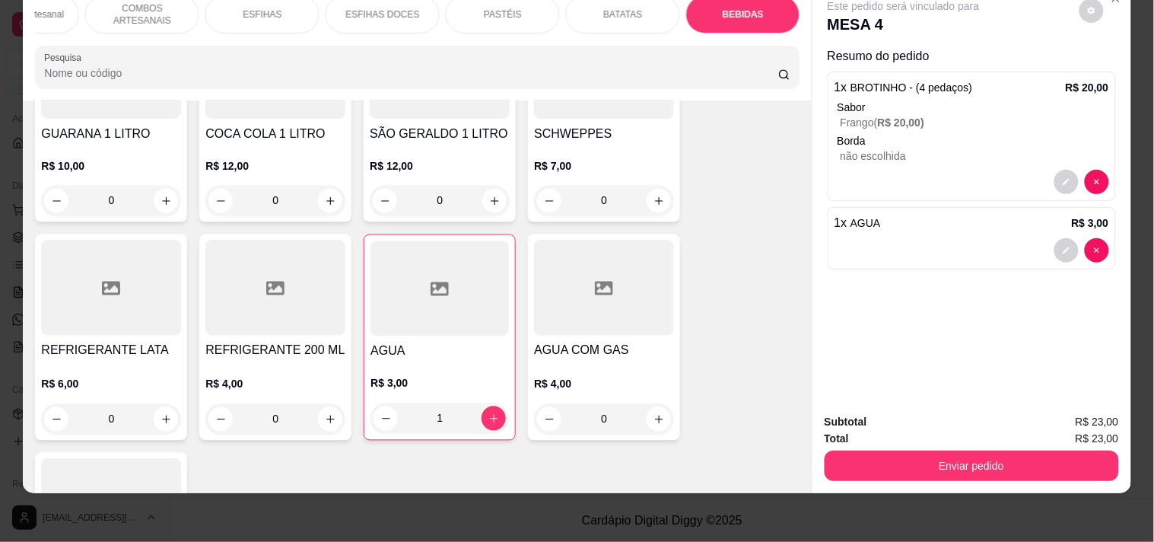
click at [963, 454] on button "Enviar pedido" at bounding box center [972, 465] width 294 height 30
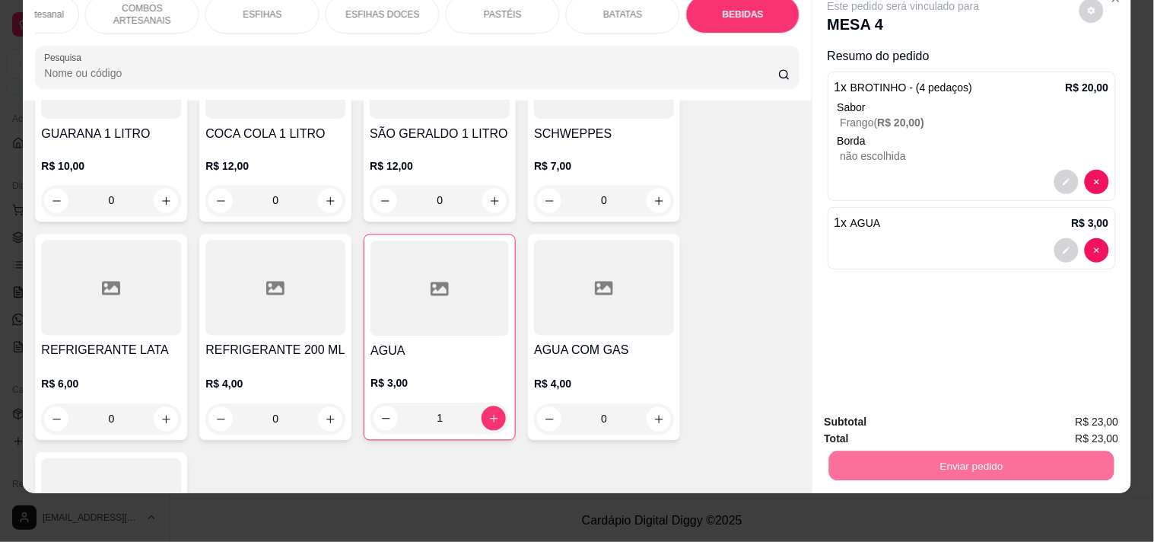
click at [1085, 401] on button "Enviar pedido" at bounding box center [1079, 415] width 86 height 29
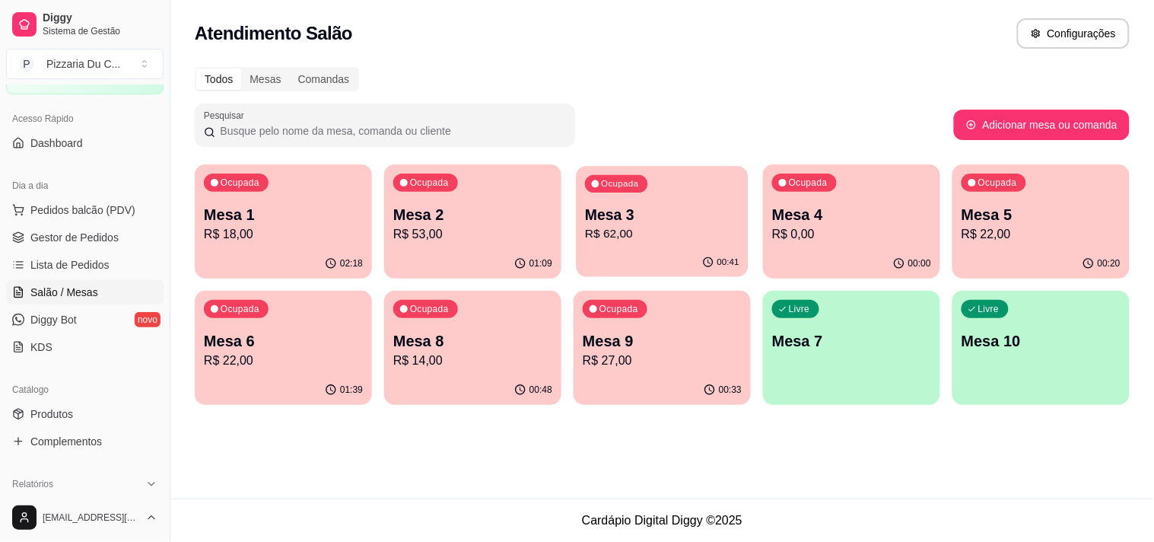
click at [675, 257] on div "00:41" at bounding box center [662, 262] width 172 height 29
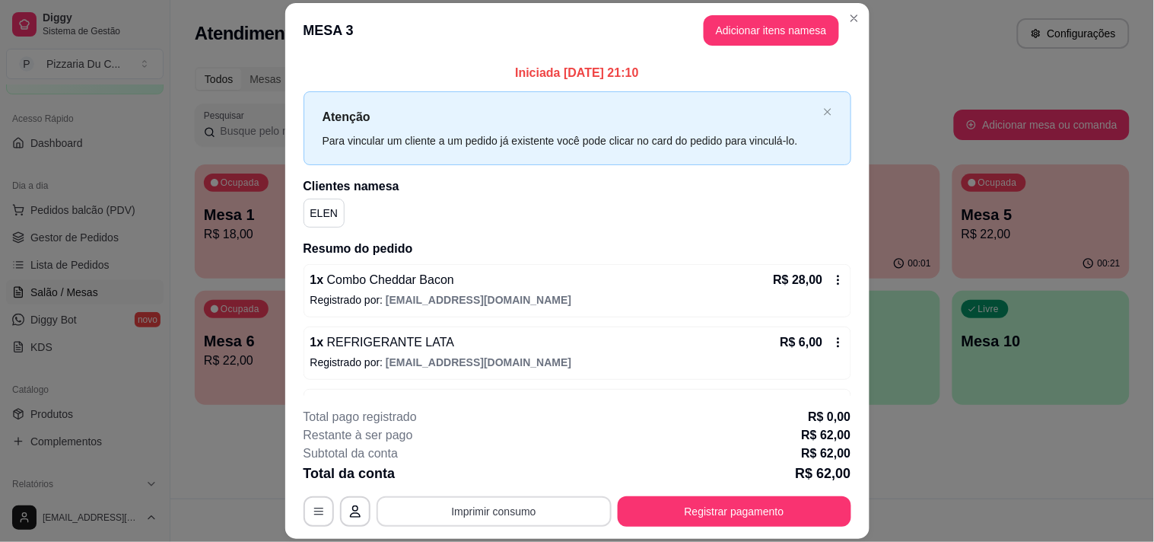
click at [449, 517] on button "Imprimir consumo" at bounding box center [494, 511] width 235 height 30
click at [495, 469] on button "IMPRESSORA" at bounding box center [492, 476] width 110 height 24
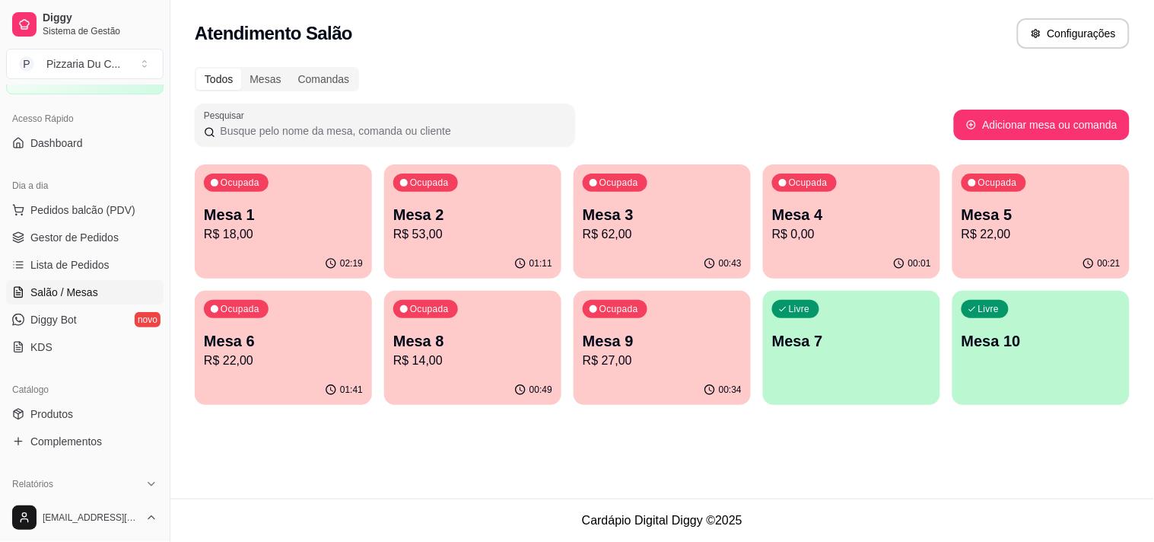
click at [659, 328] on div "Ocupada Mesa 9 R$ 27,00" at bounding box center [662, 333] width 177 height 84
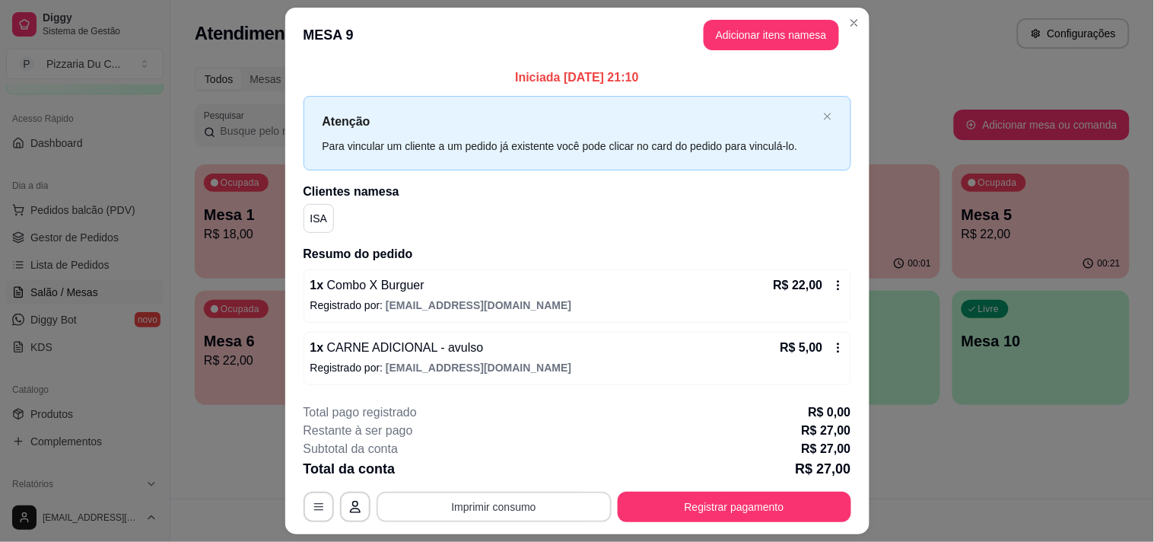
click at [512, 498] on button "Imprimir consumo" at bounding box center [494, 506] width 235 height 30
click at [497, 447] on h4 "Escolha a impressora" at bounding box center [492, 445] width 110 height 15
click at [495, 472] on button "IMPRESSORA" at bounding box center [492, 471] width 106 height 24
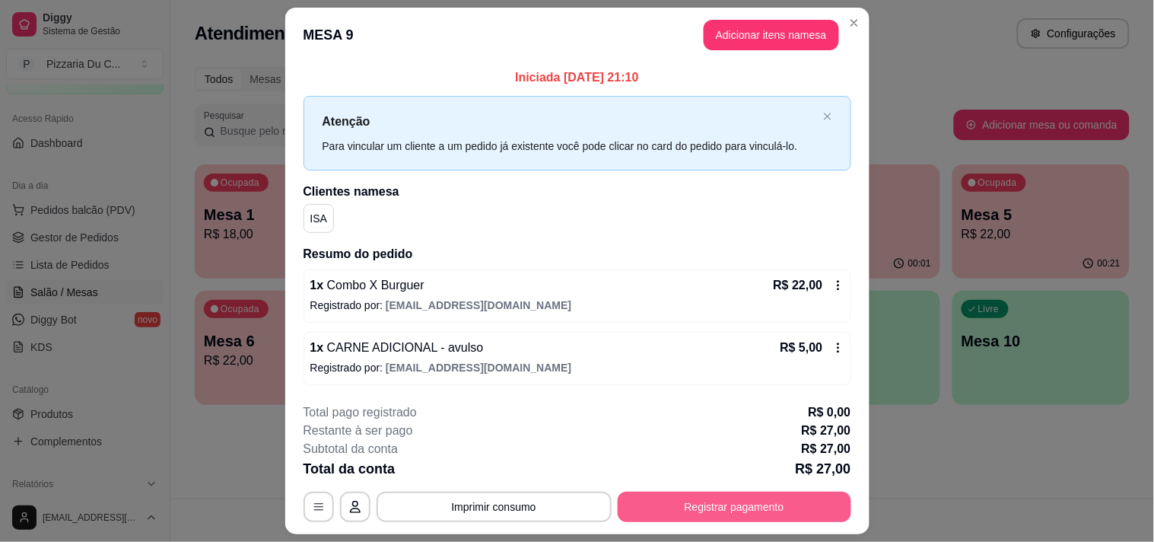
click at [685, 513] on button "Registrar pagamento" at bounding box center [735, 506] width 234 height 30
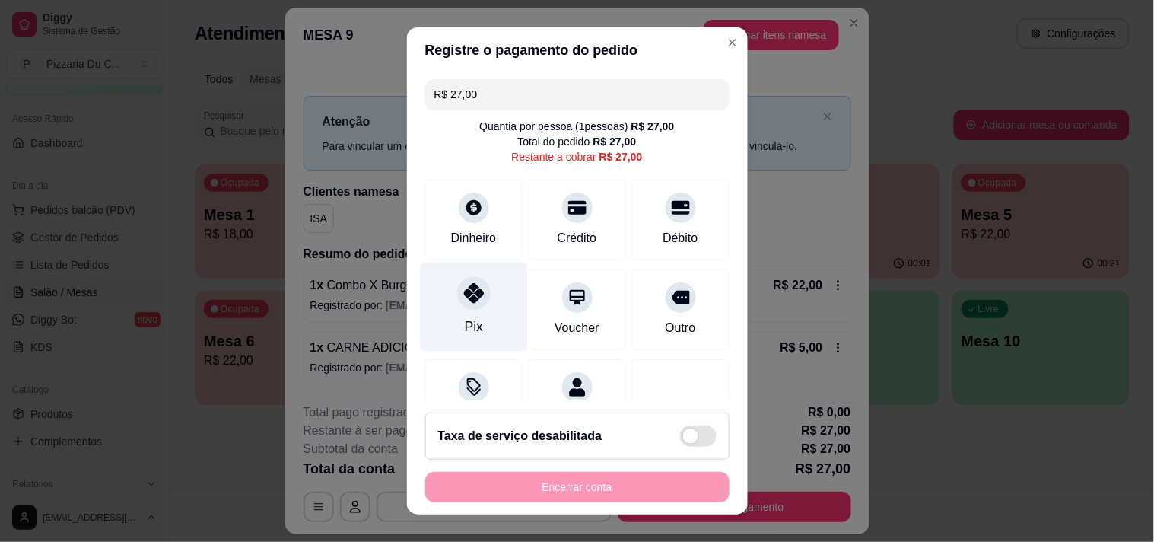
click at [472, 320] on div "Pix" at bounding box center [473, 326] width 18 height 20
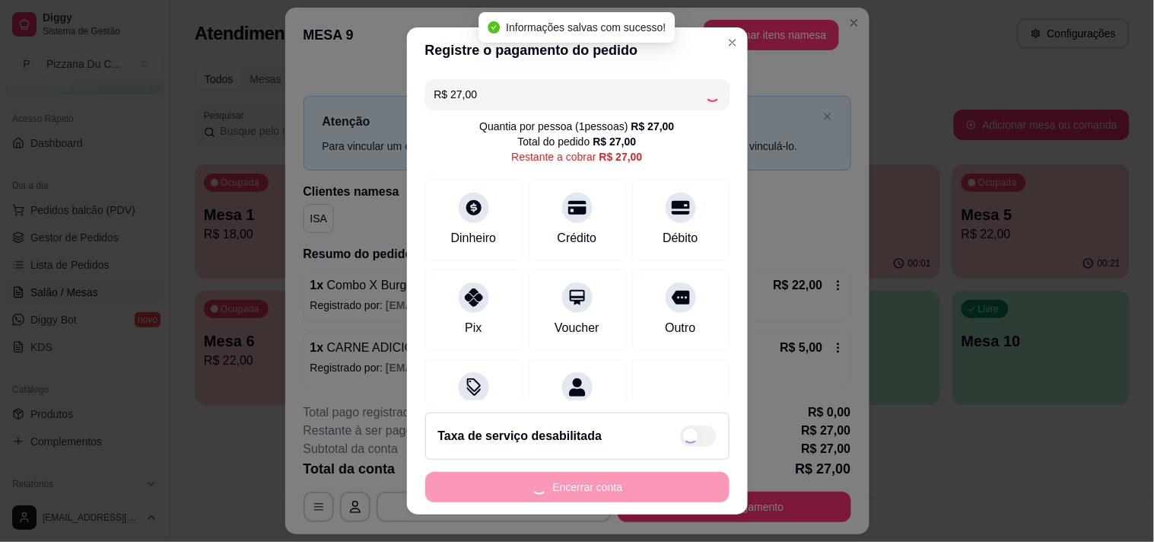
type input "R$ 0,00"
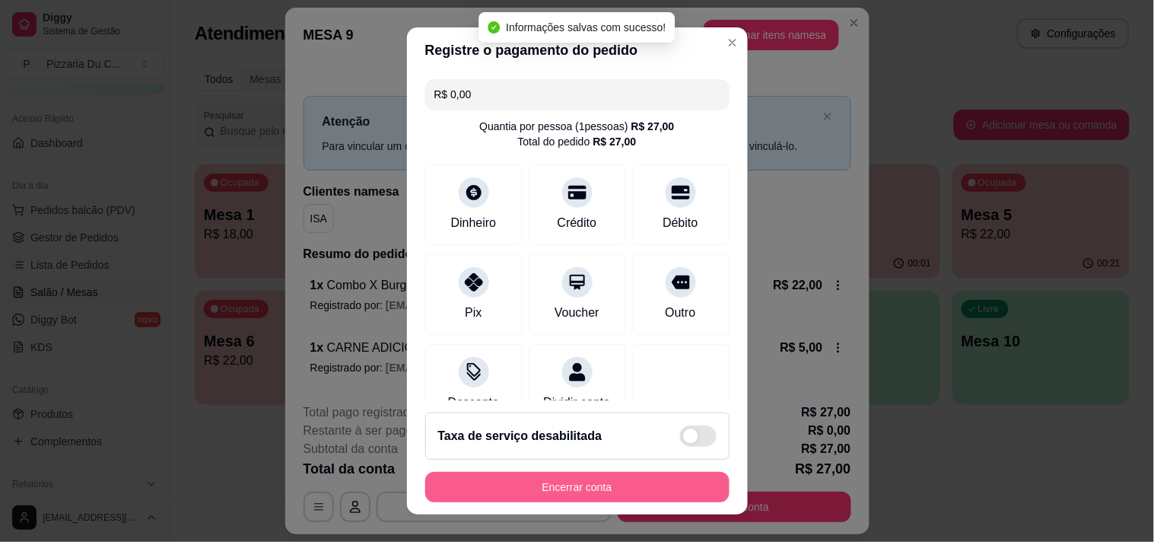
click at [636, 485] on button "Encerrar conta" at bounding box center [577, 487] width 304 height 30
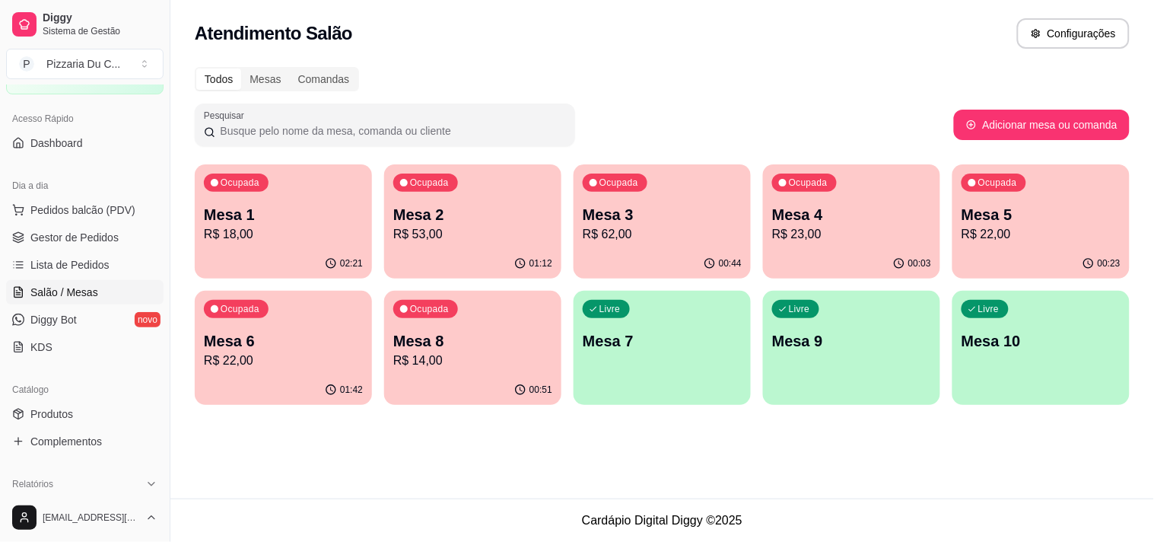
click at [831, 225] on p "R$ 23,00" at bounding box center [851, 234] width 159 height 18
click at [691, 244] on div "Ocupada Mesa 3 R$ 62,00" at bounding box center [662, 206] width 177 height 84
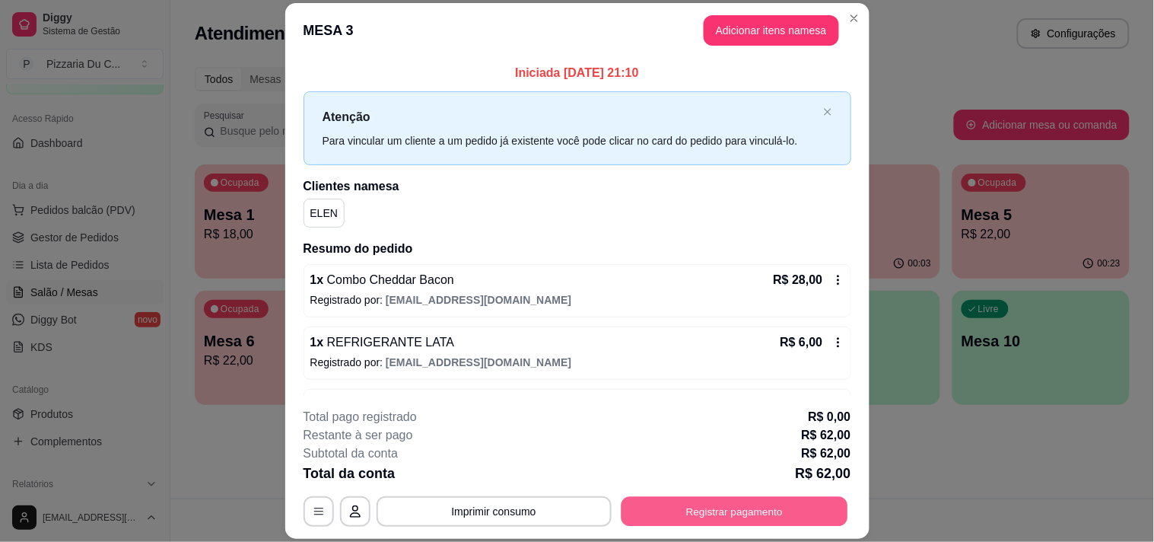
click at [753, 503] on button "Registrar pagamento" at bounding box center [734, 512] width 227 height 30
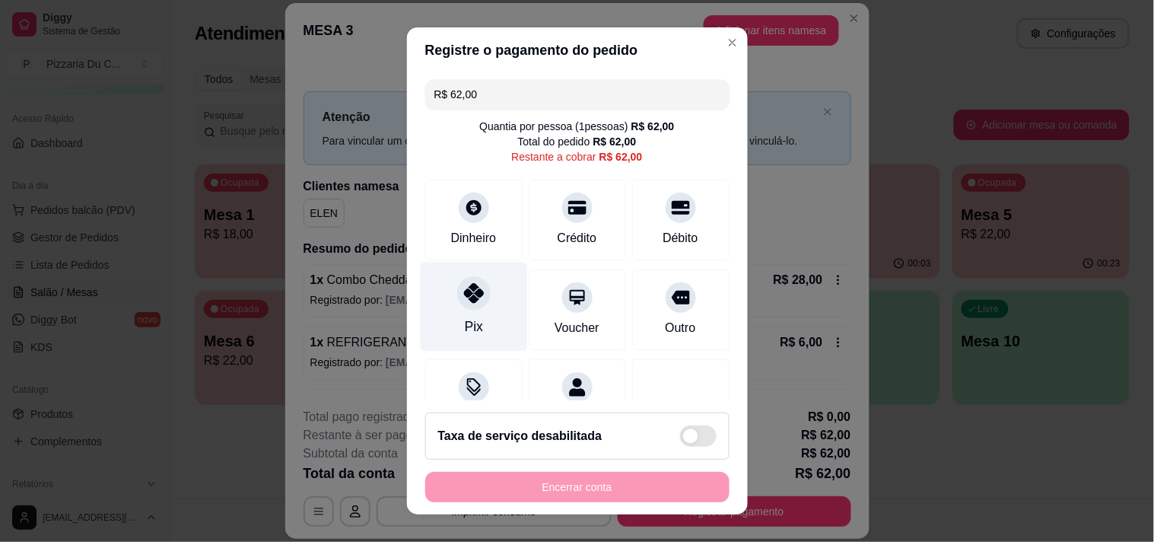
click at [475, 304] on div at bounding box center [473, 292] width 33 height 33
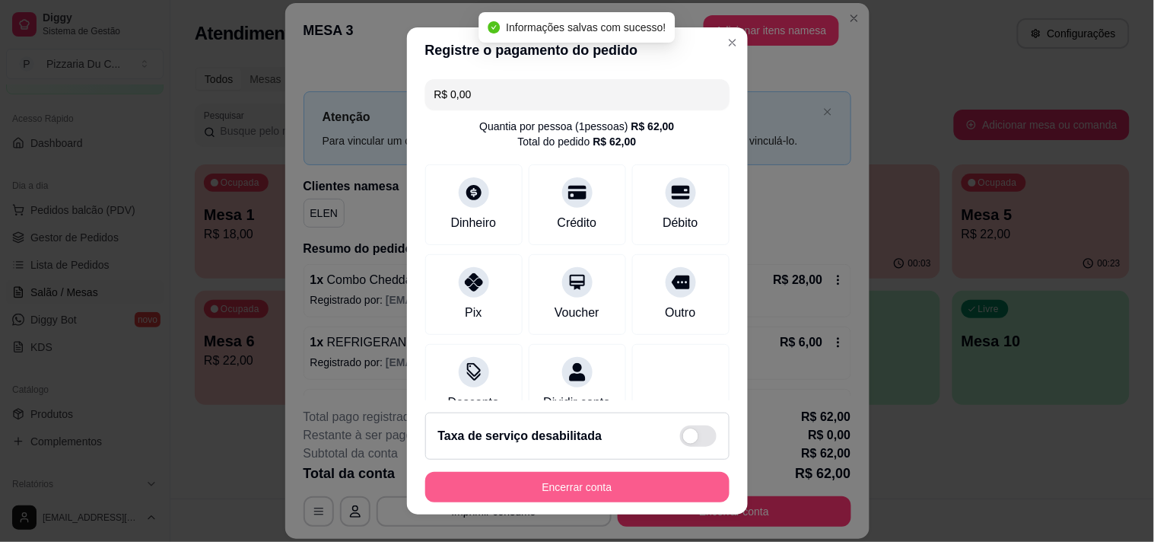
type input "R$ 0,00"
click at [523, 491] on button "Encerrar conta" at bounding box center [577, 487] width 304 height 30
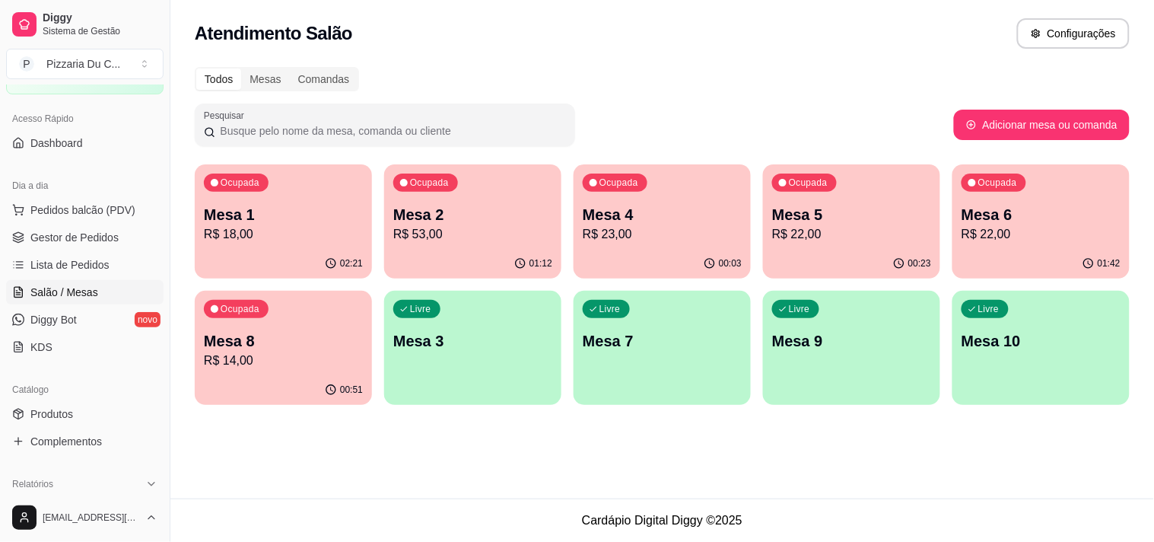
click at [963, 219] on p "Mesa 6" at bounding box center [1040, 214] width 159 height 21
click at [292, 363] on p "R$ 14,00" at bounding box center [283, 359] width 154 height 17
click at [955, 219] on div "Ocupada Mesa 6 R$ 22,00" at bounding box center [1040, 206] width 177 height 84
click at [862, 194] on div "Ocupada Mesa 5 R$ 22,00" at bounding box center [851, 206] width 177 height 84
click at [679, 191] on div "Ocupada Mesa 4 R$ 23,00" at bounding box center [662, 206] width 177 height 84
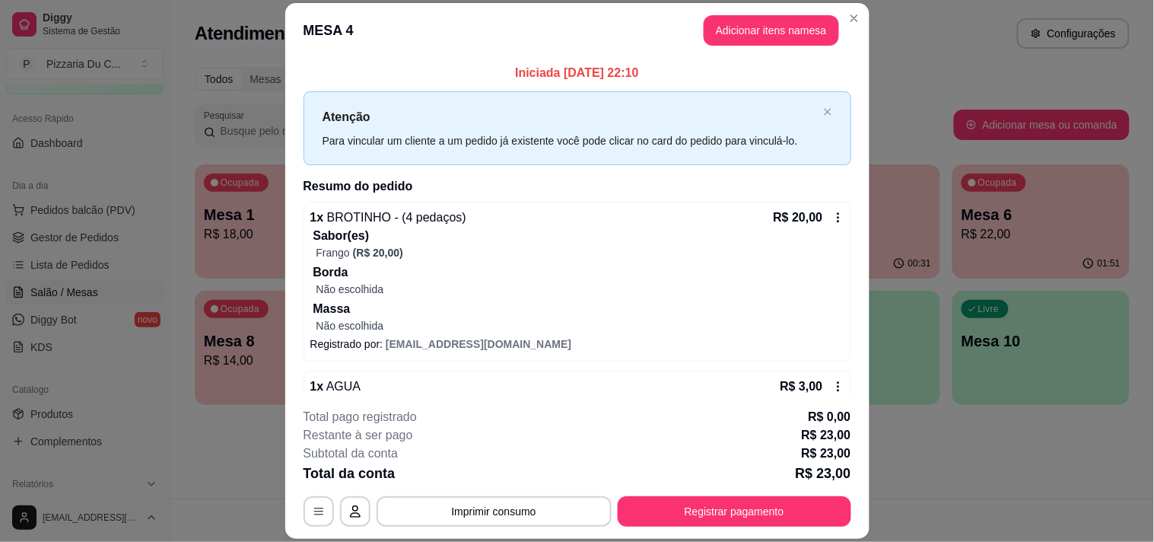
click at [860, 11] on header "MESA 4 Adicionar itens na mesa" at bounding box center [577, 30] width 584 height 55
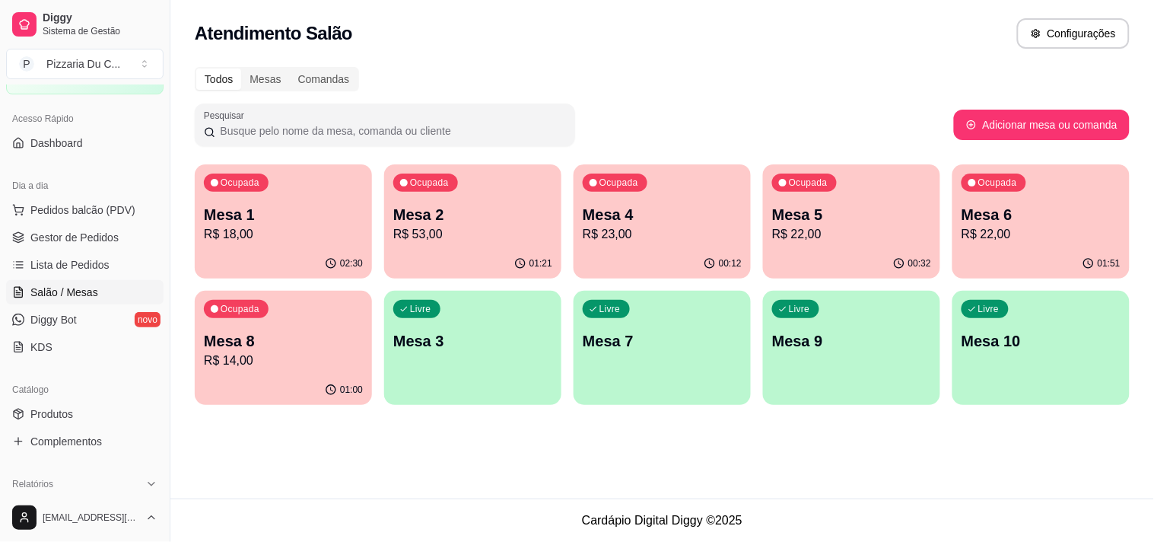
click at [332, 329] on div "Ocupada Mesa 8 R$ 14,00" at bounding box center [283, 333] width 177 height 84
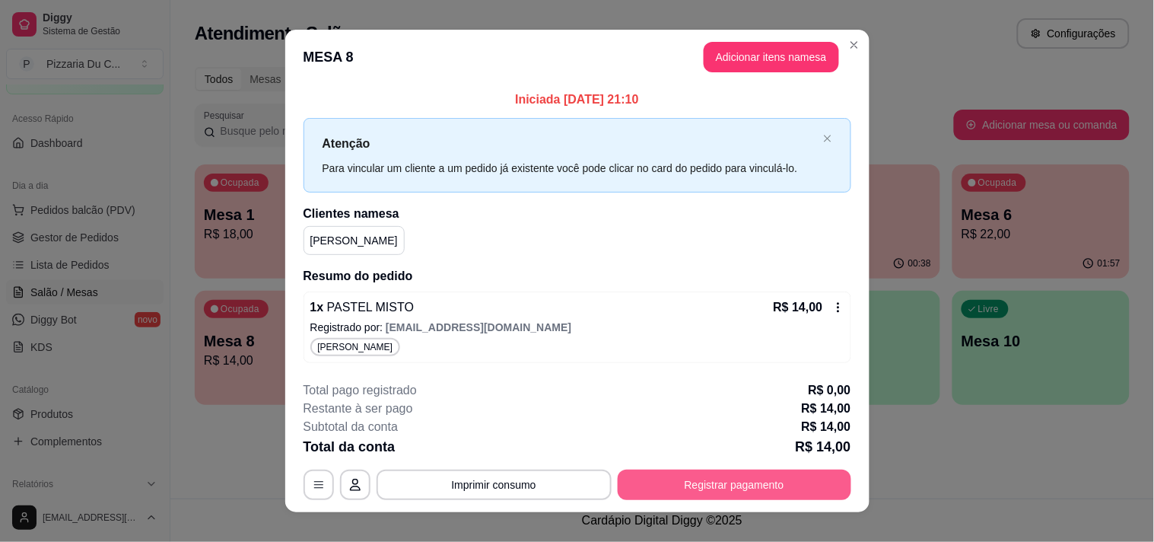
click at [780, 487] on button "Registrar pagamento" at bounding box center [735, 484] width 234 height 30
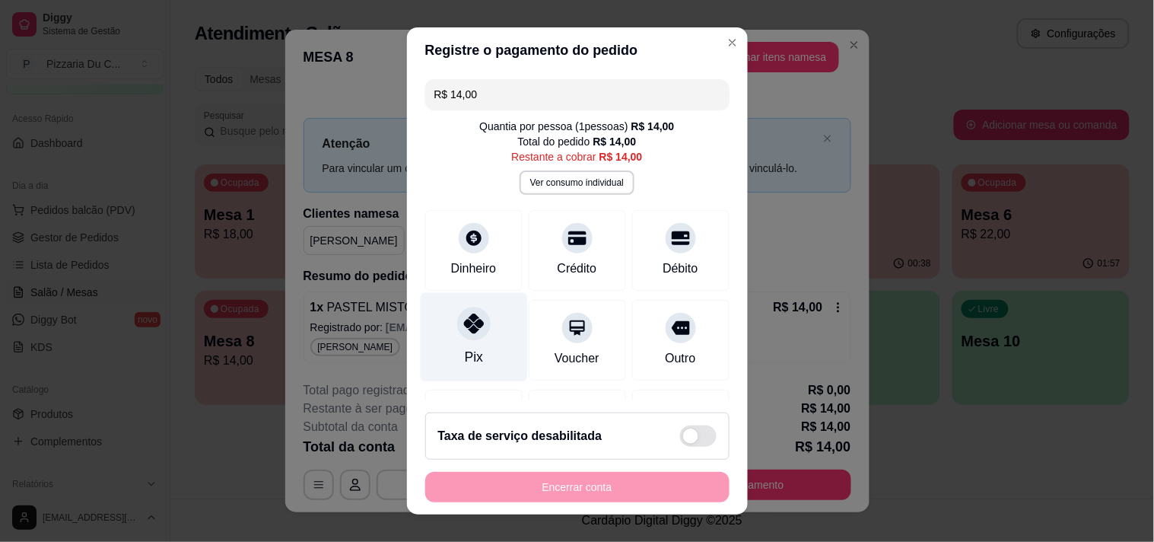
click at [491, 330] on div "Pix" at bounding box center [473, 336] width 107 height 89
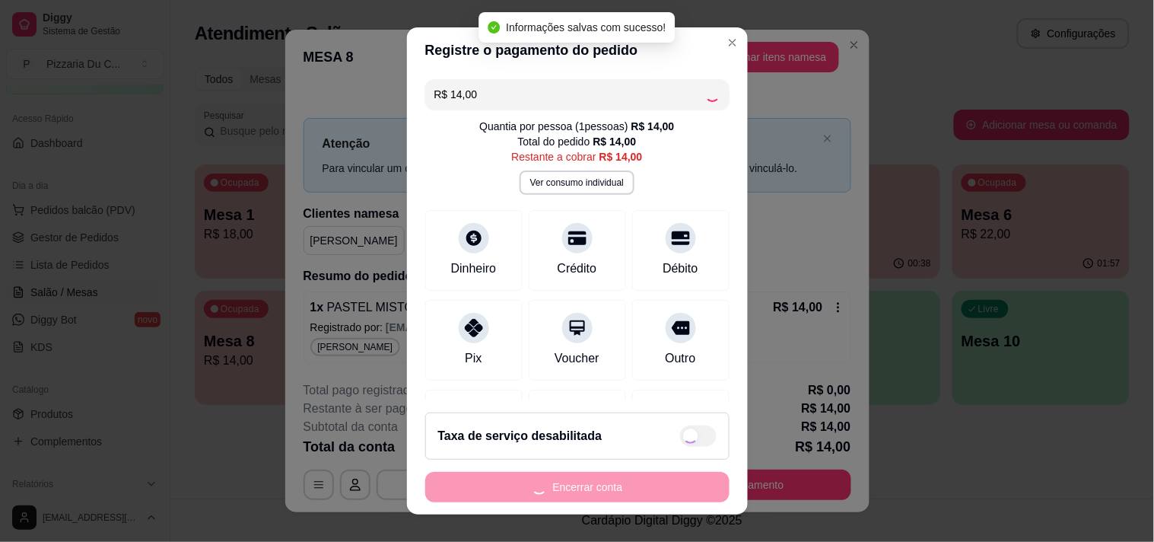
type input "R$ 0,00"
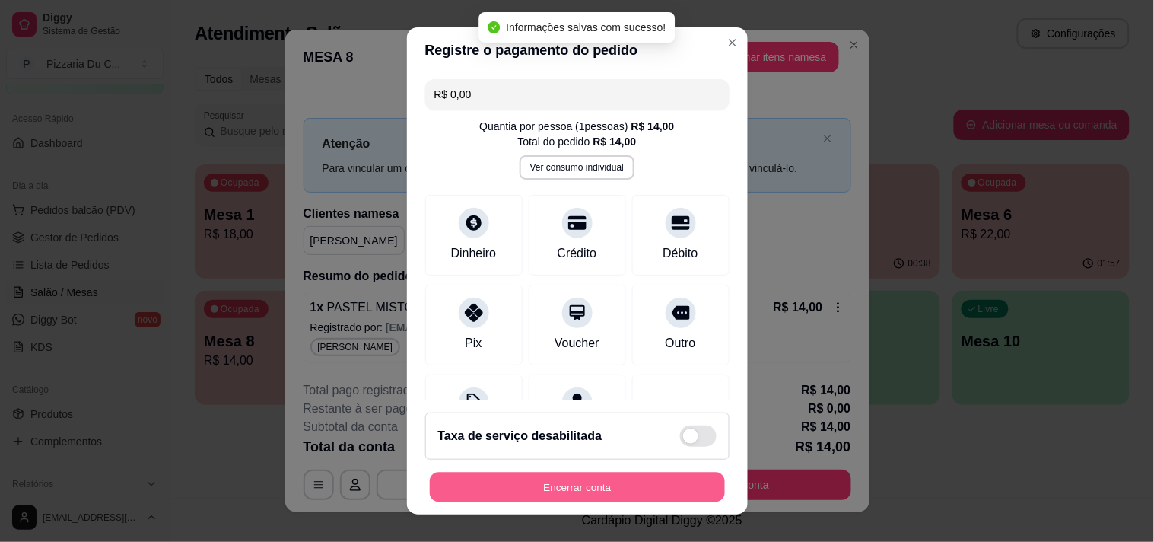
click at [507, 489] on button "Encerrar conta" at bounding box center [577, 487] width 295 height 30
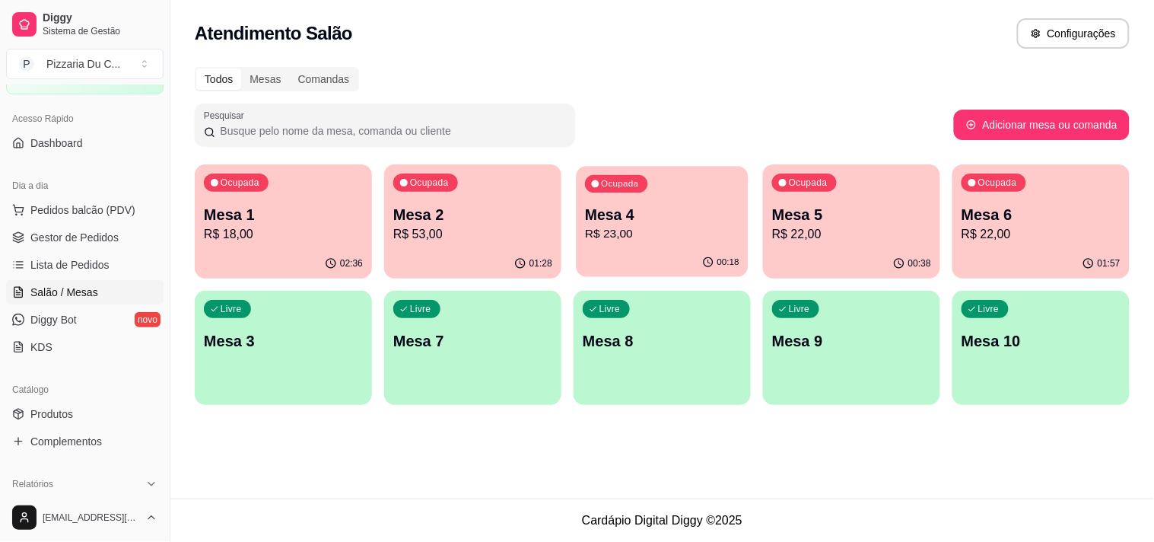
click at [639, 217] on p "Mesa 4" at bounding box center [662, 215] width 154 height 21
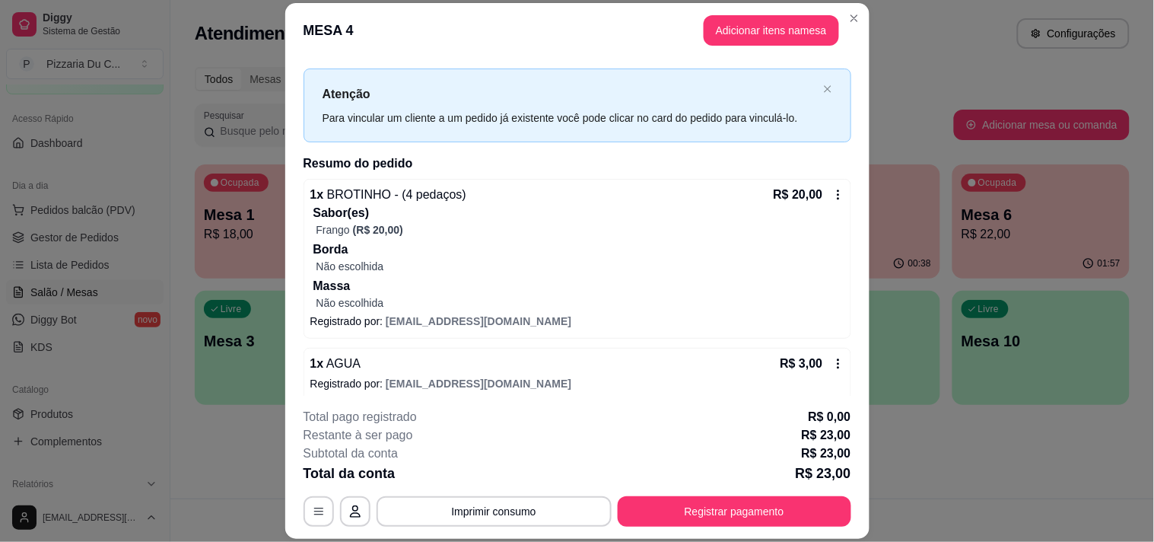
scroll to position [33, 0]
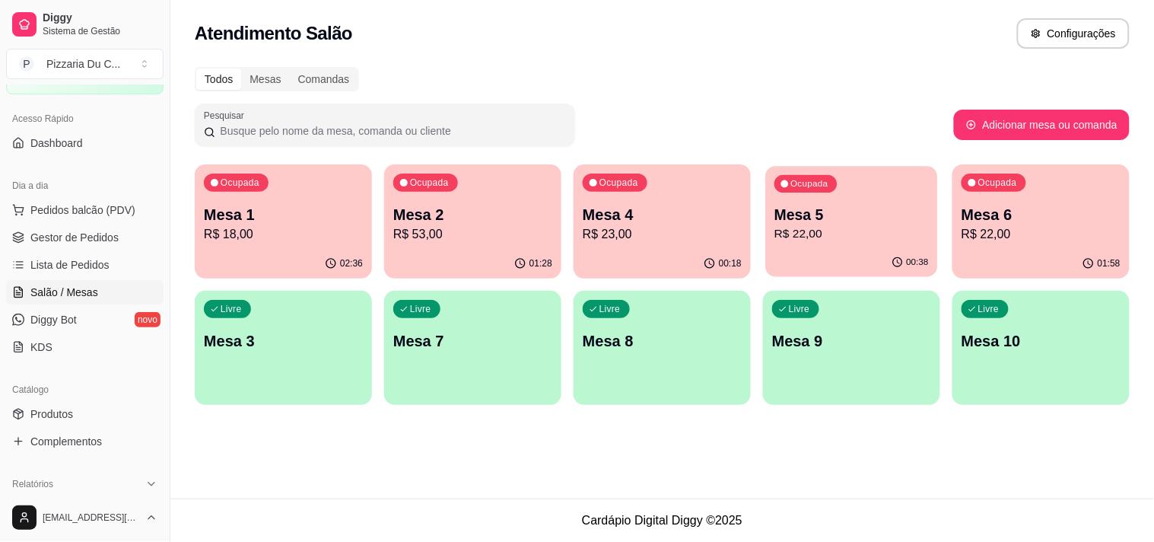
click at [890, 253] on div "00:38" at bounding box center [851, 262] width 172 height 29
click at [1014, 209] on p "Mesa 6" at bounding box center [1040, 214] width 159 height 21
click at [741, 204] on div "Ocupada Mesa 4 R$ 23,00" at bounding box center [662, 207] width 172 height 82
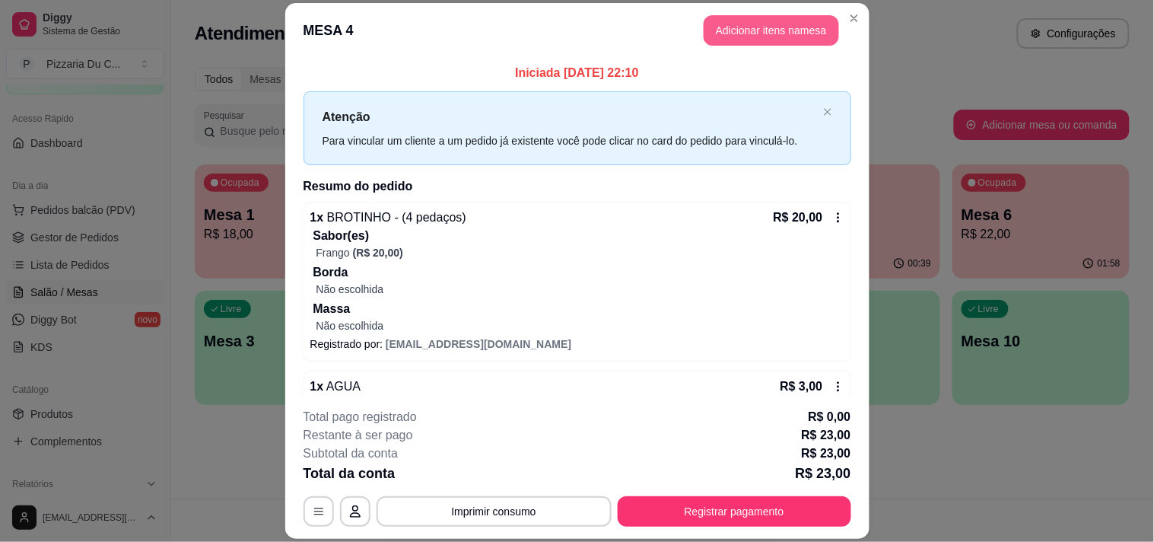
click at [830, 18] on button "Adicionar itens na mesa" at bounding box center [771, 30] width 135 height 30
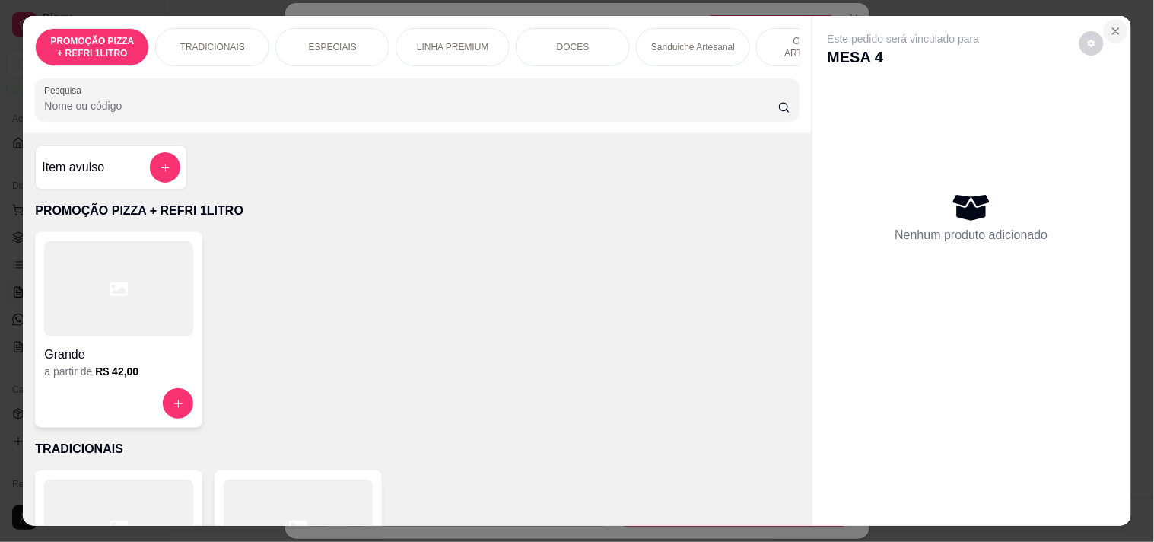
click at [1112, 28] on icon "Close" at bounding box center [1116, 31] width 12 height 12
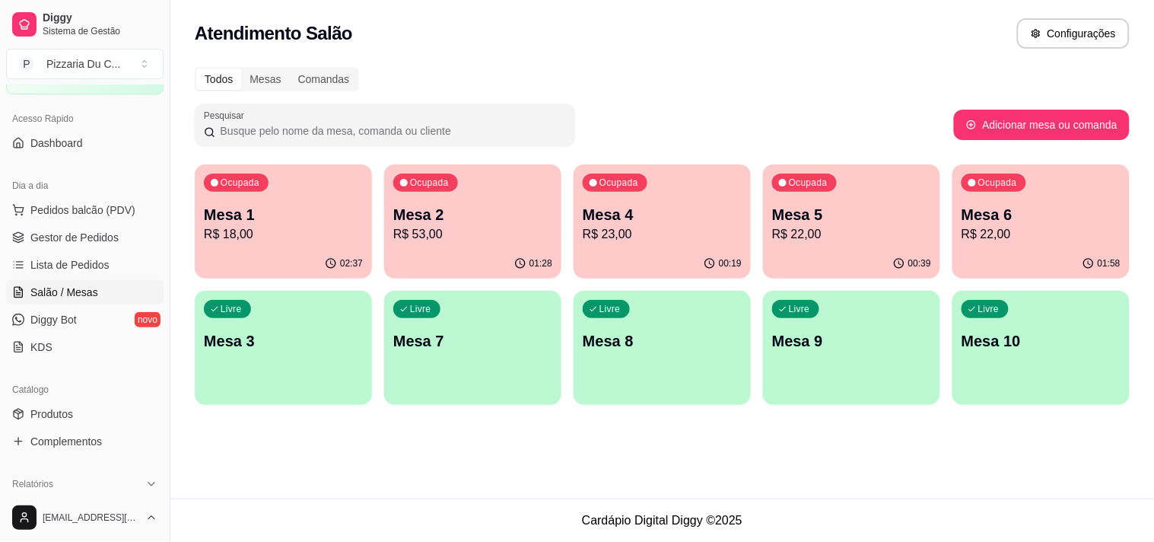
click at [1027, 282] on div "Ocupada Mesa 1 R$ 18,00 02:37 Ocupada Mesa 2 R$ 53,00 01:28 Ocupada Mesa 4 R$ 2…" at bounding box center [662, 284] width 935 height 240
click at [1031, 263] on div "01:58" at bounding box center [1040, 264] width 177 height 30
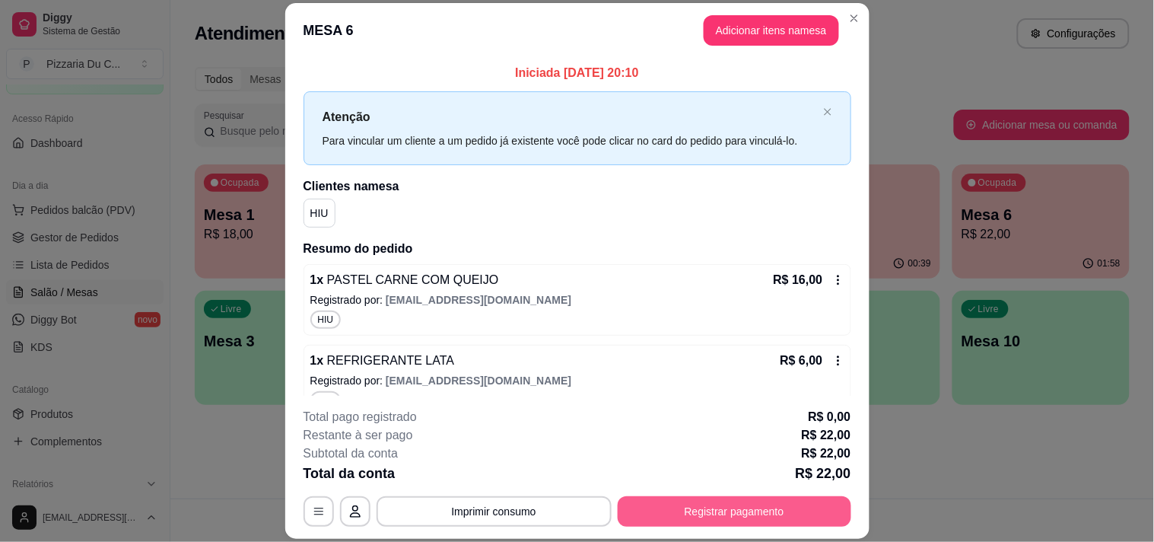
click at [670, 505] on button "Registrar pagamento" at bounding box center [735, 511] width 234 height 30
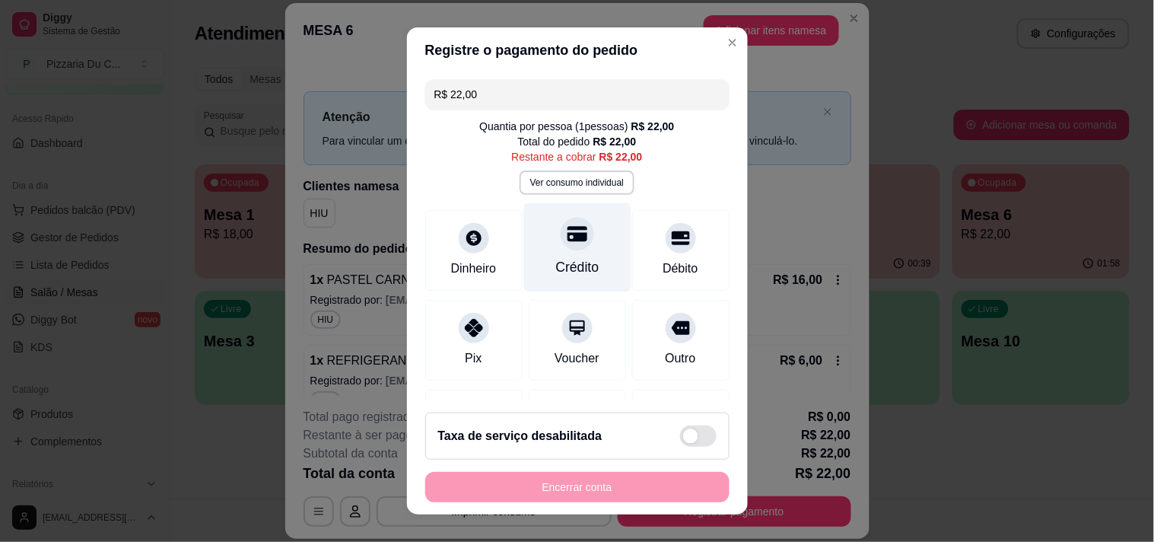
click at [568, 232] on div at bounding box center [577, 233] width 33 height 33
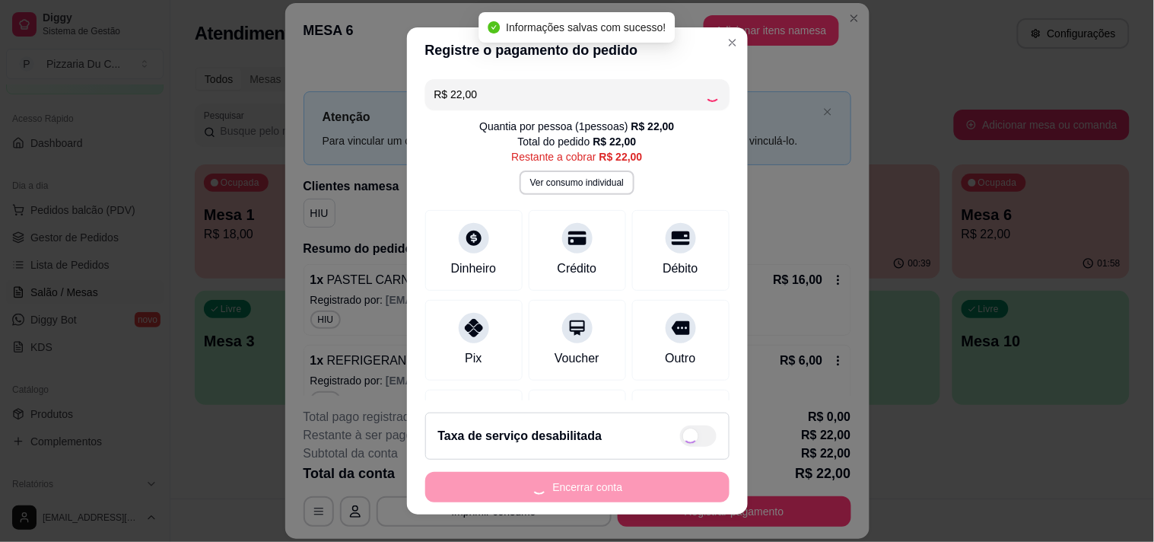
type input "R$ 0,00"
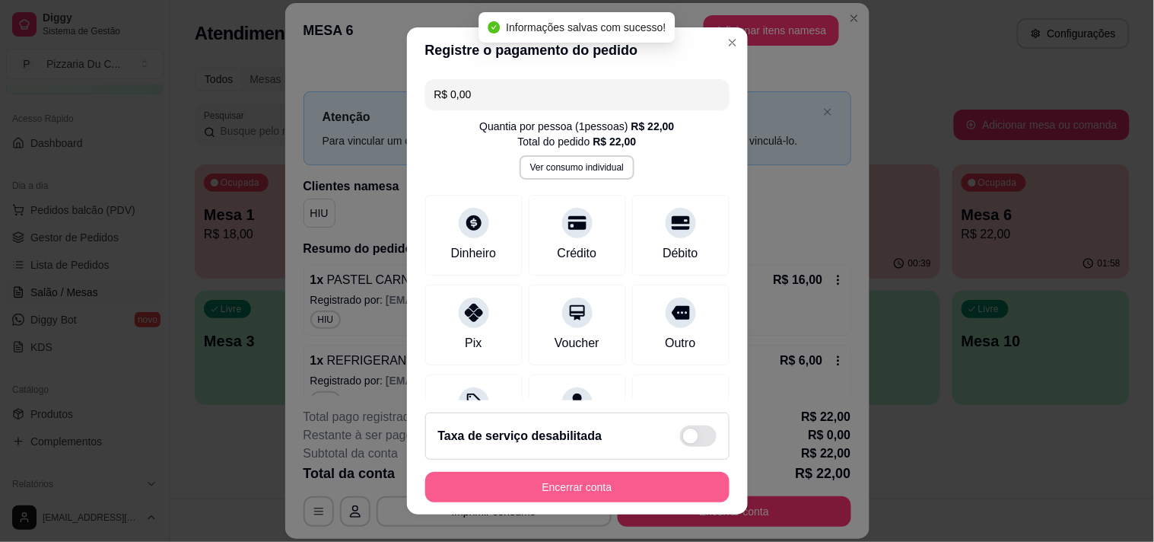
click at [566, 485] on button "Encerrar conta" at bounding box center [577, 487] width 304 height 30
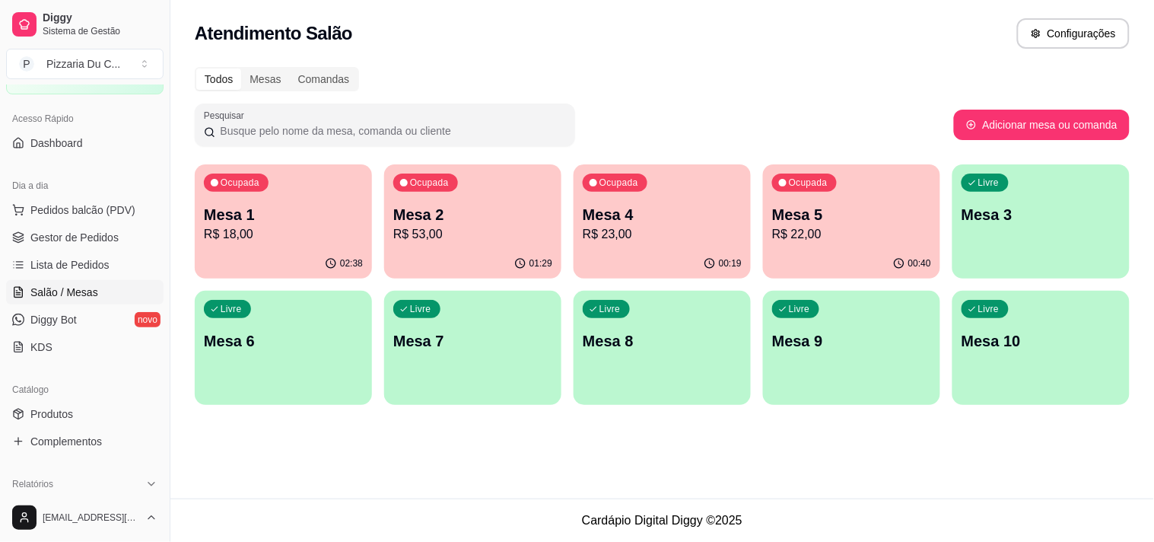
click at [726, 204] on p "Mesa 4" at bounding box center [662, 214] width 159 height 21
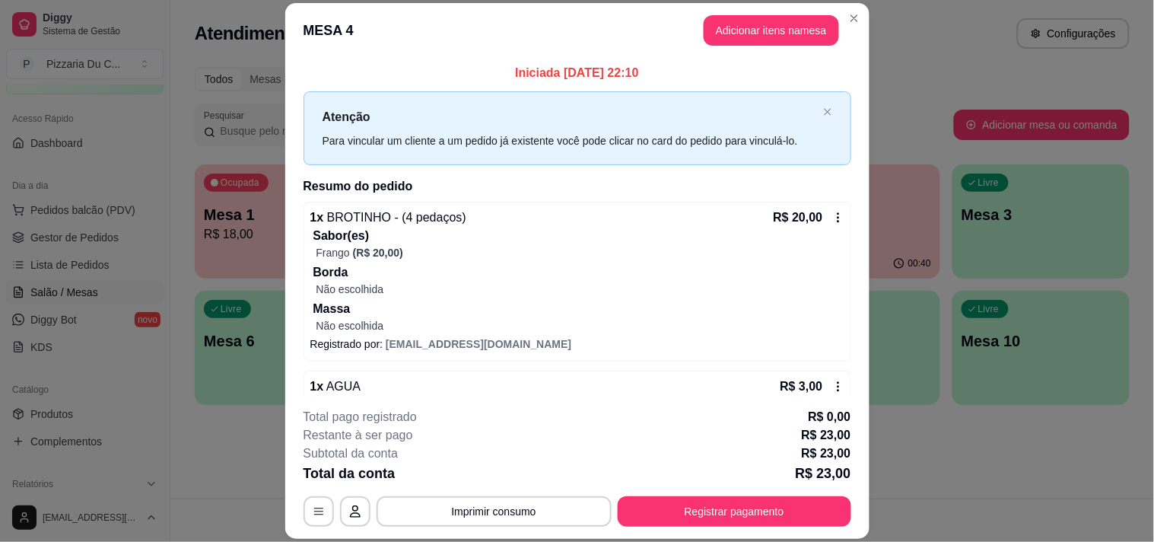
click at [802, 504] on button "Registrar pagamento" at bounding box center [735, 511] width 234 height 30
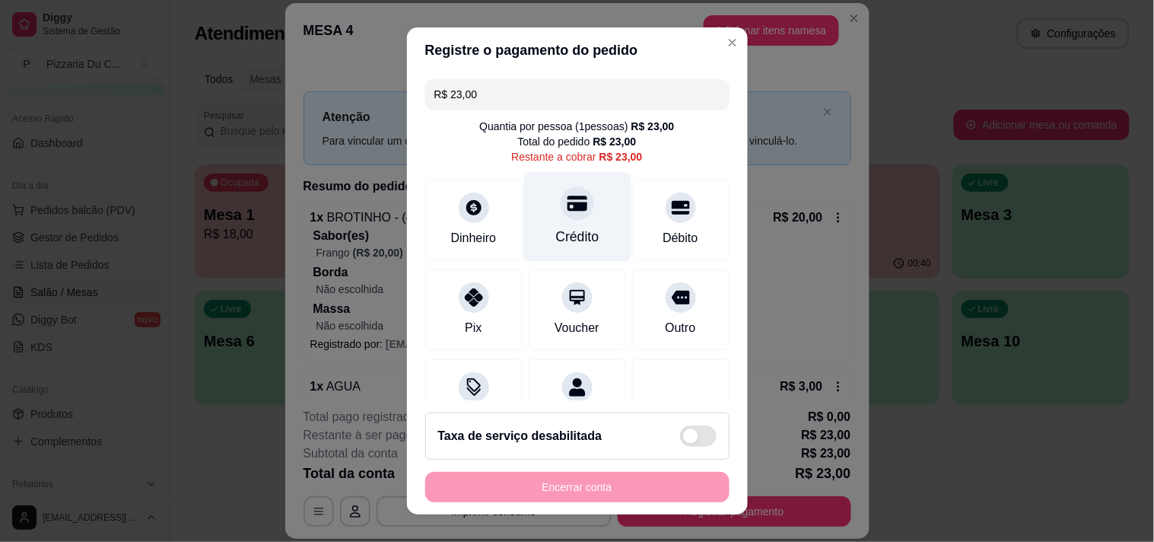
click at [586, 236] on div "Crédito" at bounding box center [576, 216] width 107 height 89
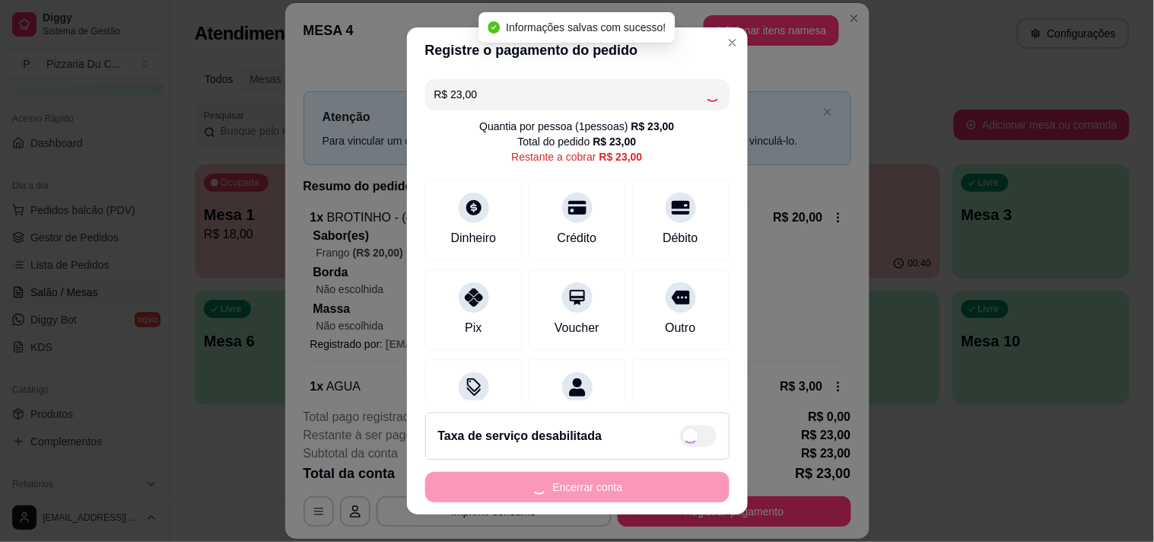
type input "R$ 0,00"
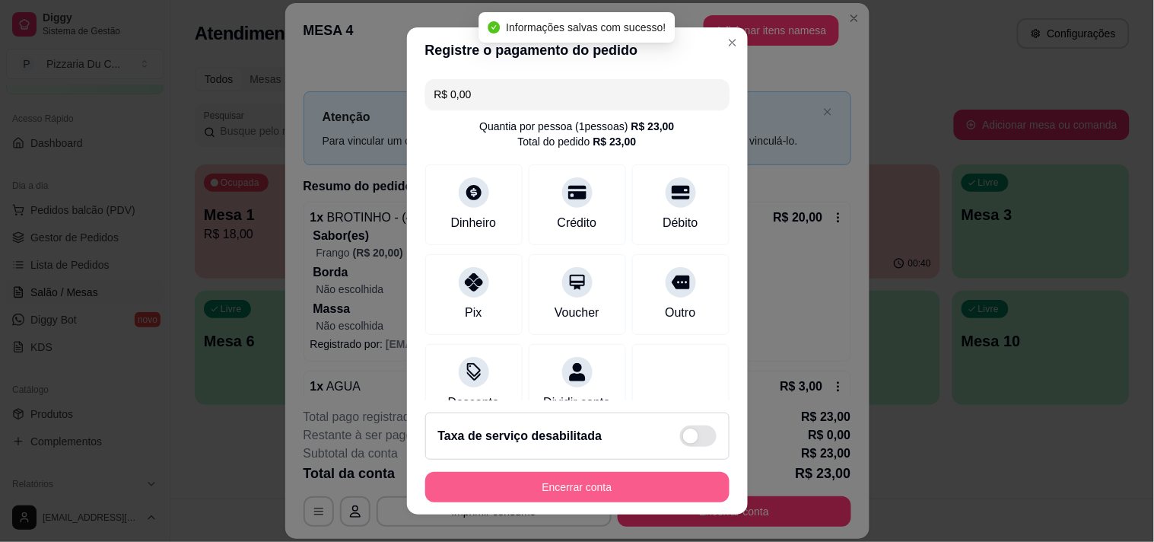
click at [545, 494] on button "Encerrar conta" at bounding box center [577, 487] width 304 height 30
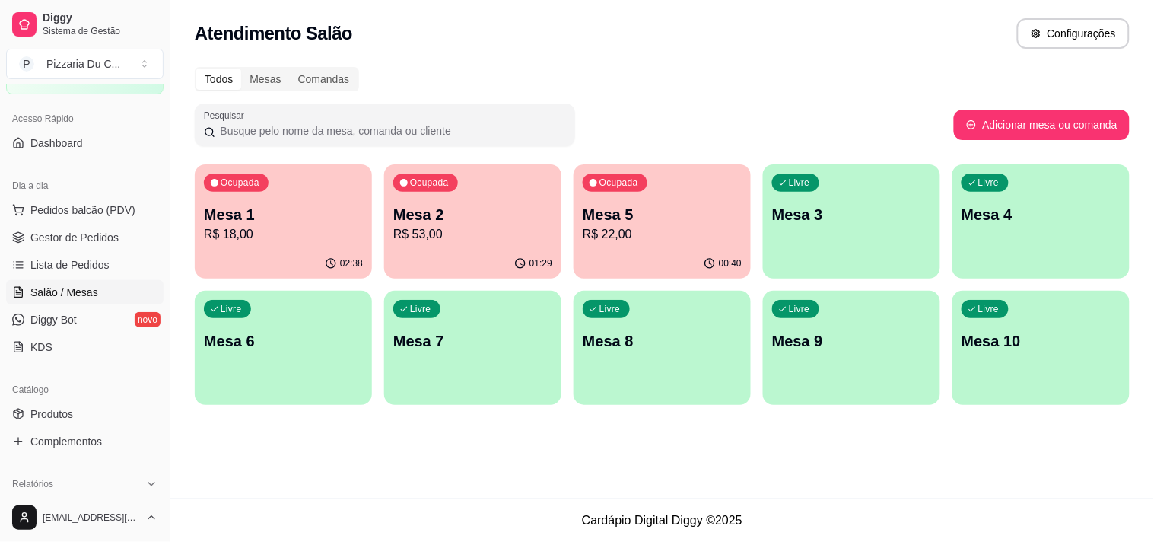
click at [480, 228] on p "R$ 53,00" at bounding box center [472, 234] width 159 height 18
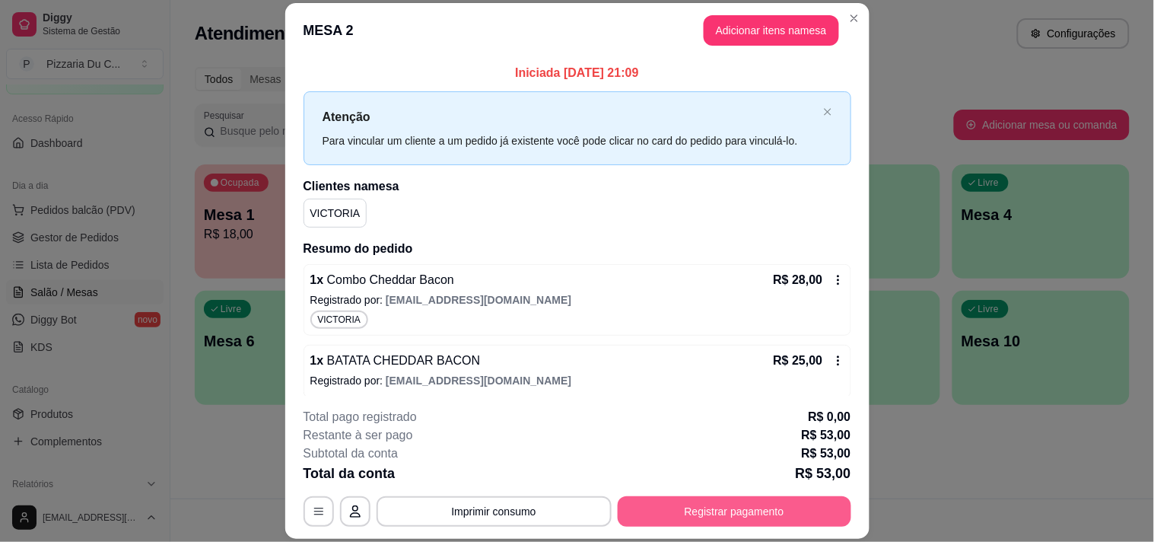
click at [703, 512] on button "Registrar pagamento" at bounding box center [735, 511] width 234 height 30
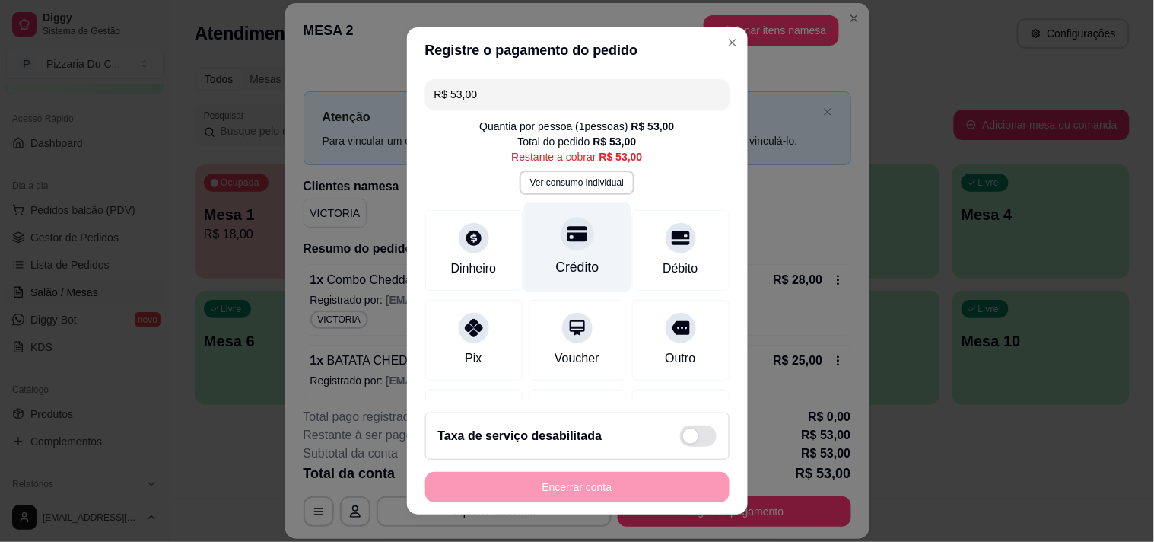
click at [540, 240] on div "Crédito" at bounding box center [576, 246] width 107 height 89
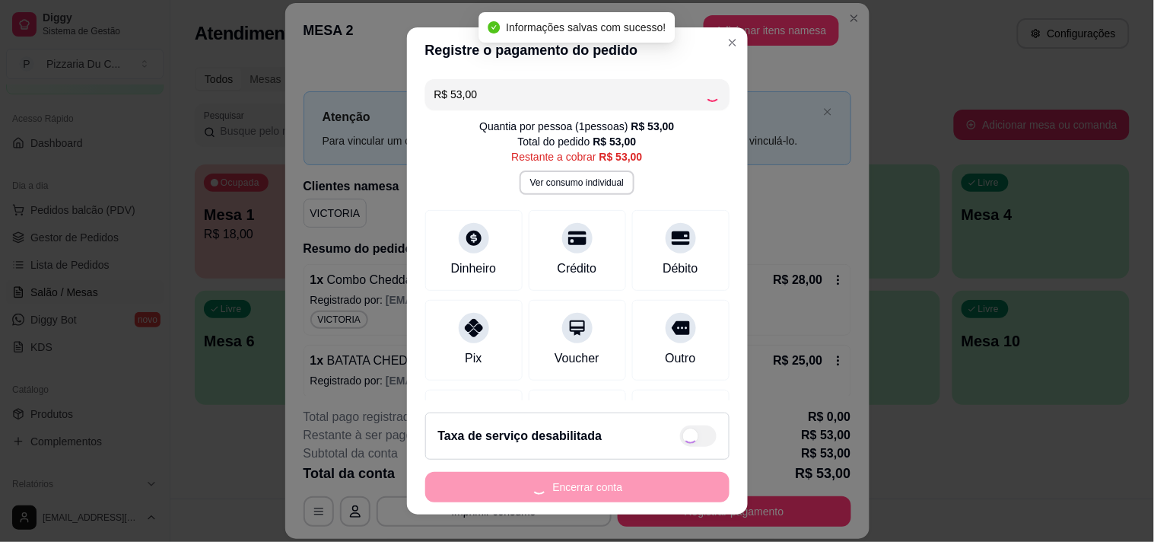
type input "R$ 0,00"
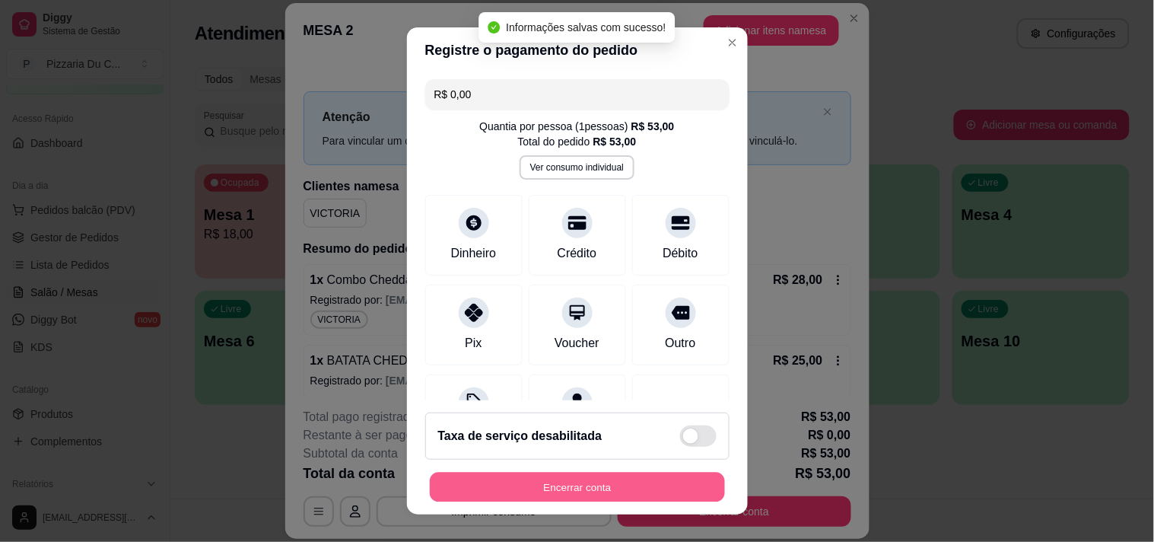
click at [555, 498] on button "Encerrar conta" at bounding box center [577, 487] width 295 height 30
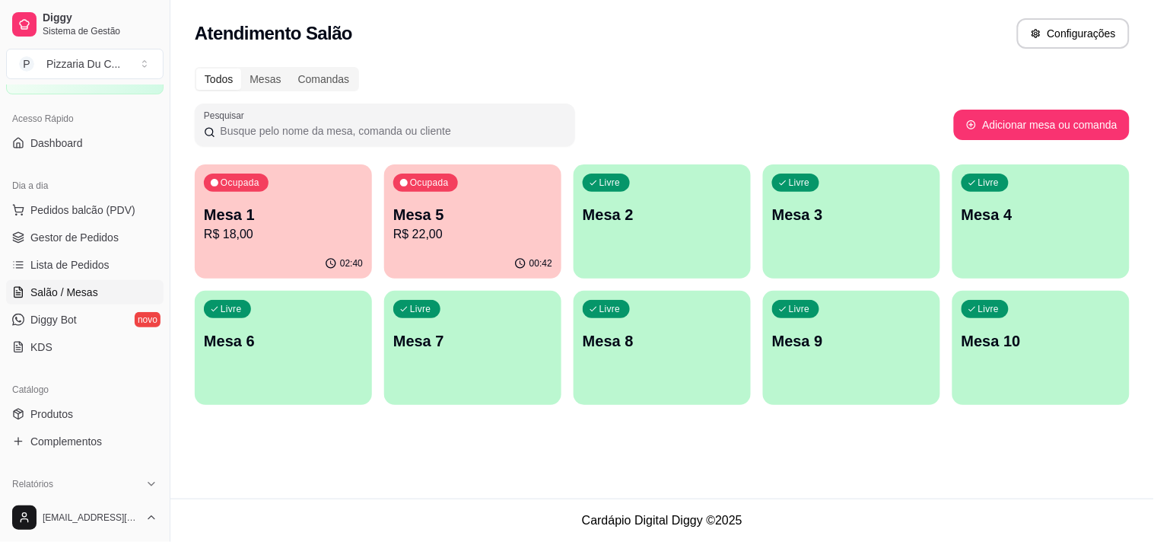
click at [465, 226] on p "R$ 22,00" at bounding box center [472, 234] width 159 height 18
click at [641, 253] on div "Livre Mesa 2" at bounding box center [662, 212] width 172 height 93
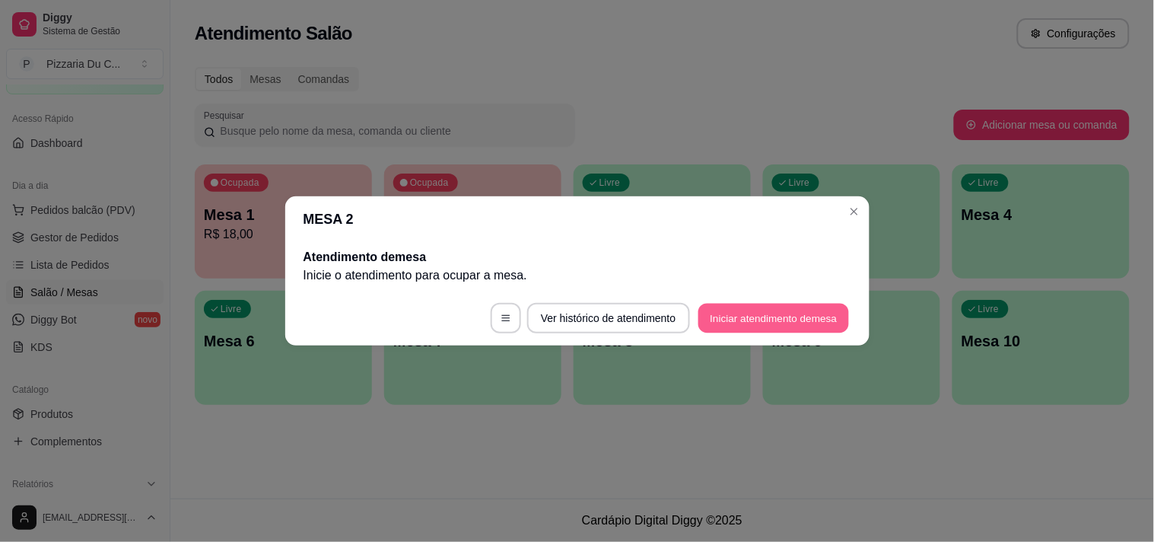
click at [835, 323] on button "Iniciar atendimento de mesa" at bounding box center [773, 319] width 151 height 30
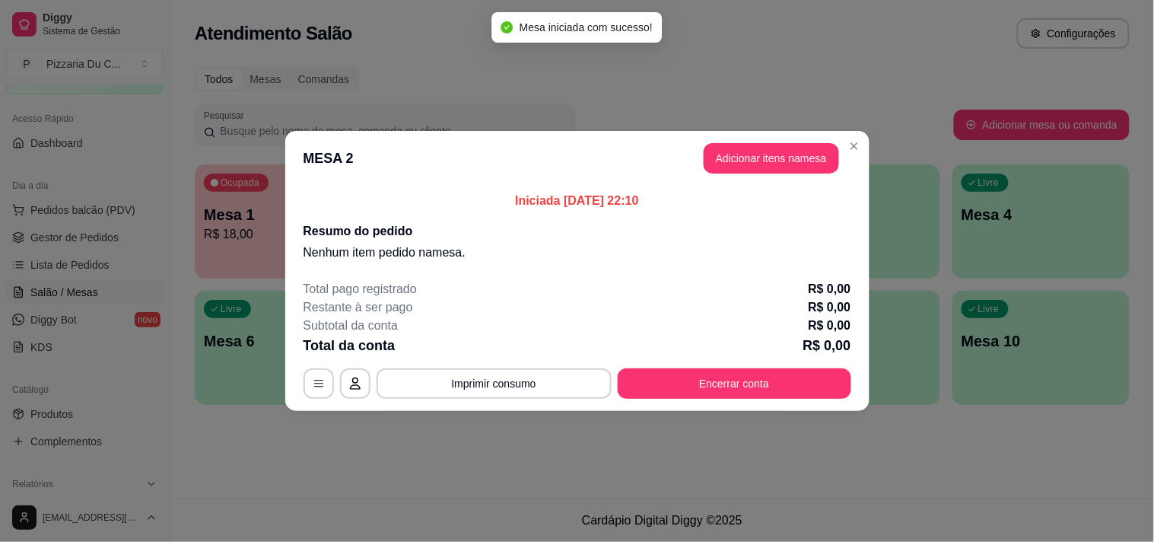
click at [723, 180] on header "MESA 2 Adicionar itens na mesa" at bounding box center [577, 158] width 584 height 55
click at [726, 175] on header "MESA 2 Adicionar itens na mesa" at bounding box center [577, 158] width 584 height 55
click at [728, 164] on button "Adicionar itens na mesa" at bounding box center [771, 158] width 135 height 30
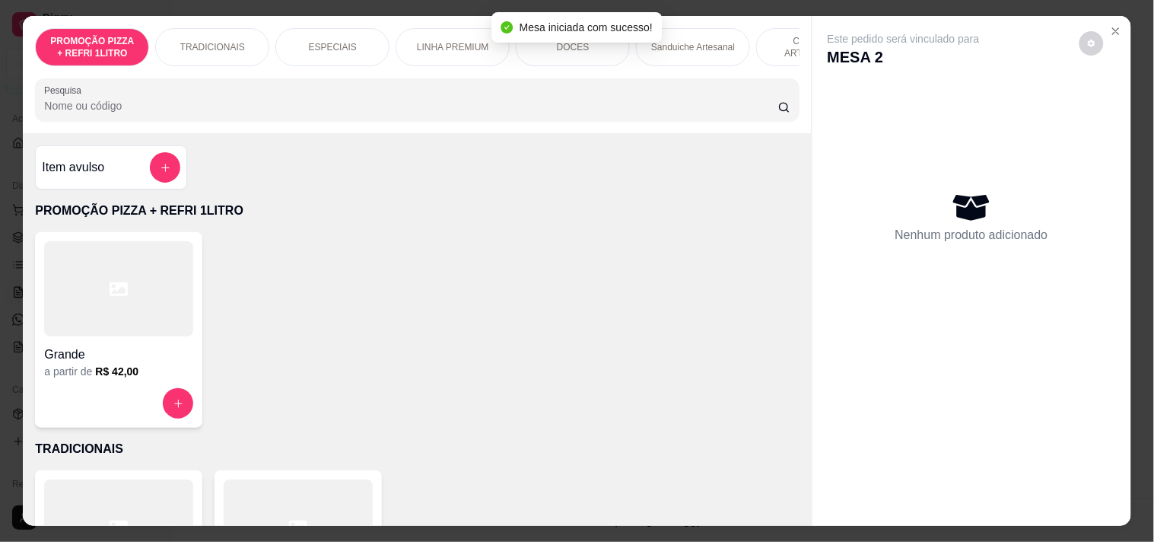
click at [453, 74] on div "PROMOÇÃO PIZZA + REFRI 1LITRO TRADICIONAIS ESPECIAIS LINHA PREMIUM DOCES Sandui…" at bounding box center [417, 74] width 788 height 117
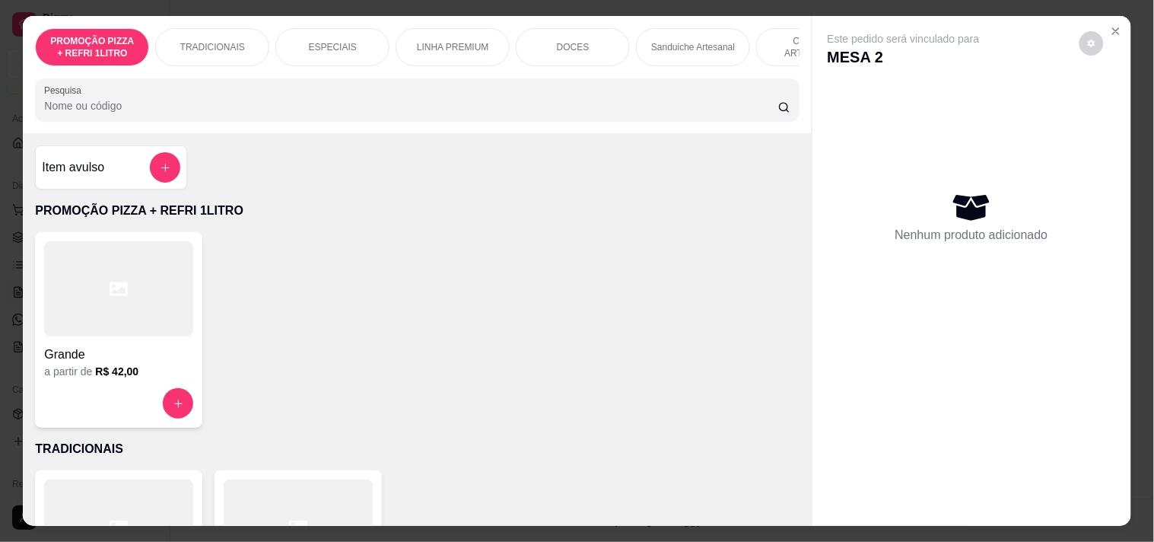
scroll to position [0, 669]
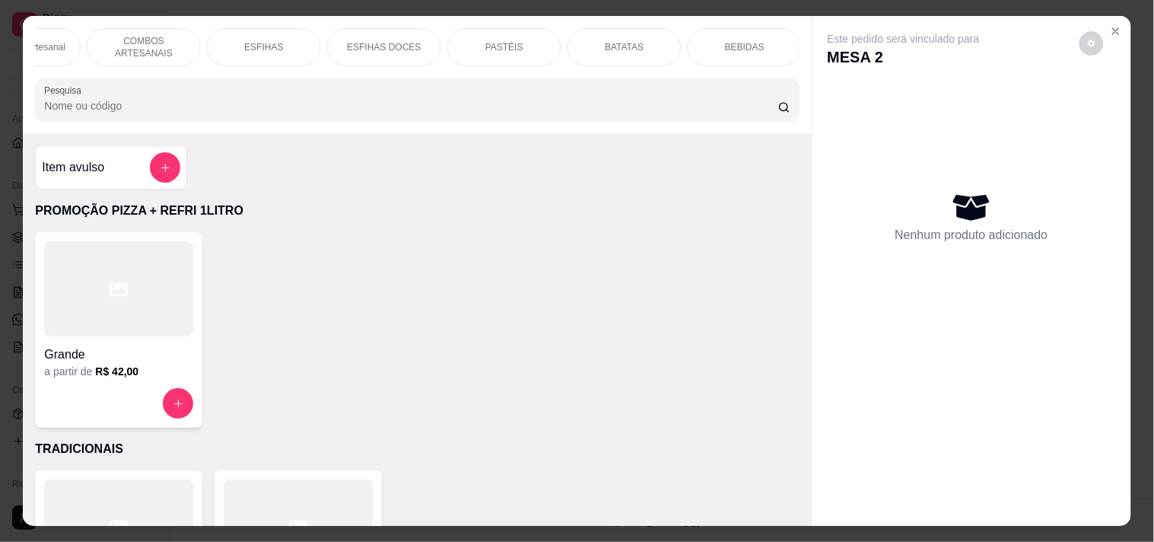
click at [54, 41] on p "Sanduiche Artesanal" at bounding box center [24, 47] width 84 height 12
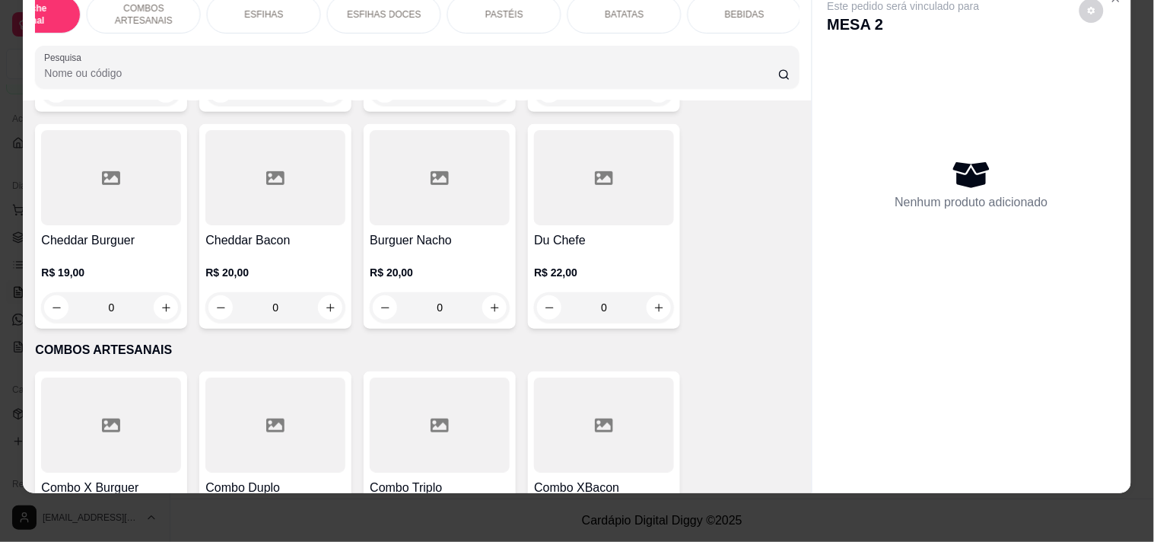
scroll to position [1682, 0]
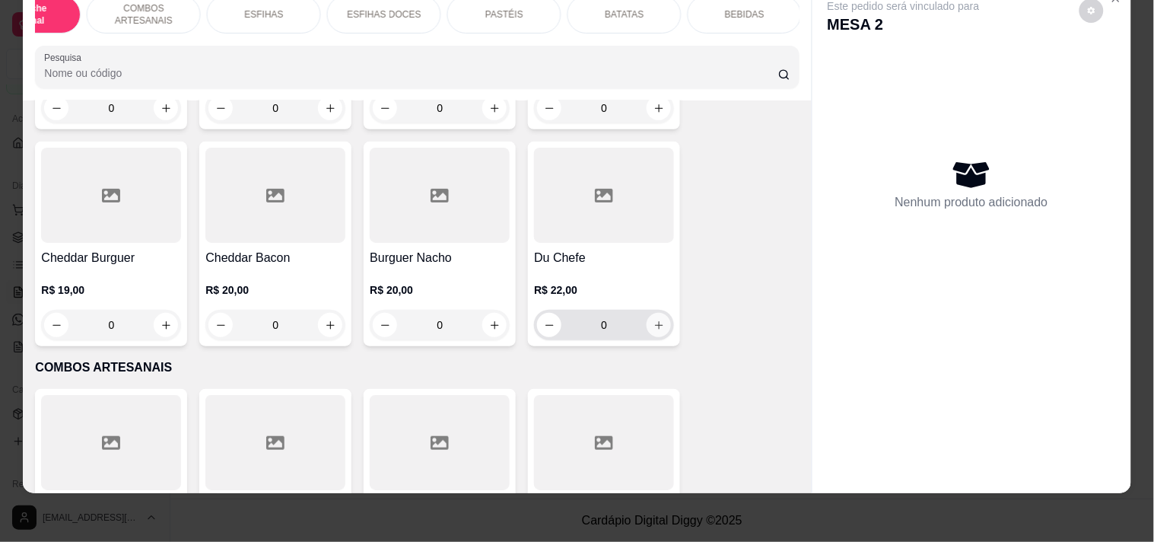
click at [650, 333] on button "increase-product-quantity" at bounding box center [659, 325] width 24 height 24
type input "1"
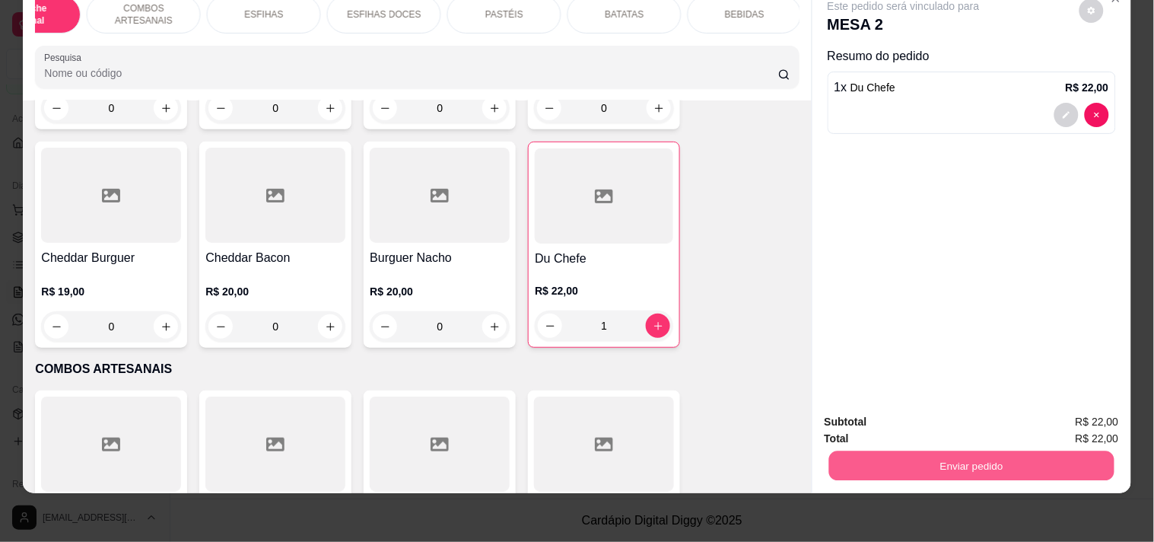
click at [877, 455] on button "Enviar pedido" at bounding box center [970, 465] width 285 height 30
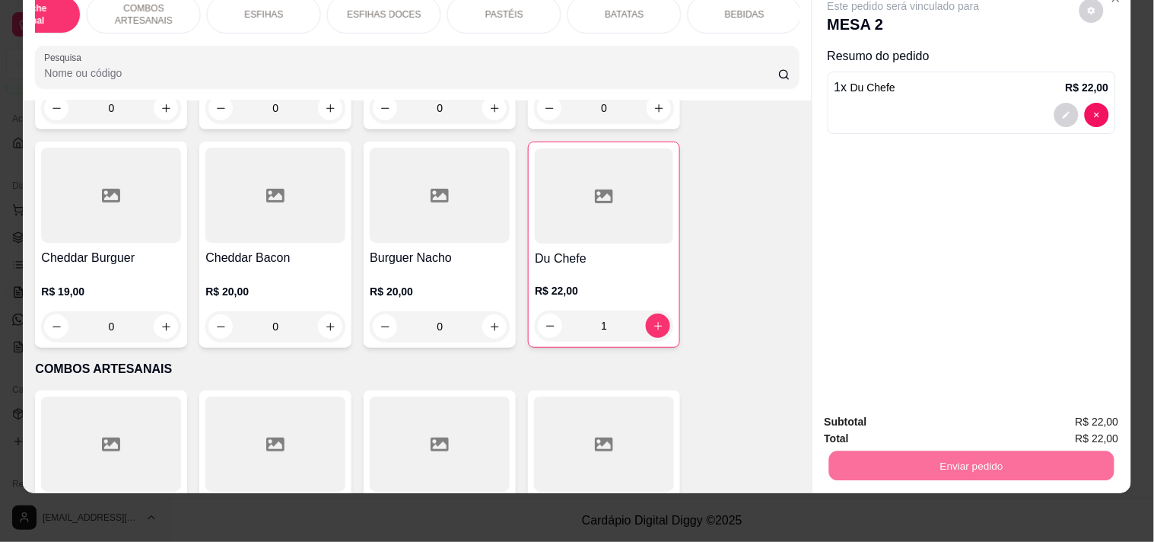
click at [1073, 414] on button "Enviar pedido" at bounding box center [1079, 415] width 86 height 29
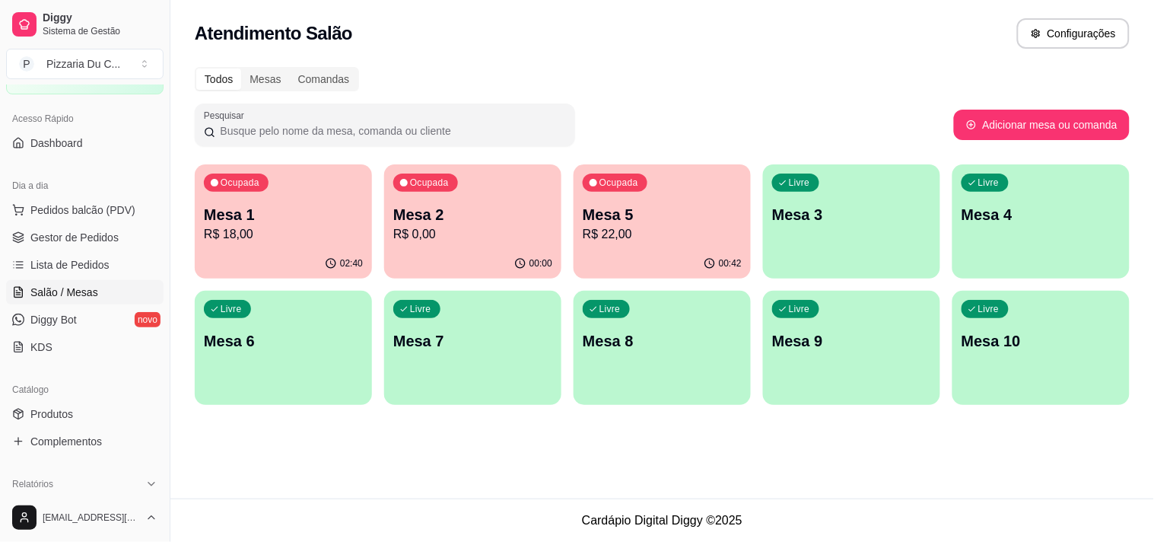
click at [690, 241] on p "R$ 22,00" at bounding box center [662, 234] width 159 height 18
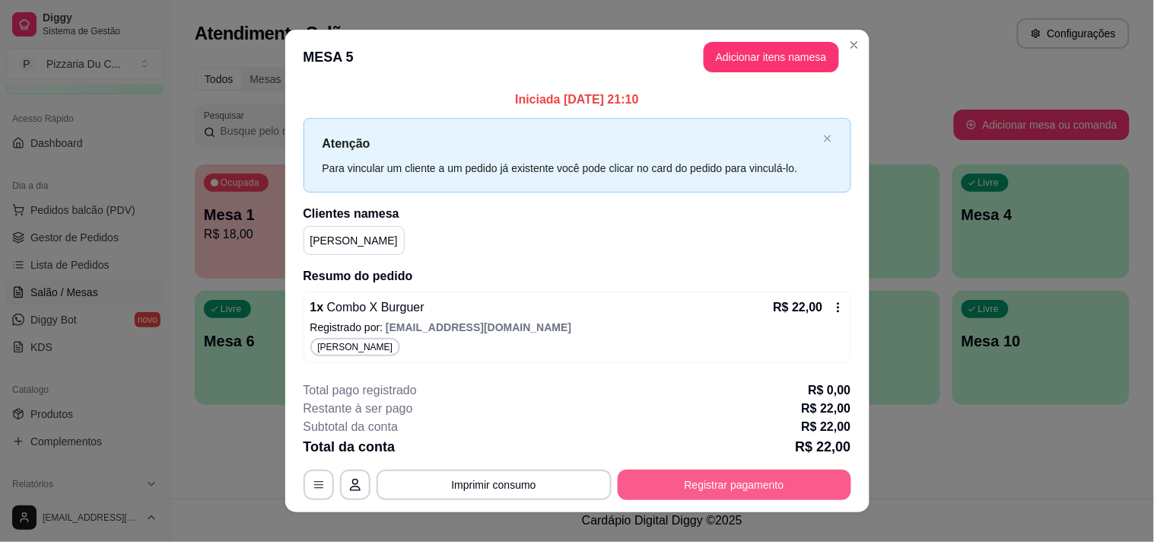
click at [748, 473] on button "Registrar pagamento" at bounding box center [735, 484] width 234 height 30
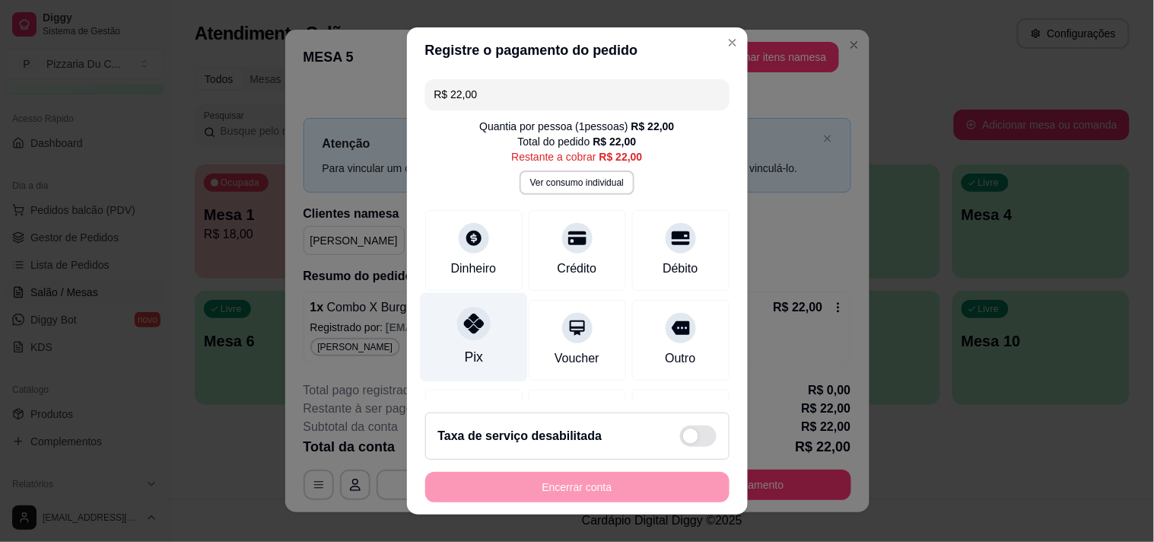
click at [463, 318] on icon at bounding box center [473, 323] width 20 height 20
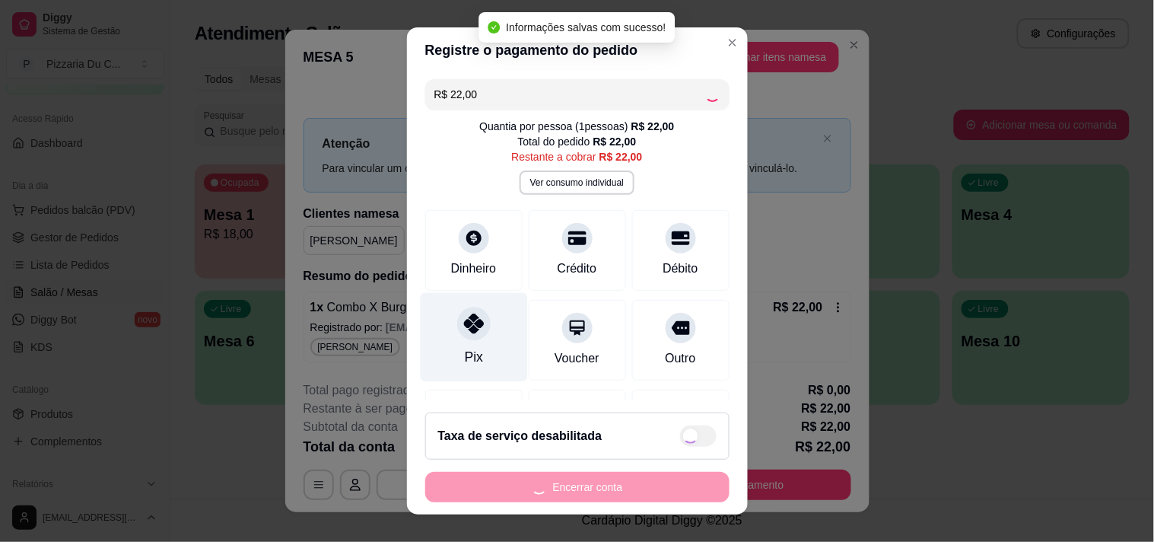
type input "R$ 0,00"
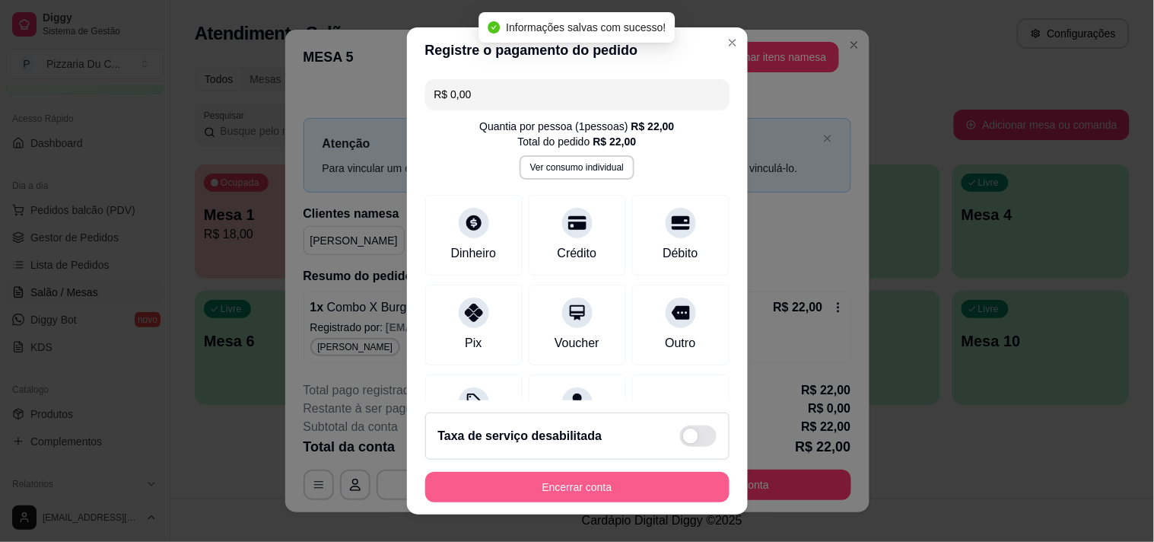
click at [569, 494] on button "Encerrar conta" at bounding box center [577, 487] width 304 height 30
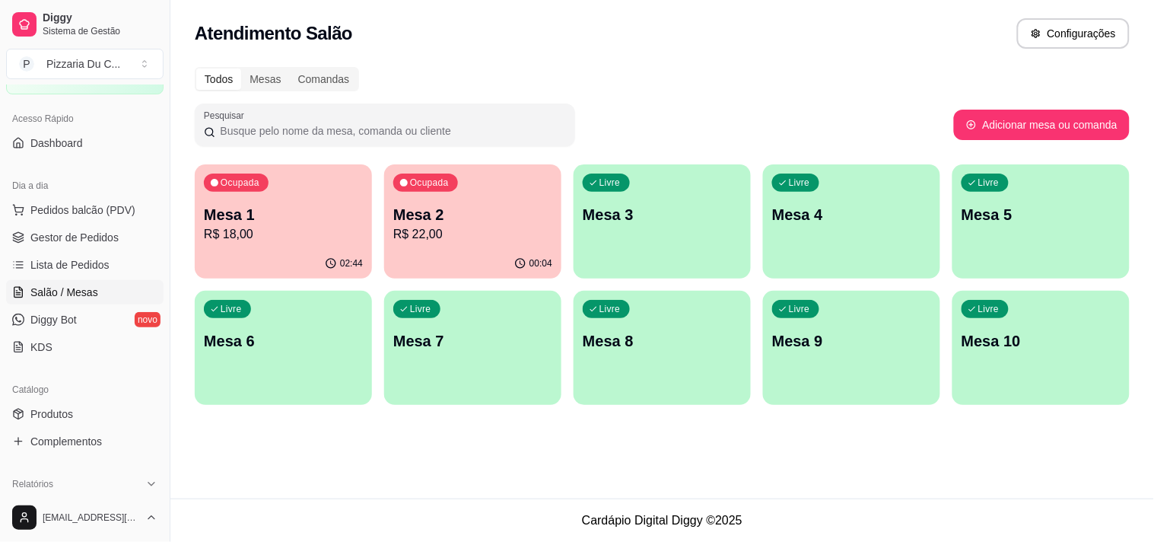
click at [500, 183] on div "Ocupada Mesa 2 R$ 22,00" at bounding box center [472, 206] width 177 height 84
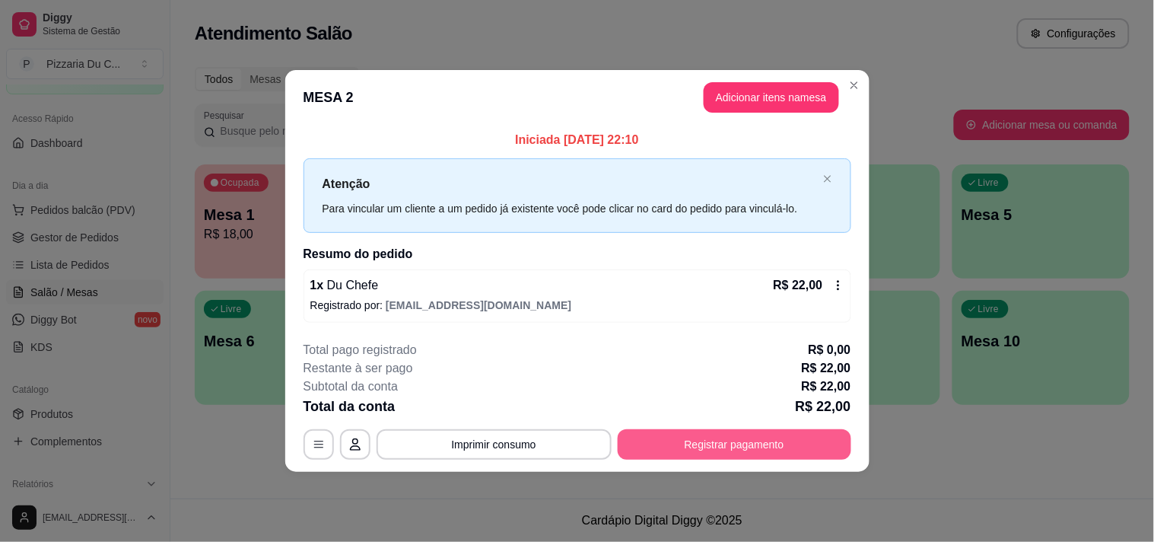
click at [803, 445] on button "Registrar pagamento" at bounding box center [735, 444] width 234 height 30
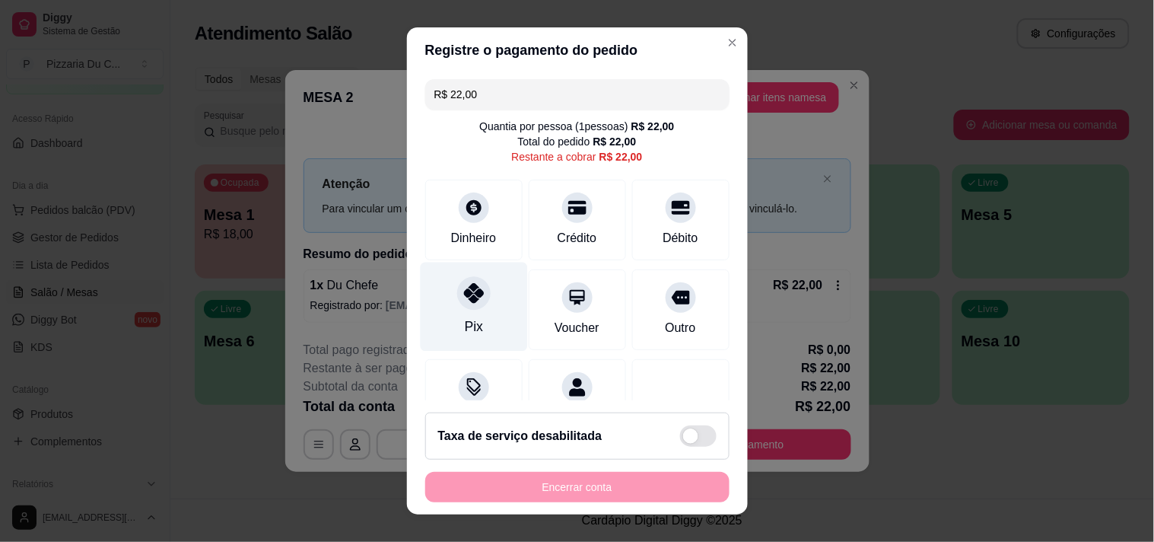
click at [463, 288] on icon at bounding box center [473, 293] width 20 height 20
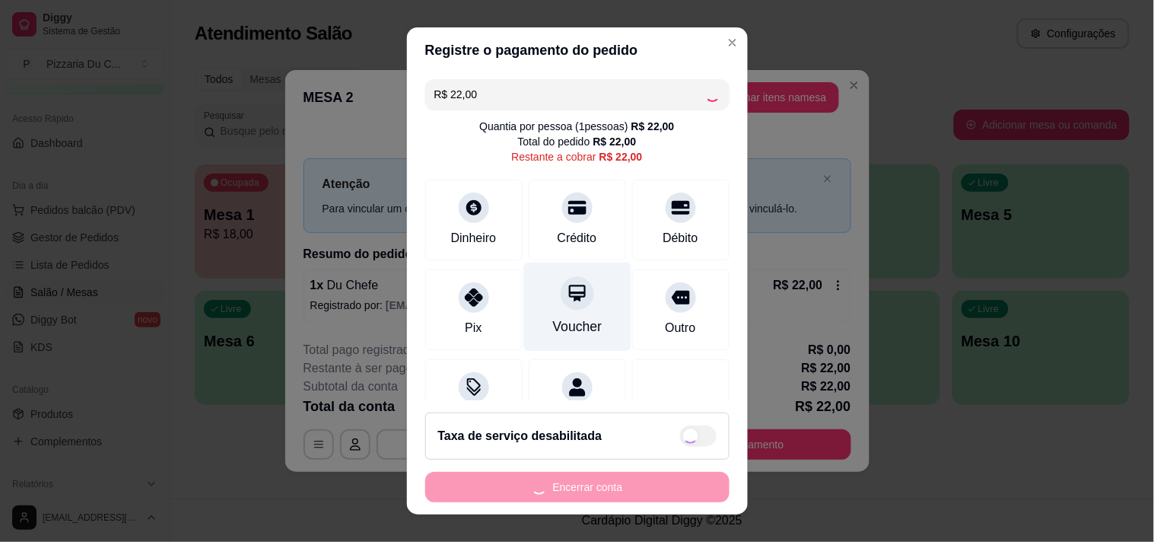
type input "R$ 0,00"
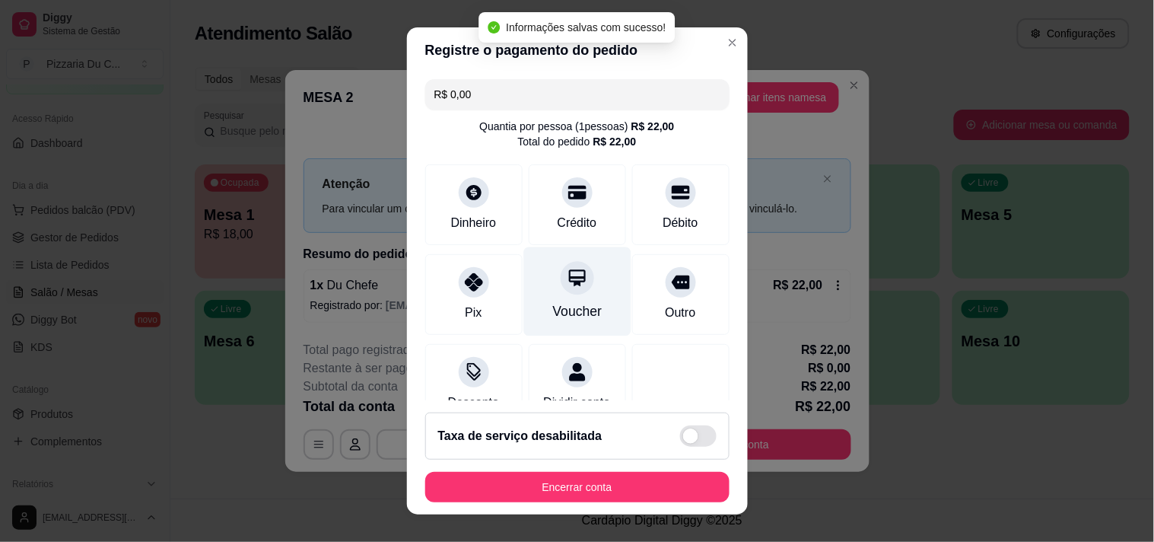
click at [592, 246] on div "Voucher" at bounding box center [576, 290] width 107 height 89
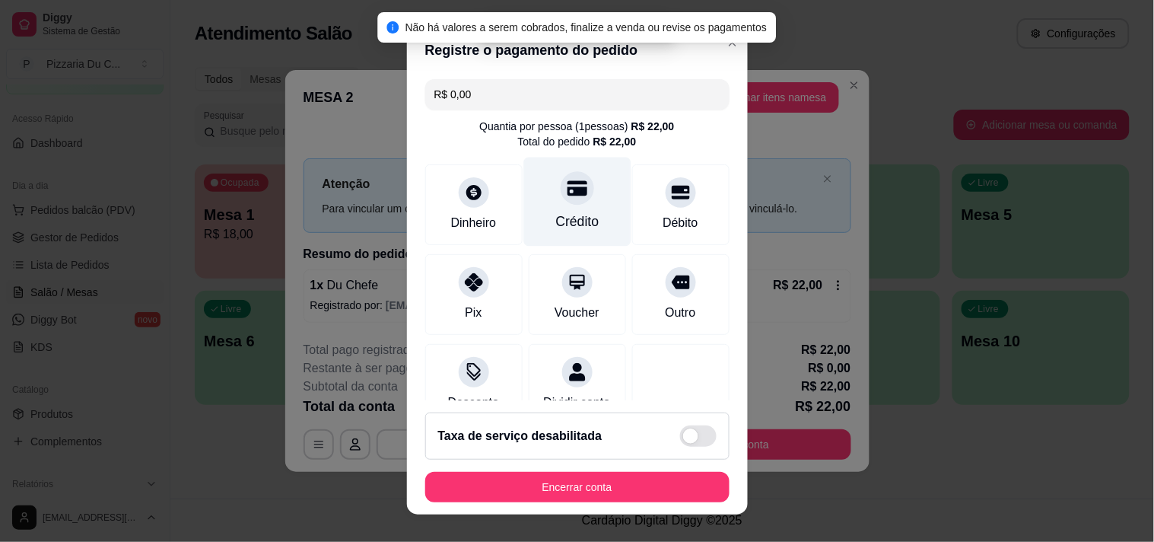
click at [564, 224] on div "Crédito" at bounding box center [576, 221] width 43 height 20
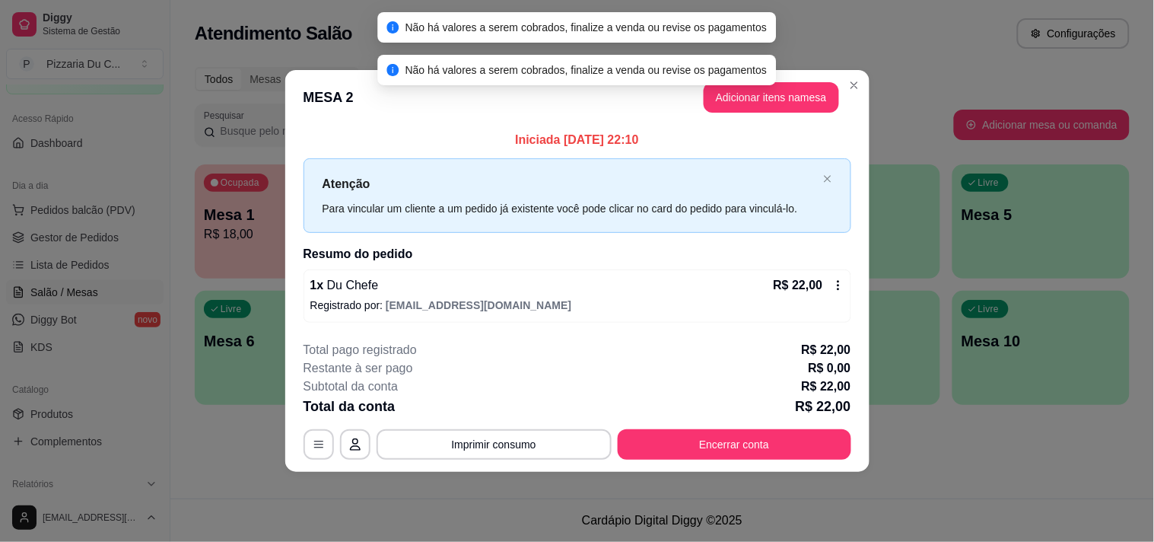
click at [719, 41] on div "Não há valores a serem cobrados, finalize a venda ou revise os pagamentos" at bounding box center [577, 27] width 399 height 30
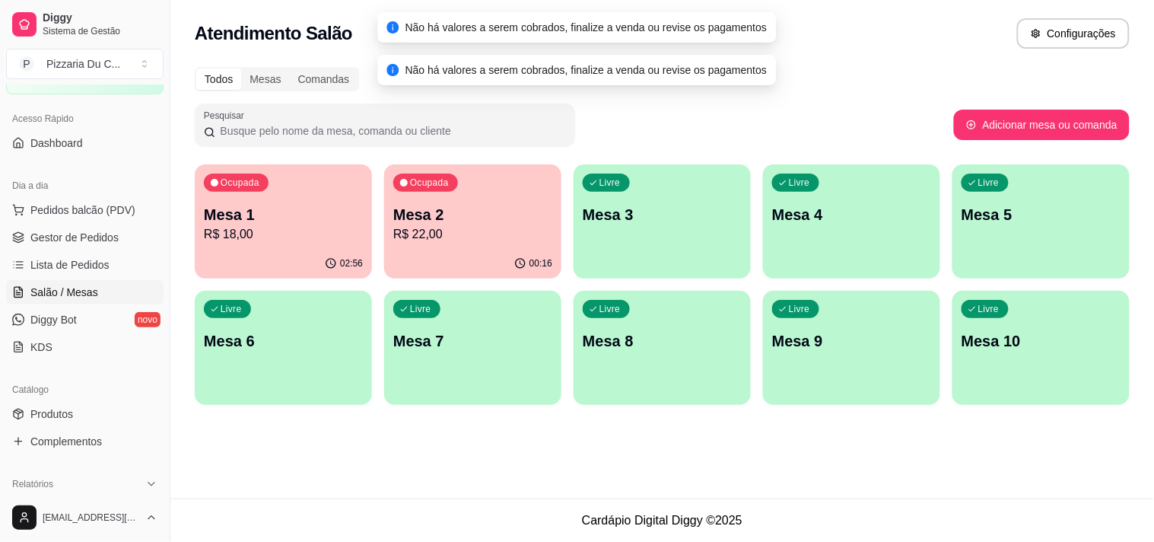
click at [523, 234] on p "R$ 22,00" at bounding box center [472, 234] width 159 height 18
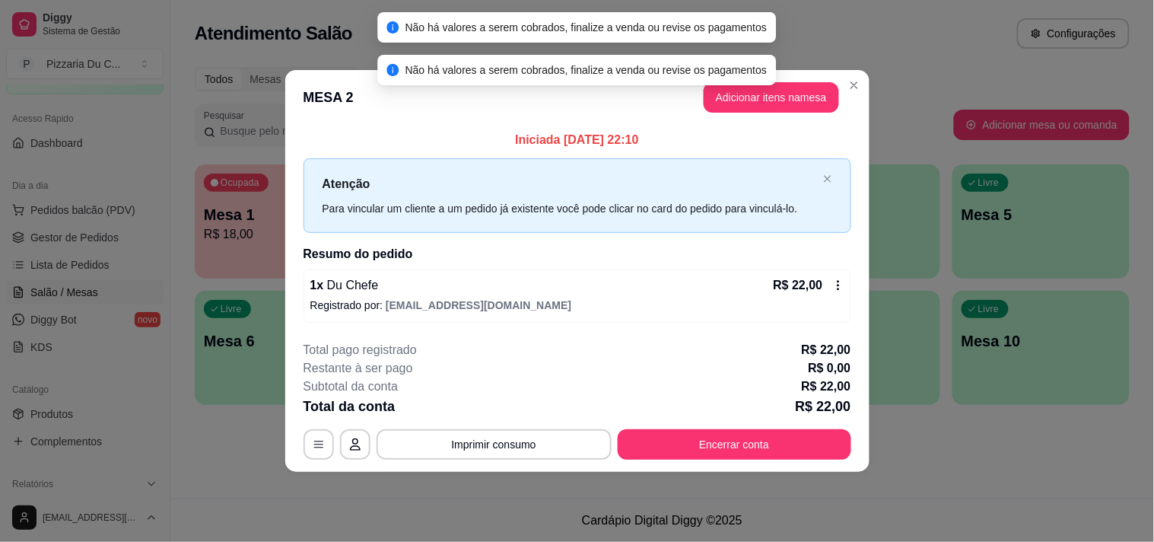
click at [644, 441] on button "Encerrar conta" at bounding box center [735, 444] width 234 height 30
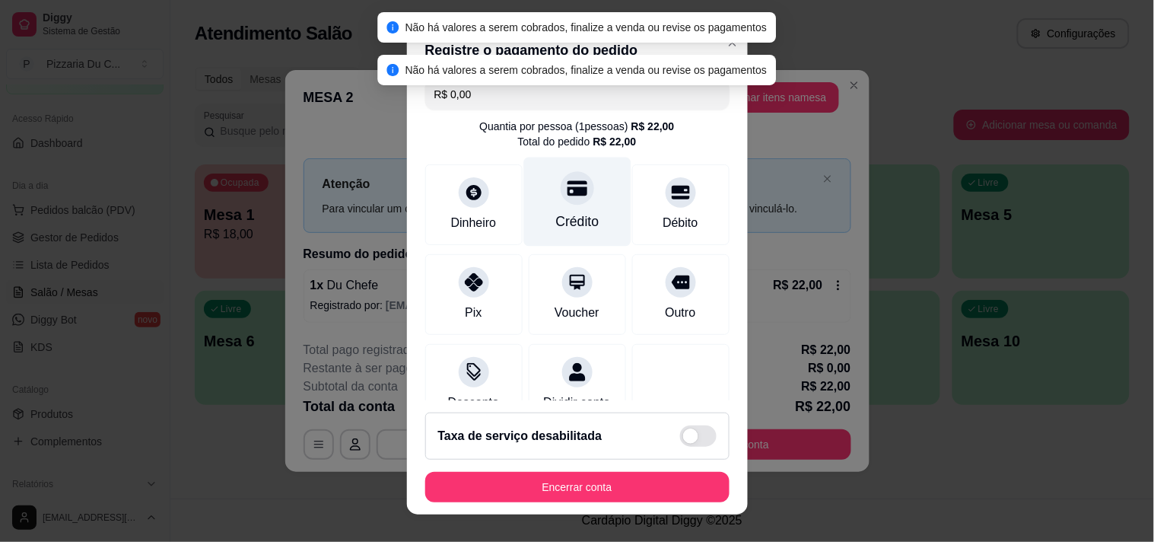
click at [563, 219] on div "Crédito" at bounding box center [576, 221] width 43 height 20
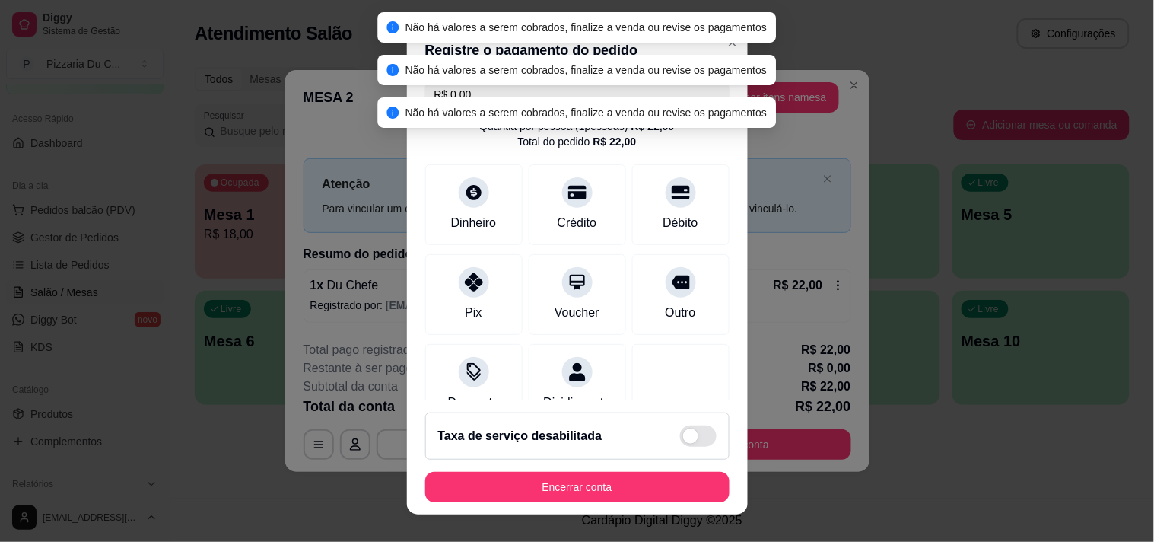
click at [559, 477] on button "Encerrar conta" at bounding box center [577, 487] width 304 height 30
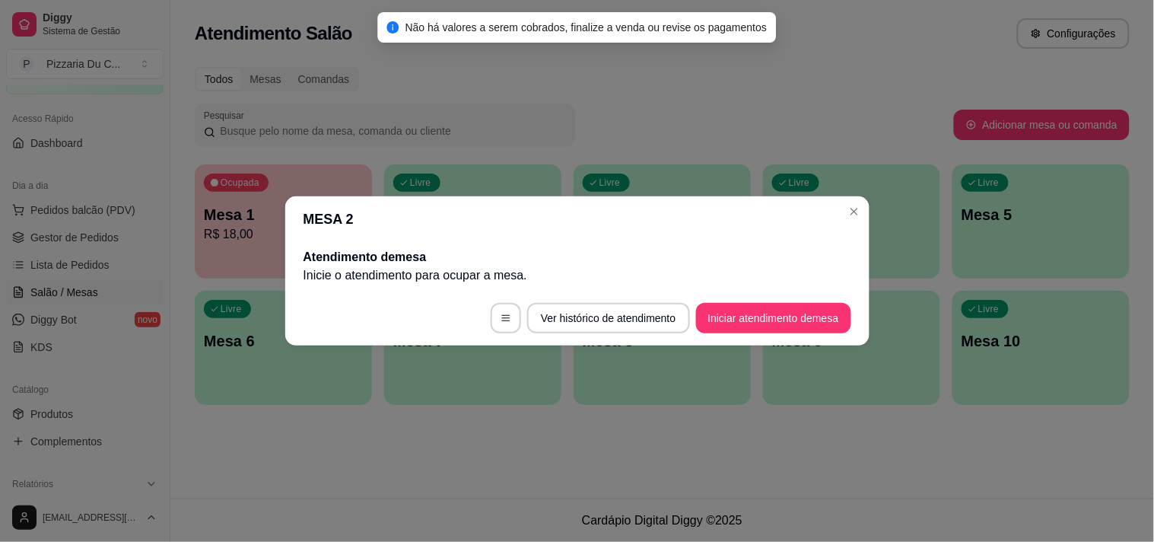
click at [867, 210] on header "MESA 2" at bounding box center [577, 219] width 584 height 46
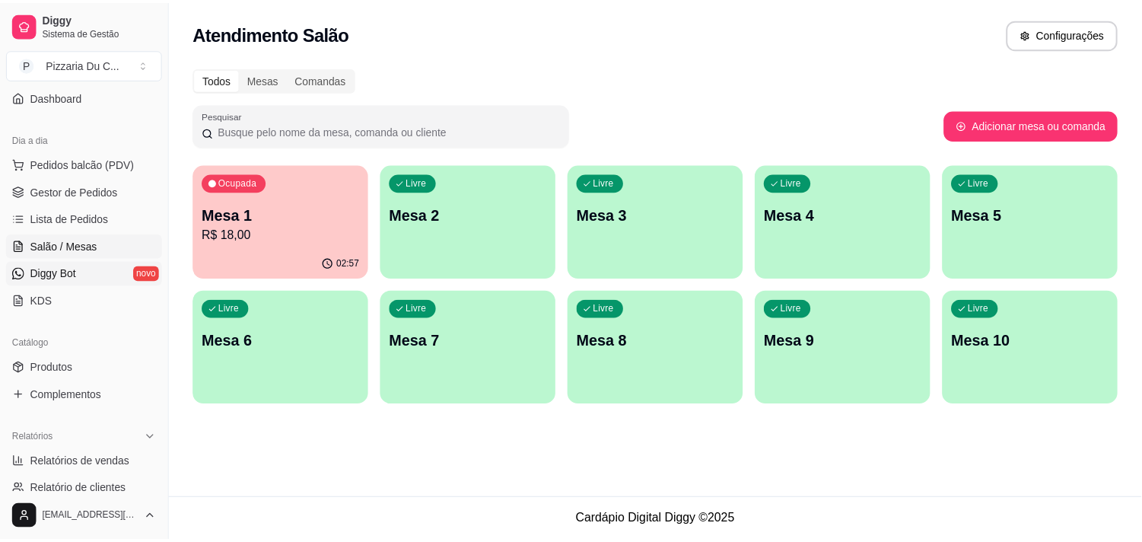
scroll to position [338, 0]
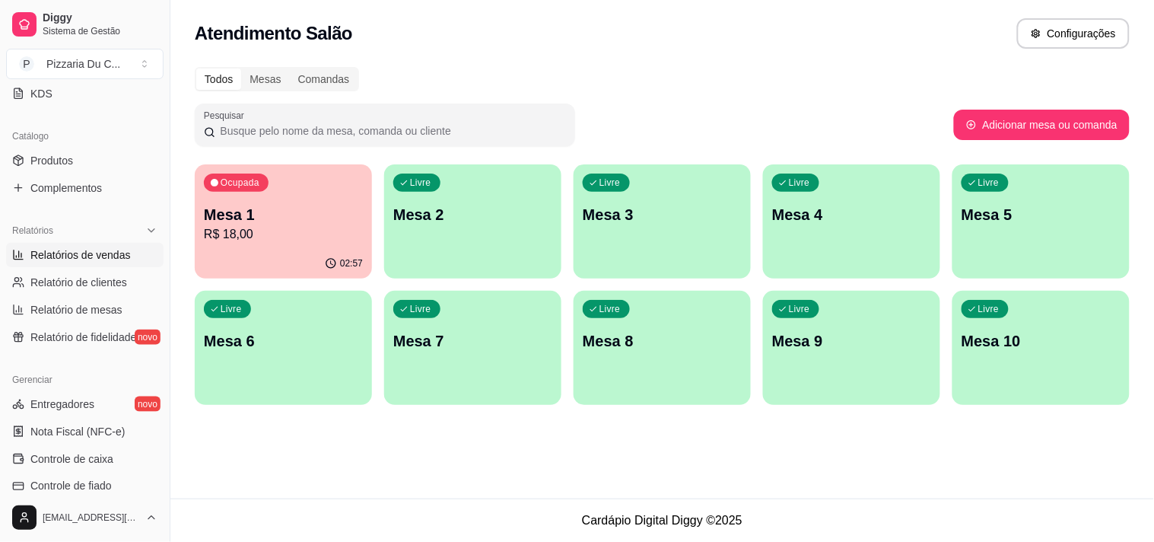
click at [103, 256] on span "Relatórios de vendas" at bounding box center [80, 254] width 100 height 15
select select "ALL"
select select "0"
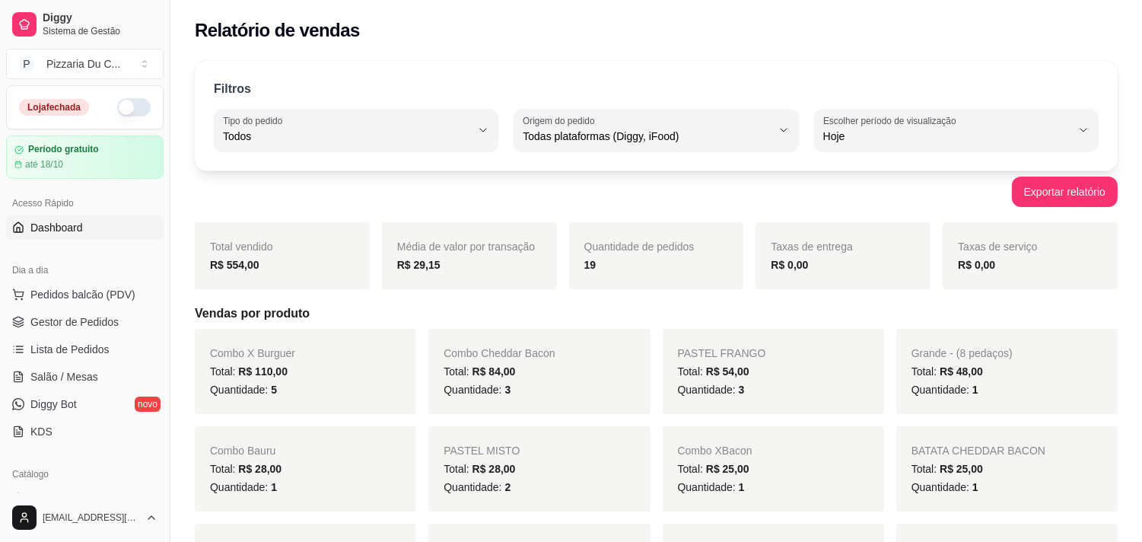
click at [71, 236] on link "Dashboard" at bounding box center [84, 227] width 157 height 24
